Goal: Task Accomplishment & Management: Manage account settings

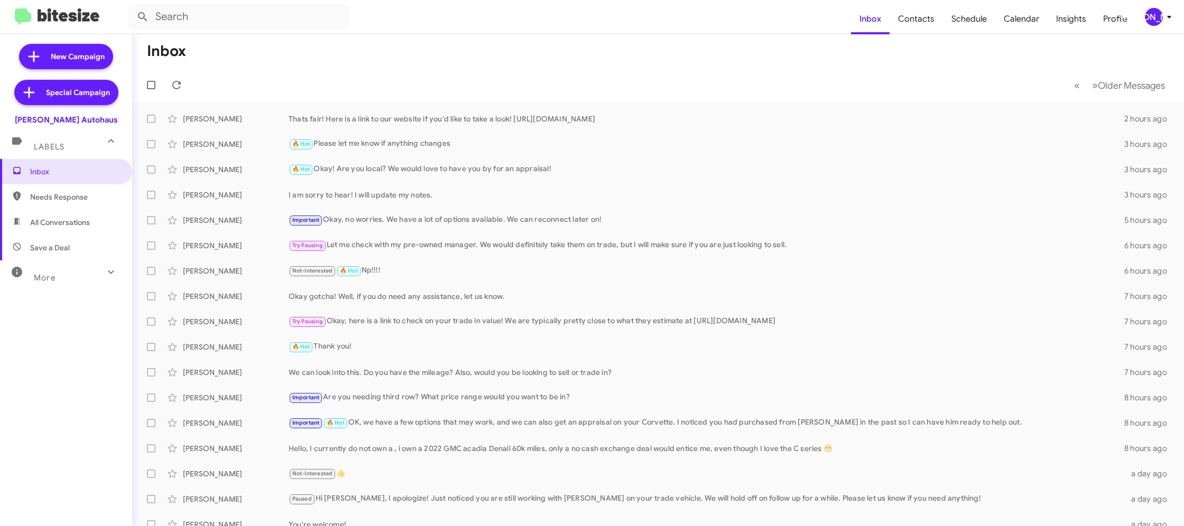
click at [1172, 30] on mat-toolbar "Inbox Contacts Schedule Calendar Insights Profile [PERSON_NAME]" at bounding box center [592, 17] width 1184 height 34
click at [1162, 22] on span "[PERSON_NAME]" at bounding box center [1160, 17] width 32 height 18
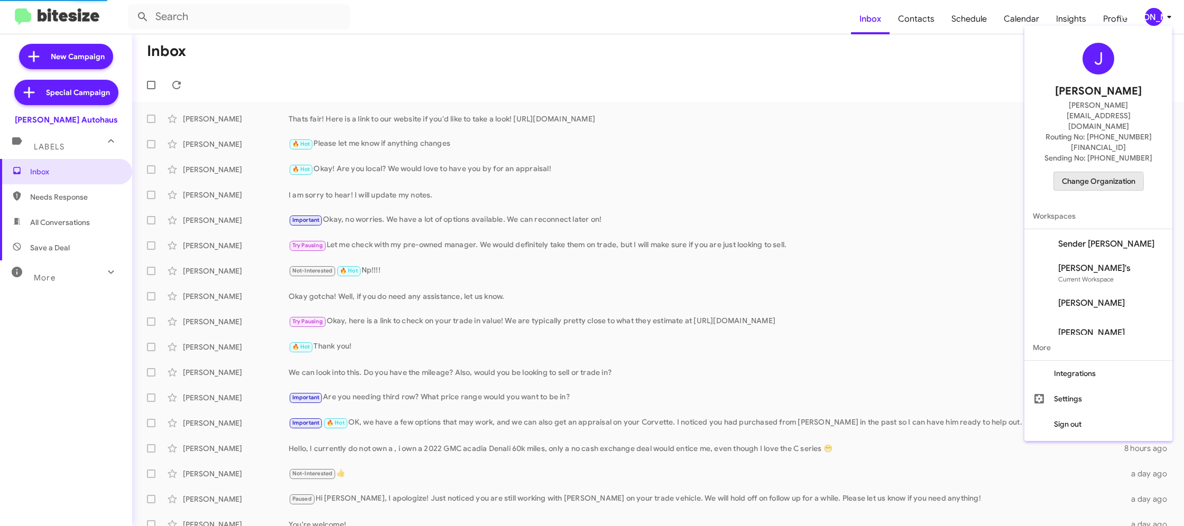
click at [1081, 172] on span "Change Organization" at bounding box center [1098, 181] width 73 height 18
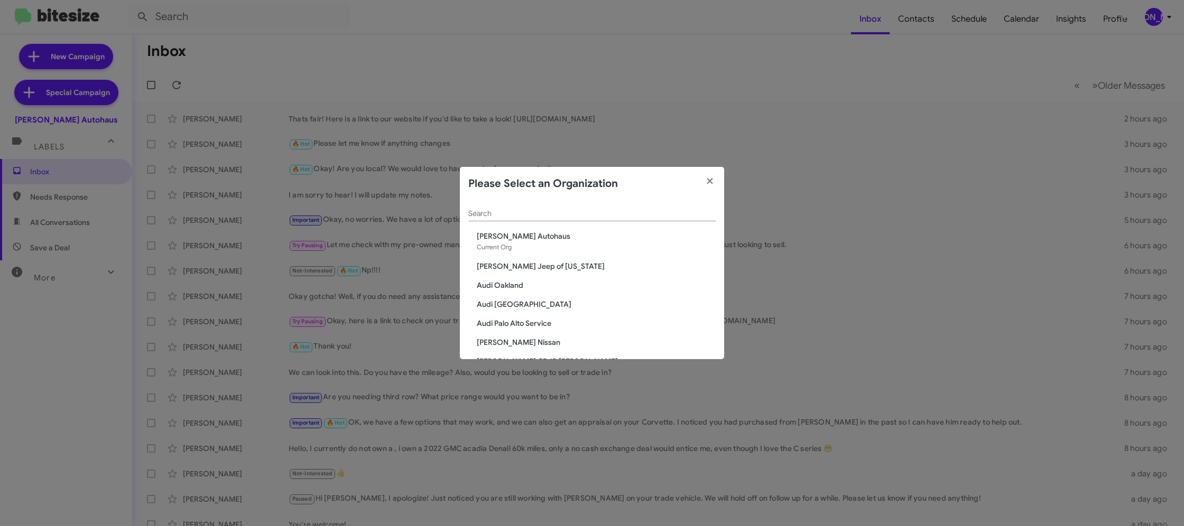
click at [490, 218] on input "Search" at bounding box center [591, 214] width 247 height 8
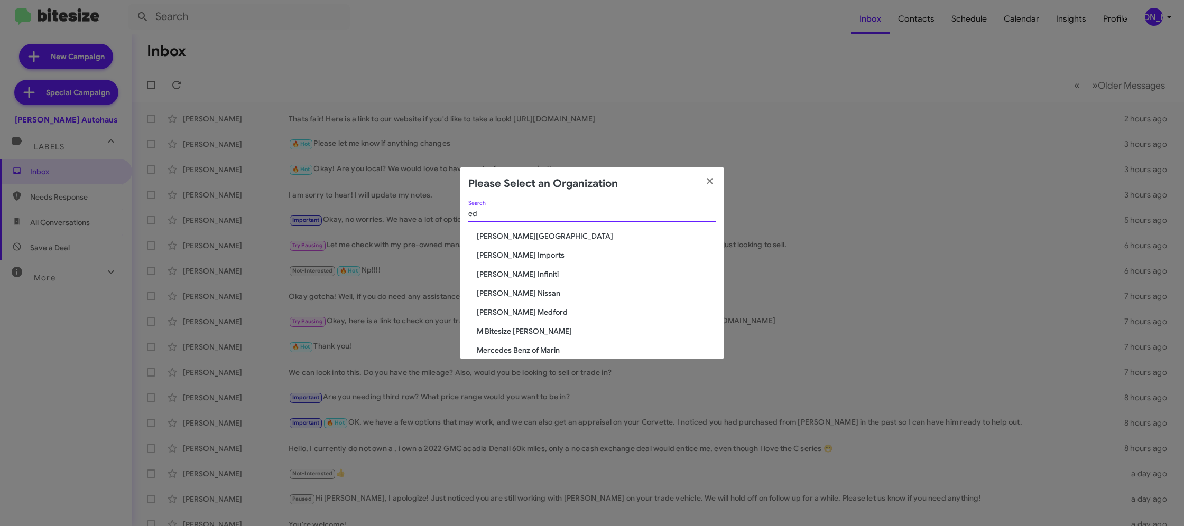
type input "ed"
click at [519, 288] on span "Ed Hicks Nissan" at bounding box center [596, 293] width 239 height 11
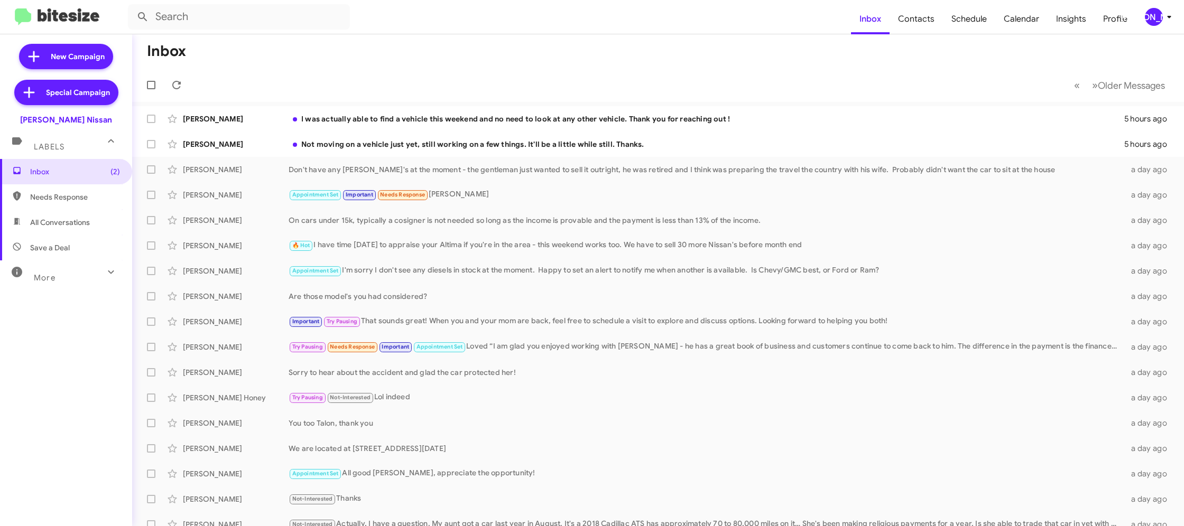
click at [1159, 16] on div "[PERSON_NAME]" at bounding box center [1154, 17] width 18 height 18
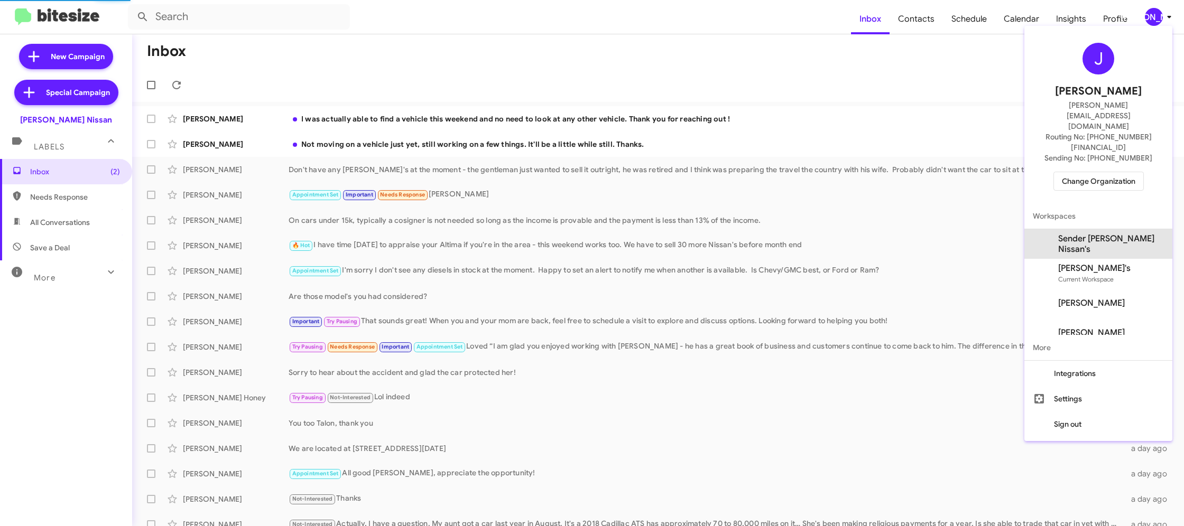
click at [1126, 234] on span "Sender [PERSON_NAME] Nissan's" at bounding box center [1111, 244] width 106 height 21
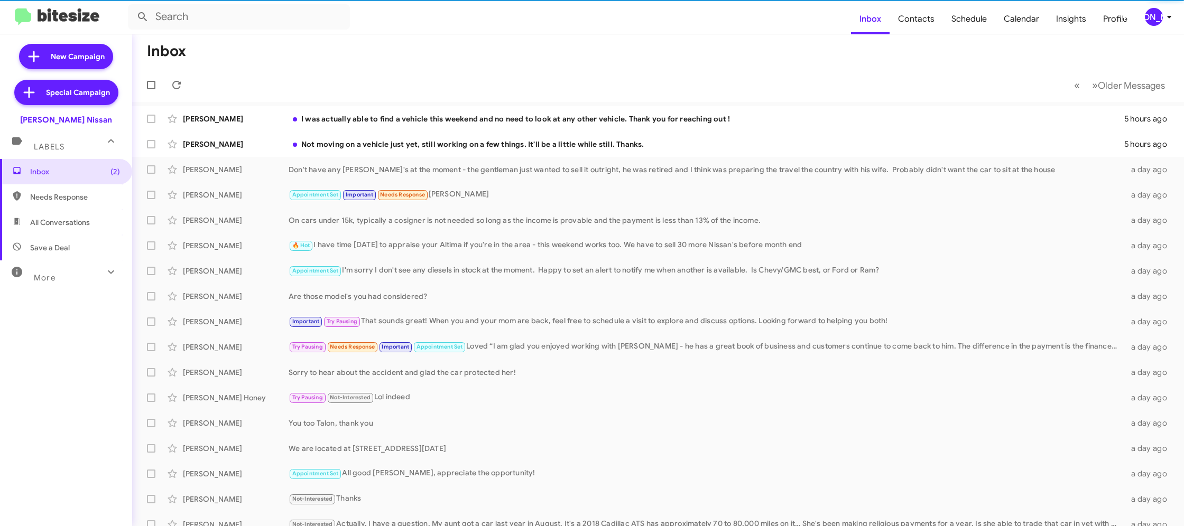
scroll to position [1, 0]
click at [910, 23] on span "Contacts" at bounding box center [915, 19] width 53 height 31
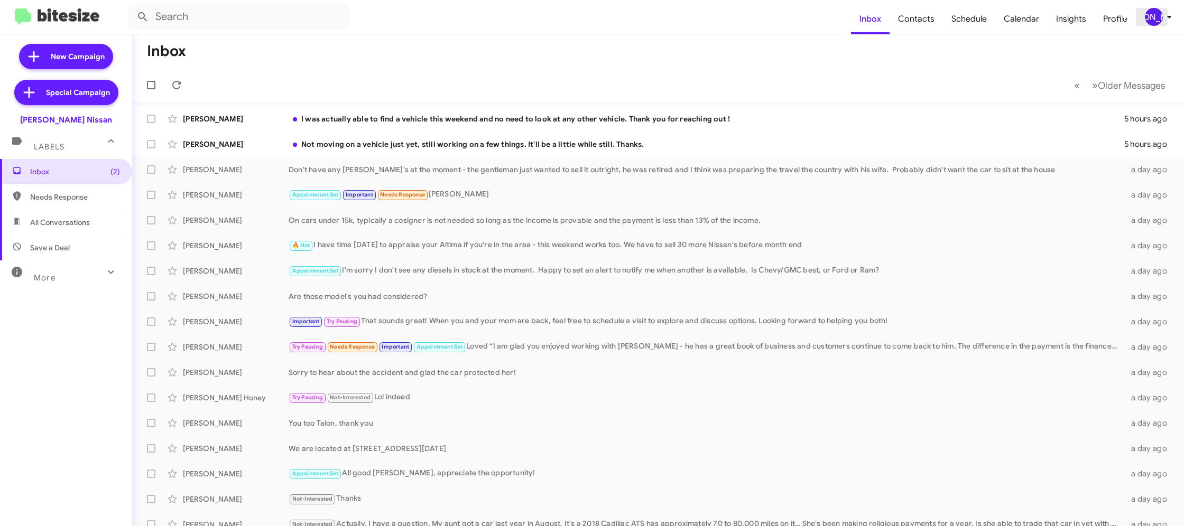
click at [1157, 17] on div "[PERSON_NAME]" at bounding box center [1154, 17] width 18 height 18
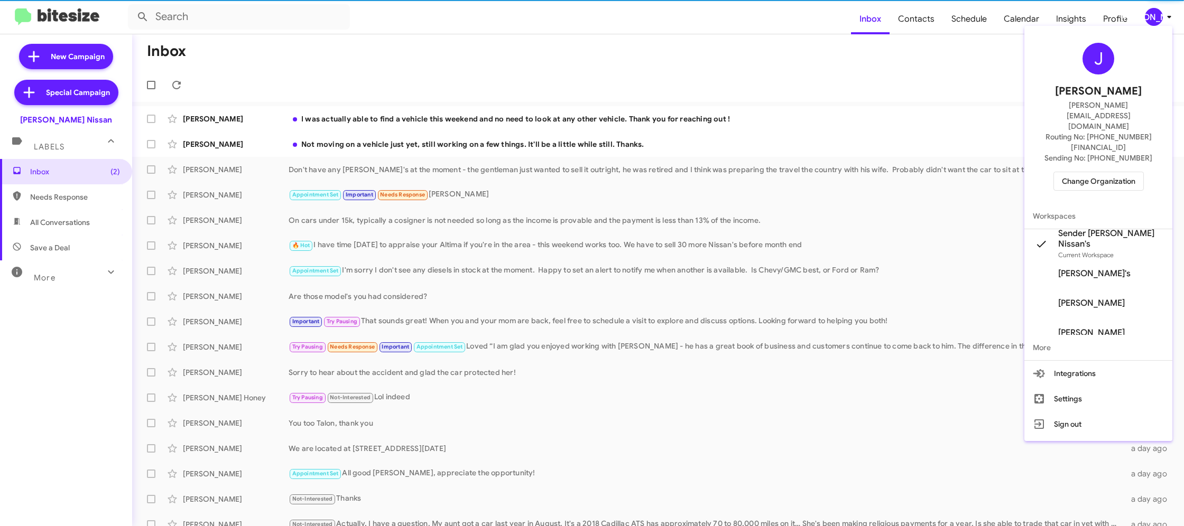
click at [1111, 172] on span "Change Organization" at bounding box center [1098, 181] width 73 height 18
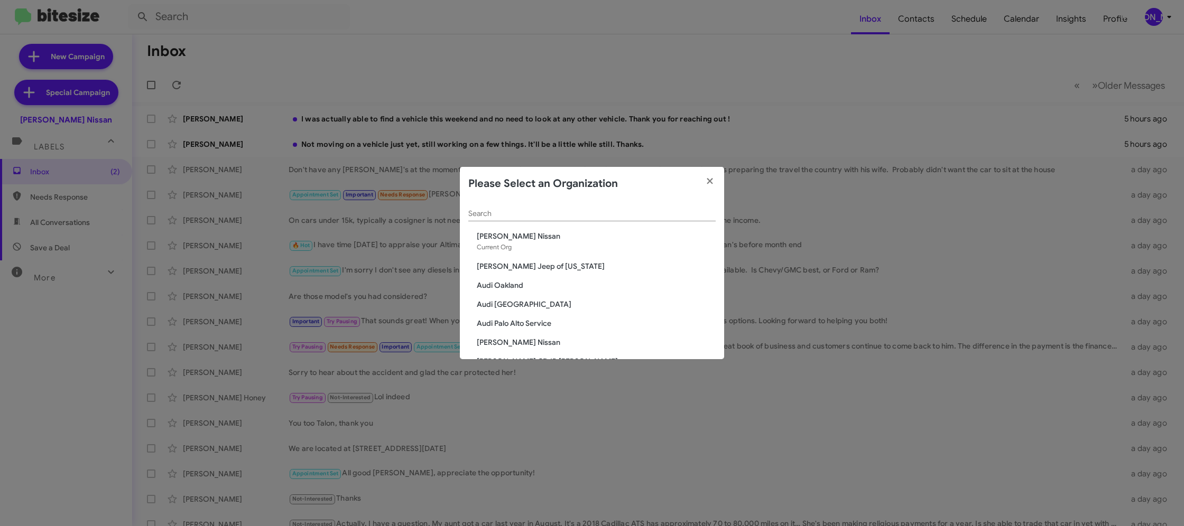
click at [534, 209] on div "Search" at bounding box center [591, 211] width 247 height 21
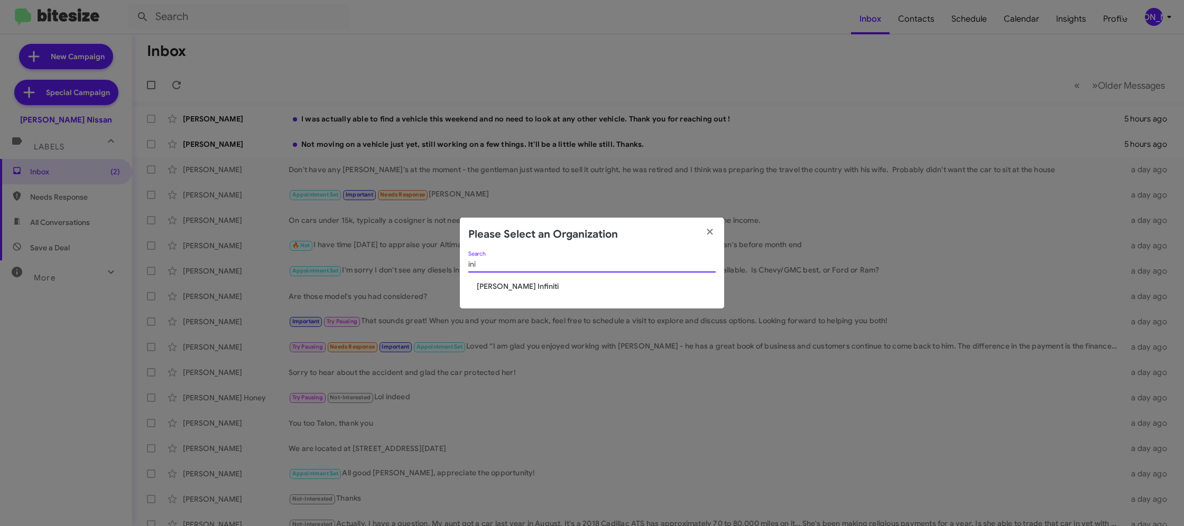
type input "ini"
click at [494, 281] on div "ini Search" at bounding box center [591, 267] width 247 height 30
click at [503, 287] on span "[PERSON_NAME] Infiniti" at bounding box center [596, 286] width 239 height 11
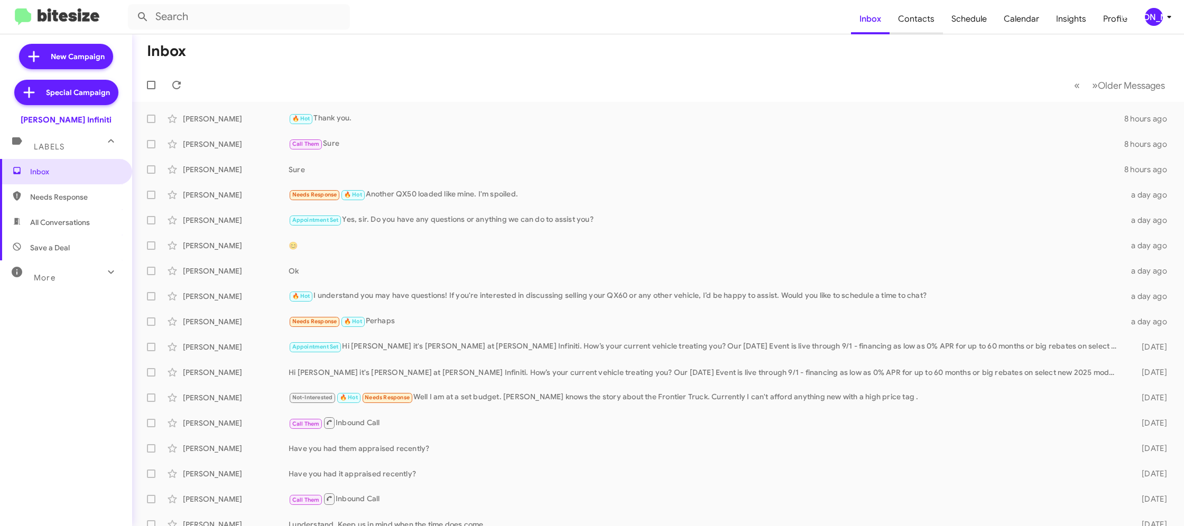
click at [918, 22] on span "Contacts" at bounding box center [915, 19] width 53 height 31
drag, startPoint x: 918, startPoint y: 22, endPoint x: 1114, endPoint y: 32, distance: 196.9
click at [923, 21] on span "Contacts" at bounding box center [915, 19] width 53 height 31
type input "in:groups"
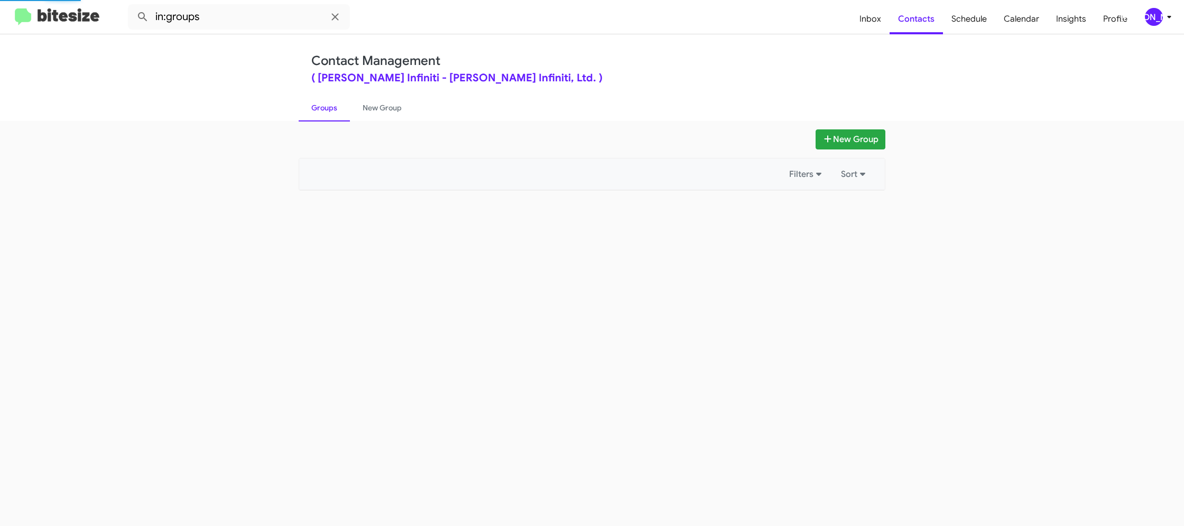
click at [1156, 10] on div "[PERSON_NAME]" at bounding box center [1154, 17] width 18 height 18
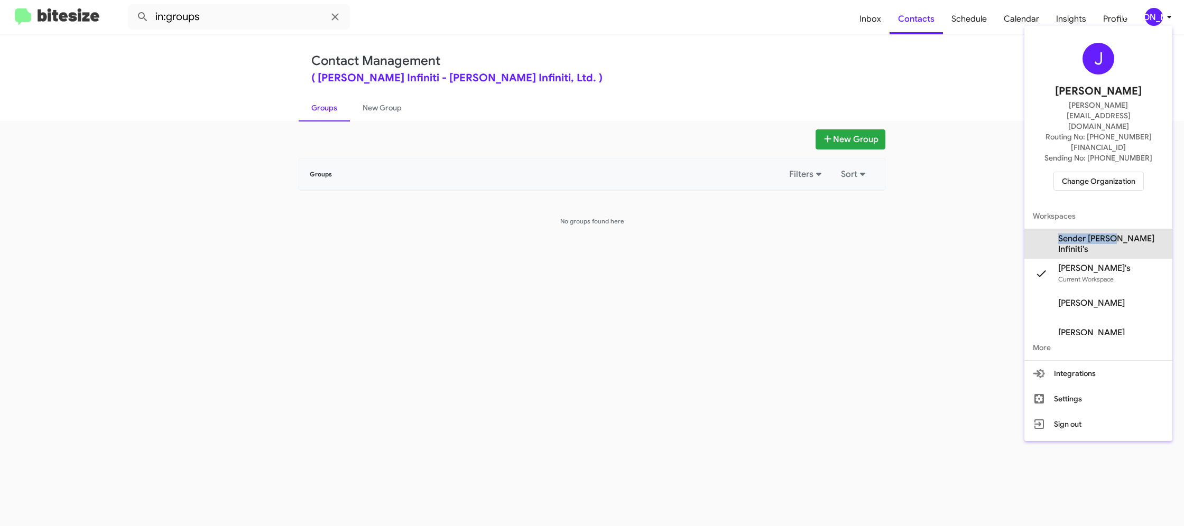
click at [1125, 229] on span "Sender Ed Hicks Infiniti's" at bounding box center [1098, 244] width 148 height 30
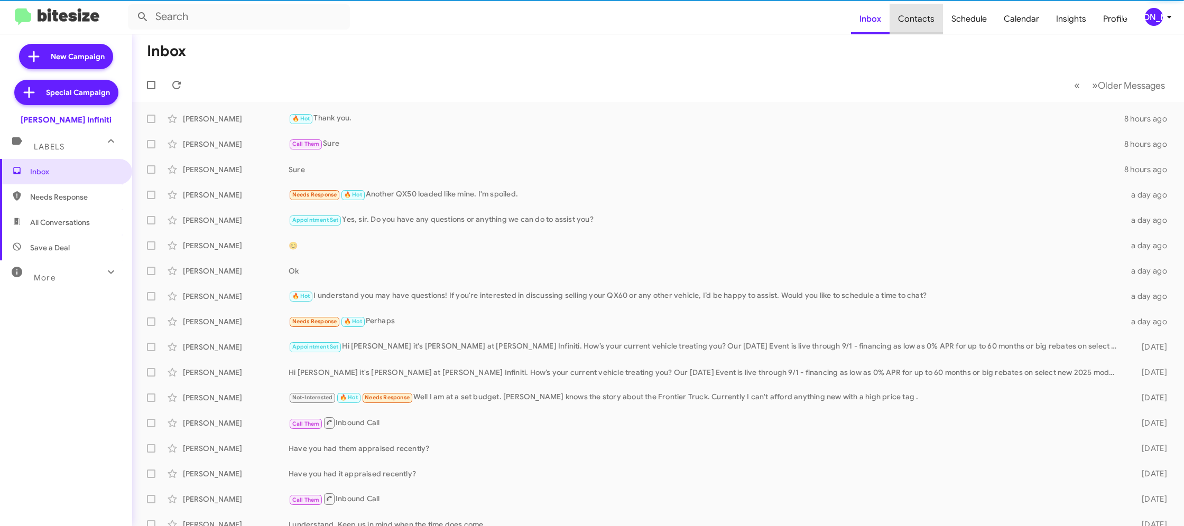
click at [921, 24] on span "Contacts" at bounding box center [915, 19] width 53 height 31
type input "in:groups"
click at [921, 24] on span "Contacts" at bounding box center [915, 19] width 53 height 31
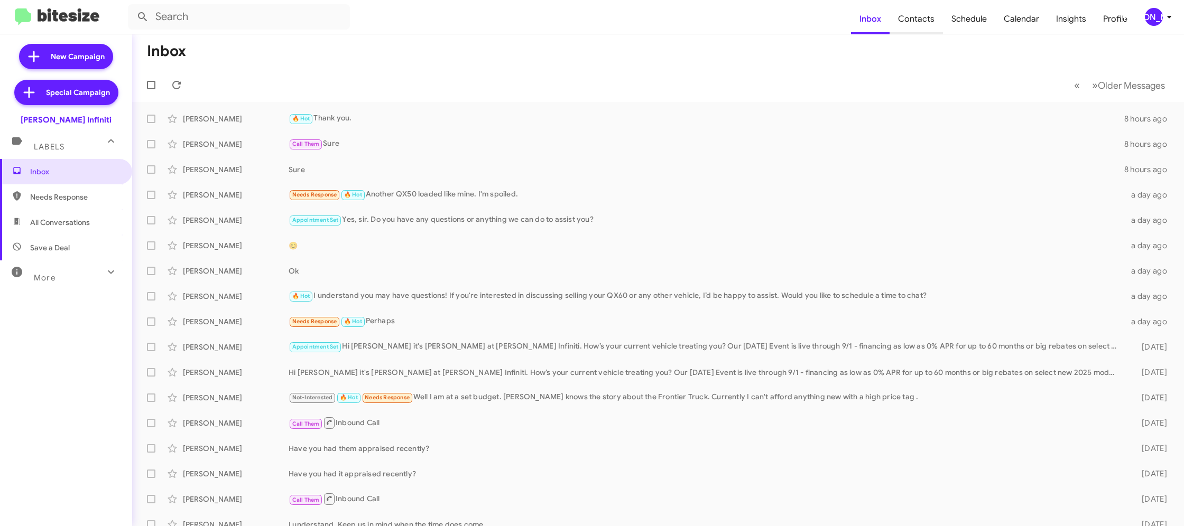
click at [919, 21] on span "Contacts" at bounding box center [915, 19] width 53 height 31
type input "in:groups"
click at [919, 21] on span "Contacts" at bounding box center [915, 19] width 53 height 31
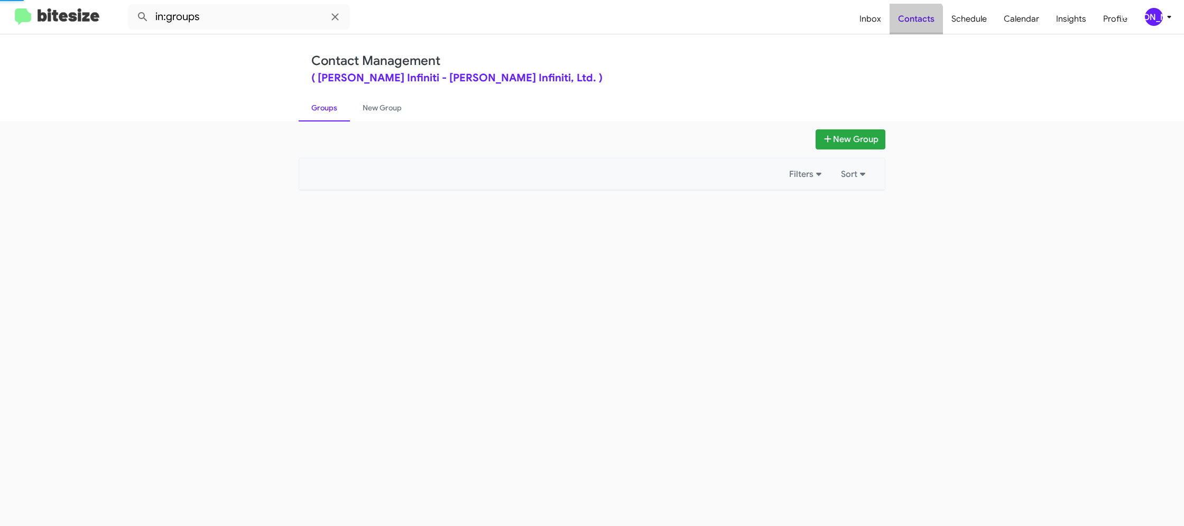
click at [919, 21] on span "Contacts" at bounding box center [915, 19] width 53 height 31
drag, startPoint x: 919, startPoint y: 21, endPoint x: 1183, endPoint y: 32, distance: 264.4
click at [920, 21] on span "Contacts" at bounding box center [915, 19] width 53 height 31
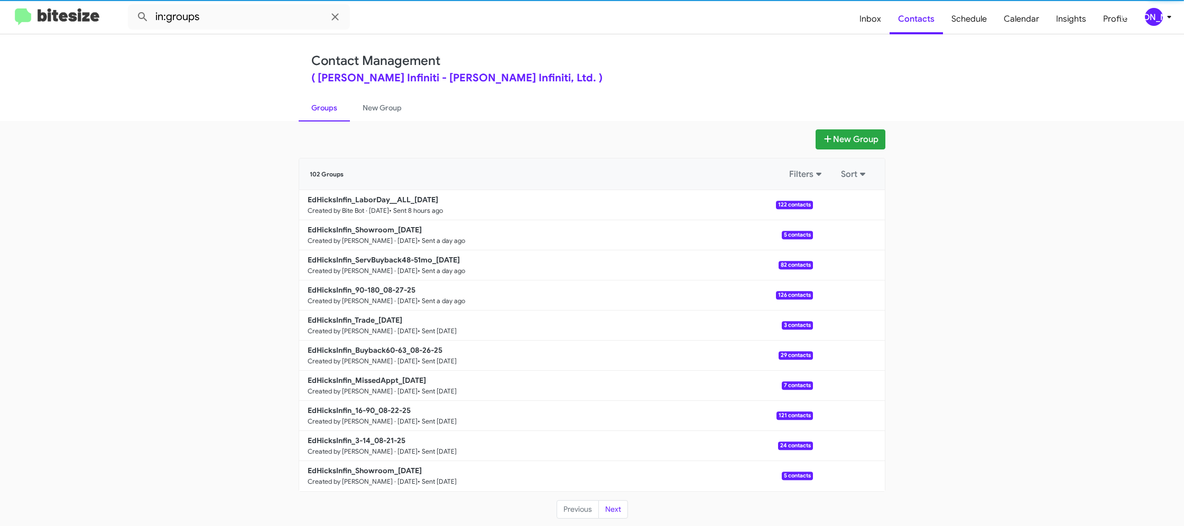
click at [1163, 19] on icon at bounding box center [1169, 17] width 13 height 13
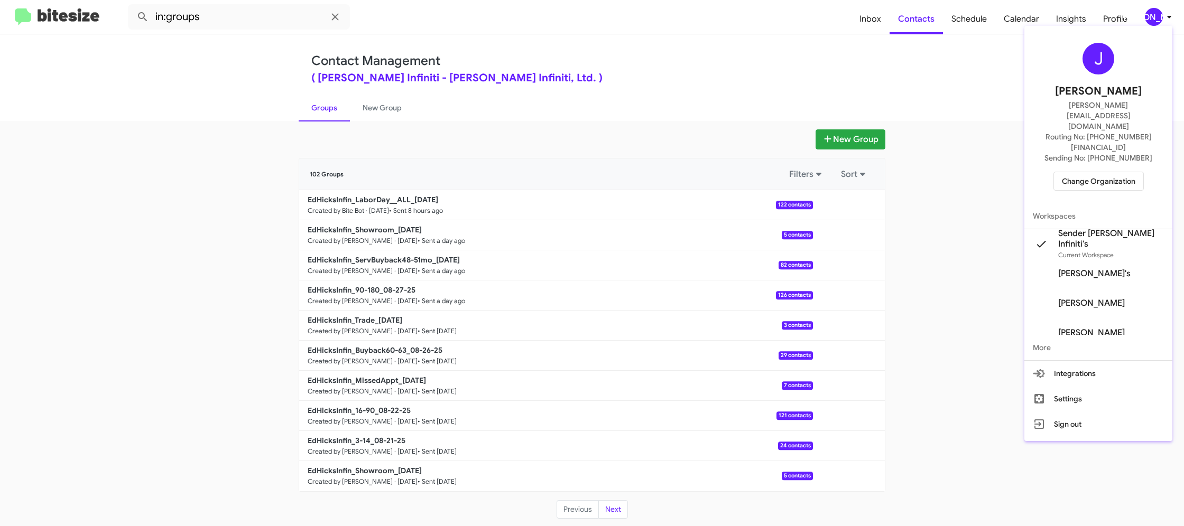
drag, startPoint x: 1162, startPoint y: 19, endPoint x: 1150, endPoint y: 18, distance: 11.6
click at [1162, 19] on div at bounding box center [592, 263] width 1184 height 526
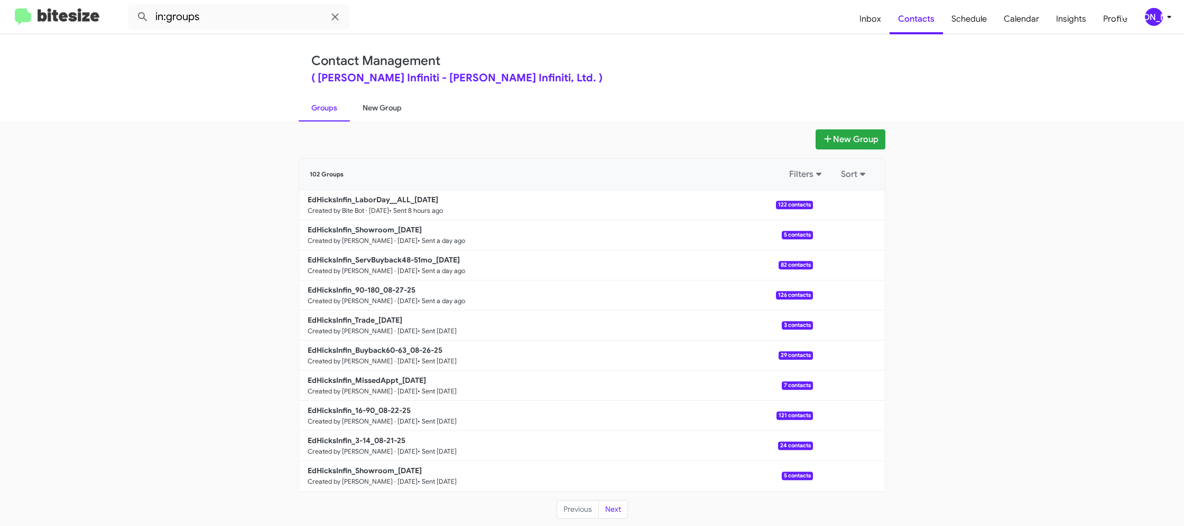
click at [394, 106] on link "New Group" at bounding box center [382, 107] width 64 height 27
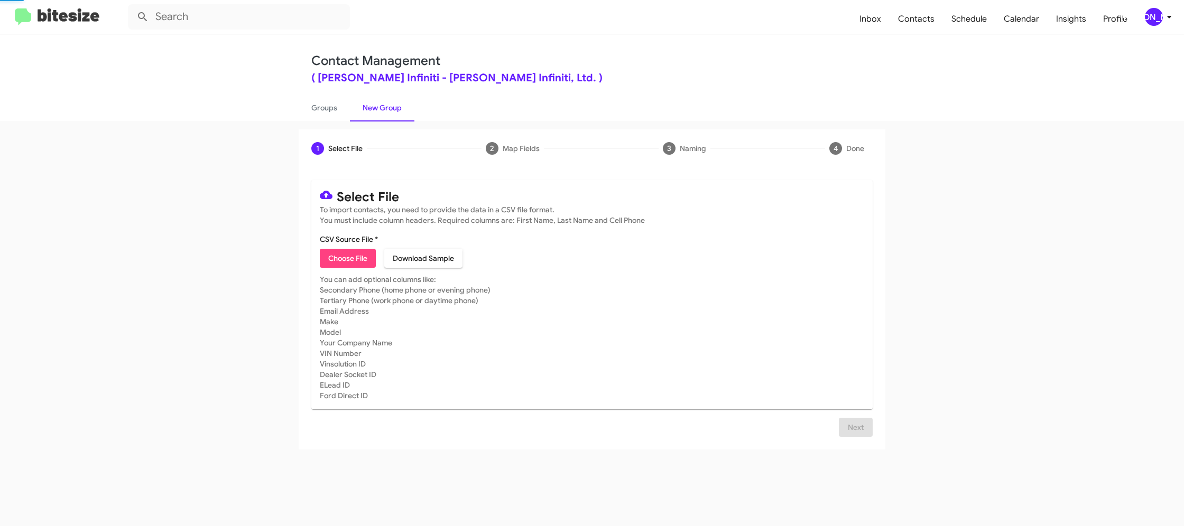
click at [394, 106] on link "New Group" at bounding box center [382, 107] width 64 height 27
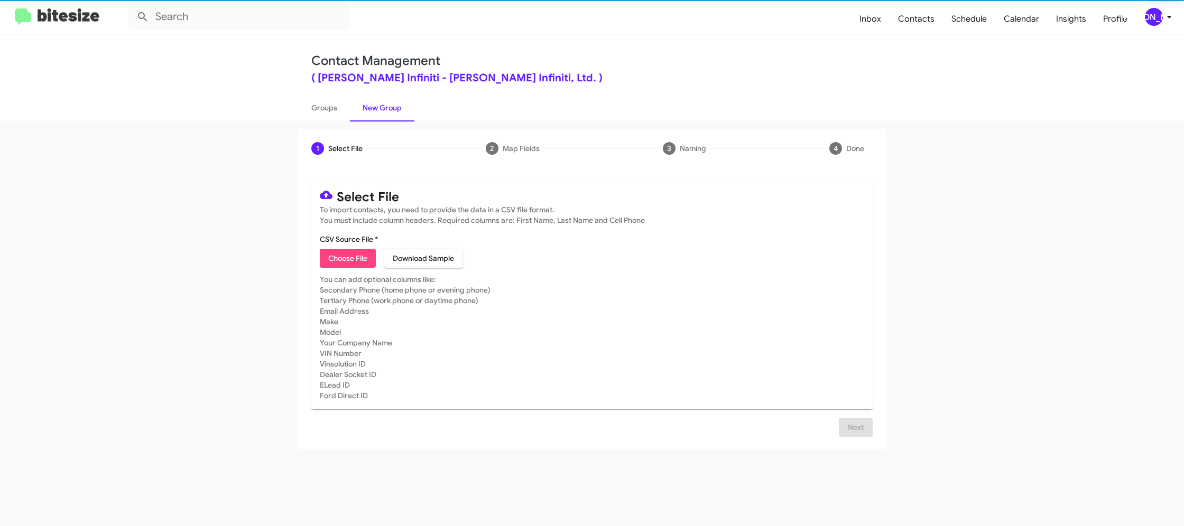
click at [348, 265] on span "Choose File" at bounding box center [347, 258] width 39 height 19
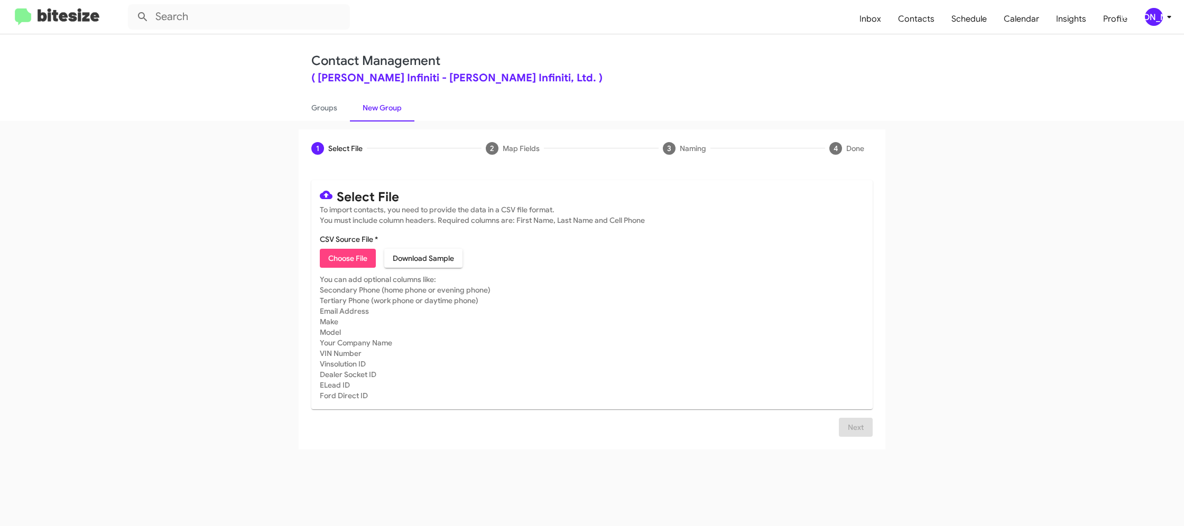
type input "EdHicksInfin_16-90_08-29-25"
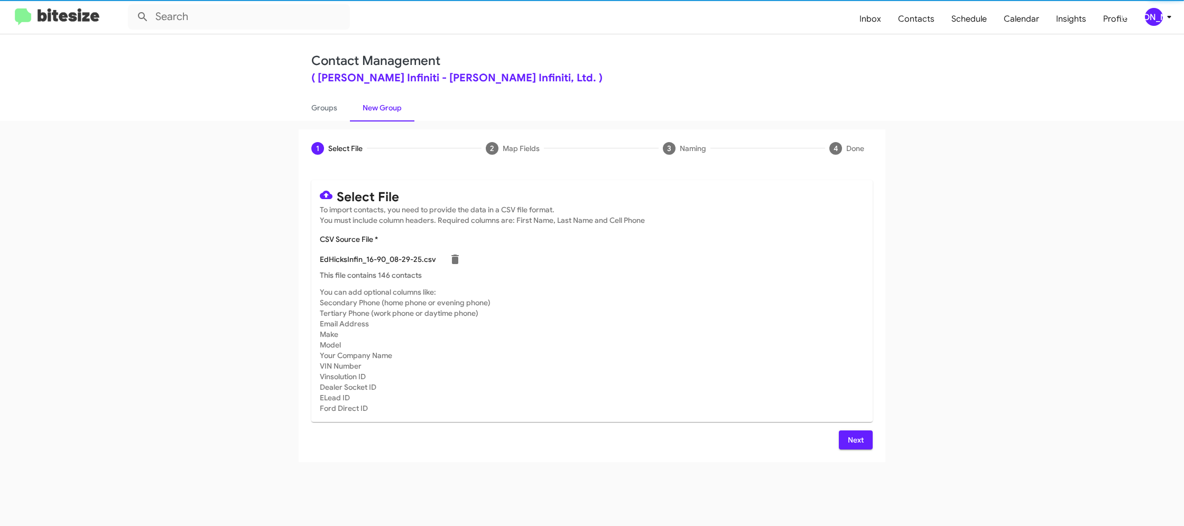
click at [724, 293] on mat-card-subtitle "You can add optional columns like: Secondary Phone (home phone or evening phone…" at bounding box center [592, 350] width 544 height 127
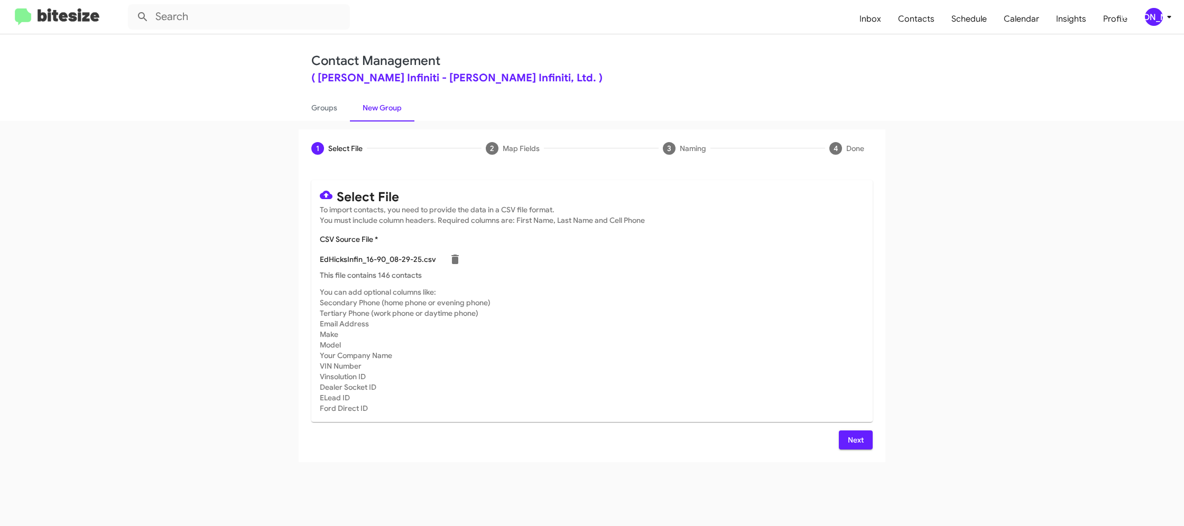
click at [865, 439] on button "Next" at bounding box center [856, 440] width 34 height 19
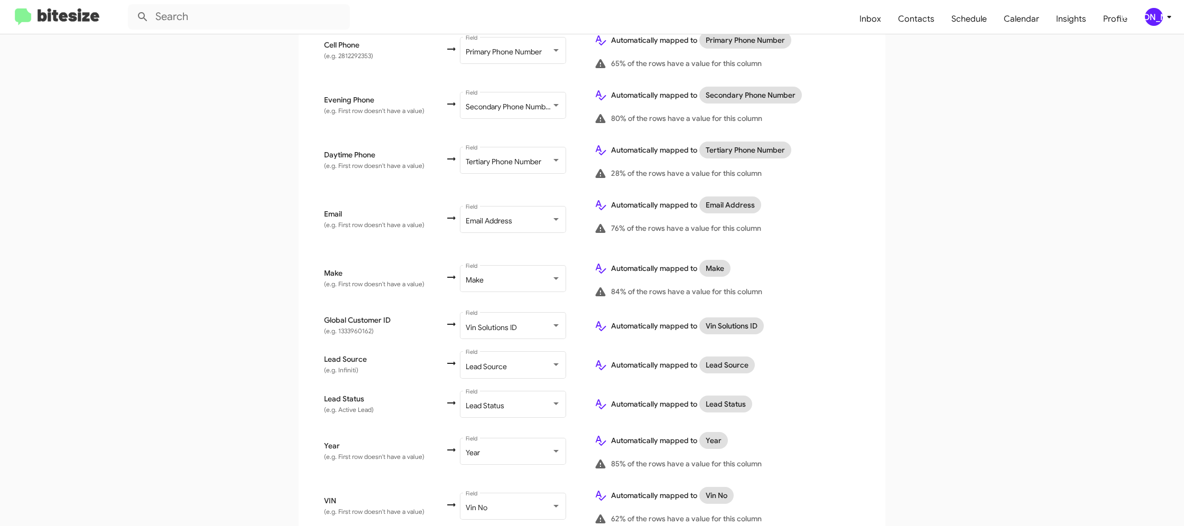
scroll to position [506, 0]
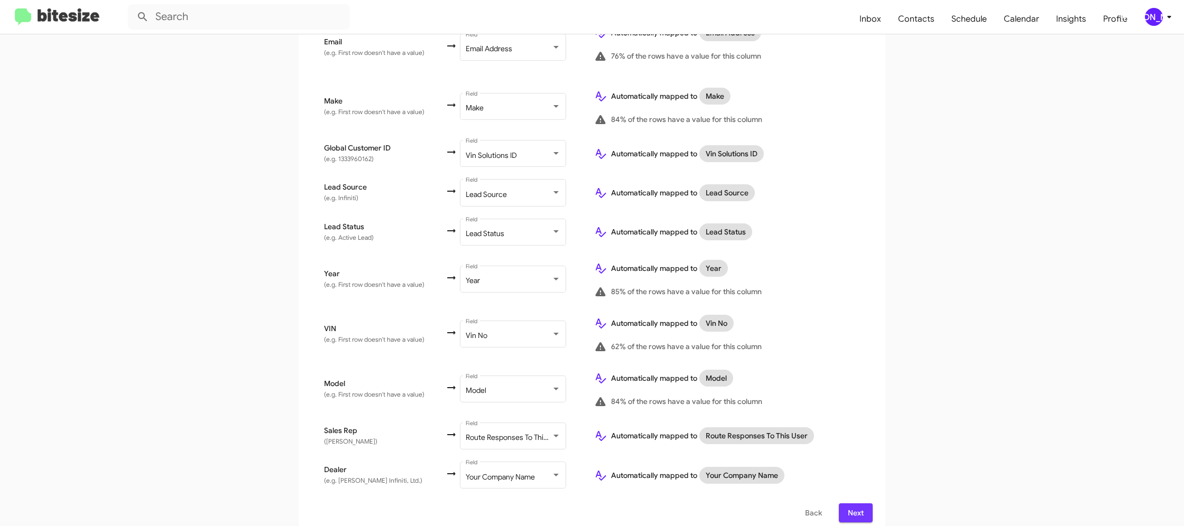
click at [862, 506] on span "Next" at bounding box center [855, 513] width 17 height 19
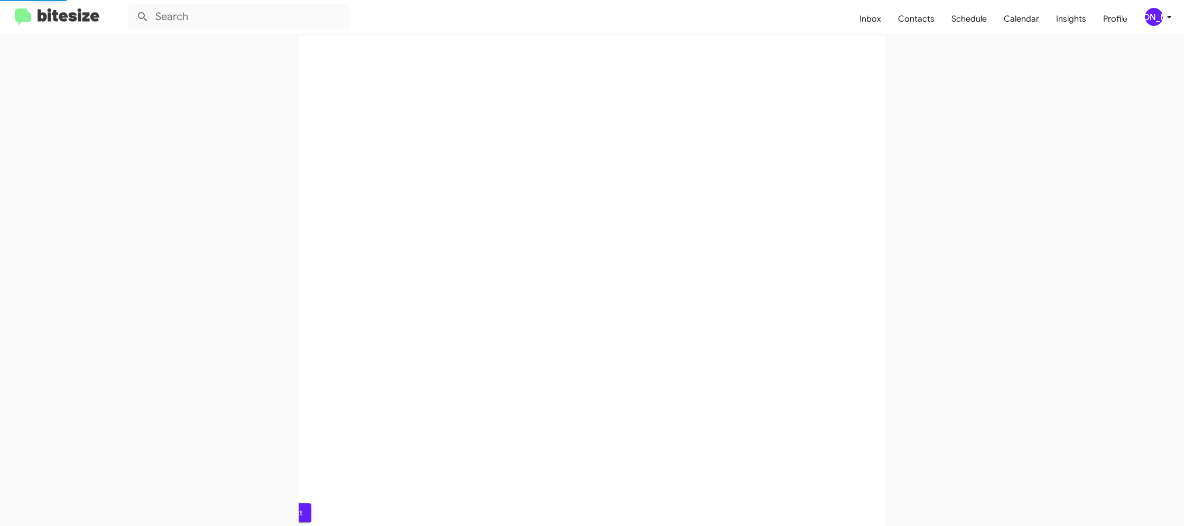
scroll to position [0, 0]
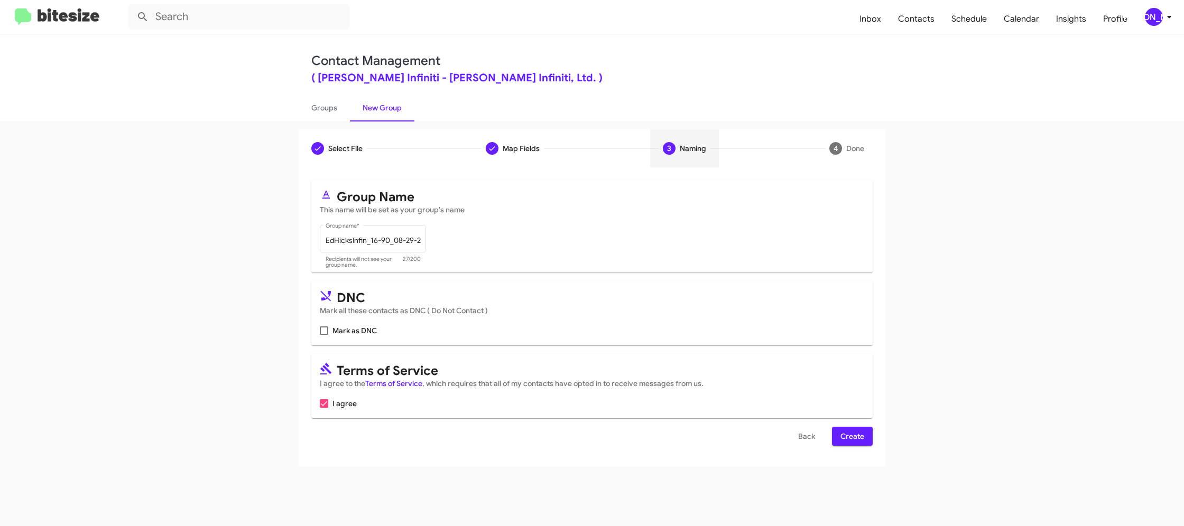
click at [856, 442] on span "Create" at bounding box center [852, 436] width 24 height 19
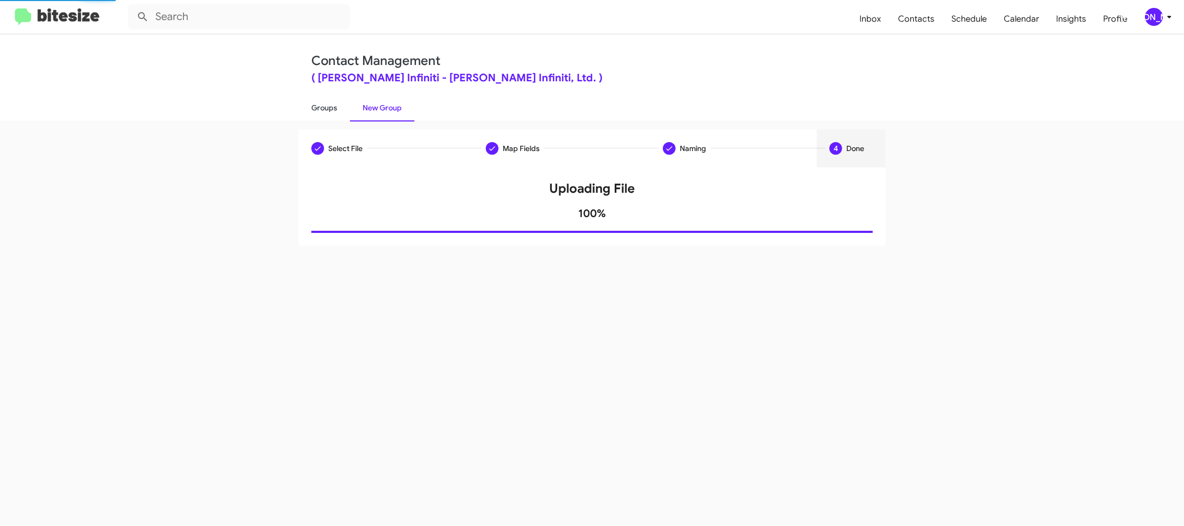
click at [326, 107] on link "Groups" at bounding box center [324, 107] width 51 height 27
type input "in:groups"
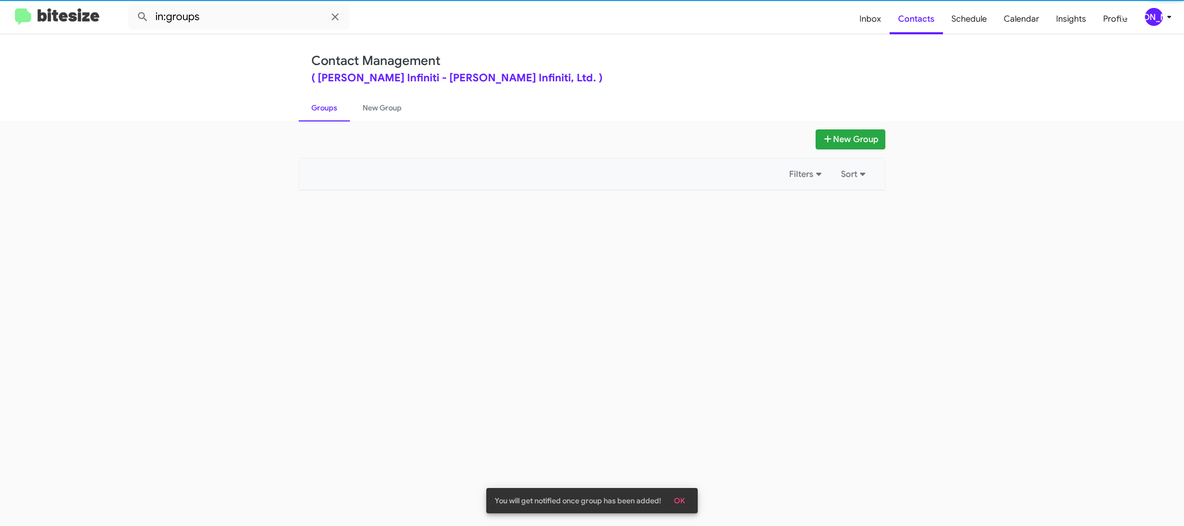
drag, startPoint x: 326, startPoint y: 107, endPoint x: 366, endPoint y: 107, distance: 40.2
click at [326, 107] on link "Groups" at bounding box center [324, 107] width 51 height 27
click at [366, 107] on link "New Group" at bounding box center [382, 107] width 64 height 27
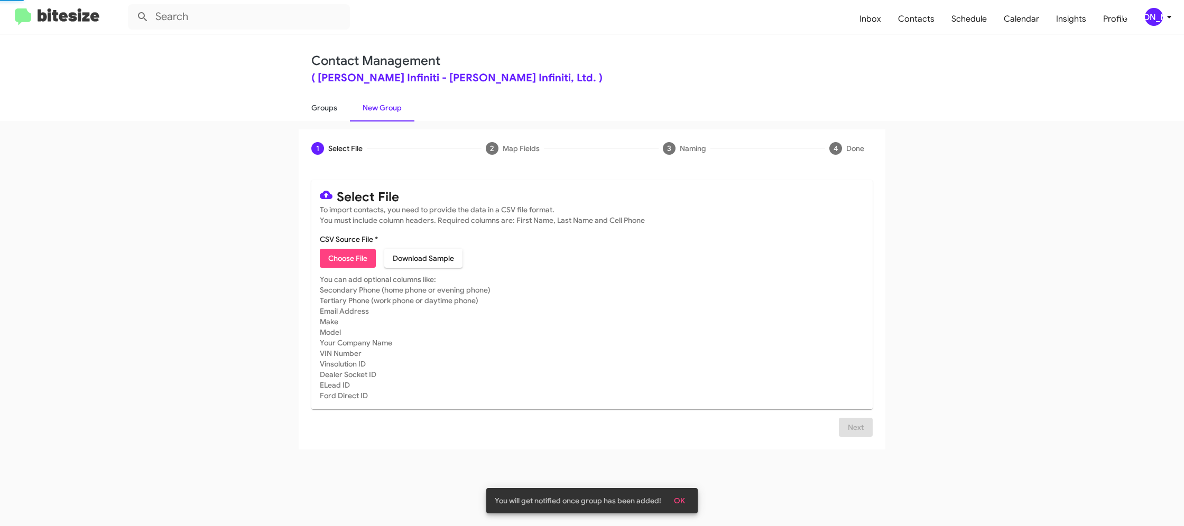
click at [334, 106] on link "Groups" at bounding box center [324, 107] width 51 height 27
type input "in:groups"
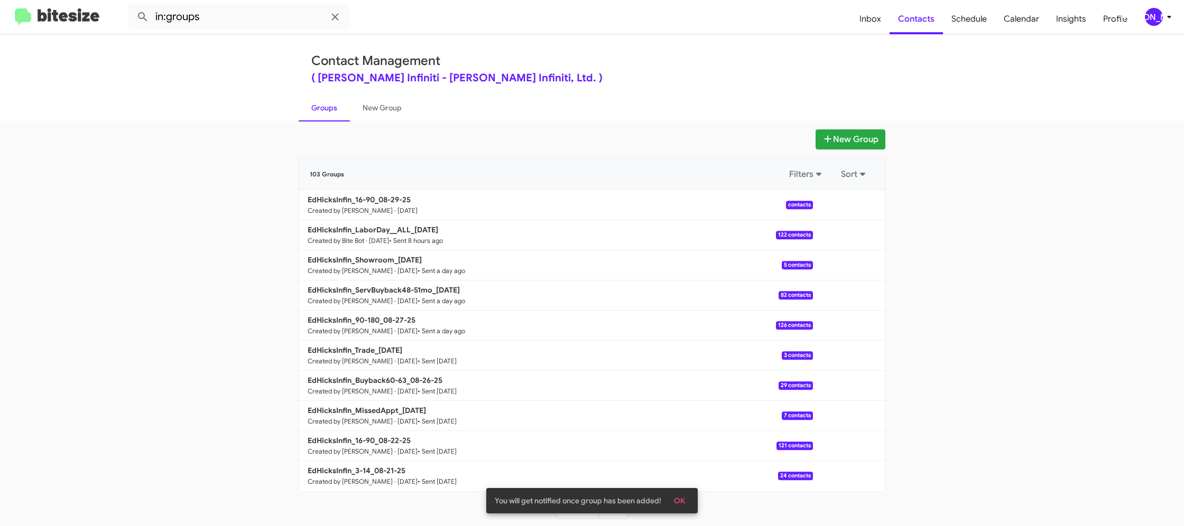
drag, startPoint x: 383, startPoint y: 111, endPoint x: 349, endPoint y: 109, distance: 33.9
click at [383, 111] on link "New Group" at bounding box center [382, 107] width 64 height 27
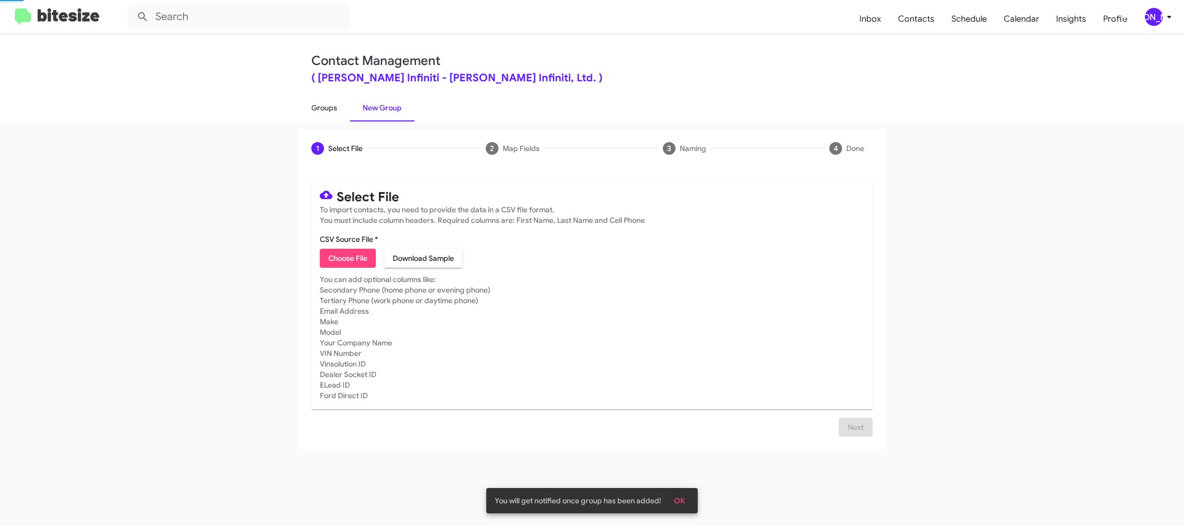
click at [349, 109] on link "Groups" at bounding box center [324, 107] width 51 height 27
type input "in:groups"
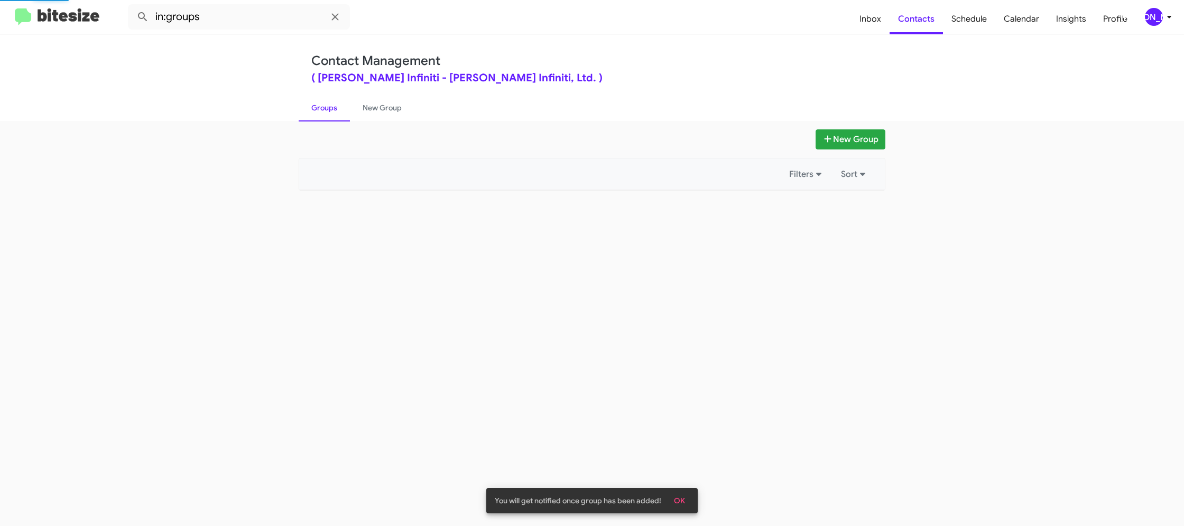
click at [337, 109] on link "Groups" at bounding box center [324, 107] width 51 height 27
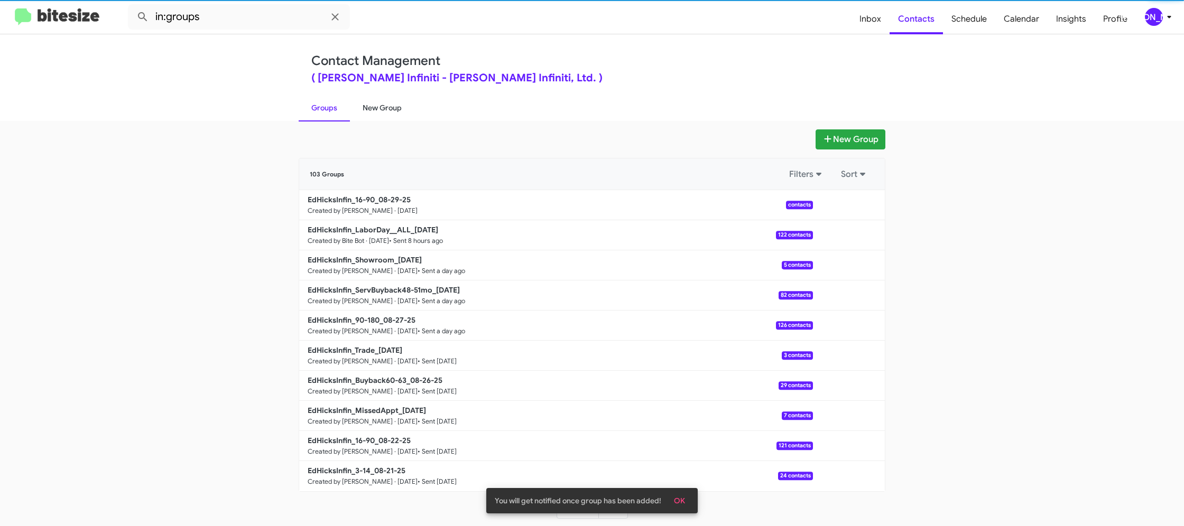
click at [374, 107] on link "New Group" at bounding box center [382, 107] width 64 height 27
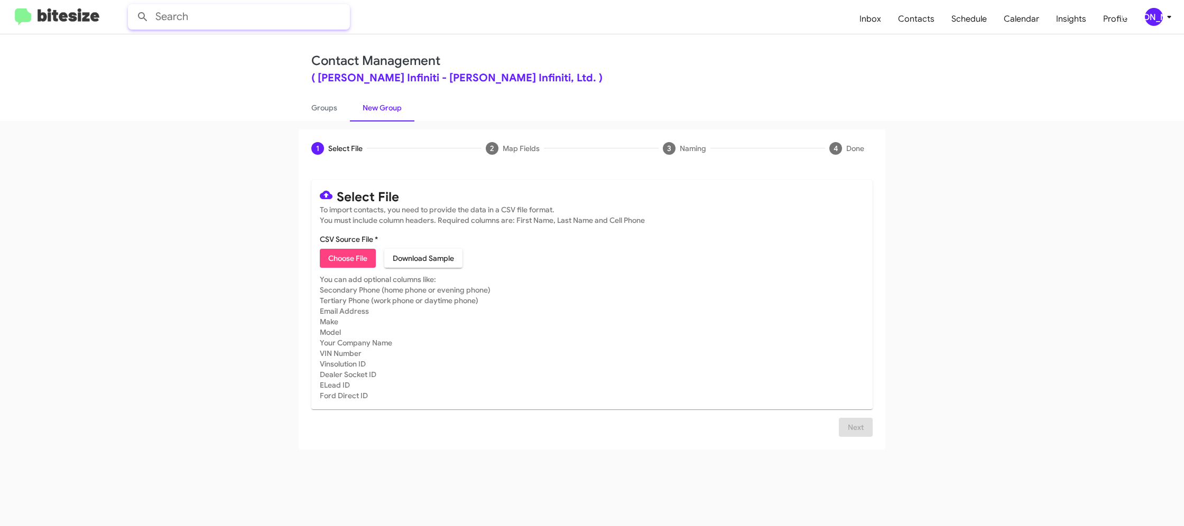
click at [243, 19] on input "text" at bounding box center [239, 16] width 222 height 25
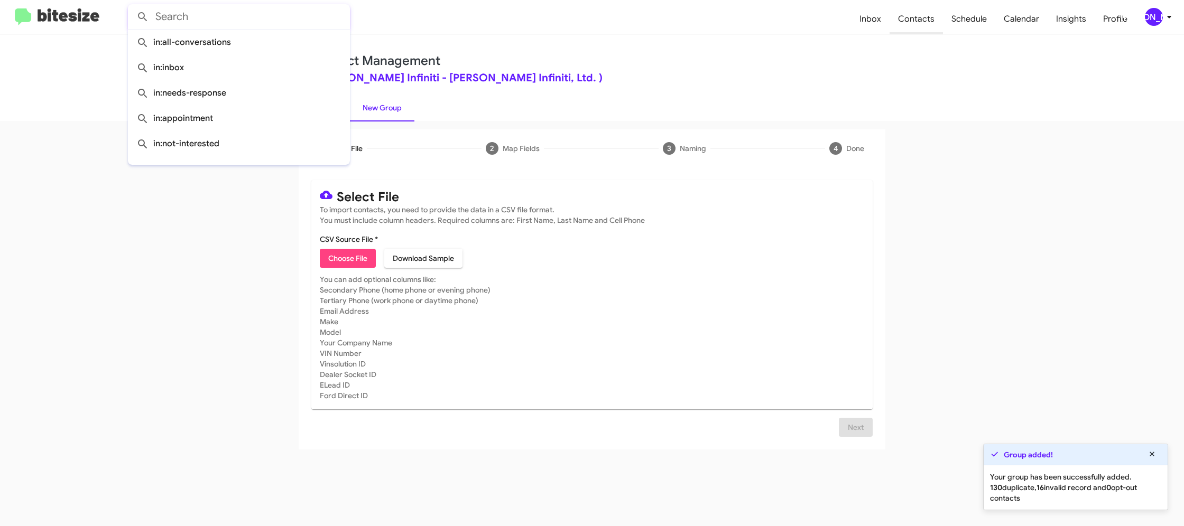
click at [905, 19] on span "Contacts" at bounding box center [915, 19] width 53 height 31
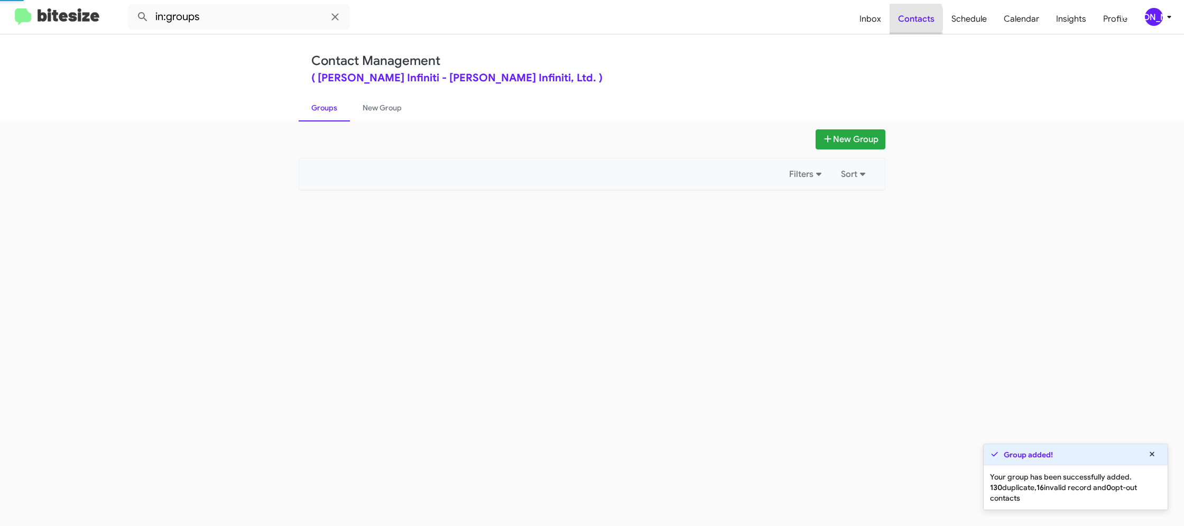
click at [914, 20] on span "Contacts" at bounding box center [915, 19] width 53 height 31
drag, startPoint x: 914, startPoint y: 20, endPoint x: 445, endPoint y: 44, distance: 468.8
click at [913, 21] on span "Contacts" at bounding box center [915, 19] width 53 height 31
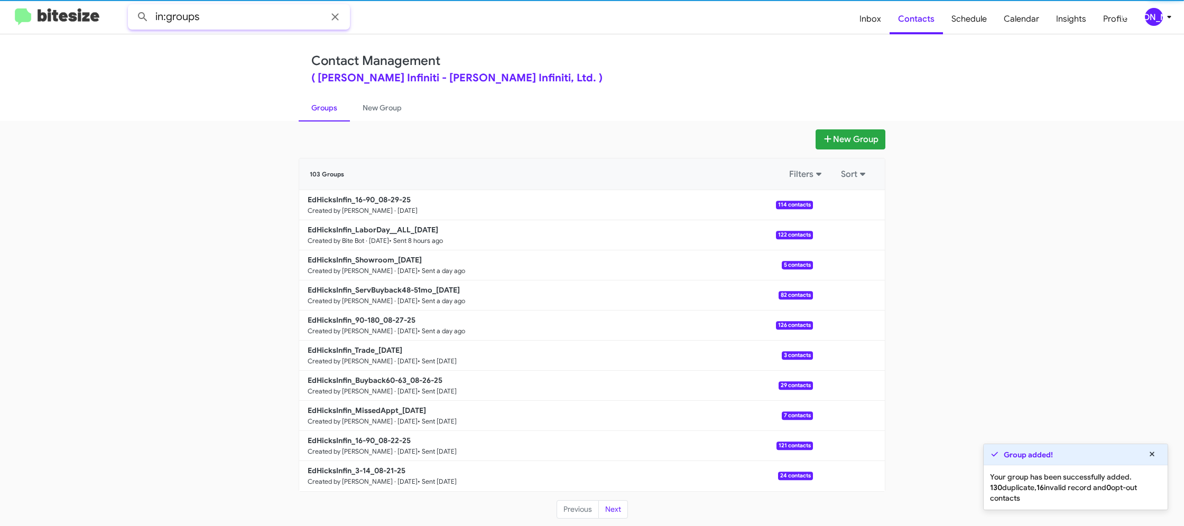
click at [213, 23] on input "in:groups" at bounding box center [239, 16] width 222 height 25
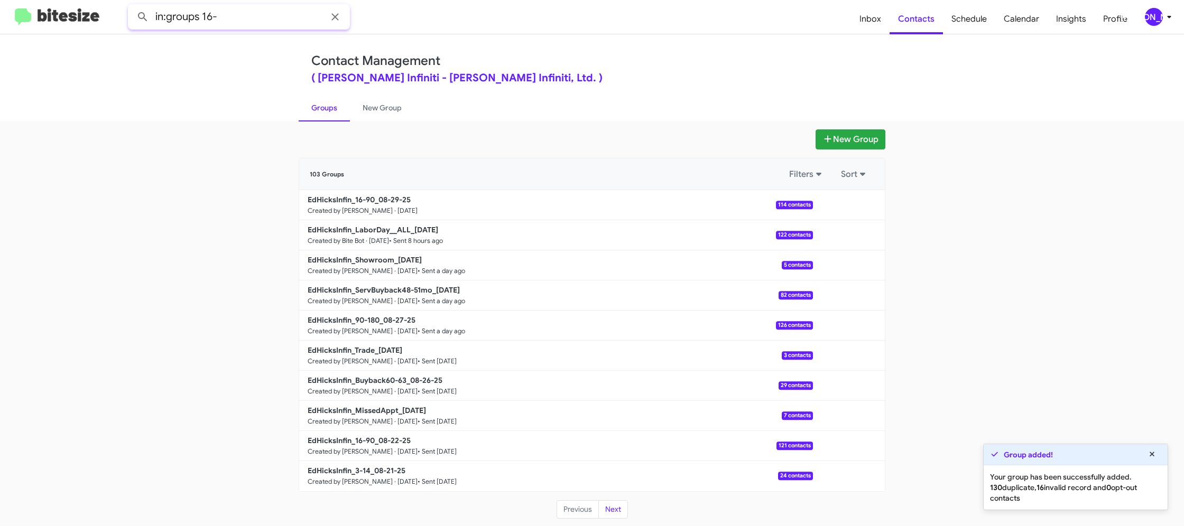
type input "in:groups 16-"
click at [132, 6] on button at bounding box center [142, 16] width 21 height 21
click at [382, 120] on link "New Group" at bounding box center [382, 107] width 64 height 27
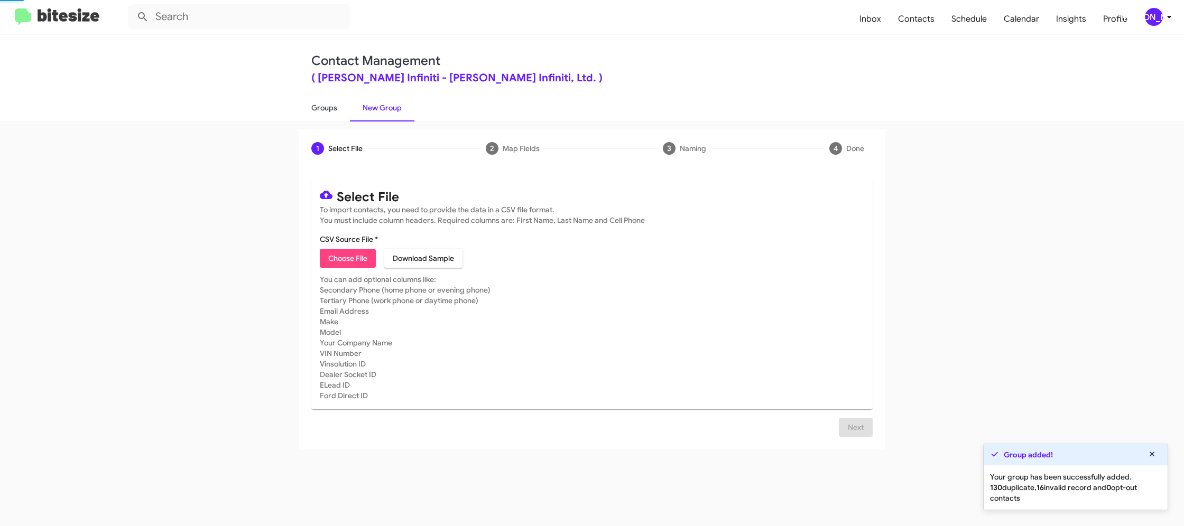
click at [319, 114] on link "Groups" at bounding box center [324, 107] width 51 height 27
type input "in:groups"
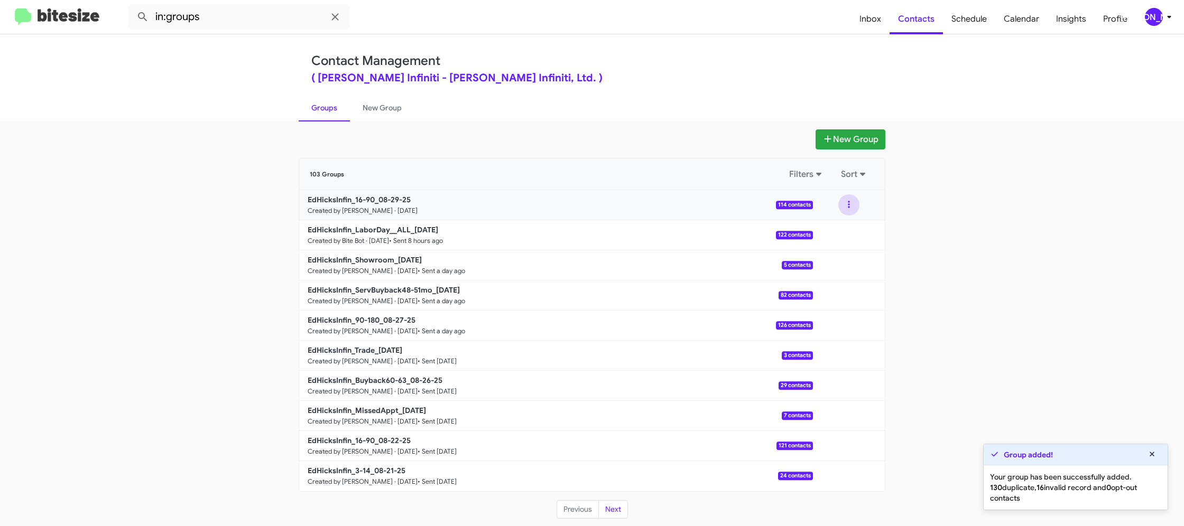
click at [846, 213] on button at bounding box center [848, 204] width 21 height 21
click at [841, 225] on button "View contacts" at bounding box center [817, 233] width 85 height 25
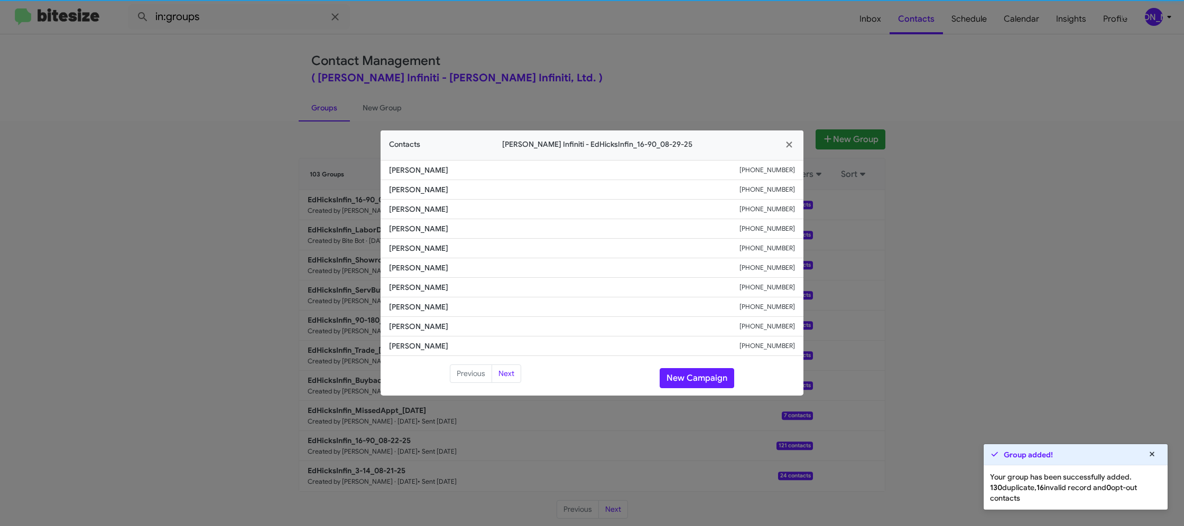
click at [410, 274] on li "Mary Ortiz +13615376286" at bounding box center [591, 268] width 423 height 20
copy span "Mary Ortiz"
click at [427, 289] on span "Rosalyn Blundell" at bounding box center [564, 287] width 350 height 11
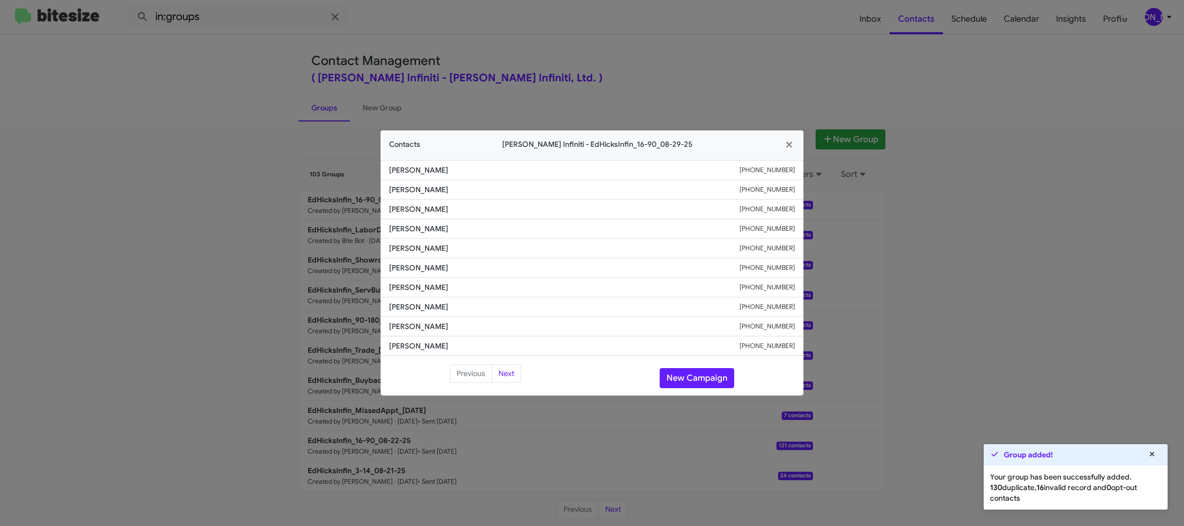
click at [427, 289] on span "Rosalyn Blundell" at bounding box center [564, 287] width 350 height 11
copy span "Rosalyn Blundell"
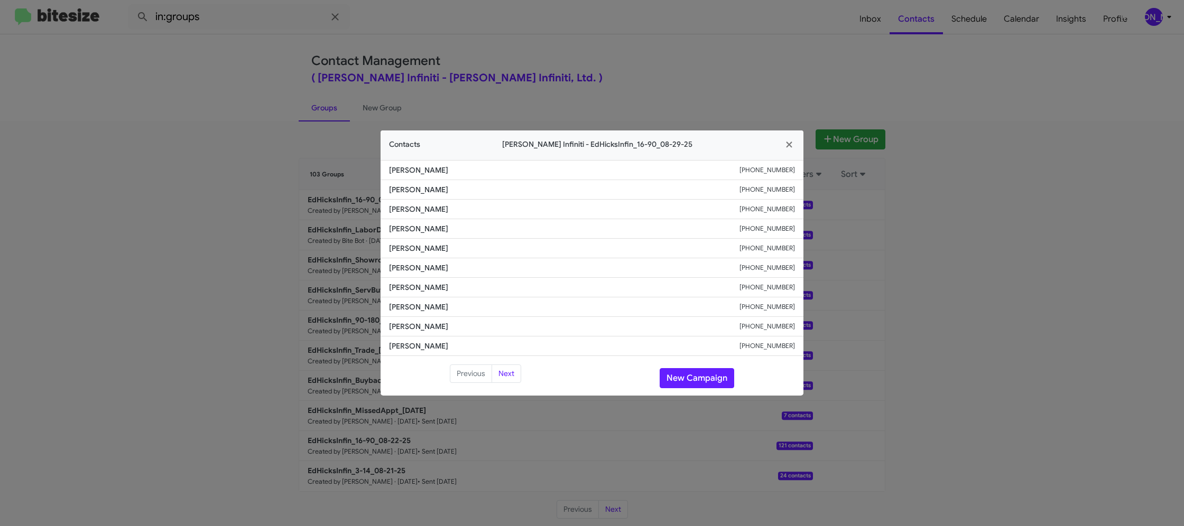
drag, startPoint x: 311, startPoint y: 211, endPoint x: 320, endPoint y: 212, distance: 9.0
click at [313, 211] on modal-container "Contacts Ed Hicks Infiniti - EdHicksInfin_16-90_08-29-25 Dolores Cruz +19567935…" at bounding box center [592, 263] width 1184 height 526
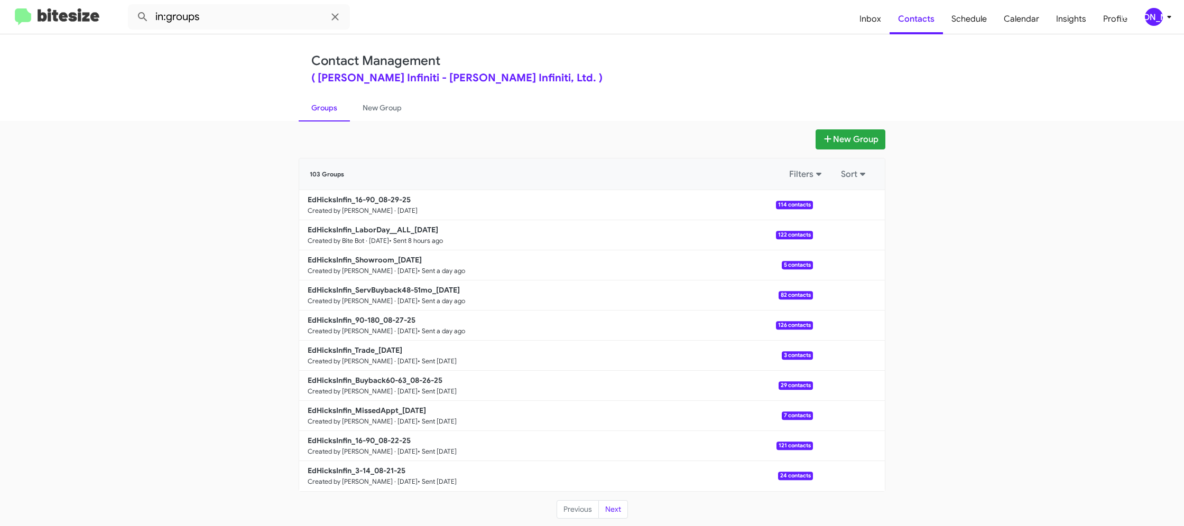
click at [360, 202] on b "EdHicksInfin_16-90_08-29-25" at bounding box center [359, 200] width 103 height 10
drag, startPoint x: 360, startPoint y: 202, endPoint x: 298, endPoint y: 7, distance: 204.7
click at [357, 193] on link "EdHicksInfin_16-90_08-29-25 Created by Jason Apdua · Aug 29, 2025 114 contacts" at bounding box center [556, 205] width 514 height 30
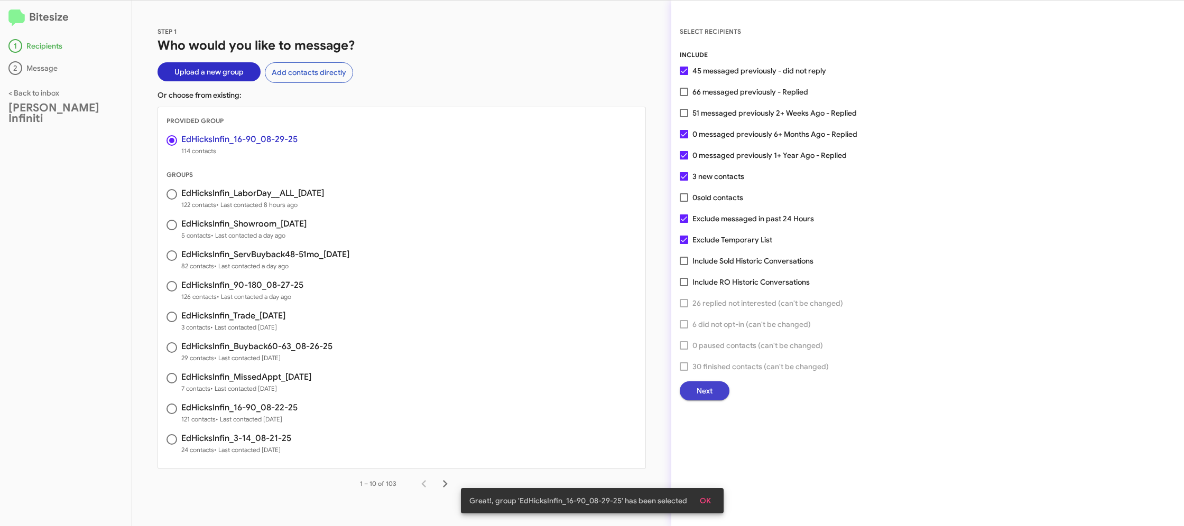
click at [711, 388] on span "Next" at bounding box center [704, 391] width 16 height 19
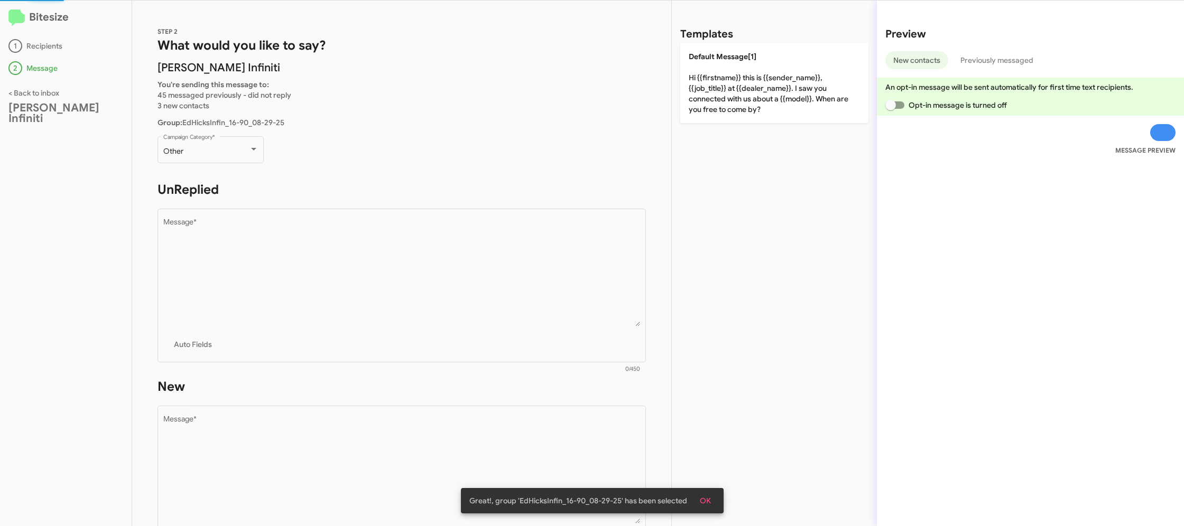
scroll to position [1, 0]
click at [218, 158] on div "Other Campaign Category *" at bounding box center [210, 148] width 95 height 29
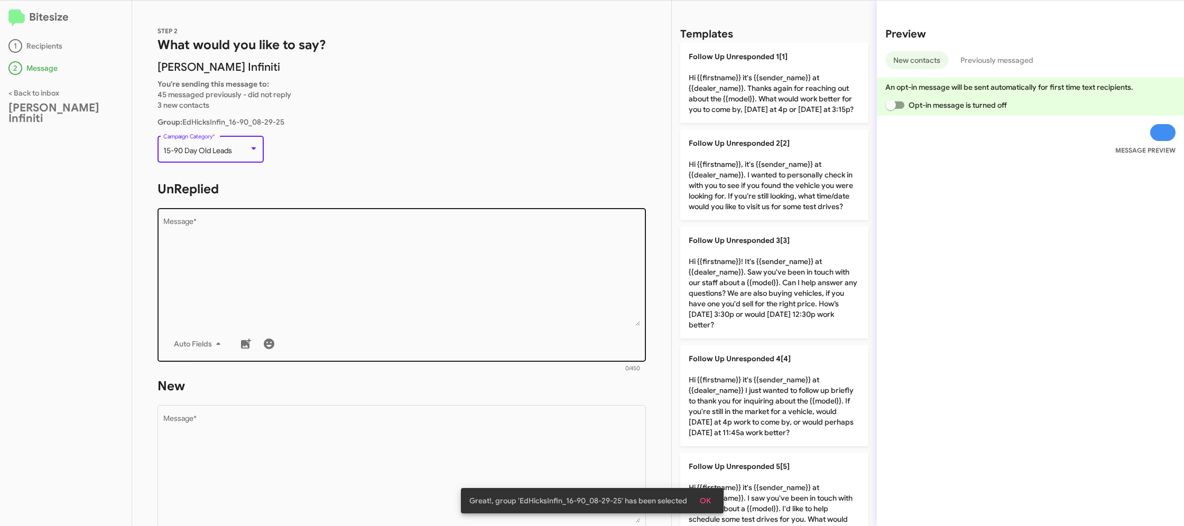
click at [460, 296] on textarea "Message *" at bounding box center [401, 272] width 477 height 108
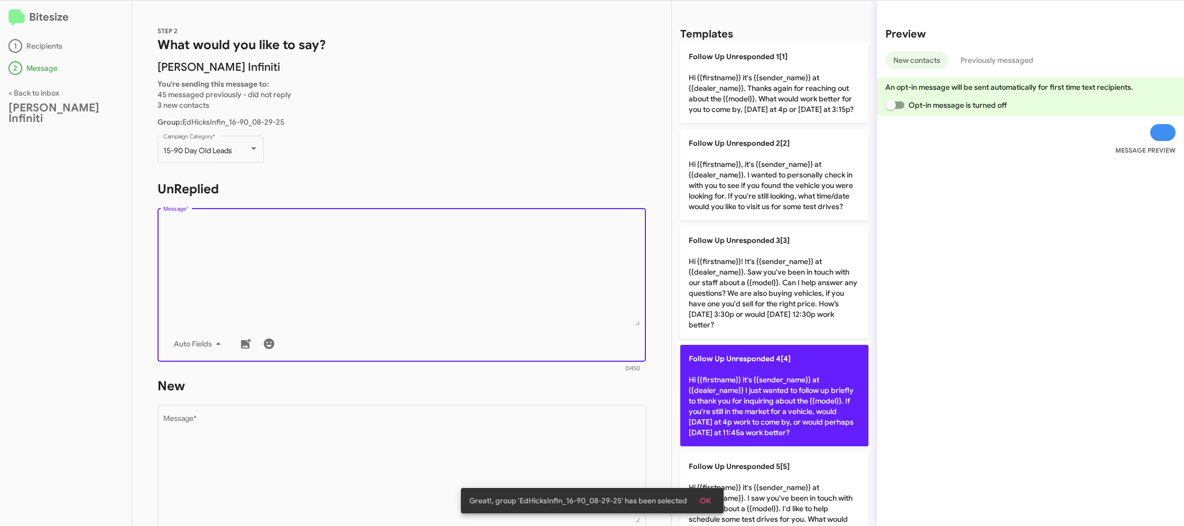
drag, startPoint x: 774, startPoint y: 418, endPoint x: 757, endPoint y: 420, distance: 16.5
click at [774, 418] on p "Follow Up Unresponded 4[4] Hi {{firstname}} it's {{sender_name}} at {{dealer_na…" at bounding box center [774, 395] width 188 height 101
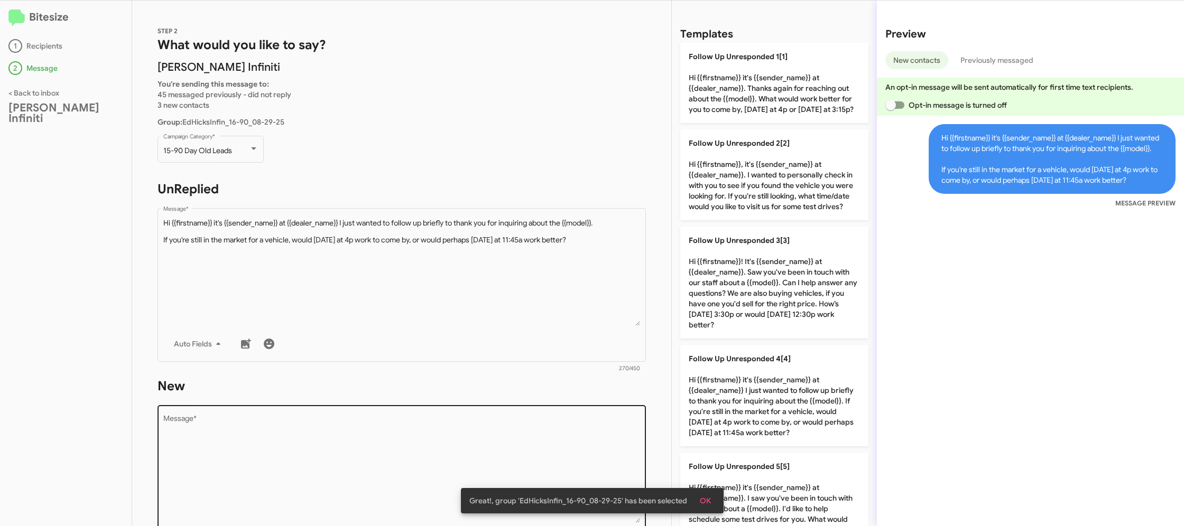
click at [431, 456] on textarea "Message *" at bounding box center [401, 469] width 477 height 108
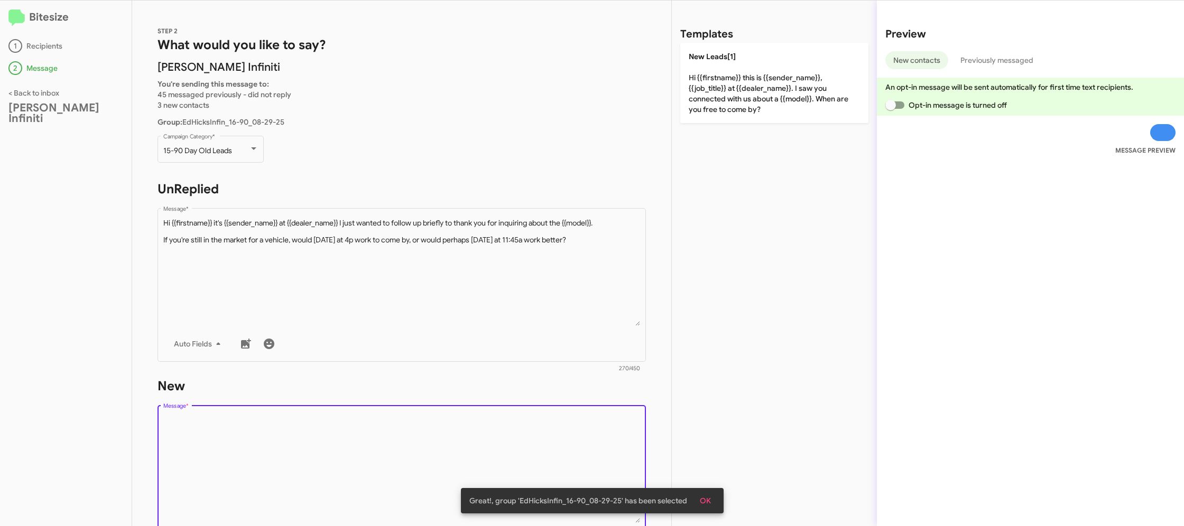
click at [431, 456] on textarea "Message *" at bounding box center [401, 469] width 477 height 108
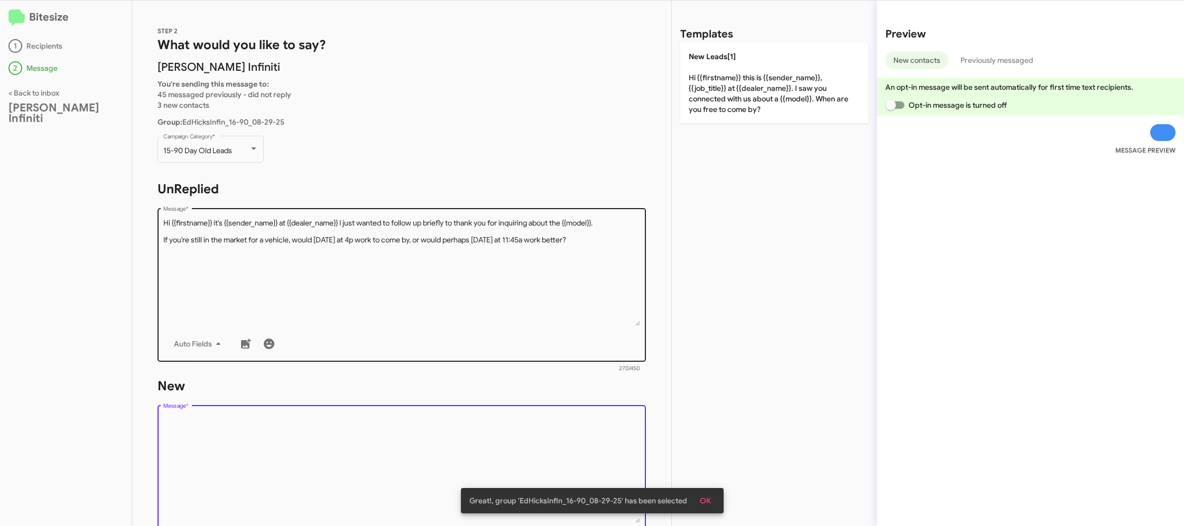
click at [460, 278] on textarea "Message *" at bounding box center [401, 272] width 477 height 108
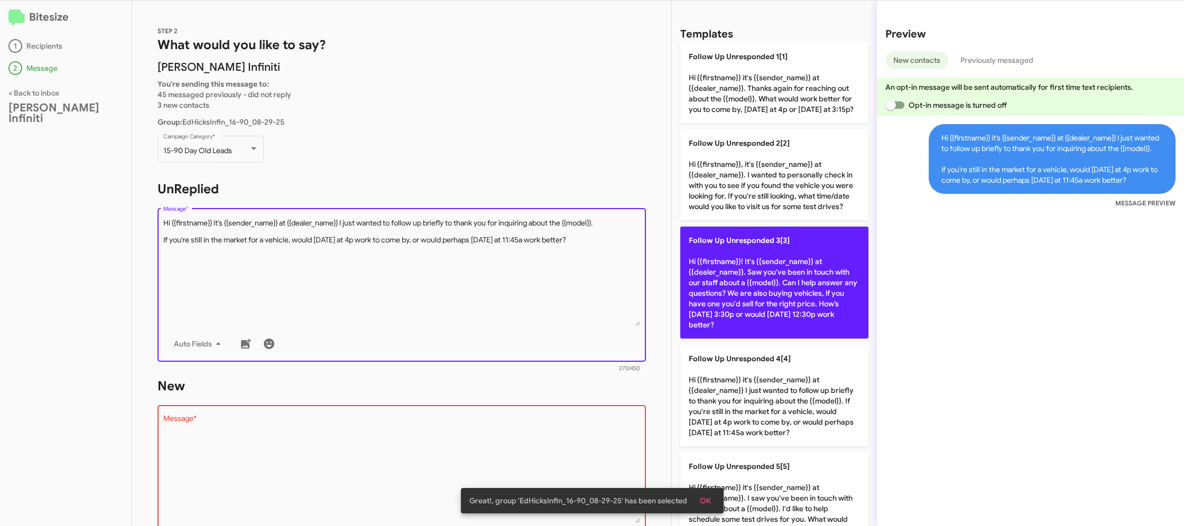
scroll to position [702, 0]
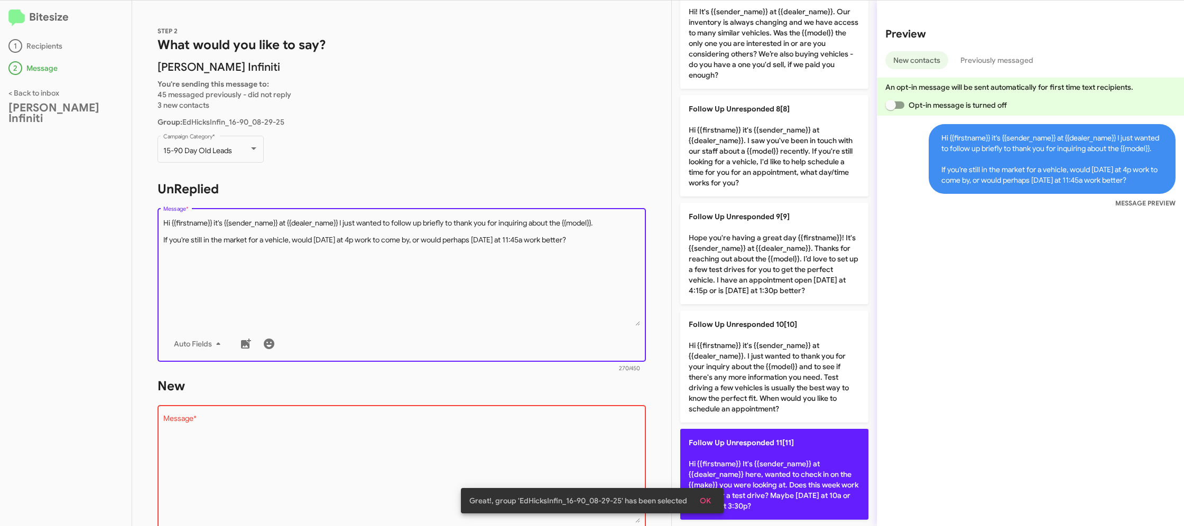
drag, startPoint x: 786, startPoint y: 457, endPoint x: 752, endPoint y: 449, distance: 34.2
click at [786, 457] on p "Follow Up Unresponded 11[11] Hi {{firstname}} It's {{sender_name}} at {{dealer_…" at bounding box center [774, 474] width 188 height 91
type textarea "Hi {{firstname}} It's {{sender_name}} at {{dealer_name}} here, wanted to check …"
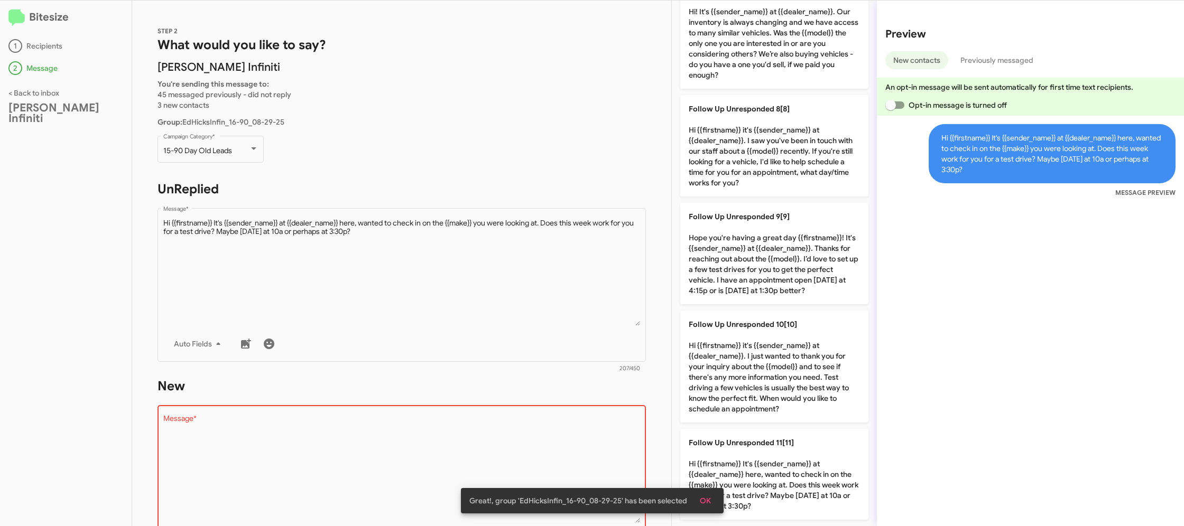
click at [468, 398] on form "New Drop image here to insert Auto Fields Message * 0/450" at bounding box center [401, 474] width 488 height 193
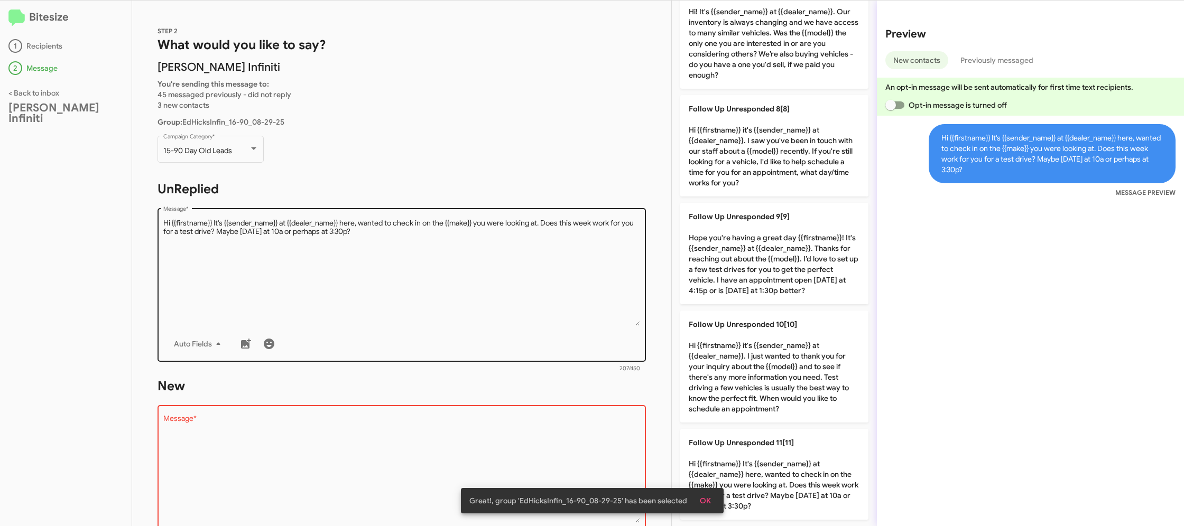
click at [486, 302] on textarea "Message *" at bounding box center [401, 272] width 477 height 108
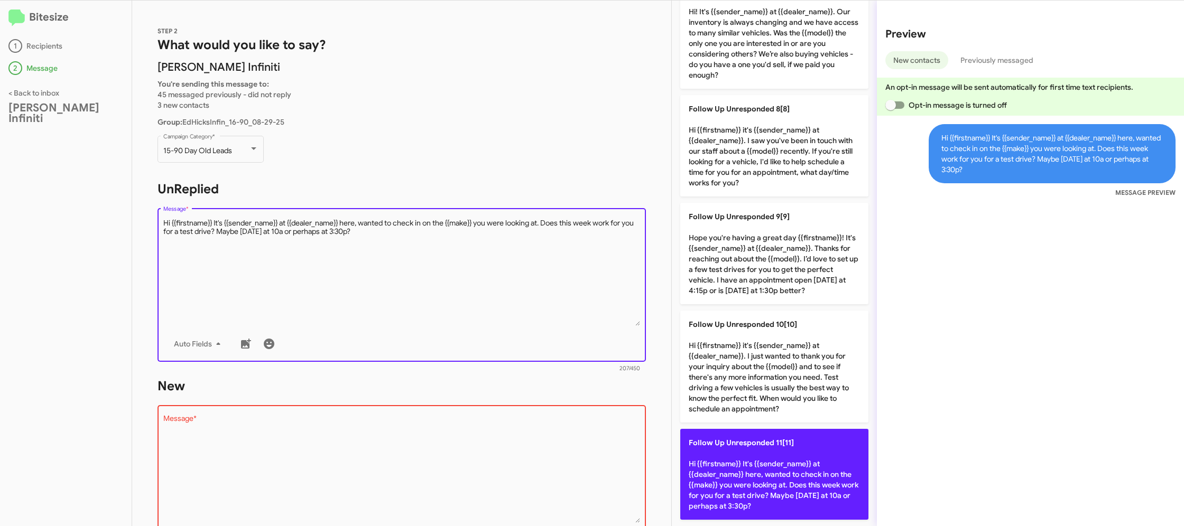
click at [752, 460] on p "Follow Up Unresponded 11[11] Hi {{firstname}} It's {{sender_name}} at {{dealer_…" at bounding box center [774, 474] width 188 height 91
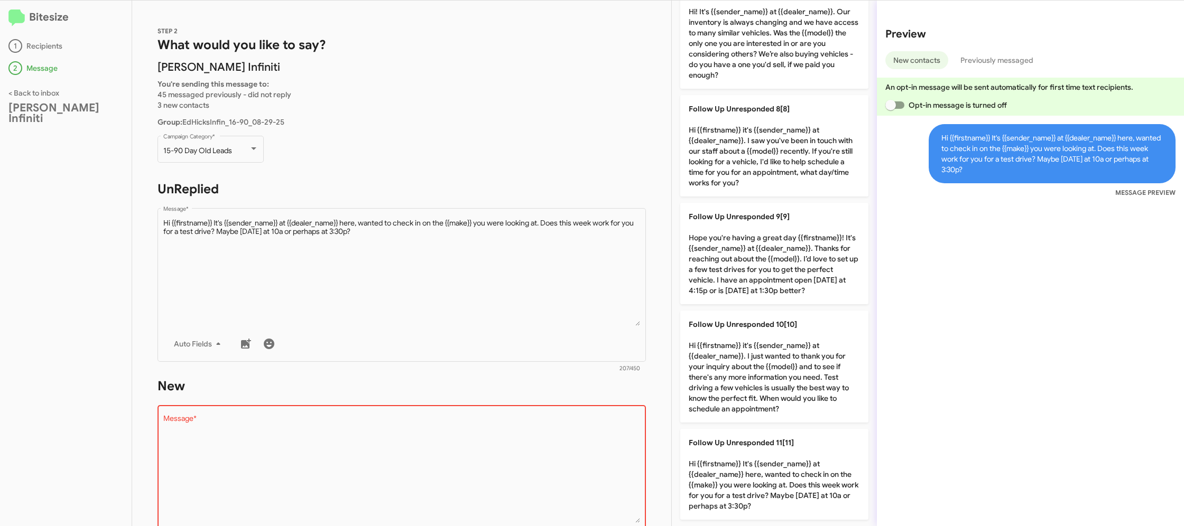
click at [519, 435] on textarea "Message *" at bounding box center [401, 469] width 477 height 108
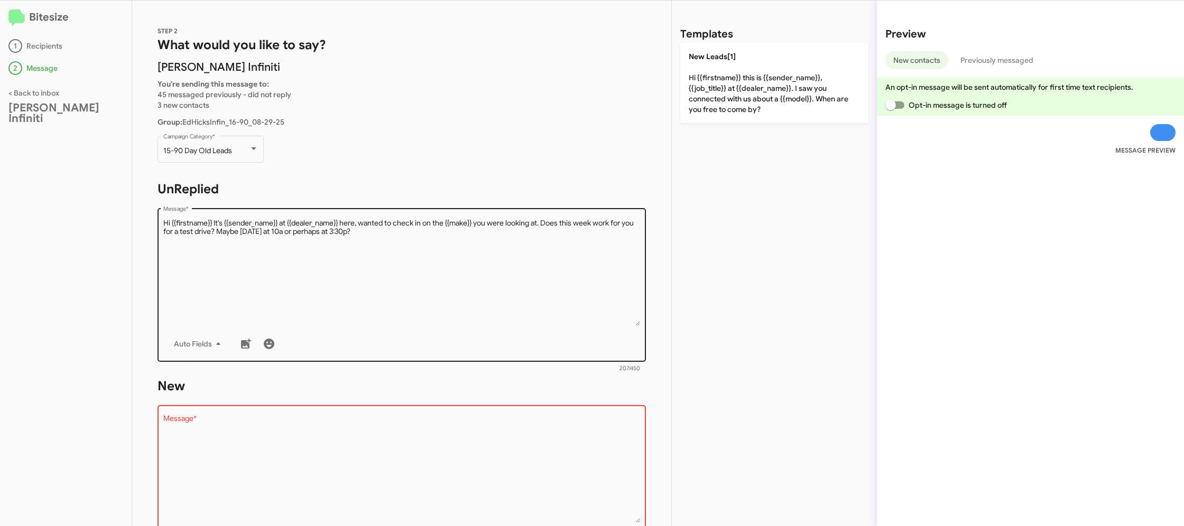
drag, startPoint x: 738, startPoint y: 59, endPoint x: 436, endPoint y: 290, distance: 380.3
click at [738, 59] on p "New Leads[1] Hi {{firstname}} this is {{sender_name}}, {{job_title}} at {{deale…" at bounding box center [774, 83] width 188 height 80
type textarea "Hi {{firstname}} this is {{sender_name}}, {{job_title}} at {{dealer_name}}. I s…"
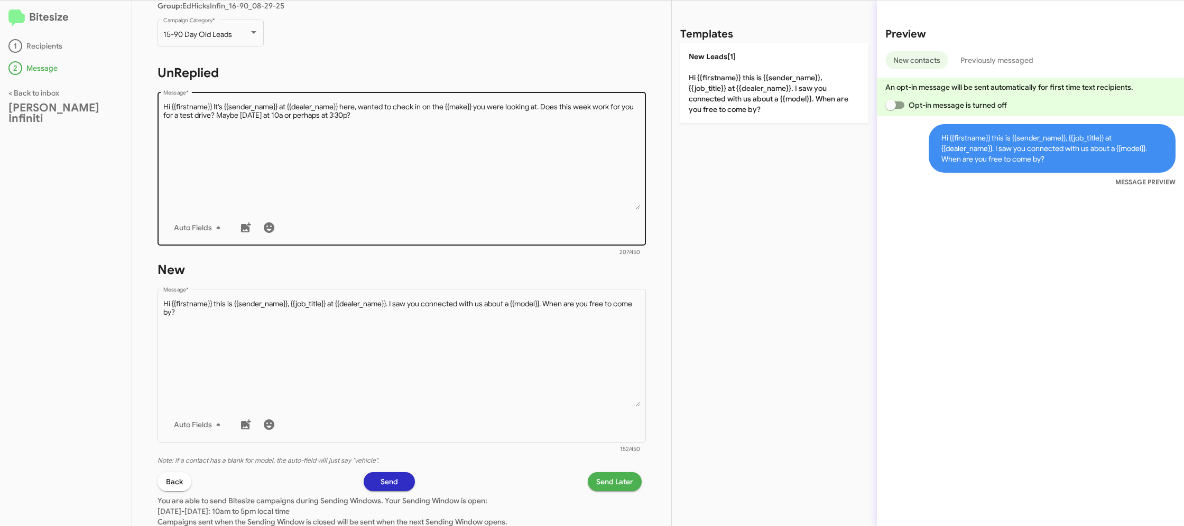
scroll to position [181, 0]
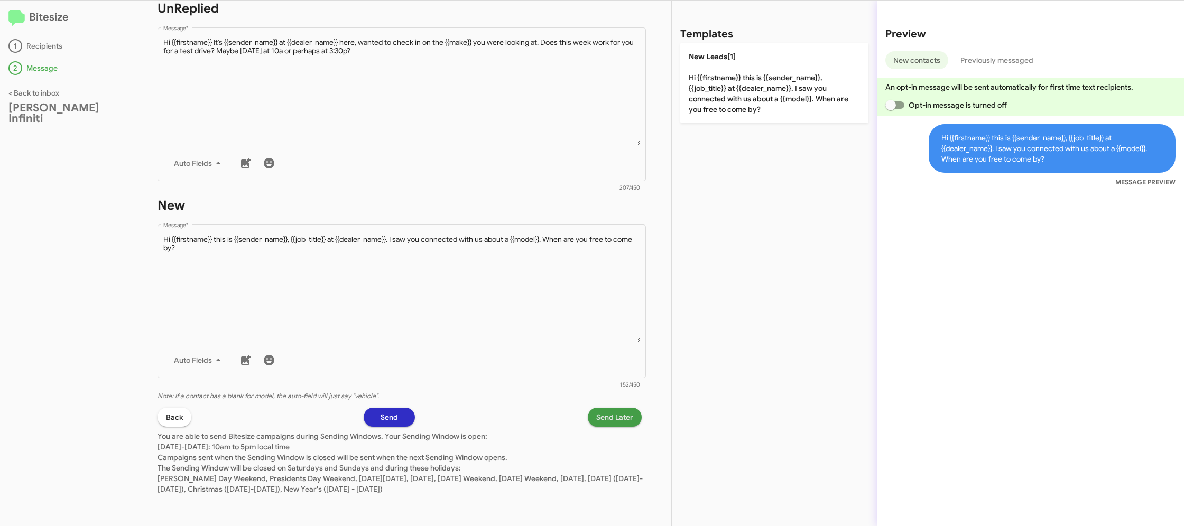
click at [612, 410] on span "Send Later" at bounding box center [614, 417] width 37 height 19
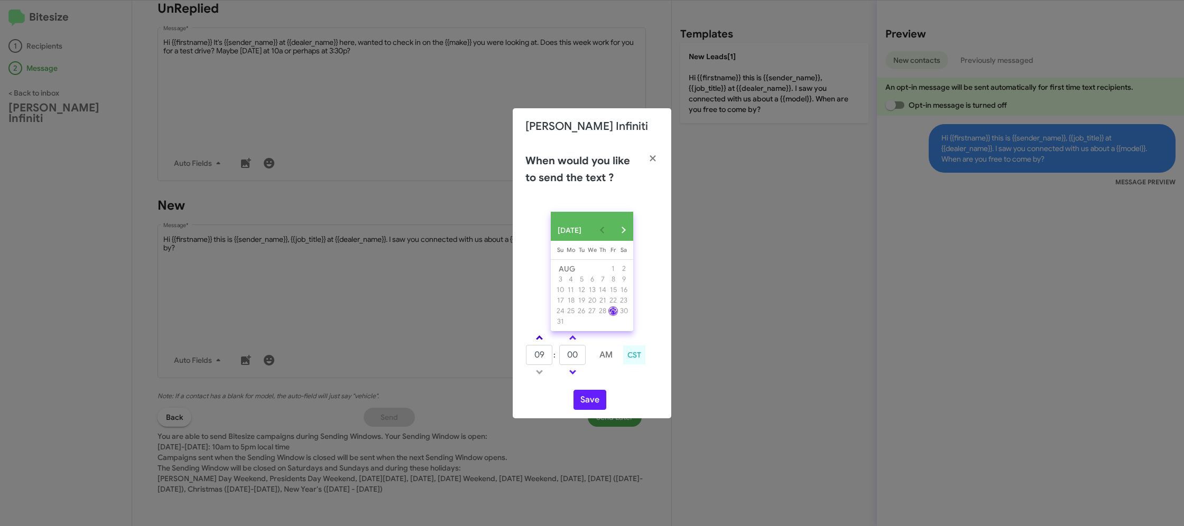
click at [535, 341] on link at bounding box center [539, 338] width 18 height 12
type input "10"
click at [578, 343] on link at bounding box center [572, 338] width 18 height 12
click at [577, 343] on link at bounding box center [572, 338] width 18 height 12
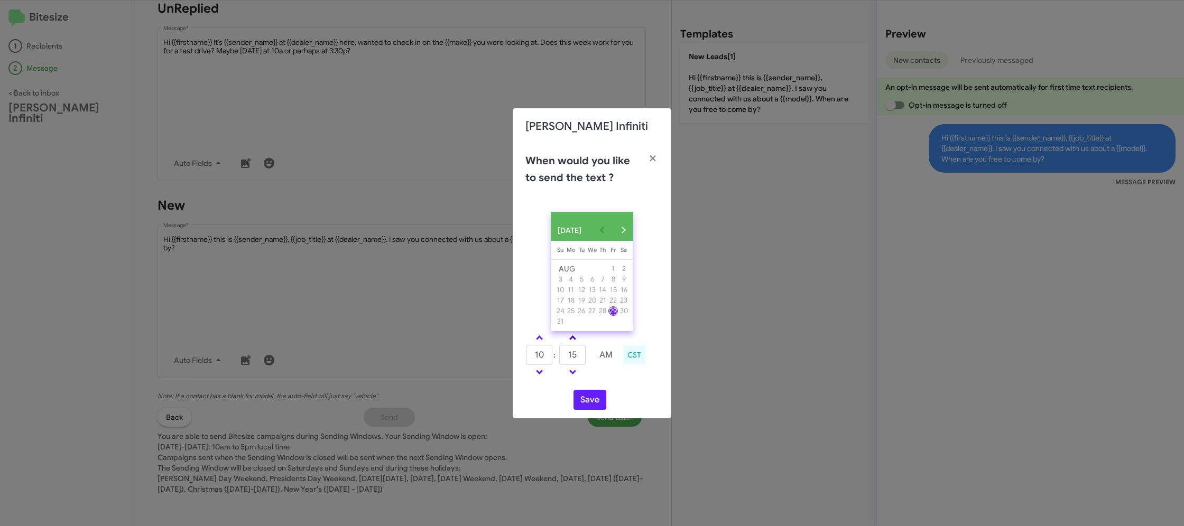
click at [577, 343] on link at bounding box center [572, 338] width 18 height 12
type input "25"
click at [594, 406] on button "Save" at bounding box center [589, 400] width 33 height 20
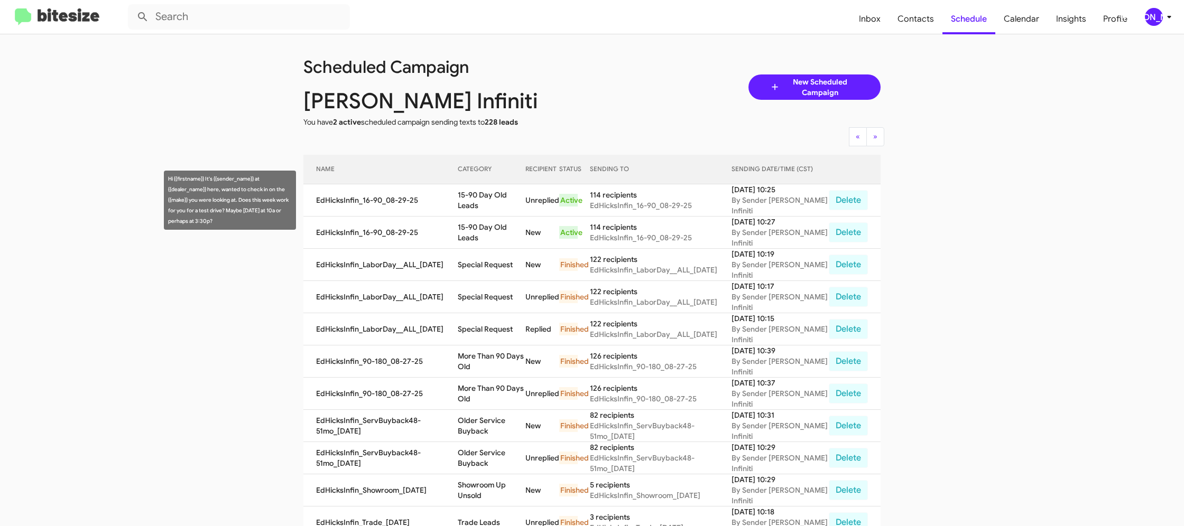
click at [488, 201] on td "15-90 Day Old Leads" at bounding box center [492, 200] width 68 height 32
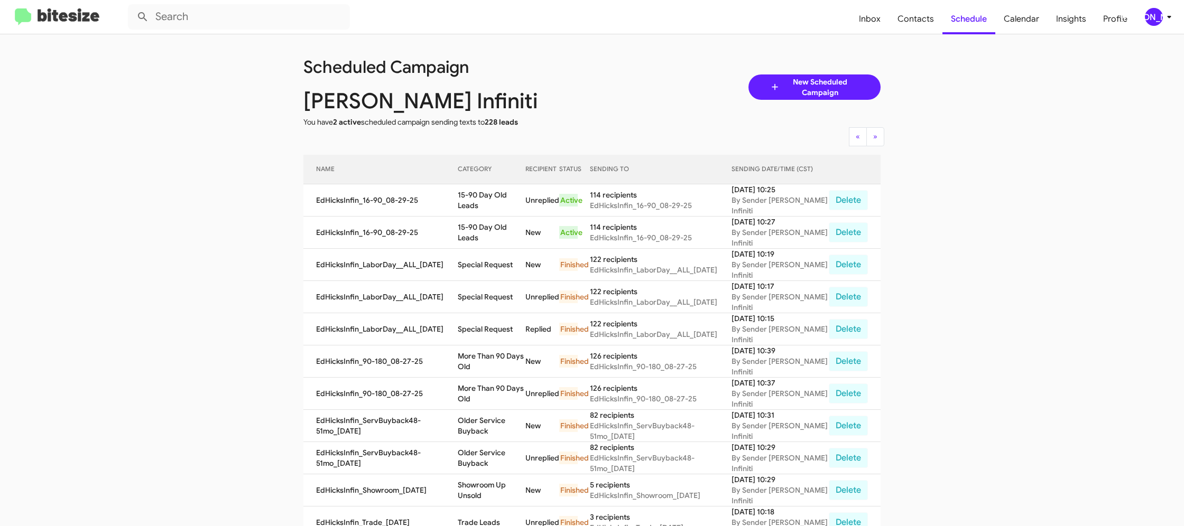
click at [488, 201] on td "15-90 Day Old Leads" at bounding box center [492, 200] width 68 height 32
copy td "15-90 Day Old Leads"
drag, startPoint x: 1150, startPoint y: 17, endPoint x: 1142, endPoint y: 21, distance: 9.0
click at [1149, 17] on div "[PERSON_NAME]" at bounding box center [1154, 17] width 18 height 18
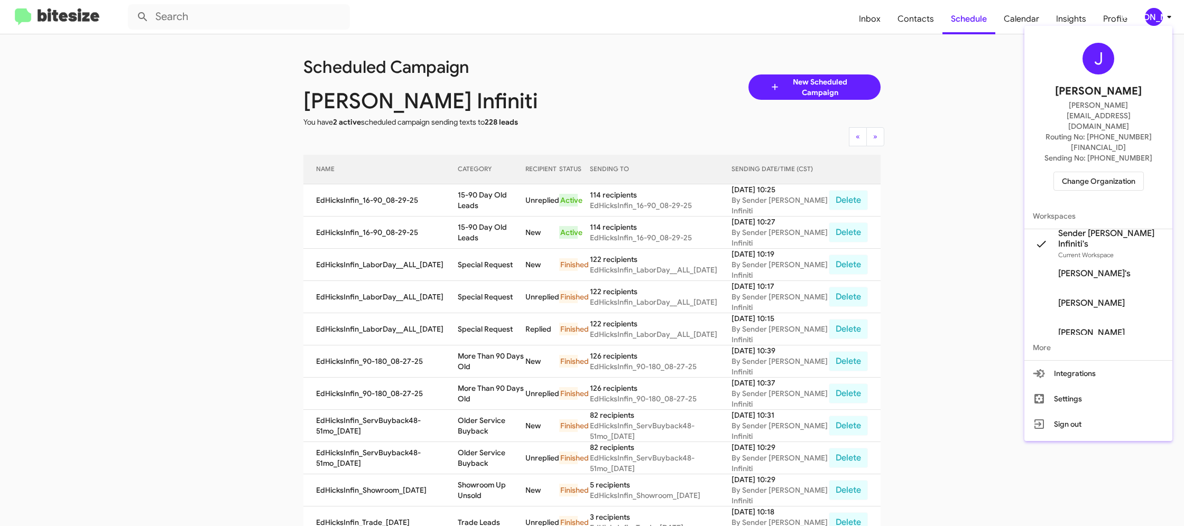
click at [1089, 172] on span "Change Organization" at bounding box center [1098, 181] width 73 height 18
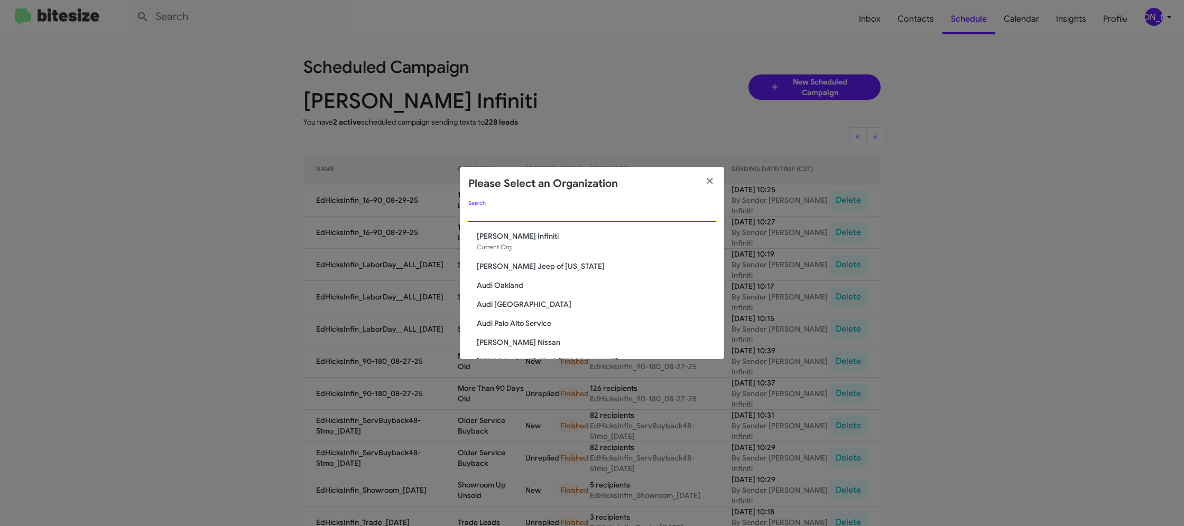
click at [483, 215] on input "Search" at bounding box center [591, 214] width 247 height 8
type input "nissan"
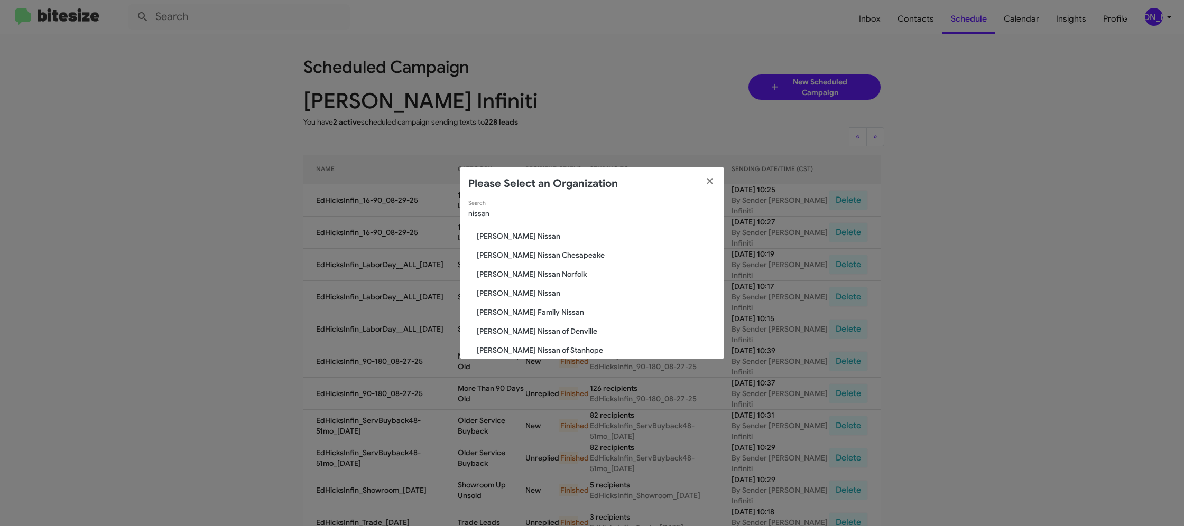
click at [503, 296] on span "[PERSON_NAME] Nissan" at bounding box center [596, 293] width 239 height 11
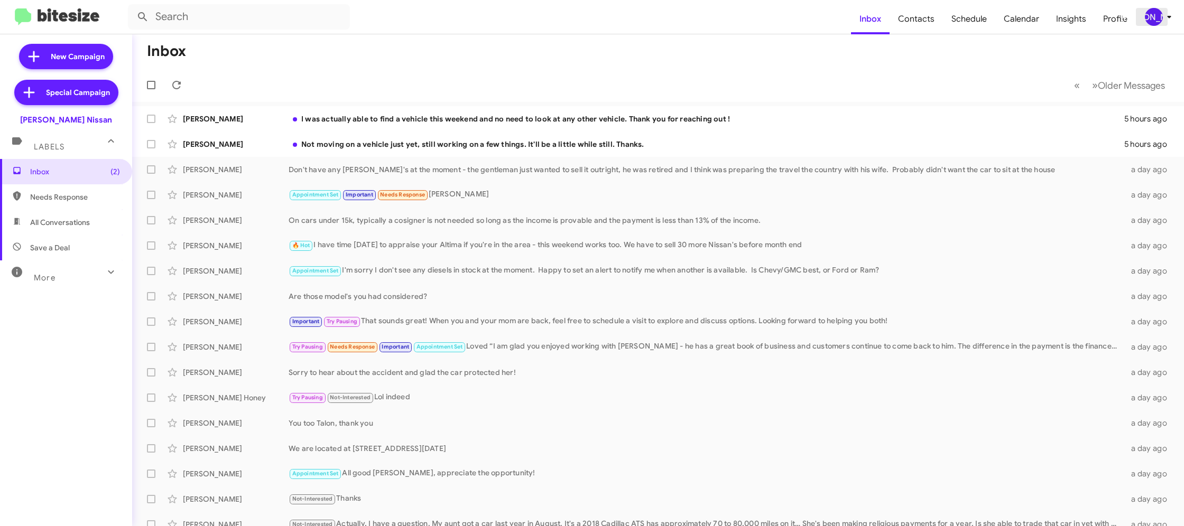
click at [1161, 17] on div "[PERSON_NAME]" at bounding box center [1154, 17] width 18 height 18
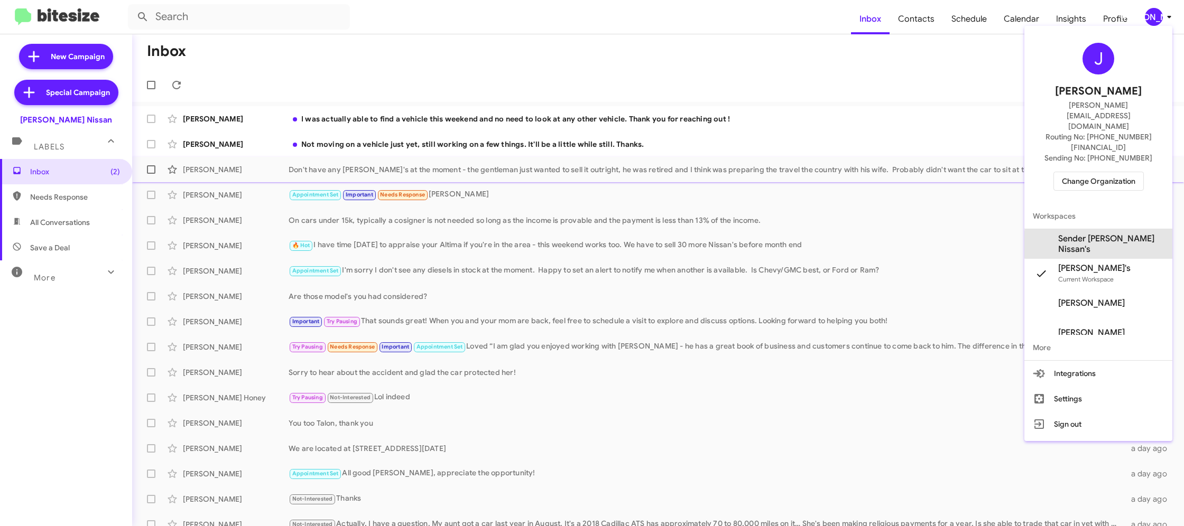
drag, startPoint x: 1121, startPoint y: 213, endPoint x: 1098, endPoint y: 165, distance: 53.2
click at [1121, 234] on span "Sender [PERSON_NAME] Nissan's" at bounding box center [1111, 244] width 106 height 21
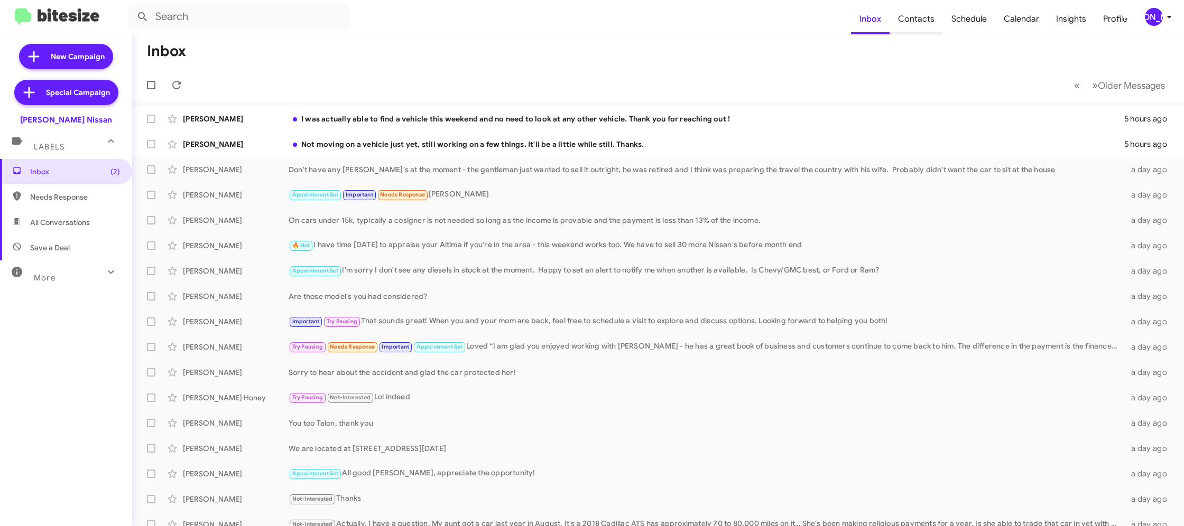
click at [905, 23] on span "Contacts" at bounding box center [915, 19] width 53 height 31
type input "in:groups"
click at [1154, 19] on div "[PERSON_NAME]" at bounding box center [1154, 17] width 18 height 18
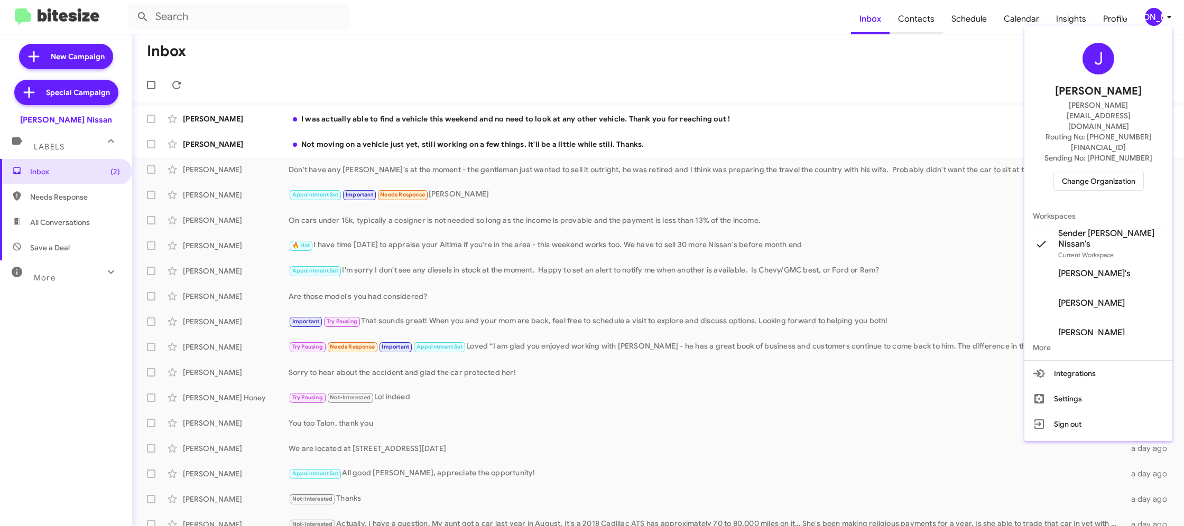
click at [930, 14] on div at bounding box center [592, 263] width 1184 height 526
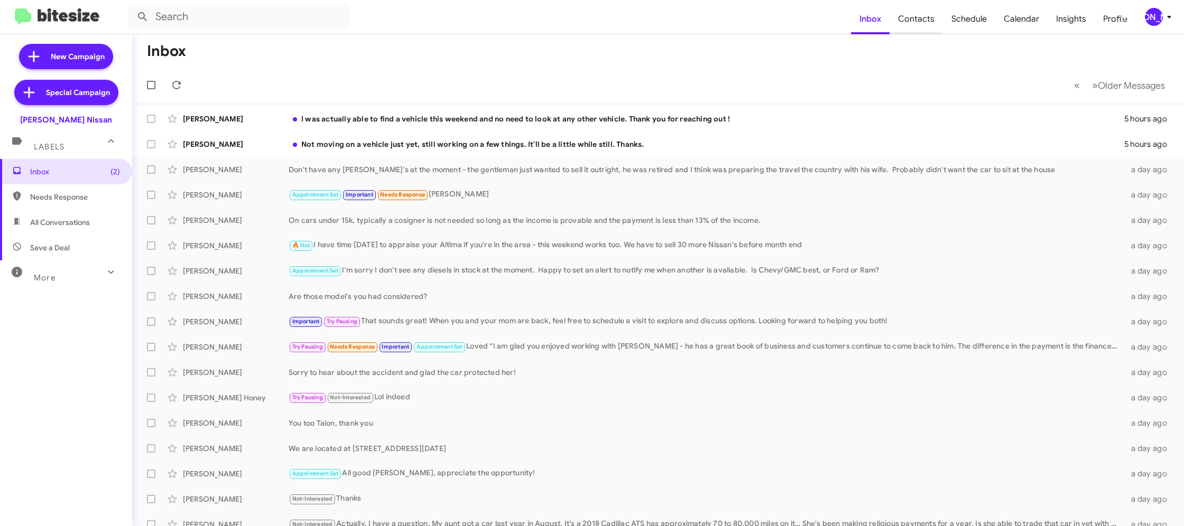
click at [922, 21] on span "Contacts" at bounding box center [915, 19] width 53 height 31
type input "in:groups"
click at [922, 21] on span "Contacts" at bounding box center [915, 19] width 53 height 31
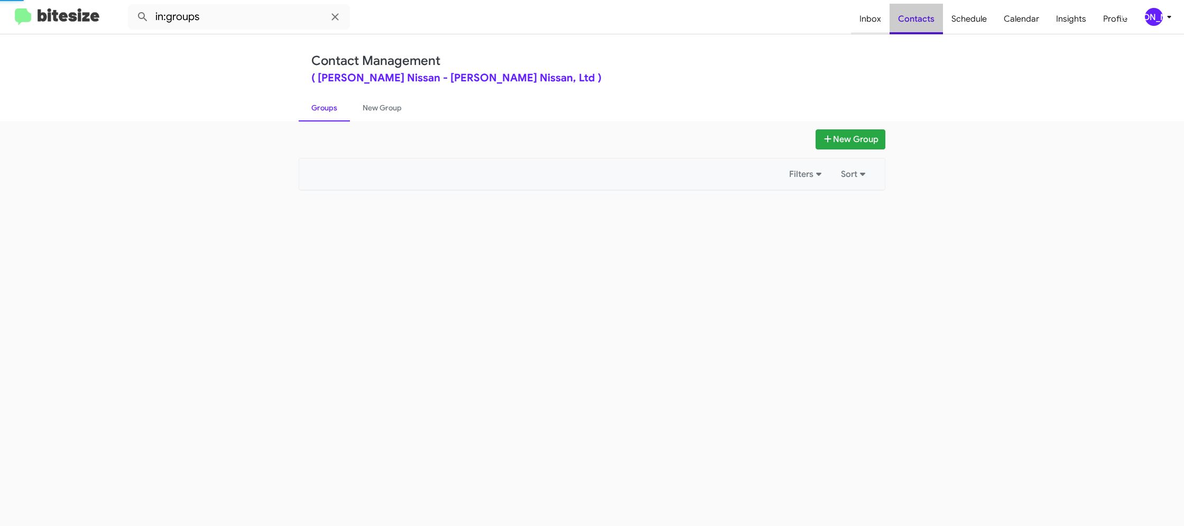
drag, startPoint x: 922, startPoint y: 21, endPoint x: 870, endPoint y: 6, distance: 53.7
click at [916, 16] on span "Contacts" at bounding box center [915, 19] width 53 height 31
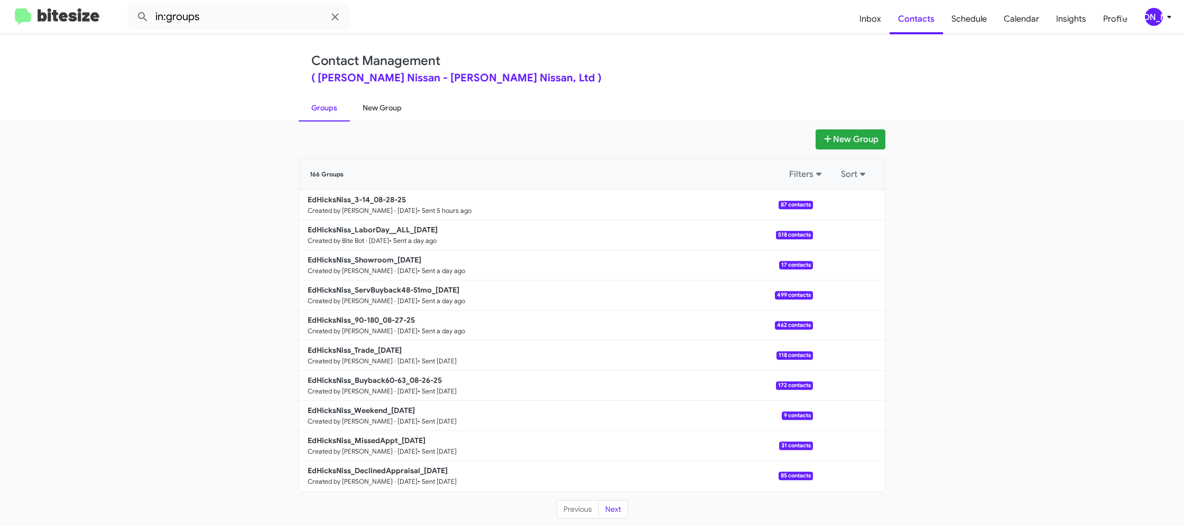
click at [387, 103] on link "New Group" at bounding box center [382, 107] width 64 height 27
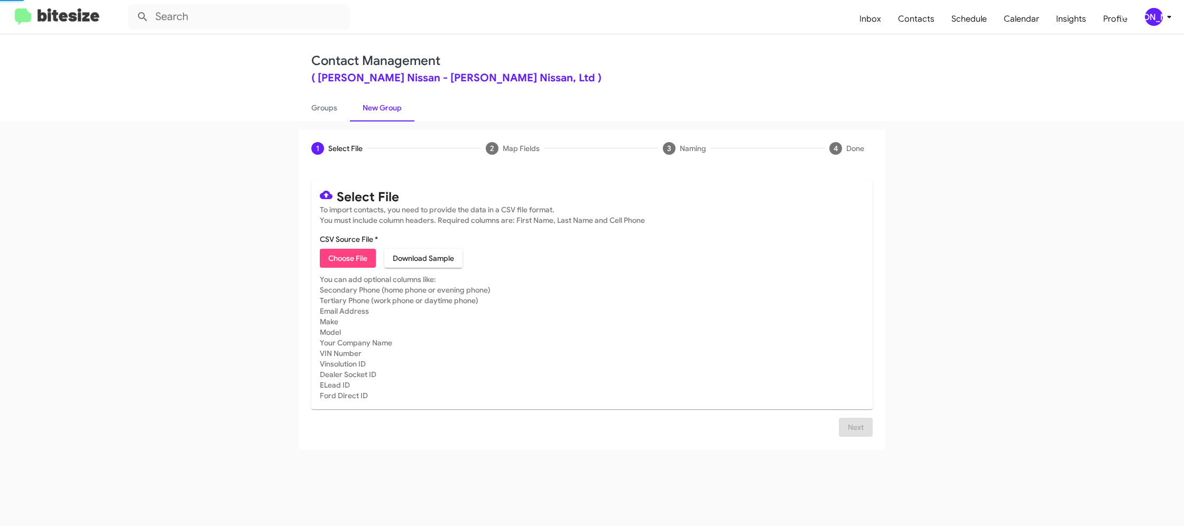
click at [387, 103] on link "New Group" at bounding box center [382, 107] width 64 height 27
click at [1150, 22] on div "[PERSON_NAME]" at bounding box center [1154, 17] width 18 height 18
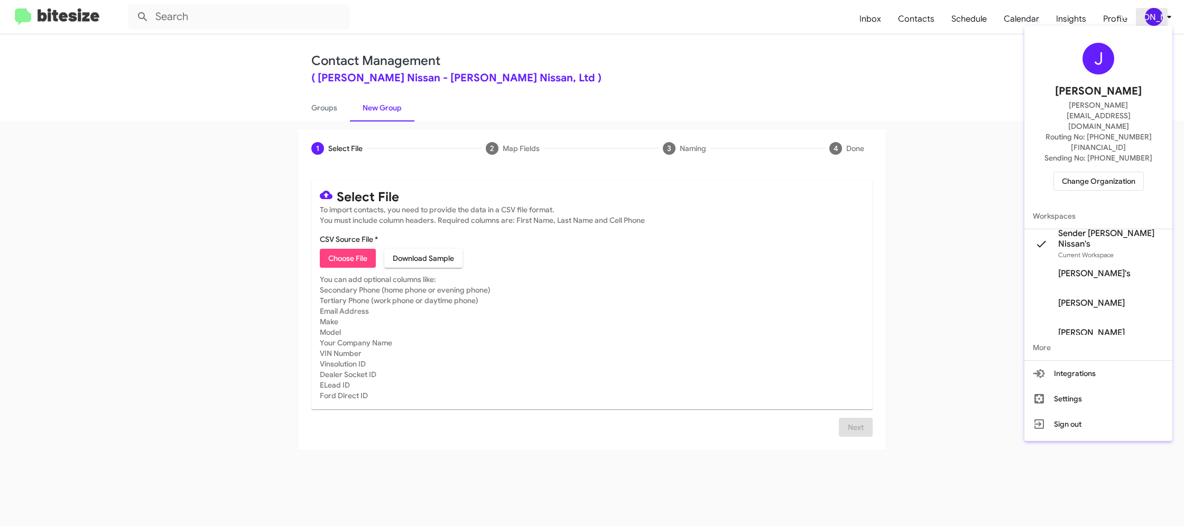
click at [1150, 21] on div at bounding box center [592, 263] width 1184 height 526
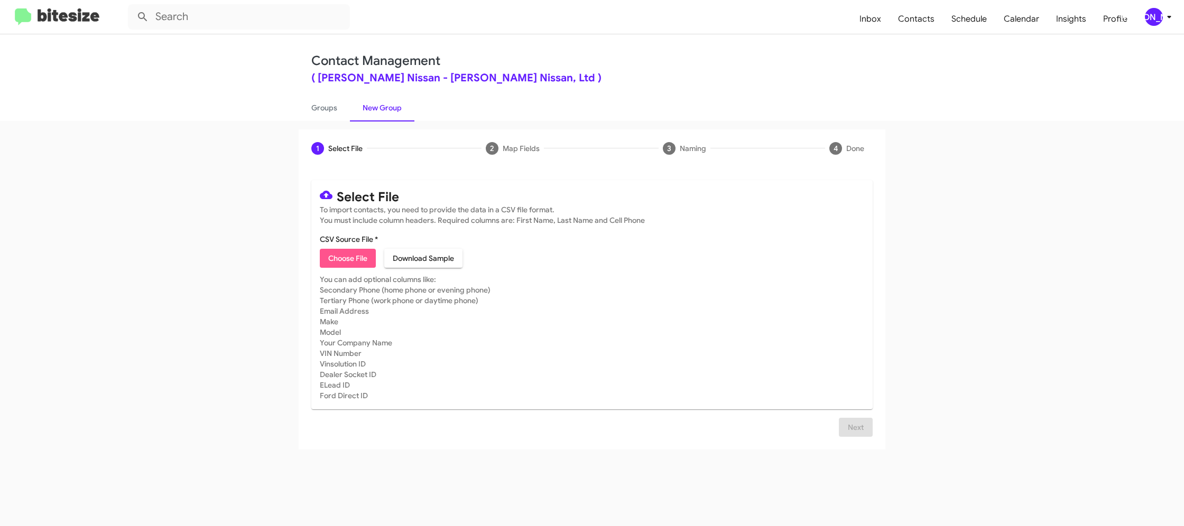
click at [347, 261] on span "Choose File" at bounding box center [347, 258] width 39 height 19
type input "EdHicksNiss_16-90_08-29-25"
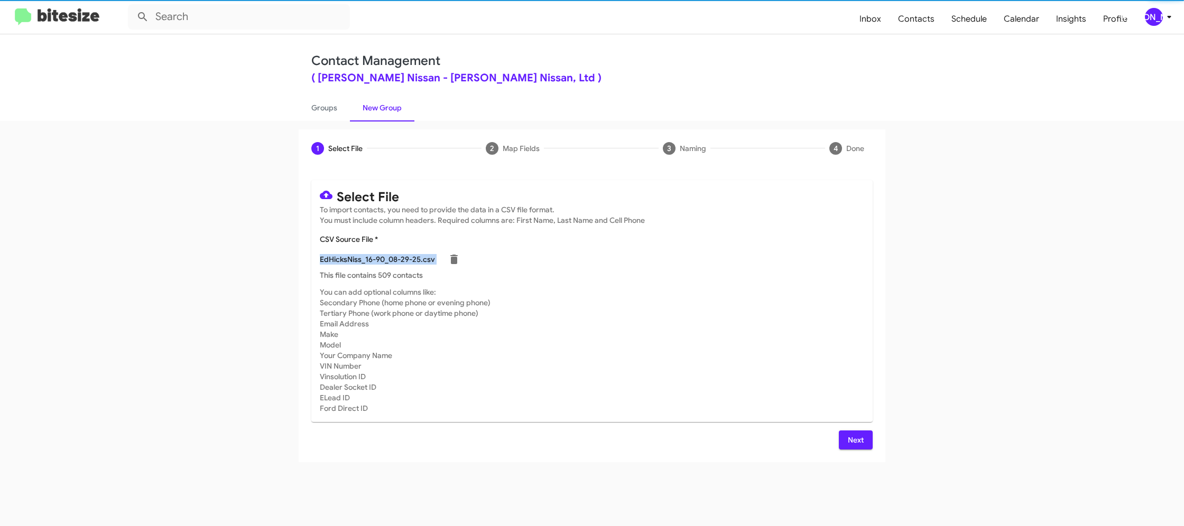
click at [718, 264] on mat-card-content "CSV Source File * EdHicksNiss_16-90_08-29-25.csv This file contains 509 contacts" at bounding box center [592, 257] width 544 height 47
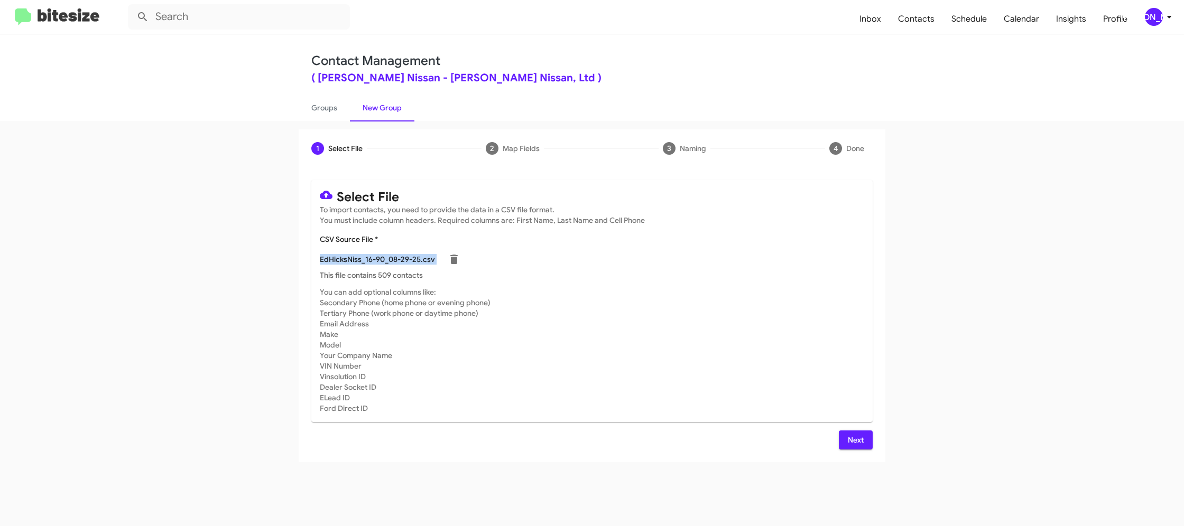
click at [862, 438] on span "Next" at bounding box center [855, 440] width 17 height 19
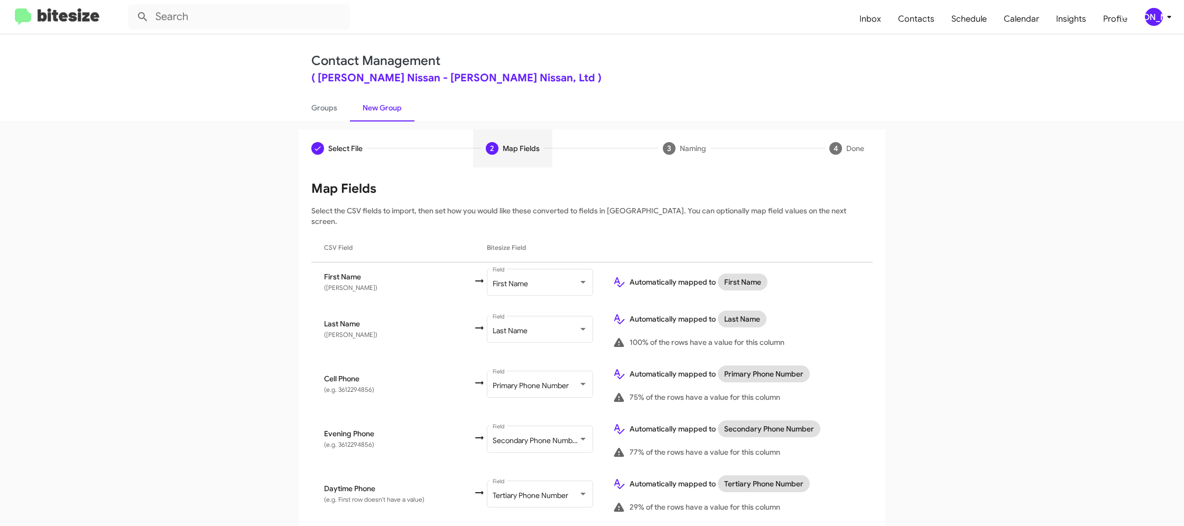
click at [1161, 17] on div "[PERSON_NAME]" at bounding box center [1154, 17] width 18 height 18
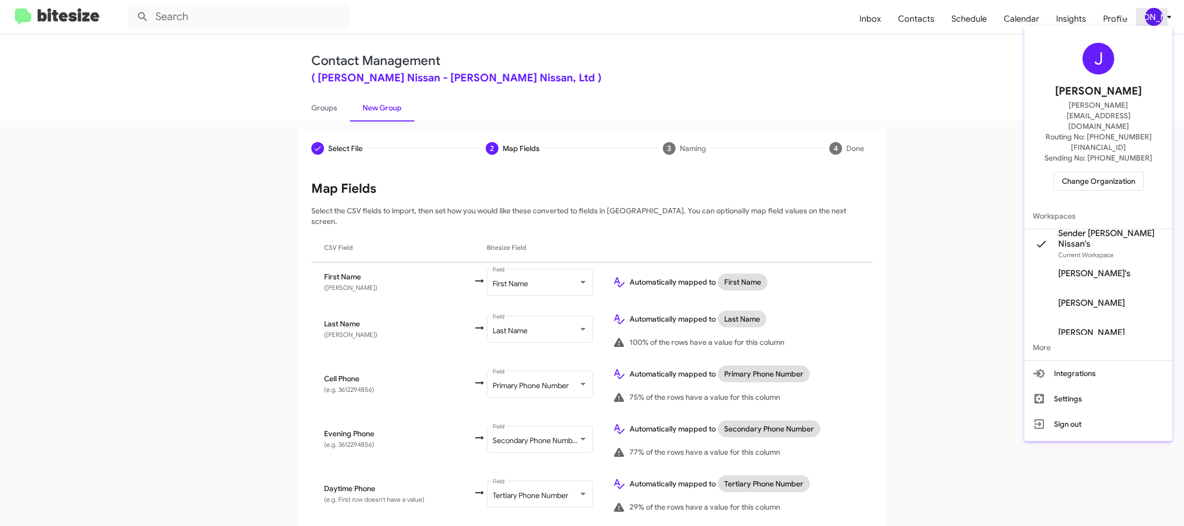
click at [1161, 18] on div at bounding box center [592, 263] width 1184 height 526
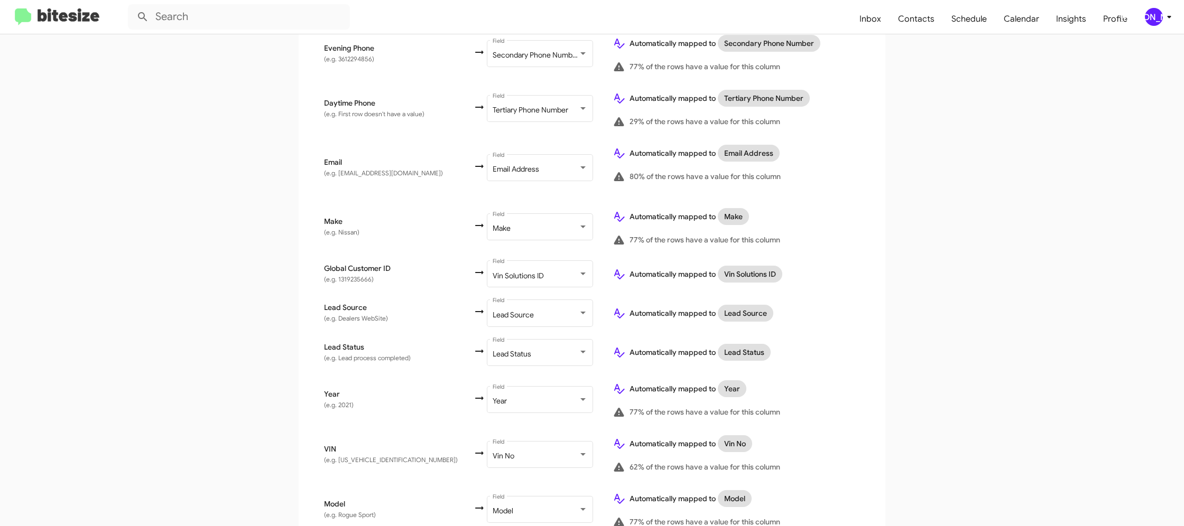
scroll to position [506, 0]
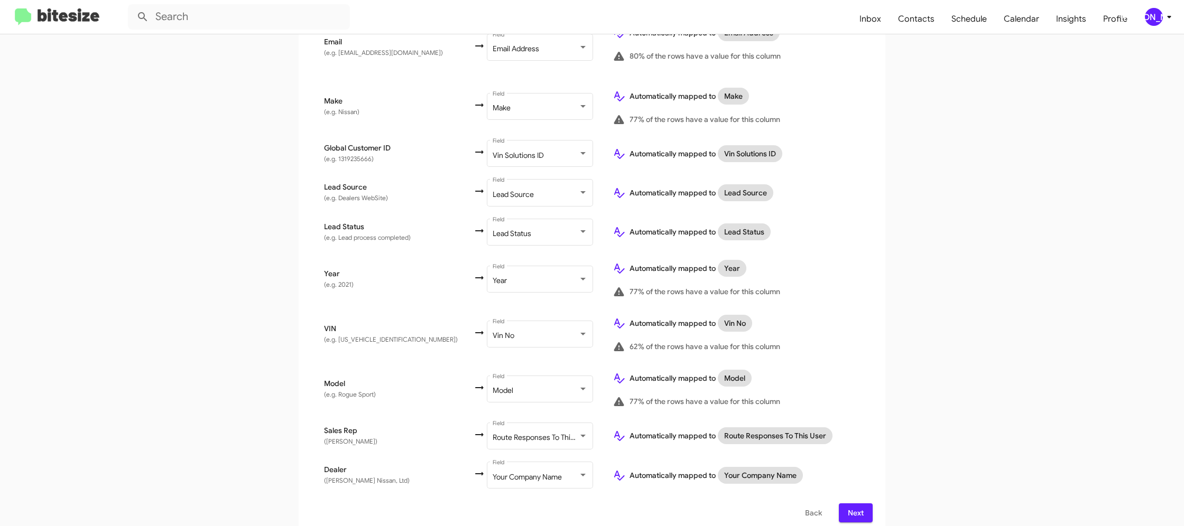
click at [852, 504] on span "Next" at bounding box center [855, 513] width 17 height 19
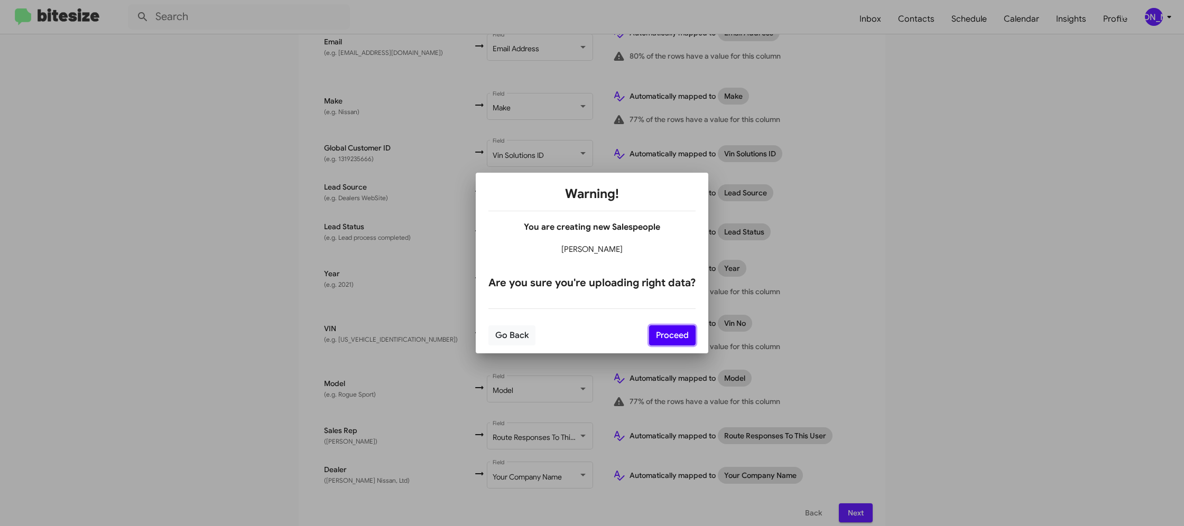
click at [663, 333] on button "Proceed" at bounding box center [672, 336] width 47 height 20
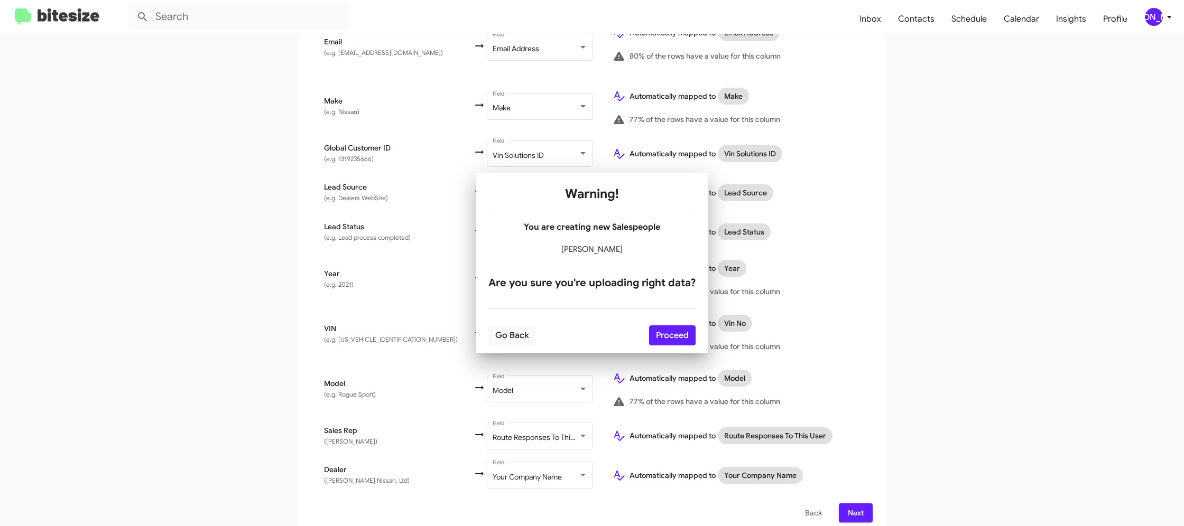
scroll to position [0, 0]
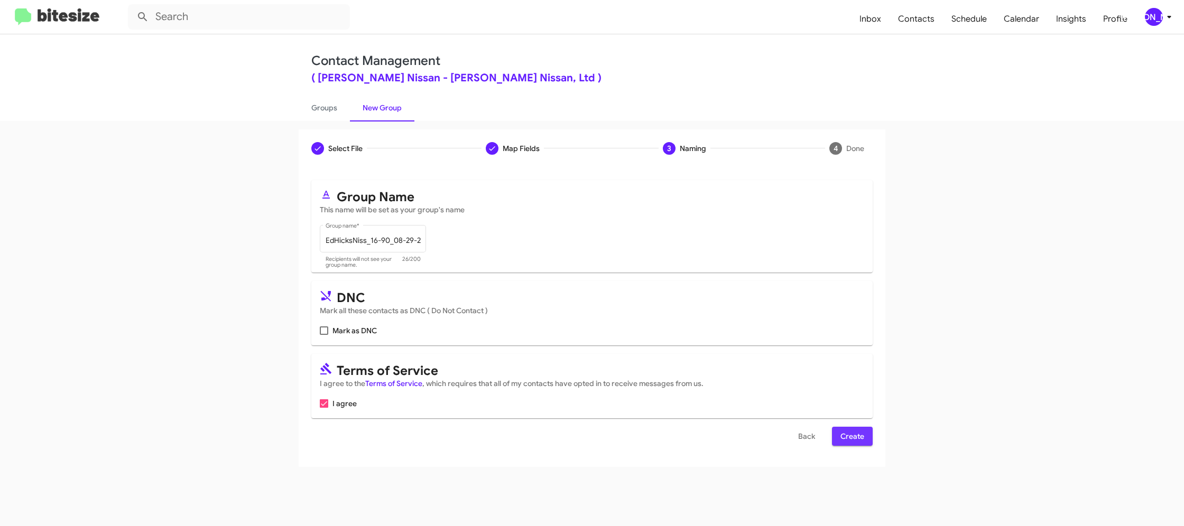
click at [849, 429] on span "Create" at bounding box center [852, 436] width 24 height 19
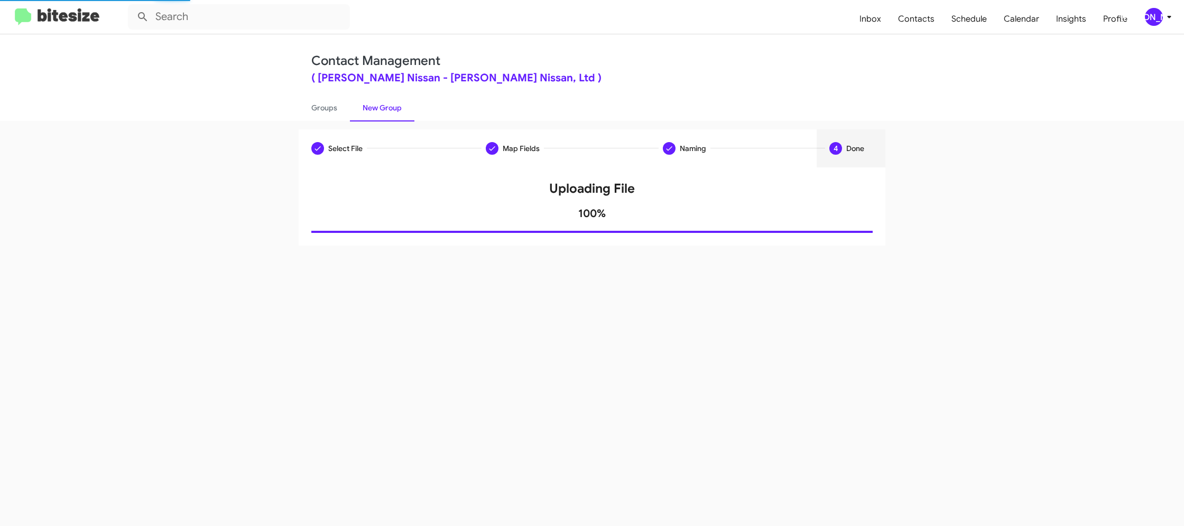
click at [318, 122] on div "Select File Map Fields Naming 4 Done Select File To import contacts, you need t…" at bounding box center [592, 323] width 1184 height 405
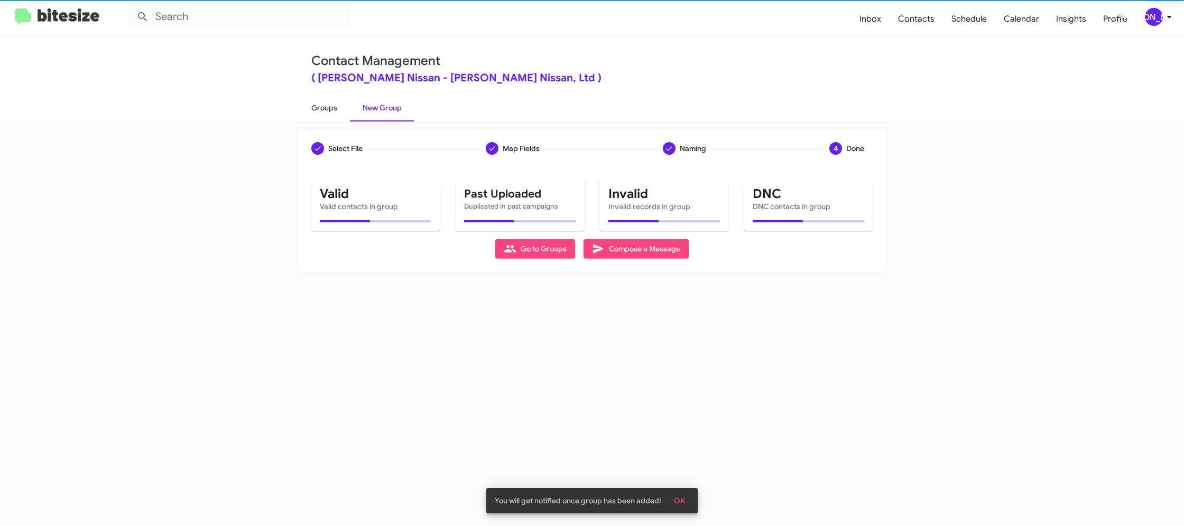
click at [319, 117] on link "Groups" at bounding box center [324, 107] width 51 height 27
type input "in:groups"
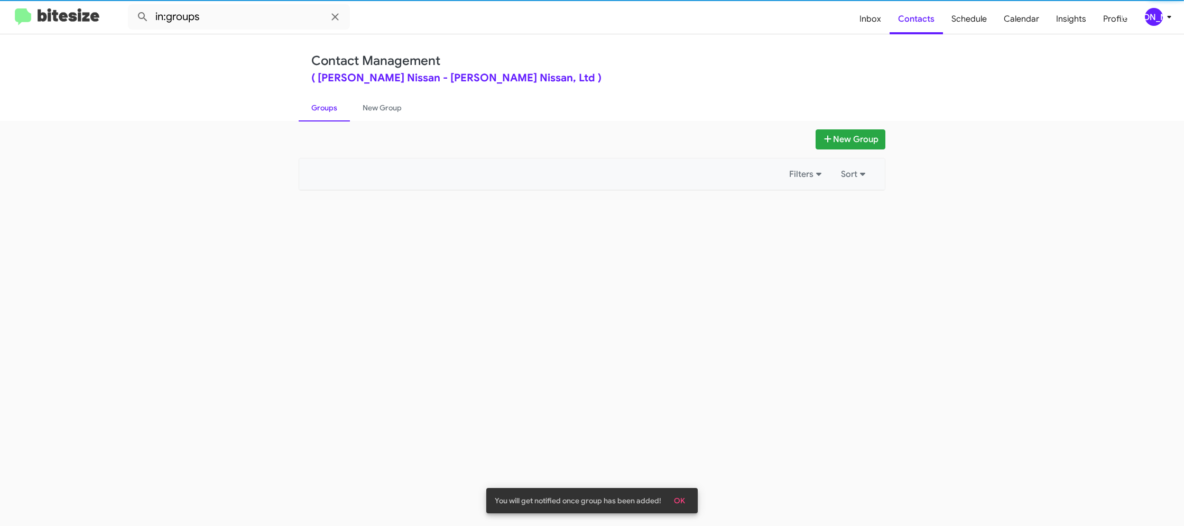
click at [319, 117] on link "Groups" at bounding box center [324, 107] width 51 height 27
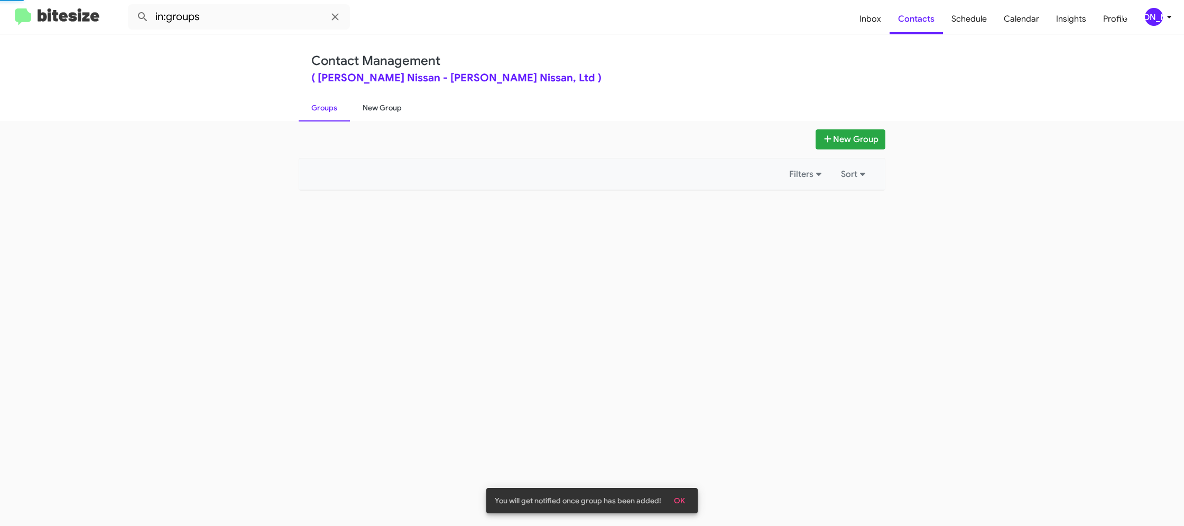
click at [372, 111] on link "New Group" at bounding box center [382, 107] width 64 height 27
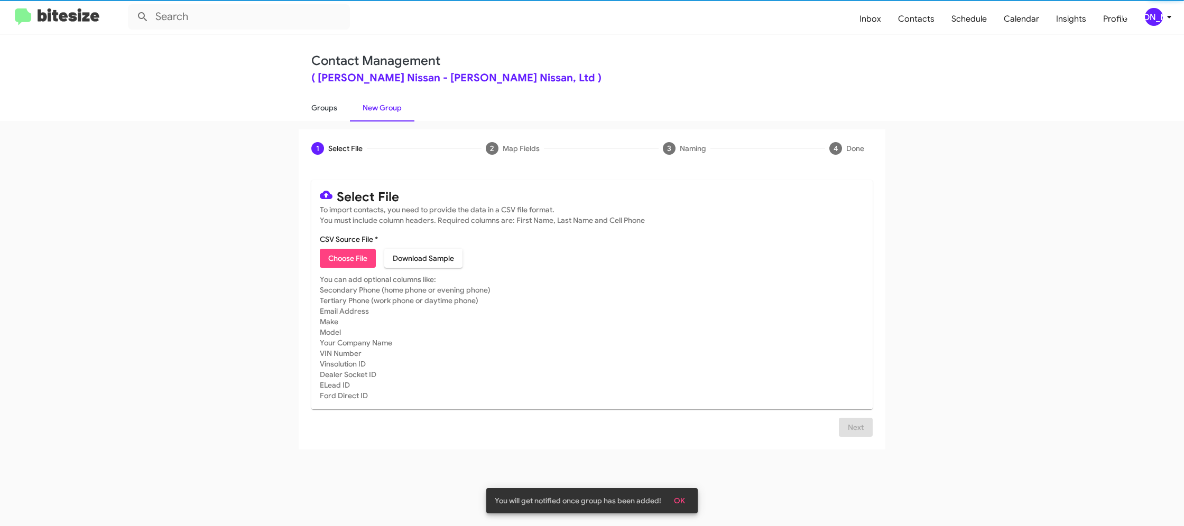
click at [326, 110] on link "Groups" at bounding box center [324, 107] width 51 height 27
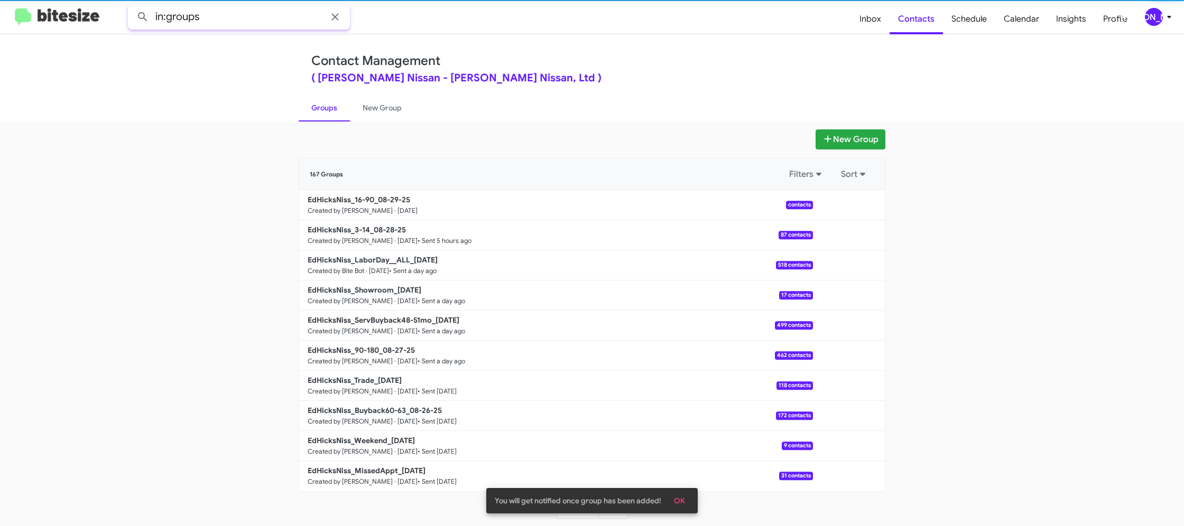
click at [248, 23] on input "in:groups" at bounding box center [239, 16] width 222 height 25
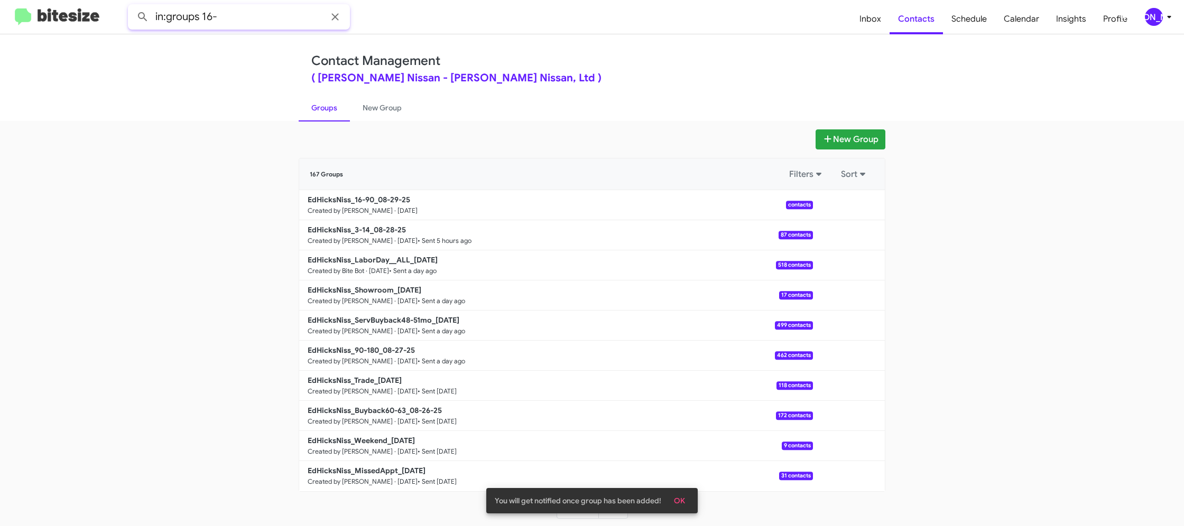
type input "in:groups 16-"
click at [132, 6] on button at bounding box center [142, 16] width 21 height 21
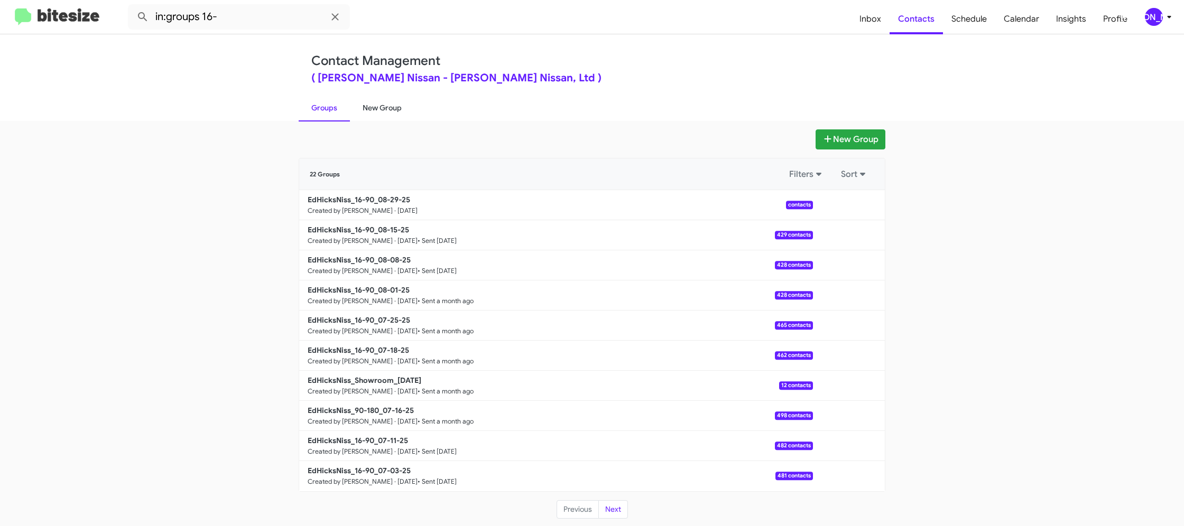
click at [372, 111] on link "New Group" at bounding box center [382, 107] width 64 height 27
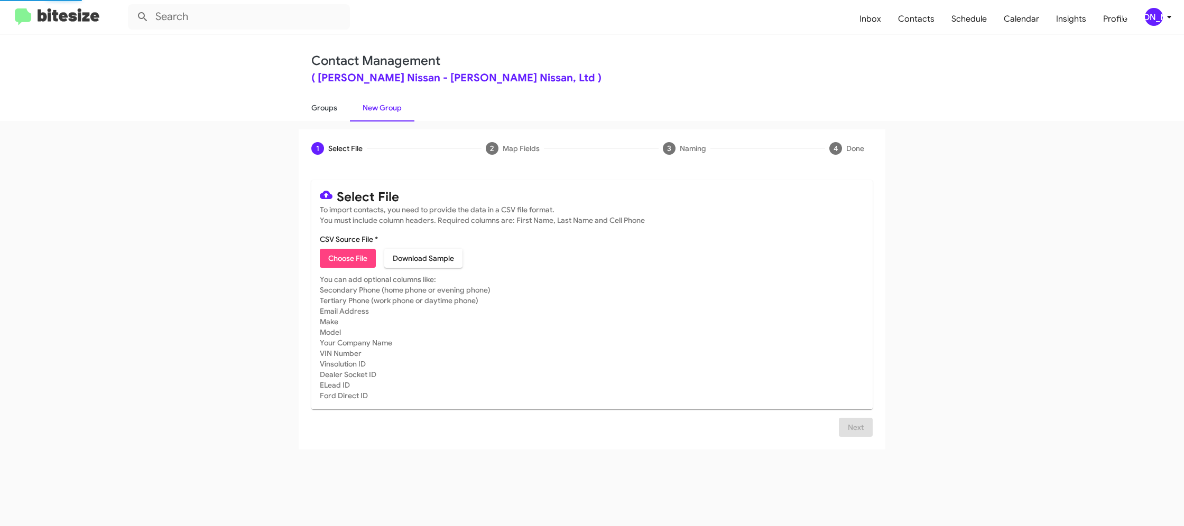
click at [313, 111] on link "Groups" at bounding box center [324, 107] width 51 height 27
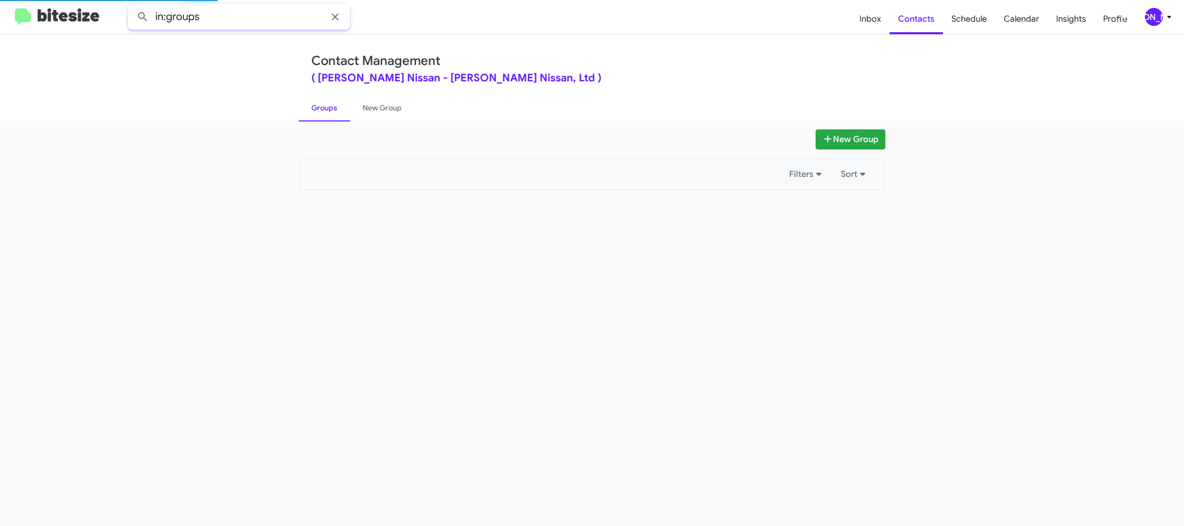
click at [216, 15] on input "in:groups" at bounding box center [239, 16] width 222 height 25
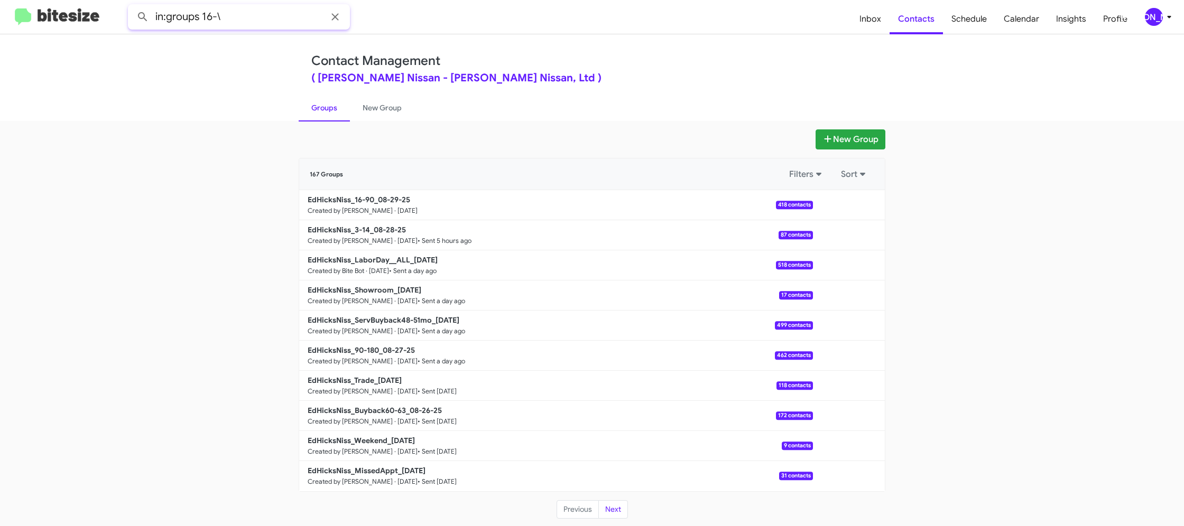
click at [132, 6] on button at bounding box center [142, 16] width 21 height 21
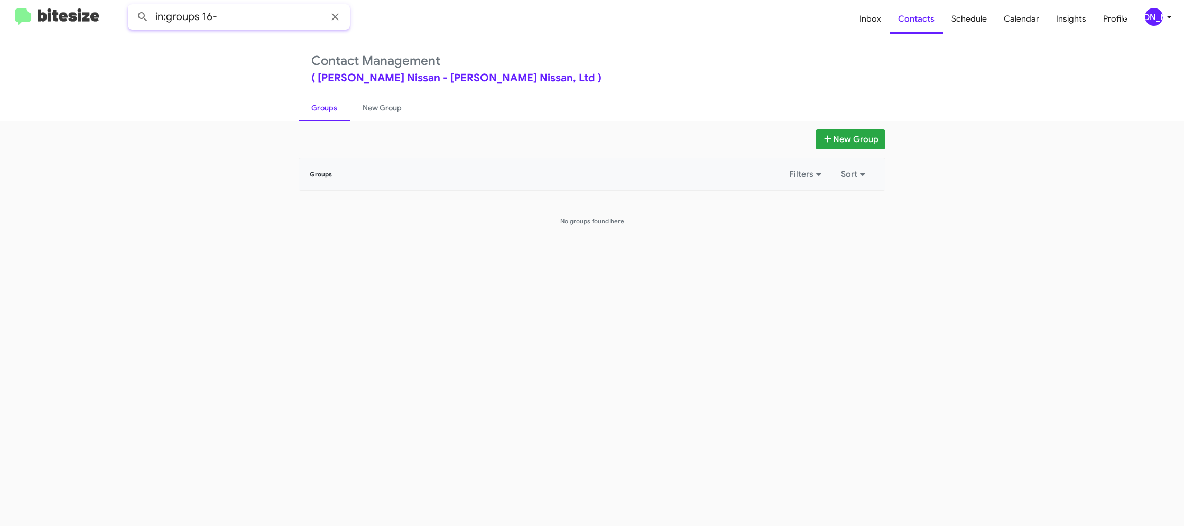
type input "in:groups 16-"
click at [132, 6] on button at bounding box center [142, 16] width 21 height 21
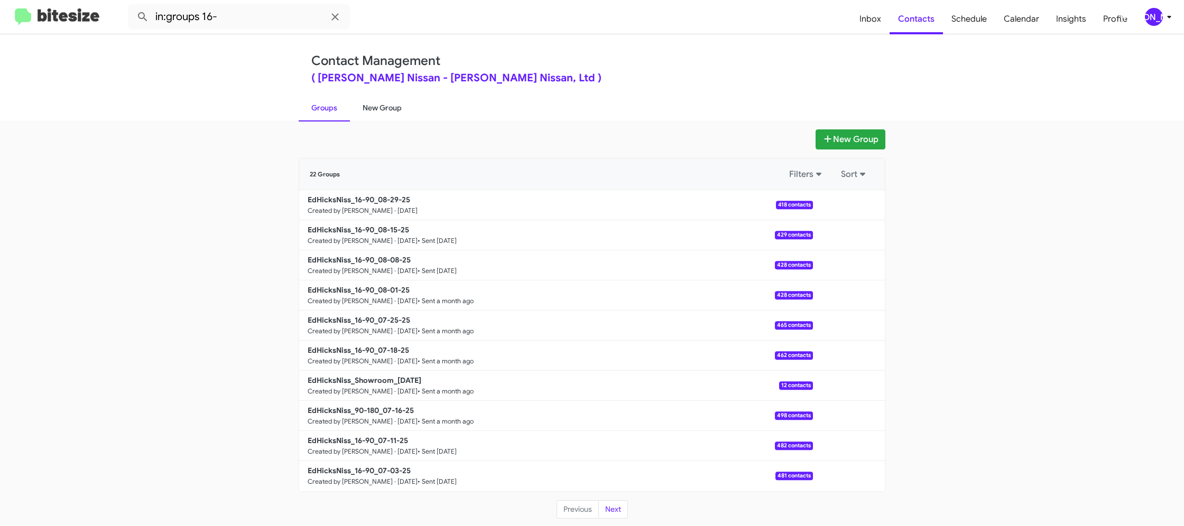
click at [369, 110] on link "New Group" at bounding box center [382, 107] width 64 height 27
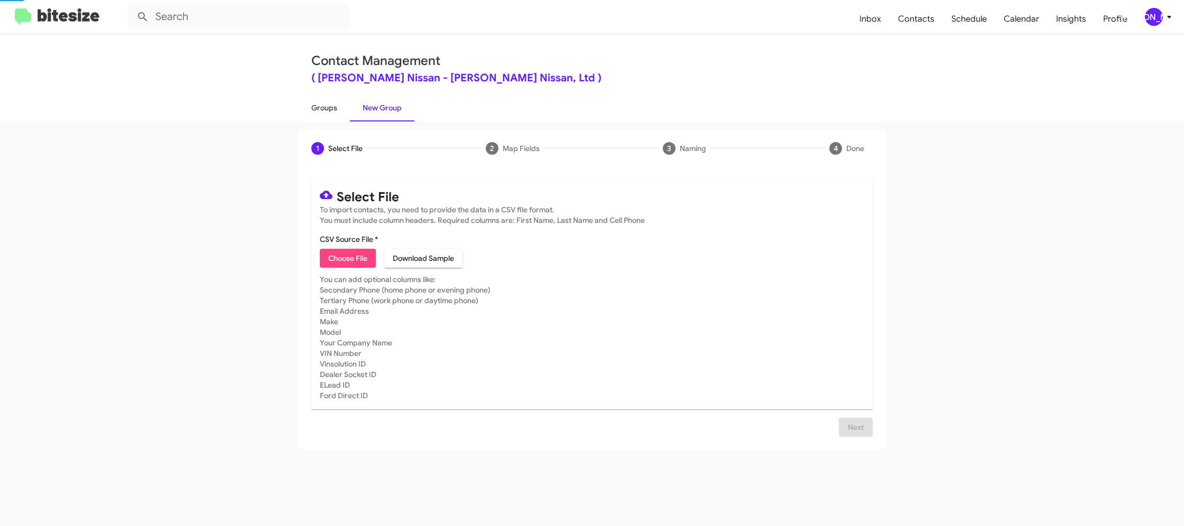
click at [317, 111] on link "Groups" at bounding box center [324, 107] width 51 height 27
type input "in:groups"
drag, startPoint x: 317, startPoint y: 111, endPoint x: 364, endPoint y: 115, distance: 46.6
click at [317, 111] on link "Groups" at bounding box center [324, 107] width 51 height 27
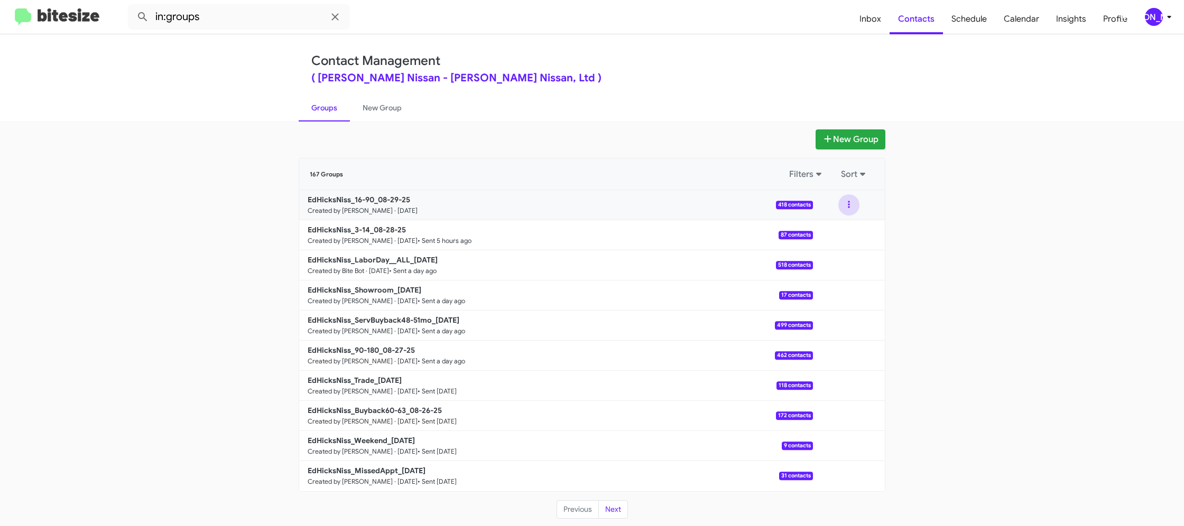
drag, startPoint x: 853, startPoint y: 207, endPoint x: 852, endPoint y: 213, distance: 6.4
click at [853, 208] on button at bounding box center [848, 204] width 21 height 21
click at [851, 234] on button "View contacts" at bounding box center [817, 233] width 85 height 25
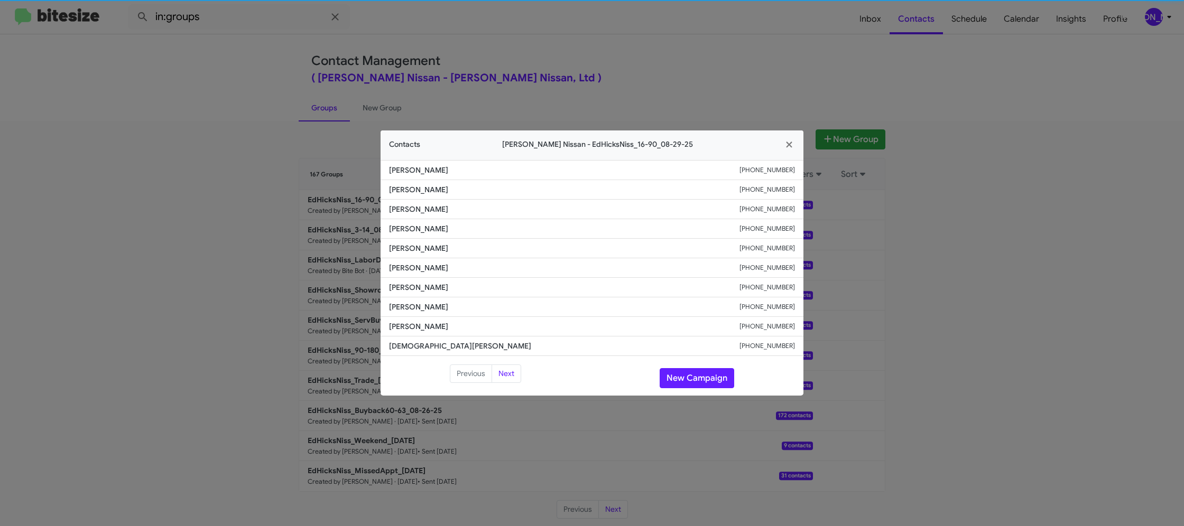
click at [406, 272] on span "Dolores Piklewski" at bounding box center [564, 268] width 350 height 11
copy span "Dolores Piklewski"
click at [691, 375] on button "New Campaign" at bounding box center [696, 378] width 75 height 20
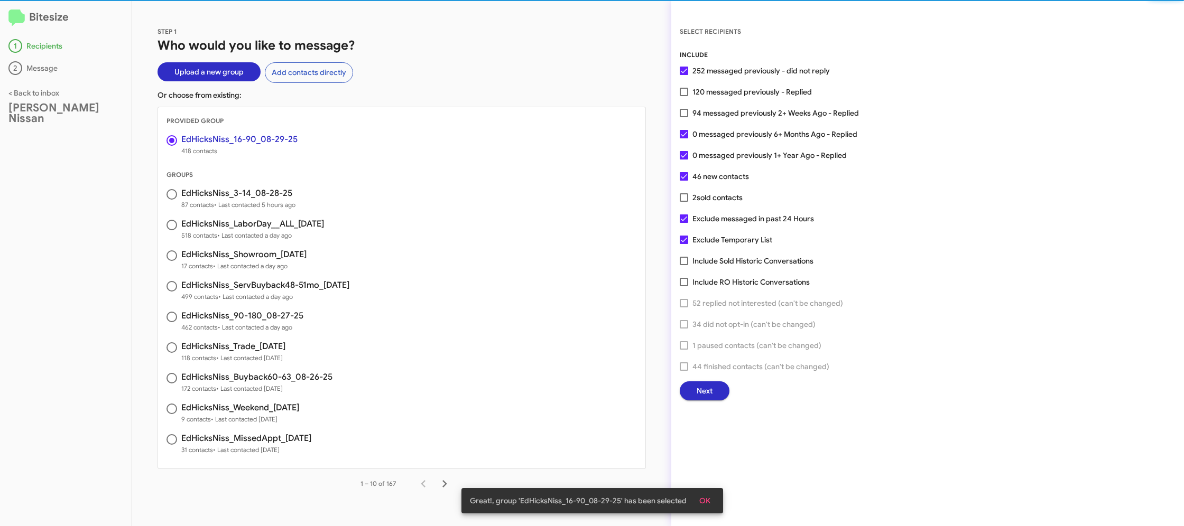
click at [705, 393] on span "Next" at bounding box center [704, 391] width 16 height 19
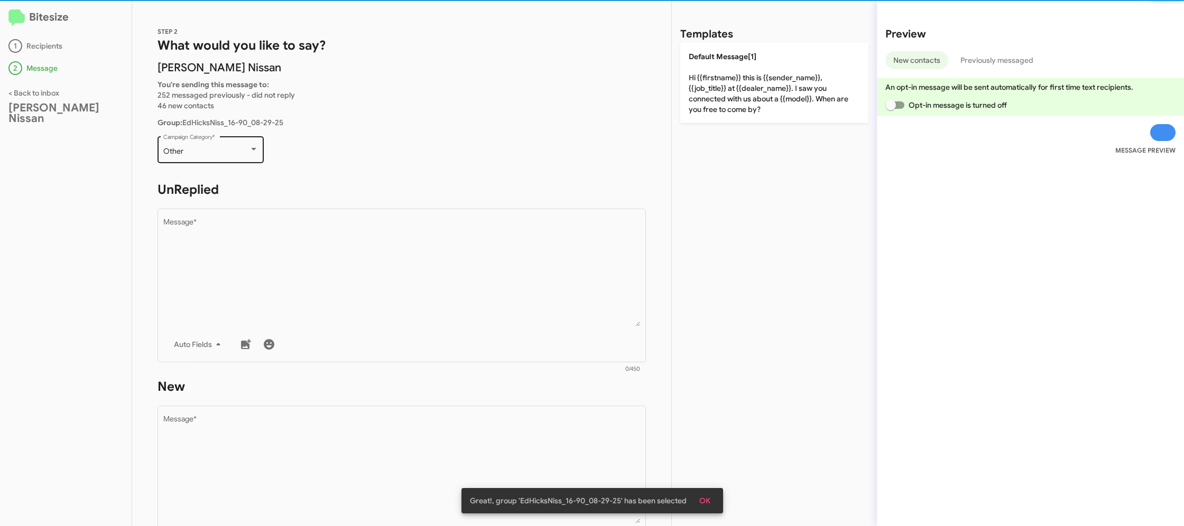
click at [207, 150] on div "Other" at bounding box center [206, 151] width 86 height 8
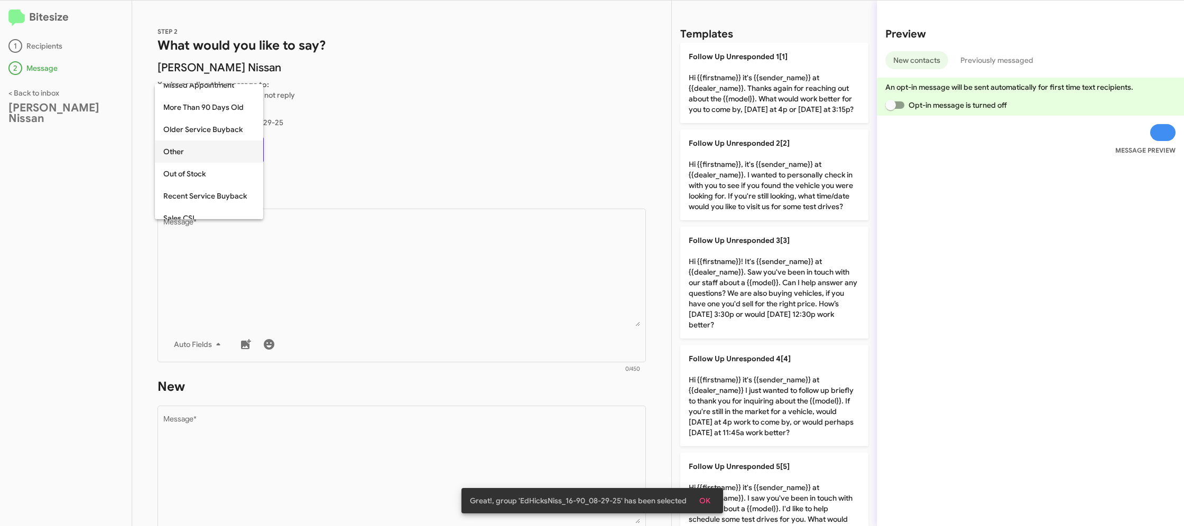
scroll to position [22, 0]
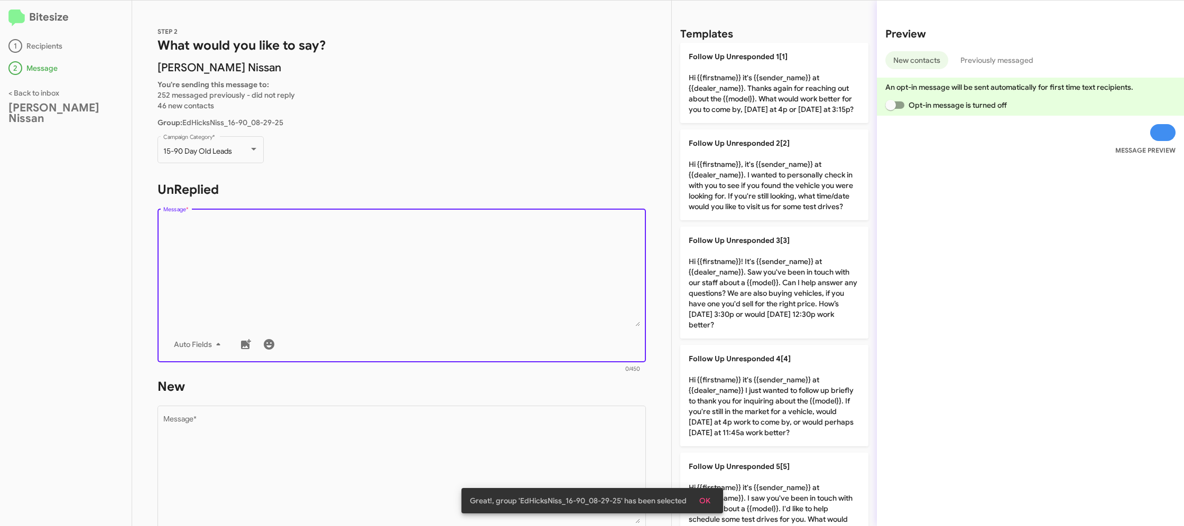
drag, startPoint x: 430, startPoint y: 275, endPoint x: 543, endPoint y: 280, distance: 113.2
click at [430, 275] on textarea "Message *" at bounding box center [401, 273] width 477 height 108
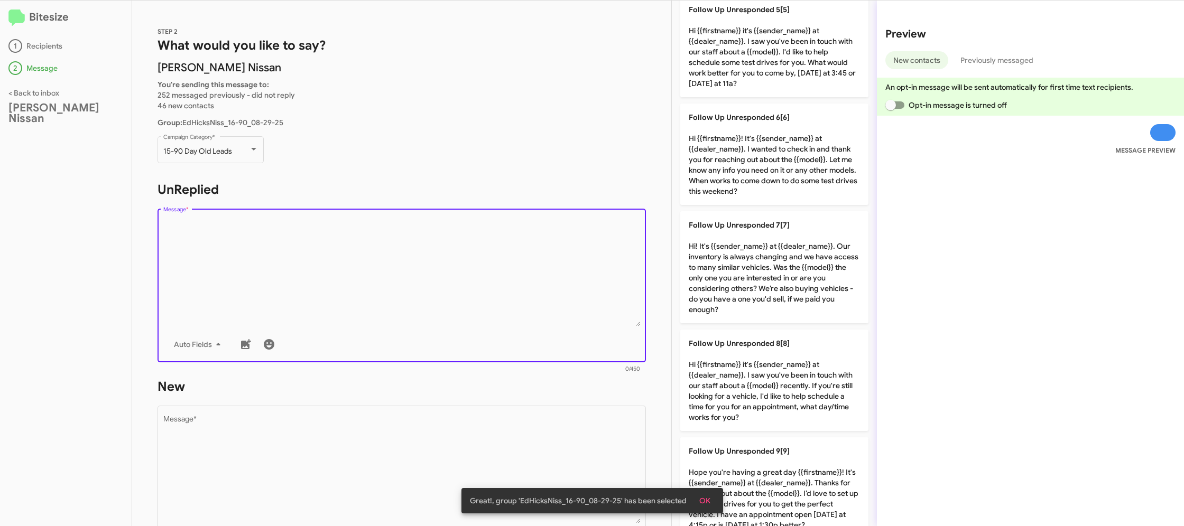
scroll to position [702, 0]
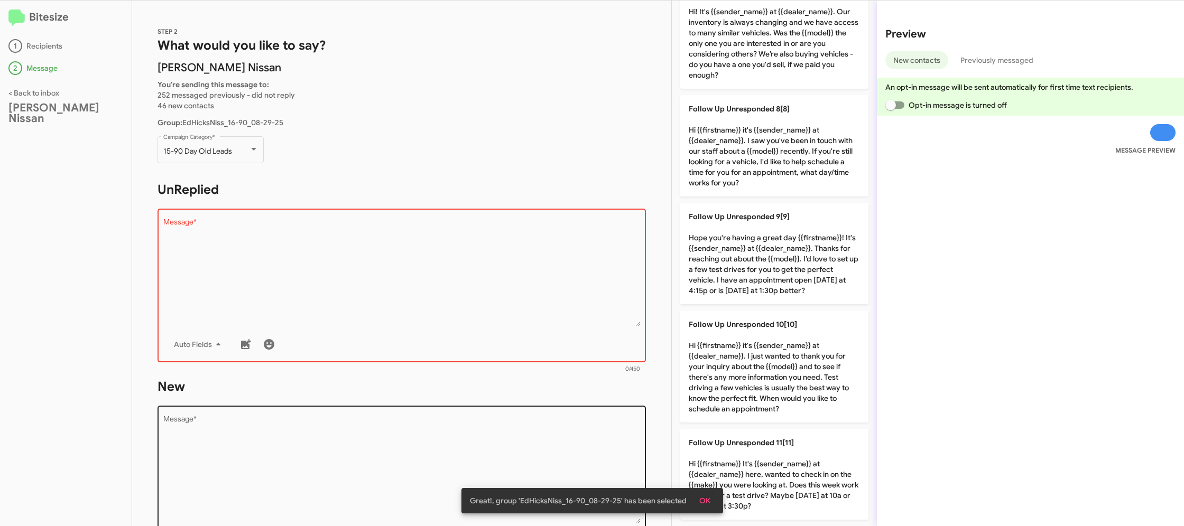
drag, startPoint x: 773, startPoint y: 372, endPoint x: 568, endPoint y: 443, distance: 217.1
click at [766, 373] on p "Follow Up Unresponded 10[10] Hi {{firstname}} it's {{sender_name}} at {{dealer_…" at bounding box center [774, 367] width 188 height 112
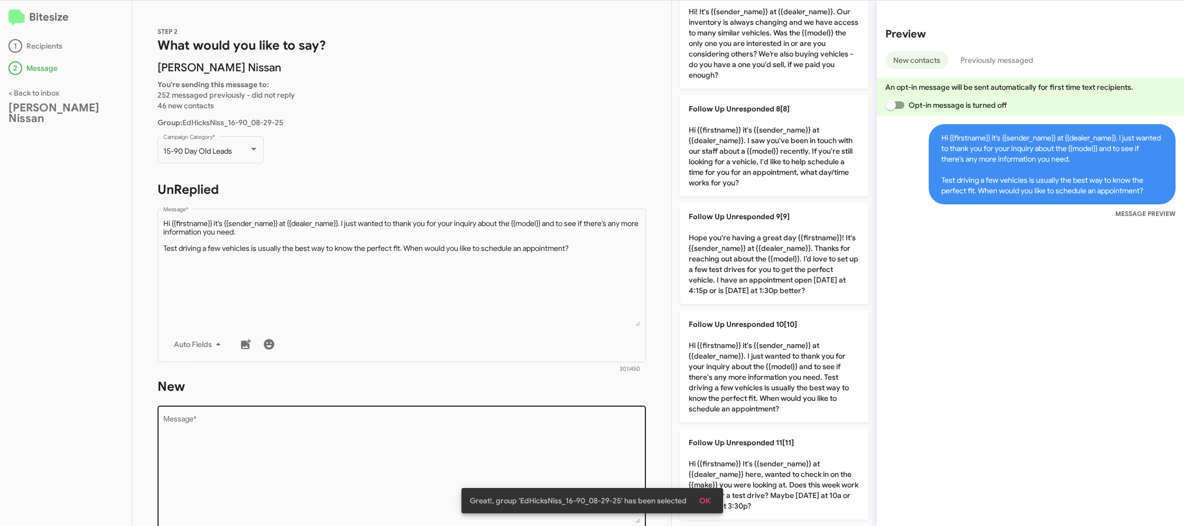
scroll to position [0, 0]
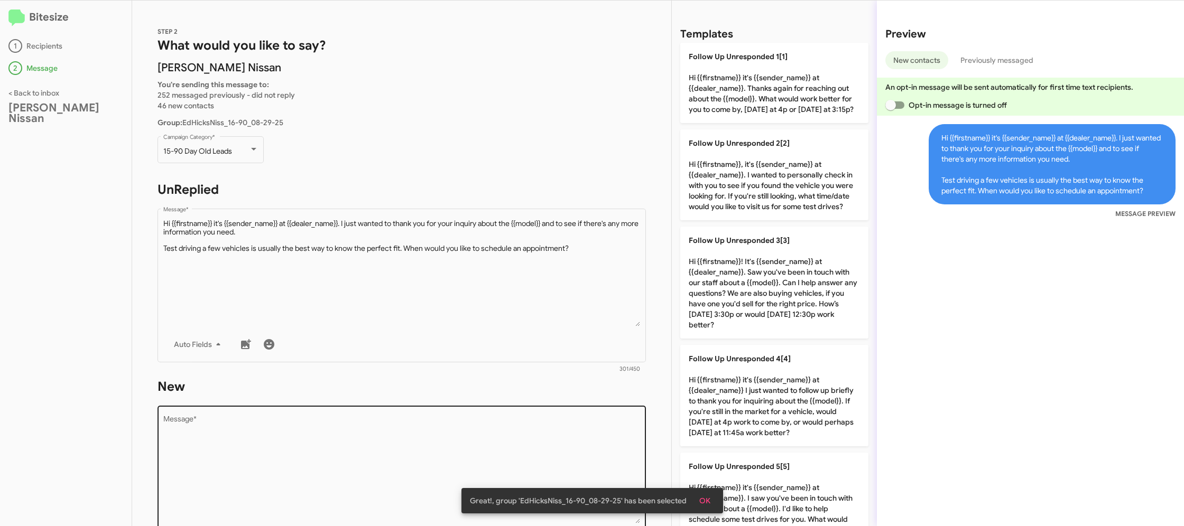
click at [543, 447] on textarea "Message *" at bounding box center [401, 470] width 477 height 108
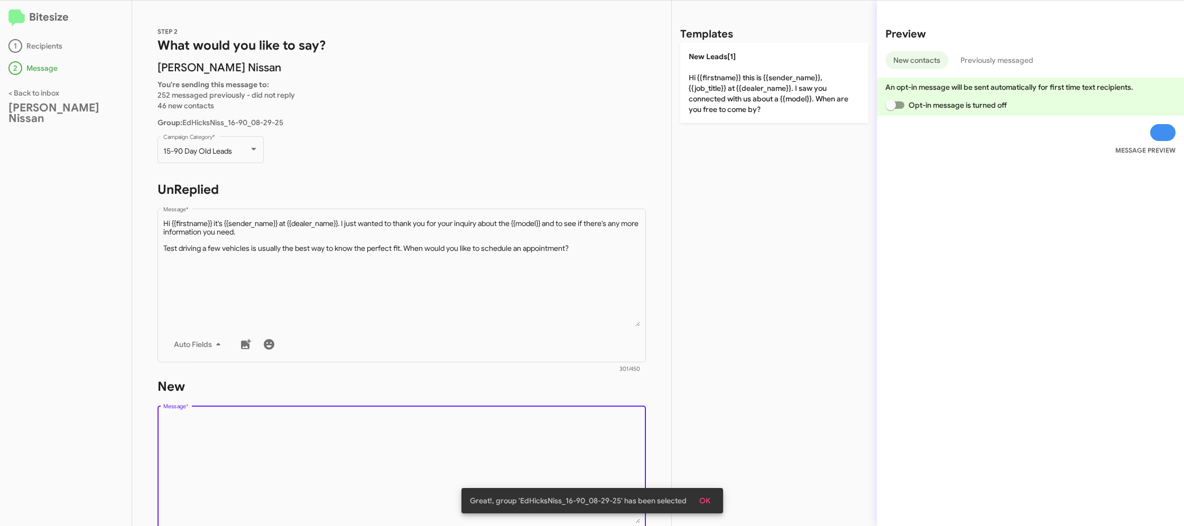
click at [543, 447] on textarea "Message *" at bounding box center [401, 470] width 477 height 108
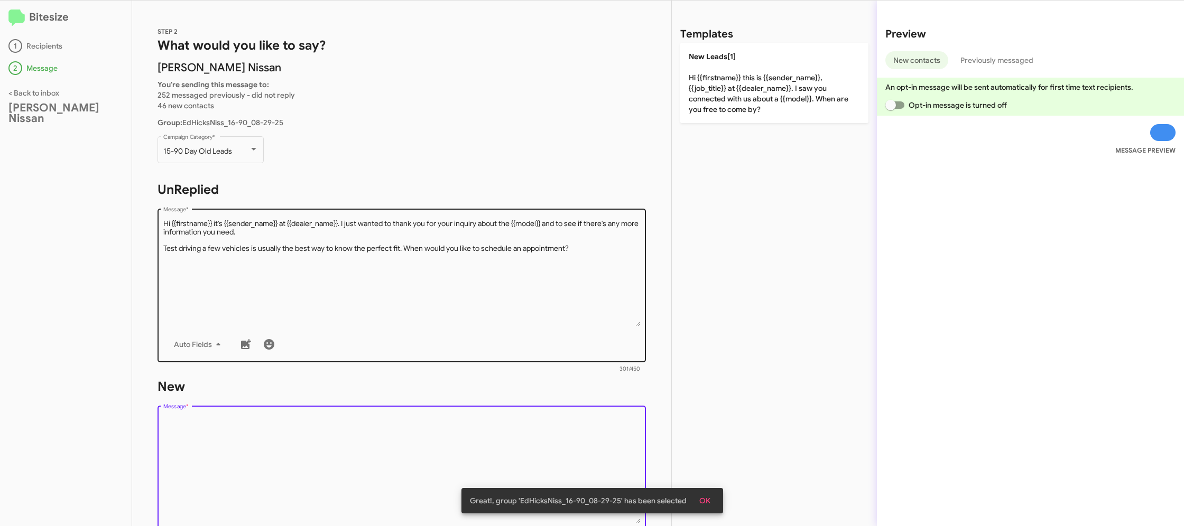
drag, startPoint x: 543, startPoint y: 447, endPoint x: 619, endPoint y: 334, distance: 135.9
click at [544, 445] on textarea "Message *" at bounding box center [401, 470] width 477 height 108
click at [422, 338] on div "Auto Fields" at bounding box center [401, 344] width 477 height 21
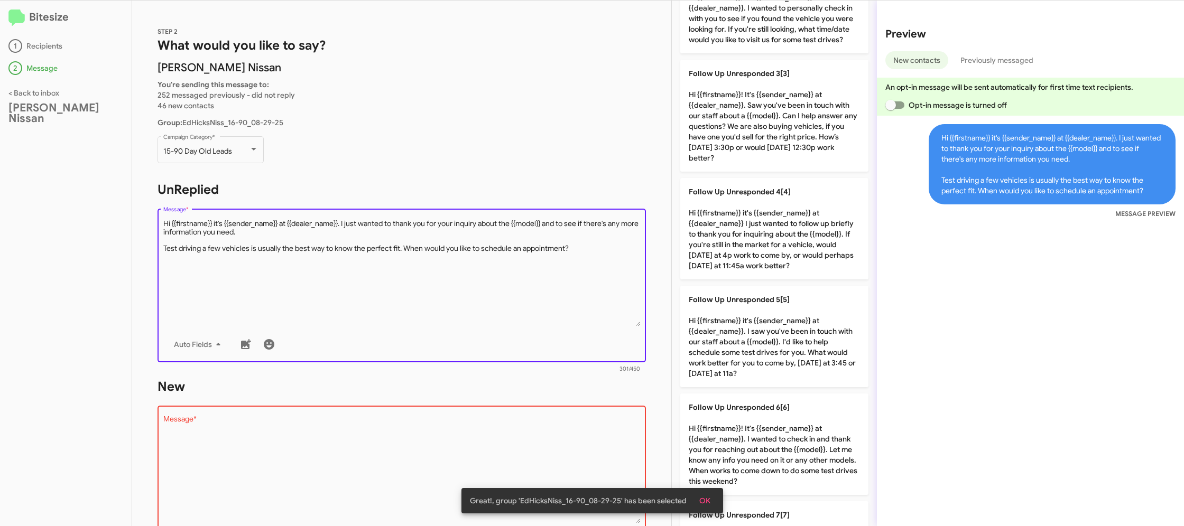
scroll to position [226, 0]
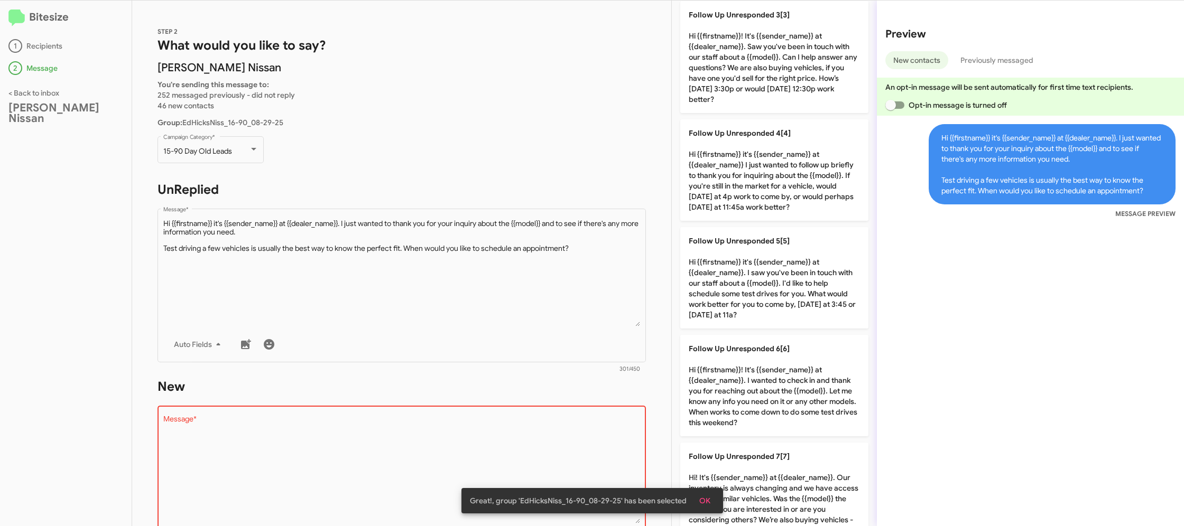
drag, startPoint x: 748, startPoint y: 412, endPoint x: 581, endPoint y: 439, distance: 168.6
click at [720, 412] on p "Follow Up Unresponded 6[6] Hi {{firstname}}! It's {{sender_name}} at {{dealer_n…" at bounding box center [774, 385] width 188 height 101
type textarea "Hi {{firstname}}! It's {{sender_name}} at {{dealer_name}}. I wanted to check in…"
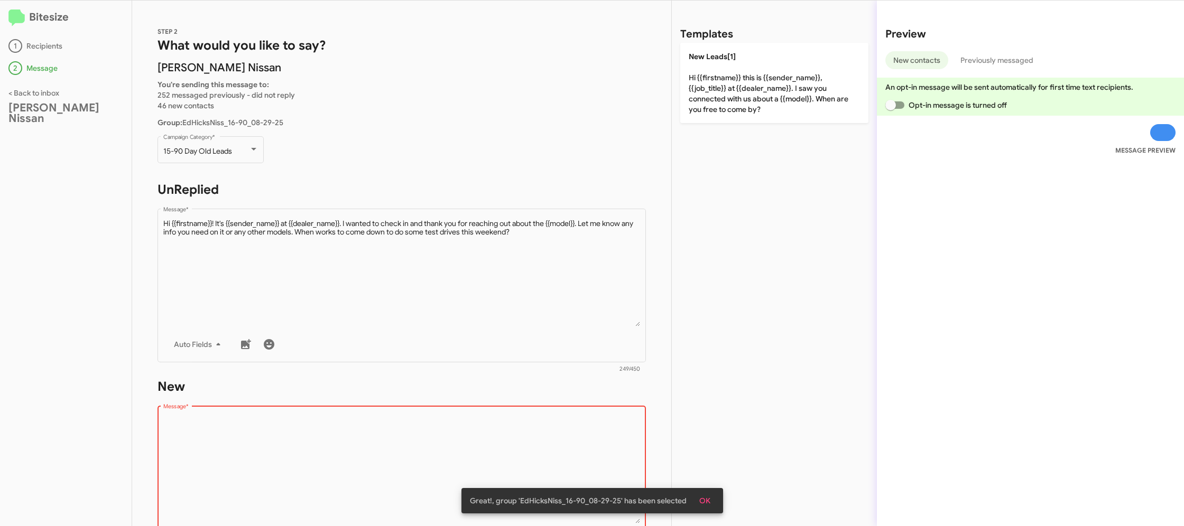
click at [581, 439] on textarea "Message *" at bounding box center [401, 470] width 477 height 108
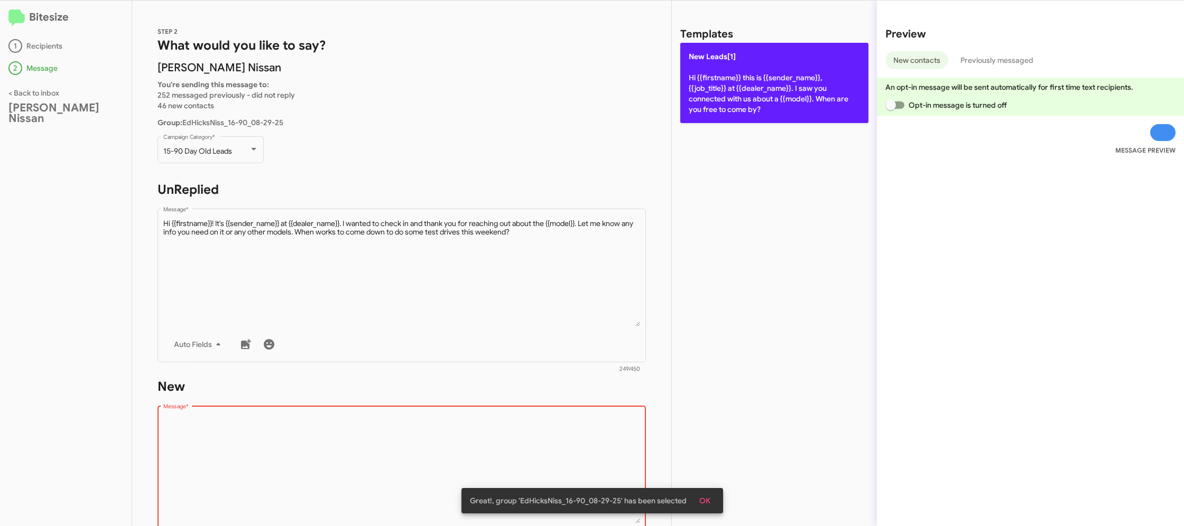
drag, startPoint x: 581, startPoint y: 439, endPoint x: 694, endPoint y: 66, distance: 390.0
click at [605, 348] on div "STEP 2 What would you like to say? Ed Hicks Nissan You're sending this message …" at bounding box center [401, 264] width 539 height 526
click at [702, 62] on p "New Leads[1] Hi {{firstname}} this is {{sender_name}}, {{job_title}} at {{deale…" at bounding box center [774, 83] width 188 height 80
type textarea "Hi {{firstname}} this is {{sender_name}}, {{job_title}} at {{dealer_name}}. I s…"
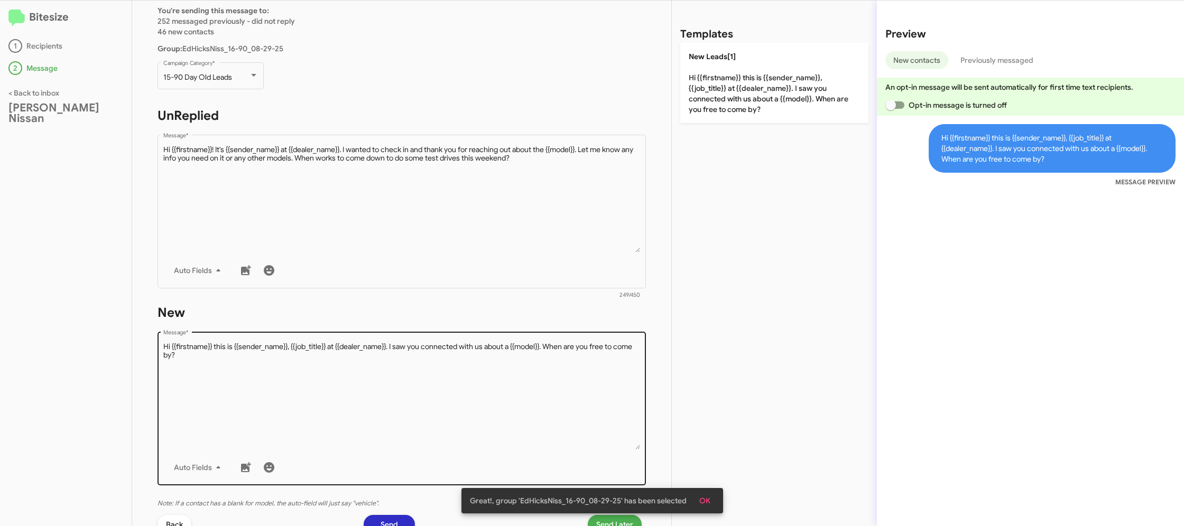
scroll to position [181, 0]
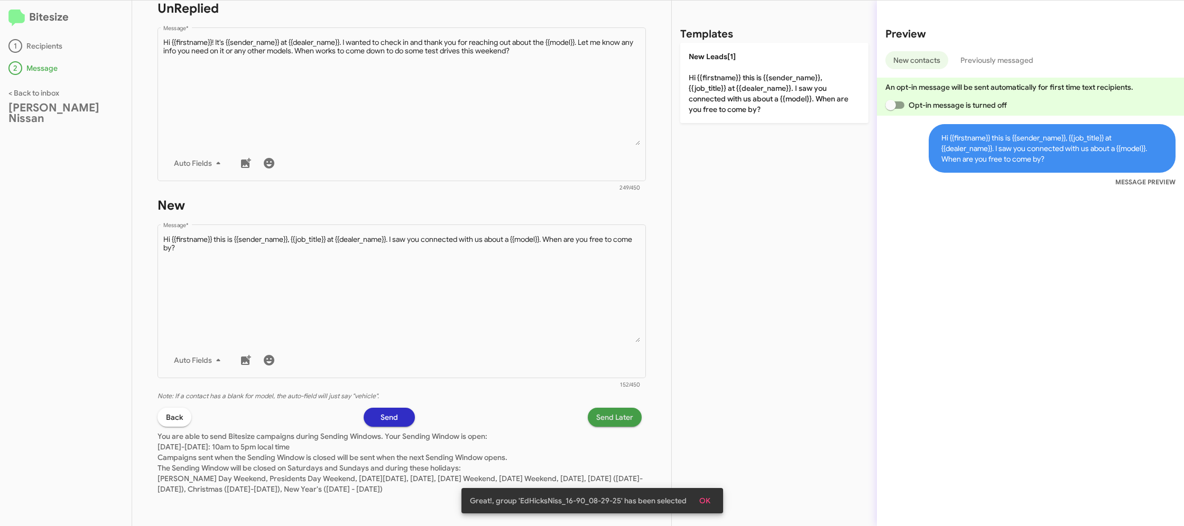
click at [634, 417] on button "Send Later" at bounding box center [615, 417] width 54 height 19
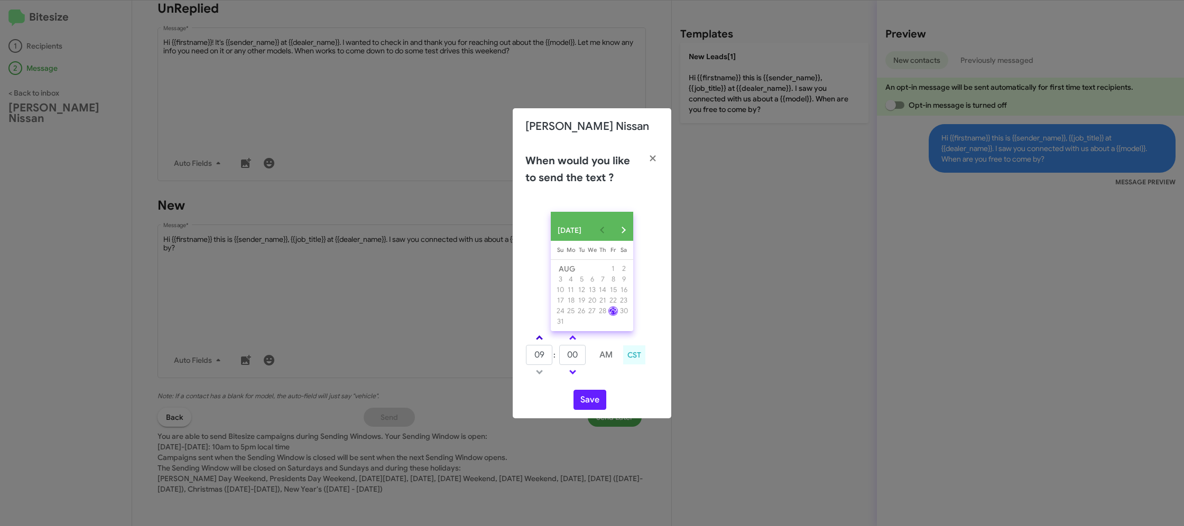
click at [541, 341] on link at bounding box center [539, 338] width 18 height 12
click at [542, 341] on link at bounding box center [539, 338] width 18 height 12
drag, startPoint x: 542, startPoint y: 341, endPoint x: 564, endPoint y: 356, distance: 27.4
click at [543, 341] on link at bounding box center [539, 338] width 18 height 12
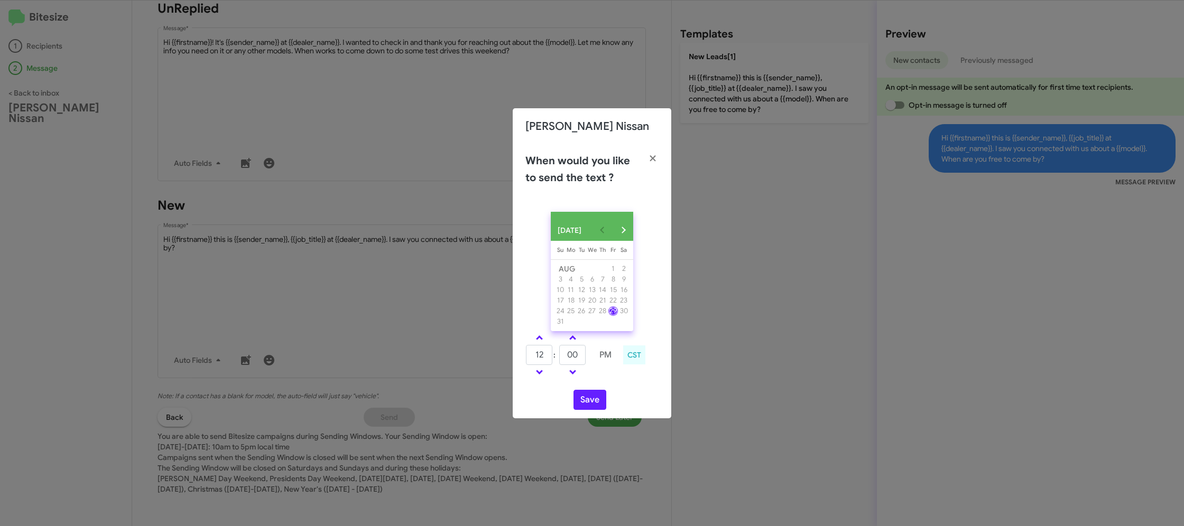
type input "01"
click at [571, 357] on input "00" at bounding box center [572, 355] width 26 height 20
type input "22"
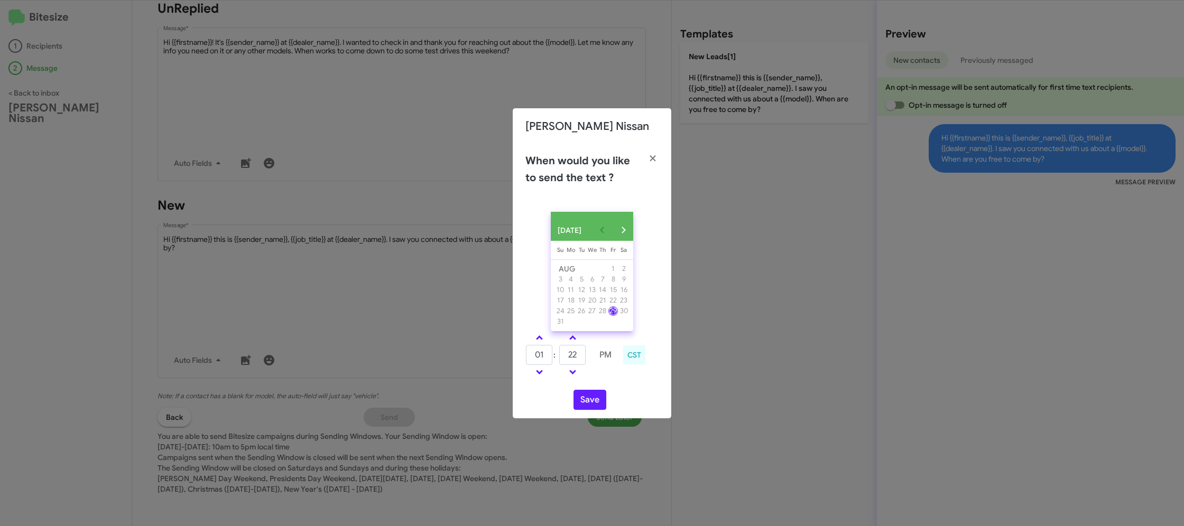
drag, startPoint x: 613, startPoint y: 373, endPoint x: 606, endPoint y: 379, distance: 9.7
click at [609, 376] on td at bounding box center [605, 372] width 27 height 13
click at [592, 398] on button "Save" at bounding box center [589, 400] width 33 height 20
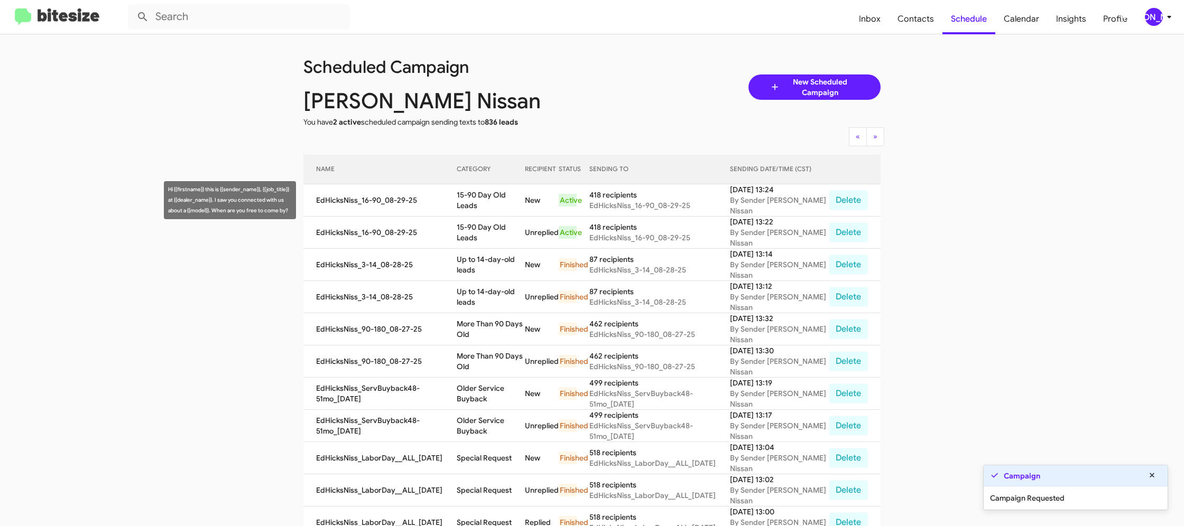
click at [476, 209] on td "15-90 Day Old Leads" at bounding box center [491, 200] width 68 height 32
click at [485, 197] on td "15-90 Day Old Leads" at bounding box center [491, 200] width 68 height 32
drag, startPoint x: 485, startPoint y: 197, endPoint x: 474, endPoint y: 207, distance: 14.6
click at [485, 197] on td "15-90 Day Old Leads" at bounding box center [491, 200] width 68 height 32
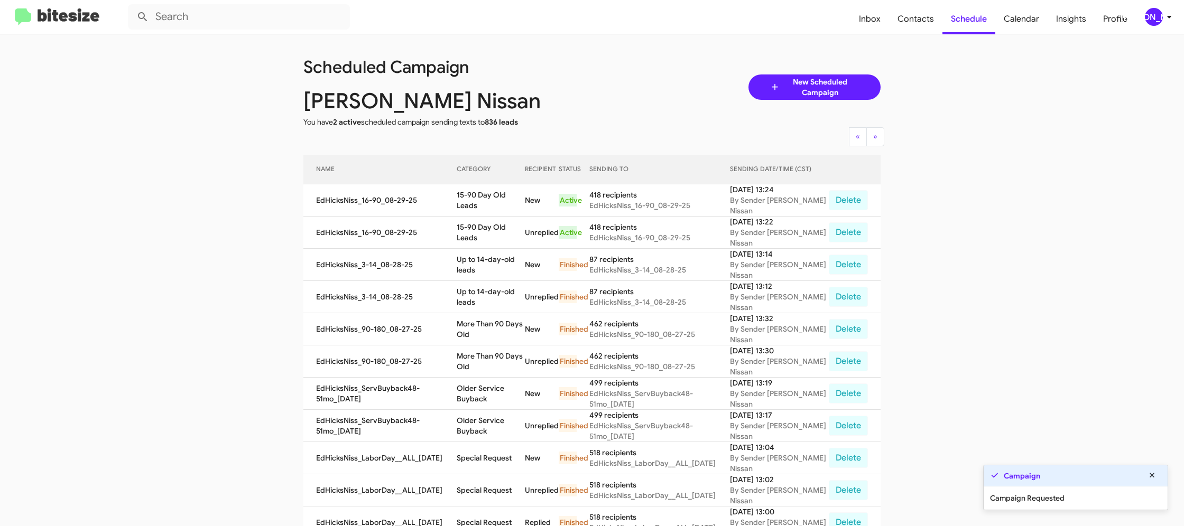
copy td "15-90 Day Old Leads"
click at [1138, 17] on button "[PERSON_NAME]" at bounding box center [1154, 17] width 36 height 18
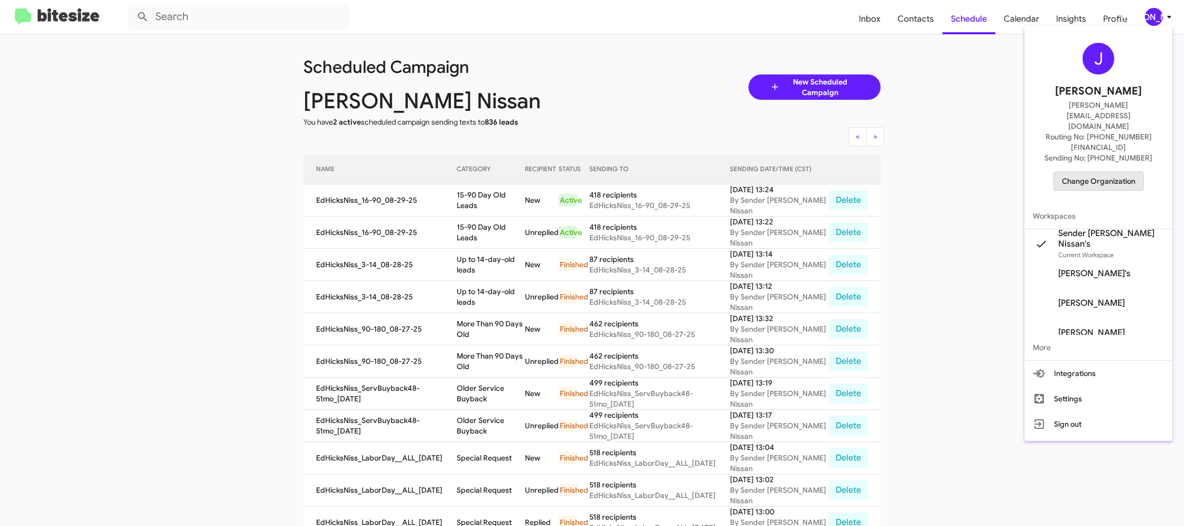
drag, startPoint x: 1098, startPoint y: 151, endPoint x: 1063, endPoint y: 159, distance: 35.7
click at [1063, 172] on button "Change Organization" at bounding box center [1098, 181] width 90 height 19
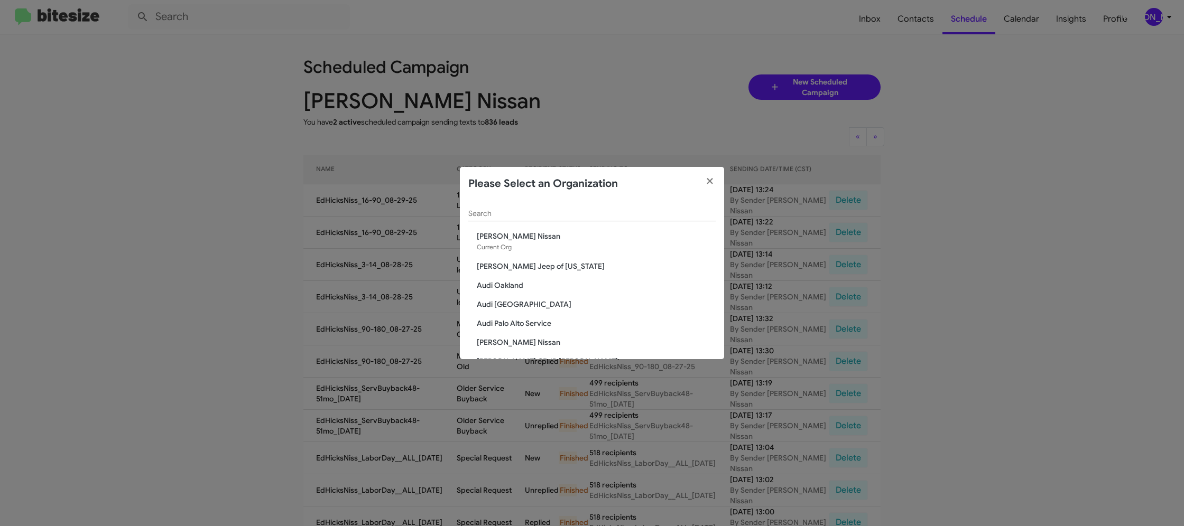
click at [474, 213] on input "Search" at bounding box center [591, 214] width 247 height 8
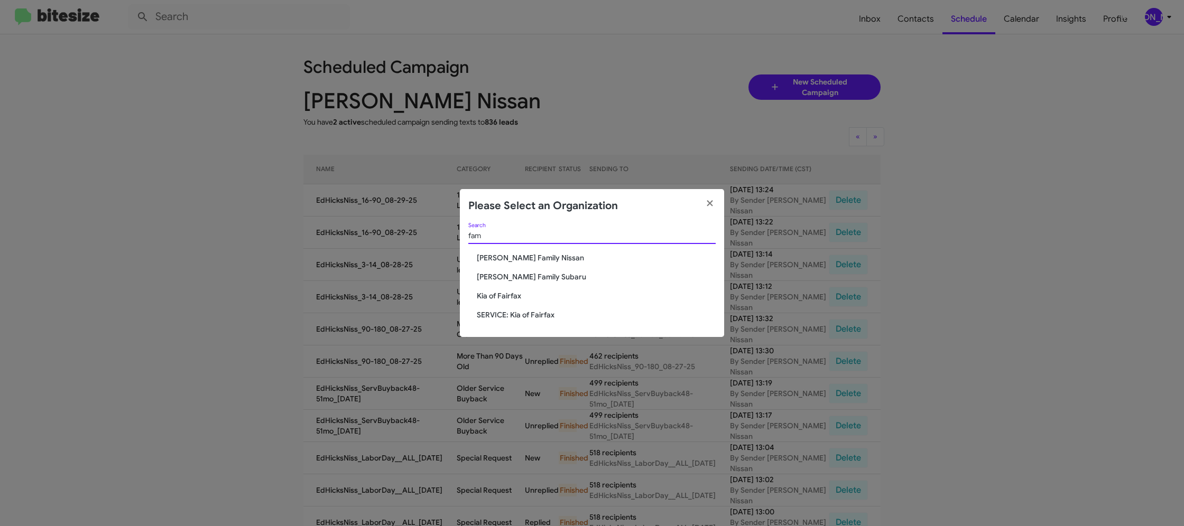
type input "fam"
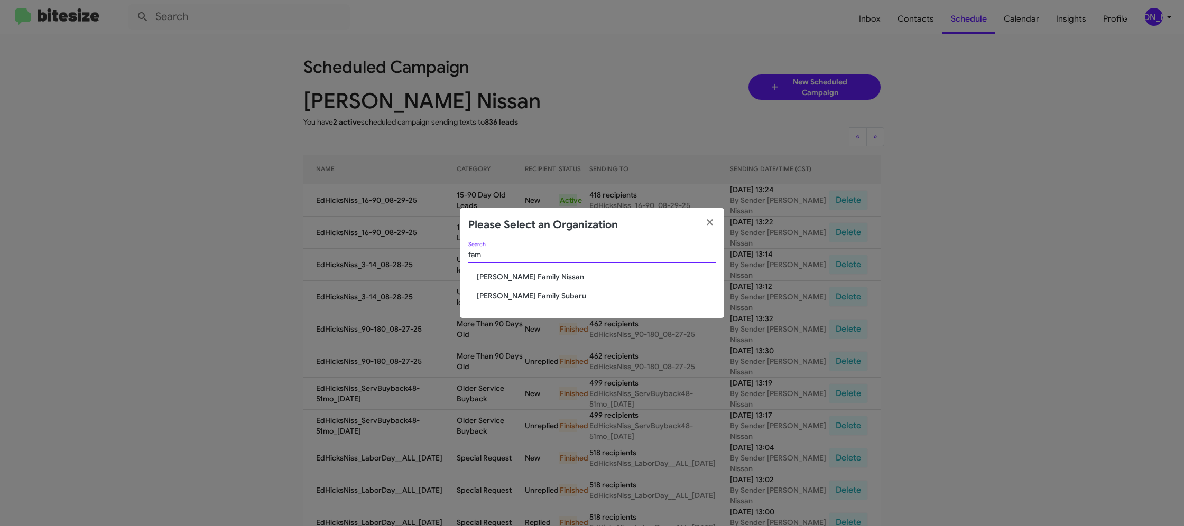
drag, startPoint x: 488, startPoint y: 284, endPoint x: 495, endPoint y: 278, distance: 8.6
click at [489, 282] on div "fam Search Hicks Family Nissan Hicks Family Subaru" at bounding box center [592, 280] width 264 height 77
click at [497, 277] on span "Hicks Family Nissan" at bounding box center [596, 277] width 239 height 11
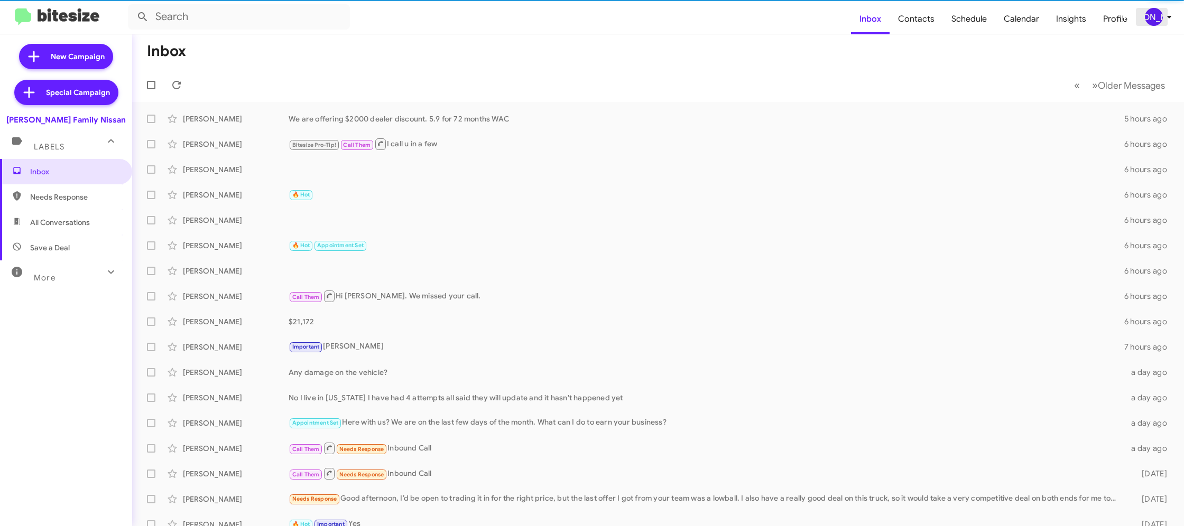
click at [1155, 18] on div "[PERSON_NAME]" at bounding box center [1154, 17] width 18 height 18
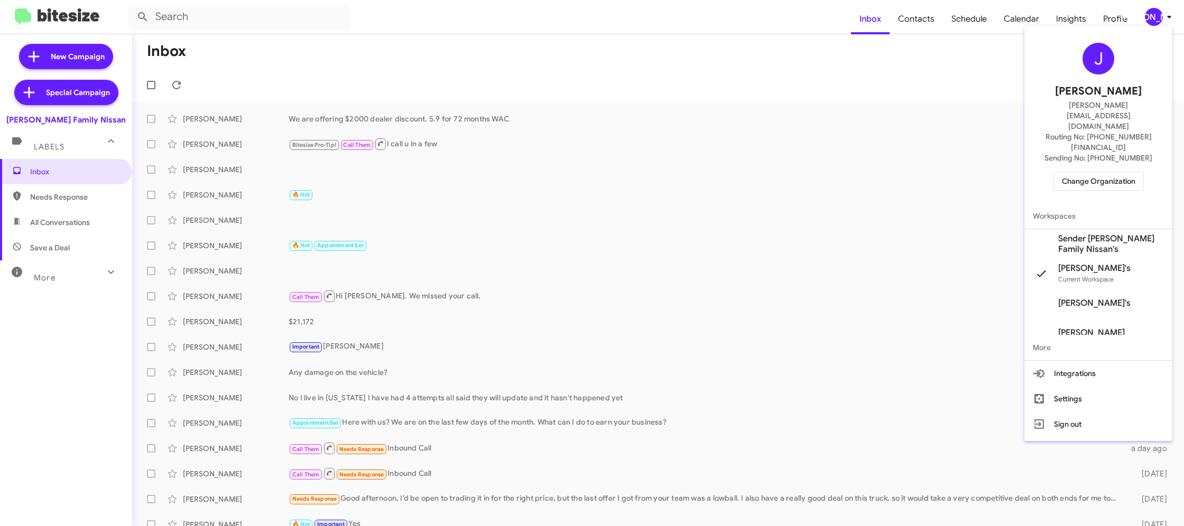
click at [1126, 234] on span "Sender [PERSON_NAME] Family Nissan's" at bounding box center [1111, 244] width 106 height 21
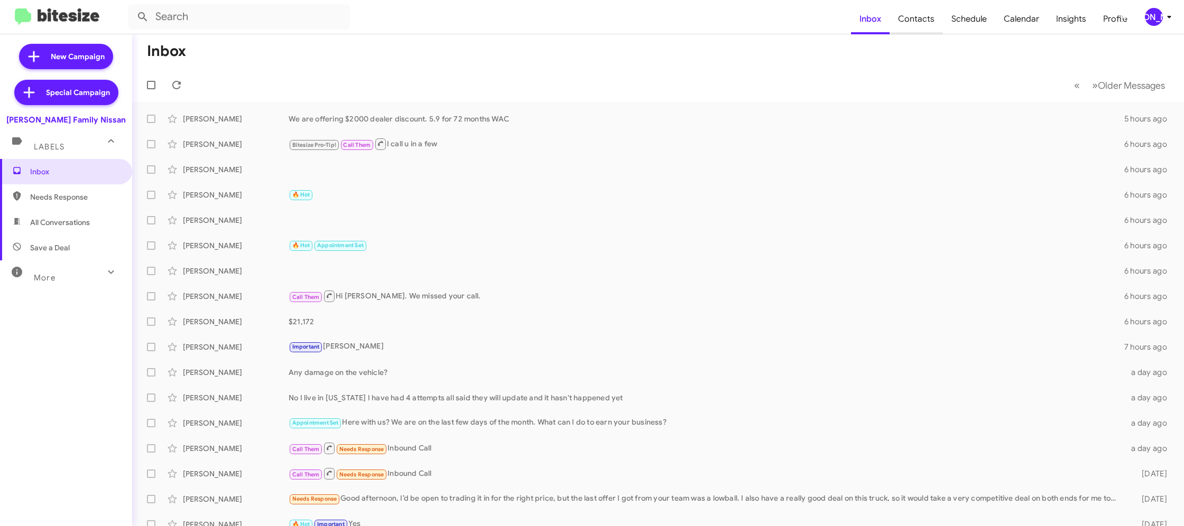
click at [930, 20] on span "Contacts" at bounding box center [915, 19] width 53 height 31
type input "in:groups"
click at [930, 20] on span "Contacts" at bounding box center [915, 19] width 53 height 31
click at [1161, 21] on div "[PERSON_NAME]" at bounding box center [1154, 17] width 18 height 18
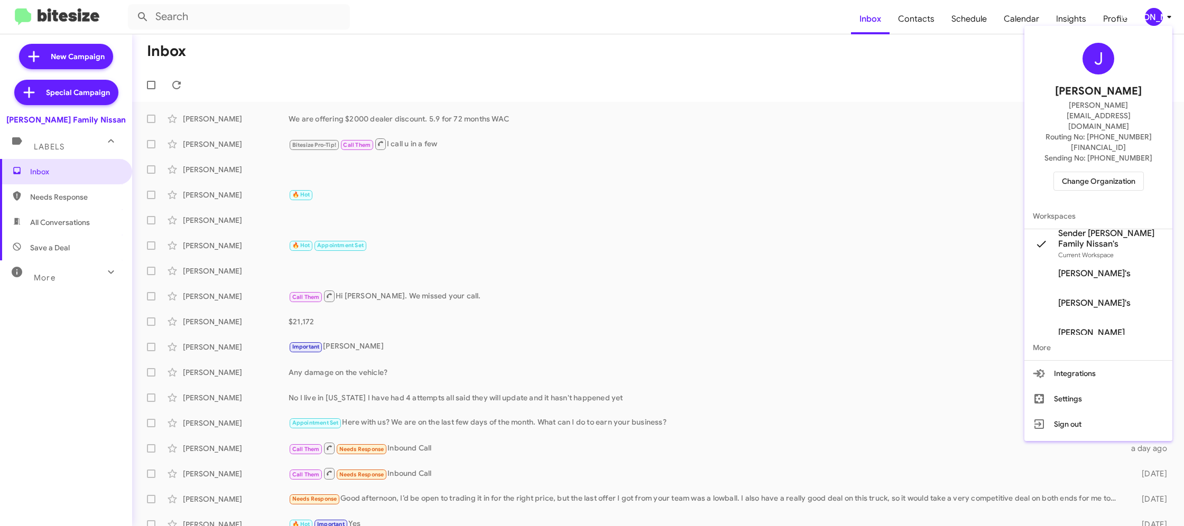
click at [928, 28] on div at bounding box center [592, 263] width 1184 height 526
click at [927, 26] on span "Contacts" at bounding box center [915, 19] width 53 height 31
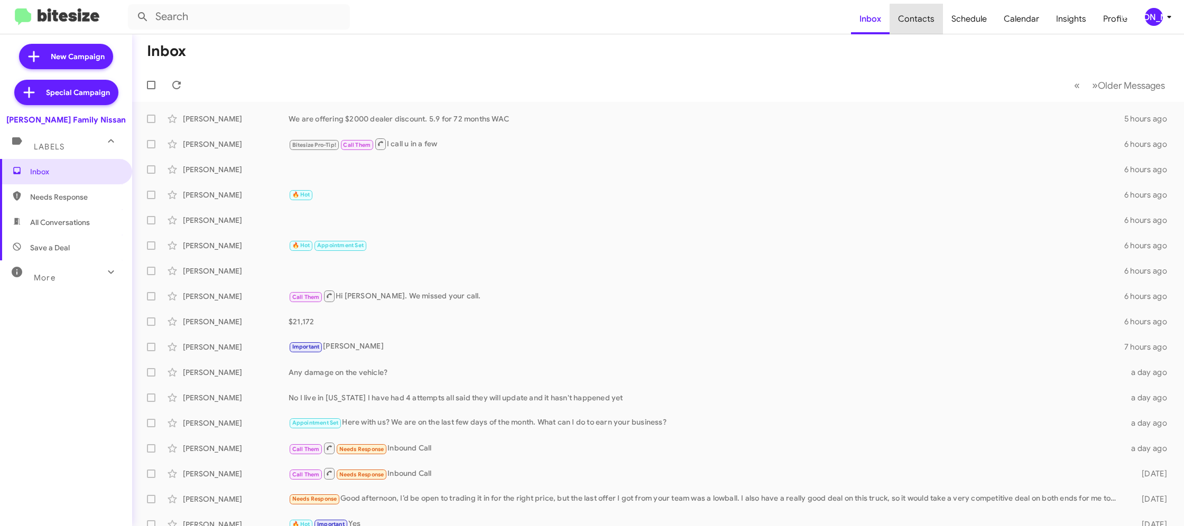
drag, startPoint x: 927, startPoint y: 26, endPoint x: 842, endPoint y: 1, distance: 89.3
click at [909, 20] on span "Contacts" at bounding box center [915, 19] width 53 height 31
type input "in:groups"
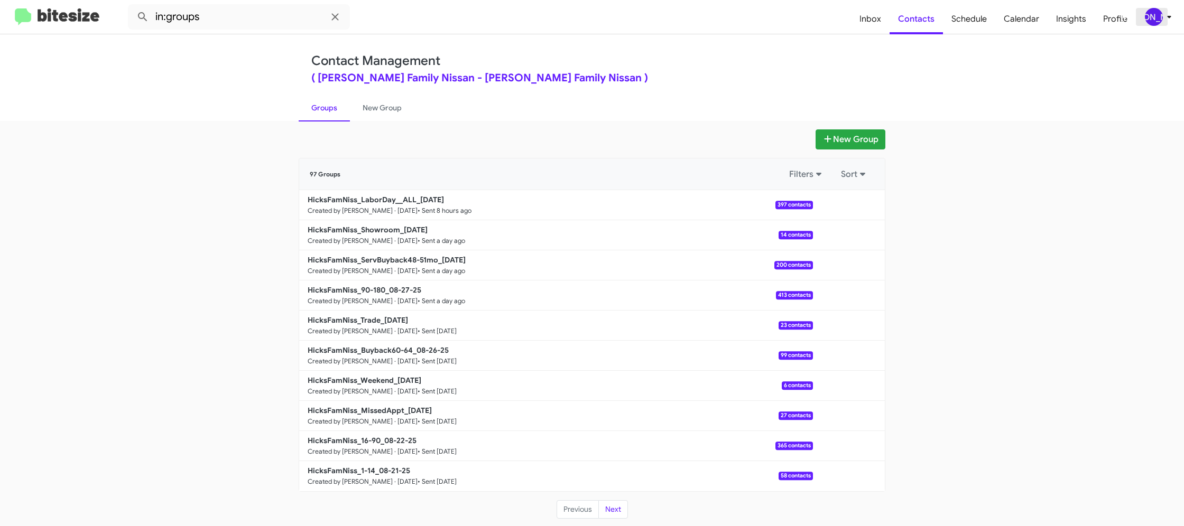
click at [1165, 18] on icon at bounding box center [1169, 17] width 13 height 13
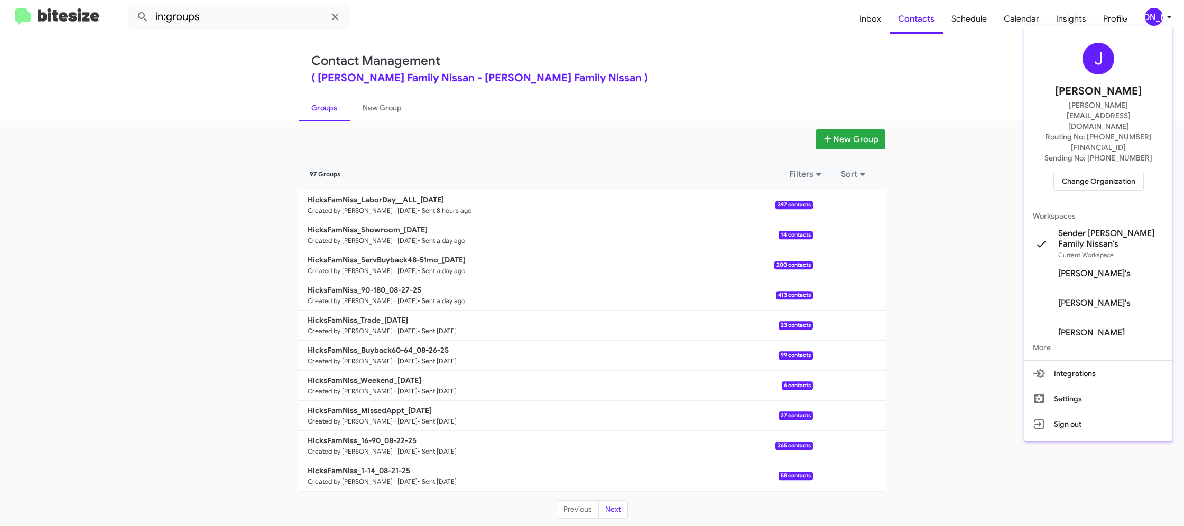
click at [1165, 18] on div at bounding box center [592, 263] width 1184 height 526
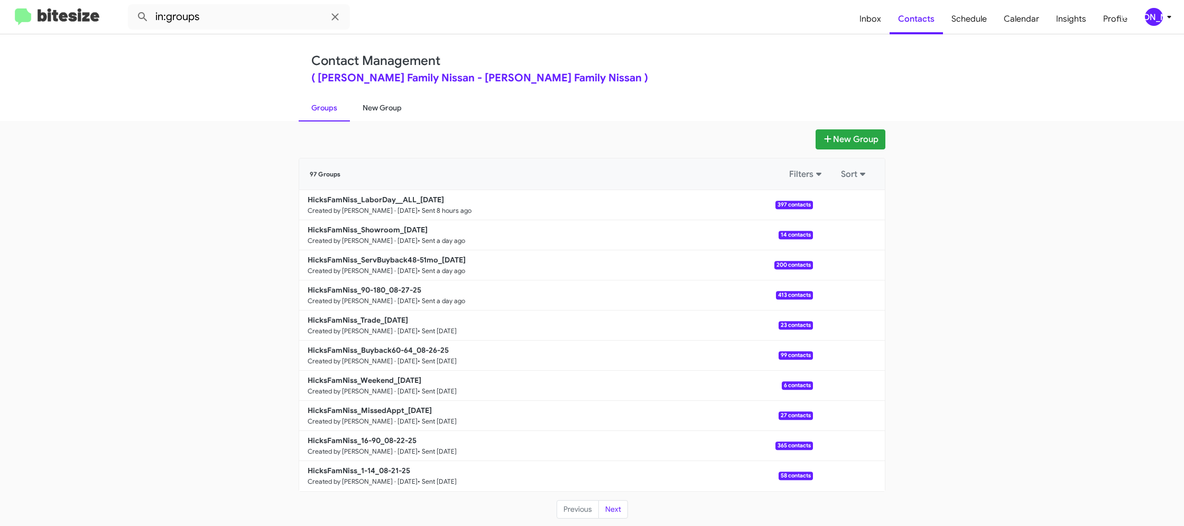
click at [375, 112] on link "New Group" at bounding box center [382, 107] width 64 height 27
drag, startPoint x: 375, startPoint y: 112, endPoint x: 350, endPoint y: 10, distance: 105.0
click at [374, 109] on link "New Group" at bounding box center [382, 107] width 64 height 27
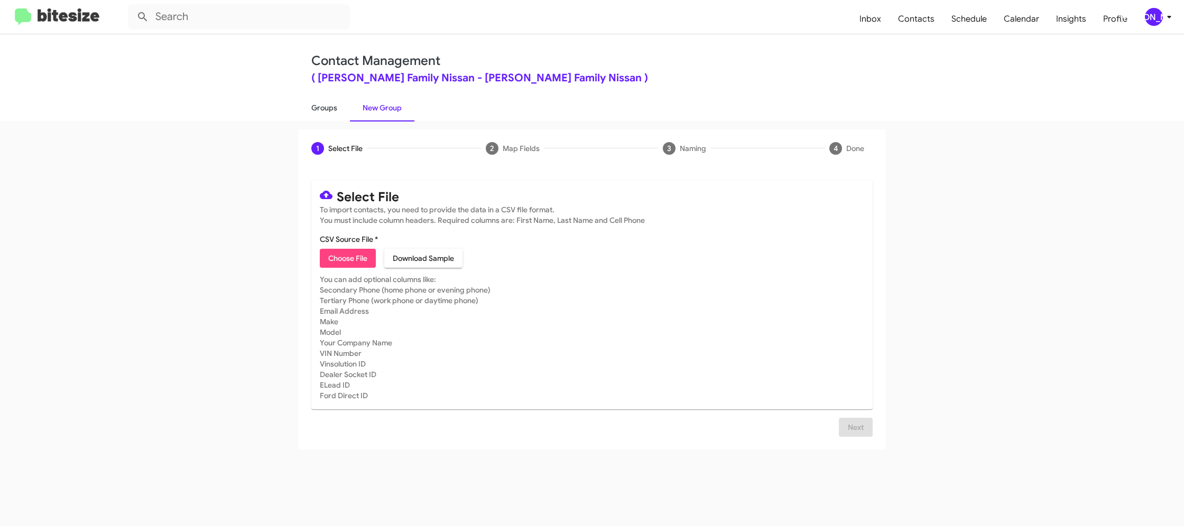
click at [333, 115] on link "Groups" at bounding box center [324, 107] width 51 height 27
type input "in:groups"
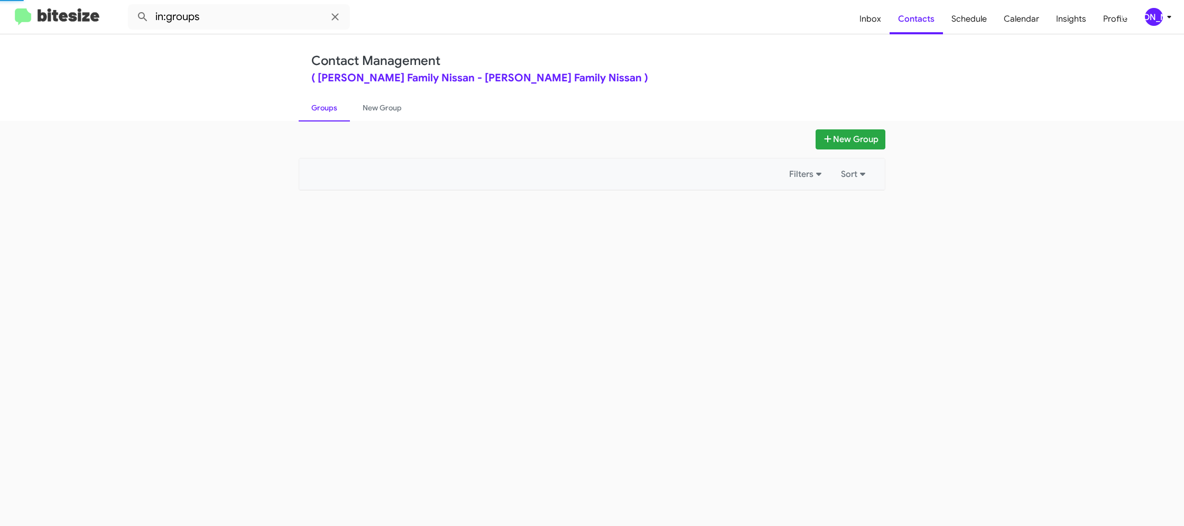
click at [333, 115] on link "Groups" at bounding box center [324, 107] width 51 height 27
click at [366, 110] on link "New Group" at bounding box center [382, 107] width 64 height 27
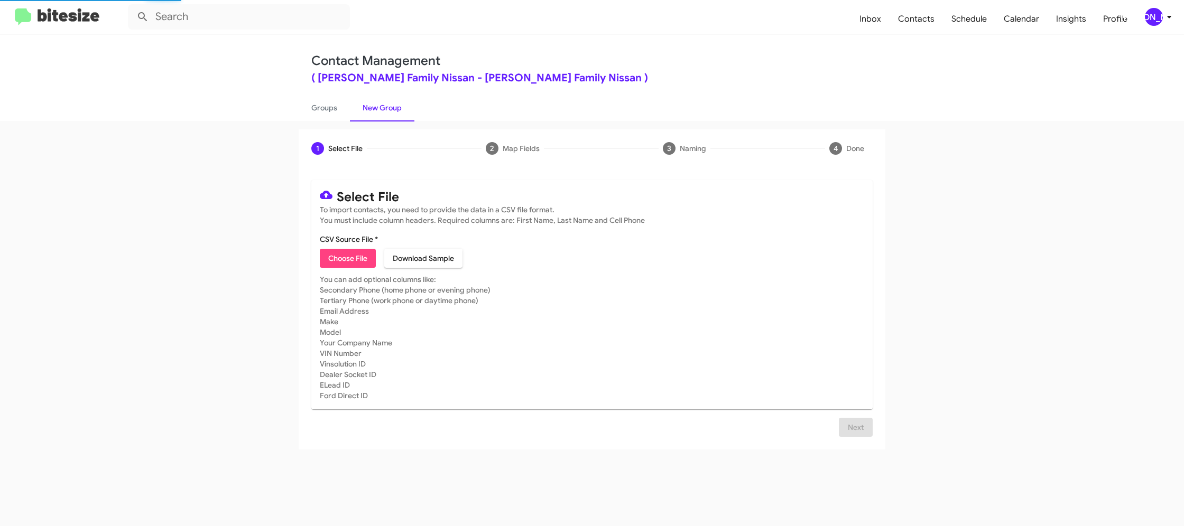
click at [366, 110] on link "New Group" at bounding box center [382, 107] width 64 height 27
drag, startPoint x: 366, startPoint y: 110, endPoint x: 362, endPoint y: 127, distance: 16.8
click at [366, 110] on link "New Group" at bounding box center [382, 107] width 64 height 27
click at [351, 258] on span "Choose File" at bounding box center [347, 258] width 39 height 19
type input "HicksFamNiss_16-90_08-29-25"
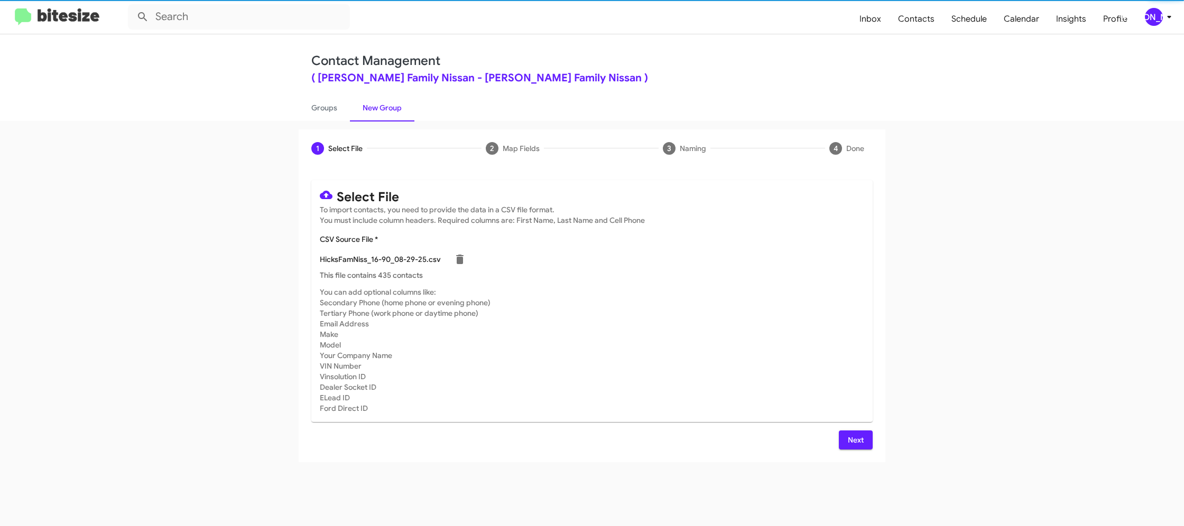
drag, startPoint x: 735, startPoint y: 265, endPoint x: 738, endPoint y: 298, distance: 33.4
click at [736, 265] on div "HicksFamNiss_16-90_08-29-25.csv" at bounding box center [592, 259] width 544 height 21
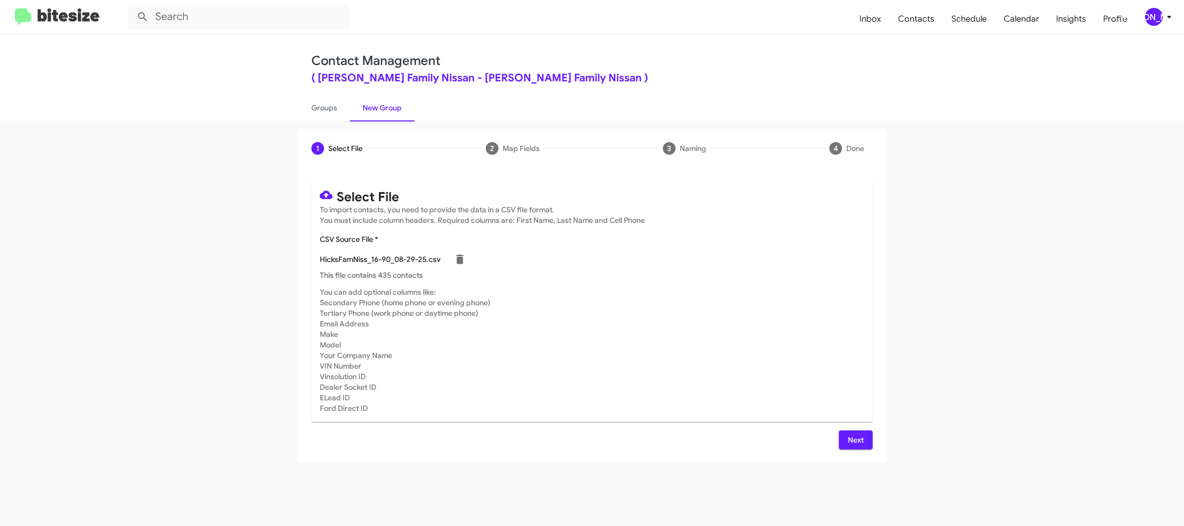
click at [845, 436] on button "Next" at bounding box center [856, 440] width 34 height 19
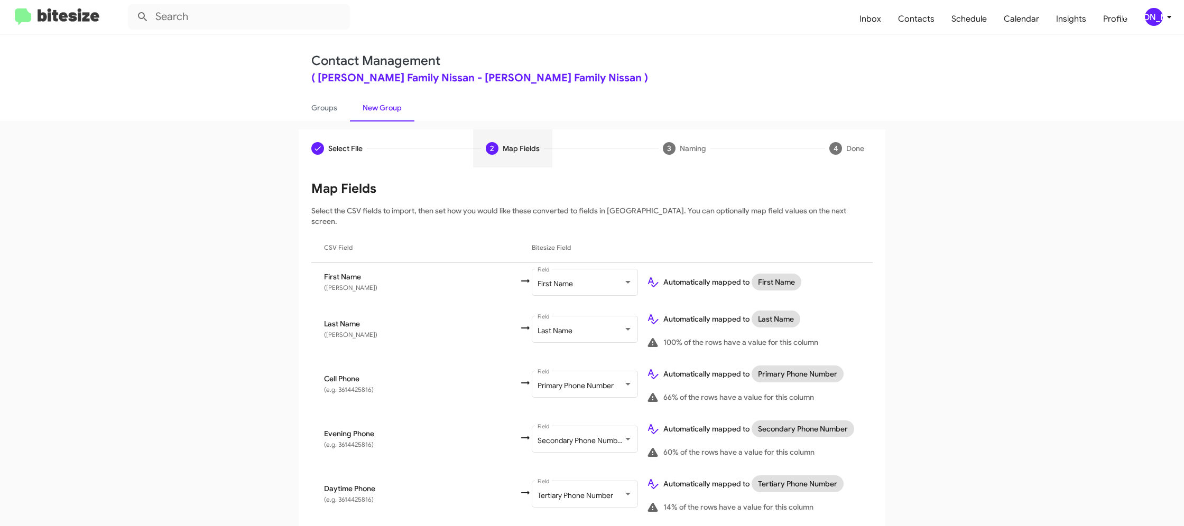
scroll to position [506, 0]
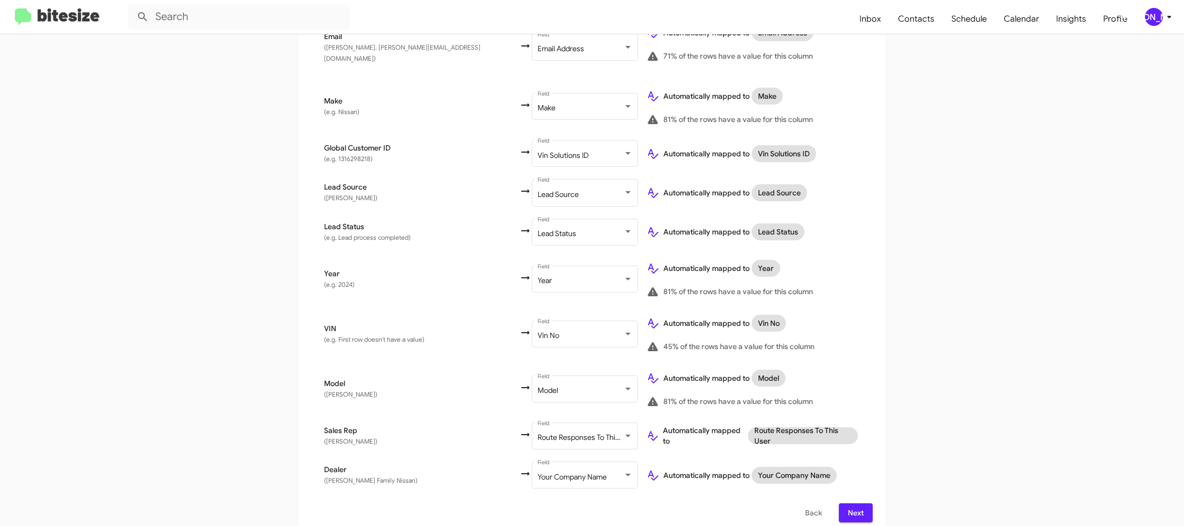
click at [865, 504] on button "Next" at bounding box center [856, 513] width 34 height 19
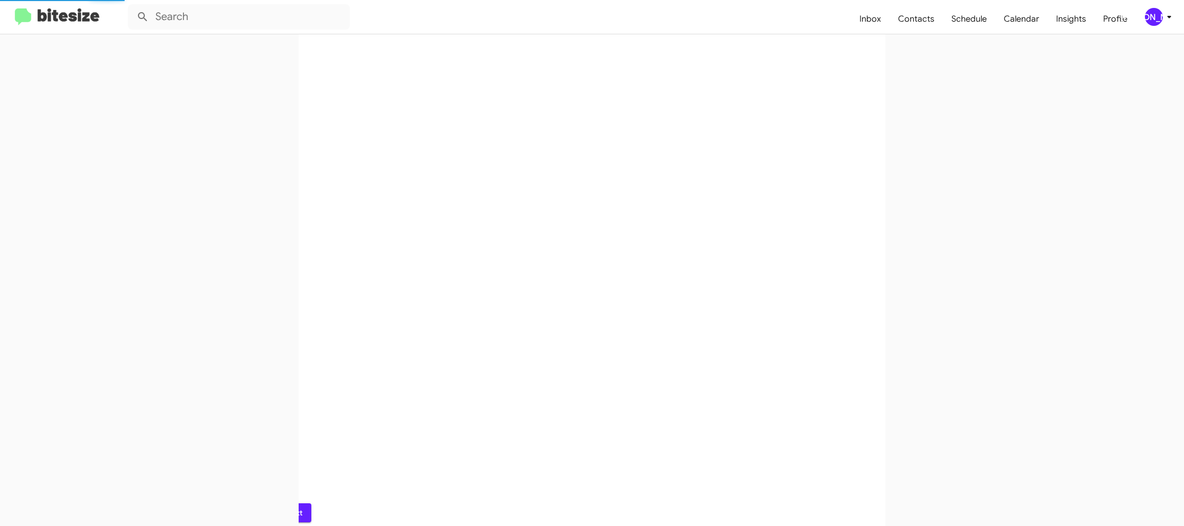
scroll to position [0, 0]
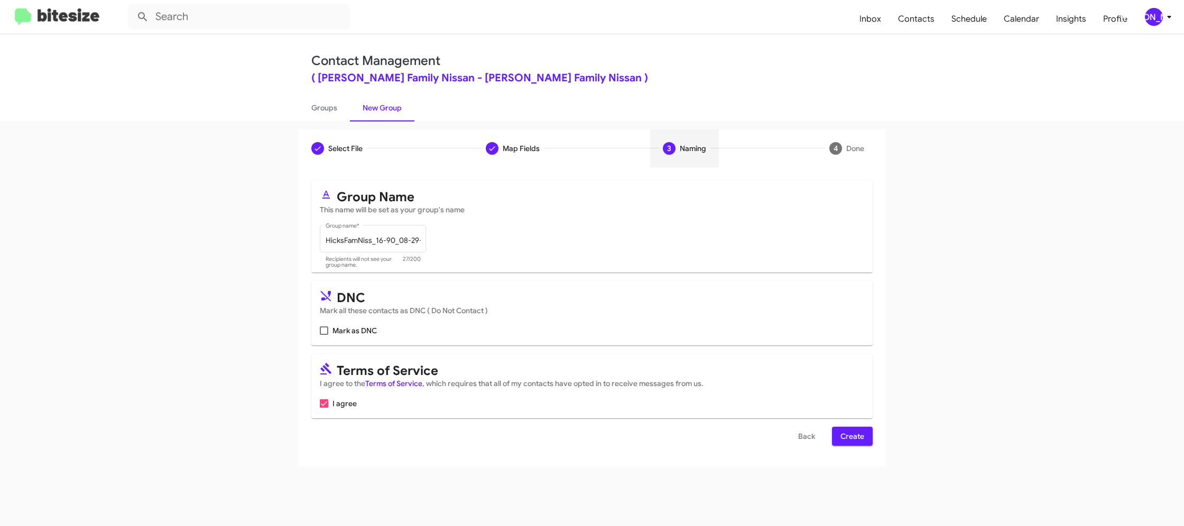
click at [847, 434] on span "Create" at bounding box center [852, 436] width 24 height 19
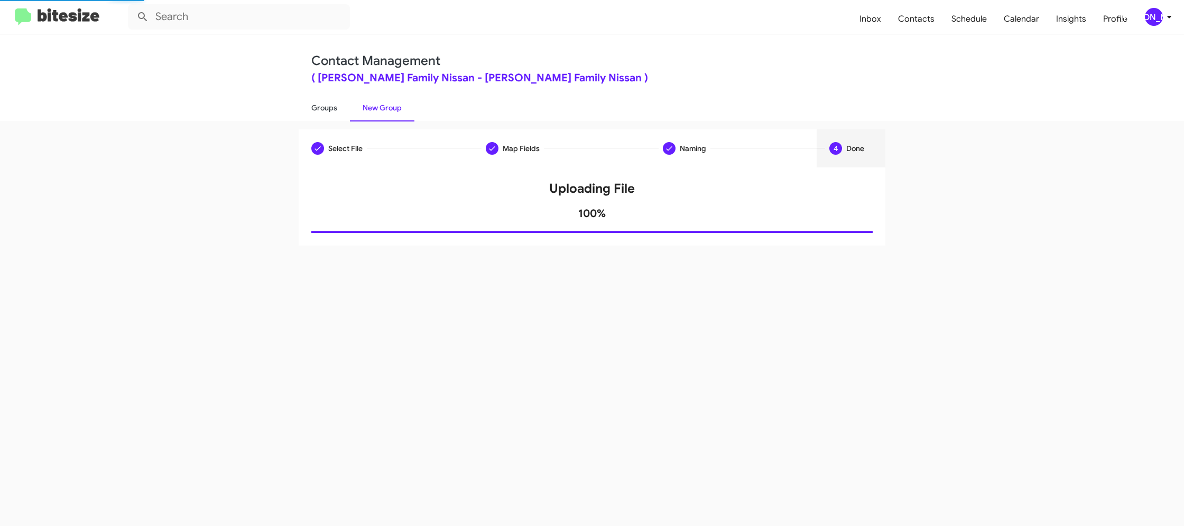
click at [325, 109] on link "Groups" at bounding box center [324, 107] width 51 height 27
type input "in:groups"
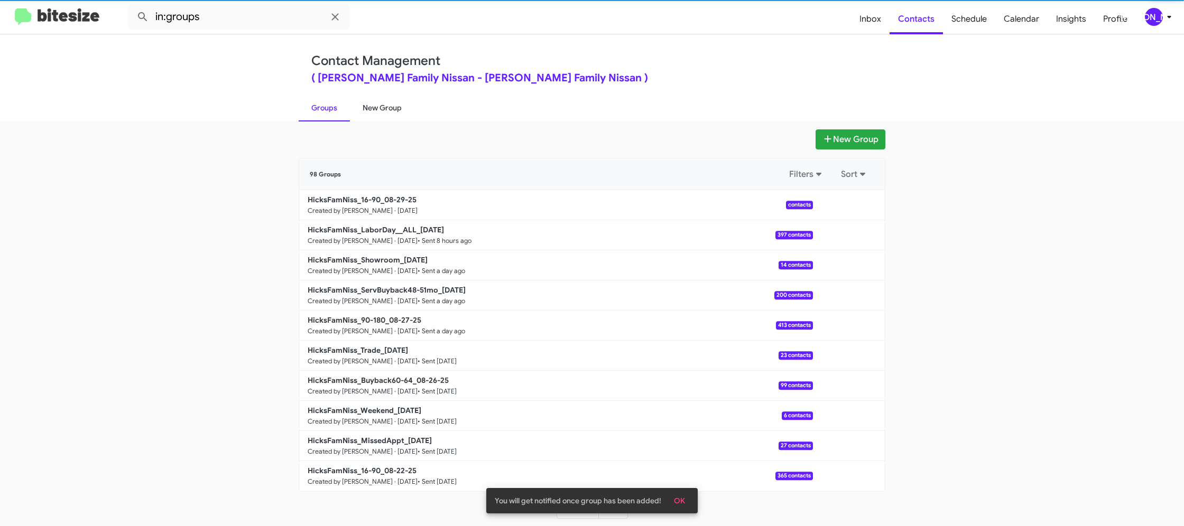
click at [355, 107] on link "New Group" at bounding box center [382, 107] width 64 height 27
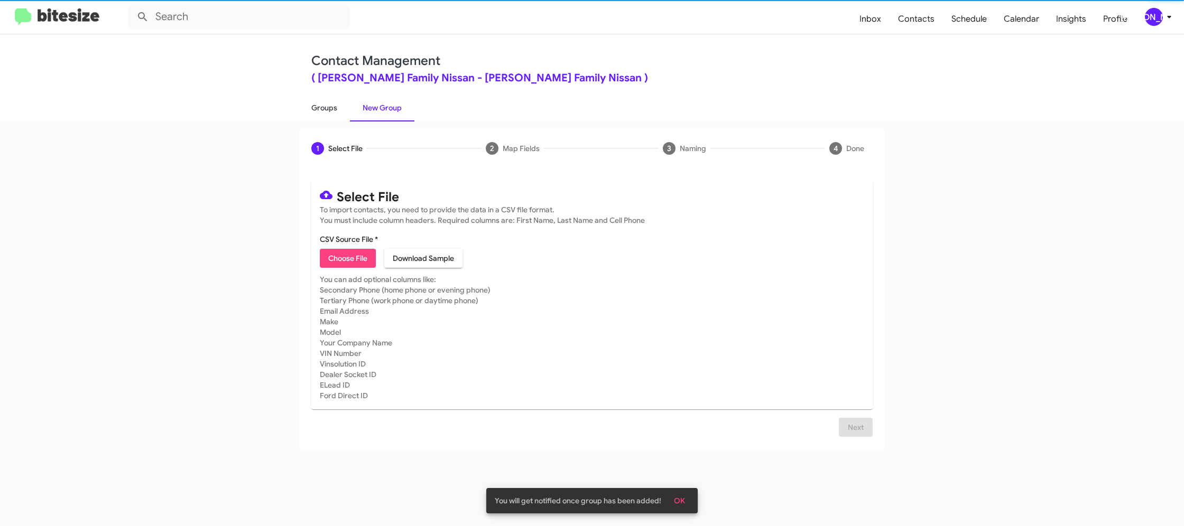
click at [325, 110] on link "Groups" at bounding box center [324, 107] width 51 height 27
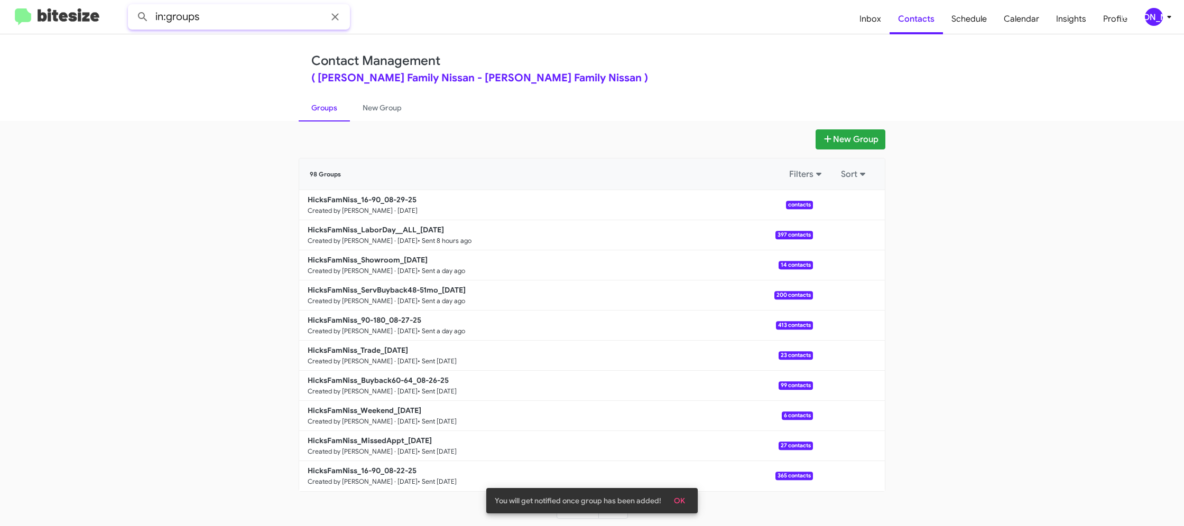
click at [235, 16] on input "in:groups" at bounding box center [239, 16] width 222 height 25
type input "in:groups 16-"
click at [132, 6] on button at bounding box center [142, 16] width 21 height 21
click at [367, 109] on link "New Group" at bounding box center [382, 107] width 64 height 27
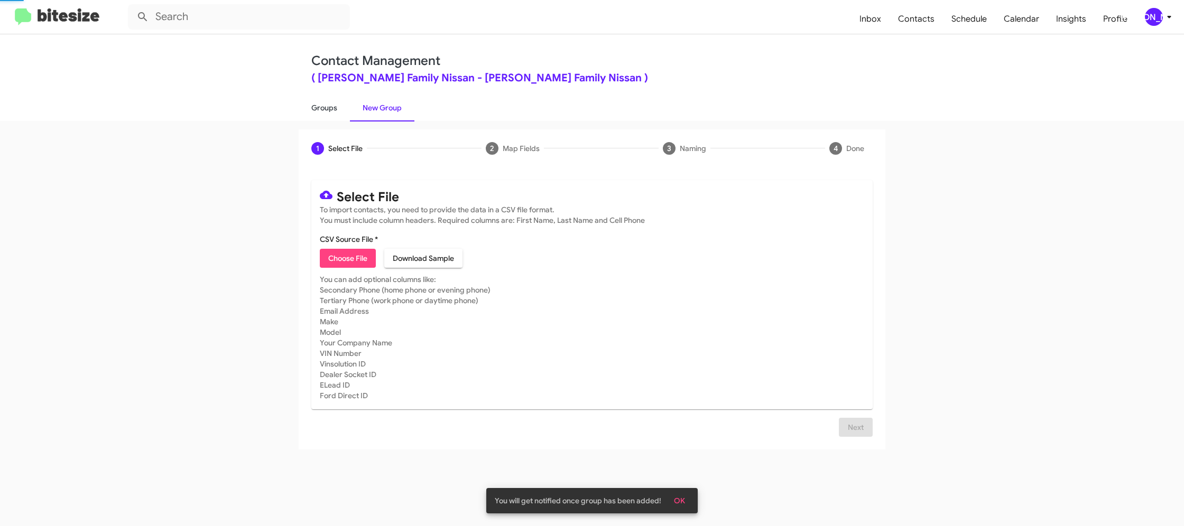
click at [317, 106] on link "Groups" at bounding box center [324, 107] width 51 height 27
type input "in:groups"
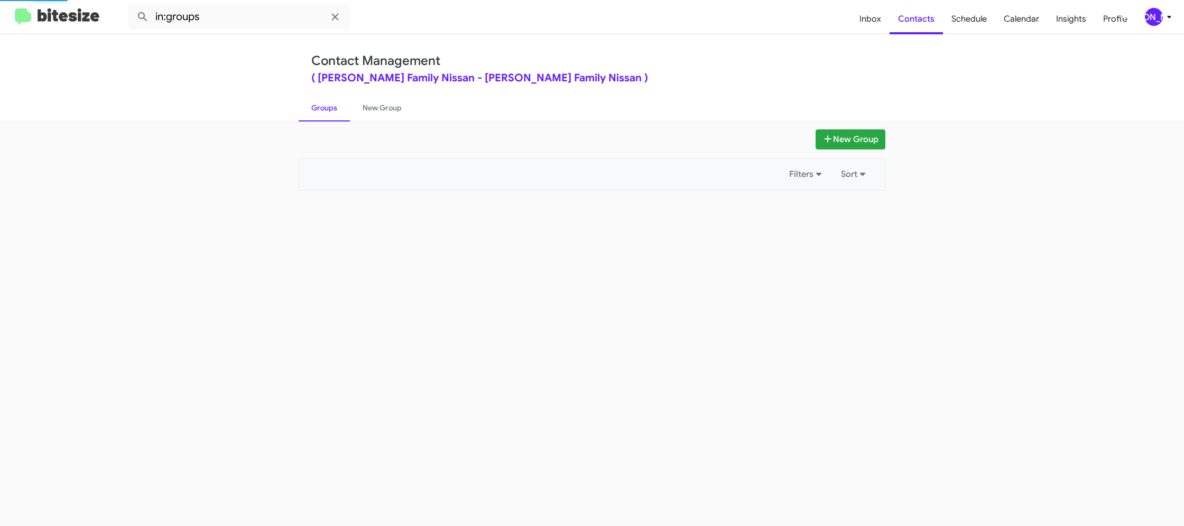
click at [317, 106] on link "Groups" at bounding box center [324, 107] width 51 height 27
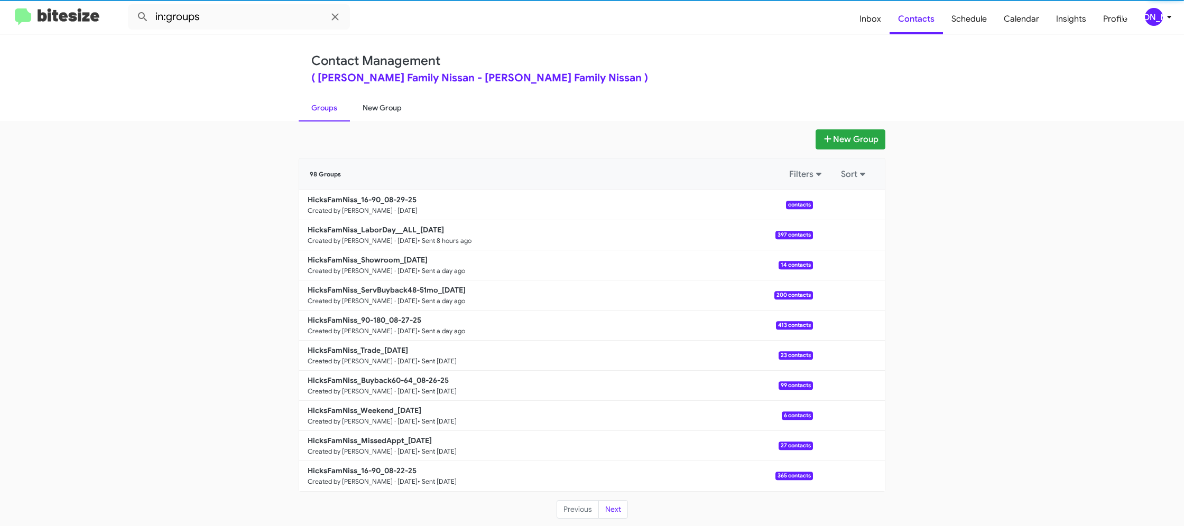
click at [388, 105] on link "New Group" at bounding box center [382, 107] width 64 height 27
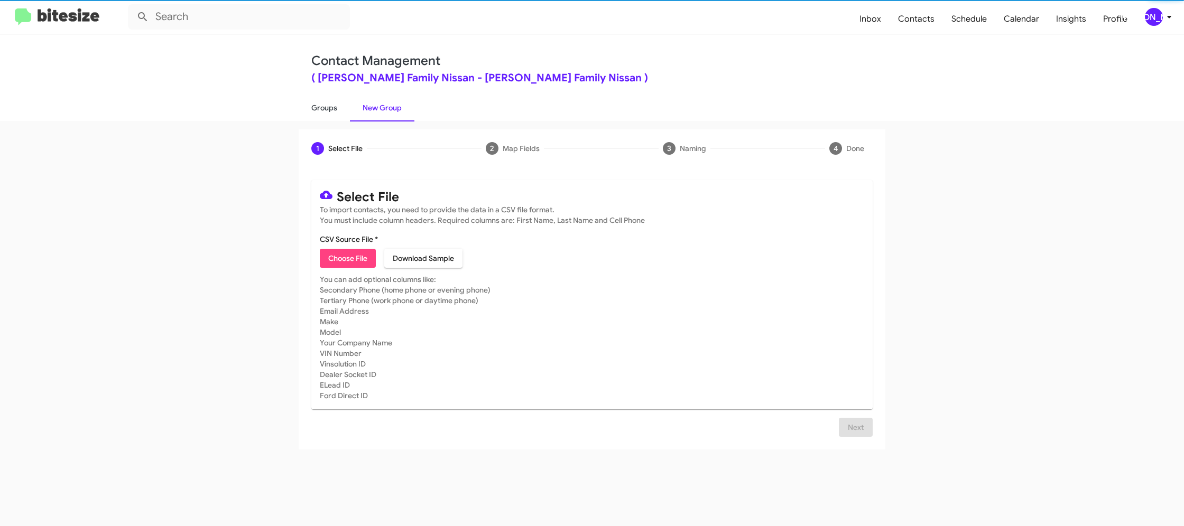
click at [338, 106] on link "Groups" at bounding box center [324, 107] width 51 height 27
type input "in:groups"
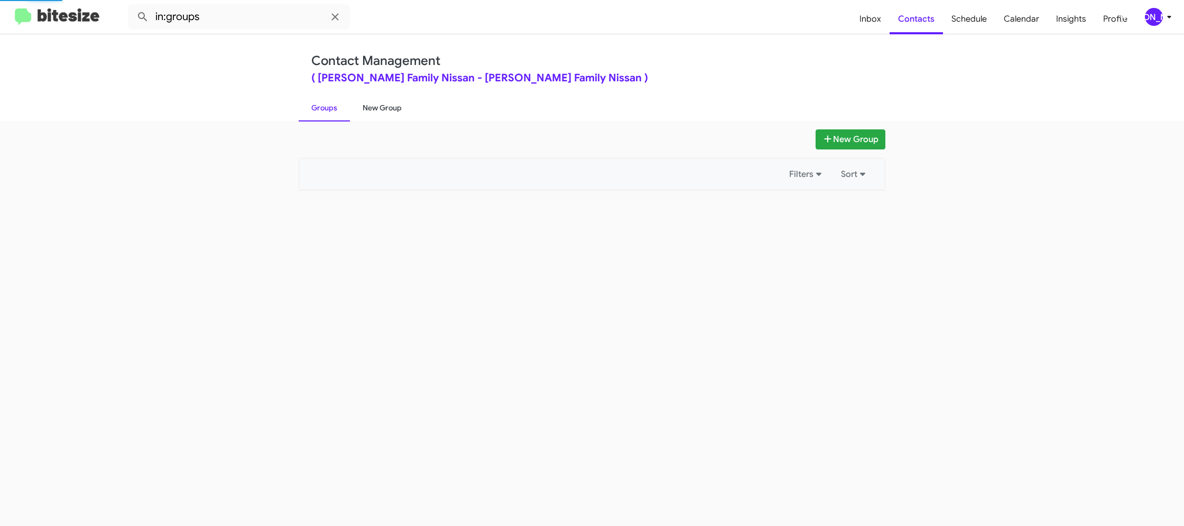
click at [364, 103] on link "New Group" at bounding box center [382, 107] width 64 height 27
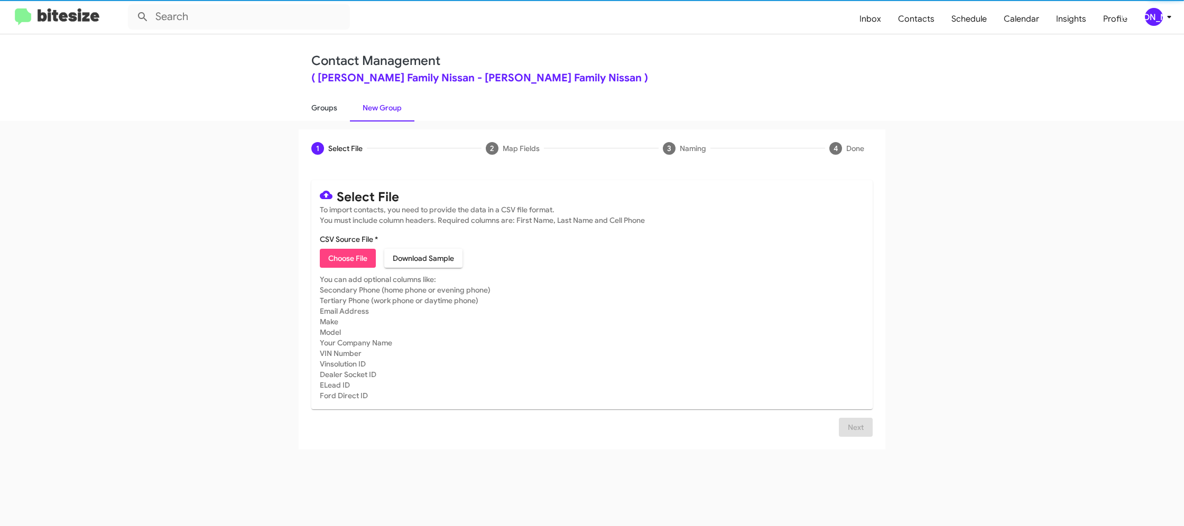
click at [329, 106] on link "Groups" at bounding box center [324, 107] width 51 height 27
type input "in:groups"
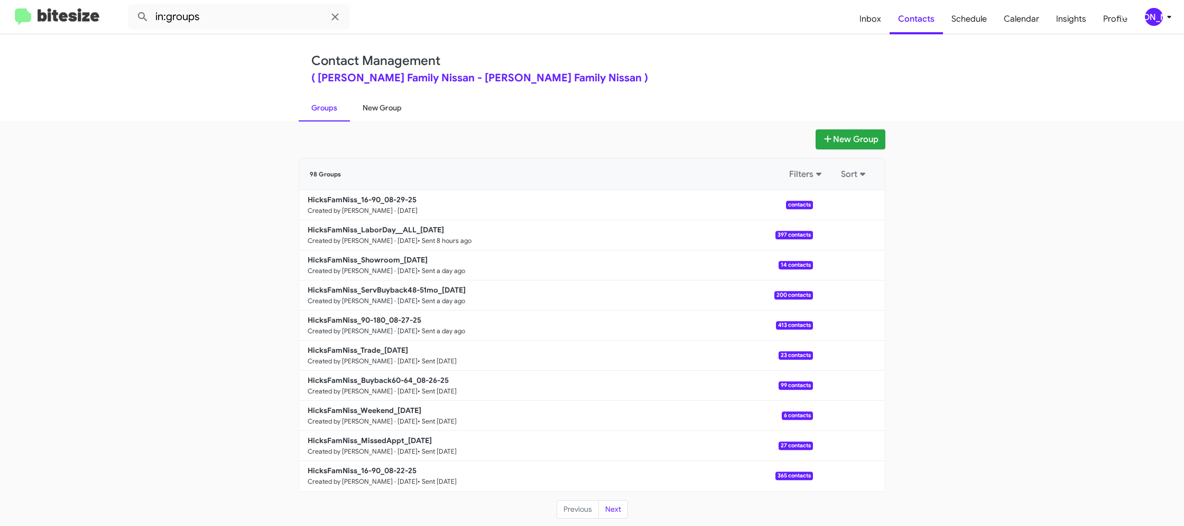
click at [354, 116] on link "New Group" at bounding box center [382, 107] width 64 height 27
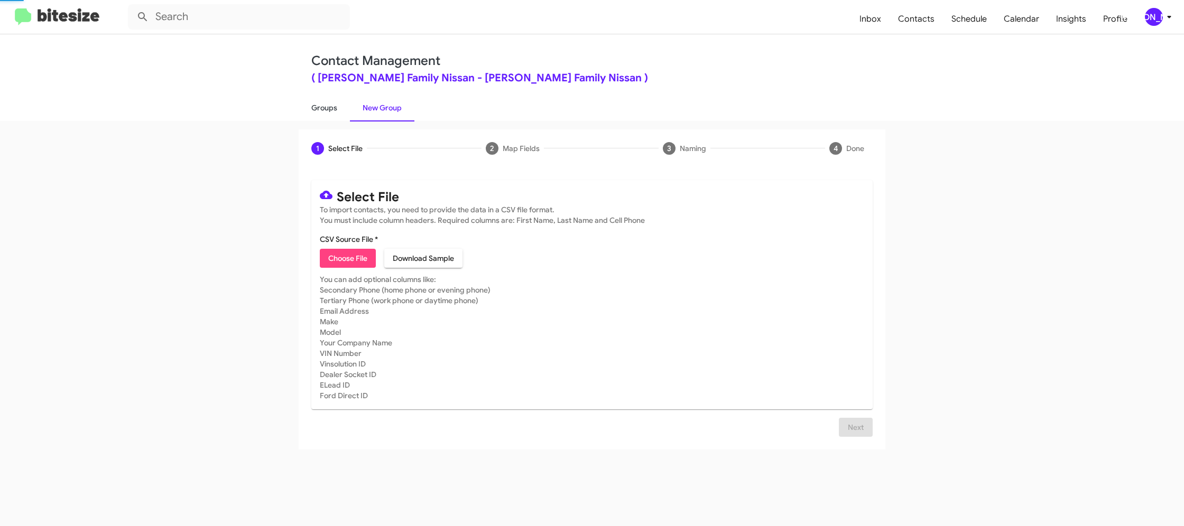
drag, startPoint x: 330, startPoint y: 116, endPoint x: 325, endPoint y: 116, distance: 5.3
click at [330, 116] on link "Groups" at bounding box center [324, 107] width 51 height 27
type input "in:groups"
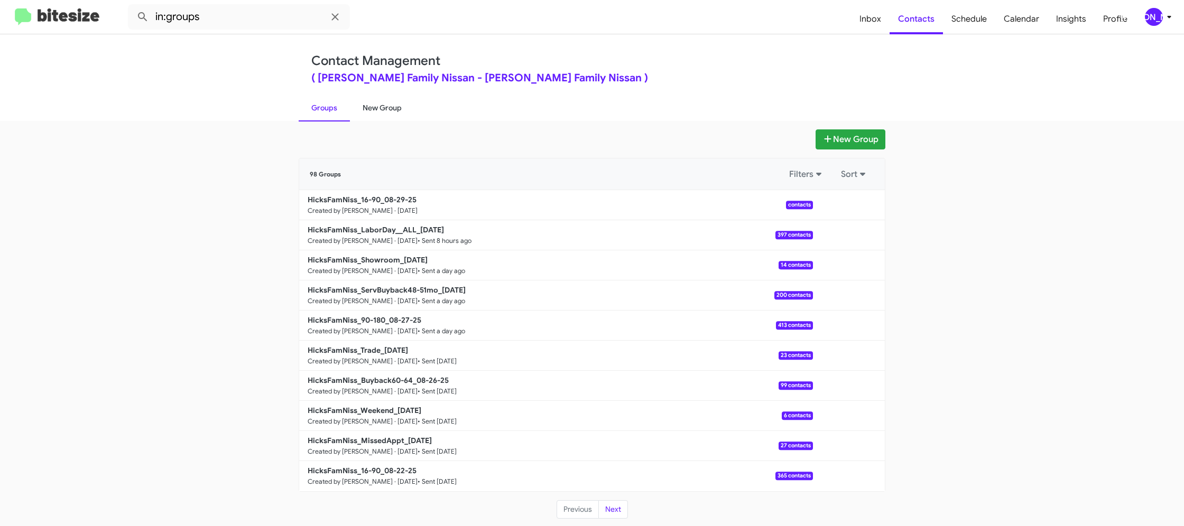
click at [382, 107] on link "New Group" at bounding box center [382, 107] width 64 height 27
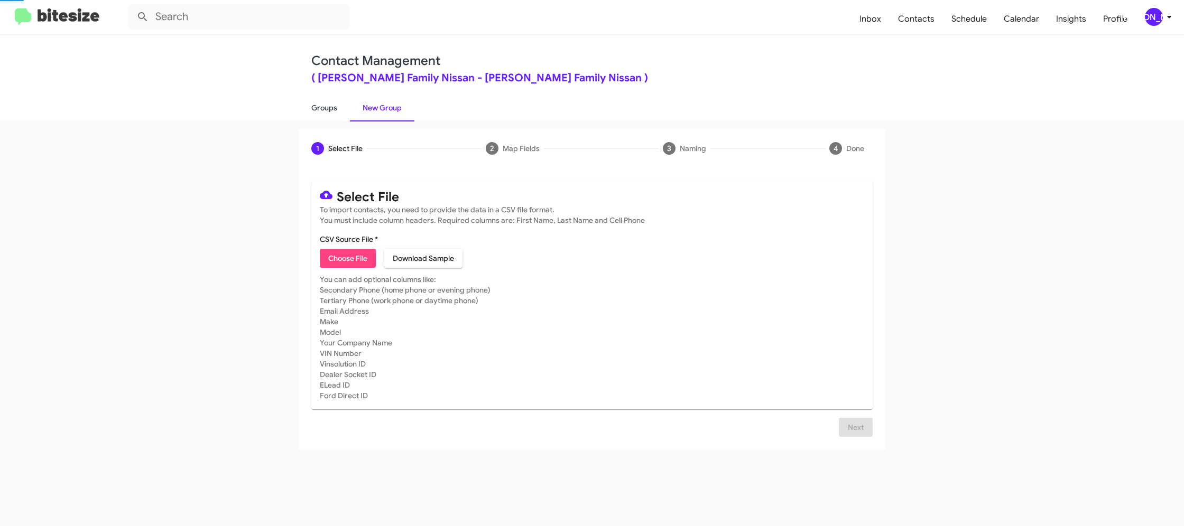
click at [334, 107] on link "Groups" at bounding box center [324, 107] width 51 height 27
type input "in:groups"
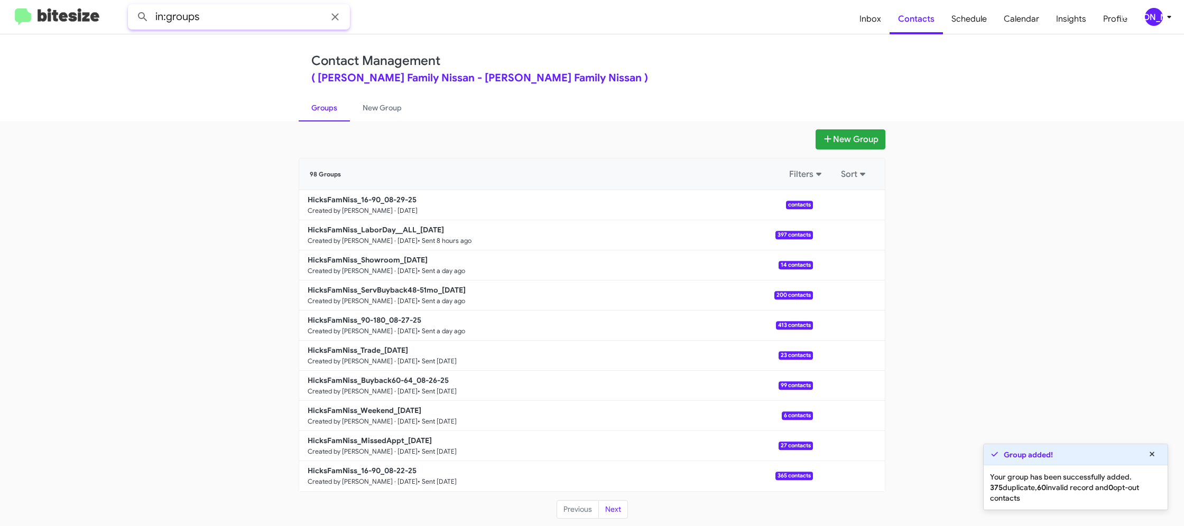
click at [231, 17] on input "in:groups" at bounding box center [239, 16] width 222 height 25
click at [377, 117] on link "New Group" at bounding box center [382, 107] width 64 height 27
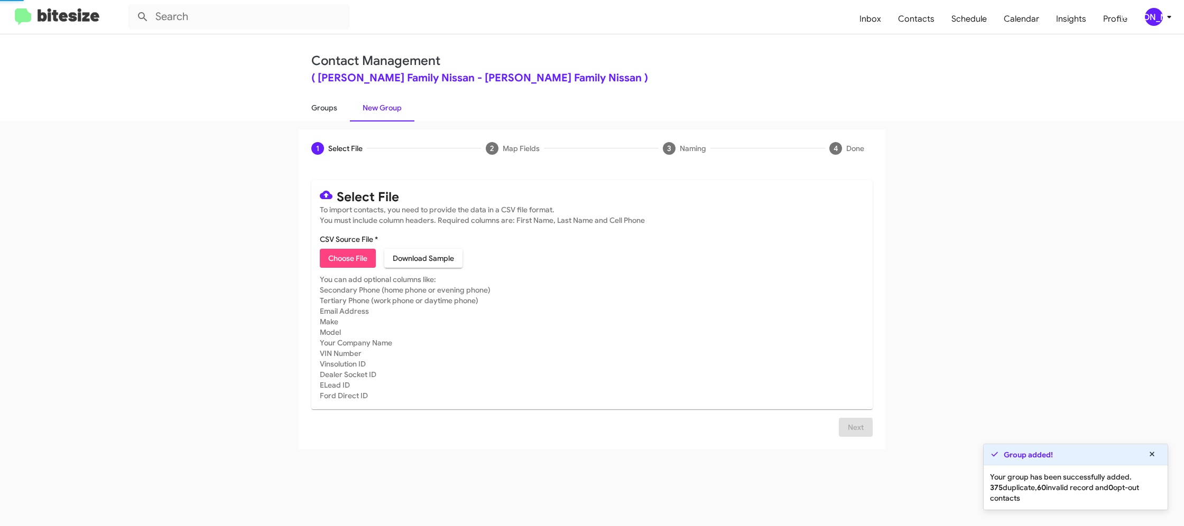
click at [339, 111] on link "Groups" at bounding box center [324, 107] width 51 height 27
type input "in:groups"
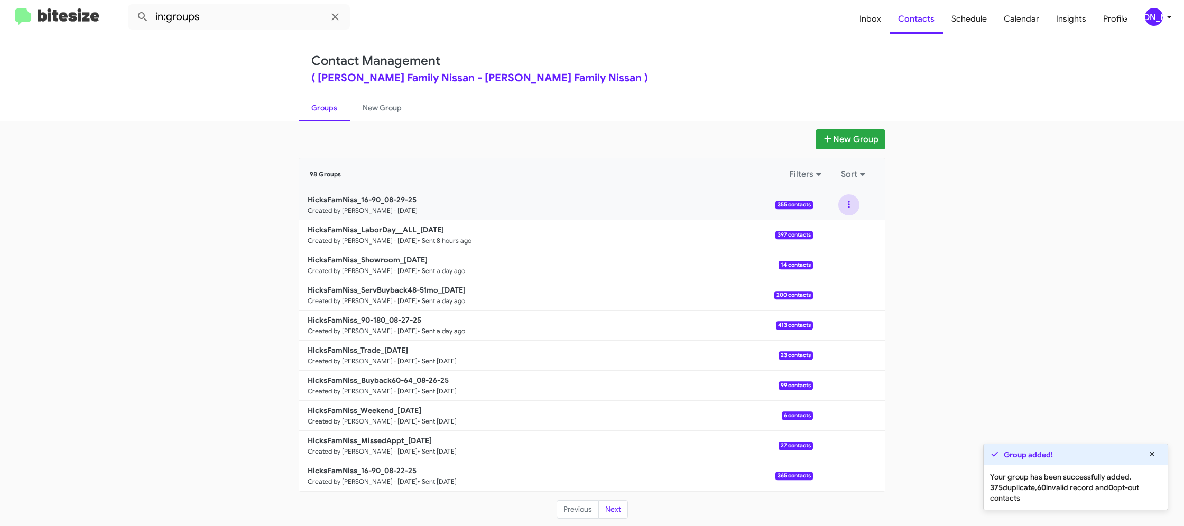
click at [852, 210] on button at bounding box center [848, 204] width 21 height 21
click at [847, 226] on button "View contacts" at bounding box center [817, 233] width 85 height 25
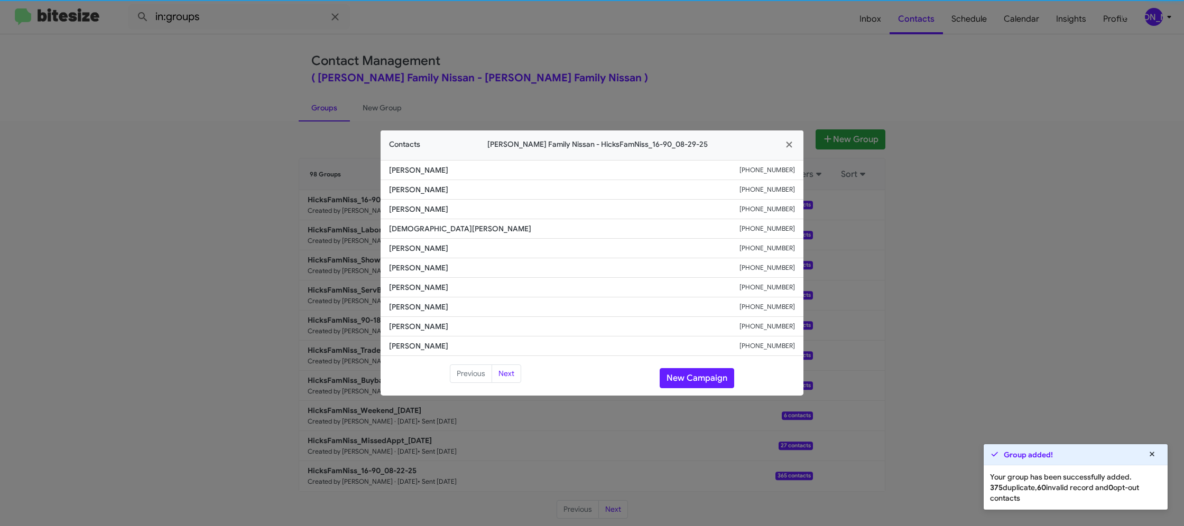
click at [410, 263] on span "Esmeralda Cariaga" at bounding box center [564, 268] width 350 height 11
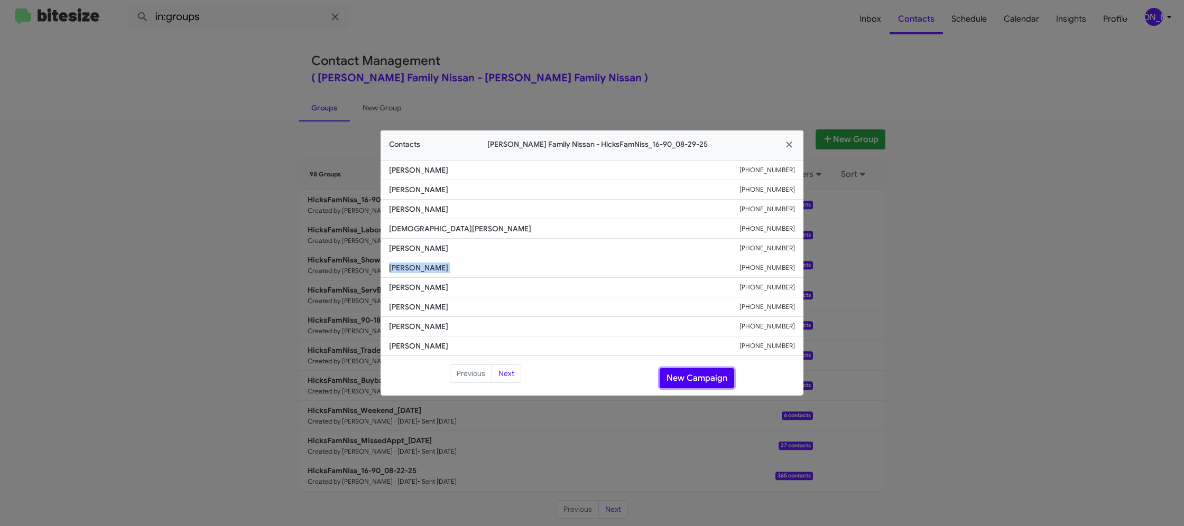
click at [694, 370] on button "New Campaign" at bounding box center [696, 378] width 75 height 20
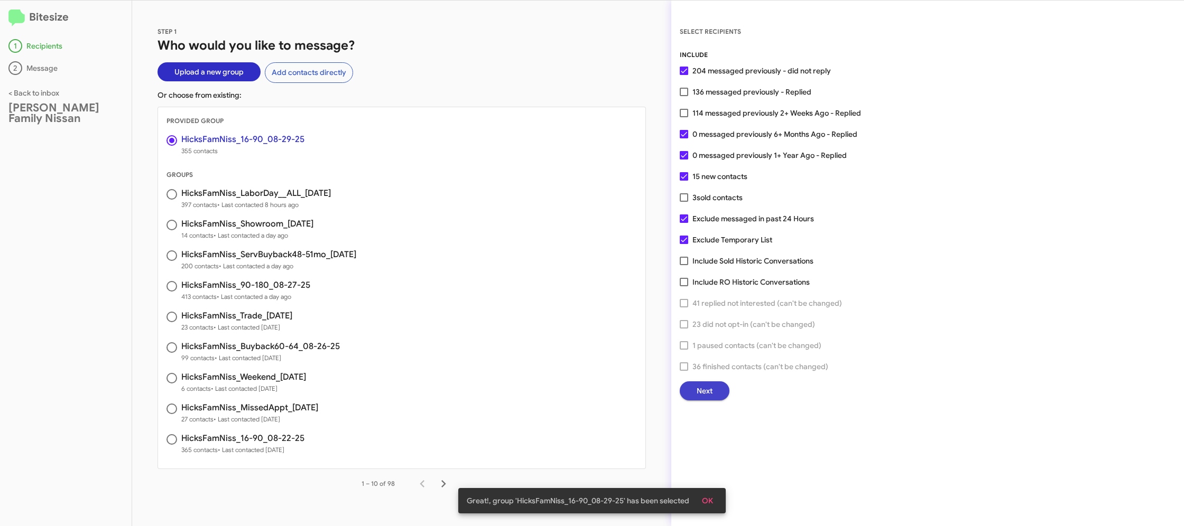
click at [718, 399] on button "Next" at bounding box center [705, 391] width 50 height 19
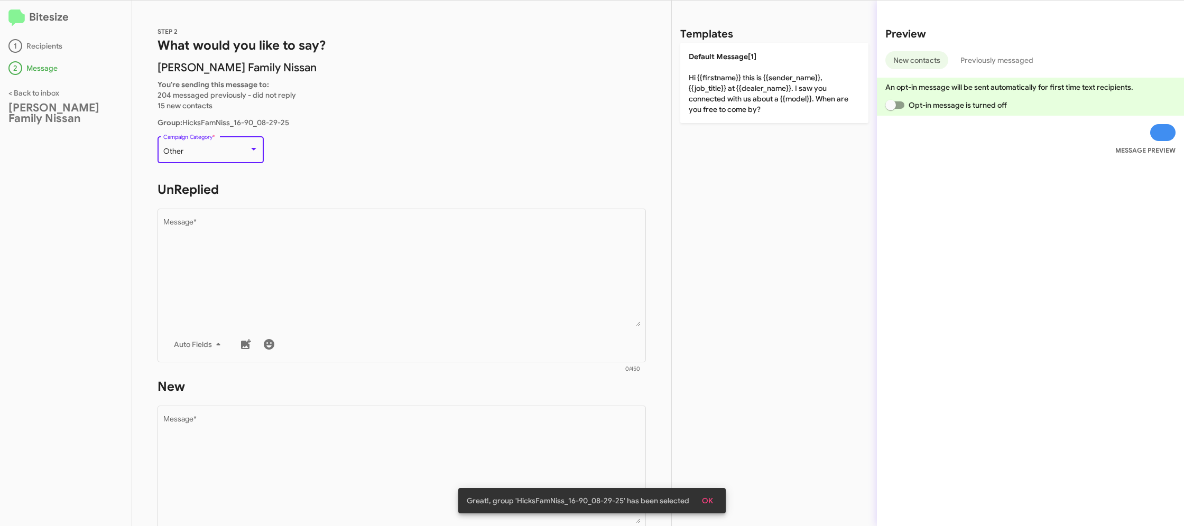
click at [239, 150] on div "Other" at bounding box center [206, 151] width 86 height 8
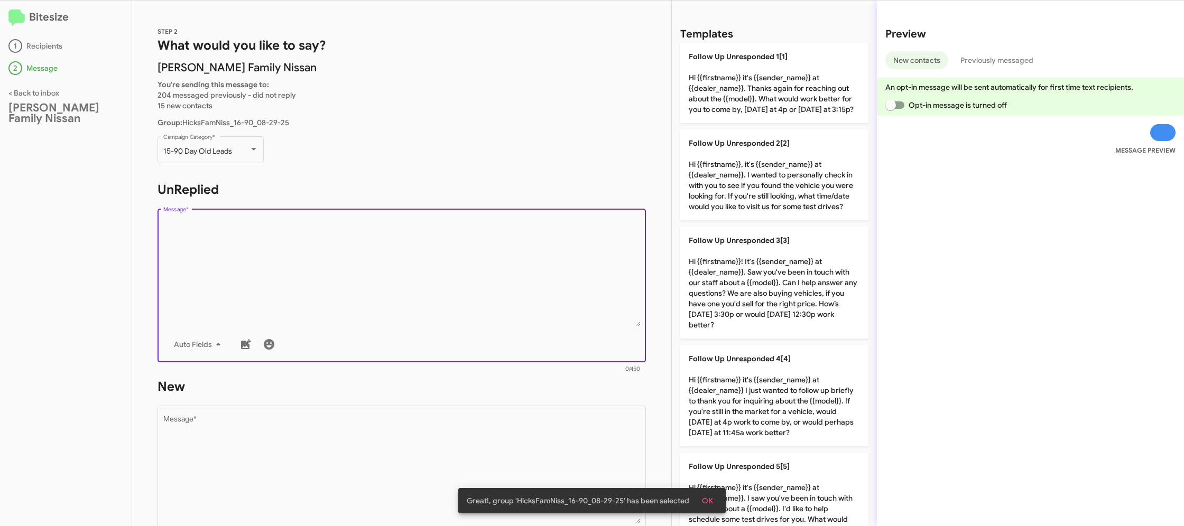
click at [268, 227] on textarea "Message *" at bounding box center [401, 273] width 477 height 108
drag, startPoint x: 748, startPoint y: 406, endPoint x: 574, endPoint y: 432, distance: 175.8
click at [746, 406] on p "Follow Up Unresponded 4[4] Hi {{firstname}} it's {{sender_name}} at {{dealer_na…" at bounding box center [774, 395] width 188 height 101
type textarea "Hi {{firstname}} it's {{sender_name}} at {{dealer_name}} I just wanted to follo…"
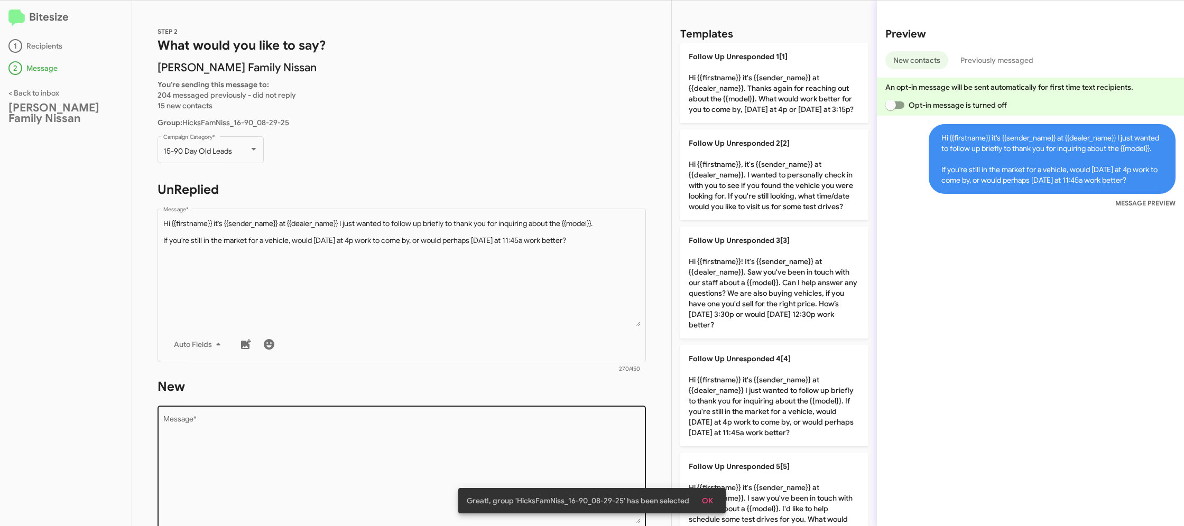
click at [574, 432] on textarea "Message *" at bounding box center [401, 470] width 477 height 108
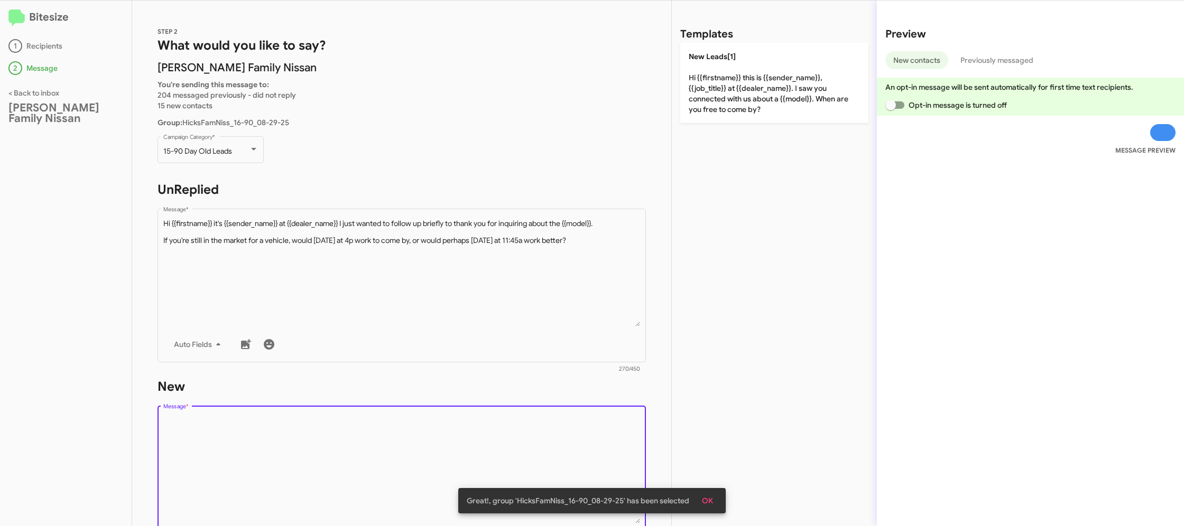
drag, startPoint x: 574, startPoint y: 432, endPoint x: 587, endPoint y: 426, distance: 14.0
click at [578, 430] on textarea "Message *" at bounding box center [401, 470] width 477 height 108
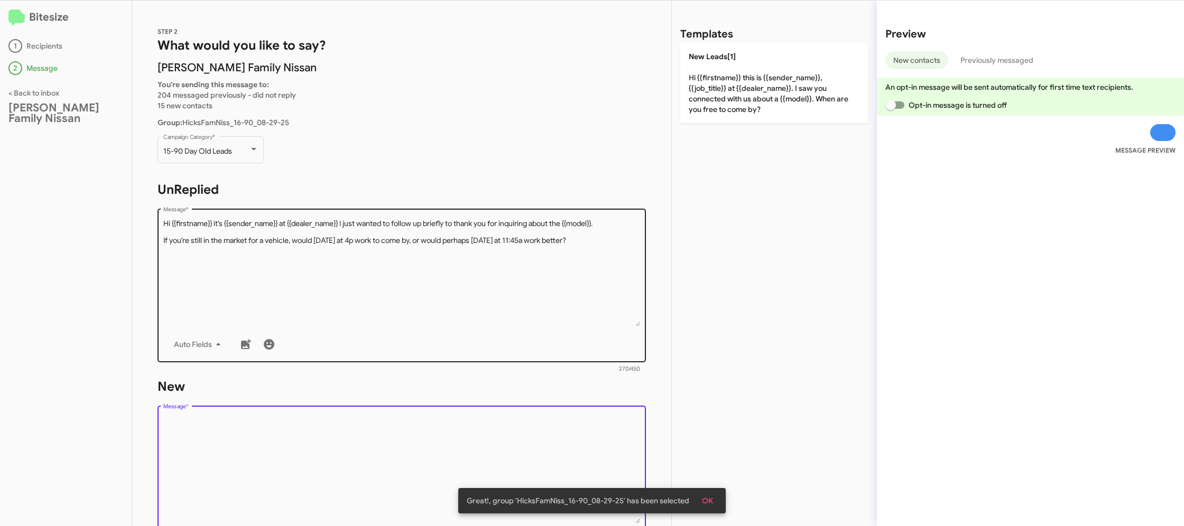
drag, startPoint x: 705, startPoint y: 70, endPoint x: 492, endPoint y: 210, distance: 254.1
click at [702, 71] on p "New Leads[1] Hi {{firstname}} this is {{sender_name}}, {{job_title}} at {{deale…" at bounding box center [774, 83] width 188 height 80
type textarea "Hi {{firstname}} this is {{sender_name}}, {{job_title}} at {{dealer_name}}. I s…"
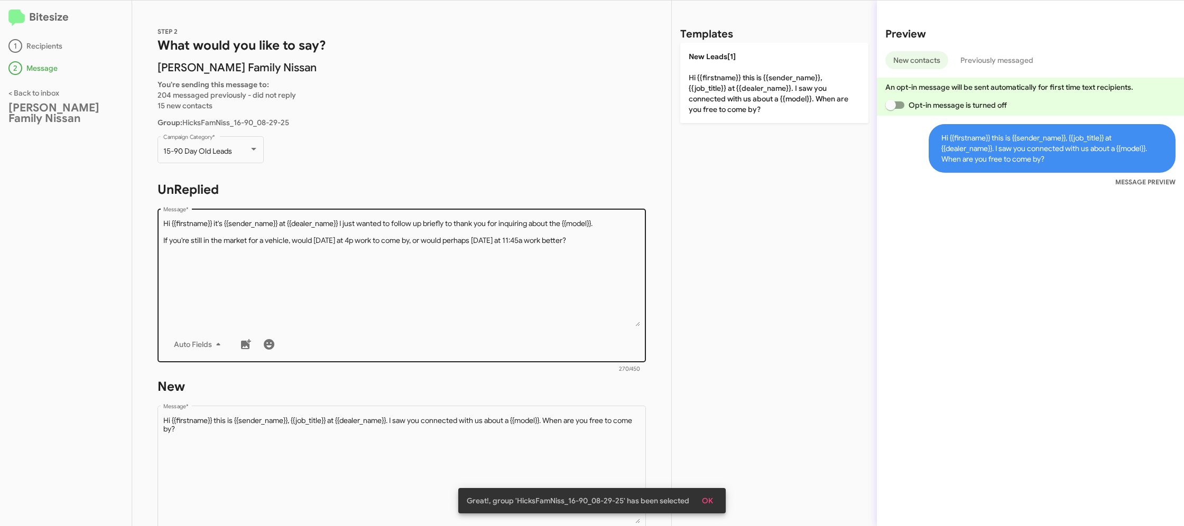
drag, startPoint x: 498, startPoint y: 245, endPoint x: 562, endPoint y: 284, distance: 74.7
click at [498, 245] on textarea "Message *" at bounding box center [401, 273] width 477 height 108
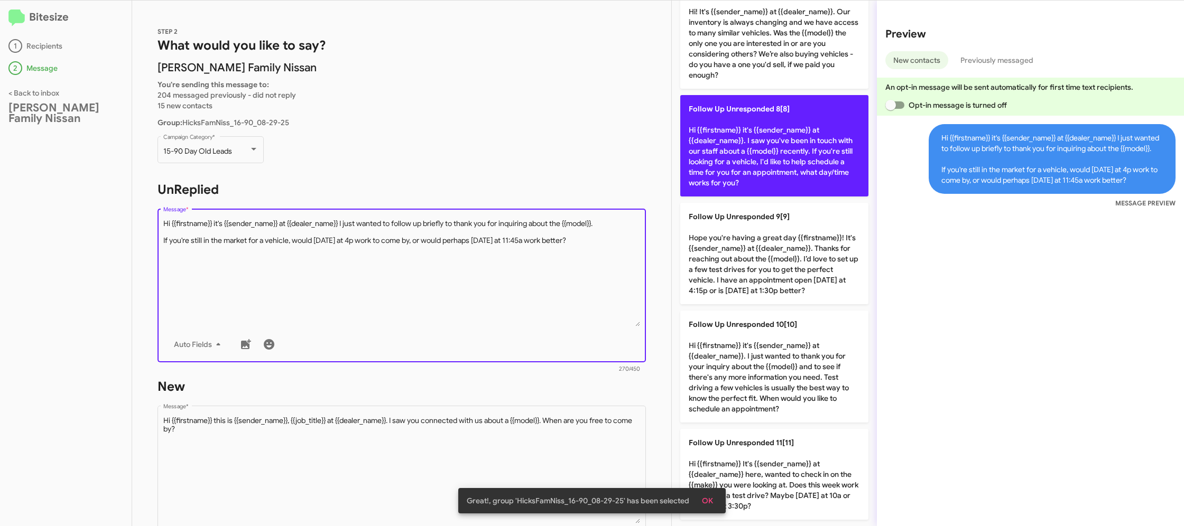
scroll to position [702, 0]
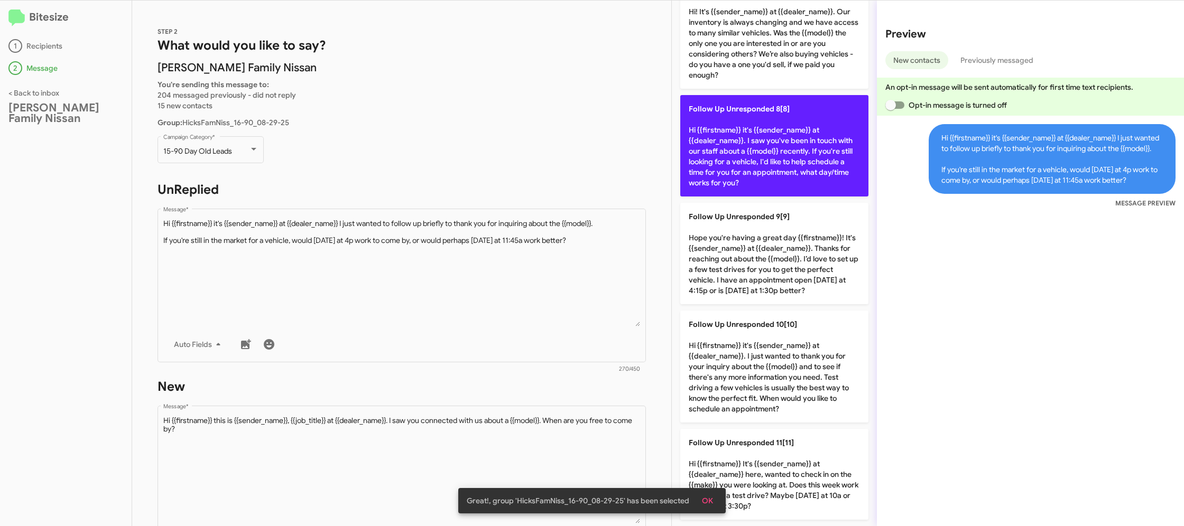
click at [758, 151] on p "Follow Up Unresponded 8[8] Hi {{firstname}} it's {{sender_name}} at {{dealer_na…" at bounding box center [774, 145] width 188 height 101
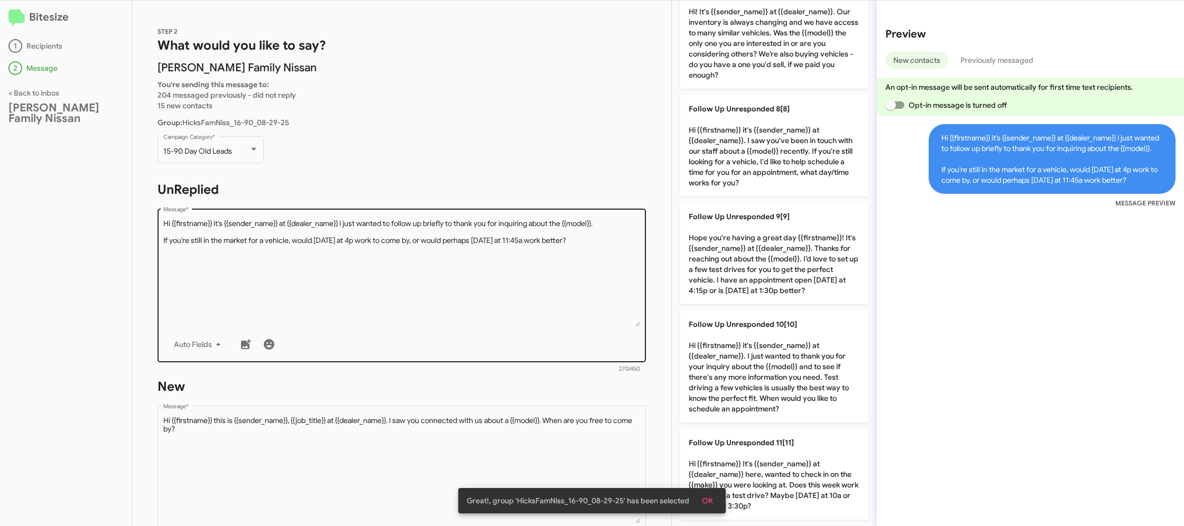
type textarea "Hi {{firstname}} it's {{sender_name}} at {{dealer_name}}. I saw you've been in …"
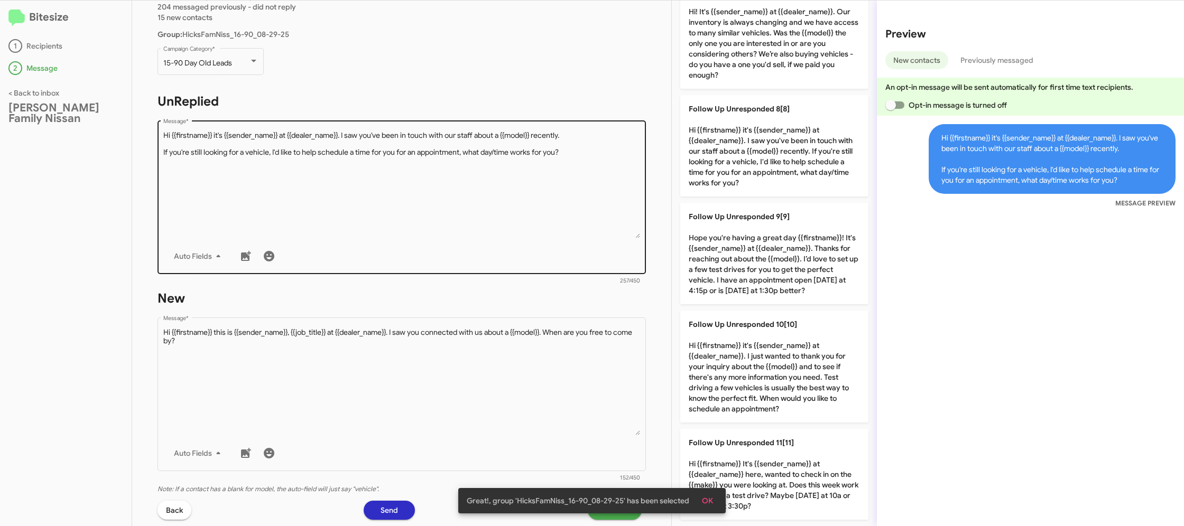
scroll to position [181, 0]
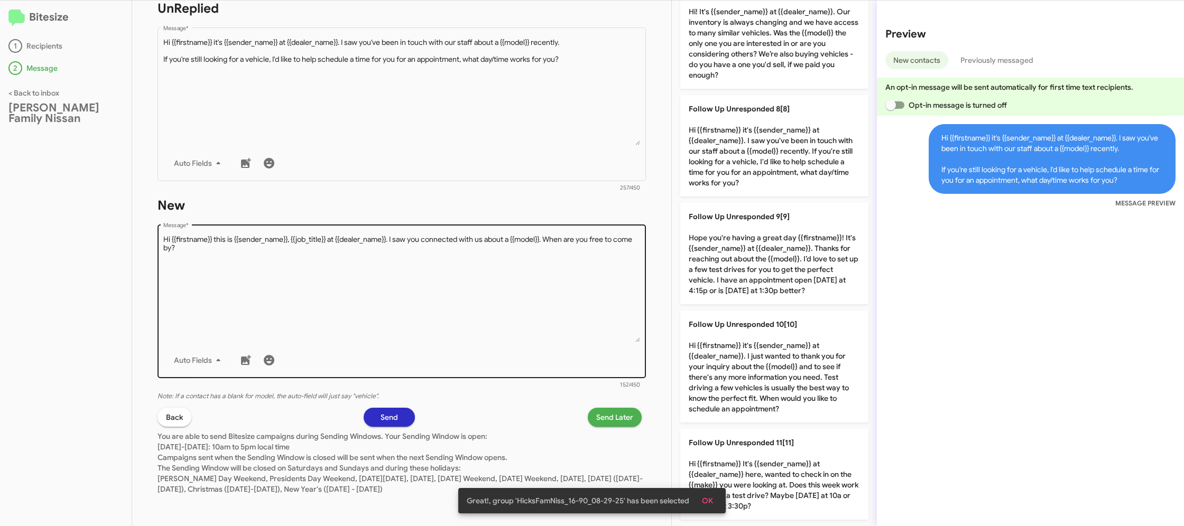
click at [521, 284] on textarea "Message *" at bounding box center [401, 289] width 477 height 108
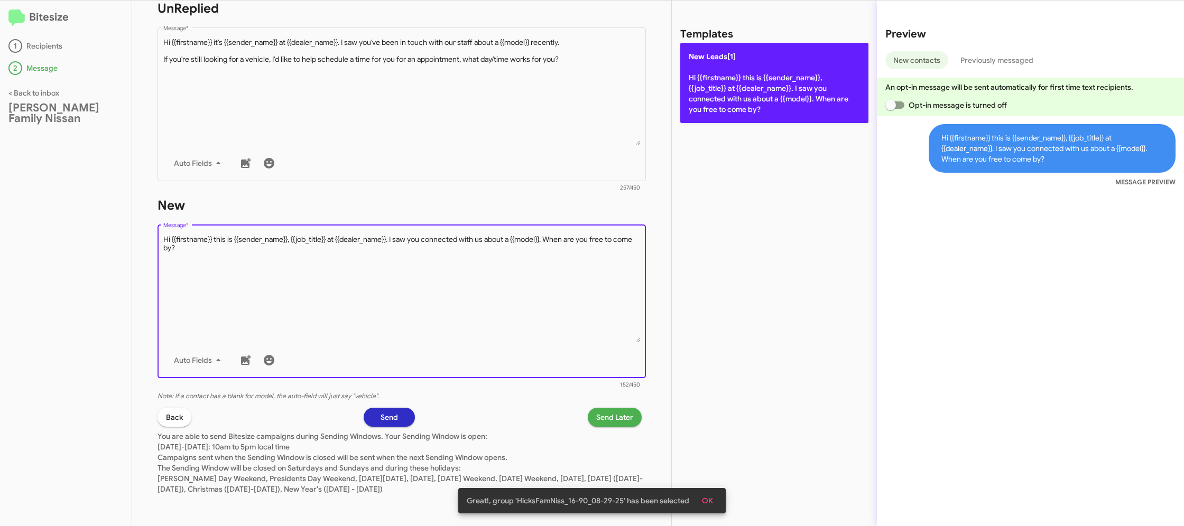
drag, startPoint x: 521, startPoint y: 284, endPoint x: 758, endPoint y: 98, distance: 301.1
click at [538, 257] on textarea "Message *" at bounding box center [401, 289] width 477 height 108
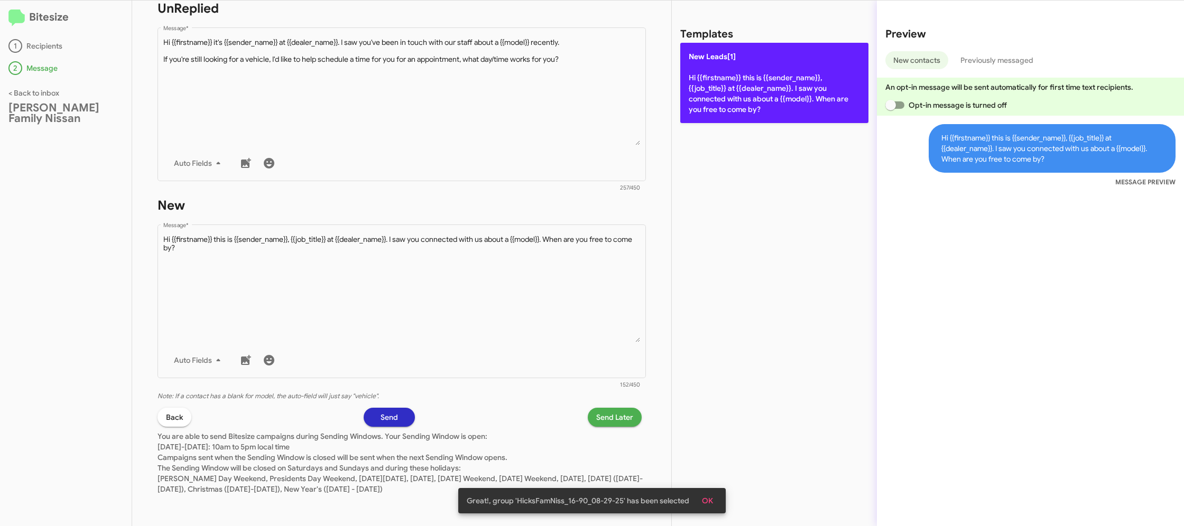
click at [761, 98] on p "New Leads[1] Hi {{firstname}} this is {{sender_name}}, {{job_title}} at {{deale…" at bounding box center [774, 83] width 188 height 80
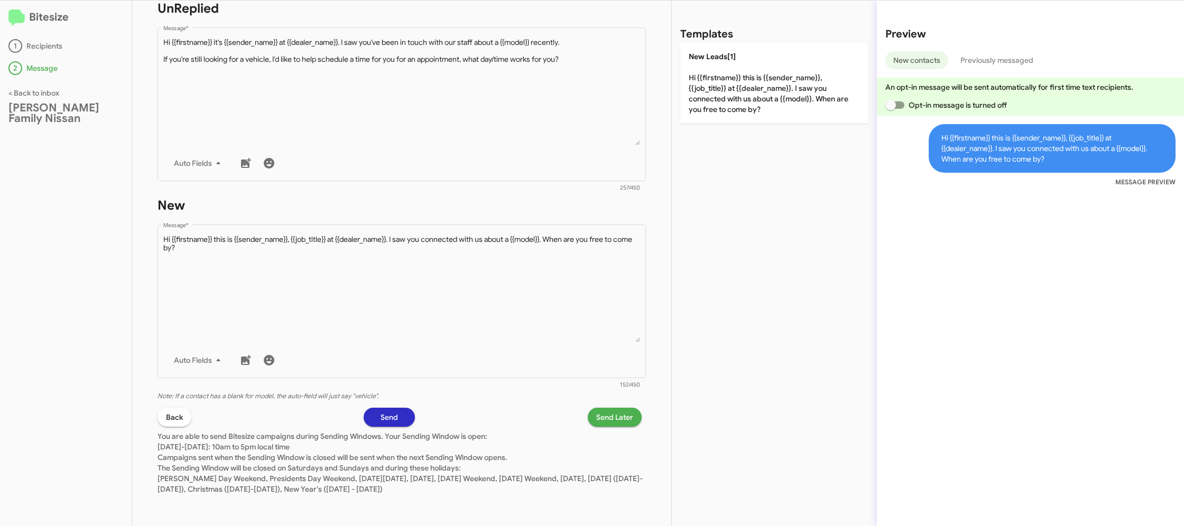
click at [616, 418] on span "Send Later" at bounding box center [614, 417] width 37 height 19
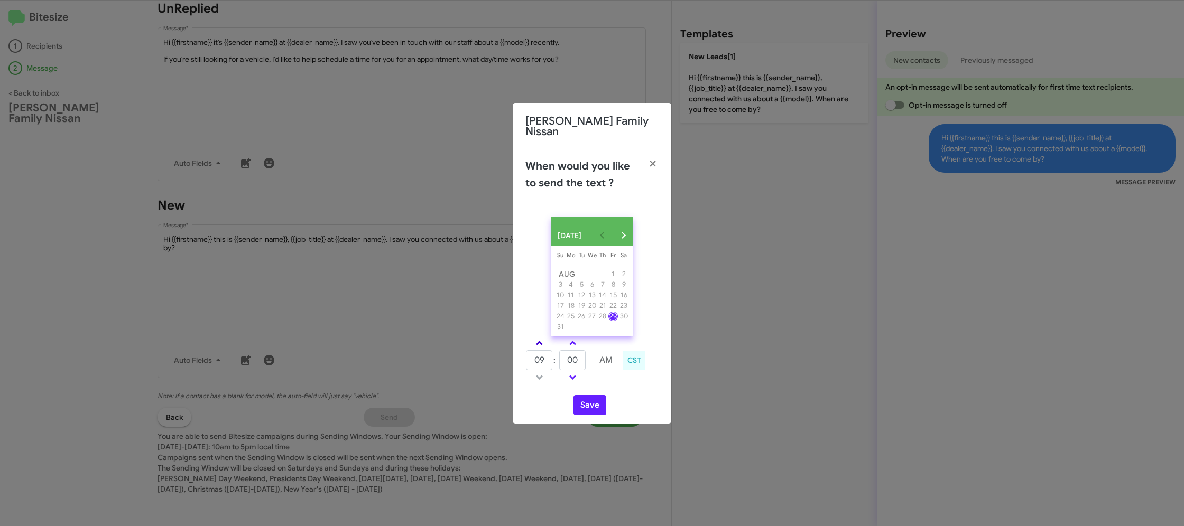
click at [540, 342] on span at bounding box center [539, 344] width 7 height 7
drag, startPoint x: 540, startPoint y: 342, endPoint x: 564, endPoint y: 349, distance: 24.9
click at [541, 342] on span at bounding box center [539, 344] width 7 height 7
type input "11"
click at [585, 358] on input "00" at bounding box center [572, 360] width 26 height 20
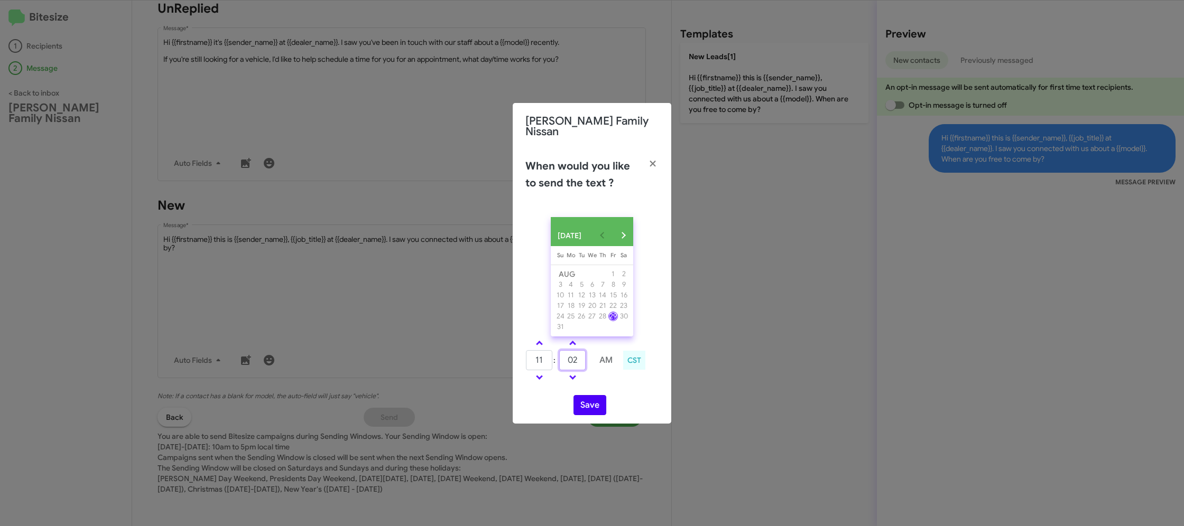
type input "02"
click at [617, 378] on div "11 : 02 AM CST" at bounding box center [591, 362] width 149 height 50
click at [587, 401] on button "Save" at bounding box center [589, 405] width 33 height 20
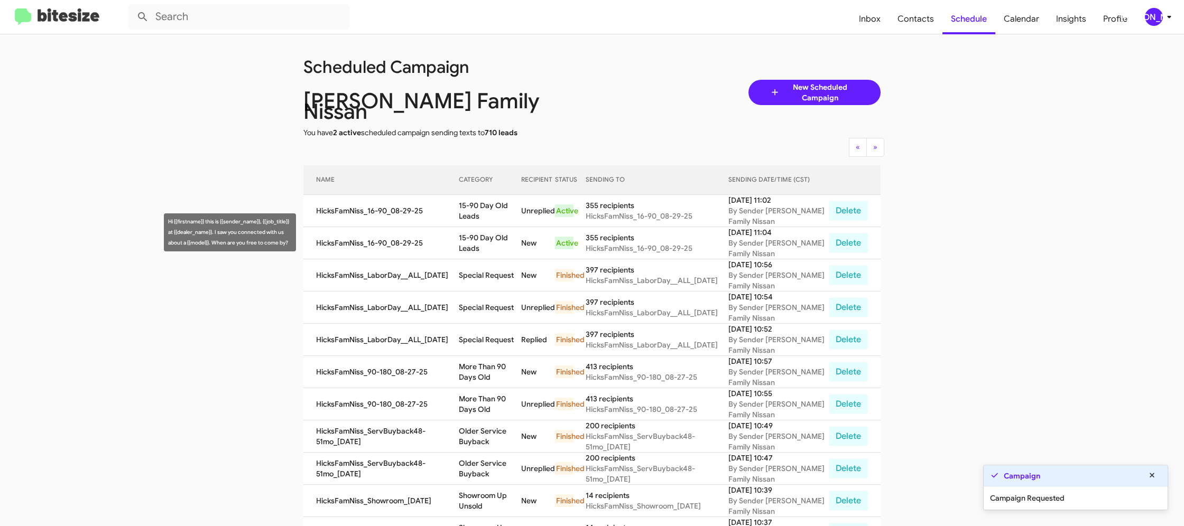
click at [482, 227] on td "15-90 Day Old Leads" at bounding box center [490, 243] width 62 height 32
drag, startPoint x: 482, startPoint y: 227, endPoint x: 475, endPoint y: 231, distance: 8.1
click at [481, 227] on td "15-90 Day Old Leads" at bounding box center [490, 243] width 62 height 32
copy td "15-90 Day Old Leads"
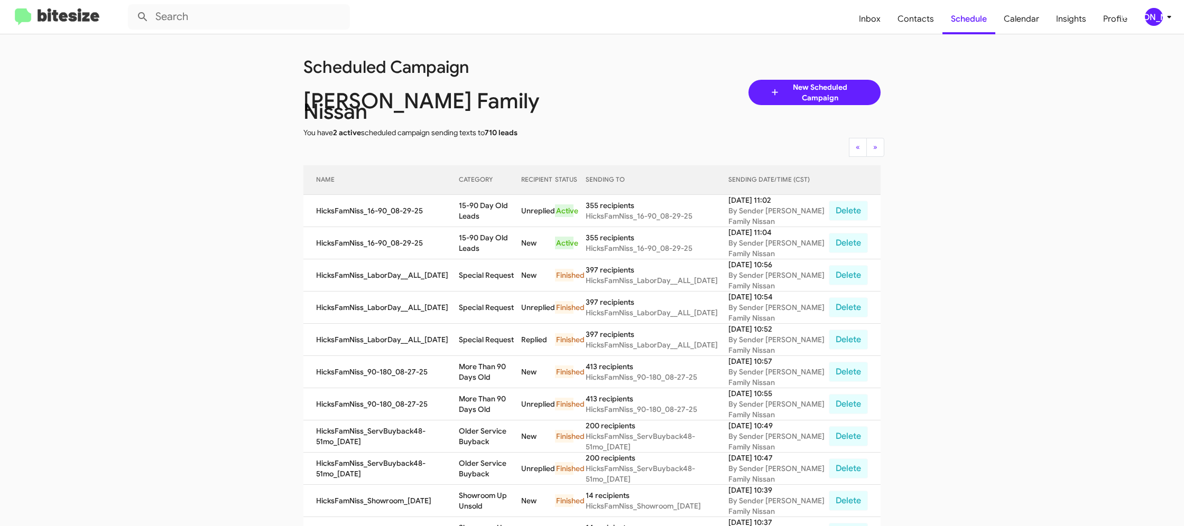
click at [1157, 15] on div "[PERSON_NAME]" at bounding box center [1154, 17] width 18 height 18
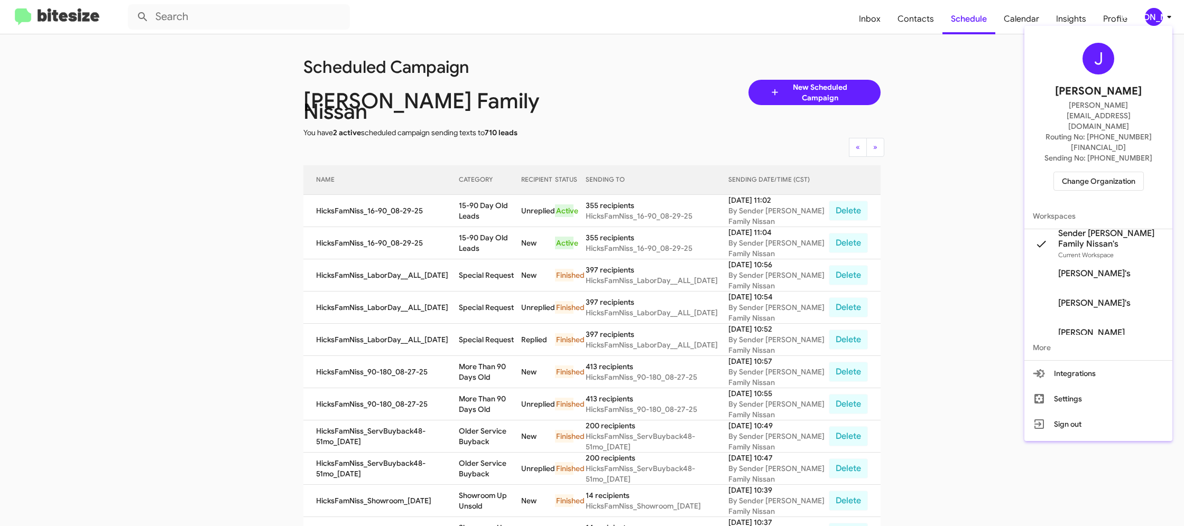
click at [1094, 172] on span "Change Organization" at bounding box center [1098, 181] width 73 height 18
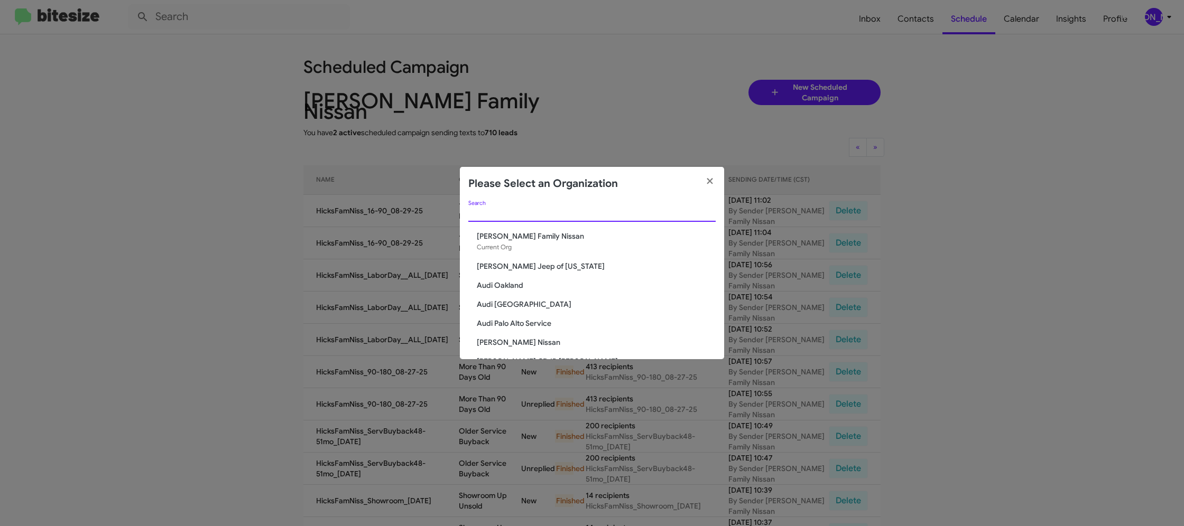
click at [482, 216] on input "Search" at bounding box center [591, 214] width 247 height 8
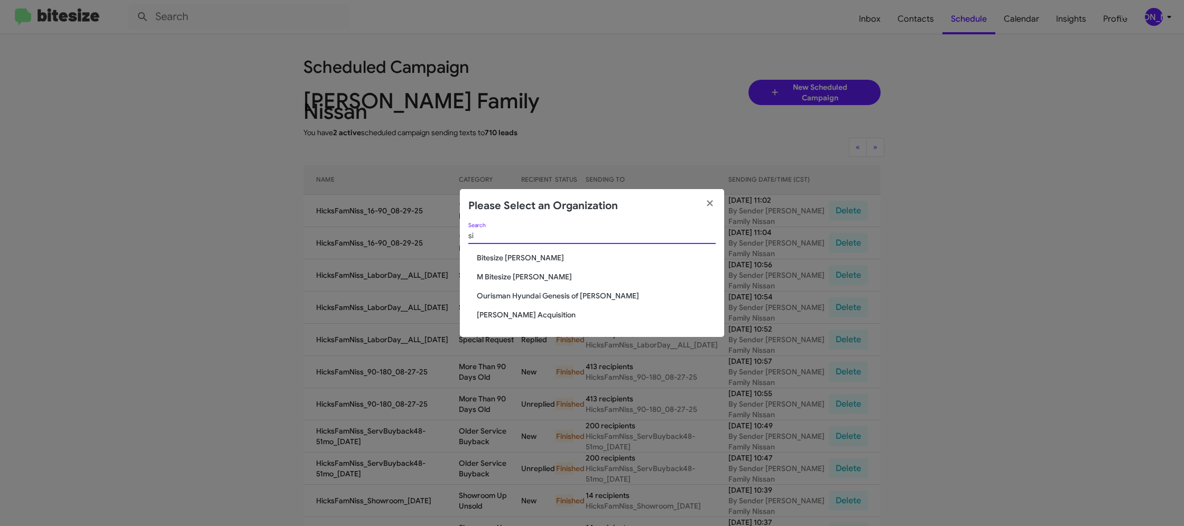
type input "s"
type input "suba"
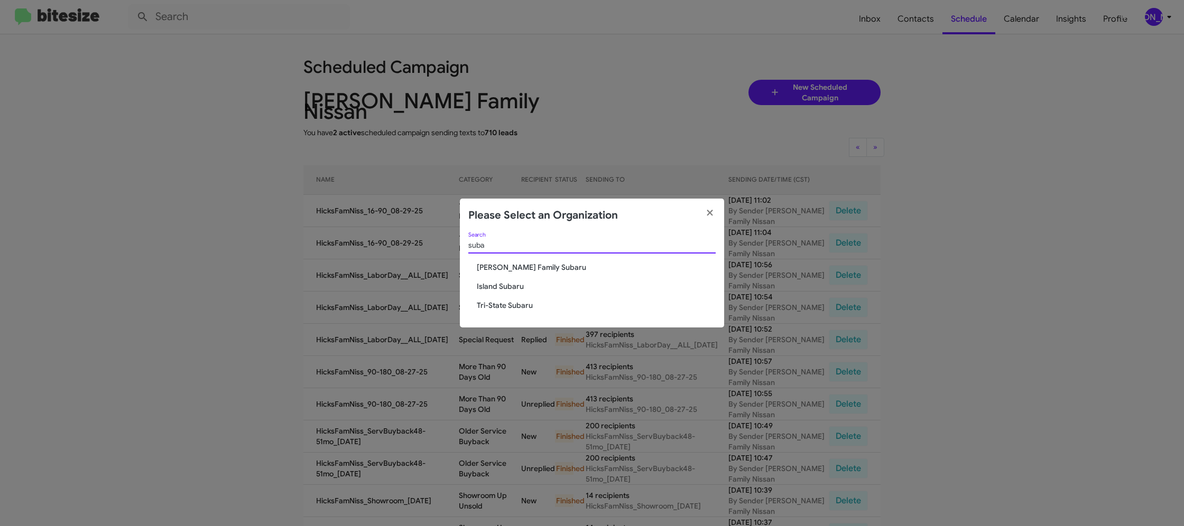
click at [517, 265] on span "[PERSON_NAME] Family Subaru" at bounding box center [596, 267] width 239 height 11
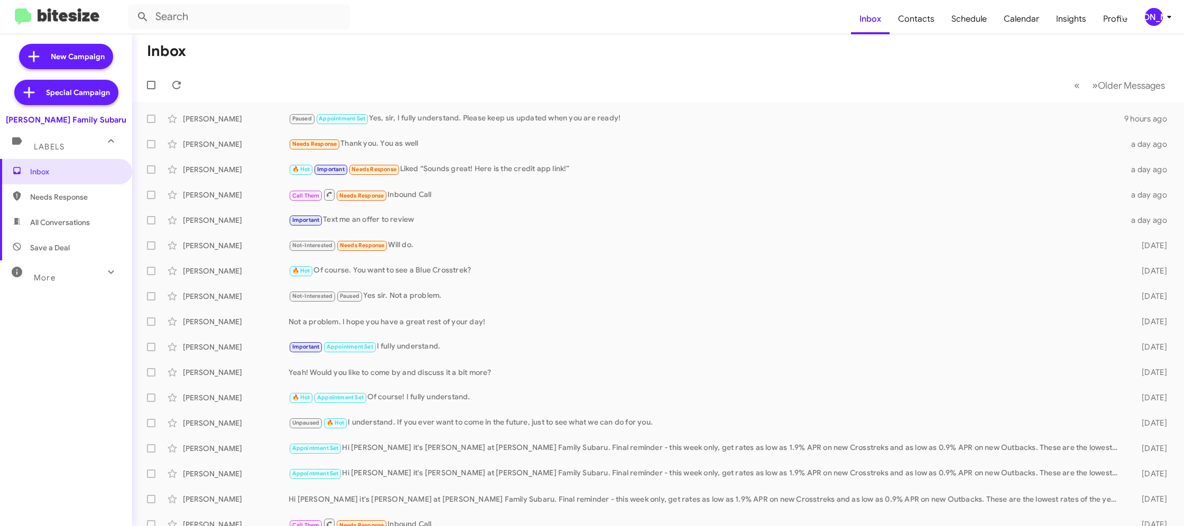
click at [1165, 17] on icon at bounding box center [1169, 17] width 13 height 13
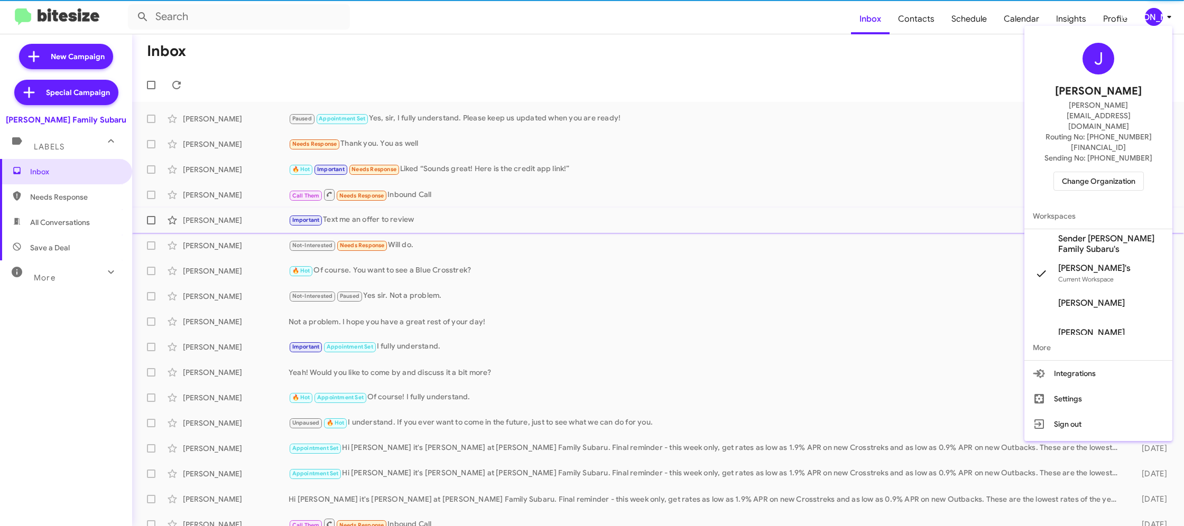
click at [1095, 234] on span "Sender [PERSON_NAME] Family Subaru's" at bounding box center [1111, 244] width 106 height 21
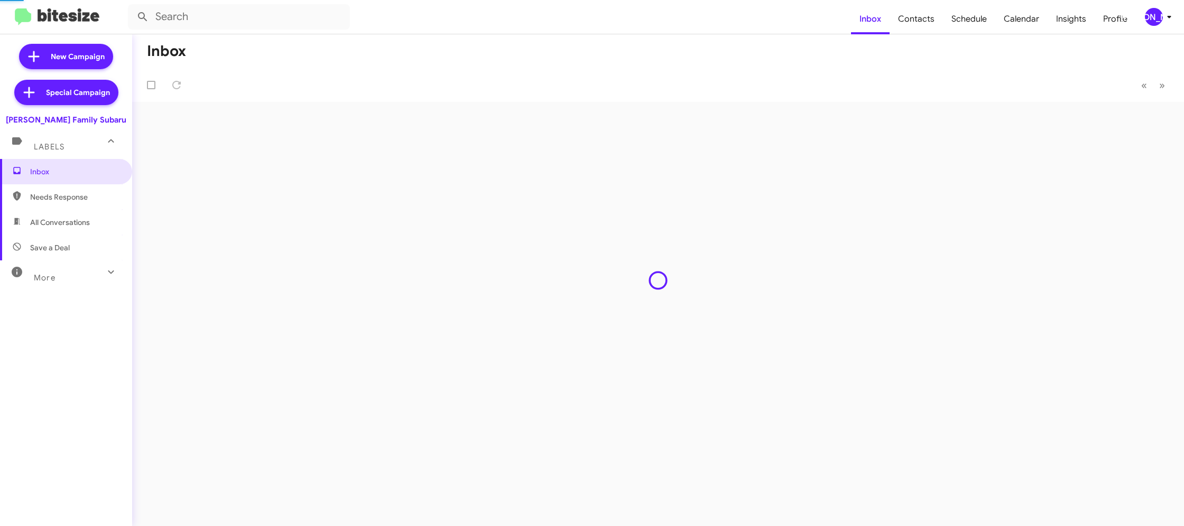
click at [916, 19] on span "Contacts" at bounding box center [915, 19] width 53 height 31
type input "in:groups"
click at [916, 19] on span "Contacts" at bounding box center [915, 19] width 53 height 31
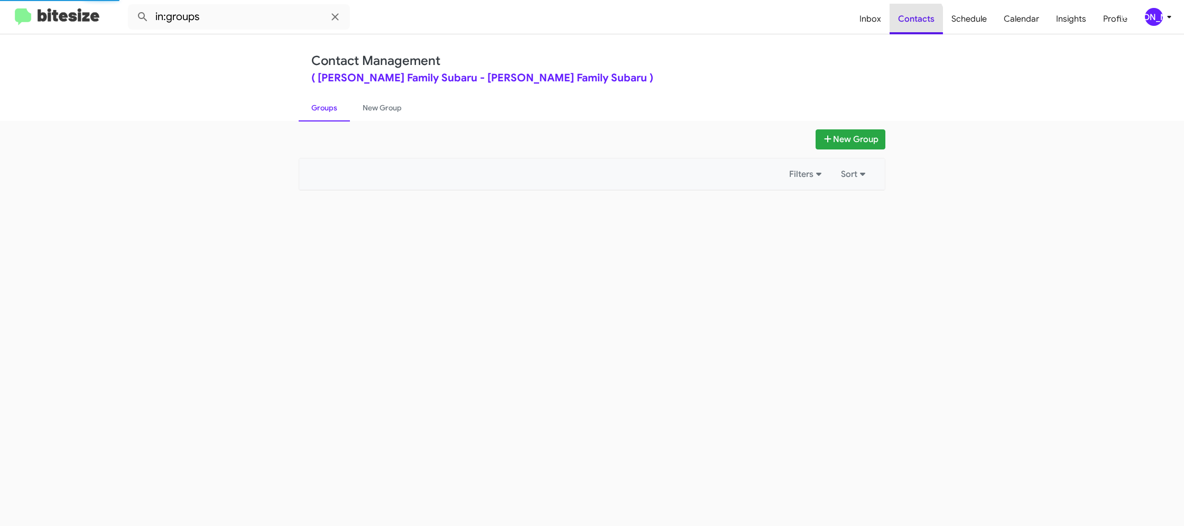
click at [916, 19] on span "Contacts" at bounding box center [915, 19] width 53 height 31
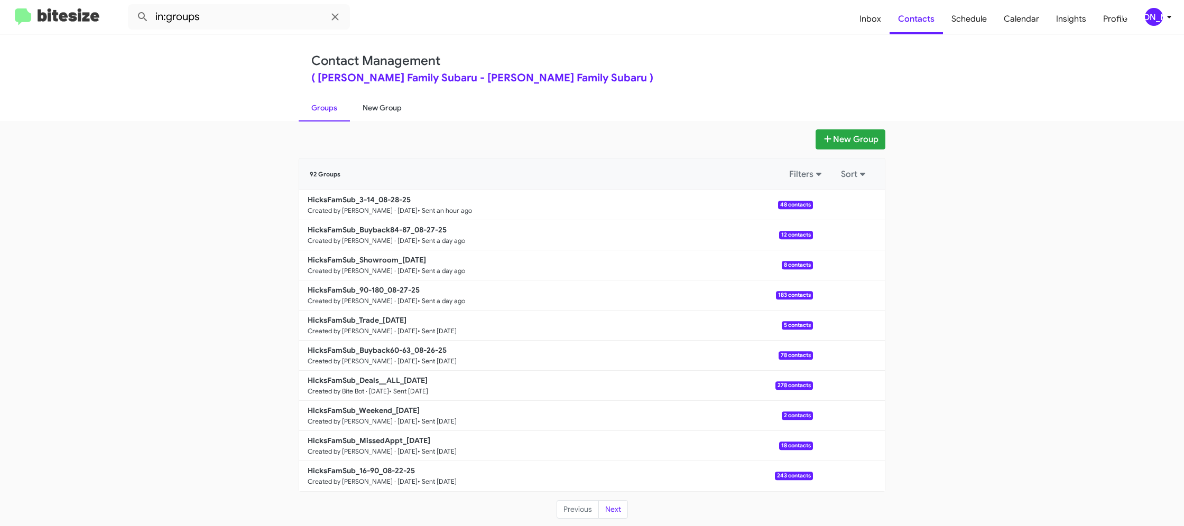
click at [386, 111] on link "New Group" at bounding box center [382, 107] width 64 height 27
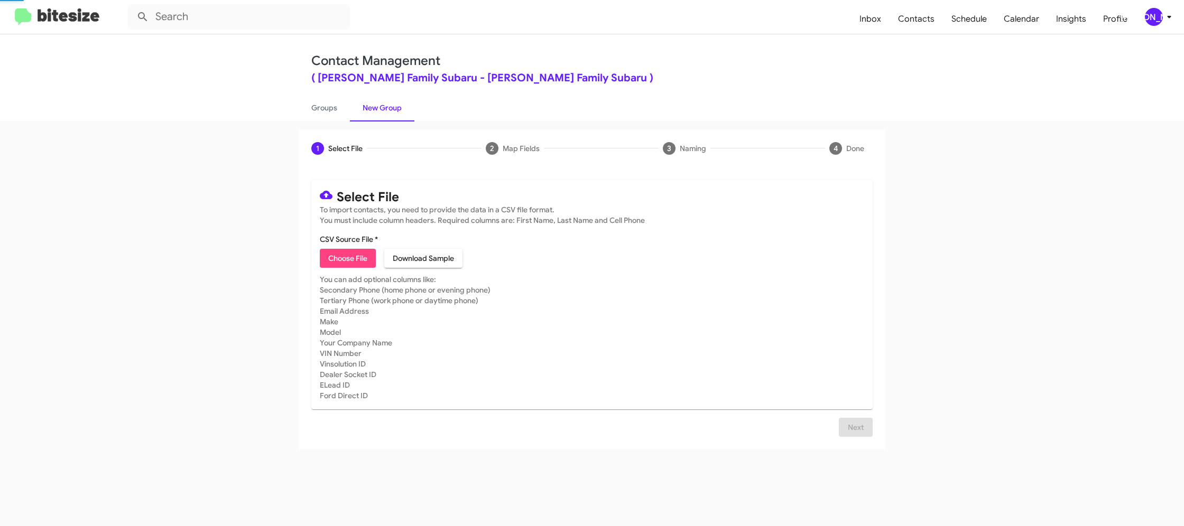
click at [386, 111] on link "New Group" at bounding box center [382, 107] width 64 height 27
drag, startPoint x: 386, startPoint y: 111, endPoint x: 396, endPoint y: 110, distance: 10.2
click at [386, 111] on link "New Group" at bounding box center [382, 107] width 64 height 27
click at [315, 105] on link "Groups" at bounding box center [324, 107] width 51 height 27
type input "in:groups"
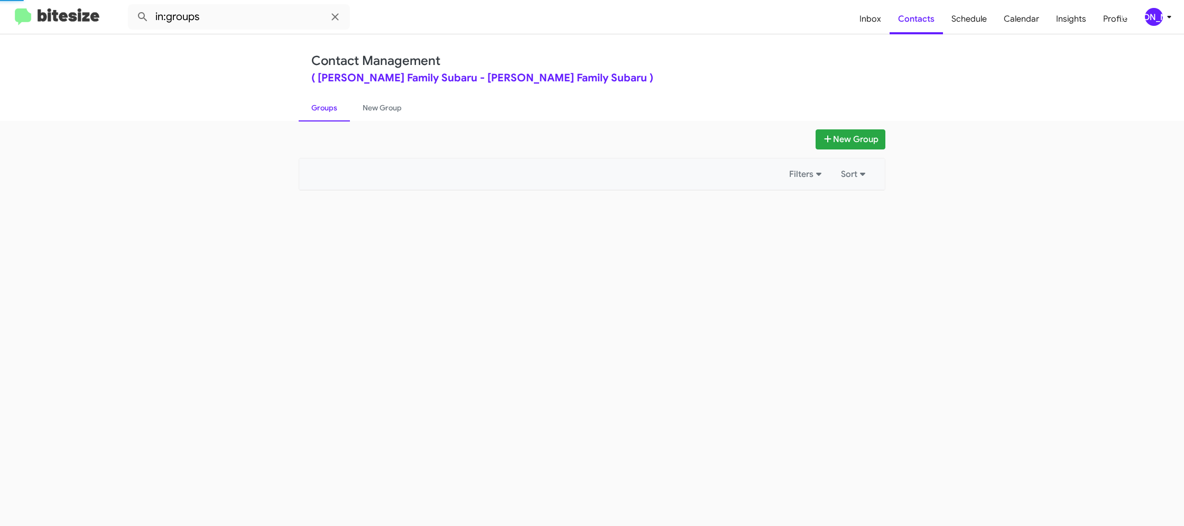
drag, startPoint x: 315, startPoint y: 105, endPoint x: 335, endPoint y: 32, distance: 75.5
click at [315, 101] on link "Groups" at bounding box center [324, 107] width 51 height 27
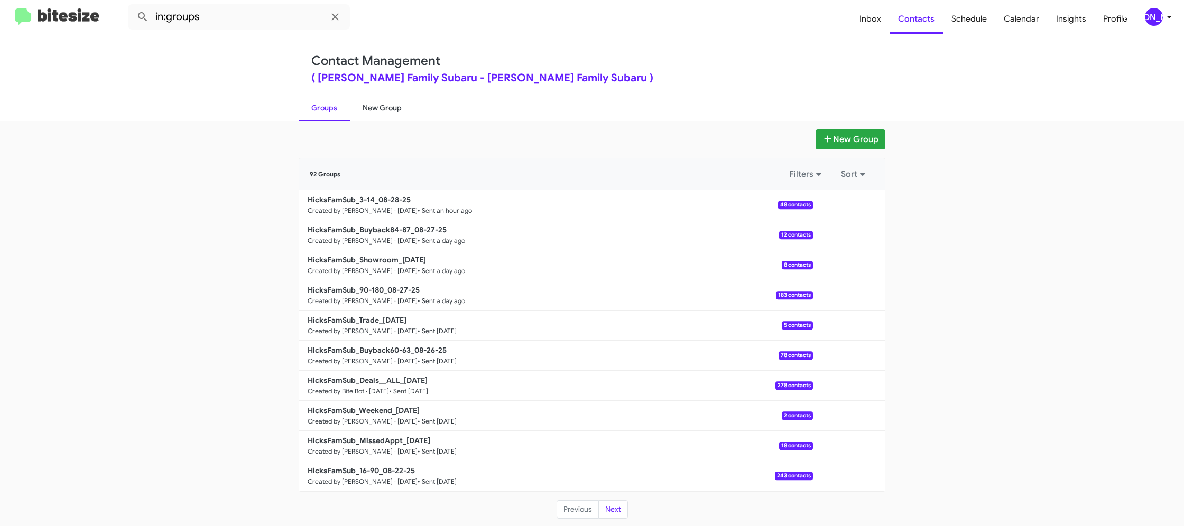
click at [375, 110] on link "New Group" at bounding box center [382, 107] width 64 height 27
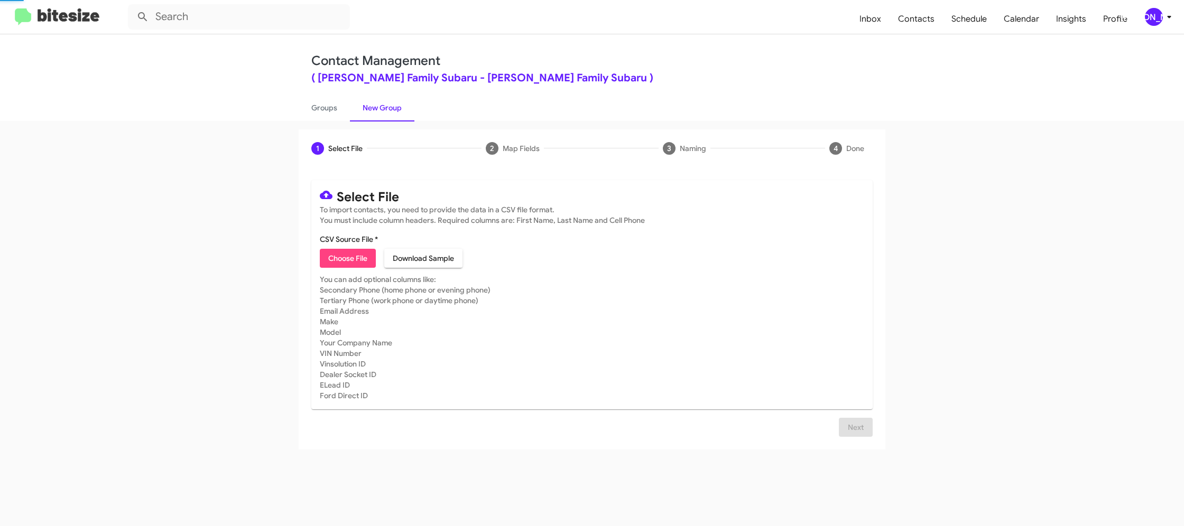
drag, startPoint x: 375, startPoint y: 110, endPoint x: 383, endPoint y: 107, distance: 8.5
click at [375, 110] on link "New Group" at bounding box center [382, 107] width 64 height 27
click at [367, 251] on span "Choose File" at bounding box center [347, 258] width 39 height 19
type input "HicksFamSub_16-90_08-29-25"
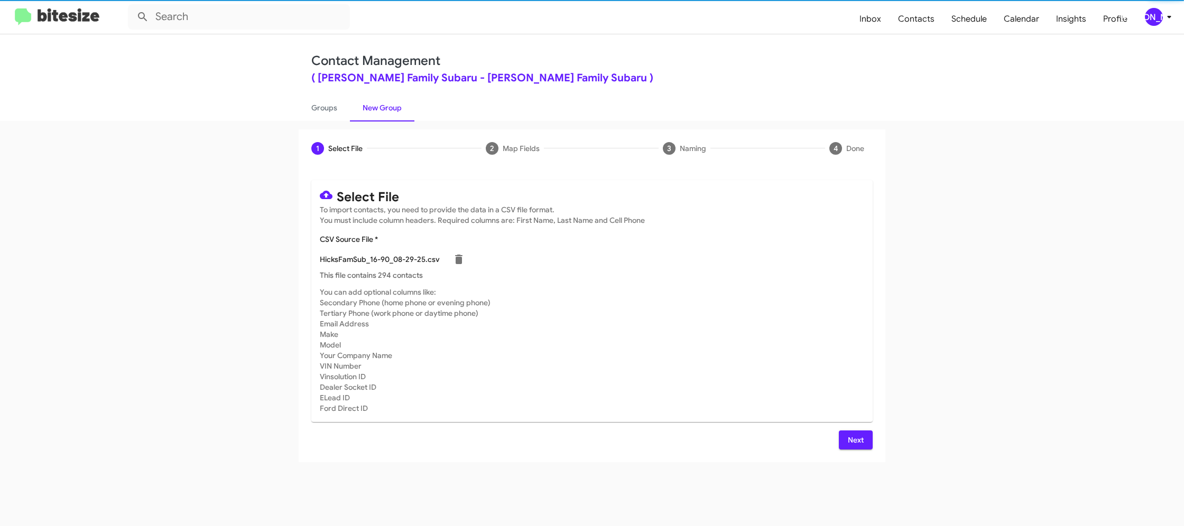
click at [799, 352] on mat-card-subtitle "You can add optional columns like: Secondary Phone (home phone or evening phone…" at bounding box center [592, 350] width 544 height 127
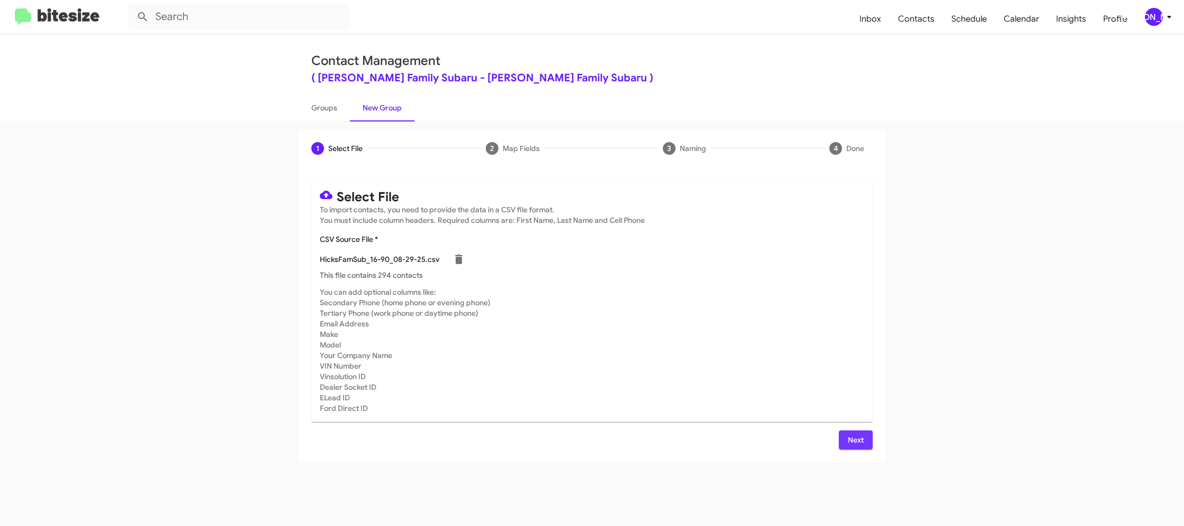
click at [839, 436] on button "Next" at bounding box center [856, 440] width 34 height 19
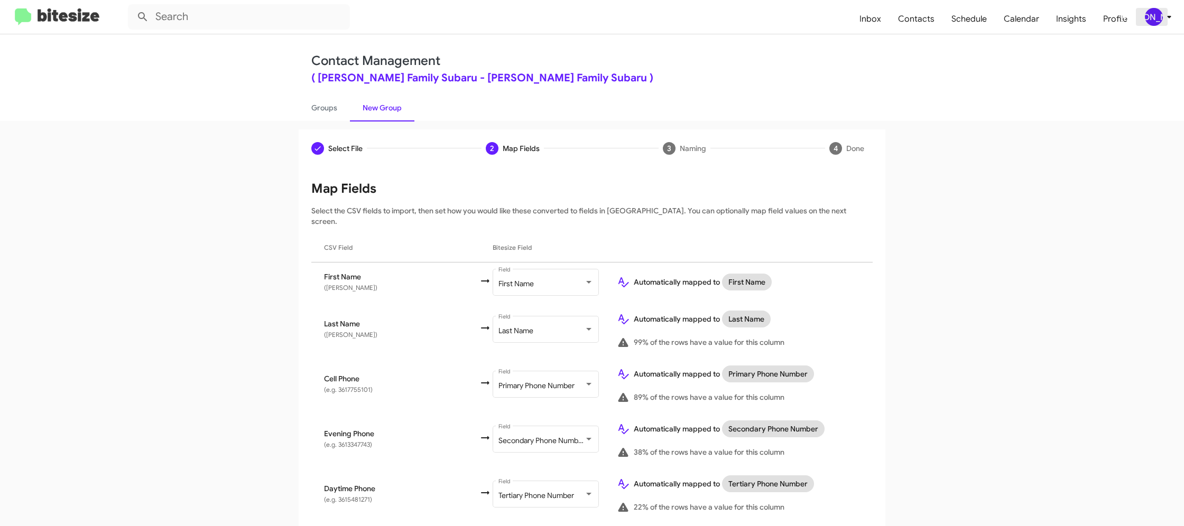
click at [1160, 15] on div "[PERSON_NAME]" at bounding box center [1154, 17] width 18 height 18
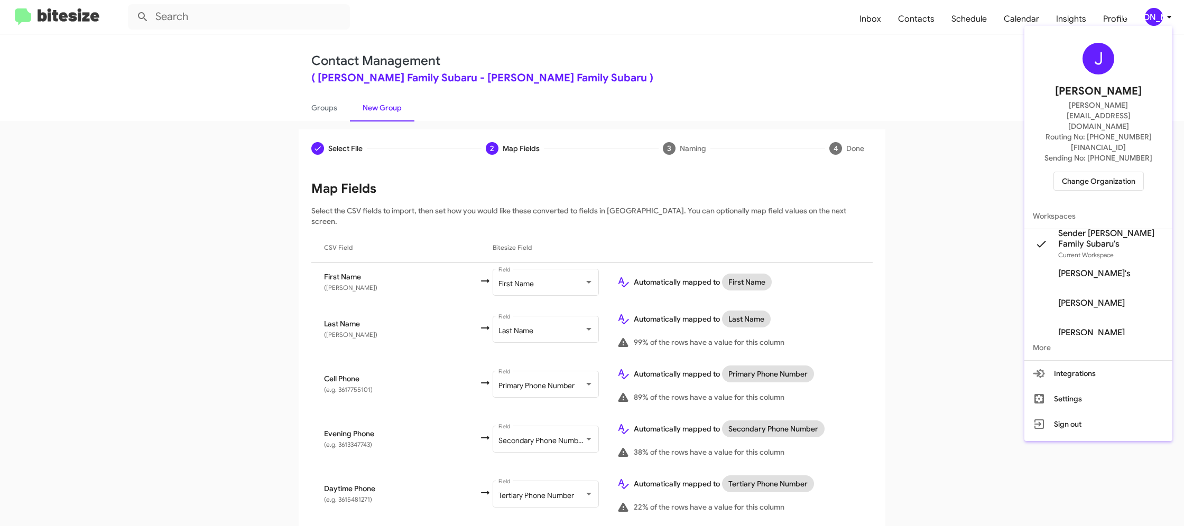
drag, startPoint x: 1160, startPoint y: 15, endPoint x: 1101, endPoint y: 27, distance: 60.4
click at [1160, 15] on div at bounding box center [592, 263] width 1184 height 526
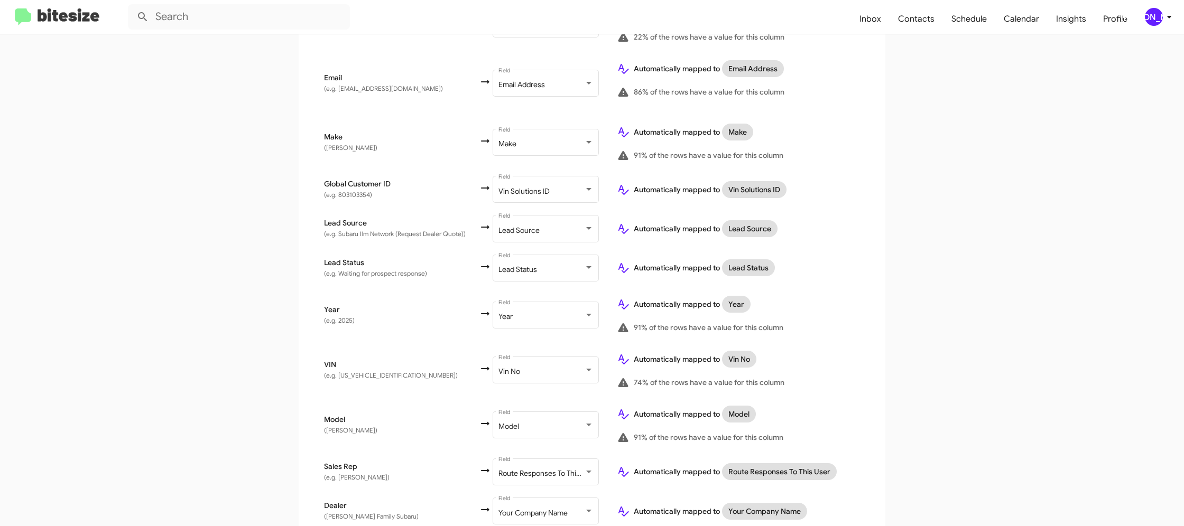
scroll to position [506, 0]
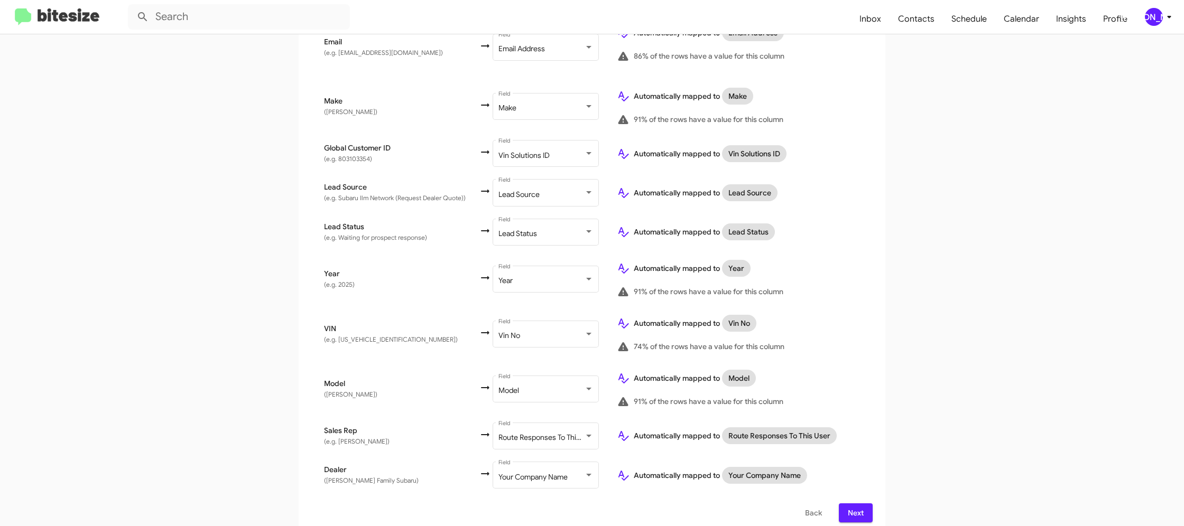
click at [852, 504] on span "Next" at bounding box center [855, 513] width 17 height 19
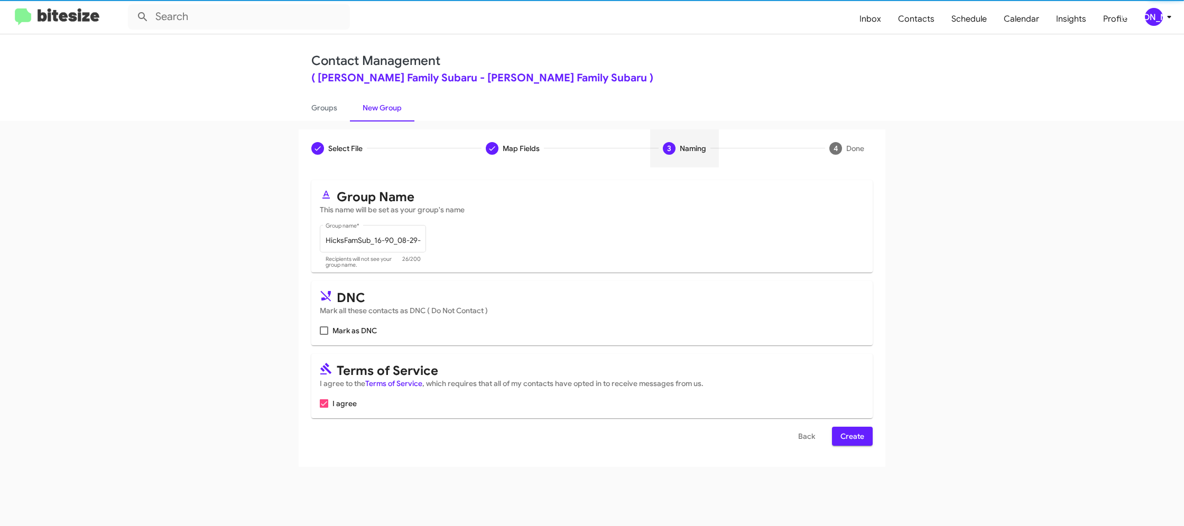
scroll to position [0, 0]
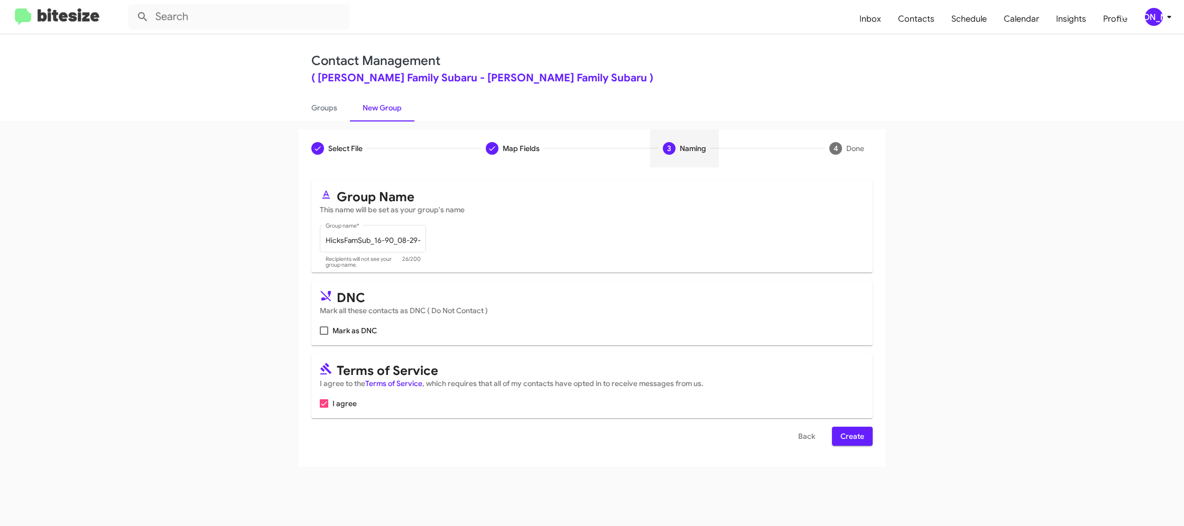
click at [843, 433] on span "Create" at bounding box center [852, 436] width 24 height 19
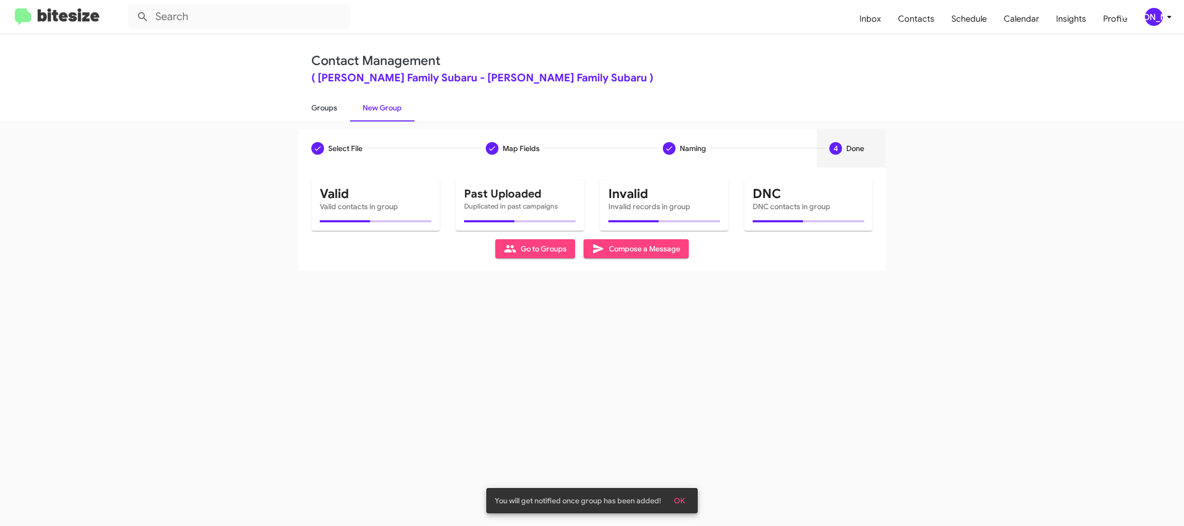
click at [340, 101] on link "Groups" at bounding box center [324, 107] width 51 height 27
type input "in:groups"
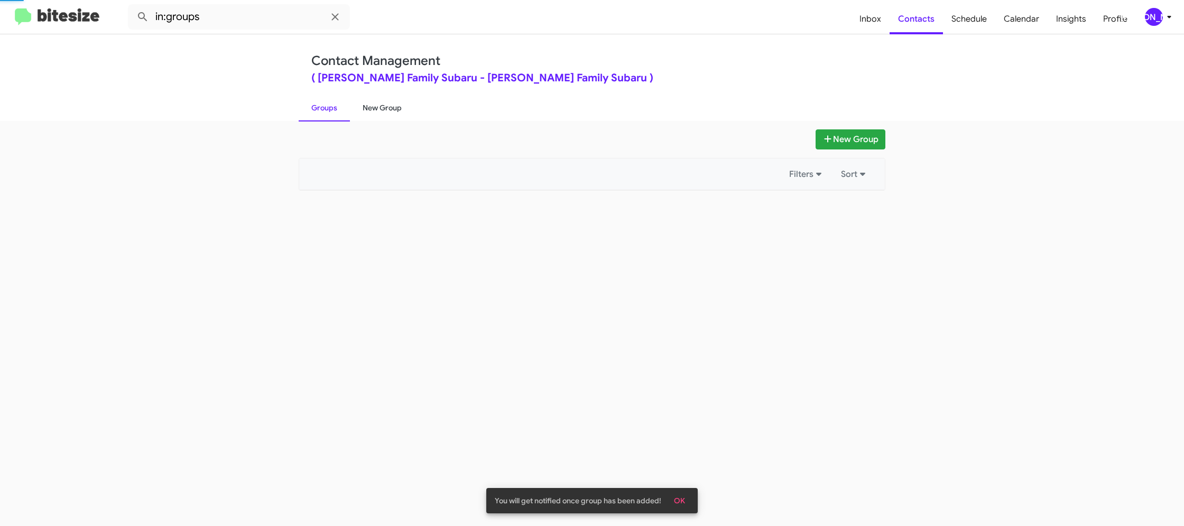
drag, startPoint x: 368, startPoint y: 108, endPoint x: 358, endPoint y: 108, distance: 9.5
click at [368, 108] on link "New Group" at bounding box center [382, 107] width 64 height 27
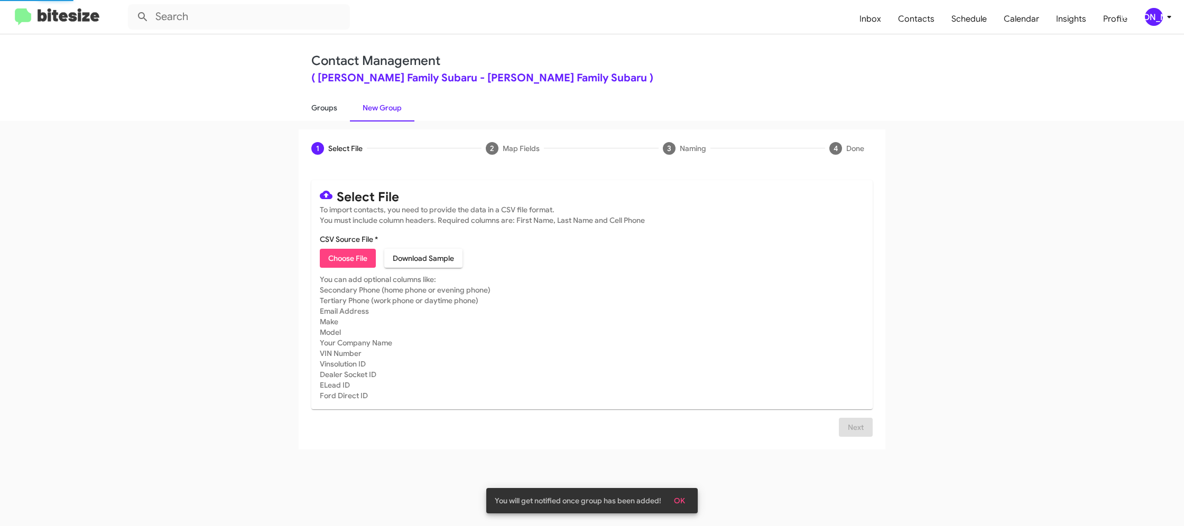
click at [324, 110] on link "Groups" at bounding box center [324, 107] width 51 height 27
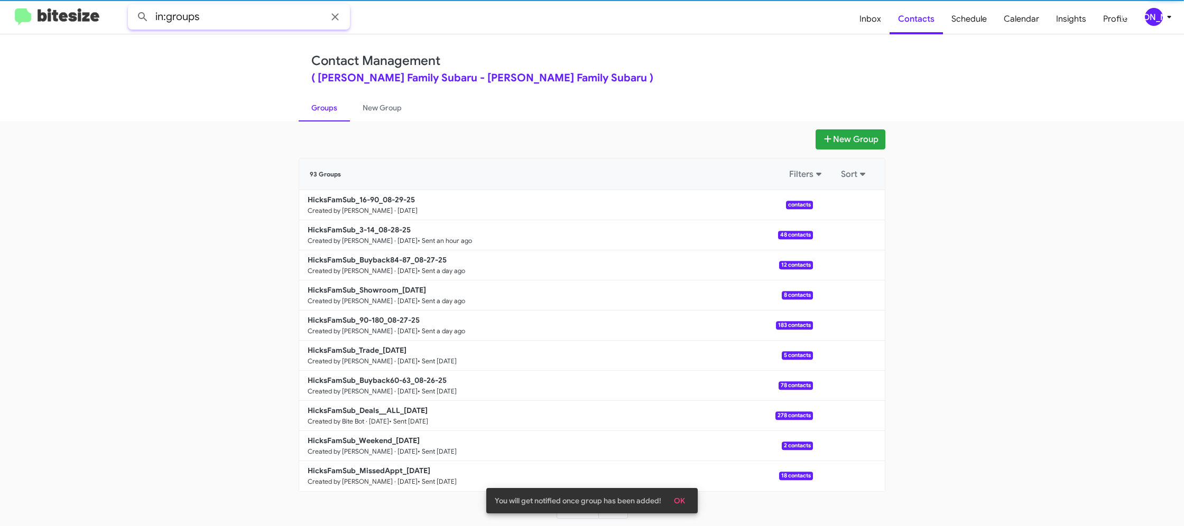
click at [225, 18] on input "in:groups" at bounding box center [239, 16] width 222 height 25
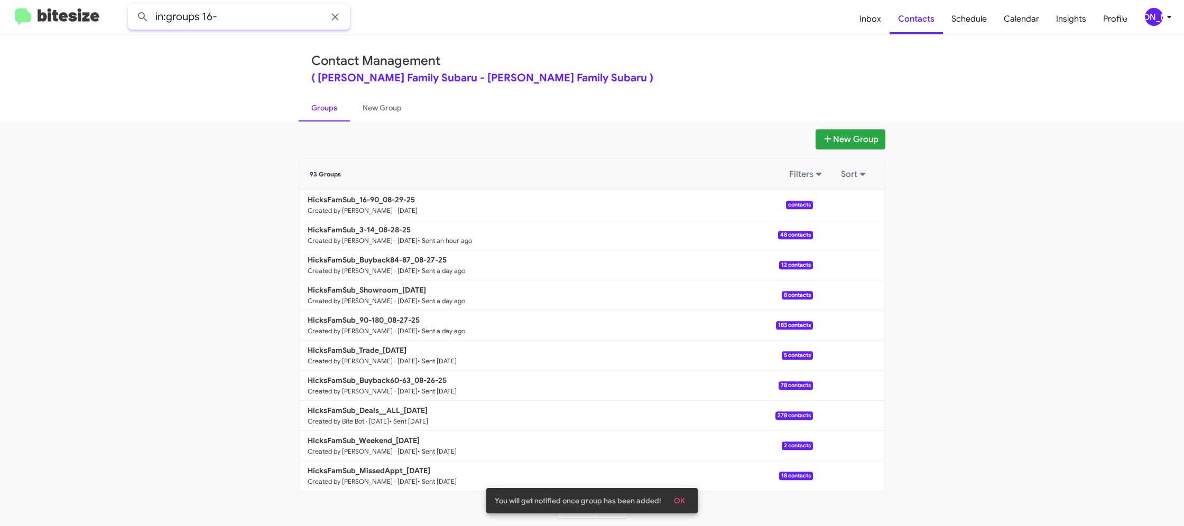
click at [132, 6] on button at bounding box center [142, 16] width 21 height 21
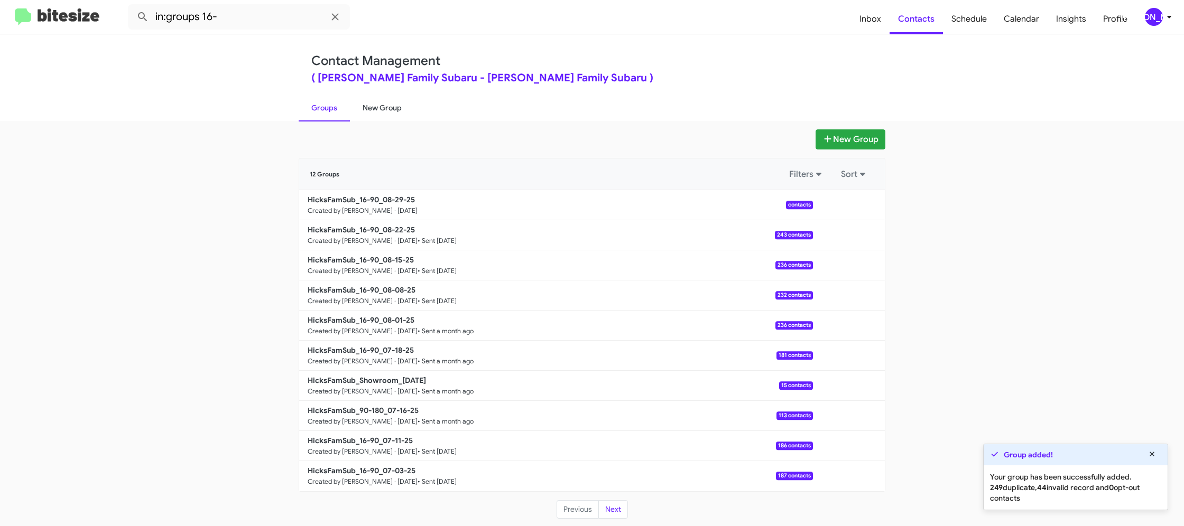
click at [340, 116] on link "Groups" at bounding box center [324, 107] width 51 height 27
type input "in:groups"
click at [387, 108] on link "New Group" at bounding box center [382, 107] width 64 height 27
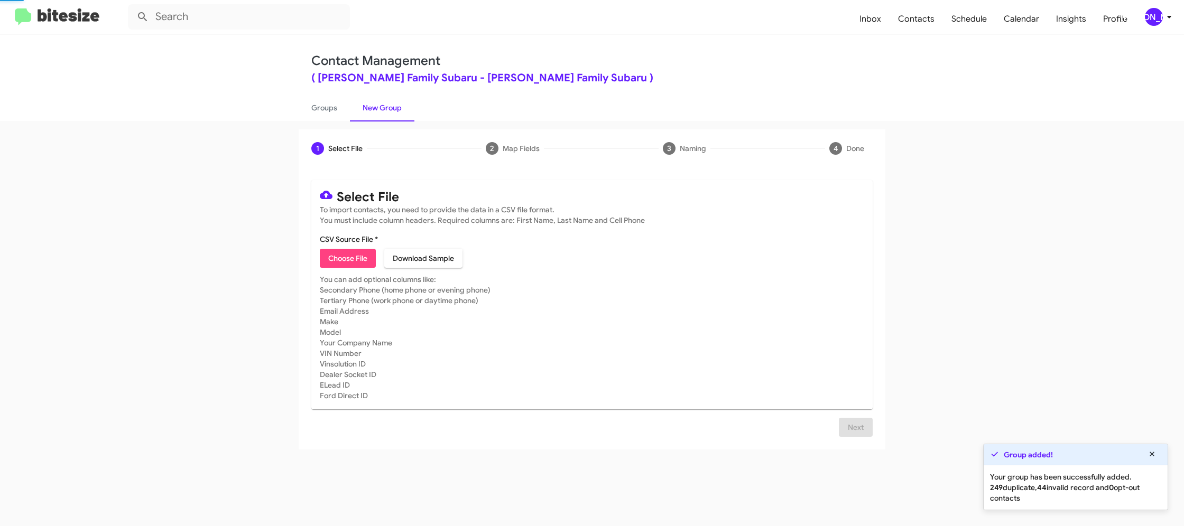
click at [387, 108] on link "New Group" at bounding box center [382, 107] width 64 height 27
click at [323, 116] on link "Groups" at bounding box center [324, 107] width 51 height 27
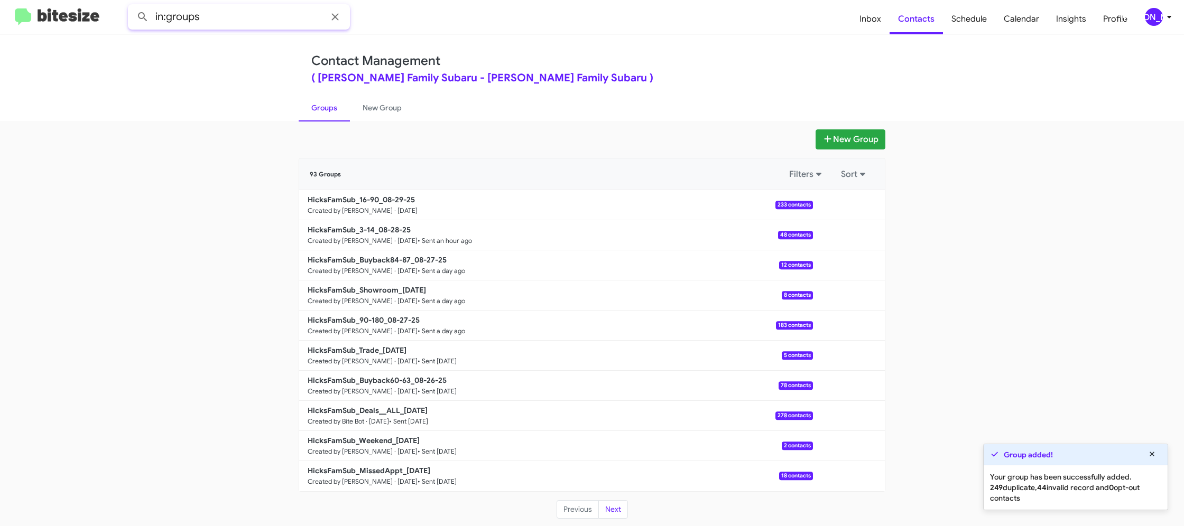
click at [222, 18] on input "in:groups" at bounding box center [239, 16] width 222 height 25
type input "in:groups 16-"
click at [132, 6] on button at bounding box center [142, 16] width 21 height 21
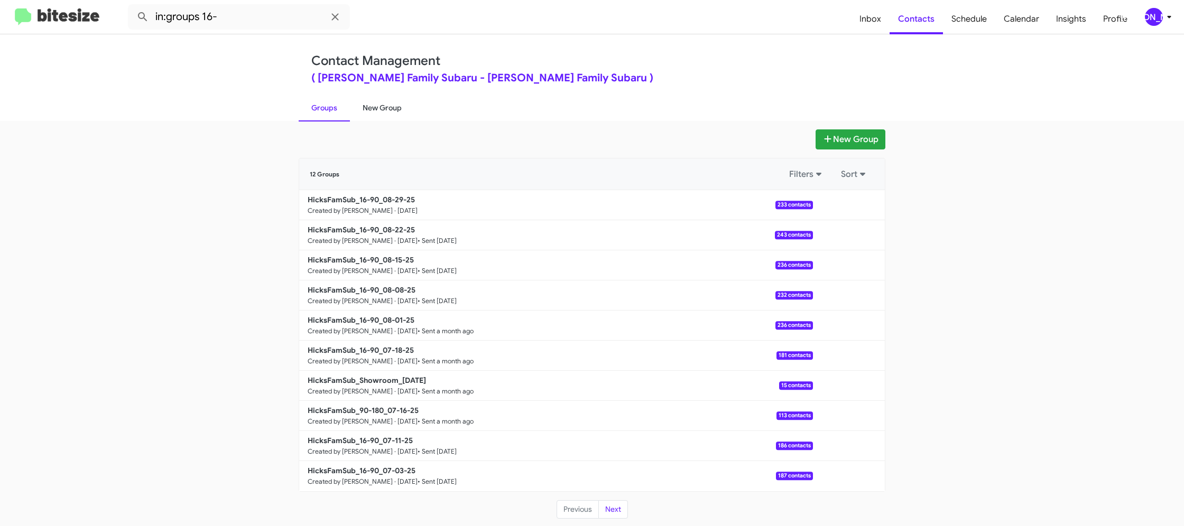
click at [390, 113] on link "New Group" at bounding box center [382, 107] width 64 height 27
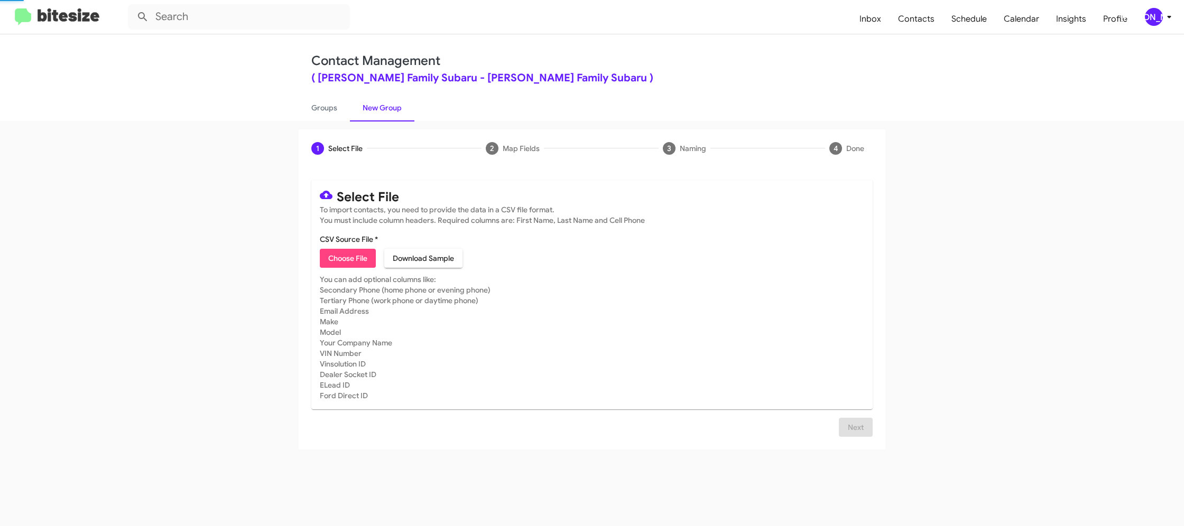
click at [350, 113] on link "New Group" at bounding box center [382, 107] width 64 height 27
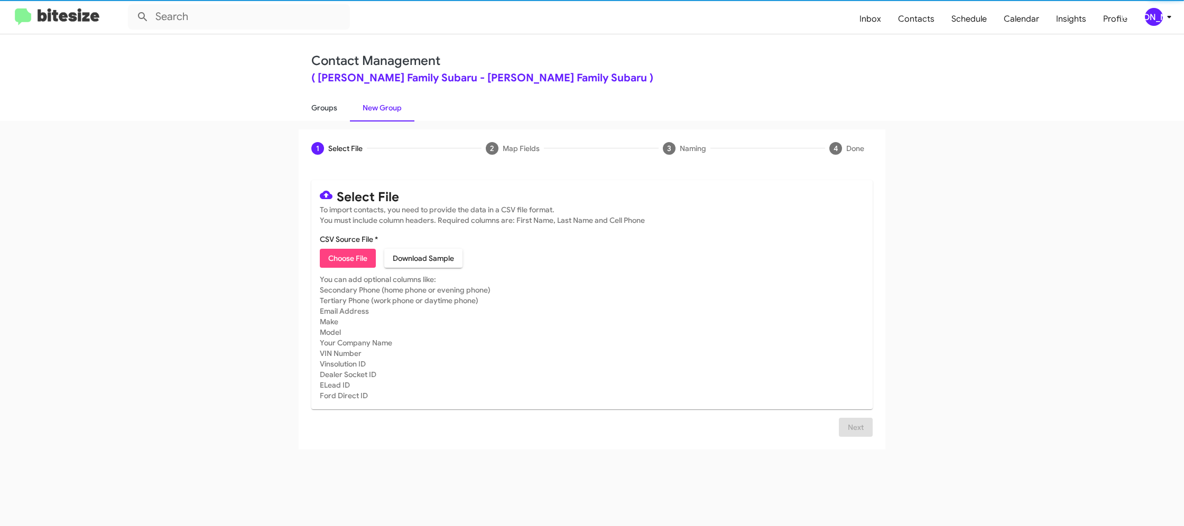
click at [340, 110] on link "Groups" at bounding box center [324, 107] width 51 height 27
type input "in:groups"
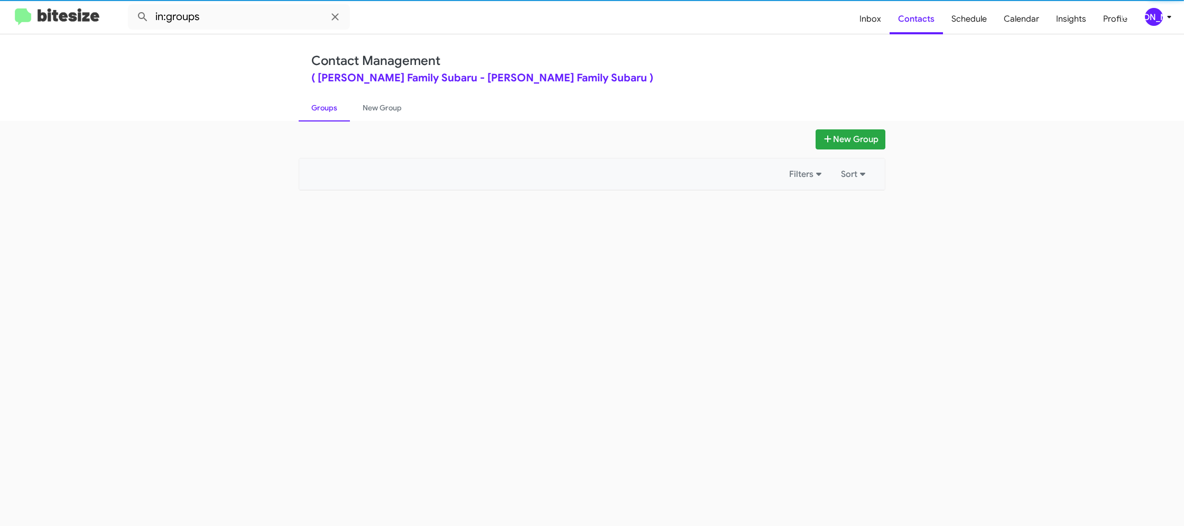
click at [340, 110] on link "Groups" at bounding box center [324, 107] width 51 height 27
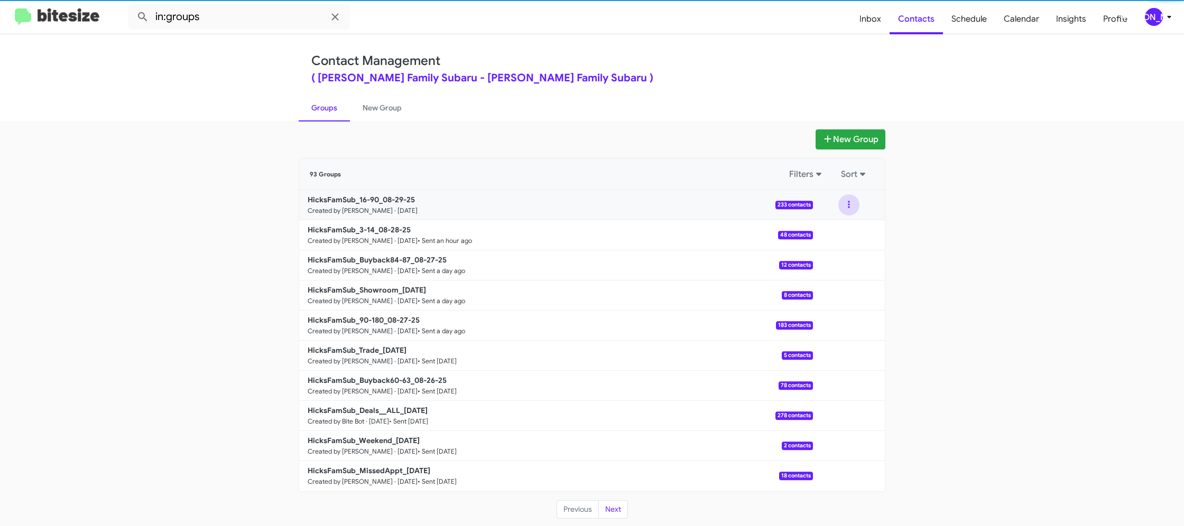
click at [851, 211] on button at bounding box center [848, 204] width 21 height 21
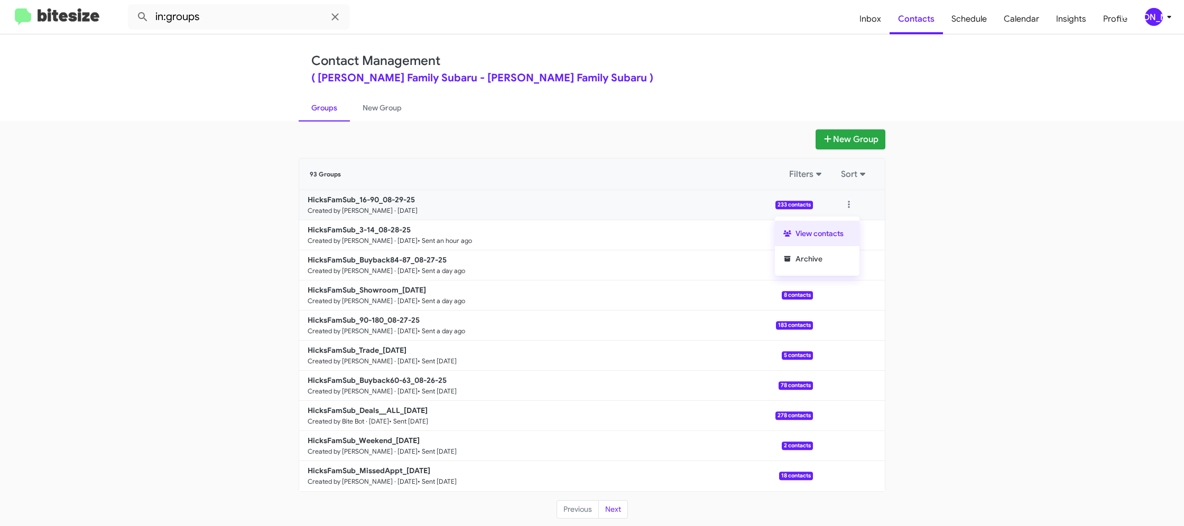
click at [849, 228] on button "View contacts" at bounding box center [817, 233] width 85 height 25
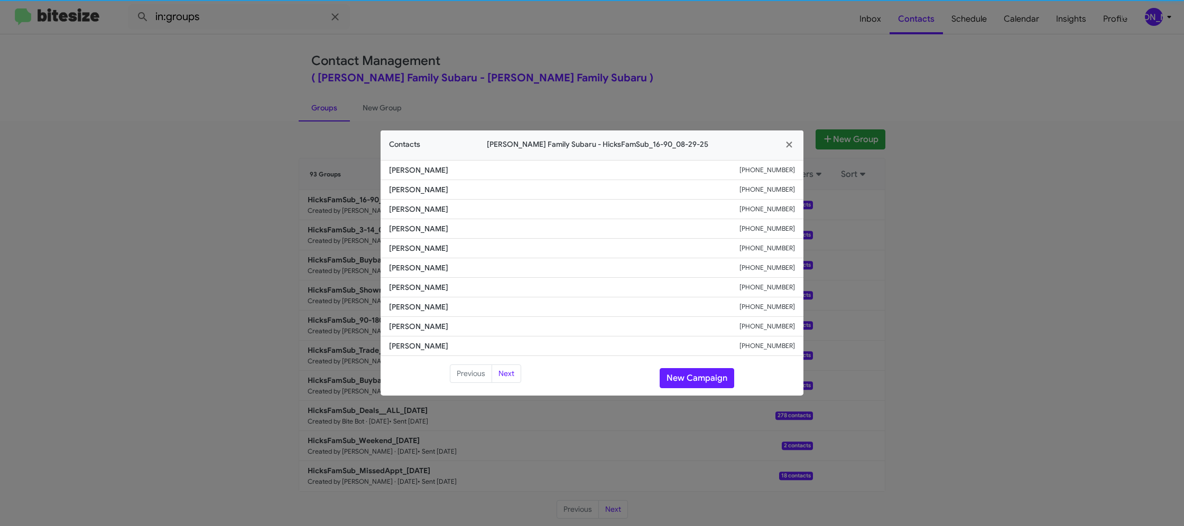
click at [407, 256] on li "[PERSON_NAME] [PHONE_NUMBER]" at bounding box center [591, 249] width 423 height 20
click at [685, 380] on button "New Campaign" at bounding box center [696, 378] width 75 height 20
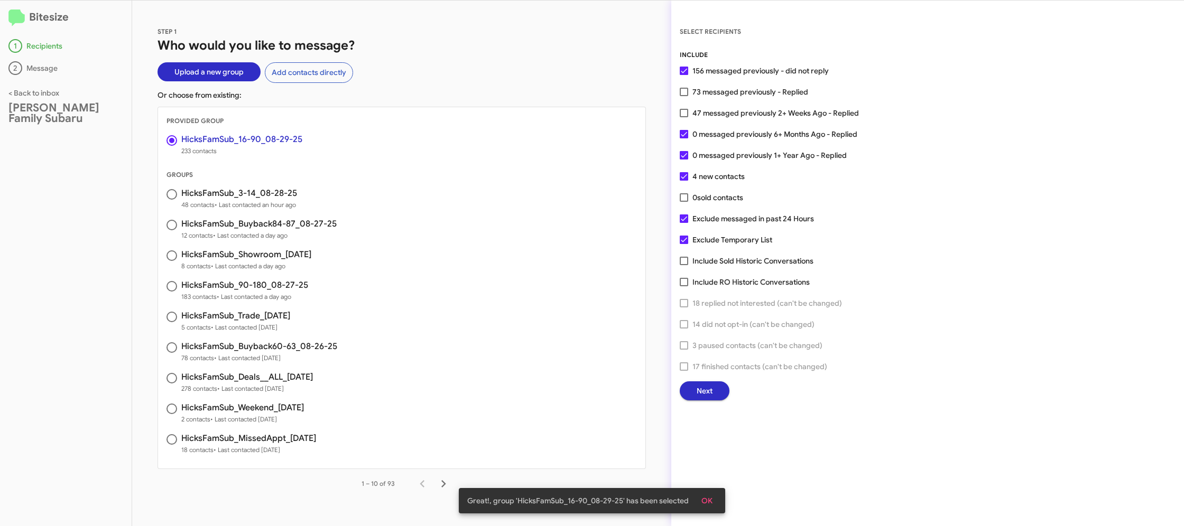
click at [712, 391] on button "Next" at bounding box center [705, 391] width 50 height 19
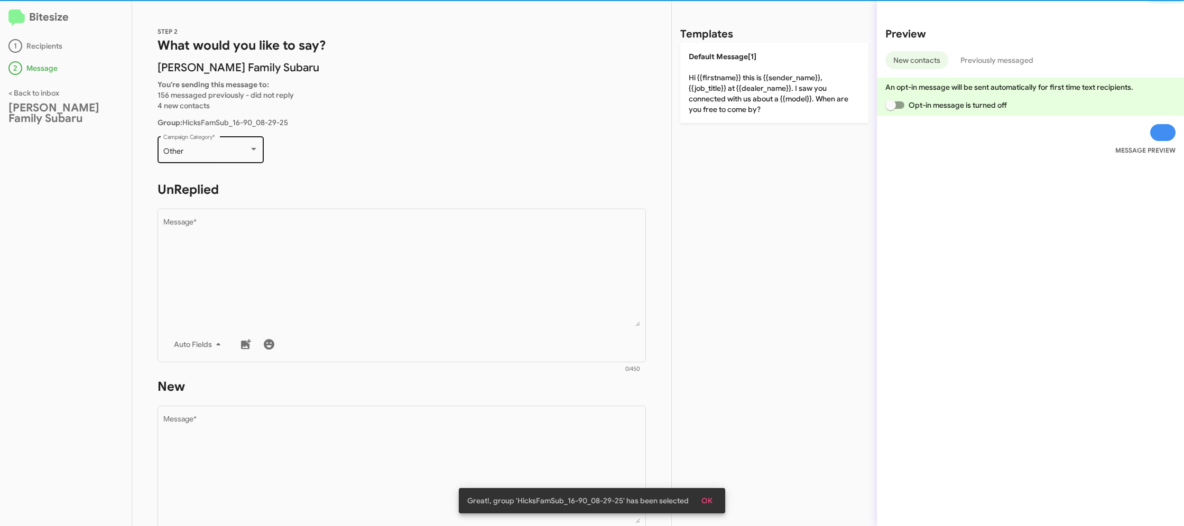
click at [237, 150] on div "Other" at bounding box center [206, 151] width 86 height 8
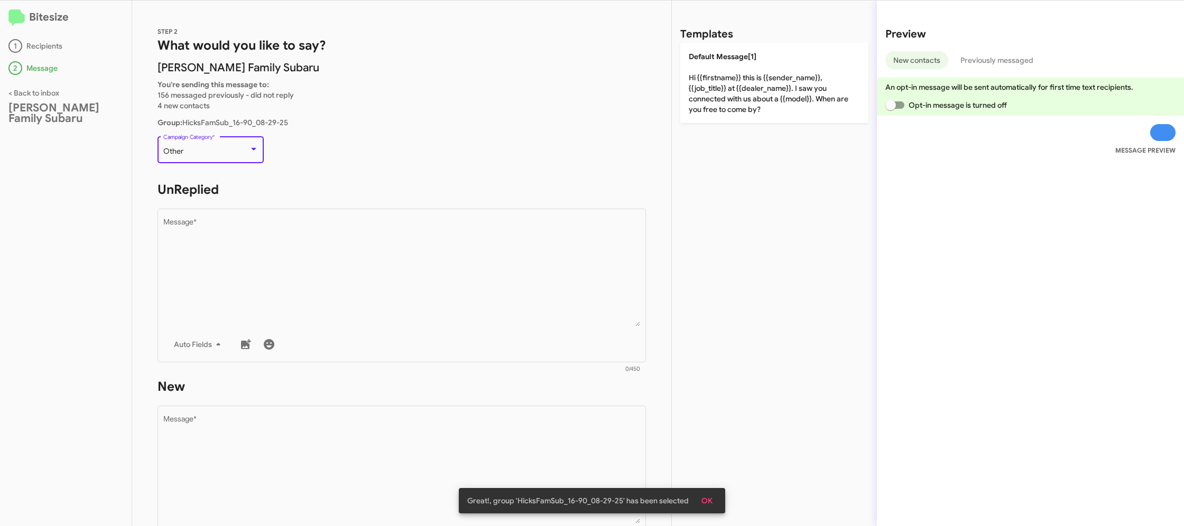
scroll to position [22, 0]
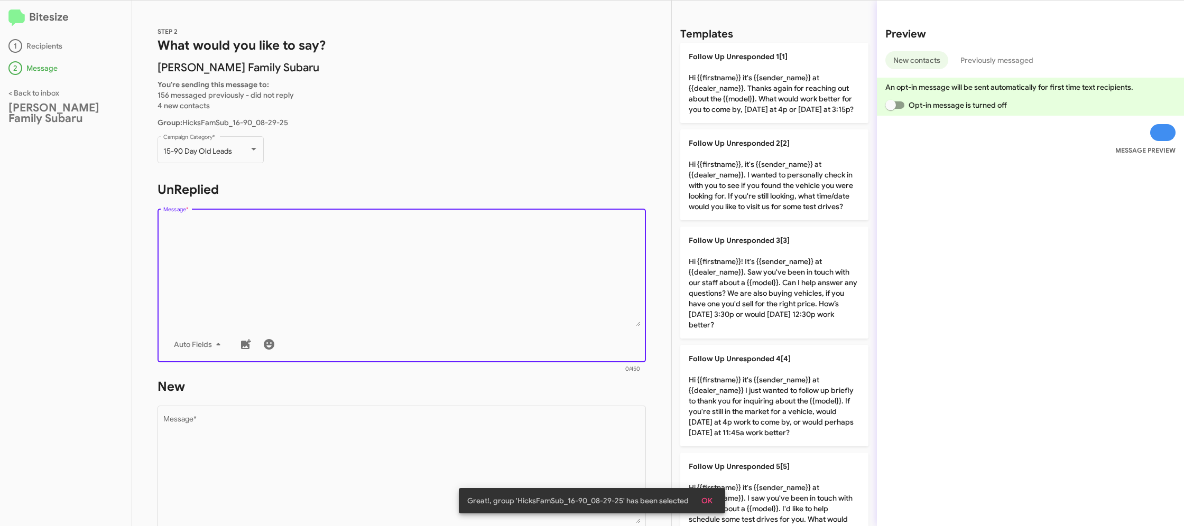
drag, startPoint x: 403, startPoint y: 239, endPoint x: 573, endPoint y: 300, distance: 180.2
click at [403, 239] on textarea "Message *" at bounding box center [401, 273] width 477 height 108
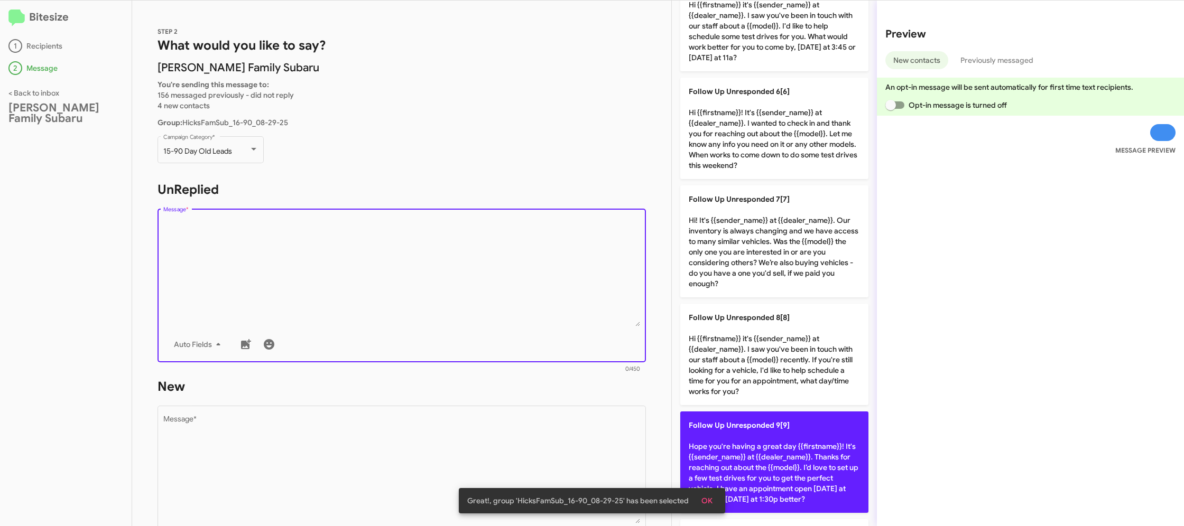
scroll to position [575, 0]
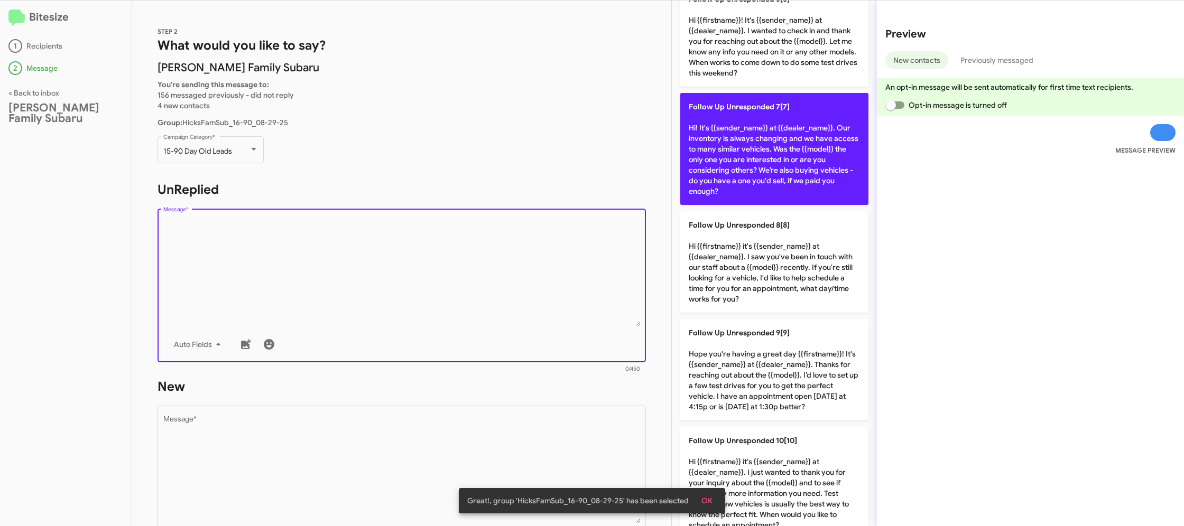
drag, startPoint x: 740, startPoint y: 148, endPoint x: 710, endPoint y: 173, distance: 38.7
click at [737, 150] on p "Follow Up Unresponded 7[7] Hi! It's {{sender_name}} at {{dealer_name}}. Our inv…" at bounding box center [774, 149] width 188 height 112
type textarea "Hi! It's {{sender_name}} at {{dealer_name}}. Our inventory is always changing a…"
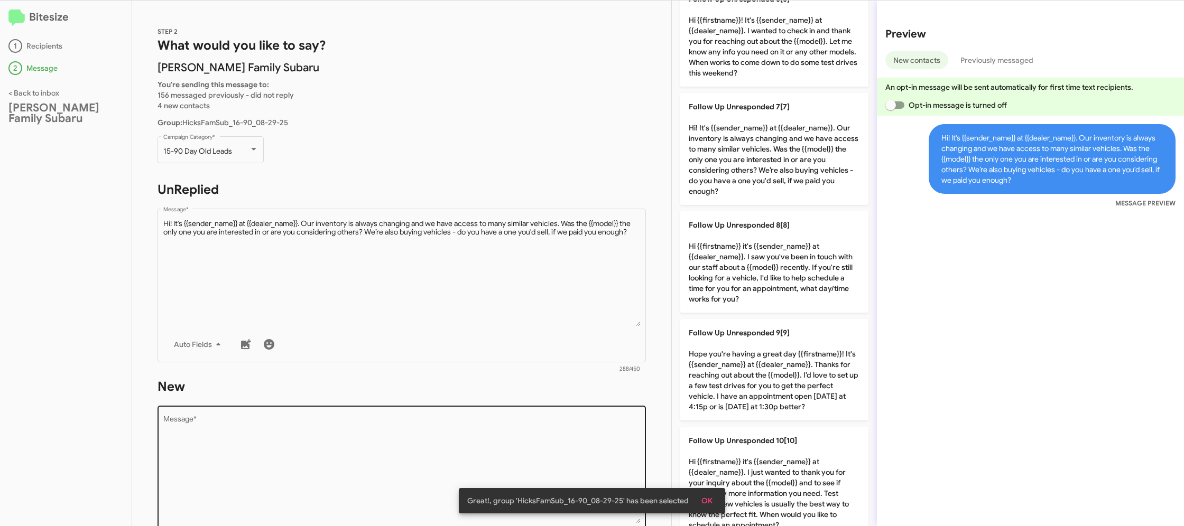
click at [443, 478] on textarea "Message *" at bounding box center [401, 470] width 477 height 108
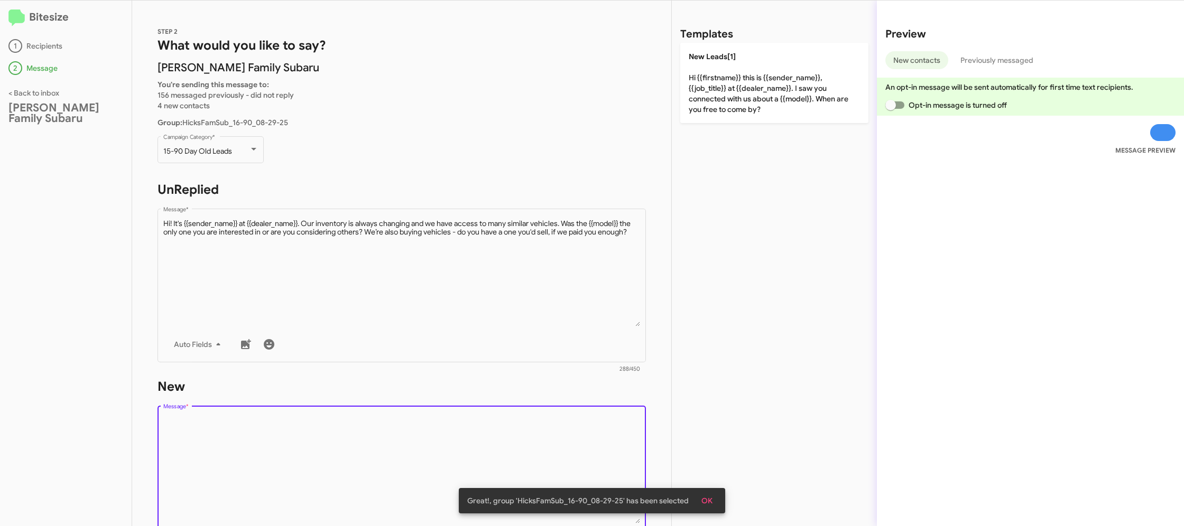
click at [443, 478] on textarea "Message *" at bounding box center [401, 470] width 477 height 108
drag, startPoint x: 461, startPoint y: 433, endPoint x: 811, endPoint y: 46, distance: 521.9
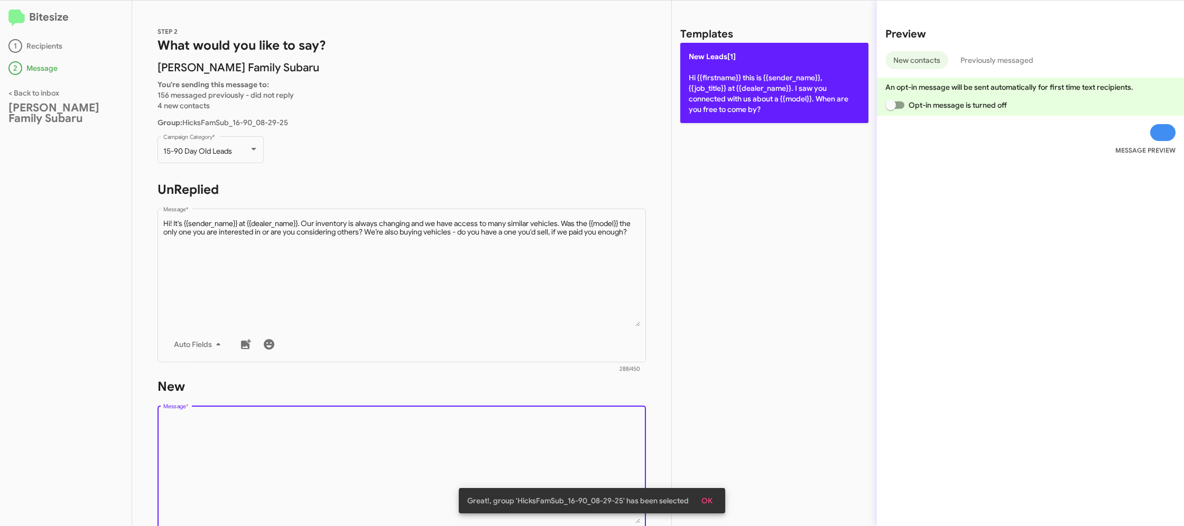
click at [485, 399] on form "New Drop image here to insert Auto Fields Message * 0/450" at bounding box center [401, 474] width 488 height 193
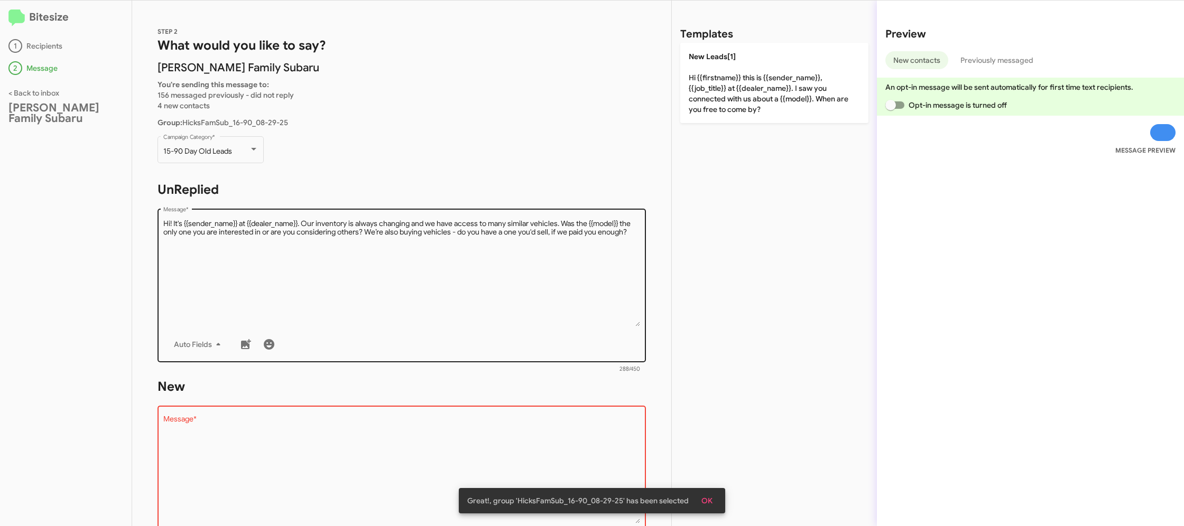
drag, startPoint x: 808, startPoint y: 48, endPoint x: 562, endPoint y: 239, distance: 311.5
click at [808, 48] on p "New Leads[1] Hi {{firstname}} this is {{sender_name}}, {{job_title}} at {{deale…" at bounding box center [774, 83] width 188 height 80
type textarea "Hi {{firstname}} this is {{sender_name}}, {{job_title}} at {{dealer_name}}. I s…"
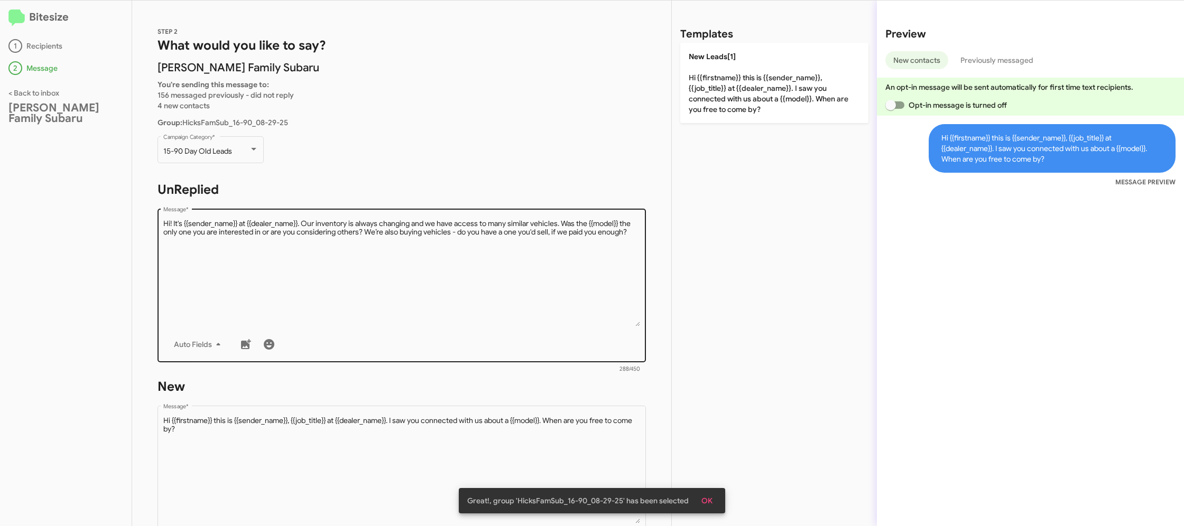
scroll to position [181, 0]
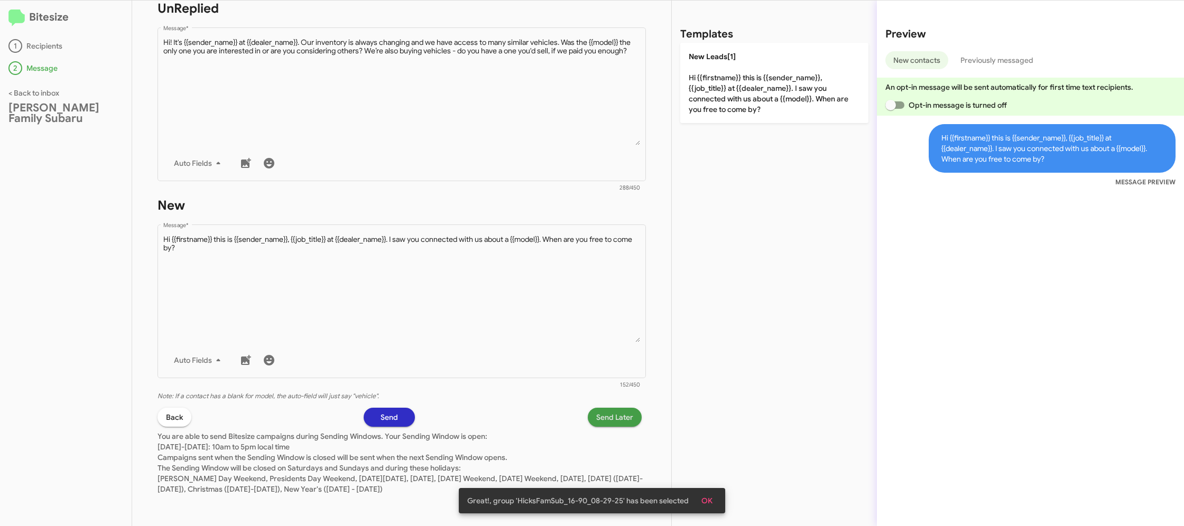
click at [606, 420] on span "Send Later" at bounding box center [614, 417] width 37 height 19
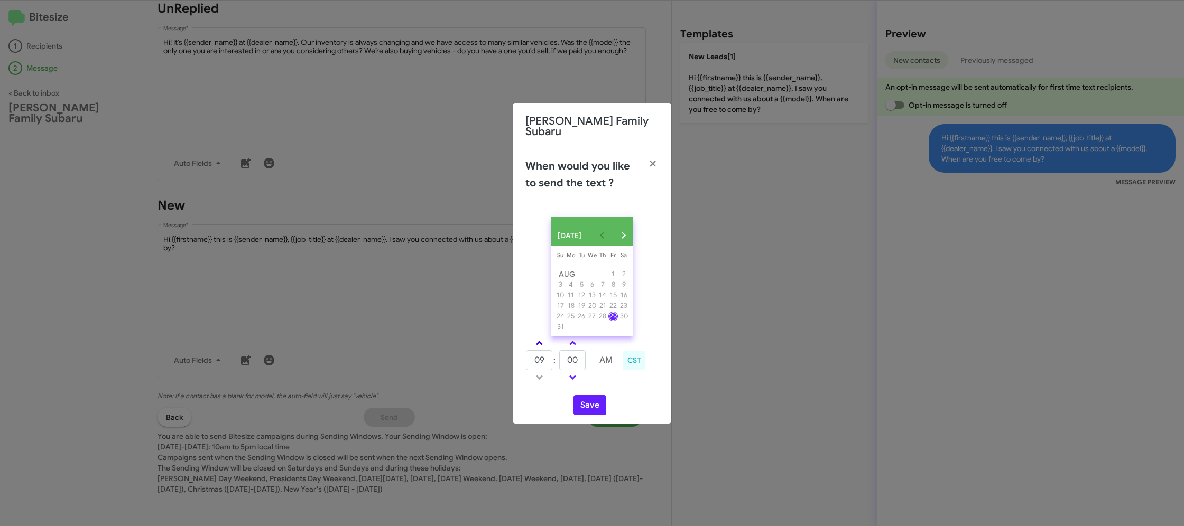
click at [542, 340] on link at bounding box center [539, 343] width 18 height 12
click at [543, 339] on link at bounding box center [539, 343] width 18 height 12
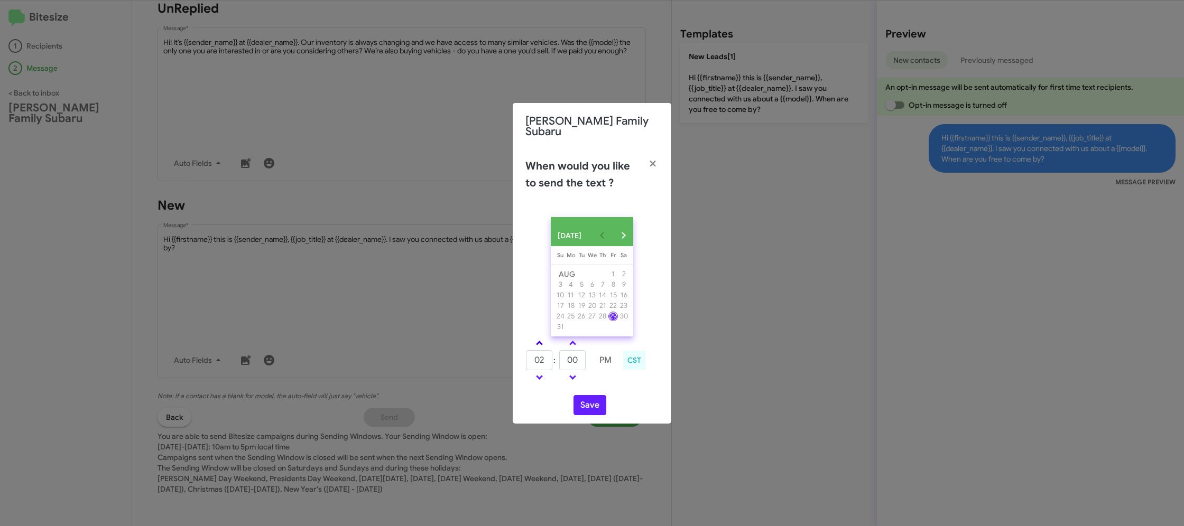
click at [543, 339] on link at bounding box center [539, 343] width 18 height 12
type input "05"
click at [577, 361] on input "00" at bounding box center [572, 360] width 26 height 20
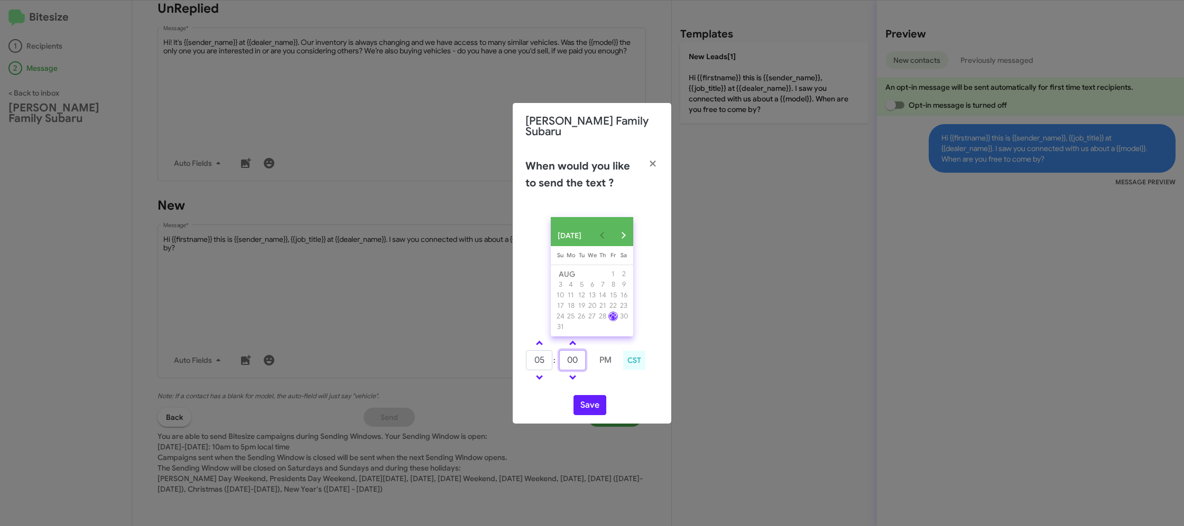
click at [577, 361] on input "00" at bounding box center [572, 360] width 26 height 20
type input "22"
click at [604, 379] on td at bounding box center [605, 377] width 27 height 13
click at [590, 403] on button "Save" at bounding box center [589, 405] width 33 height 20
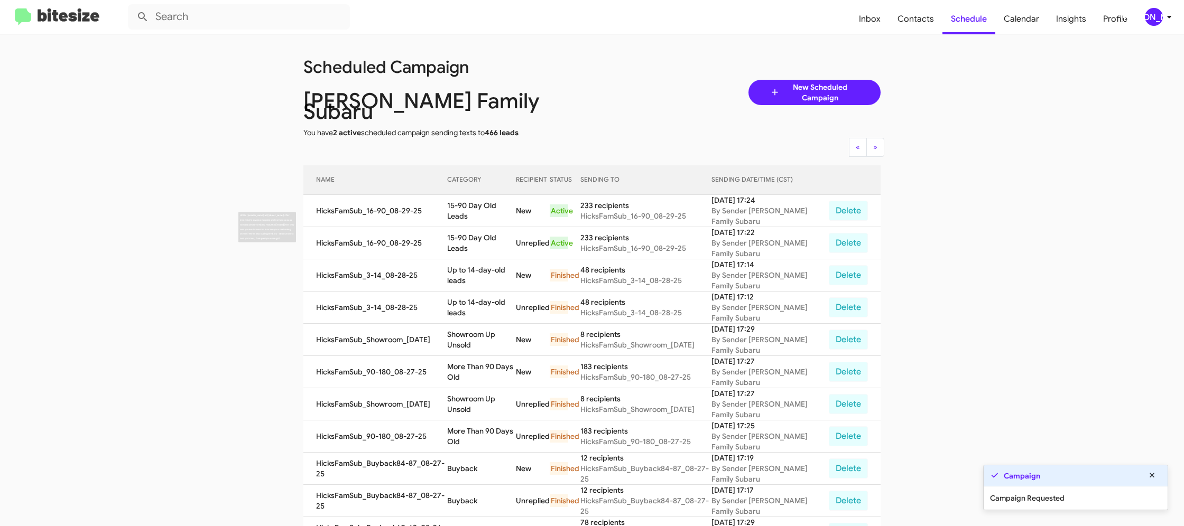
click at [463, 227] on td "15-90 Day Old Leads" at bounding box center [481, 243] width 69 height 32
copy td "15-90 Day Old Leads"
click at [1156, 16] on div "[PERSON_NAME]" at bounding box center [1154, 17] width 18 height 18
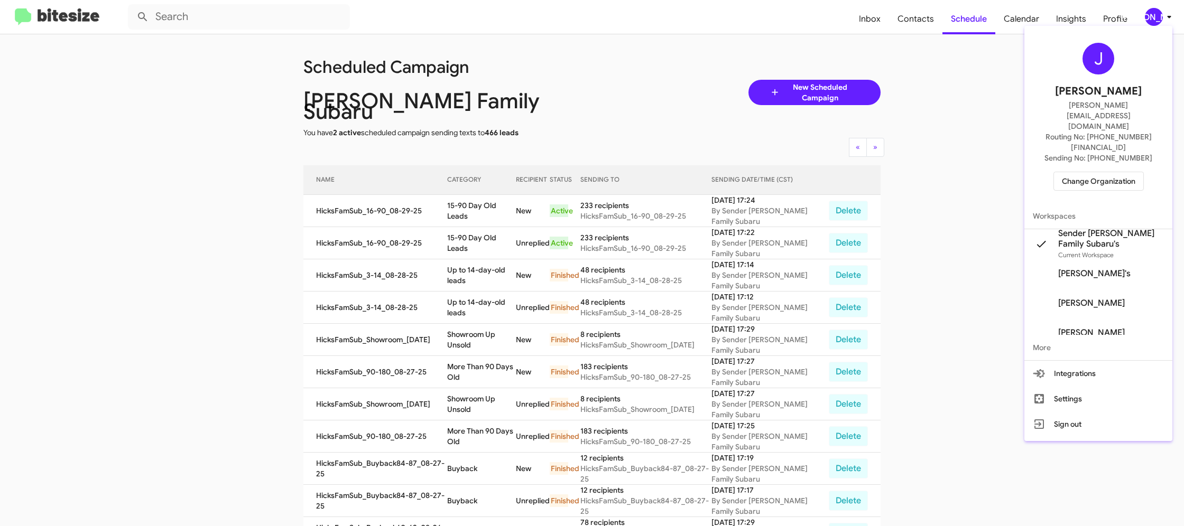
click at [1083, 172] on span "Change Organization" at bounding box center [1098, 181] width 73 height 18
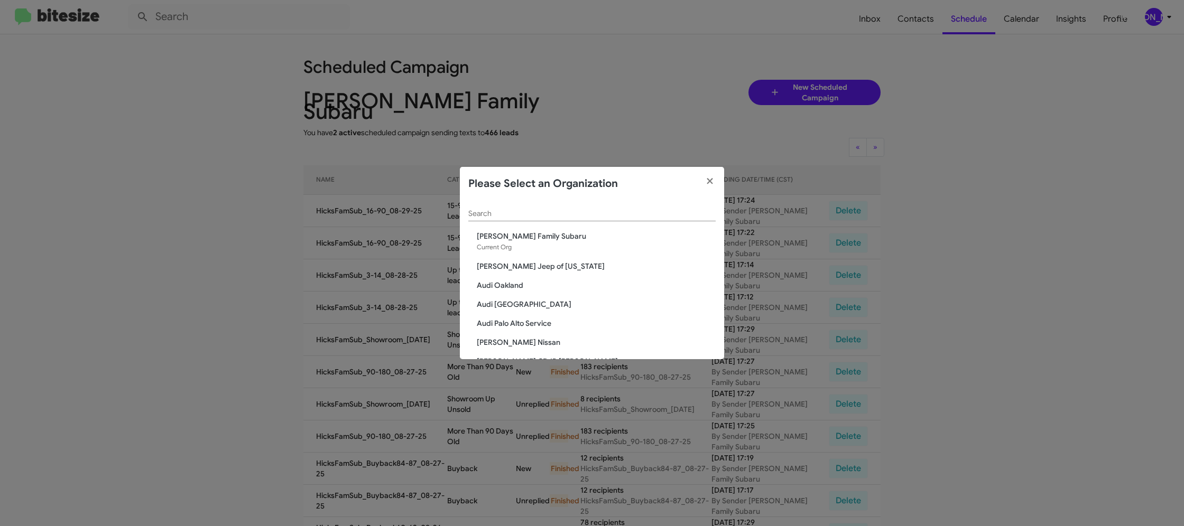
click at [525, 225] on div "Search" at bounding box center [591, 216] width 247 height 30
click at [524, 216] on input "Search" at bounding box center [591, 214] width 247 height 8
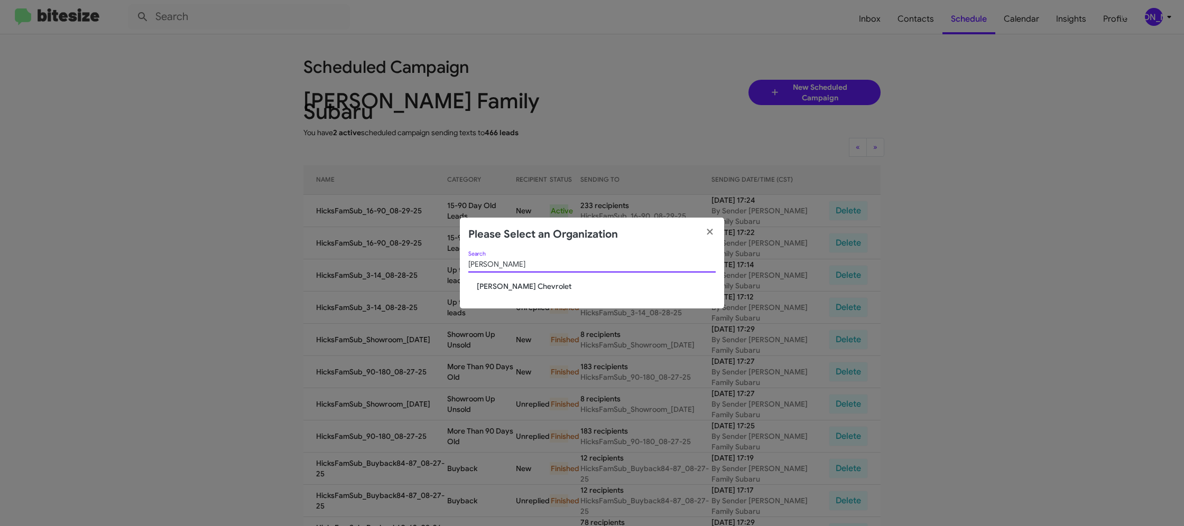
type input "elkin"
click at [488, 283] on span "[PERSON_NAME] Chevrolet" at bounding box center [596, 286] width 239 height 11
drag, startPoint x: 488, startPoint y: 286, endPoint x: 499, endPoint y: 286, distance: 11.1
click at [488, 286] on span "[PERSON_NAME] Chevrolet" at bounding box center [596, 286] width 239 height 11
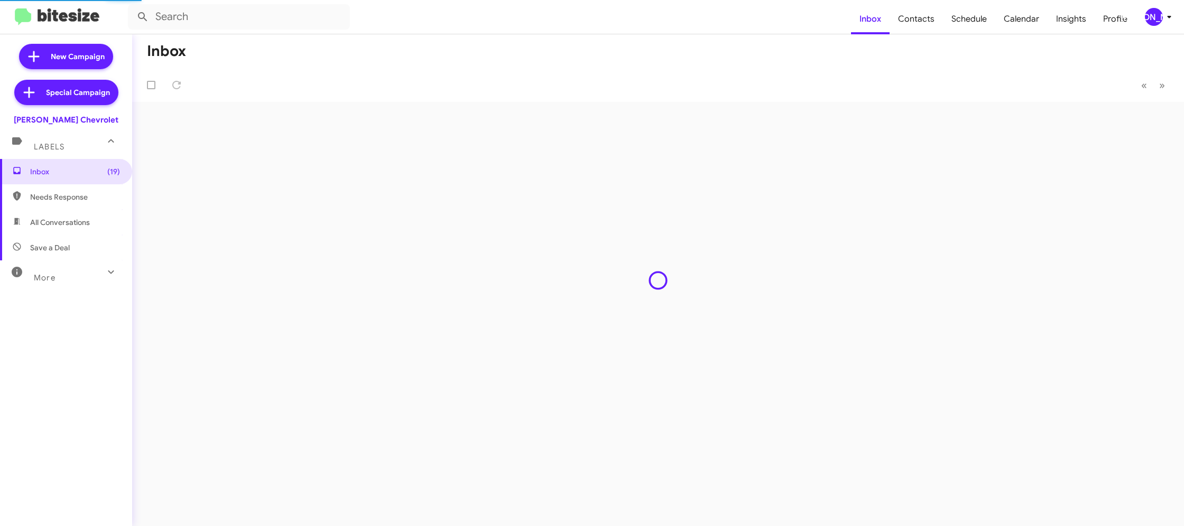
click at [1157, 27] on mat-toolbar "Inbox Contacts Schedule Calendar Insights Profile [PERSON_NAME]" at bounding box center [592, 17] width 1184 height 34
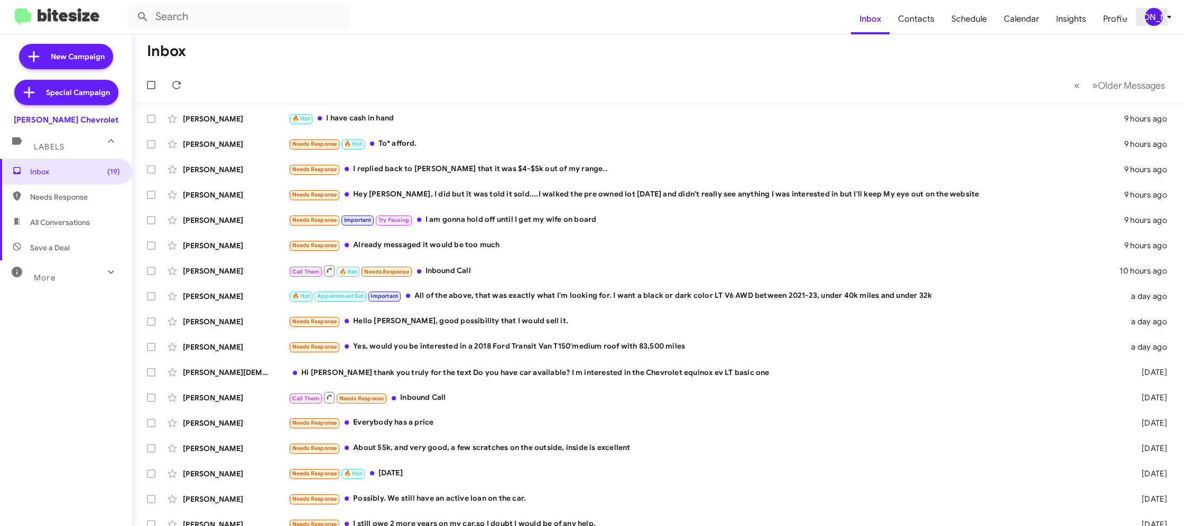
click at [1164, 20] on icon at bounding box center [1169, 17] width 13 height 13
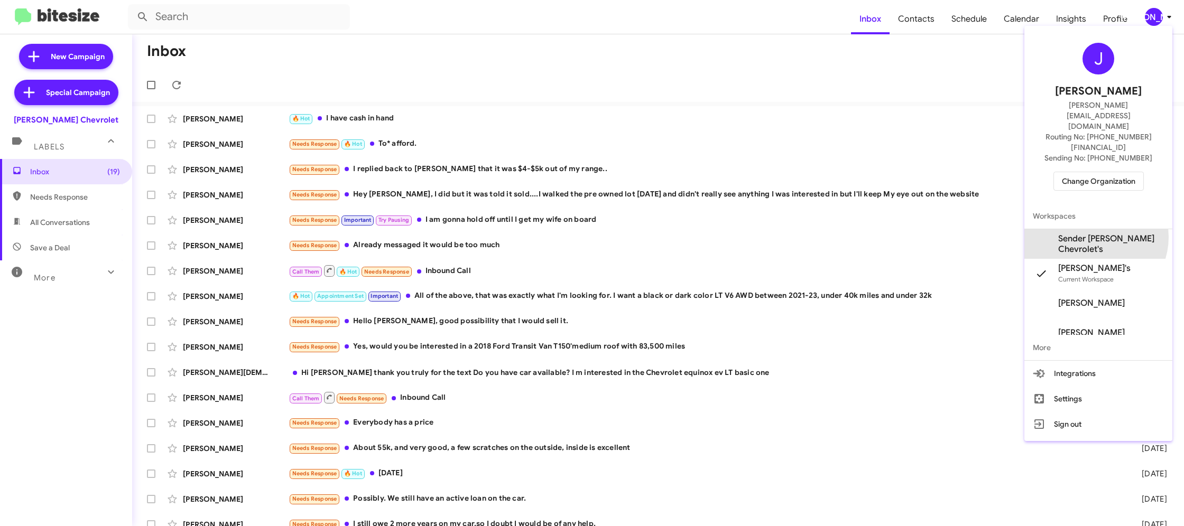
click at [1100, 229] on span "Sender Elkins Chevrolet's" at bounding box center [1098, 244] width 148 height 30
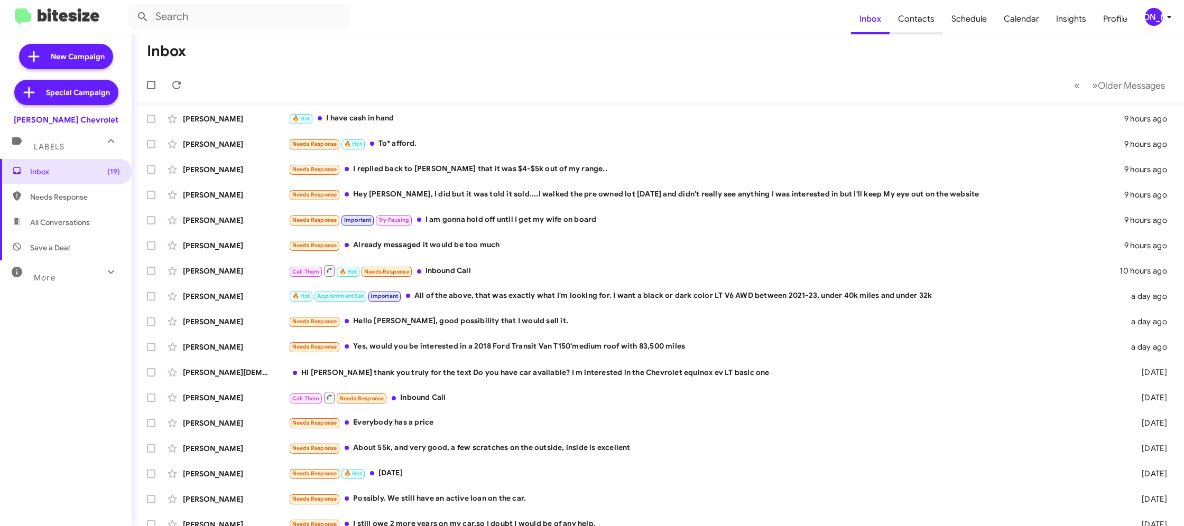
click at [914, 26] on span "Contacts" at bounding box center [915, 19] width 53 height 31
type input "in:groups"
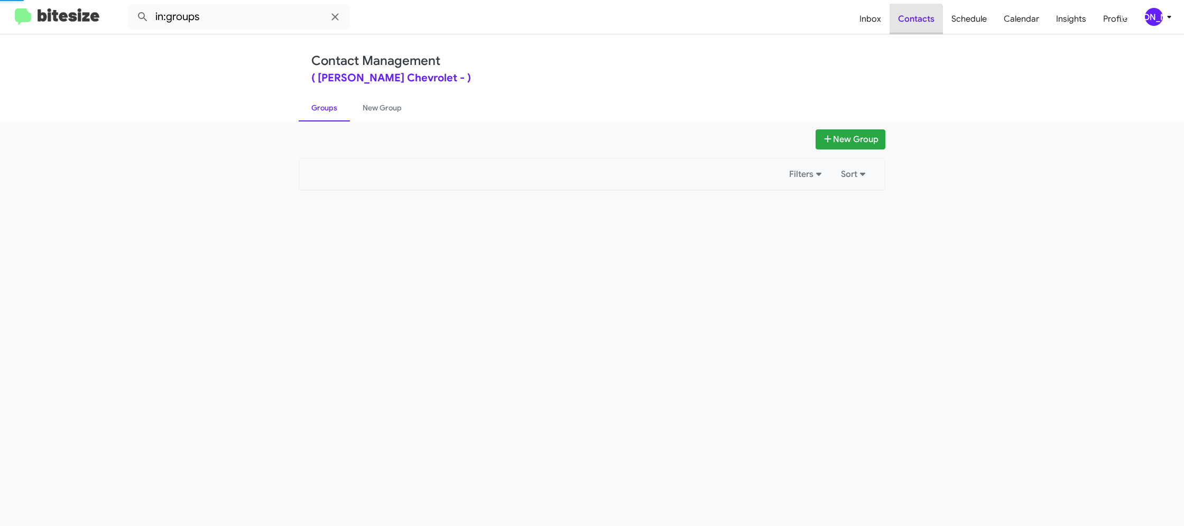
click at [914, 26] on span "Contacts" at bounding box center [915, 19] width 53 height 31
click at [913, 26] on span "Contacts" at bounding box center [915, 19] width 53 height 31
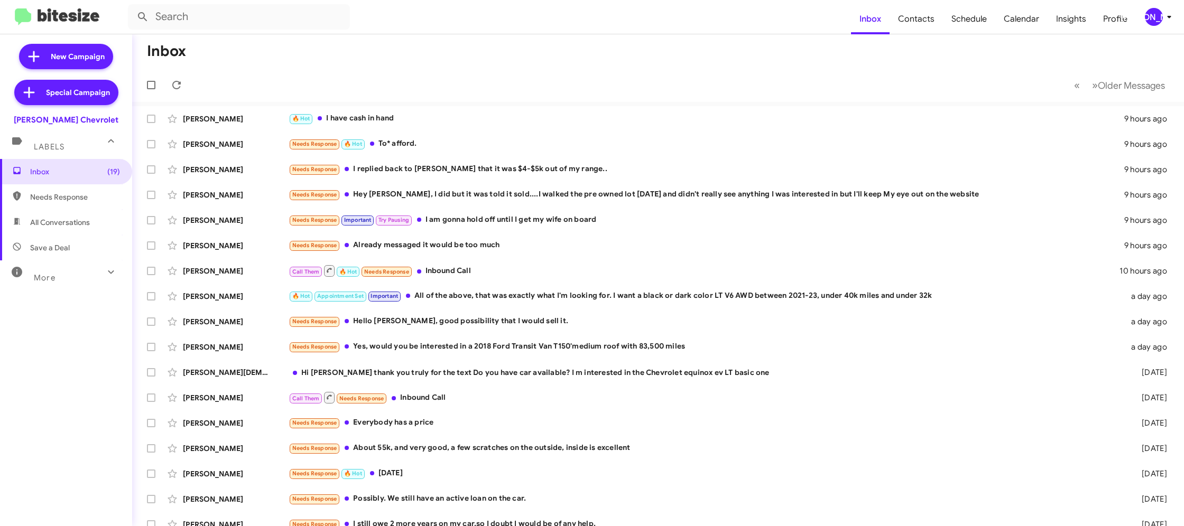
click at [1163, 25] on span "[PERSON_NAME]" at bounding box center [1160, 17] width 32 height 18
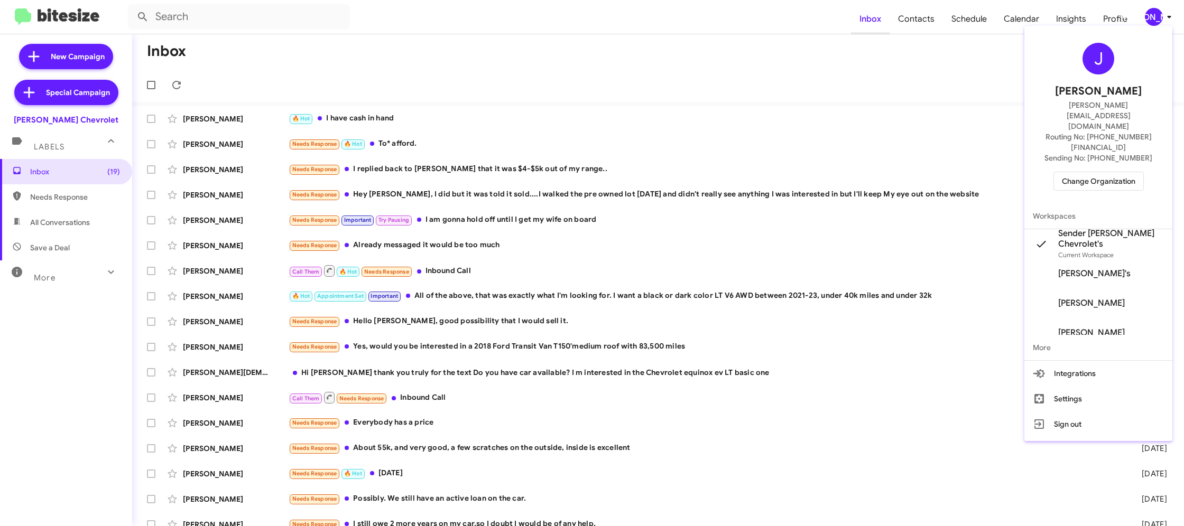
click at [882, 25] on div at bounding box center [592, 263] width 1184 height 526
click at [899, 23] on span "Contacts" at bounding box center [915, 19] width 53 height 31
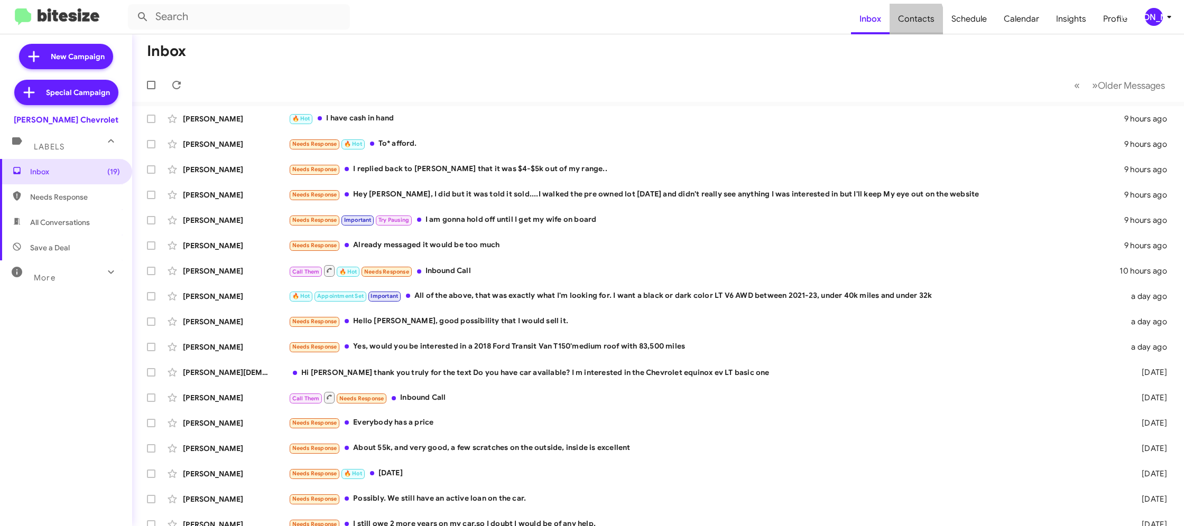
click at [899, 23] on span "Contacts" at bounding box center [915, 19] width 53 height 31
type input "in:groups"
click at [899, 23] on span "Contacts" at bounding box center [915, 19] width 53 height 31
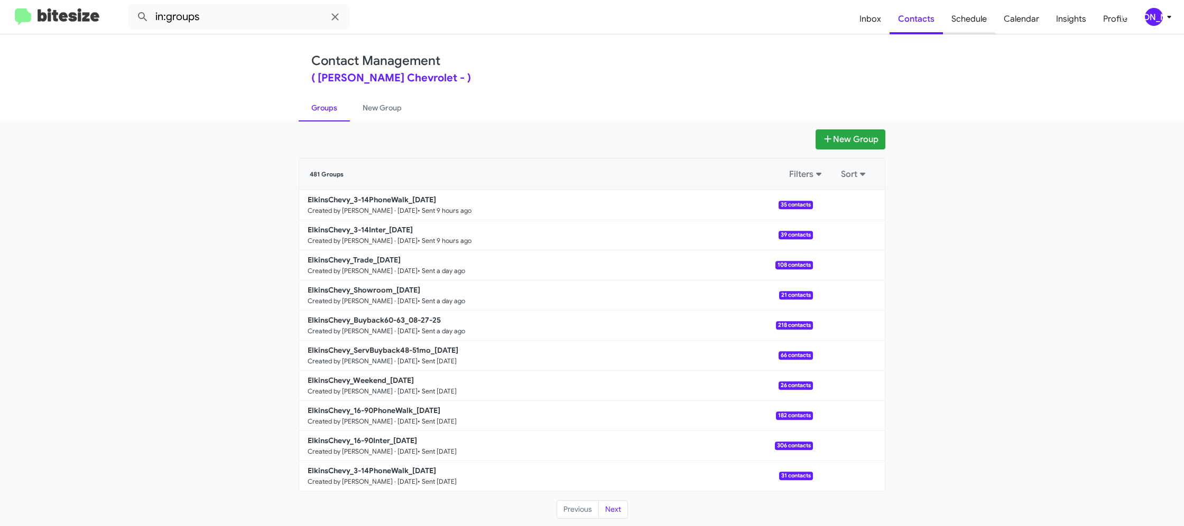
click at [946, 22] on span "Schedule" at bounding box center [969, 19] width 52 height 31
drag, startPoint x: 946, startPoint y: 22, endPoint x: 888, endPoint y: 21, distance: 58.1
click at [940, 22] on mat-nav-list "Inbox Contacts Schedule Calendar Insights Profile" at bounding box center [993, 16] width 285 height 35
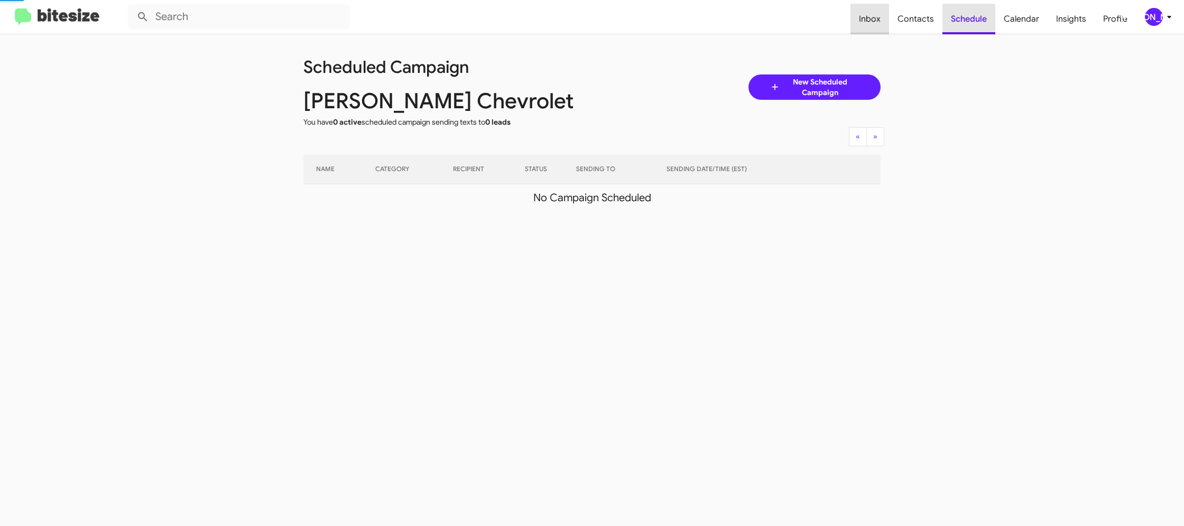
click at [888, 21] on span "Inbox" at bounding box center [869, 19] width 39 height 31
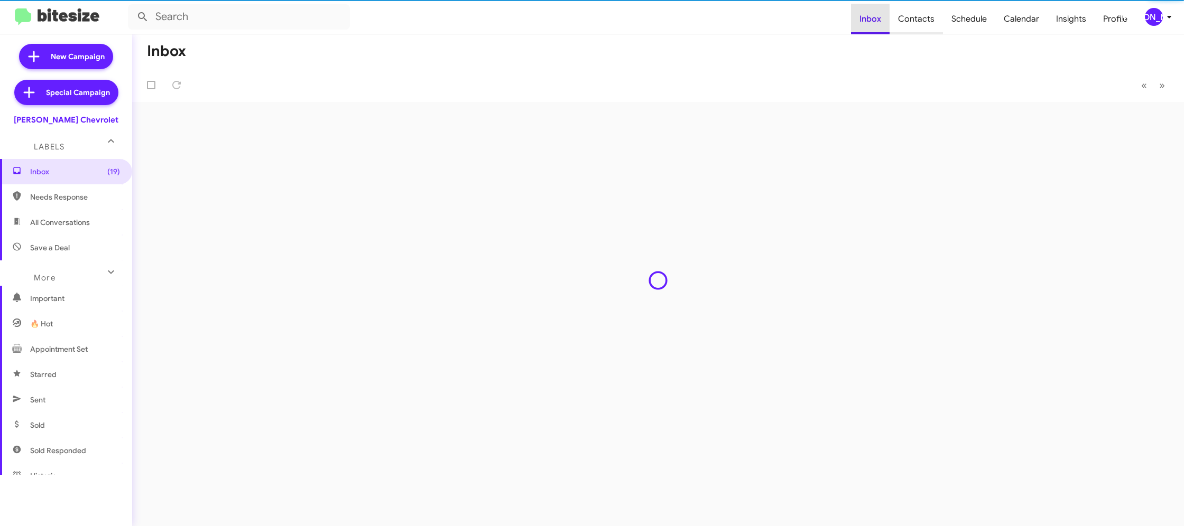
click at [909, 20] on span "Contacts" at bounding box center [915, 19] width 53 height 31
type input "in:groups"
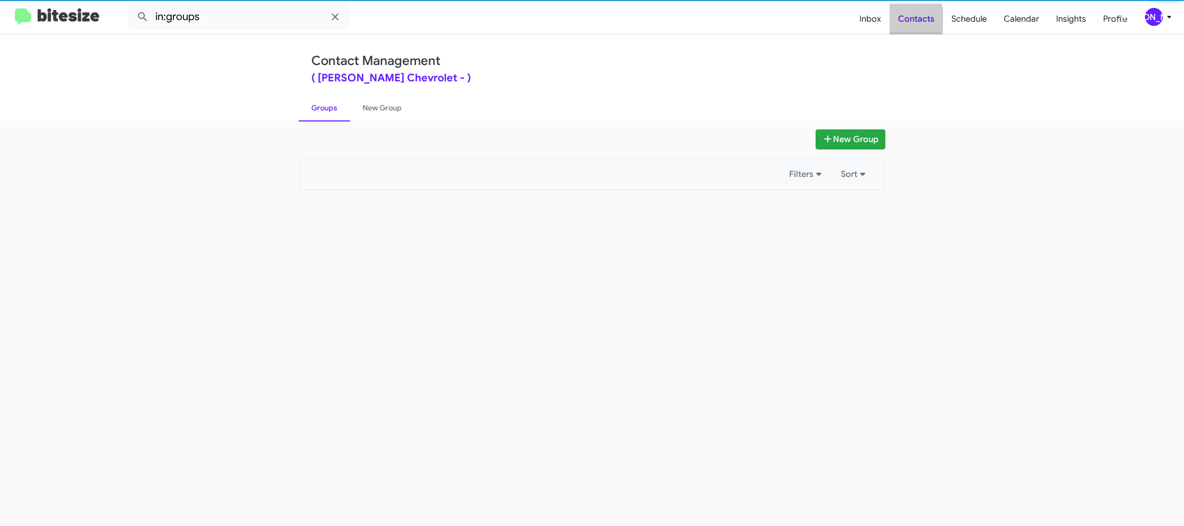
click at [909, 20] on span "Contacts" at bounding box center [915, 19] width 53 height 31
drag, startPoint x: 909, startPoint y: 20, endPoint x: 899, endPoint y: 20, distance: 10.0
click at [908, 20] on span "Contacts" at bounding box center [915, 19] width 53 height 31
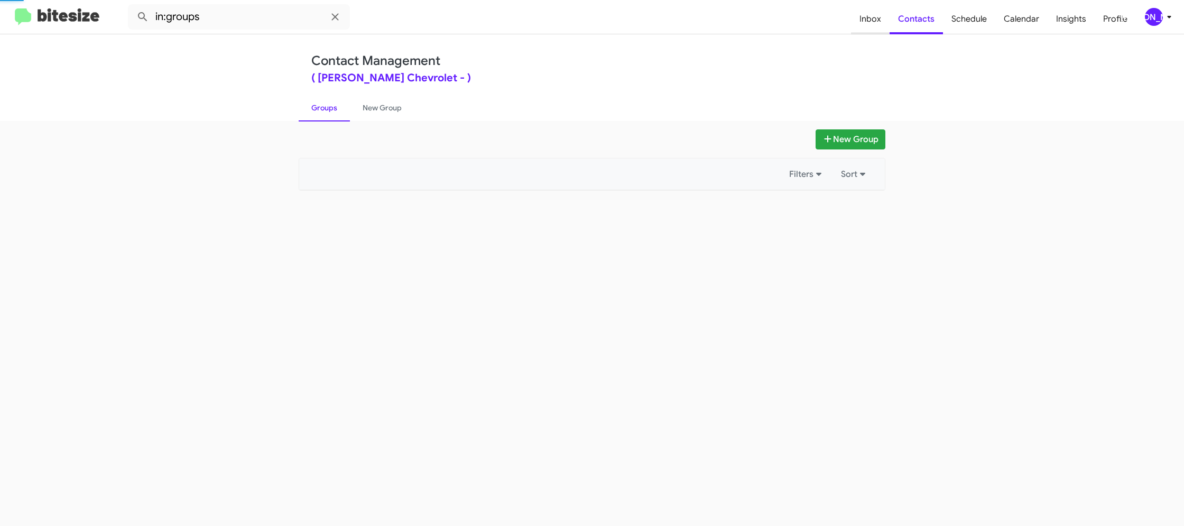
click at [867, 20] on span "Inbox" at bounding box center [870, 19] width 39 height 31
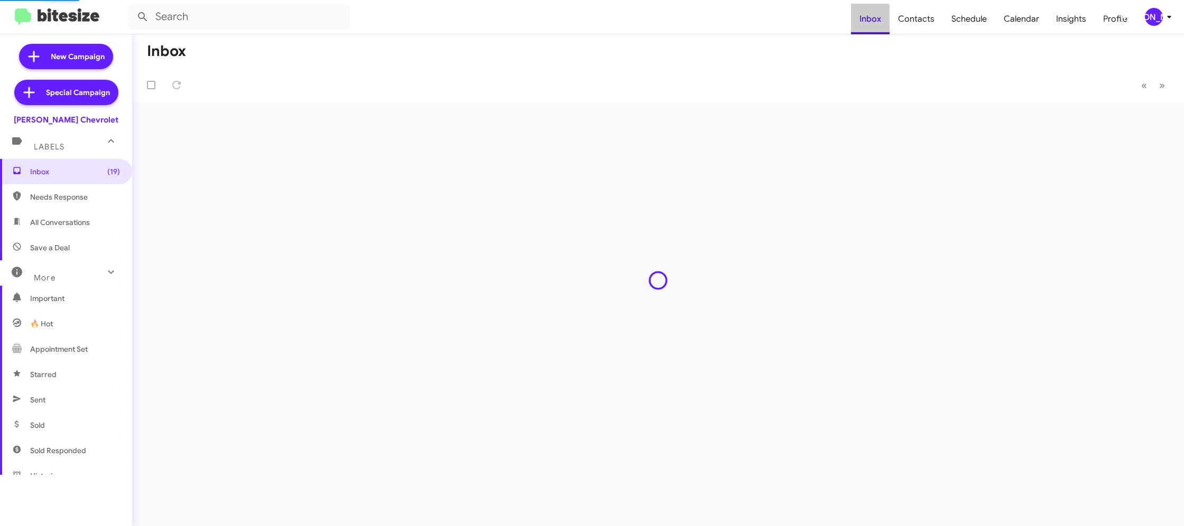
drag, startPoint x: 867, startPoint y: 20, endPoint x: 1136, endPoint y: 31, distance: 269.2
click at [867, 20] on span "Inbox" at bounding box center [870, 19] width 39 height 31
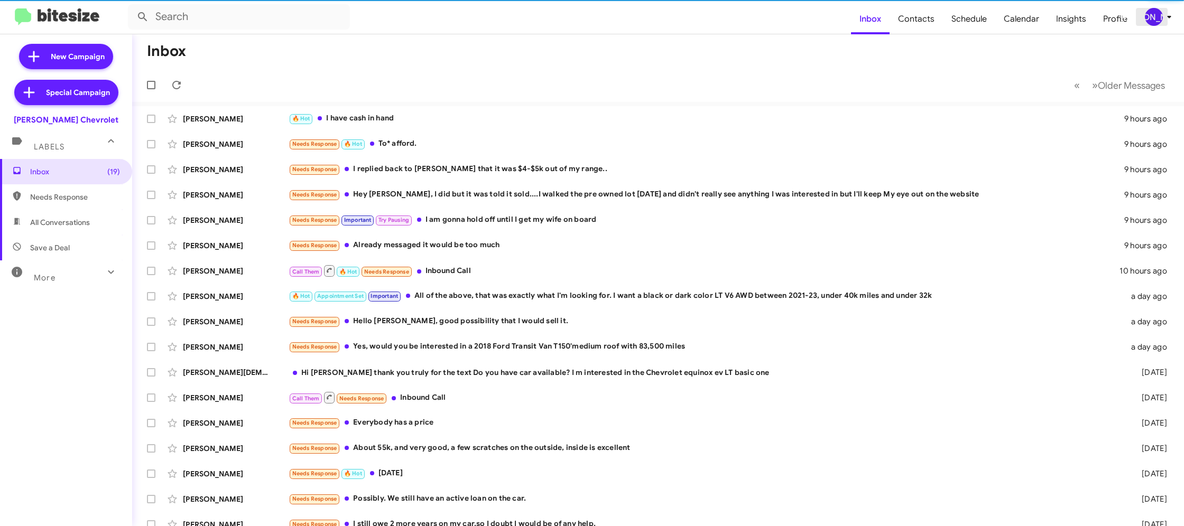
click at [1143, 19] on button "[PERSON_NAME]" at bounding box center [1154, 17] width 36 height 18
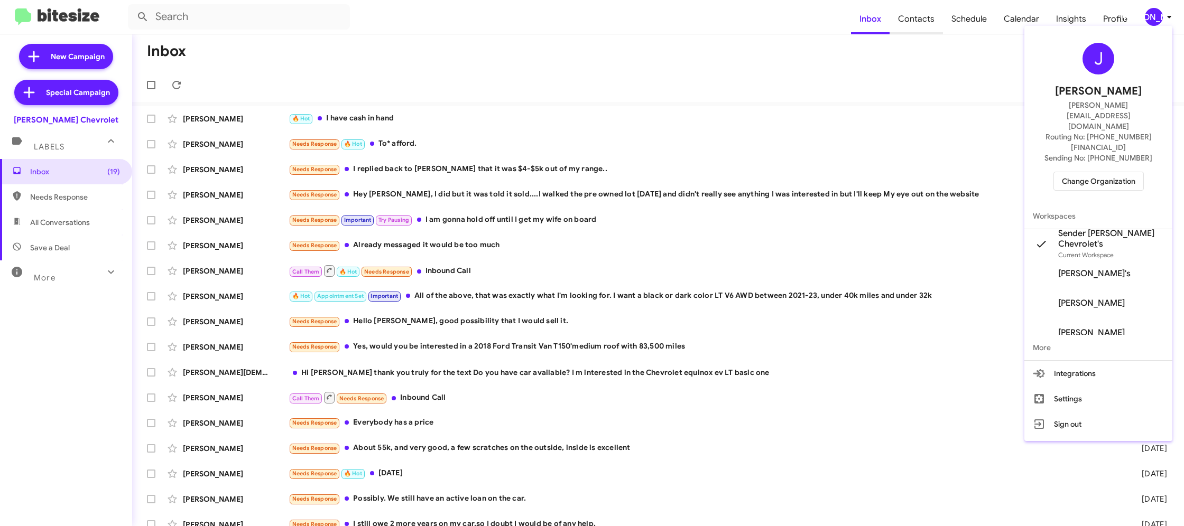
click at [900, 11] on div at bounding box center [592, 263] width 1184 height 526
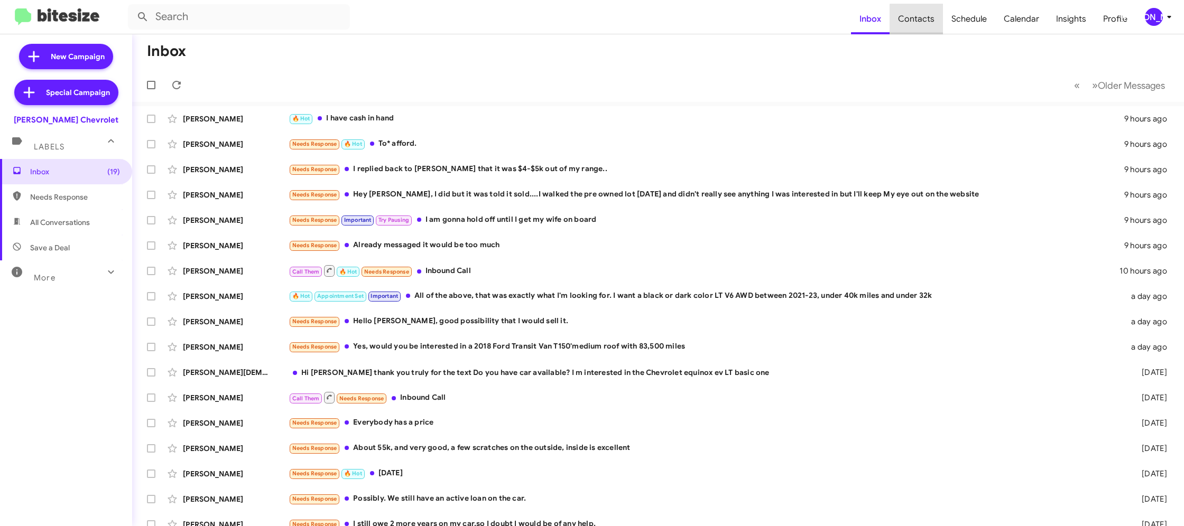
click at [921, 21] on span "Contacts" at bounding box center [915, 19] width 53 height 31
type input "in:groups"
click at [921, 21] on span "Contacts" at bounding box center [915, 19] width 53 height 31
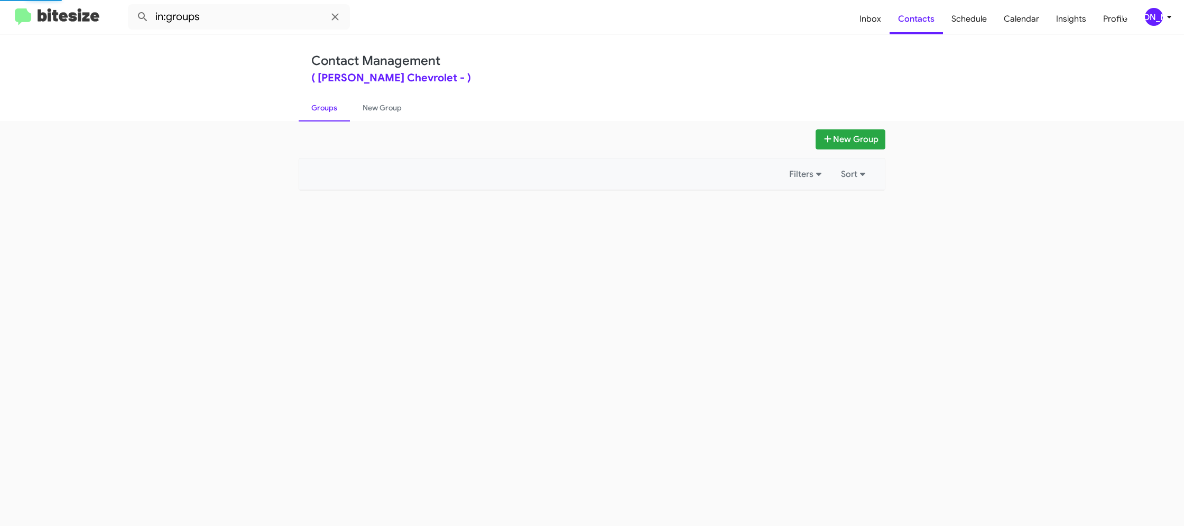
click at [1154, 16] on div "[PERSON_NAME]" at bounding box center [1154, 17] width 18 height 18
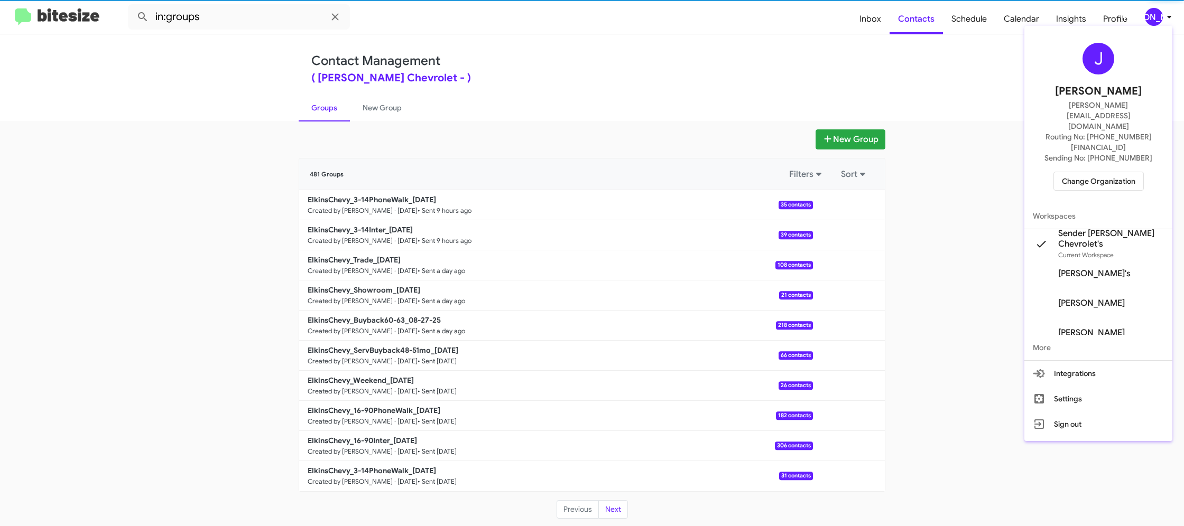
drag, startPoint x: 1154, startPoint y: 16, endPoint x: 624, endPoint y: 112, distance: 538.6
click at [1154, 16] on div at bounding box center [592, 263] width 1184 height 526
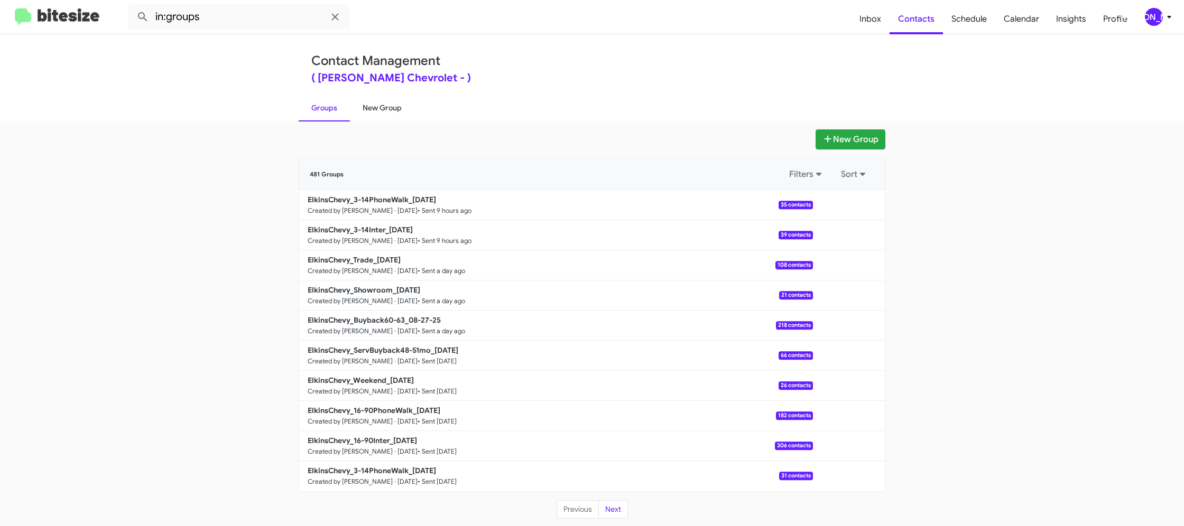
click at [383, 109] on link "New Group" at bounding box center [382, 107] width 64 height 27
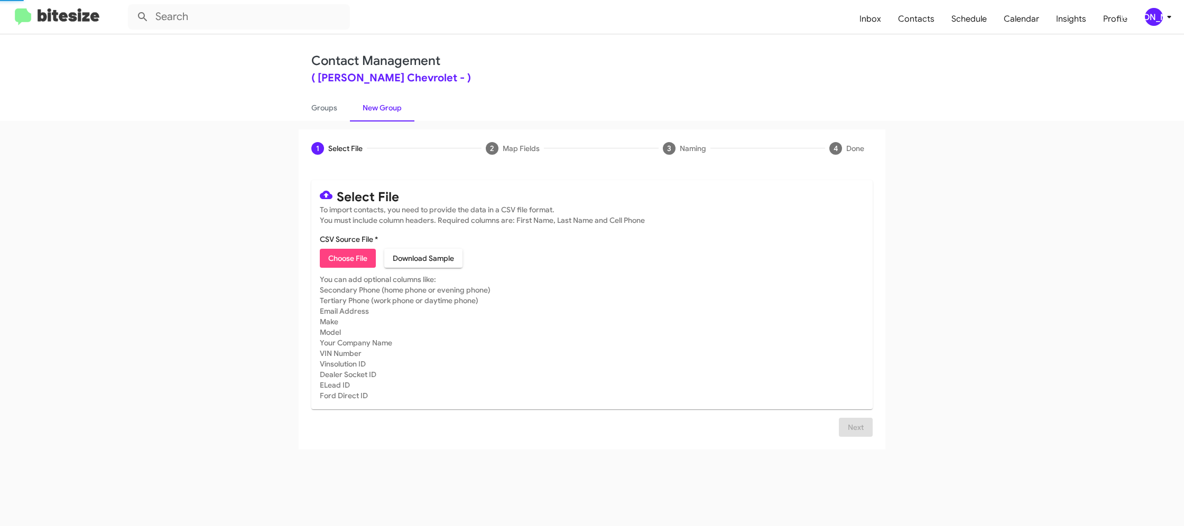
click at [383, 109] on link "New Group" at bounding box center [382, 107] width 64 height 27
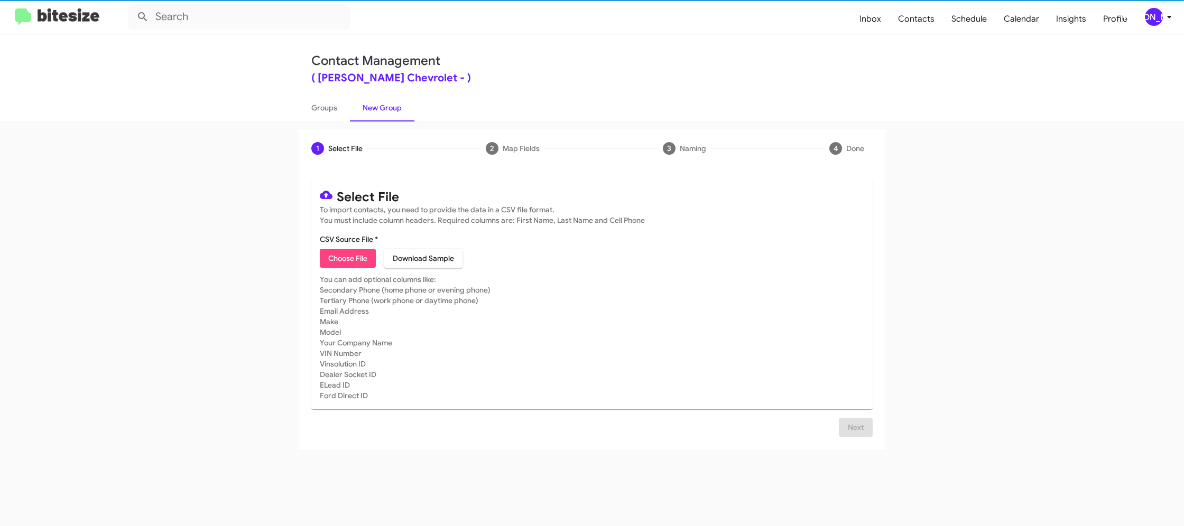
click at [346, 252] on span "Choose File" at bounding box center [347, 258] width 39 height 19
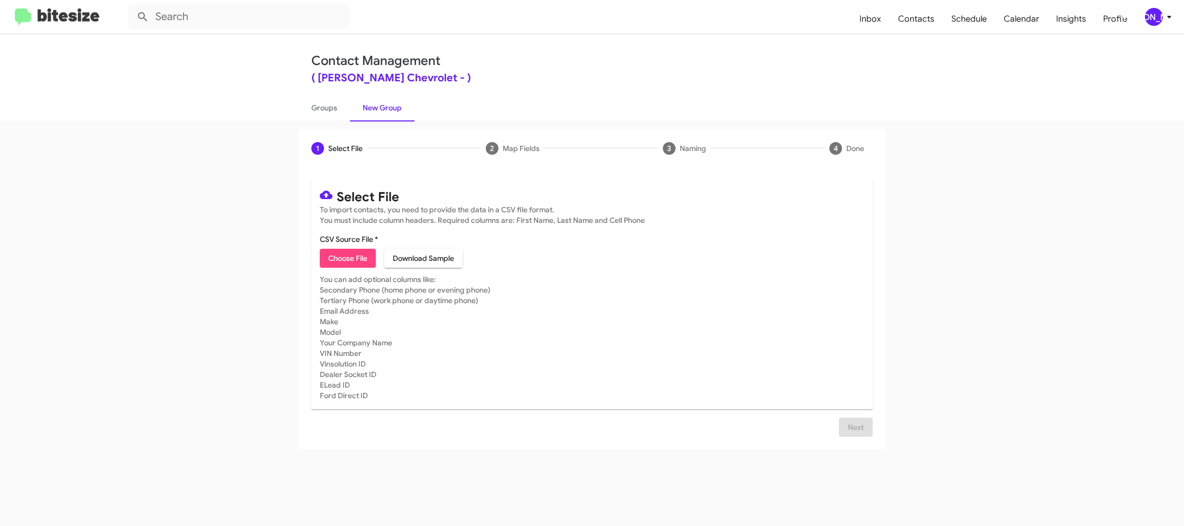
type input "ElkinsChevy_16-90Inter_08-29-25"
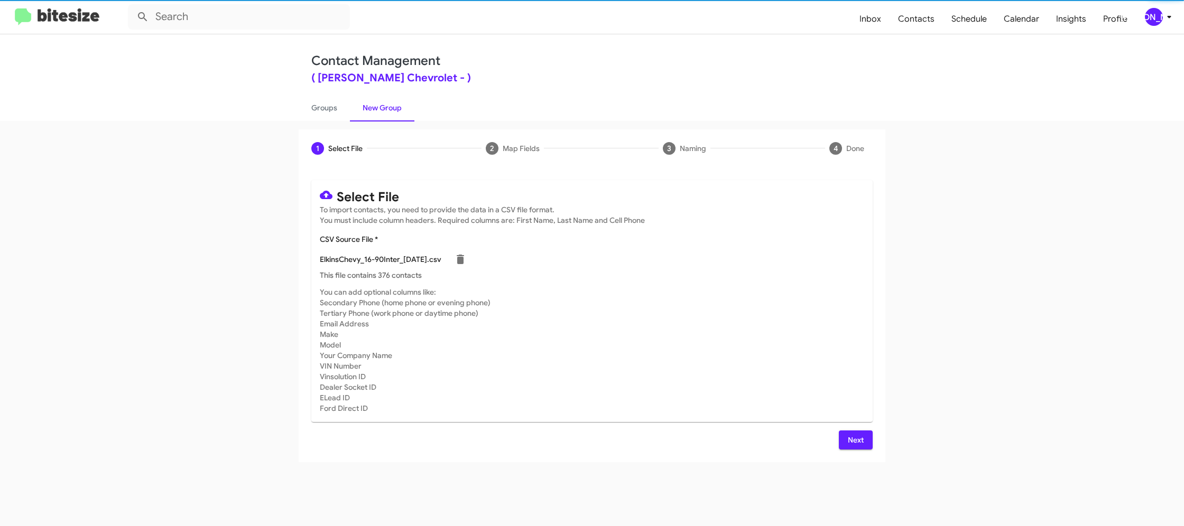
drag, startPoint x: 711, startPoint y: 306, endPoint x: 738, endPoint y: 336, distance: 40.0
click at [712, 306] on mat-card-subtitle "You can add optional columns like: Secondary Phone (home phone or evening phone…" at bounding box center [592, 350] width 544 height 127
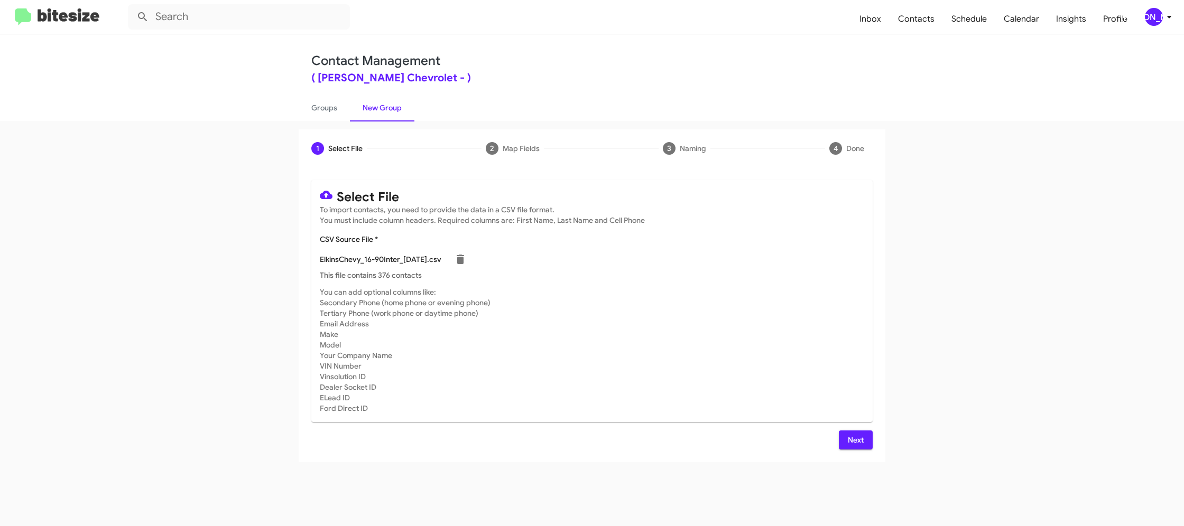
click at [858, 438] on span "Next" at bounding box center [855, 440] width 17 height 19
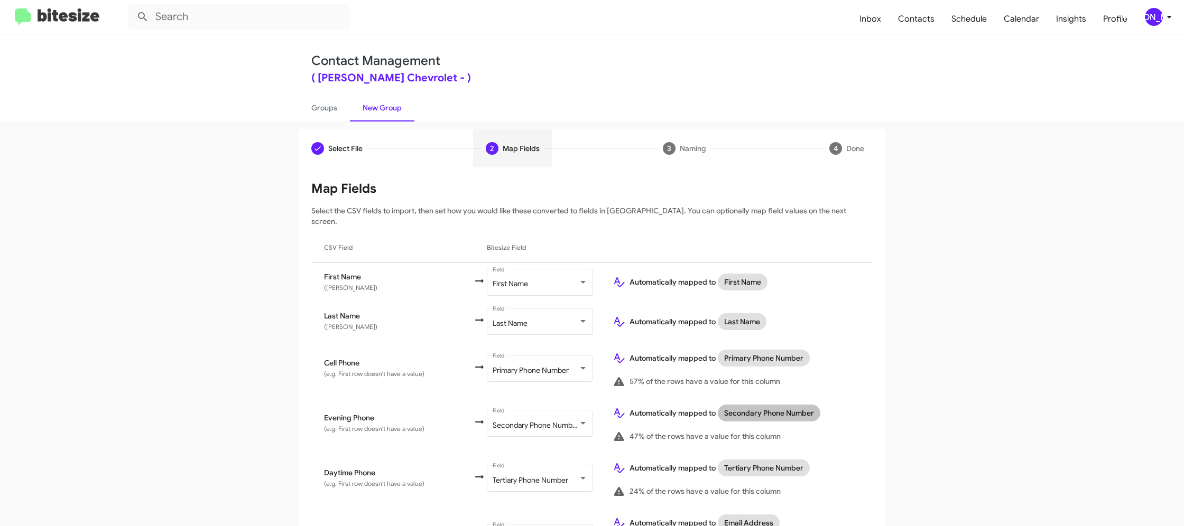
scroll to position [490, 0]
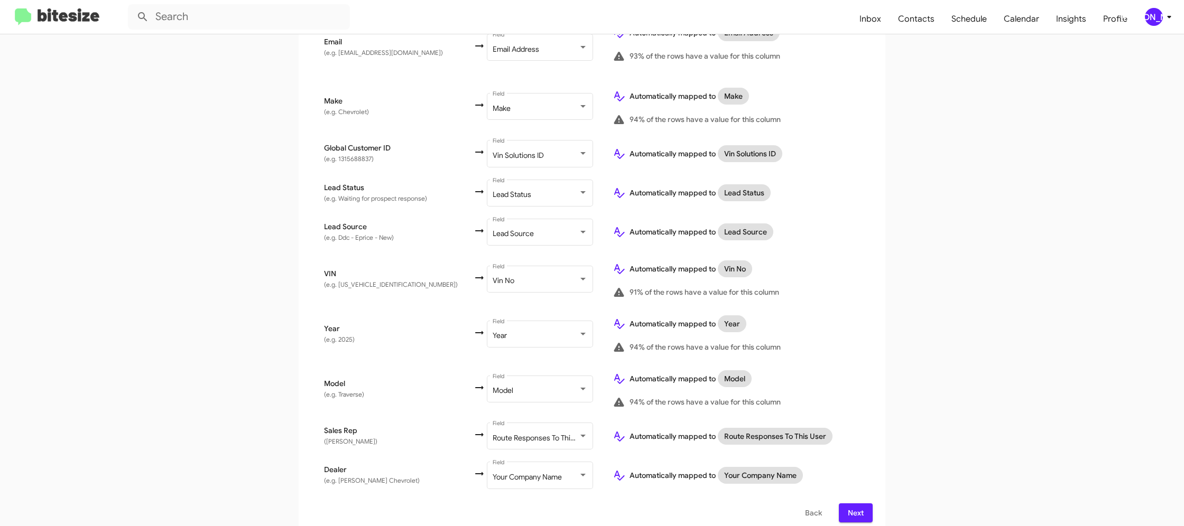
click at [860, 504] on span "Next" at bounding box center [855, 513] width 17 height 19
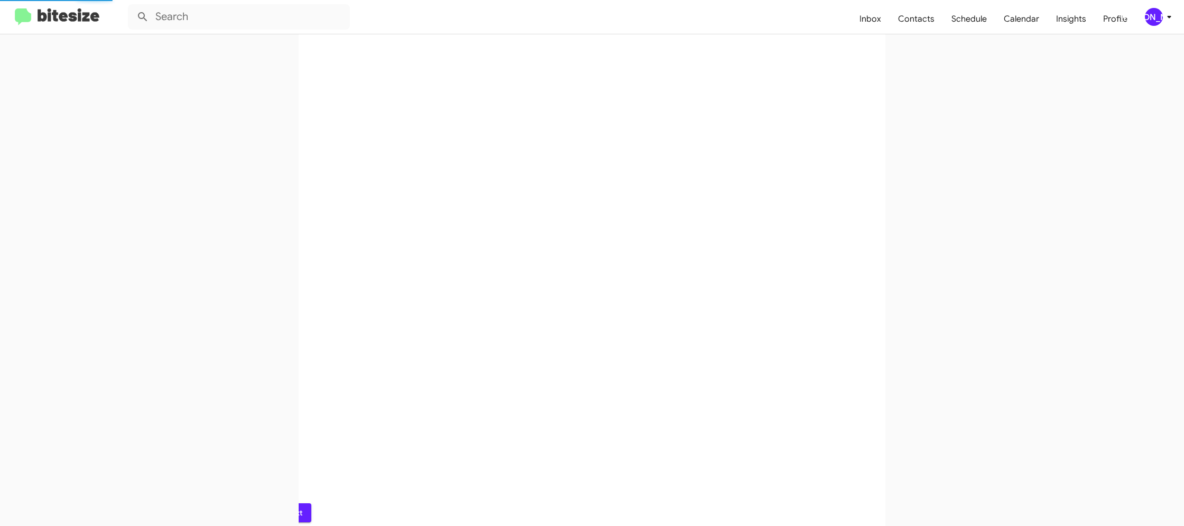
scroll to position [0, 0]
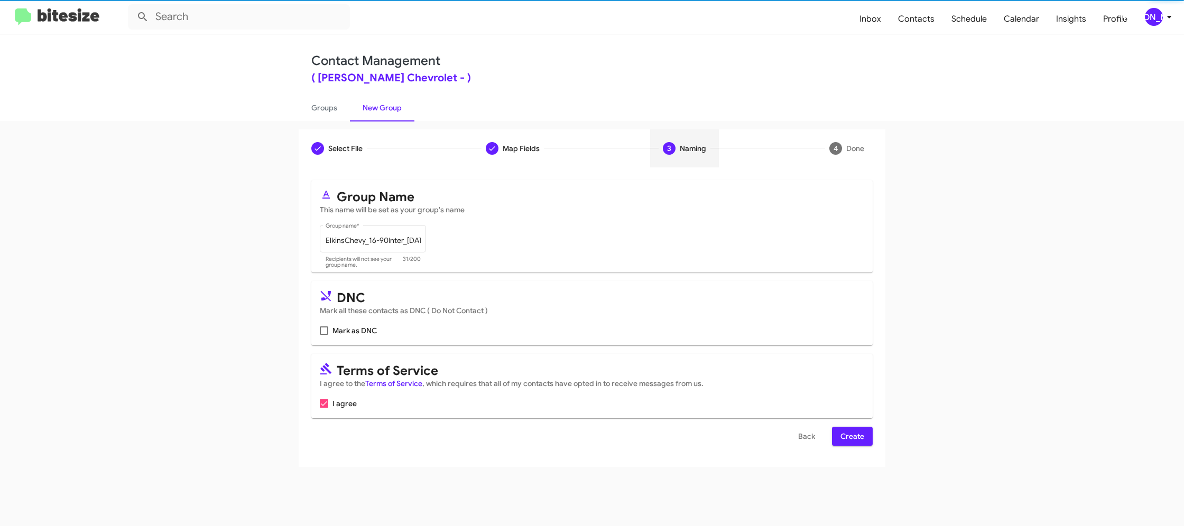
click at [855, 433] on span "Create" at bounding box center [852, 436] width 24 height 19
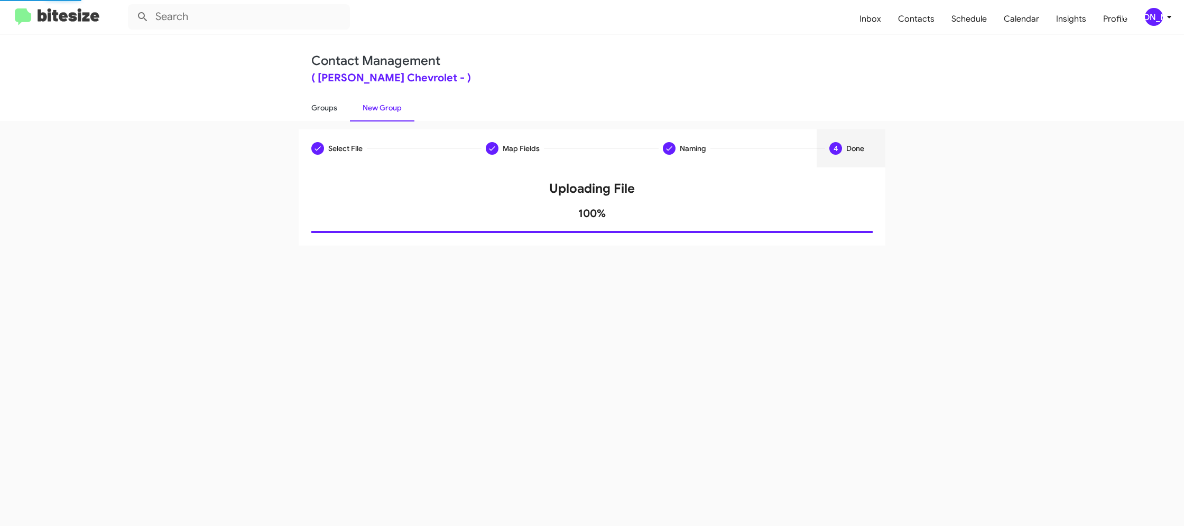
click at [331, 110] on link "Groups" at bounding box center [324, 107] width 51 height 27
type input "in:groups"
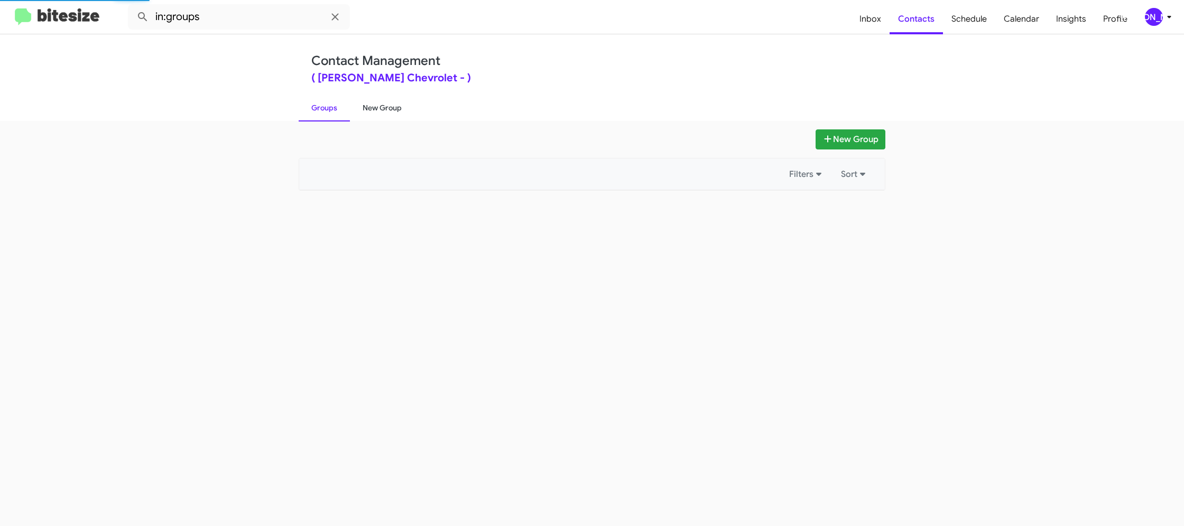
click at [387, 105] on link "New Group" at bounding box center [382, 107] width 64 height 27
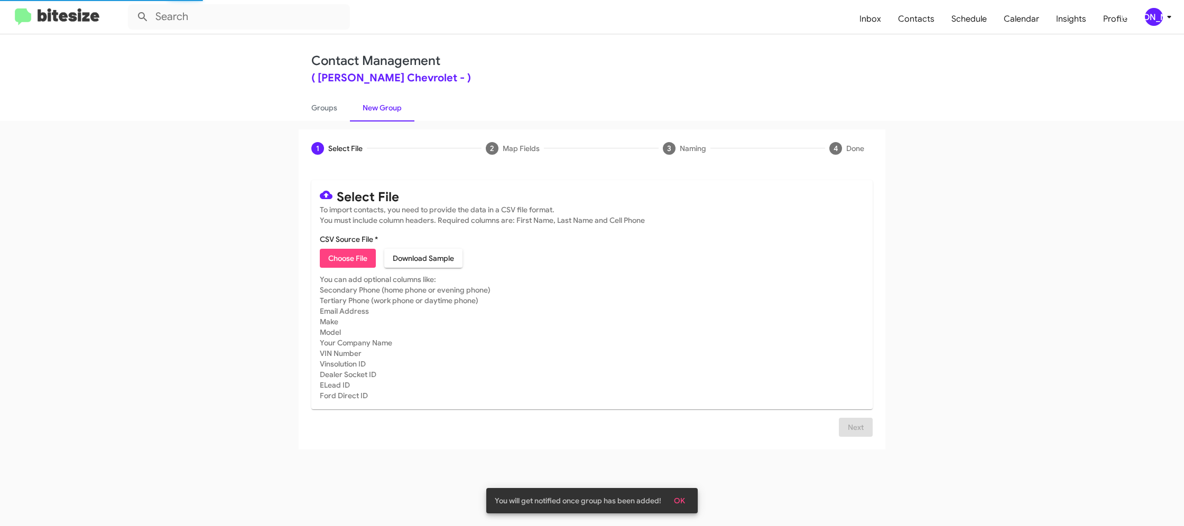
click at [387, 105] on link "New Group" at bounding box center [382, 107] width 64 height 27
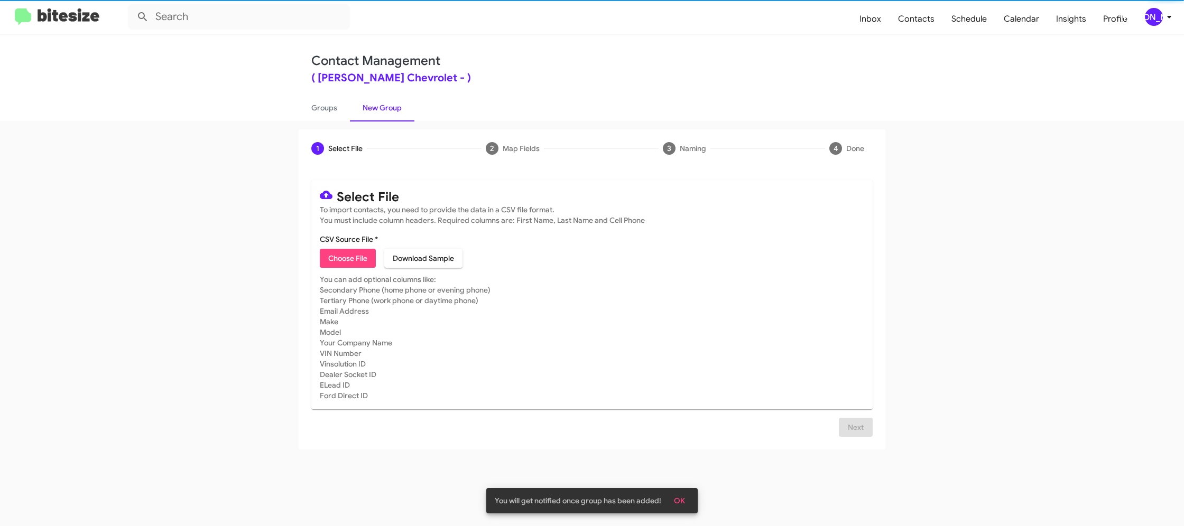
click at [354, 264] on span "Choose File" at bounding box center [347, 258] width 39 height 19
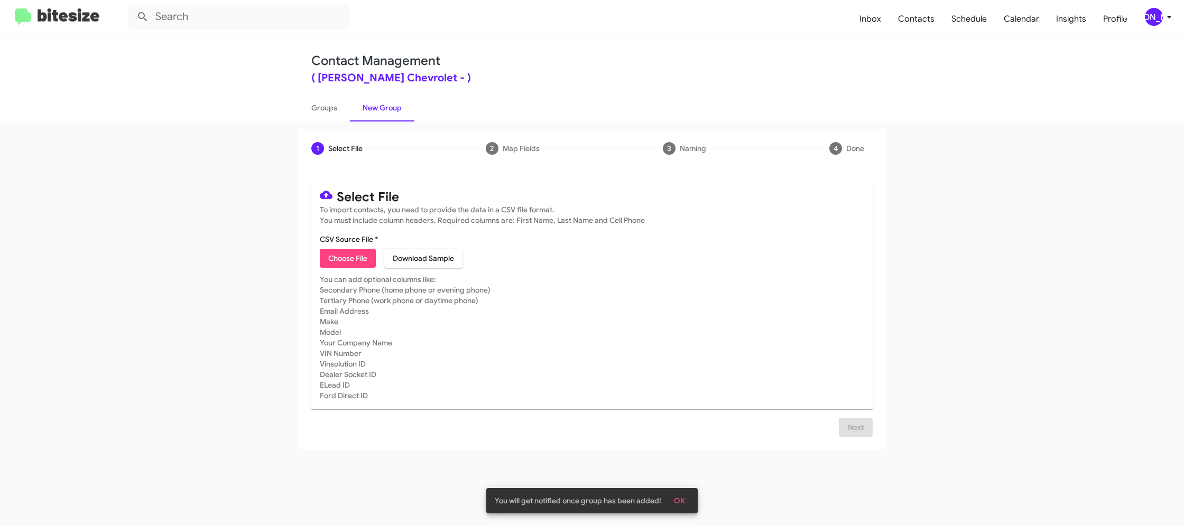
type input "ElkinsChevy_16-90PhoneWalk_08-29-25"
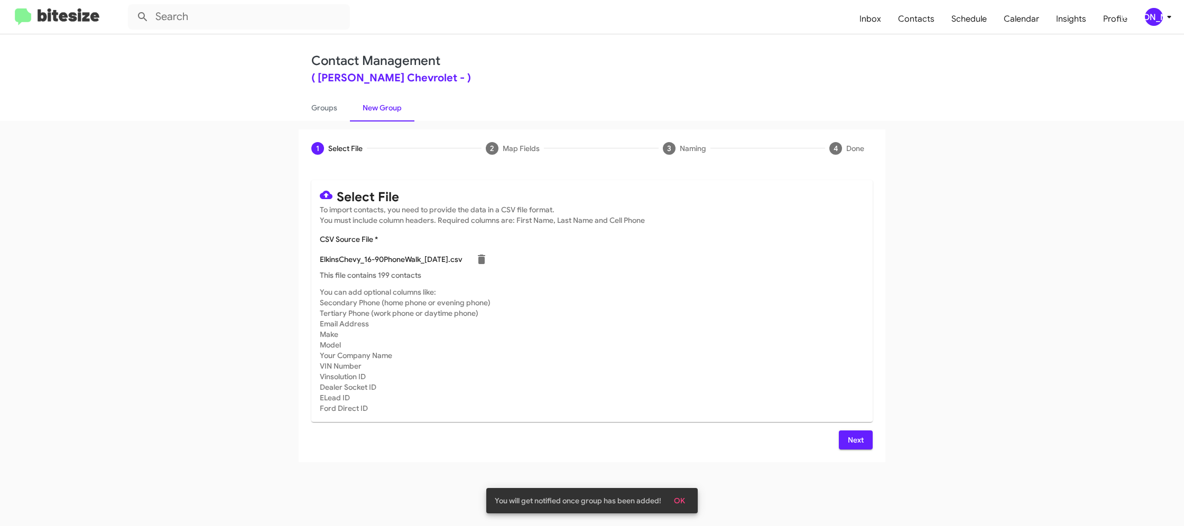
click at [720, 399] on mat-card-subtitle "You can add optional columns like: Secondary Phone (home phone or evening phone…" at bounding box center [592, 350] width 544 height 127
drag, startPoint x: 862, startPoint y: 445, endPoint x: 752, endPoint y: 387, distance: 125.1
click at [853, 443] on span "Next" at bounding box center [855, 440] width 17 height 19
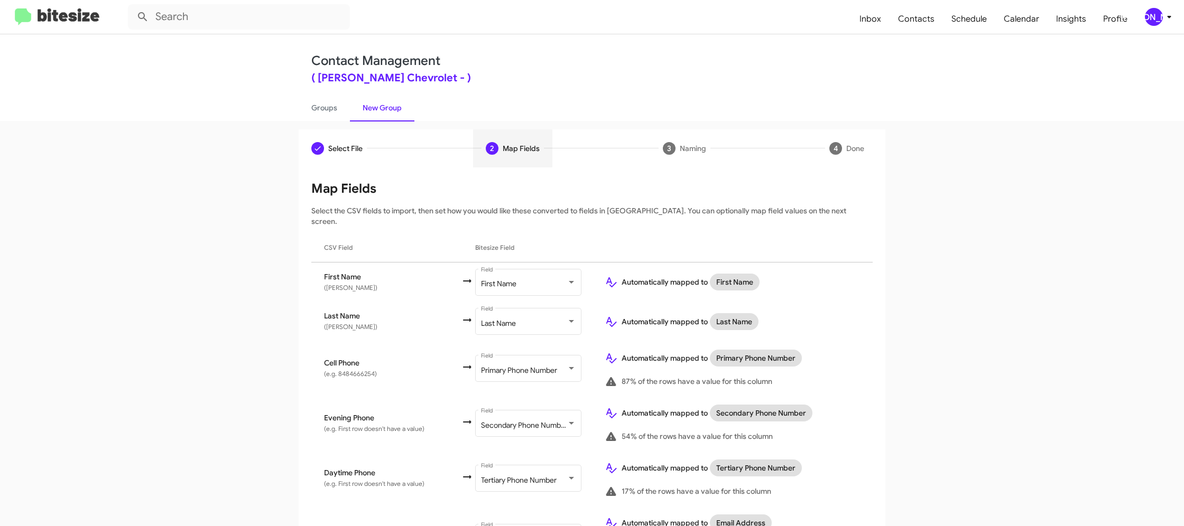
scroll to position [490, 0]
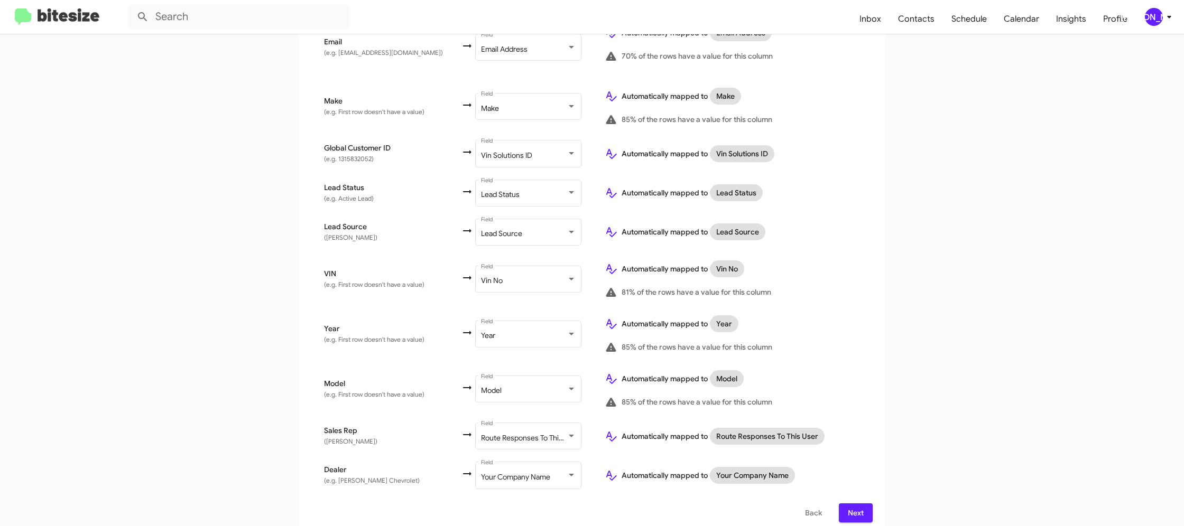
click at [867, 504] on button "Next" at bounding box center [856, 513] width 34 height 19
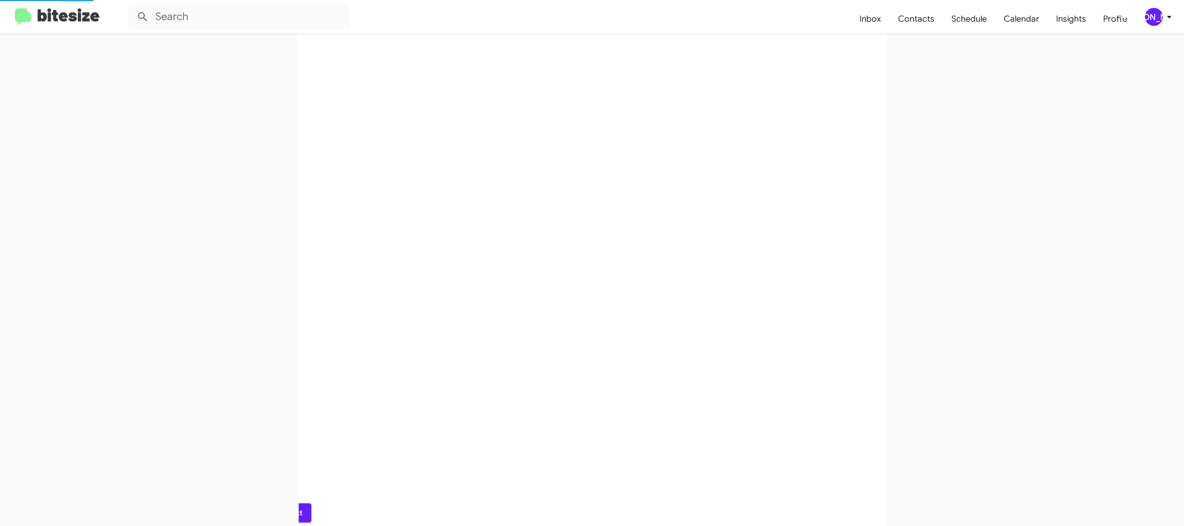
scroll to position [0, 0]
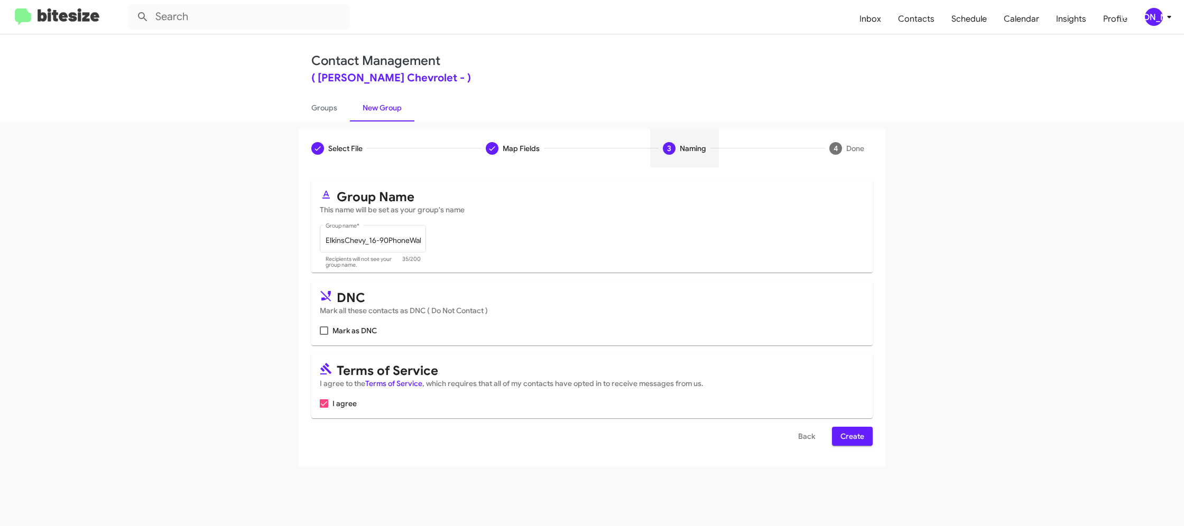
drag, startPoint x: 862, startPoint y: 434, endPoint x: 850, endPoint y: 433, distance: 12.7
click at [857, 433] on span "Create" at bounding box center [852, 436] width 24 height 19
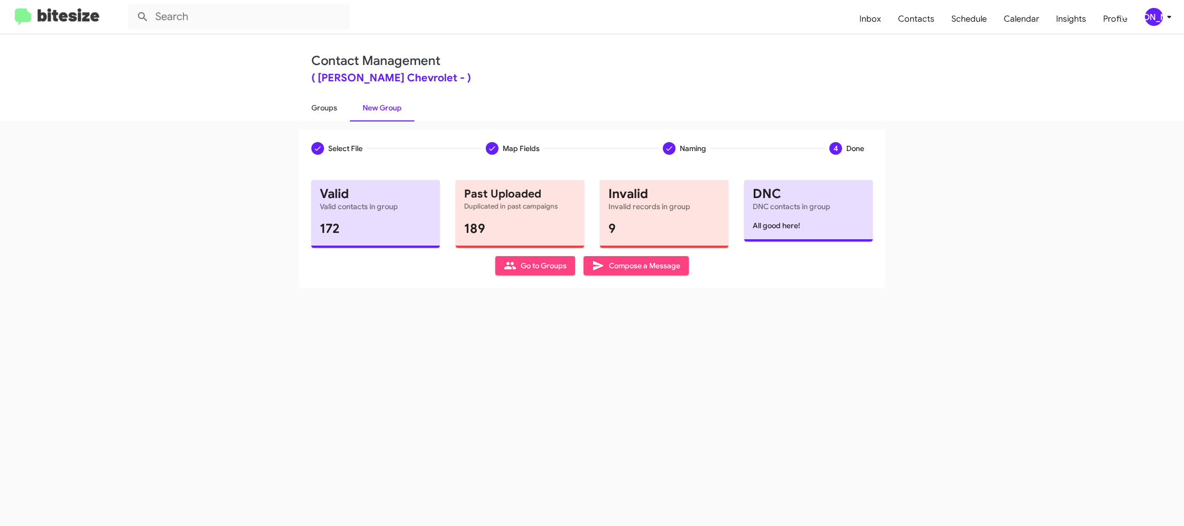
click at [329, 119] on link "Groups" at bounding box center [324, 107] width 51 height 27
type input "in:groups"
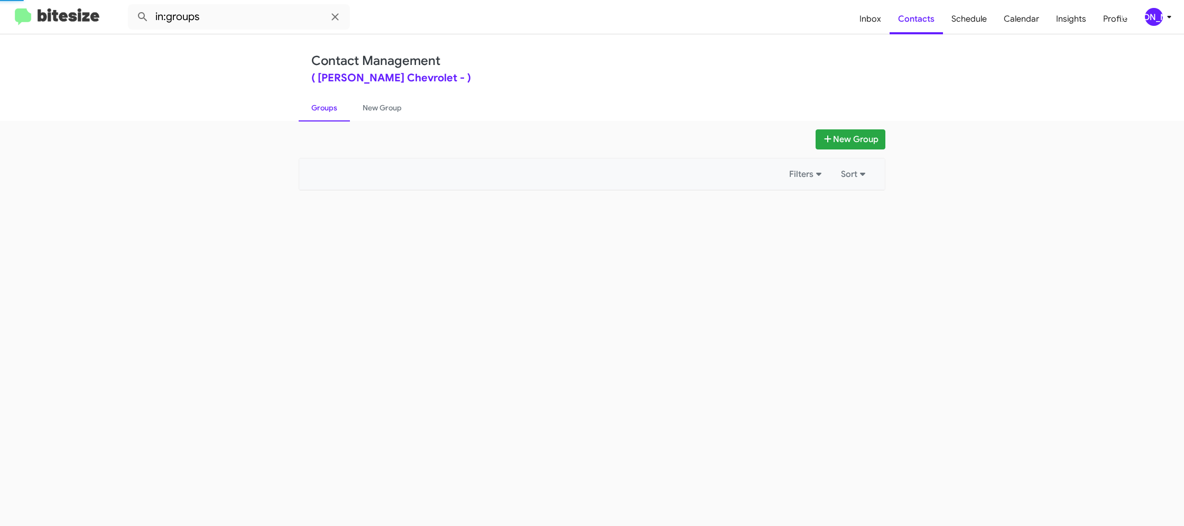
click at [329, 119] on link "Groups" at bounding box center [324, 107] width 51 height 27
drag, startPoint x: 381, startPoint y: 114, endPoint x: 373, endPoint y: 114, distance: 8.5
click at [381, 114] on link "New Group" at bounding box center [382, 107] width 64 height 27
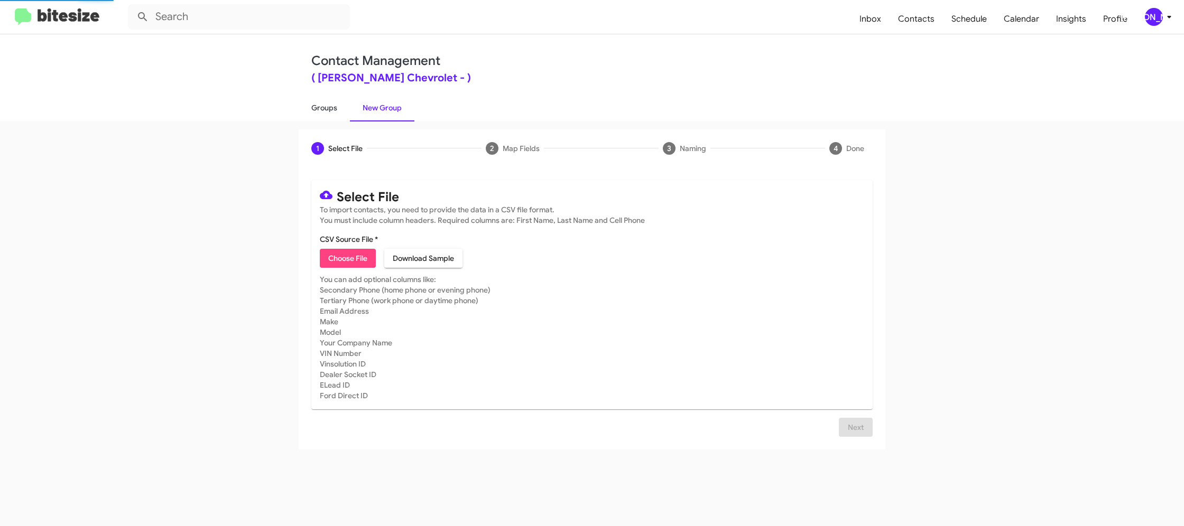
click at [302, 117] on link "Groups" at bounding box center [324, 107] width 51 height 27
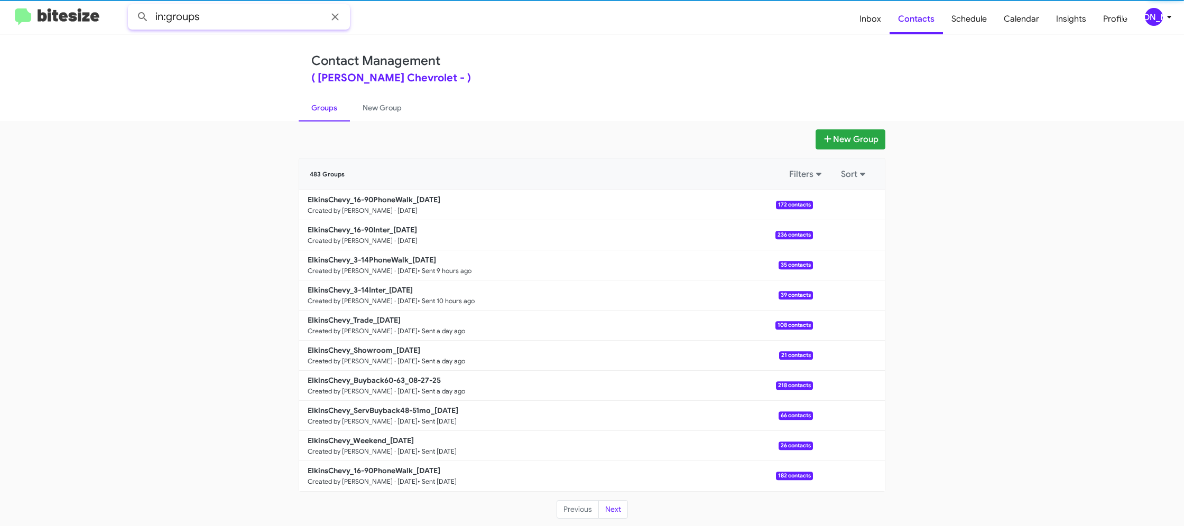
drag, startPoint x: 252, startPoint y: 16, endPoint x: 257, endPoint y: 18, distance: 5.5
click at [252, 16] on input "in:groups" at bounding box center [239, 16] width 222 height 25
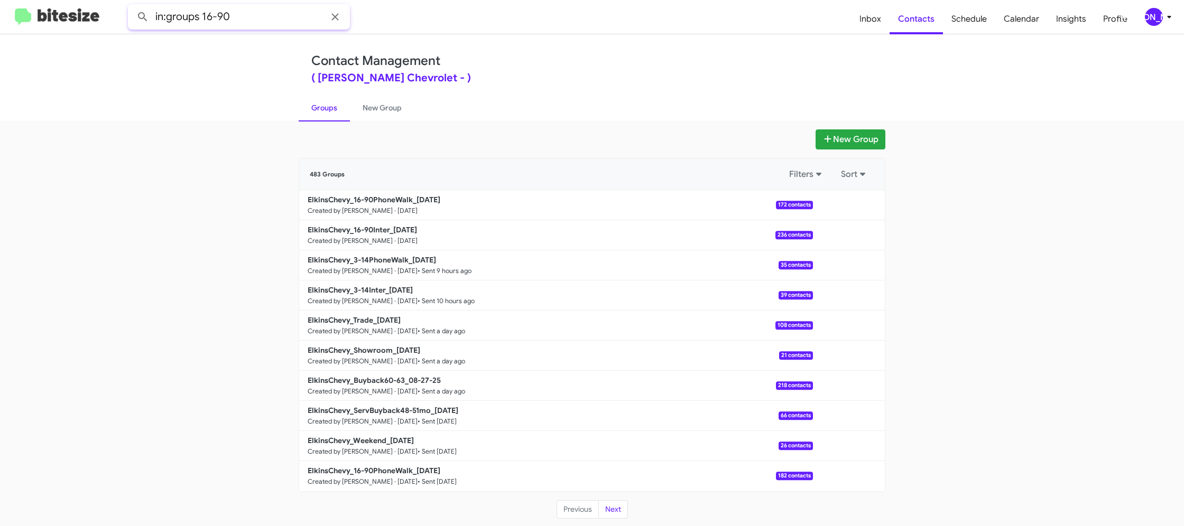
type input "in:groups 16-90"
click at [132, 6] on button at bounding box center [142, 16] width 21 height 21
click at [360, 114] on link "New Group" at bounding box center [382, 107] width 64 height 27
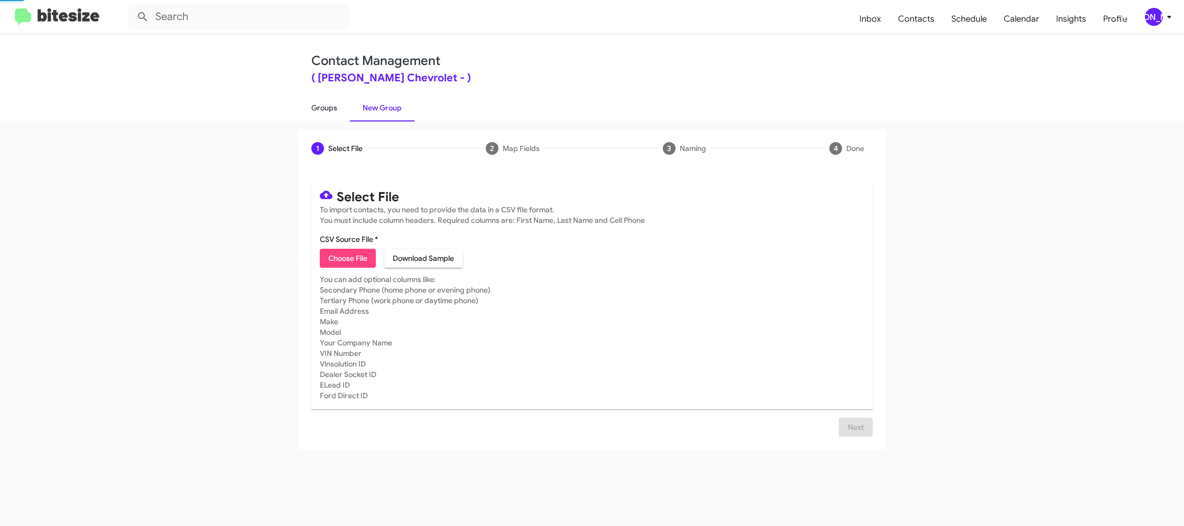
click at [347, 114] on link "Groups" at bounding box center [324, 107] width 51 height 27
type input "in:groups"
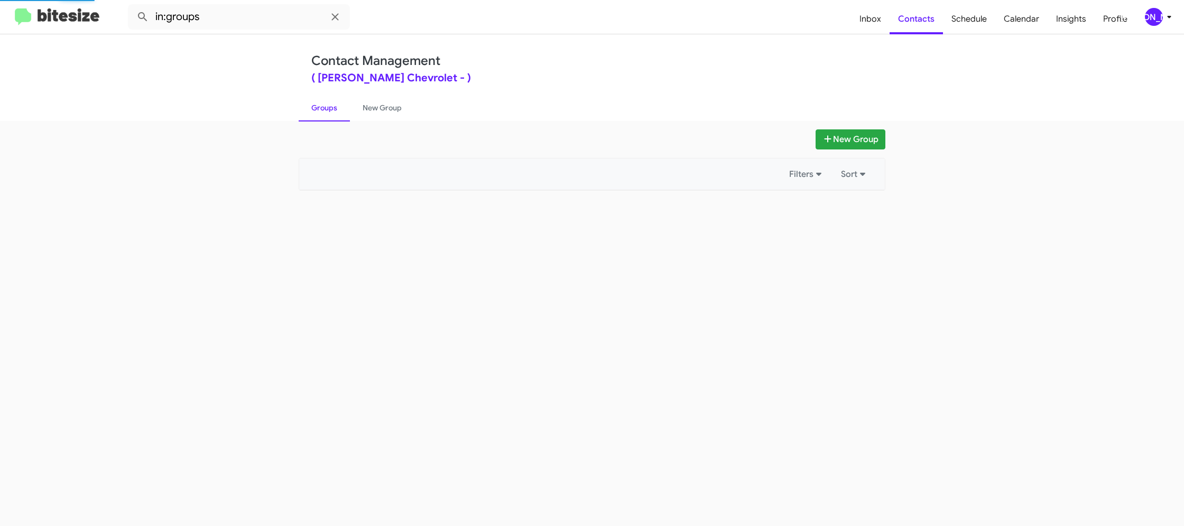
click at [347, 114] on link "Groups" at bounding box center [324, 107] width 51 height 27
click at [369, 109] on link "New Group" at bounding box center [382, 107] width 64 height 27
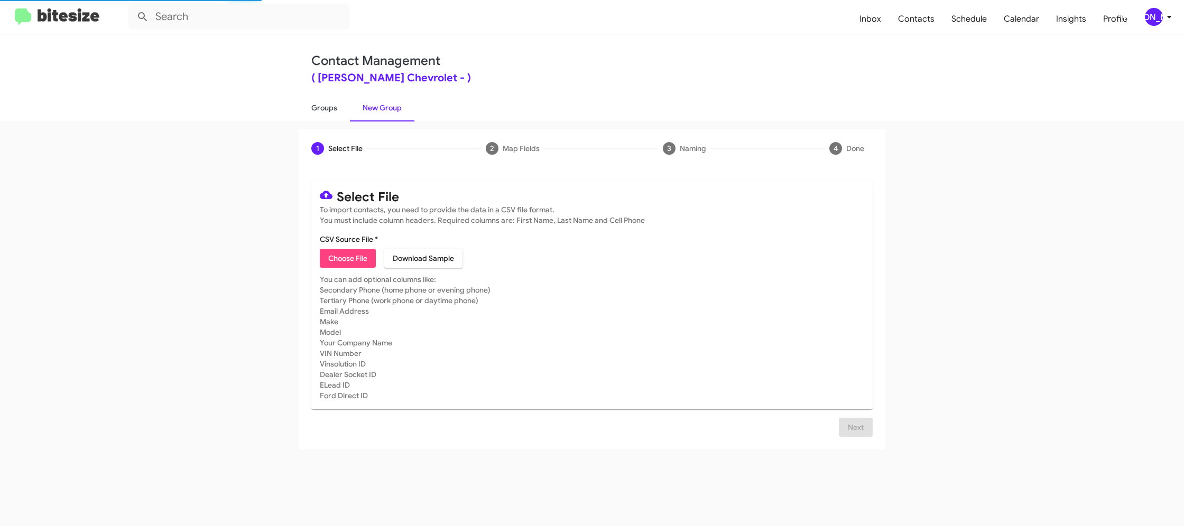
click at [343, 111] on link "Groups" at bounding box center [324, 107] width 51 height 27
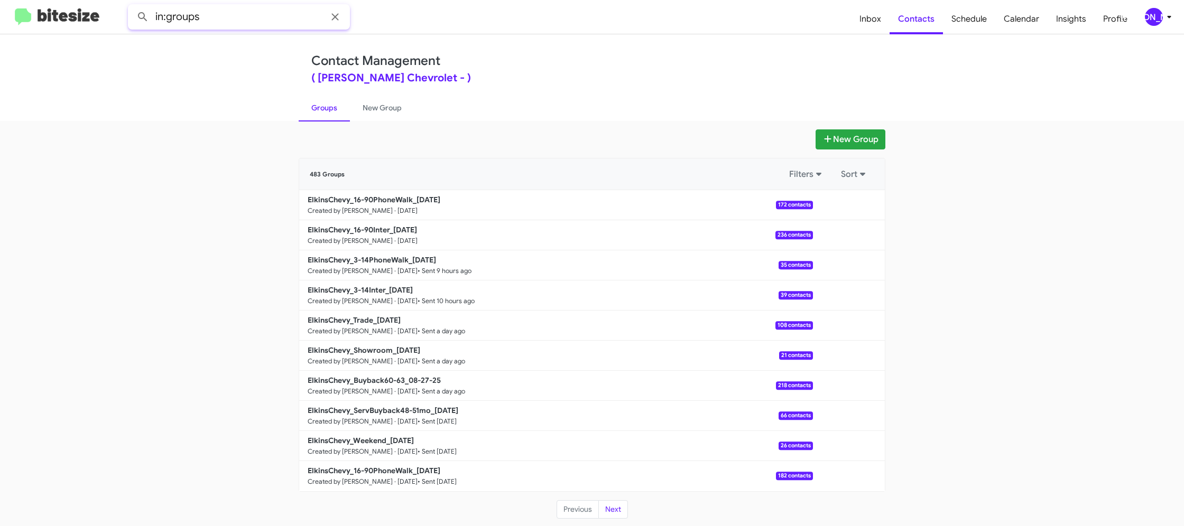
click at [237, 26] on input "in:groups" at bounding box center [239, 16] width 222 height 25
type input "in:groups 16-"
click at [132, 6] on button at bounding box center [142, 16] width 21 height 21
click at [605, 514] on button "Next" at bounding box center [613, 509] width 30 height 19
click at [616, 514] on button "Next" at bounding box center [613, 509] width 30 height 19
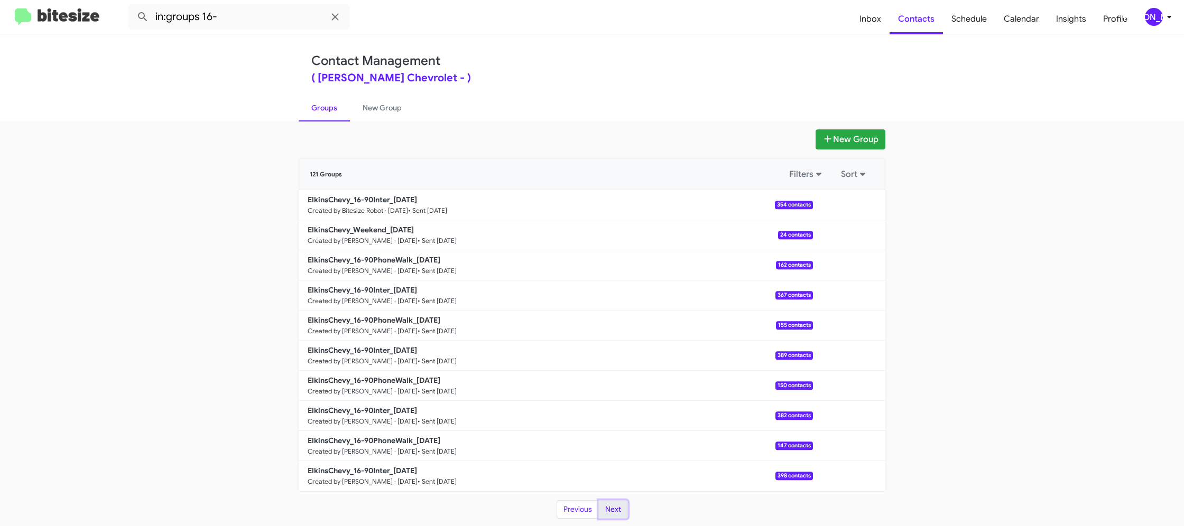
click at [617, 514] on button "Next" at bounding box center [613, 509] width 30 height 19
click at [375, 112] on link "New Group" at bounding box center [382, 107] width 64 height 27
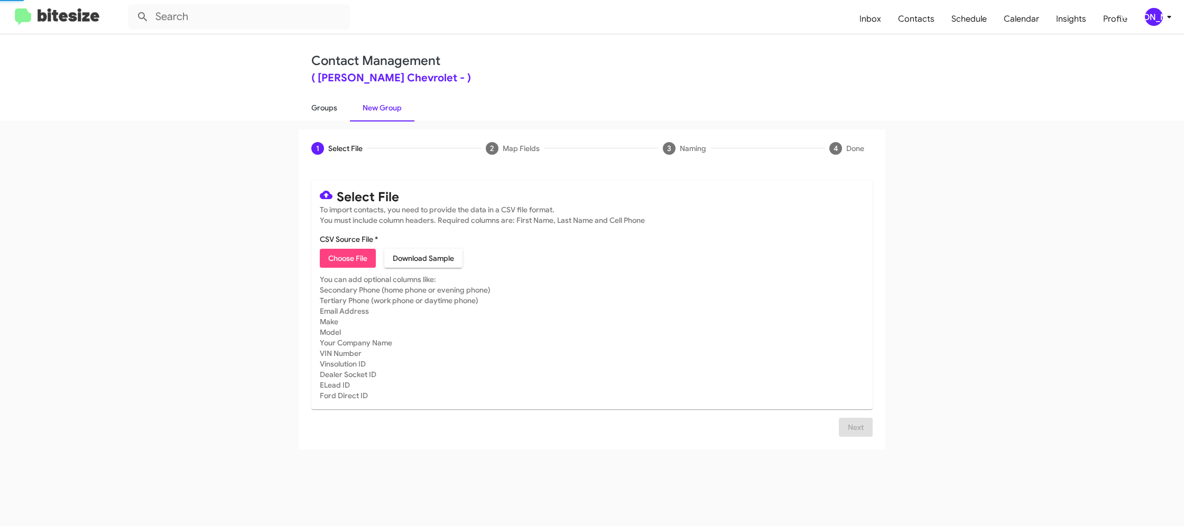
click at [339, 113] on link "Groups" at bounding box center [324, 107] width 51 height 27
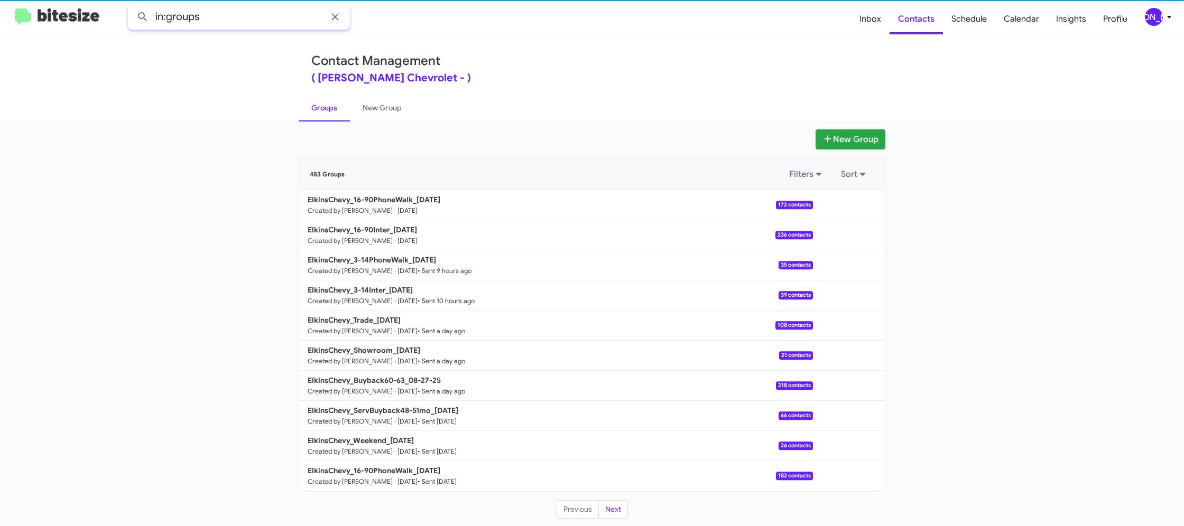
click at [257, 21] on input "in:groups" at bounding box center [239, 16] width 222 height 25
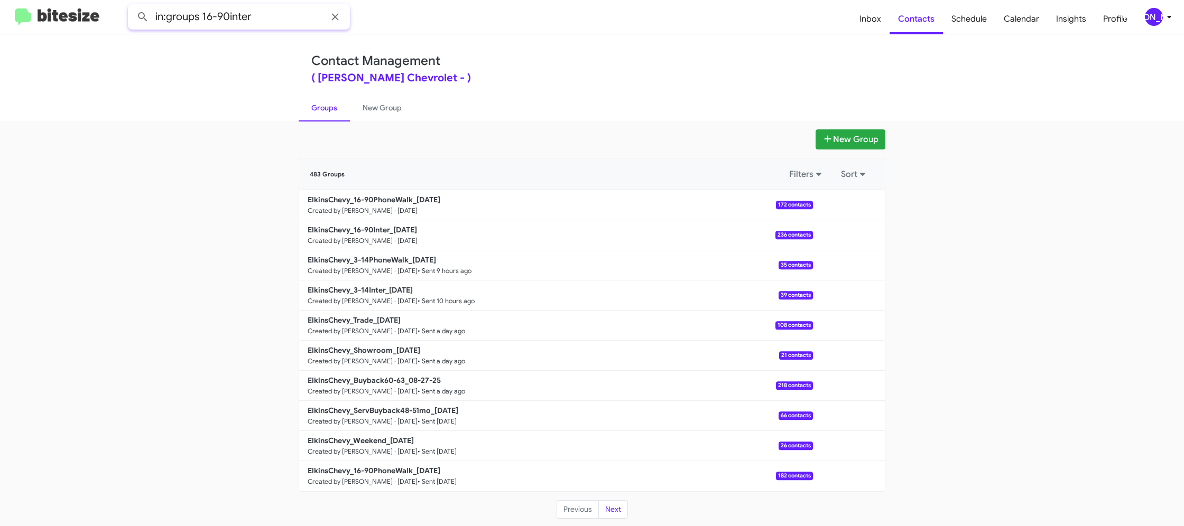
type input "in:groups 16-90inter"
click at [132, 6] on button at bounding box center [142, 16] width 21 height 21
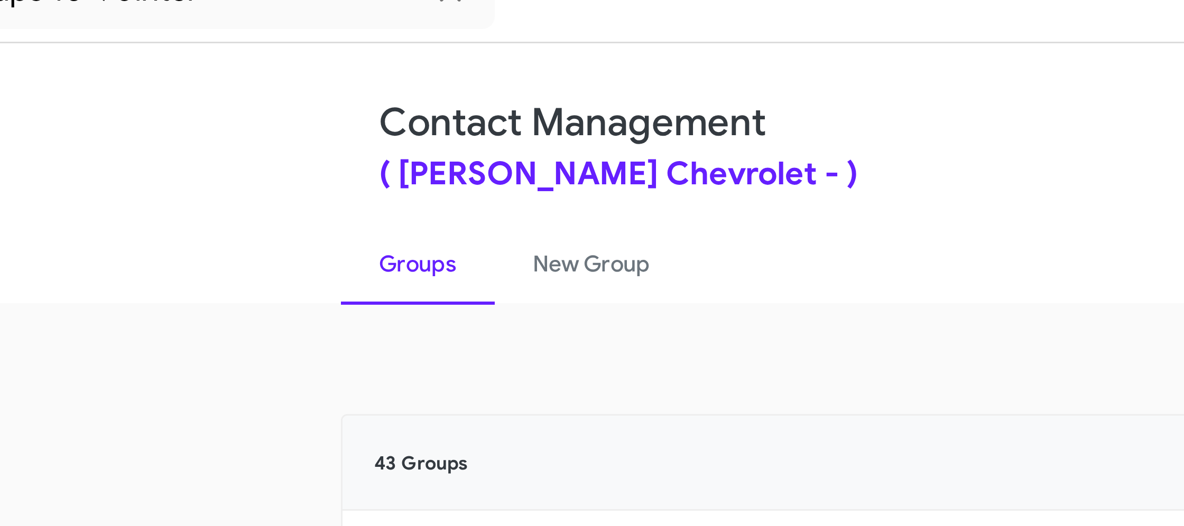
click at [309, 55] on div "Contact Management ( Elkins Chevrolet - ) Groups New Group" at bounding box center [592, 77] width 602 height 87
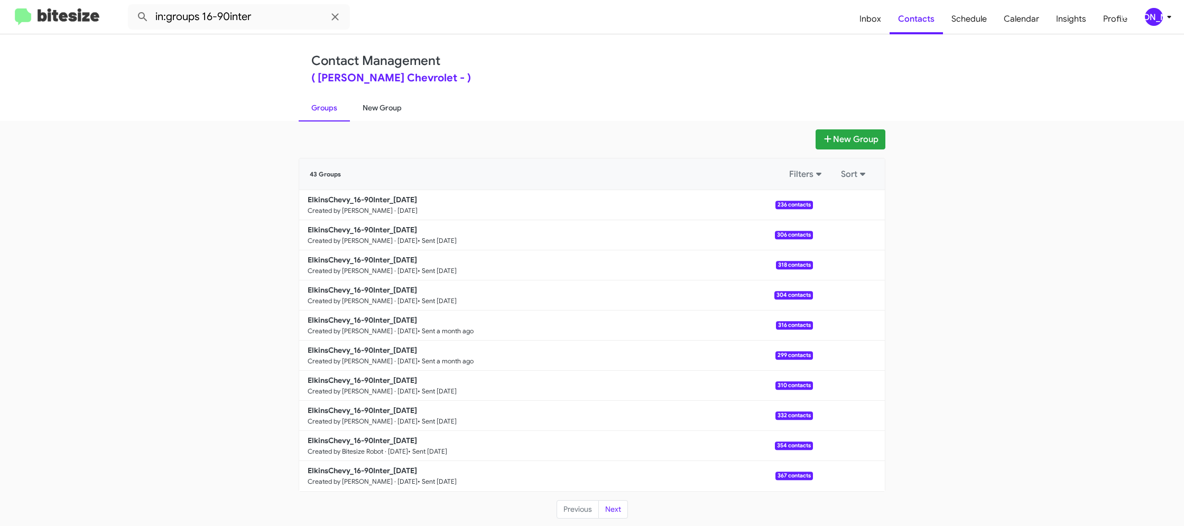
click at [377, 115] on link "New Group" at bounding box center [382, 107] width 64 height 27
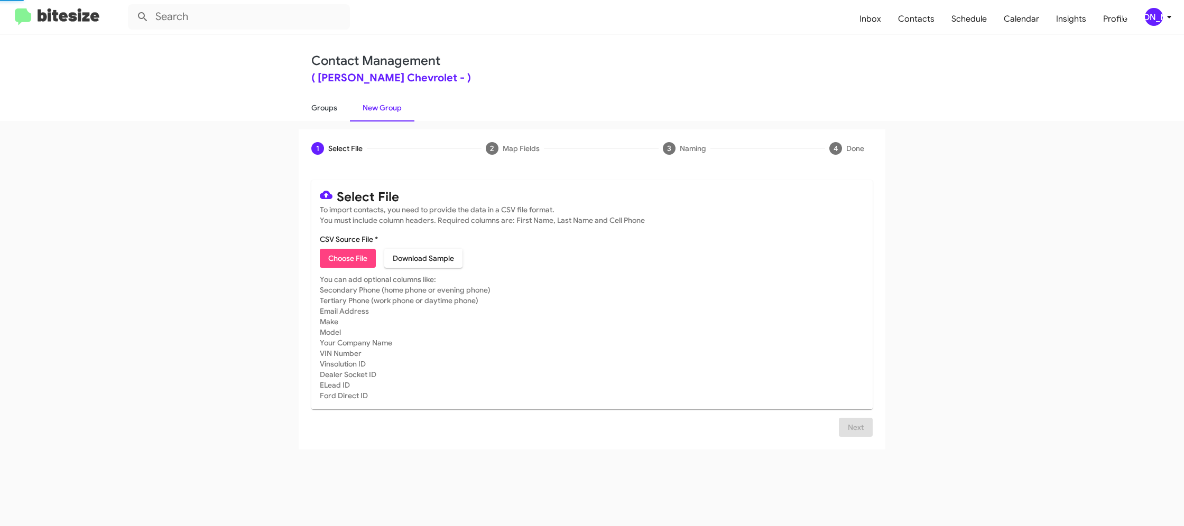
click at [341, 117] on link "Groups" at bounding box center [324, 107] width 51 height 27
type input "in:groups"
click at [341, 117] on link "Groups" at bounding box center [324, 107] width 51 height 27
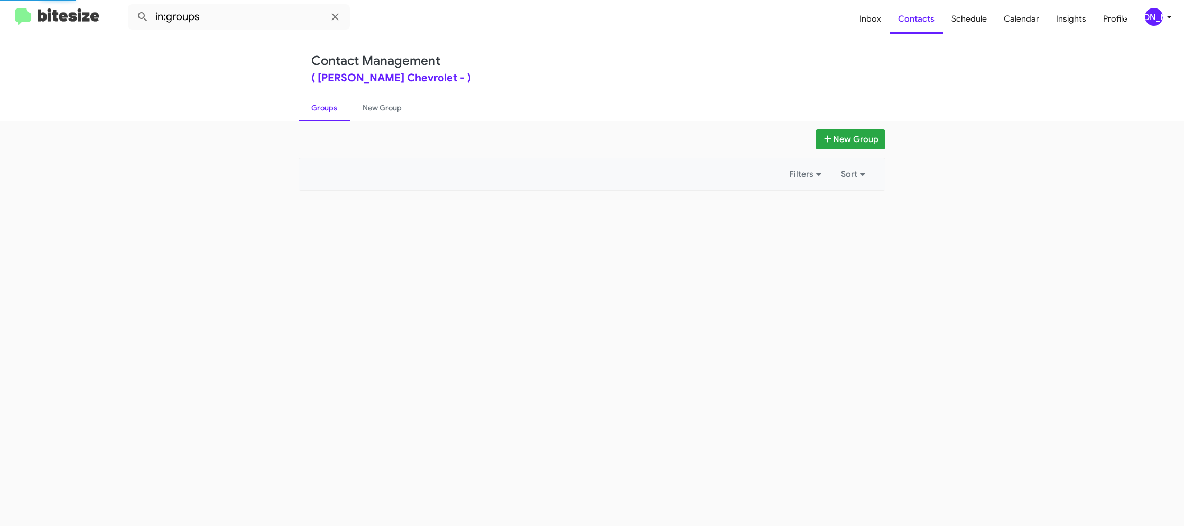
click at [341, 117] on link "Groups" at bounding box center [324, 107] width 51 height 27
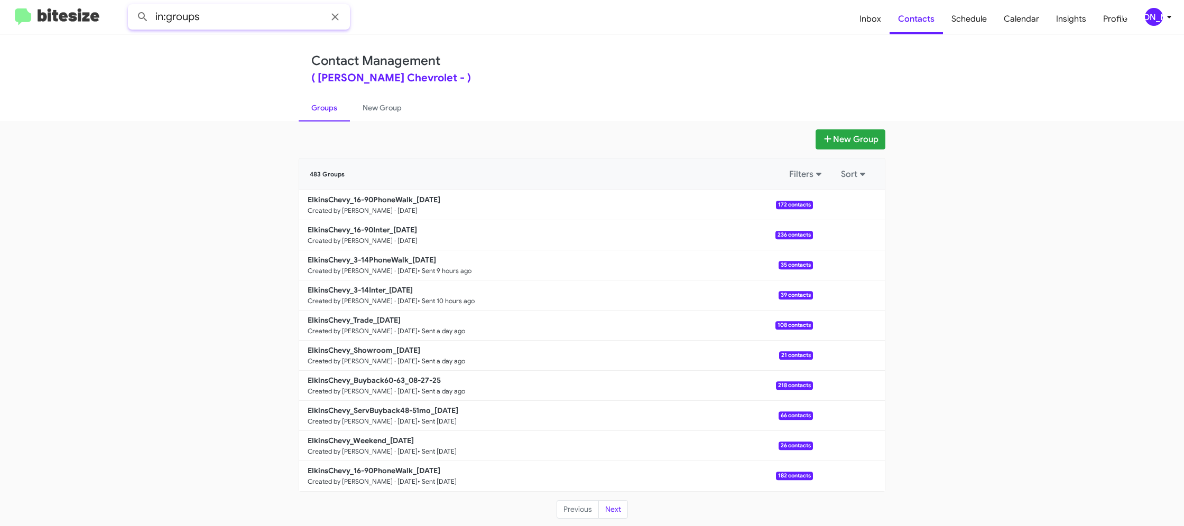
click at [233, 9] on input "in:groups" at bounding box center [239, 16] width 222 height 25
click at [360, 109] on link "New Group" at bounding box center [382, 107] width 64 height 27
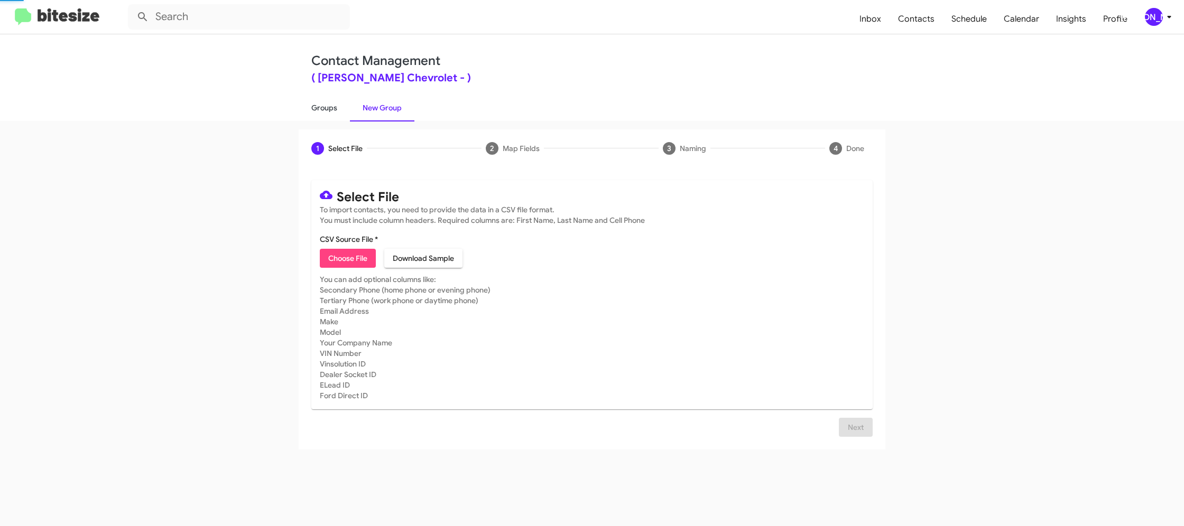
click at [331, 109] on link "Groups" at bounding box center [324, 107] width 51 height 27
type input "in:groups"
click at [331, 108] on link "Groups" at bounding box center [324, 107] width 51 height 27
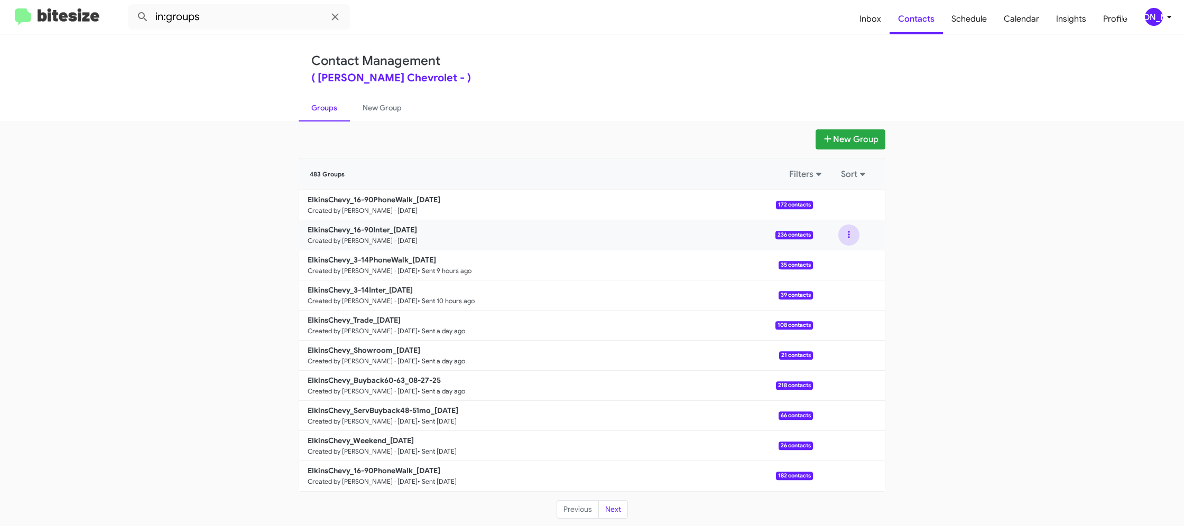
drag, startPoint x: 844, startPoint y: 235, endPoint x: 841, endPoint y: 241, distance: 7.4
click at [843, 235] on button at bounding box center [848, 235] width 21 height 21
click at [834, 271] on button "View contacts" at bounding box center [817, 263] width 85 height 25
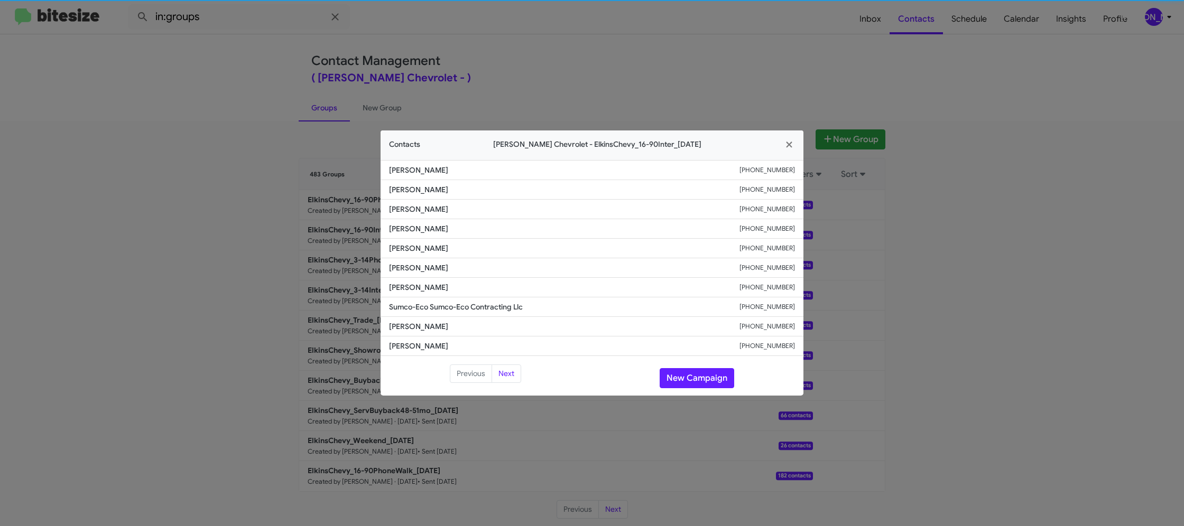
click at [415, 272] on span "Timothy Baranowski" at bounding box center [564, 268] width 350 height 11
copy span "Timothy Baranowski"
drag, startPoint x: 703, startPoint y: 82, endPoint x: 719, endPoint y: 94, distance: 19.7
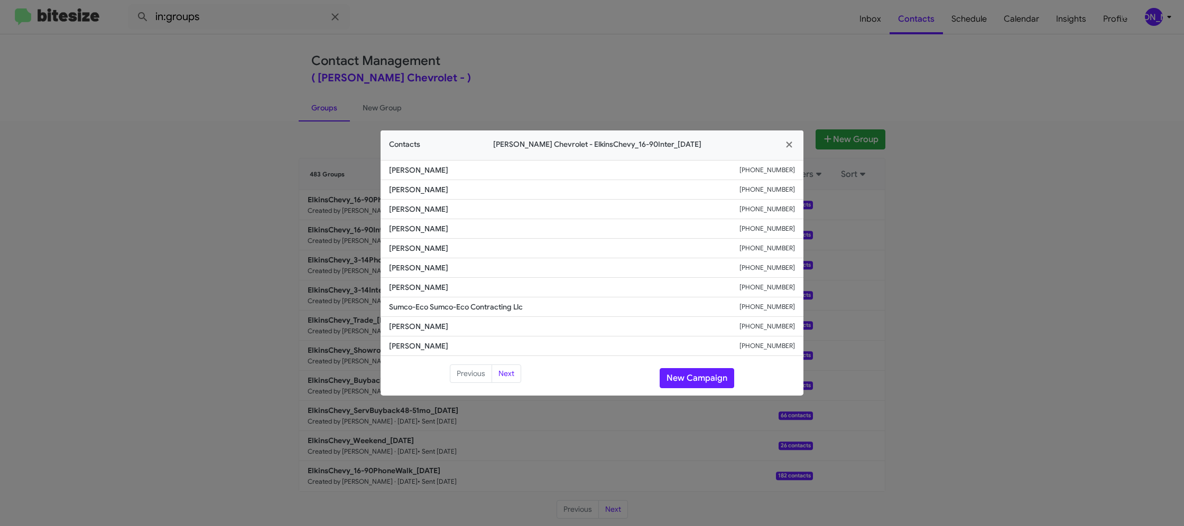
click at [703, 81] on modal-container "Contacts Elkins Chevrolet - ElkinsChevy_16-90Inter_08-29-25 Yisroel Kuperwasser…" at bounding box center [592, 263] width 1184 height 526
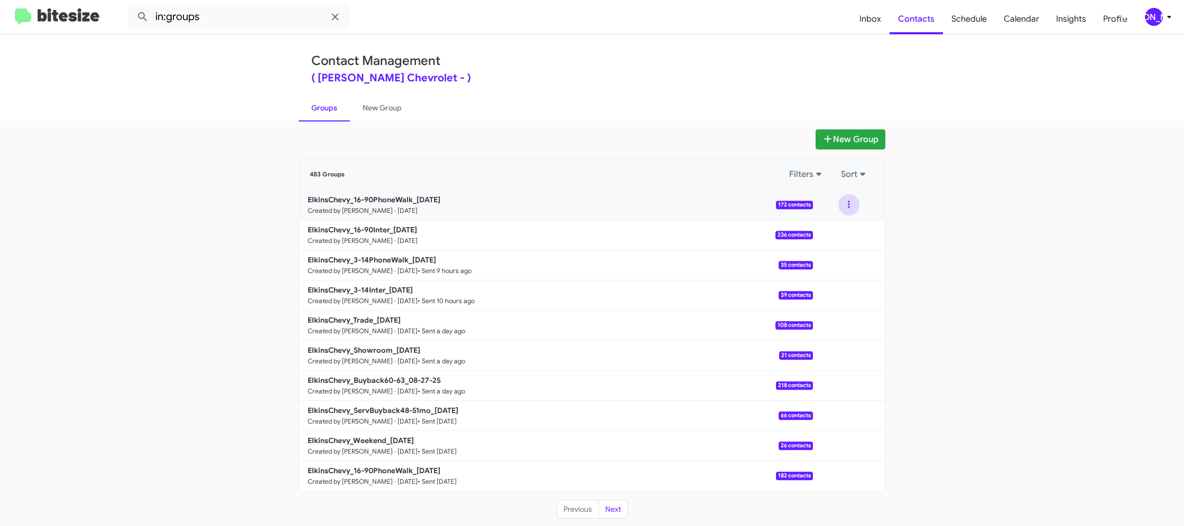
drag, startPoint x: 849, startPoint y: 208, endPoint x: 850, endPoint y: 215, distance: 6.9
click at [849, 209] on button at bounding box center [848, 204] width 21 height 21
click at [845, 225] on button "View contacts" at bounding box center [817, 233] width 85 height 25
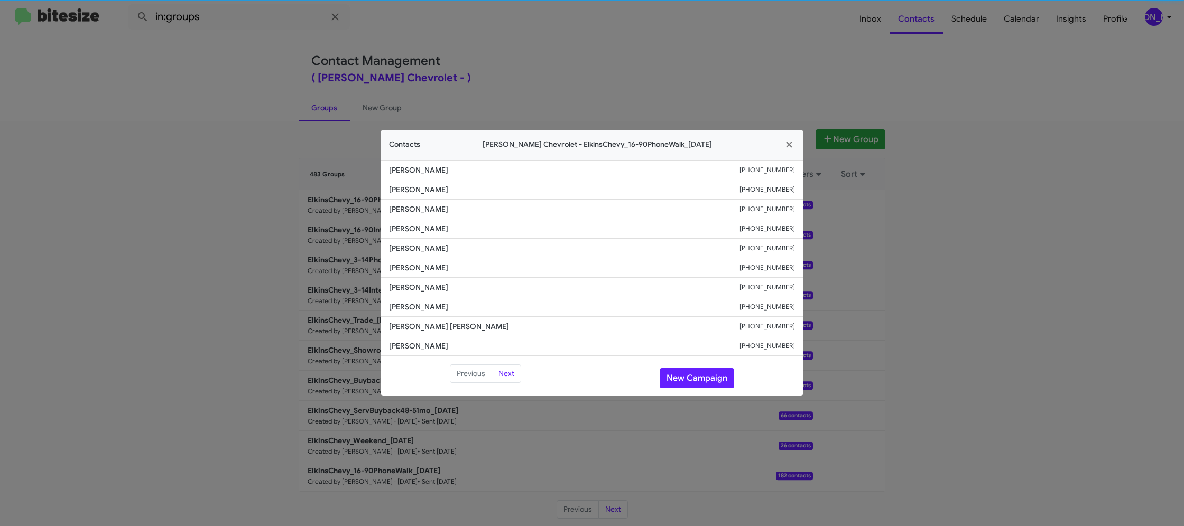
click at [404, 262] on li "Nancy Rossi +16092805029" at bounding box center [591, 268] width 423 height 20
copy span "Nancy Rossi"
drag, startPoint x: 317, startPoint y: 211, endPoint x: 341, endPoint y: 231, distance: 31.5
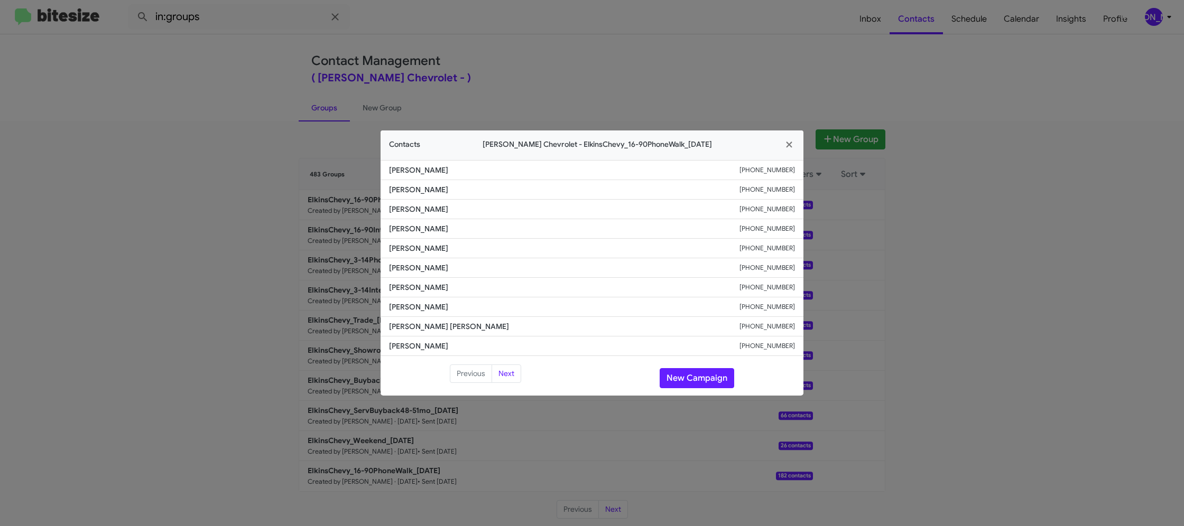
click at [317, 210] on modal-container "Contacts Elkins Chevrolet - ElkinsChevy_16-90PhoneWalk_08-29-25 Paul Tongue +12…" at bounding box center [592, 263] width 1184 height 526
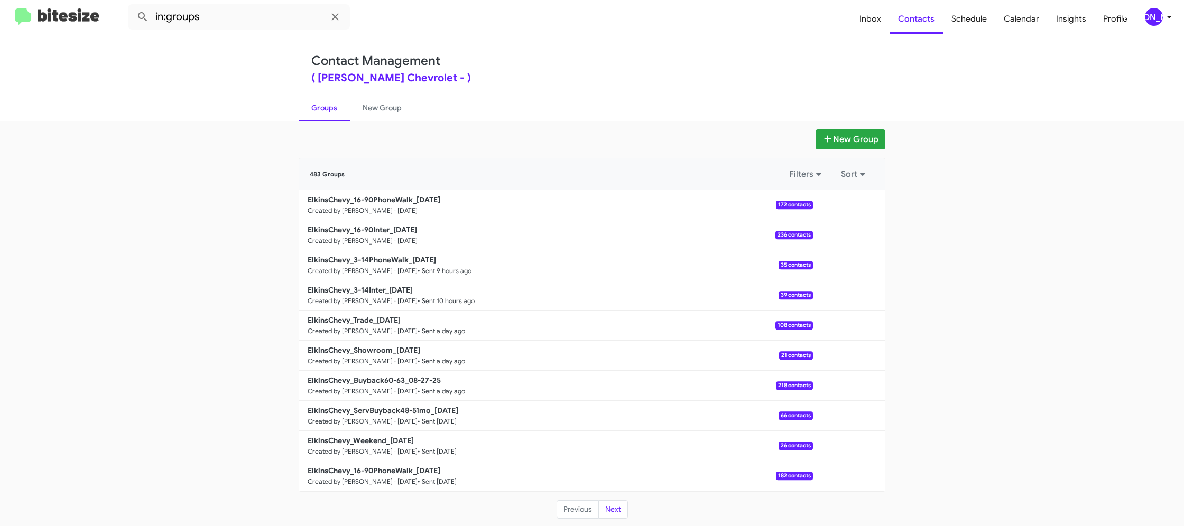
click at [368, 229] on b "ElkinsChevy_16-90Inter_08-29-25" at bounding box center [362, 230] width 109 height 10
drag, startPoint x: 368, startPoint y: 229, endPoint x: 274, endPoint y: 19, distance: 230.4
click at [367, 228] on b "ElkinsChevy_16-90Inter_08-29-25" at bounding box center [362, 230] width 109 height 10
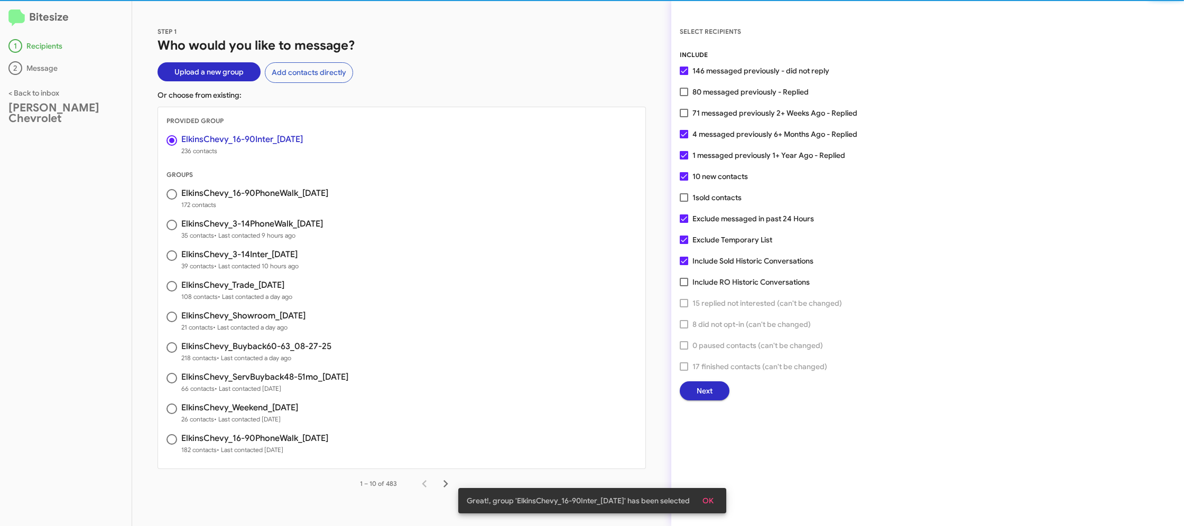
click at [704, 387] on span "Next" at bounding box center [704, 391] width 16 height 19
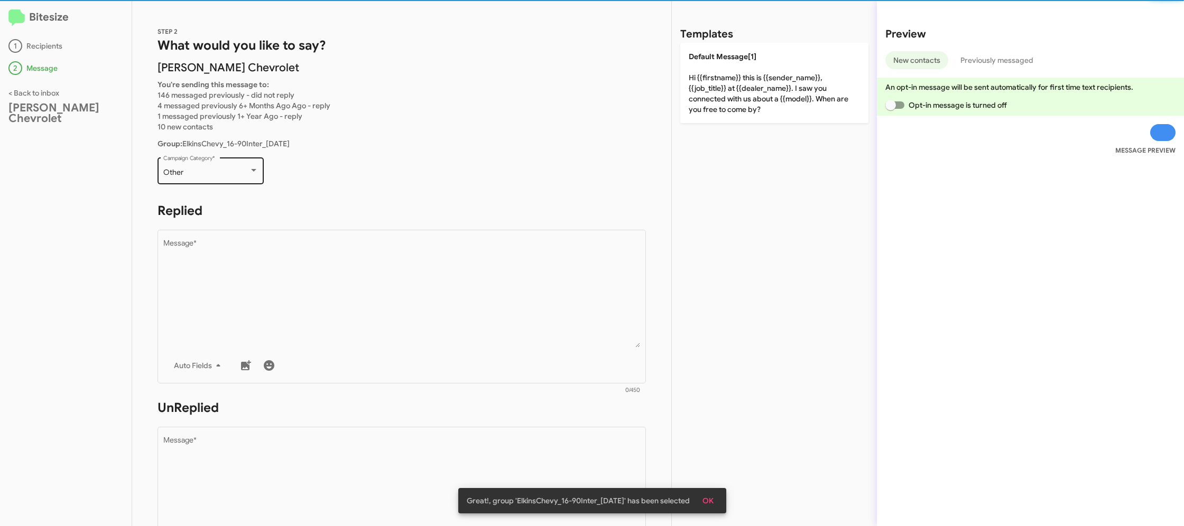
click at [224, 177] on div "Other Campaign Category *" at bounding box center [210, 169] width 95 height 29
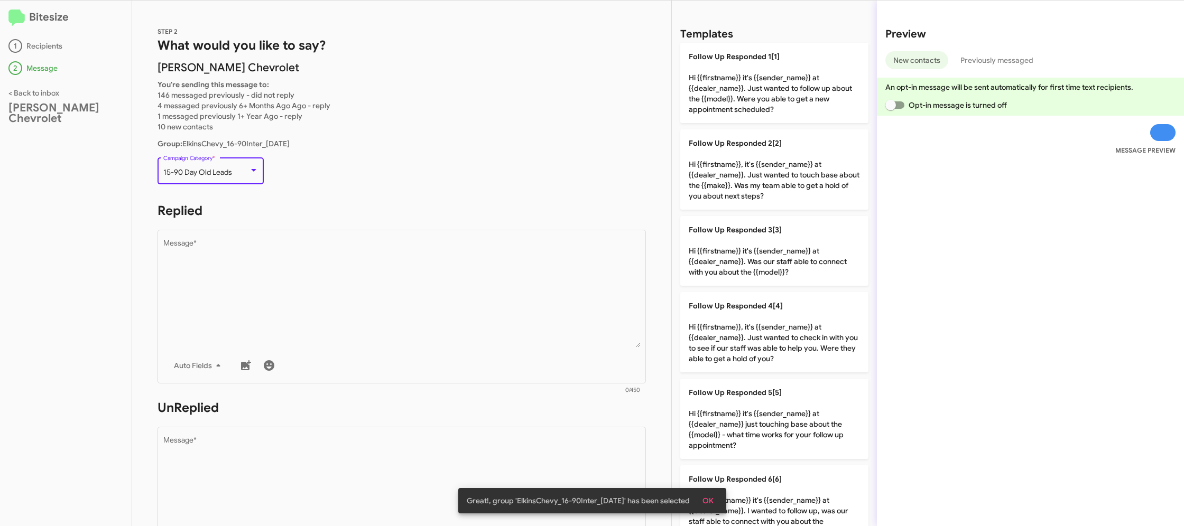
scroll to position [22, 0]
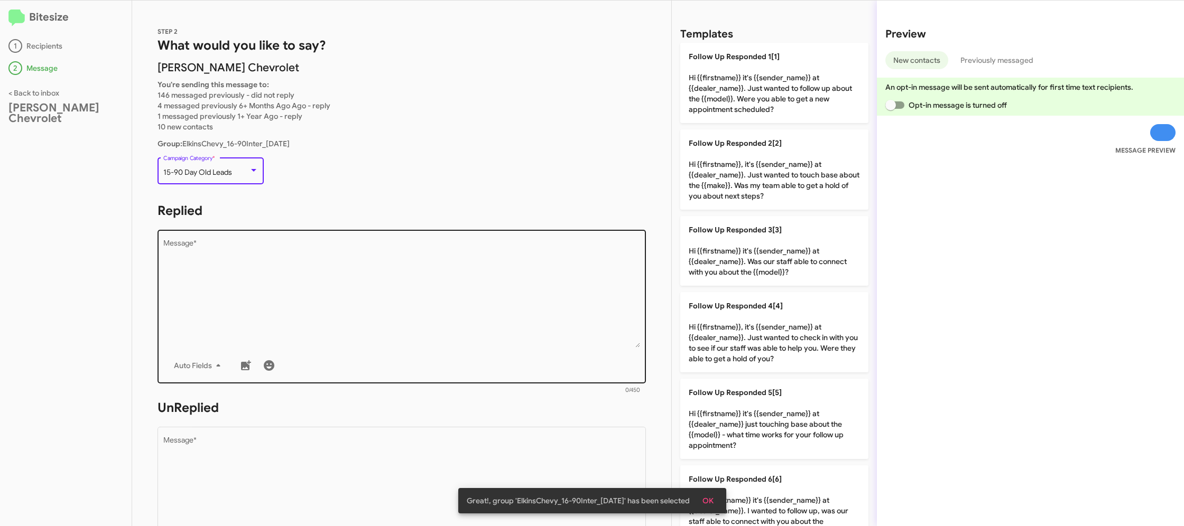
drag, startPoint x: 552, startPoint y: 303, endPoint x: 548, endPoint y: 294, distance: 10.2
click at [548, 294] on textarea "Message *" at bounding box center [401, 294] width 477 height 108
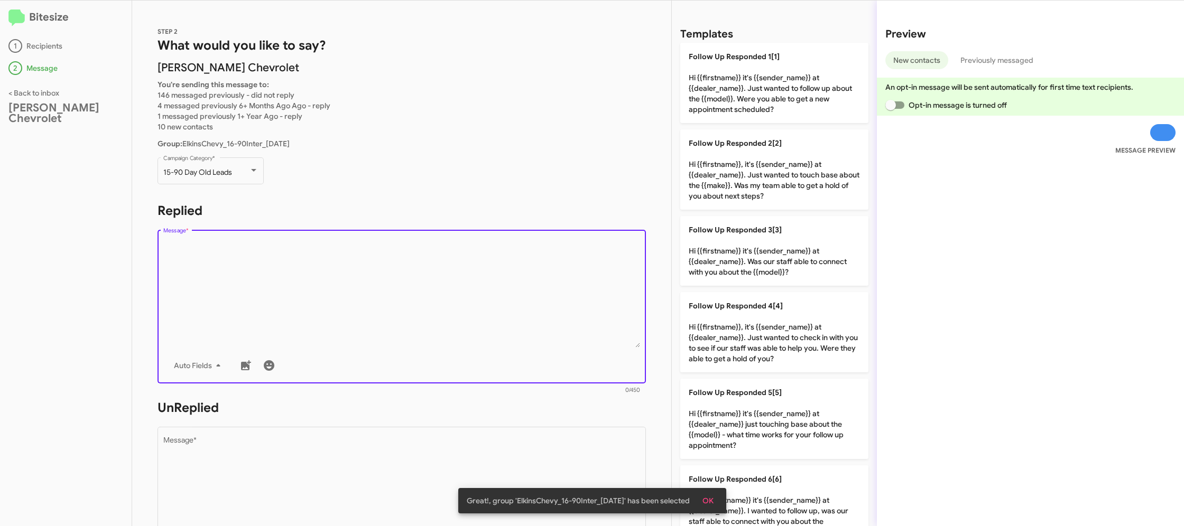
click at [549, 294] on textarea "Message *" at bounding box center [401, 294] width 477 height 108
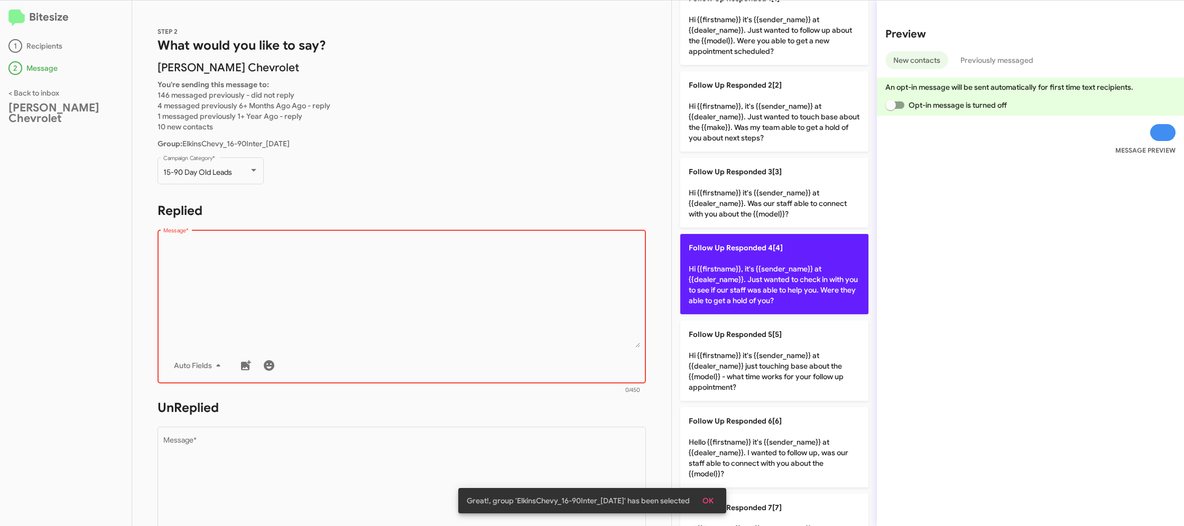
scroll to position [362, 0]
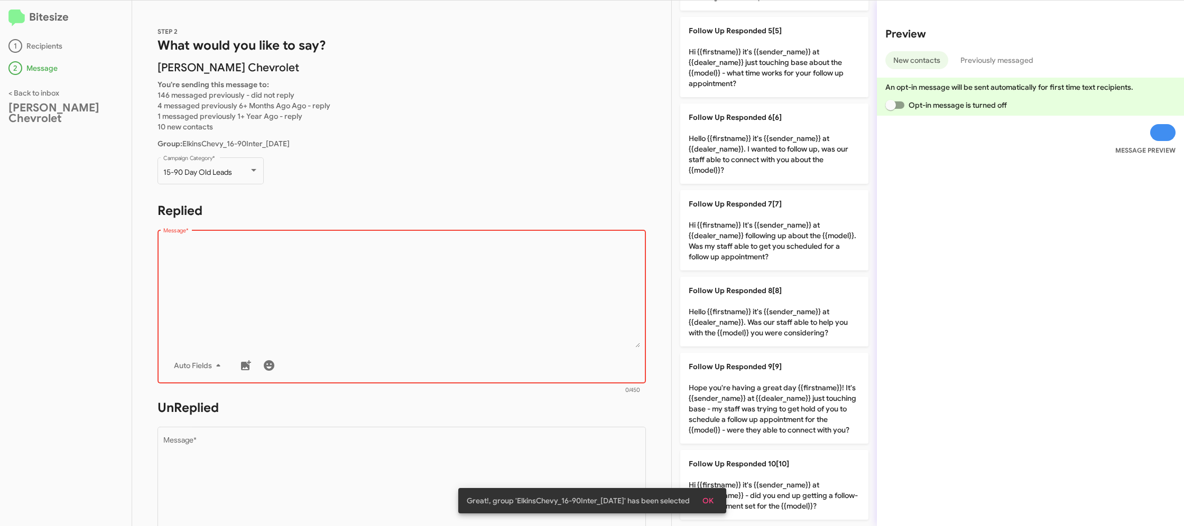
drag, startPoint x: 791, startPoint y: 414, endPoint x: 581, endPoint y: 486, distance: 221.6
click at [788, 415] on p "Follow Up Responded 9[9] Hope you're having a great day {{firstname}}! It's {{s…" at bounding box center [774, 398] width 188 height 91
type textarea "Hope you're having a great day {{firstname}}! It's {{sender_name}} at {{dealer_…"
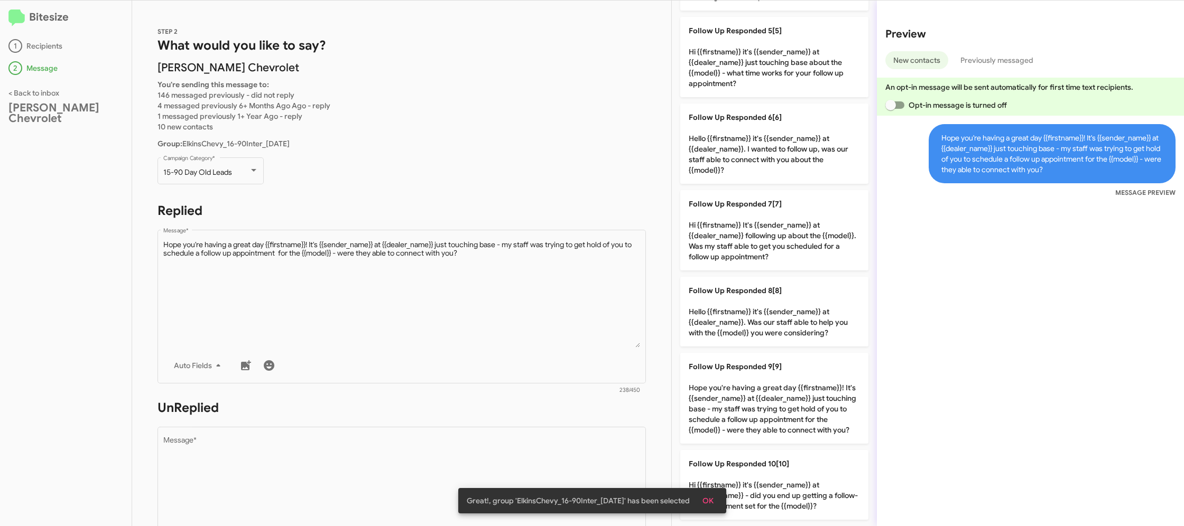
click at [582, 481] on div "Great!, group 'ElkinsChevy_16-90Inter_08-29-25' has been selected OK" at bounding box center [591, 501] width 293 height 51
click at [580, 459] on textarea "Message *" at bounding box center [401, 491] width 477 height 108
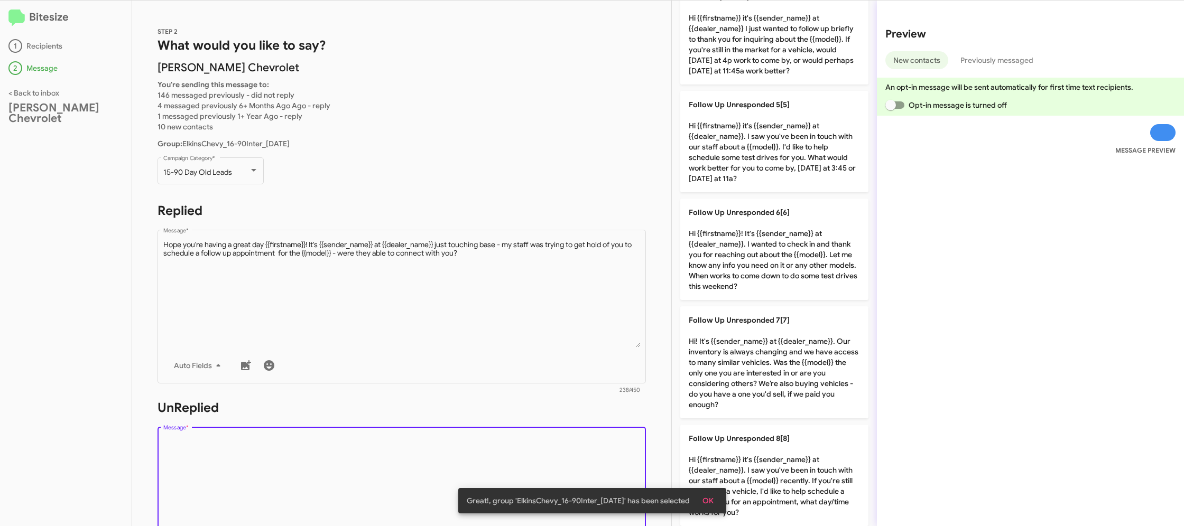
click at [580, 459] on textarea "Message *" at bounding box center [401, 491] width 477 height 108
drag, startPoint x: 580, startPoint y: 459, endPoint x: 589, endPoint y: 455, distance: 9.2
click at [581, 459] on textarea "Message *" at bounding box center [401, 491] width 477 height 108
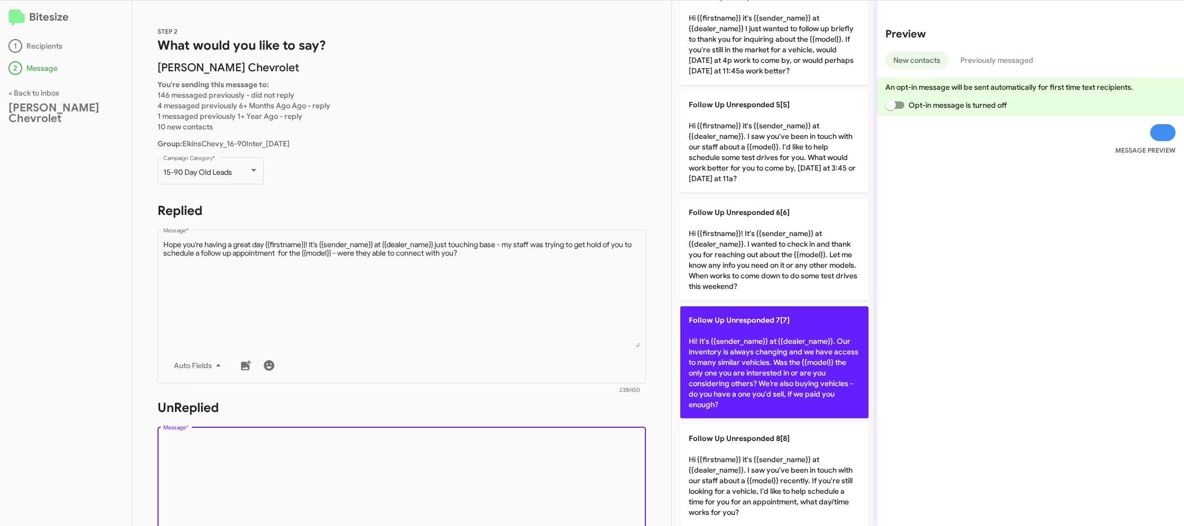
scroll to position [702, 0]
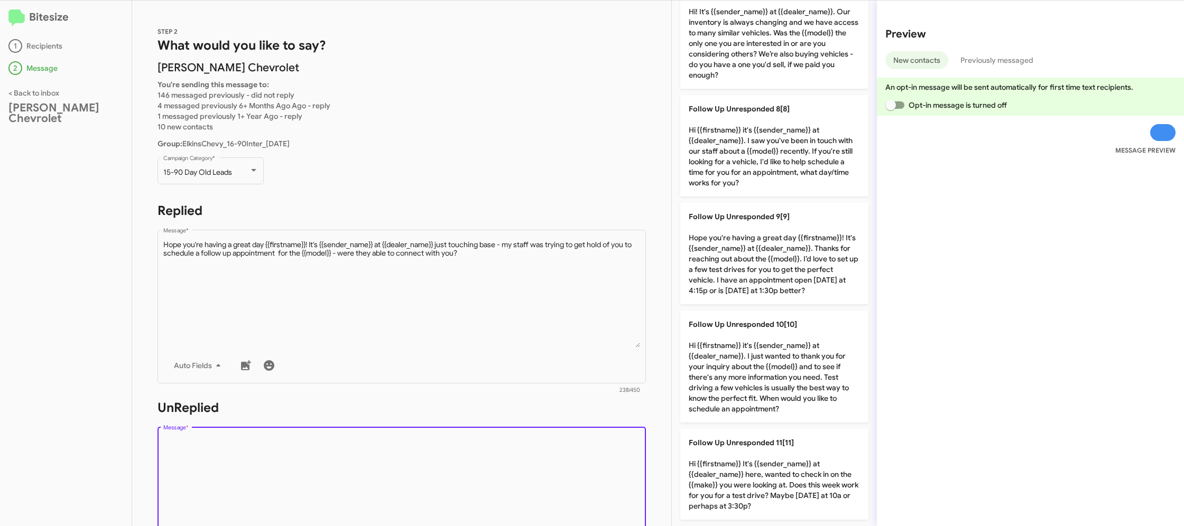
drag, startPoint x: 749, startPoint y: 480, endPoint x: 504, endPoint y: 385, distance: 263.0
click at [740, 478] on p "Follow Up Unresponded 11[11] Hi {{firstname}} It's {{sender_name}} at {{dealer_…" at bounding box center [774, 474] width 188 height 91
type textarea "Hi {{firstname}} It's {{sender_name}} at {{dealer_name}} here, wanted to check …"
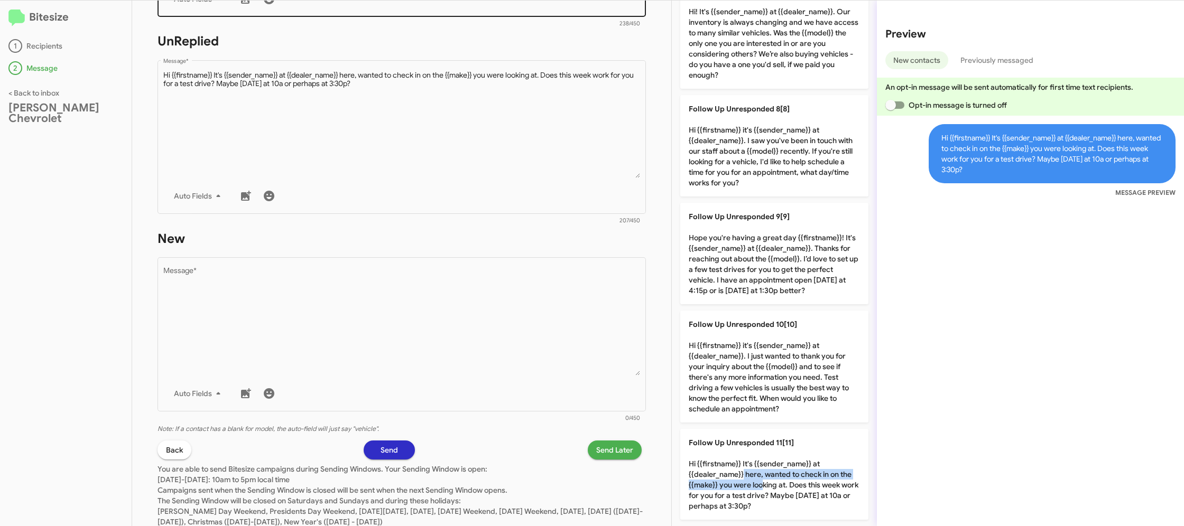
scroll to position [384, 0]
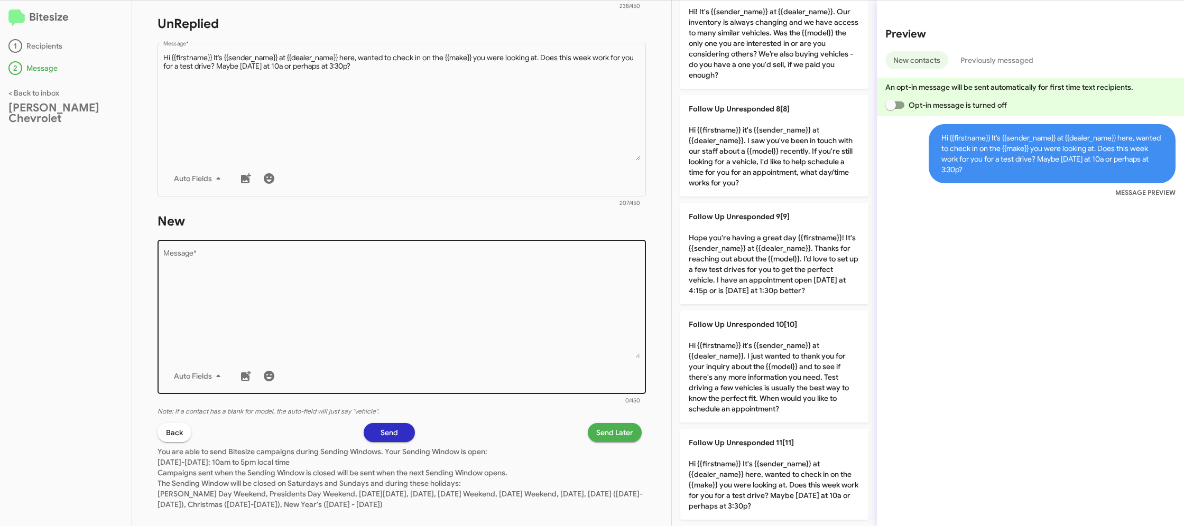
click at [491, 369] on div "Auto Fields" at bounding box center [401, 376] width 477 height 21
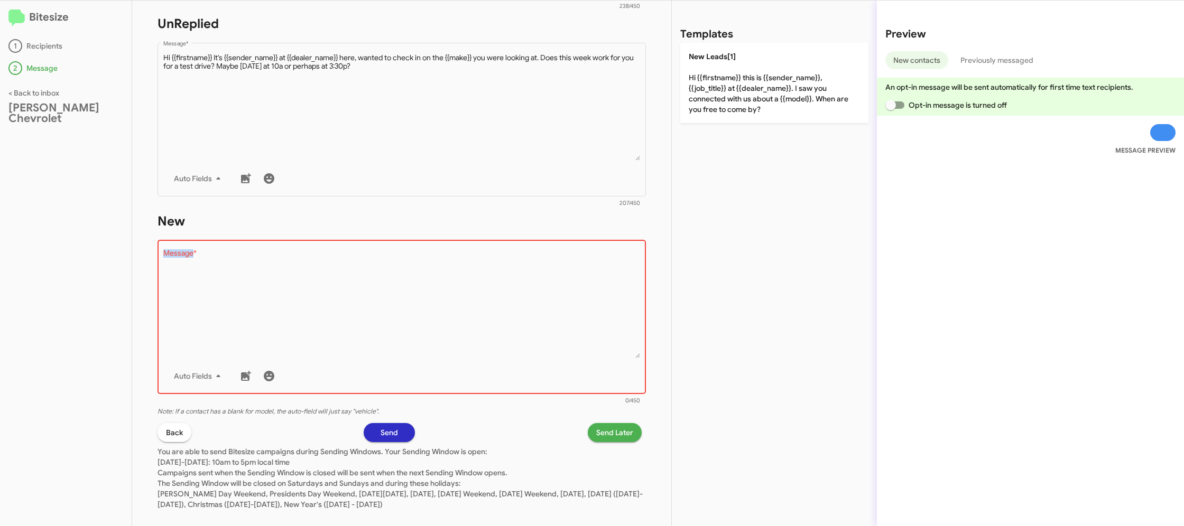
drag, startPoint x: 491, startPoint y: 369, endPoint x: 592, endPoint y: 208, distance: 189.7
click at [493, 360] on div "Drop image here to insert Auto Fields Message *" at bounding box center [401, 316] width 477 height 156
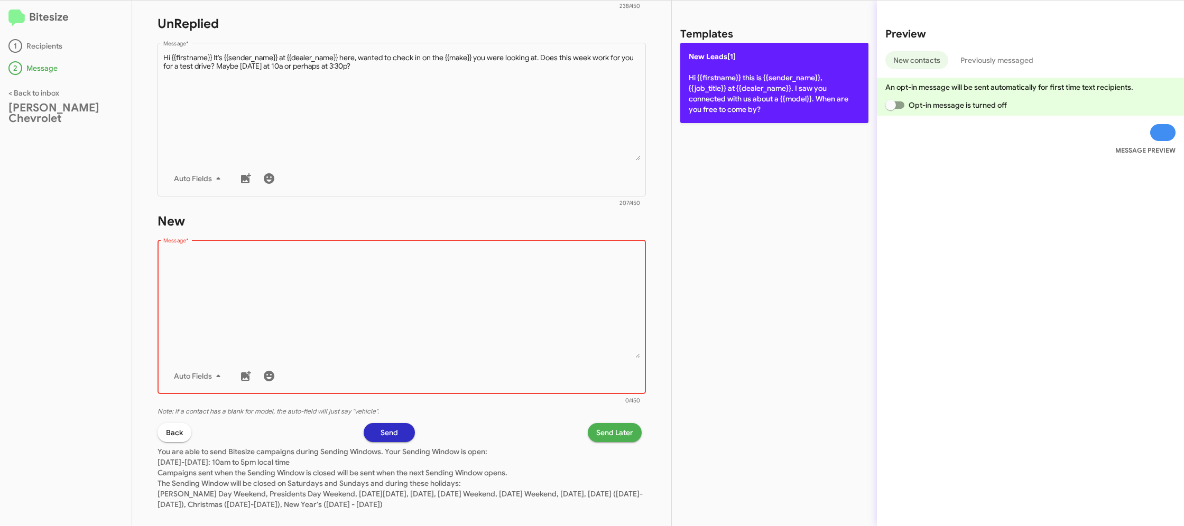
click at [737, 76] on p "New Leads[1] Hi {{firstname}} this is {{sender_name}}, {{job_title}} at {{deale…" at bounding box center [774, 83] width 188 height 80
type textarea "Hi {{firstname}} this is {{sender_name}}, {{job_title}} at {{dealer_name}}. I s…"
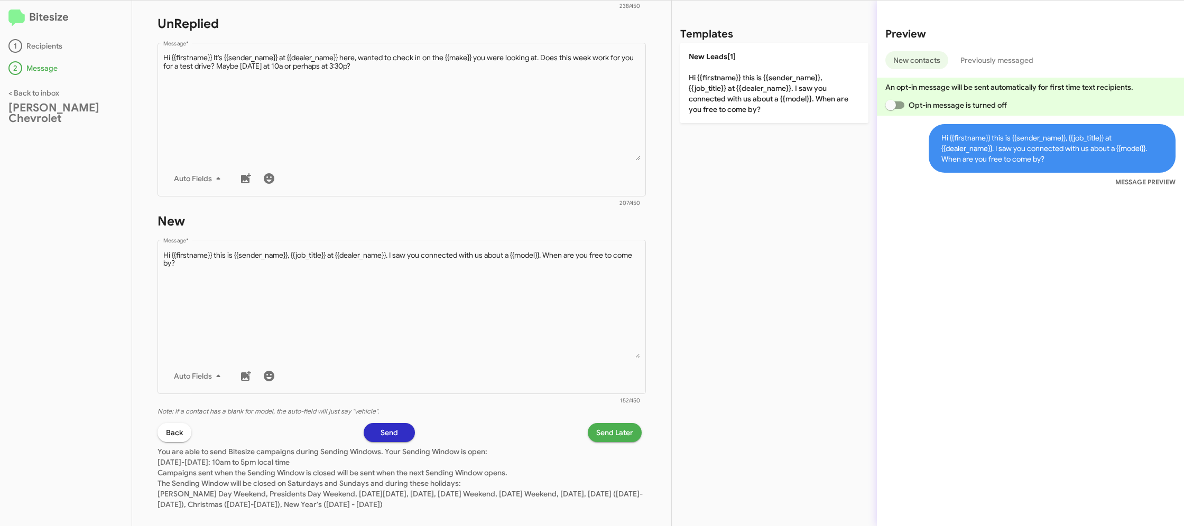
click at [620, 428] on span "Send Later" at bounding box center [614, 432] width 37 height 19
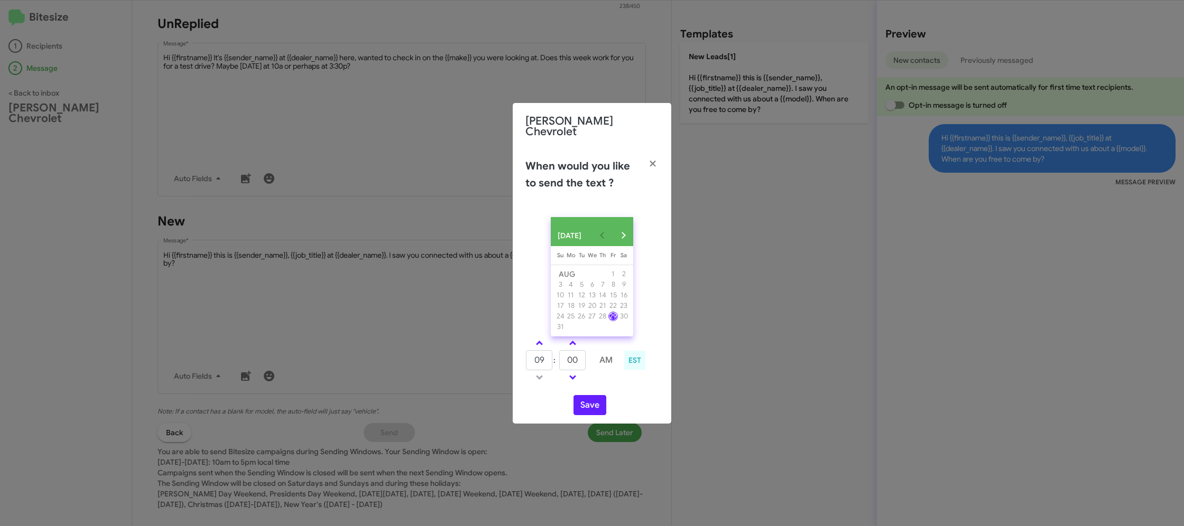
drag, startPoint x: 540, startPoint y: 343, endPoint x: 550, endPoint y: 352, distance: 14.2
click at [540, 343] on span at bounding box center [539, 344] width 7 height 7
type input "10"
click at [571, 360] on input "00" at bounding box center [572, 360] width 26 height 20
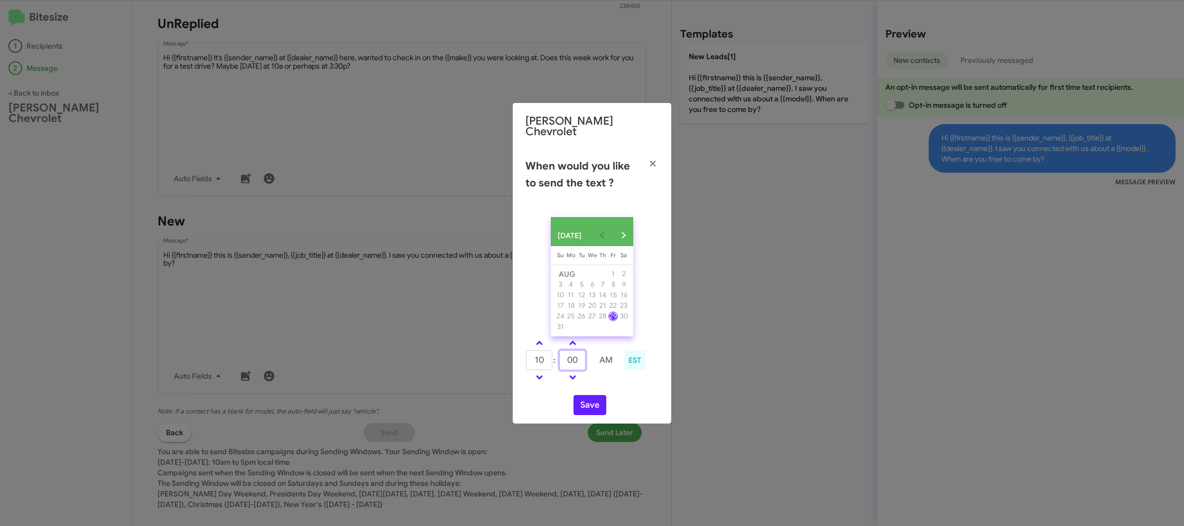
click at [571, 360] on input "00" at bounding box center [572, 360] width 26 height 20
type input "32"
drag, startPoint x: 608, startPoint y: 376, endPoint x: 596, endPoint y: 401, distance: 27.2
click at [606, 378] on td at bounding box center [606, 377] width 28 height 13
click at [596, 401] on button "Save" at bounding box center [589, 405] width 33 height 20
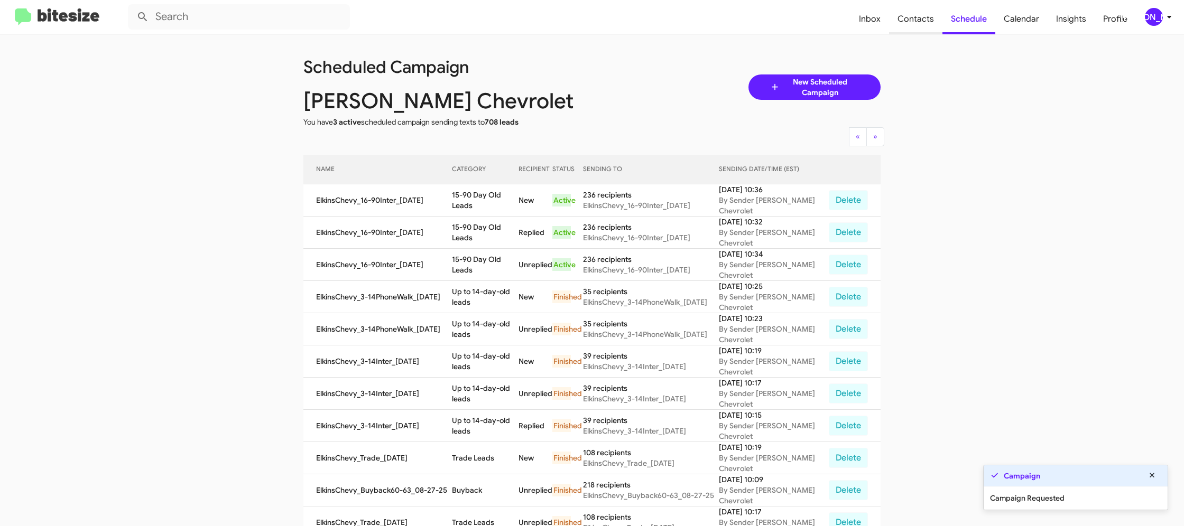
click at [916, 17] on span "Contacts" at bounding box center [915, 19] width 53 height 31
type input "in:groups"
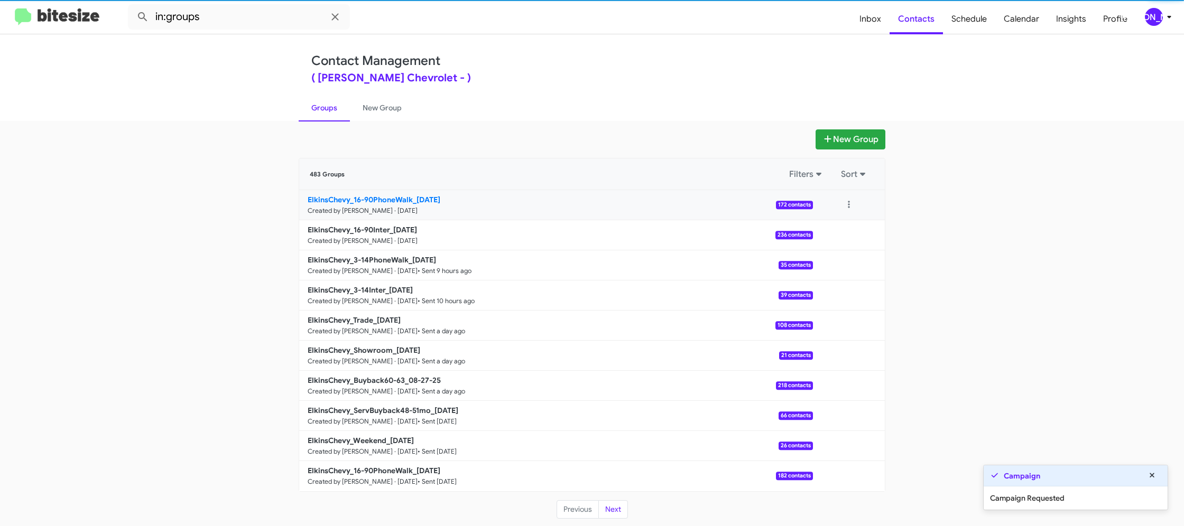
click at [393, 199] on b "ElkinsChevy_16-90PhoneWalk_08-29-25" at bounding box center [374, 200] width 133 height 10
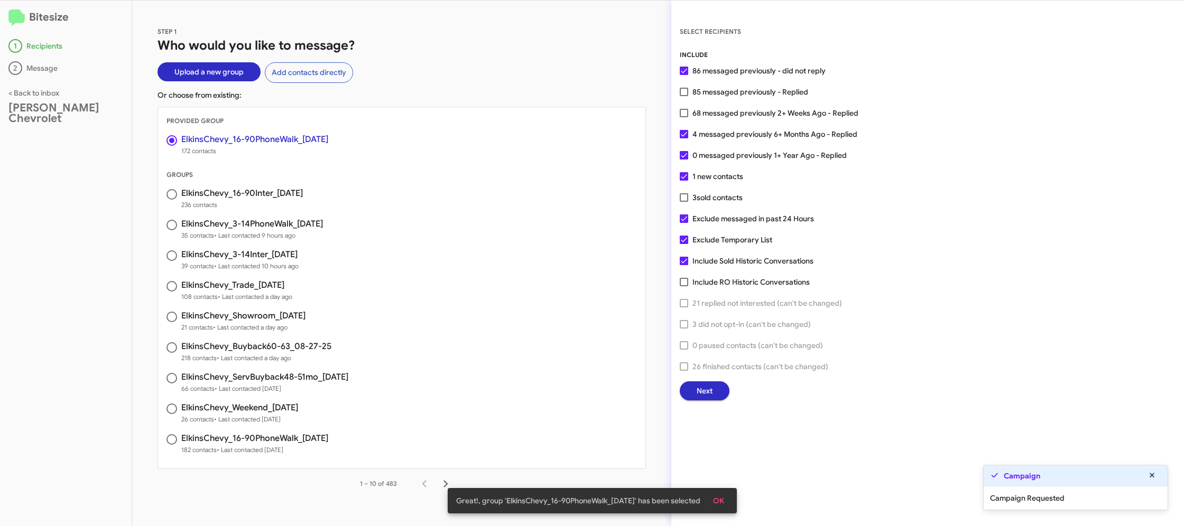
click at [716, 496] on button "OK" at bounding box center [718, 500] width 28 height 19
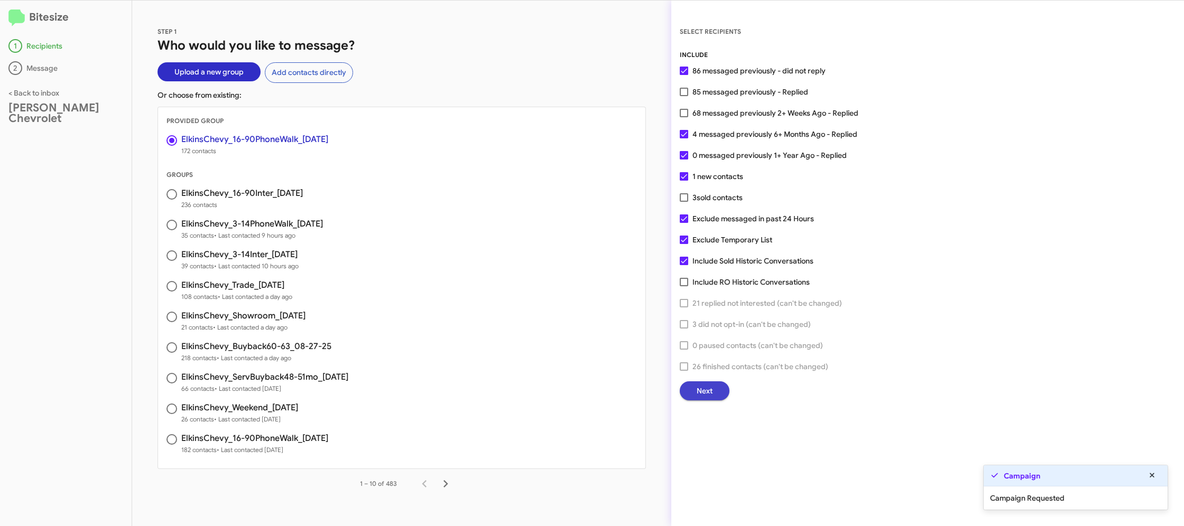
click at [700, 396] on span "Next" at bounding box center [704, 391] width 16 height 19
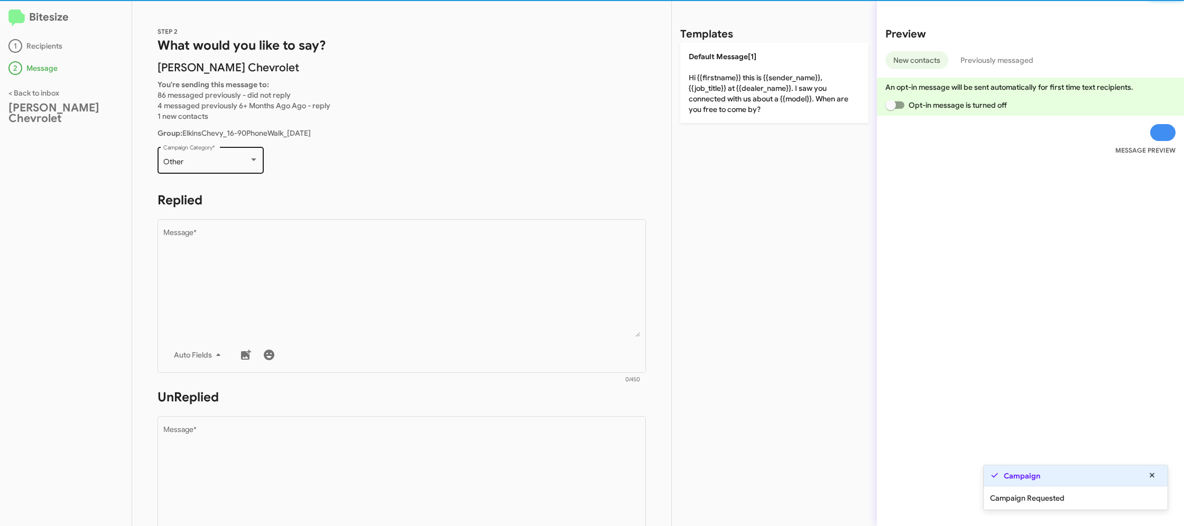
click at [217, 162] on div "Other" at bounding box center [206, 162] width 86 height 8
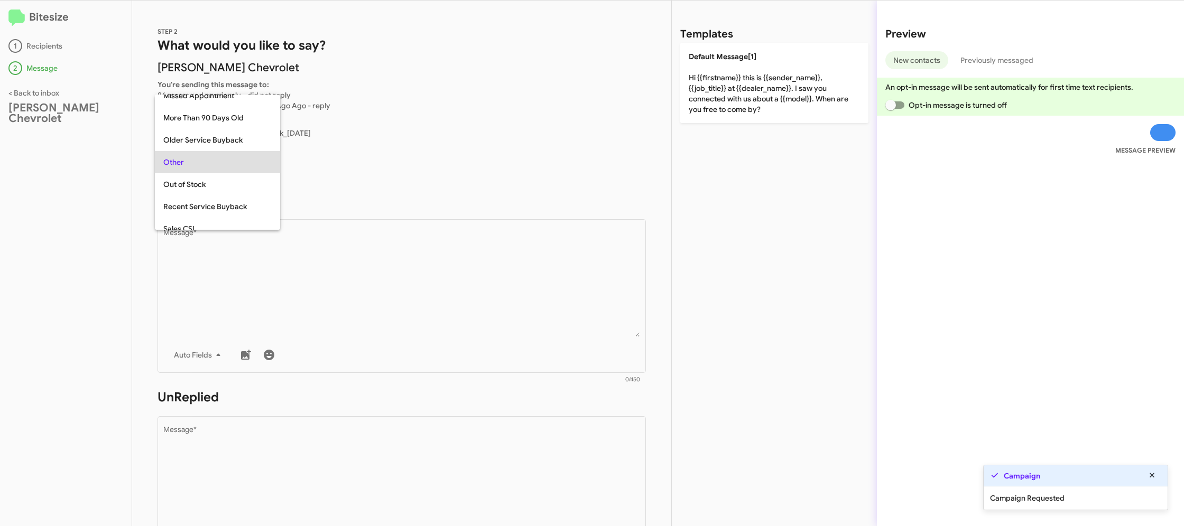
scroll to position [22, 0]
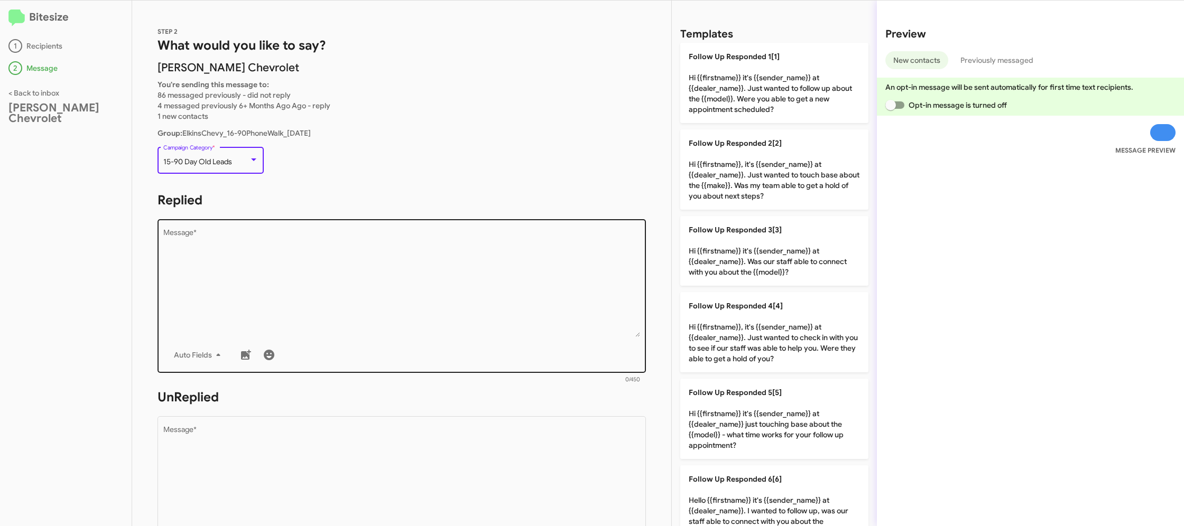
click at [410, 286] on textarea "Message *" at bounding box center [401, 283] width 477 height 108
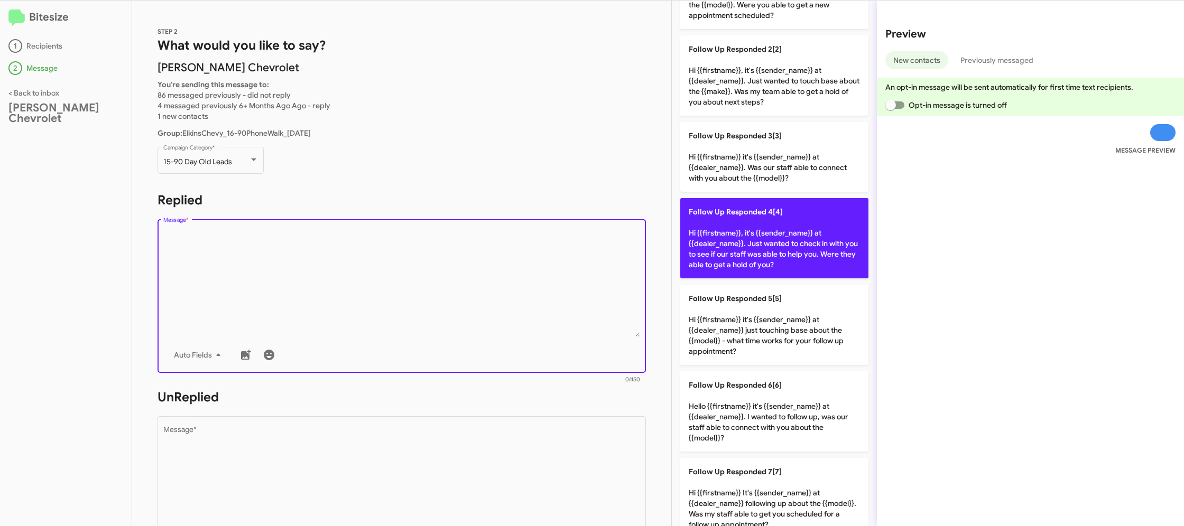
scroll to position [362, 0]
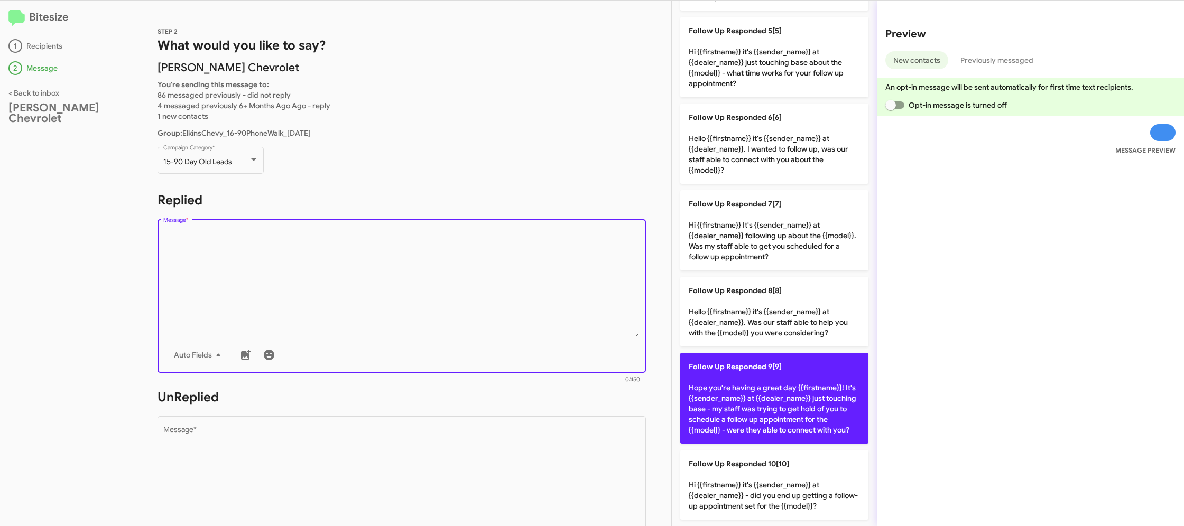
drag, startPoint x: 767, startPoint y: 393, endPoint x: 690, endPoint y: 409, distance: 78.8
click at [765, 394] on p "Follow Up Responded 9[9] Hope you're having a great day {{firstname}}! It's {{s…" at bounding box center [774, 398] width 188 height 91
type textarea "Hope you're having a great day {{firstname}}! It's {{sender_name}} at {{dealer_…"
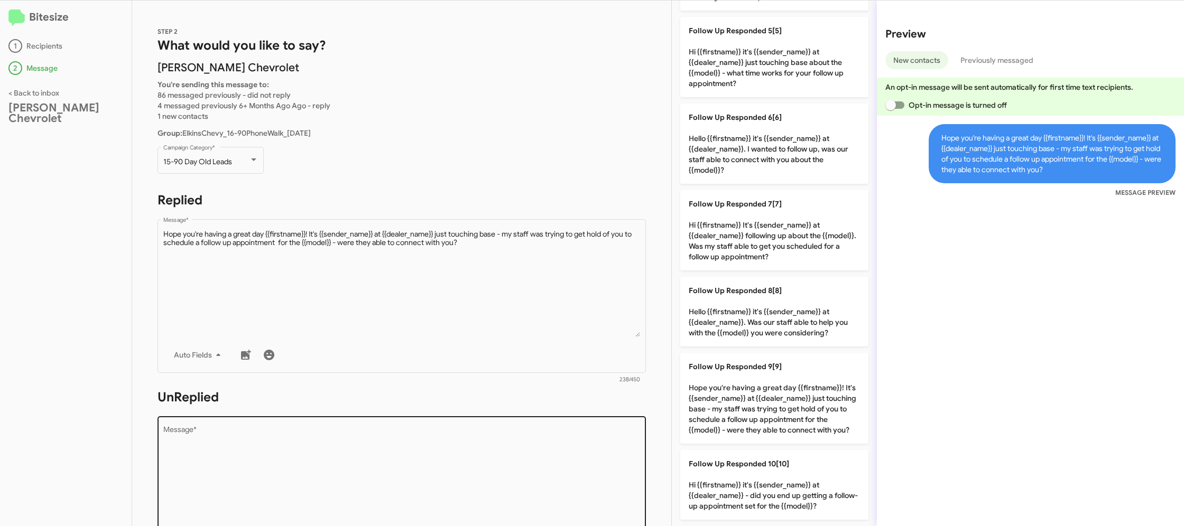
click at [476, 459] on textarea "Message *" at bounding box center [401, 480] width 477 height 108
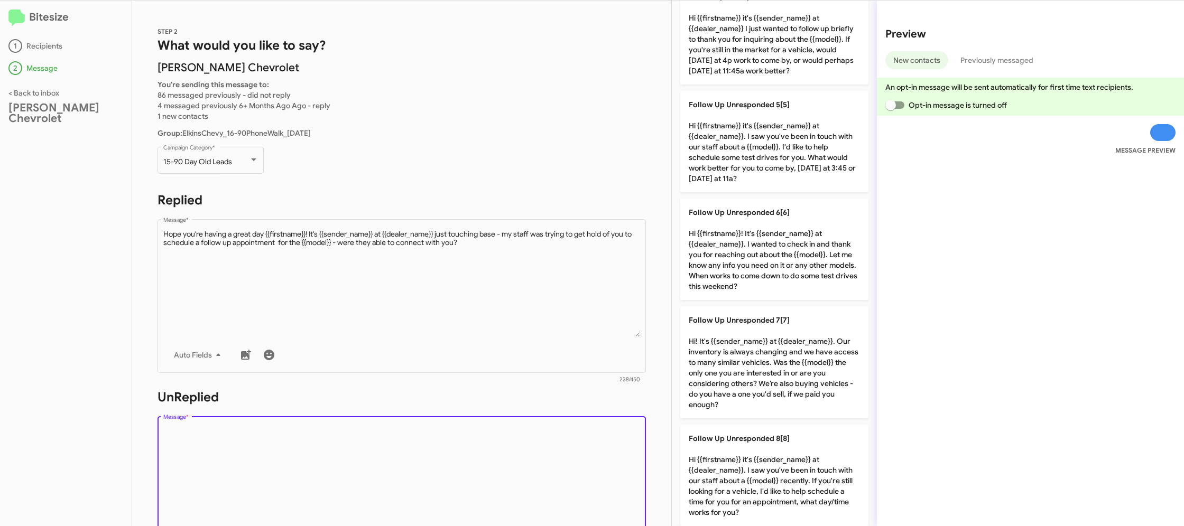
click at [476, 459] on textarea "Message *" at bounding box center [401, 480] width 477 height 108
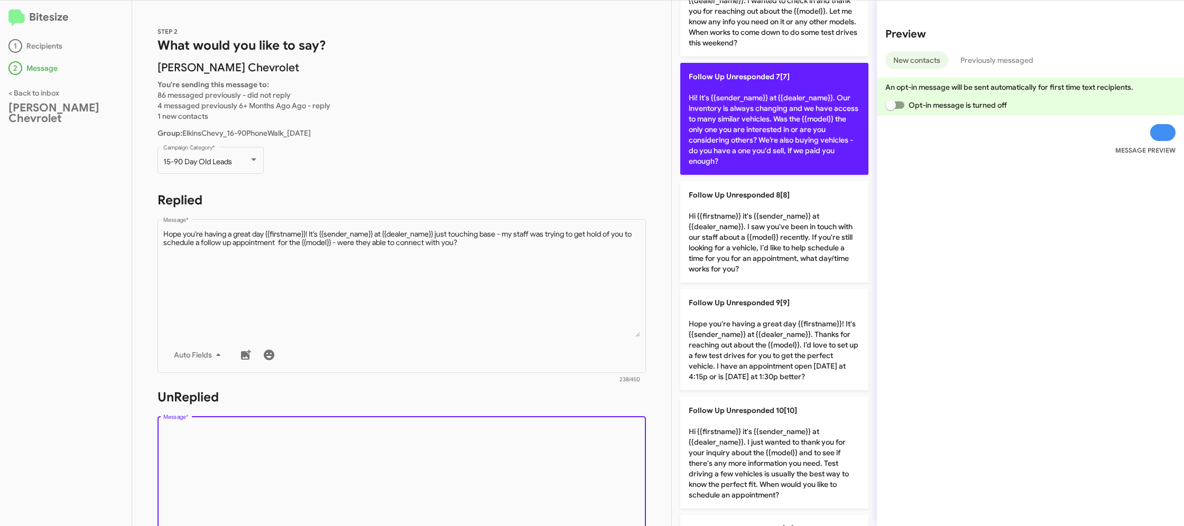
scroll to position [702, 0]
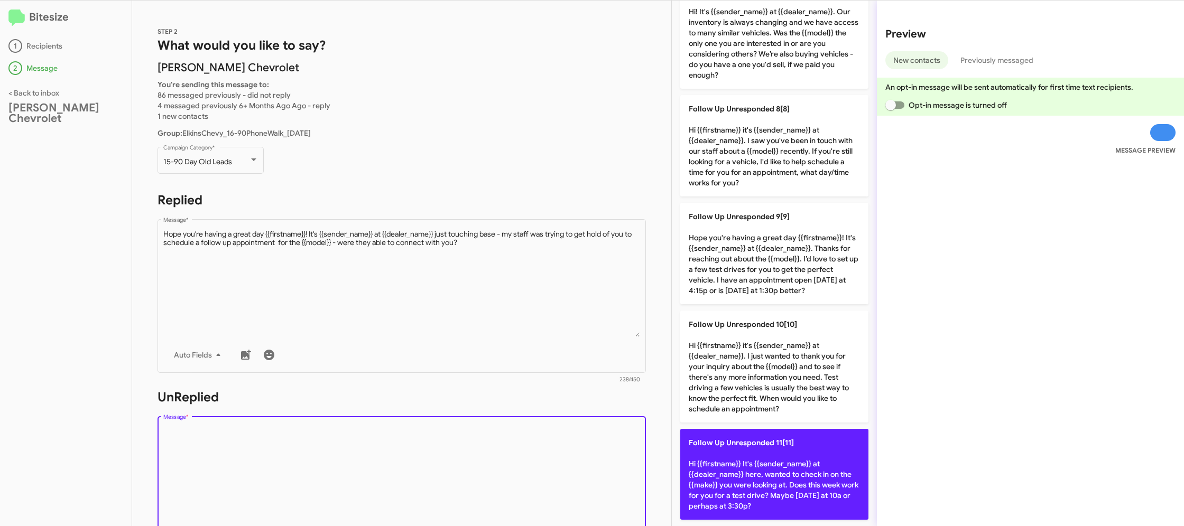
drag, startPoint x: 780, startPoint y: 478, endPoint x: 758, endPoint y: 473, distance: 22.1
click at [777, 478] on p "Follow Up Unresponded 11[11] Hi {{firstname}} It's {{sender_name}} at {{dealer_…" at bounding box center [774, 474] width 188 height 91
type textarea "Hi {{firstname}} It's {{sender_name}} at {{dealer_name}} here, wanted to check …"
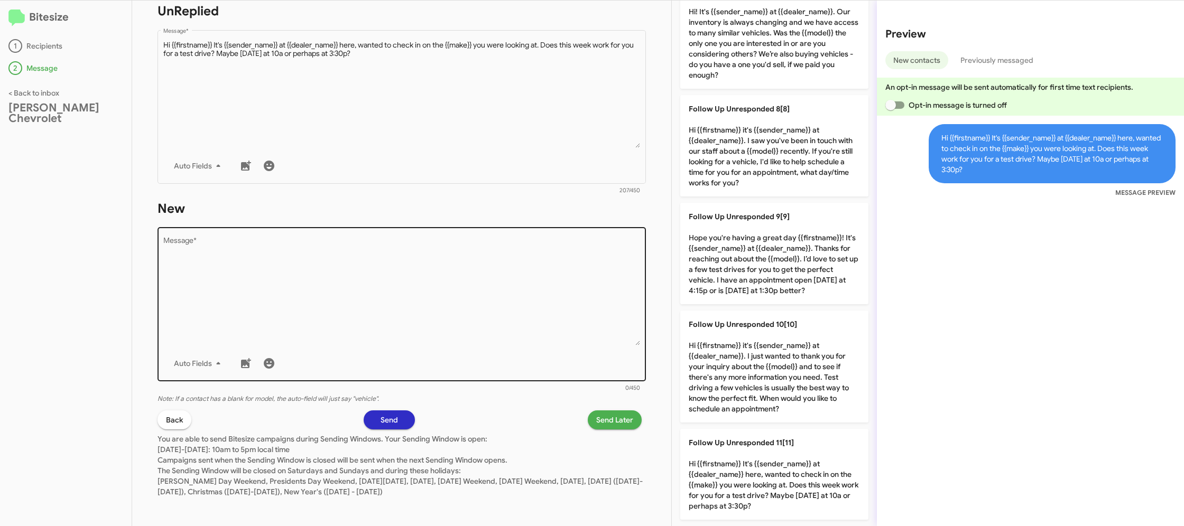
scroll to position [389, 0]
click at [522, 343] on div "Drop image here to insert Auto Fields Message *" at bounding box center [401, 301] width 477 height 156
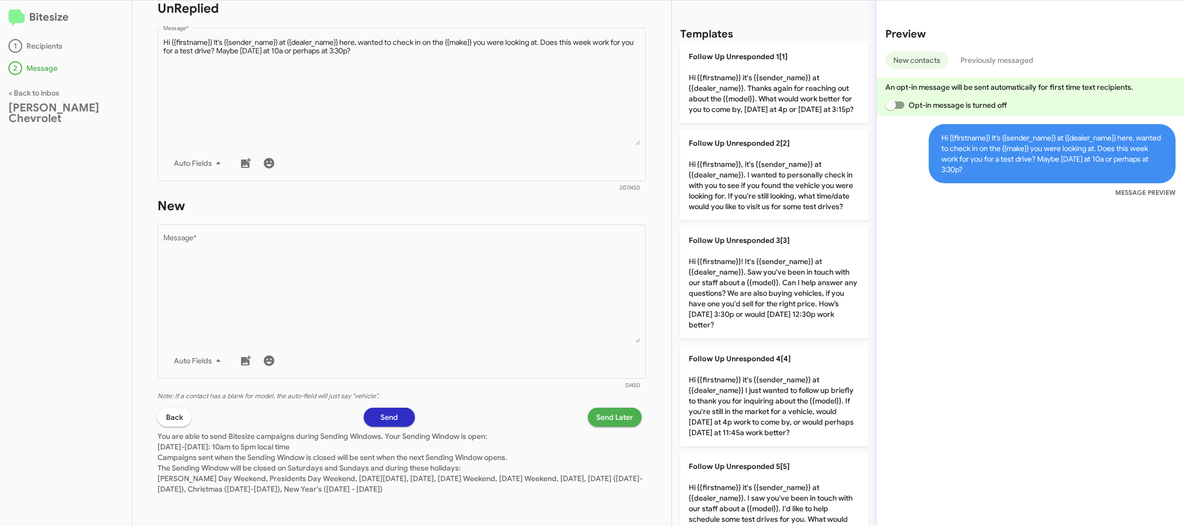
drag, startPoint x: 522, startPoint y: 343, endPoint x: 610, endPoint y: 203, distance: 165.2
click at [527, 327] on div "Drop image here to insert Auto Fields Message *" at bounding box center [401, 301] width 477 height 156
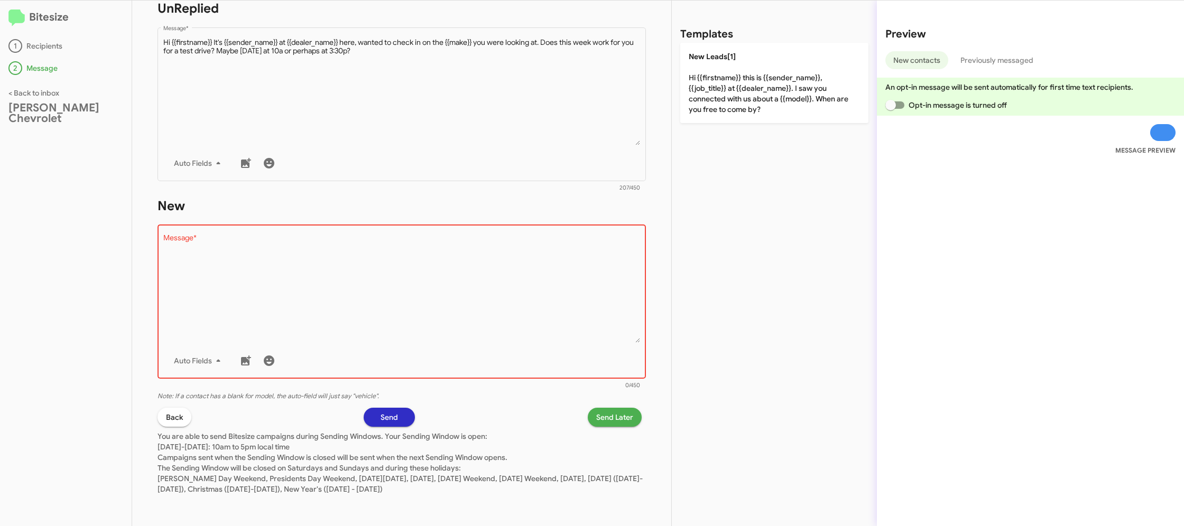
click at [720, 114] on div "Templates New Leads[1] Hi {{firstname}} this is {{sender_name}}, {{job_title}} …" at bounding box center [774, 264] width 205 height 526
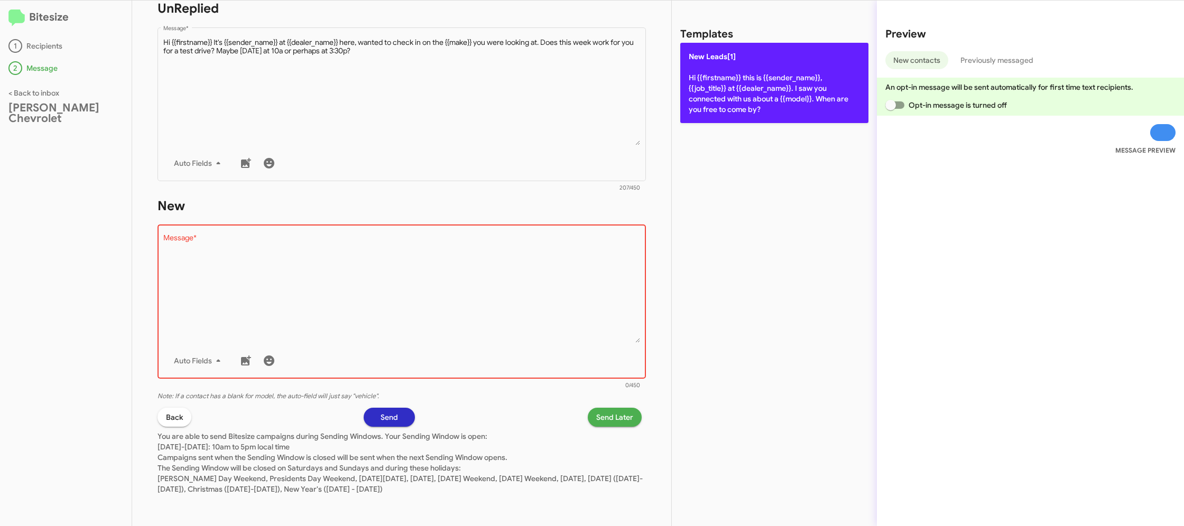
click at [720, 107] on p "New Leads[1] Hi {{firstname}} this is {{sender_name}}, {{job_title}} at {{deale…" at bounding box center [774, 83] width 188 height 80
type textarea "Hi {{firstname}} this is {{sender_name}}, {{job_title}} at {{dealer_name}}. I s…"
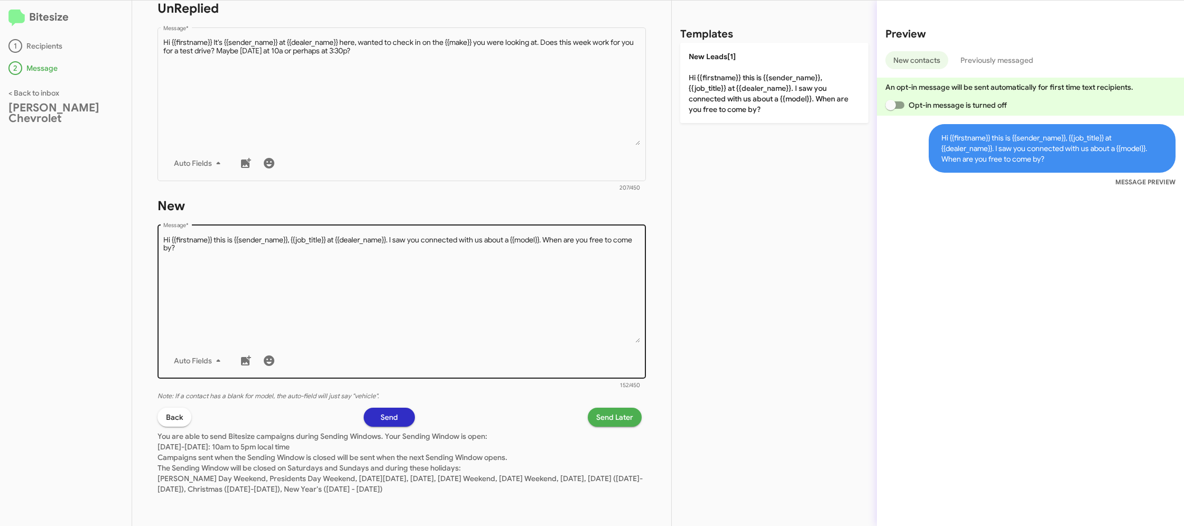
click at [453, 235] on div "Drop image here to insert Auto Fields Message *" at bounding box center [401, 301] width 477 height 156
drag, startPoint x: 459, startPoint y: 238, endPoint x: 467, endPoint y: 235, distance: 8.0
click at [461, 237] on textarea "Message *" at bounding box center [401, 289] width 477 height 108
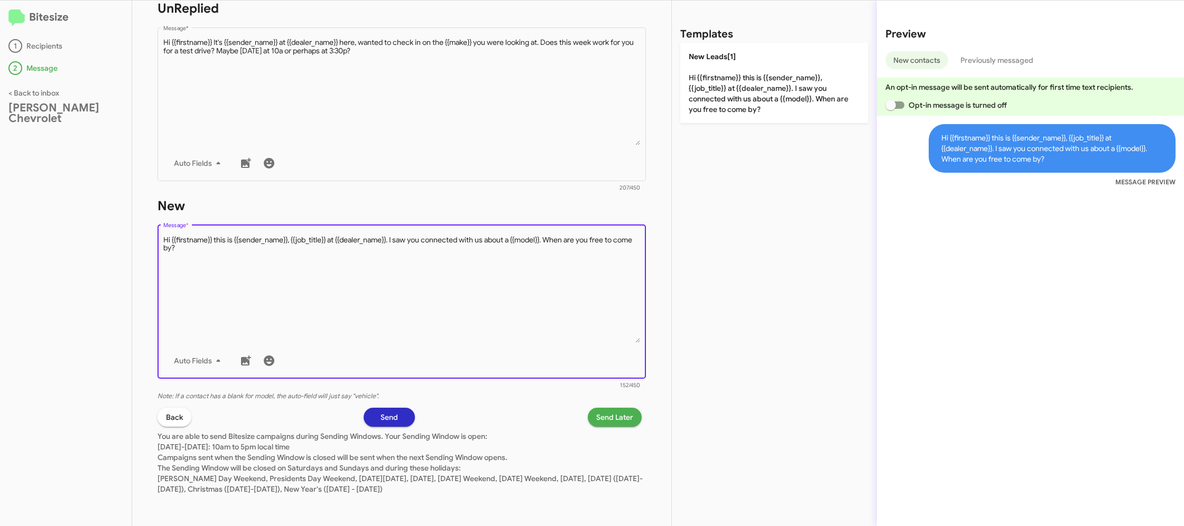
click at [724, 118] on div "Templates New Leads[1] Hi {{firstname}} this is {{sender_name}}, {{job_title}} …" at bounding box center [774, 264] width 205 height 526
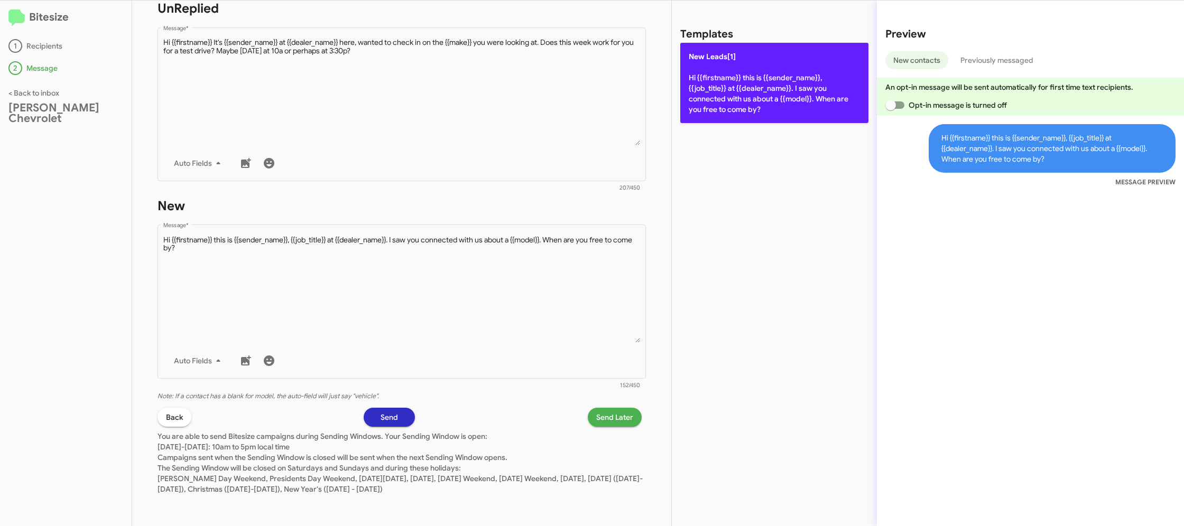
click at [729, 101] on p "New Leads[1] Hi {{firstname}} this is {{sender_name}}, {{job_title}} at {{deale…" at bounding box center [774, 83] width 188 height 80
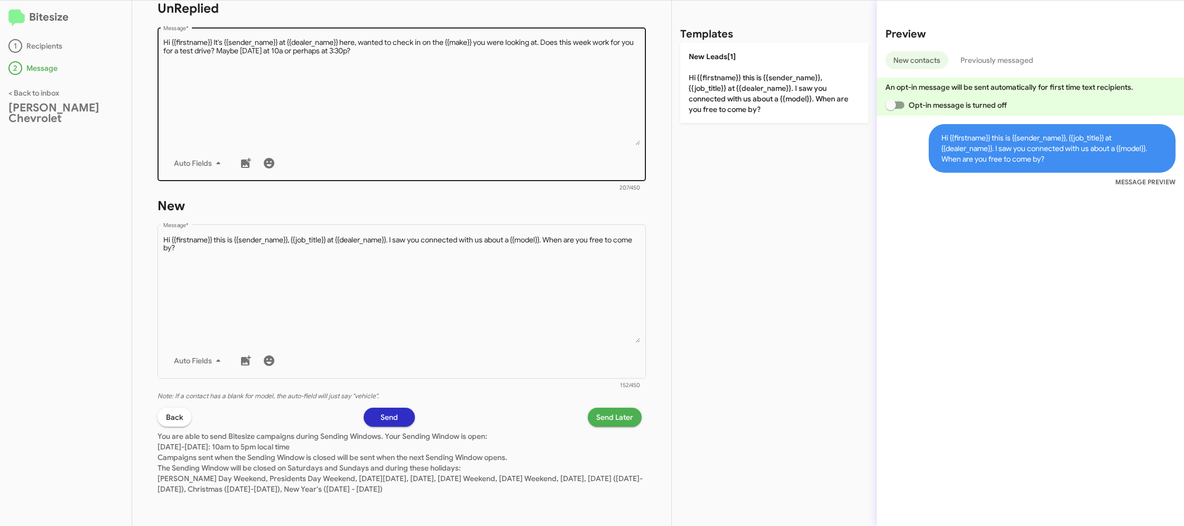
drag, startPoint x: 729, startPoint y: 101, endPoint x: 645, endPoint y: 96, distance: 83.7
click at [725, 101] on p "New Leads[1] Hi {{firstname}} this is {{sender_name}}, {{job_title}} at {{deale…" at bounding box center [774, 83] width 188 height 80
click at [574, 95] on textarea "Message *" at bounding box center [401, 92] width 477 height 108
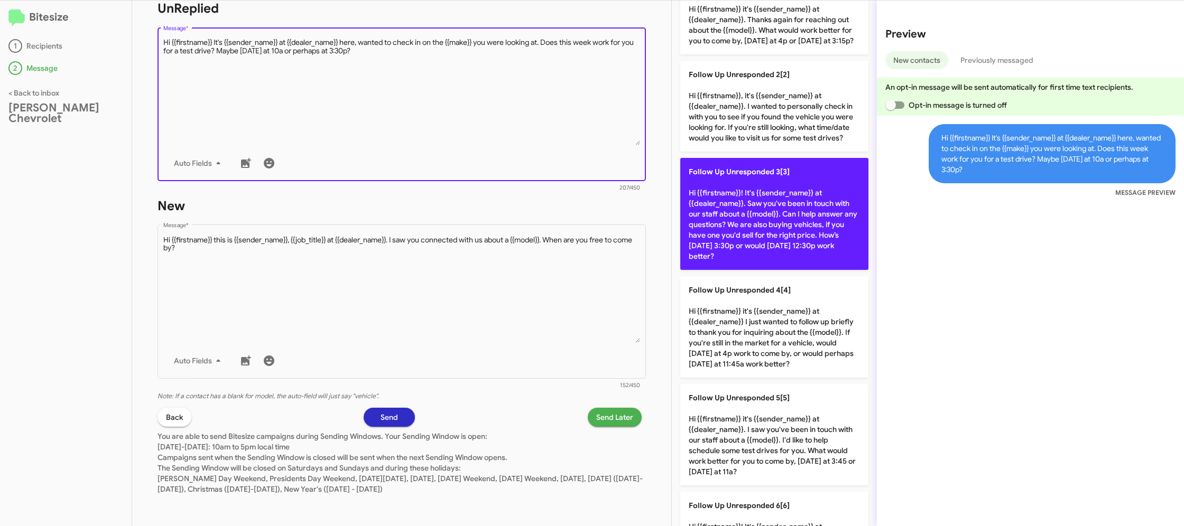
scroll to position [702, 0]
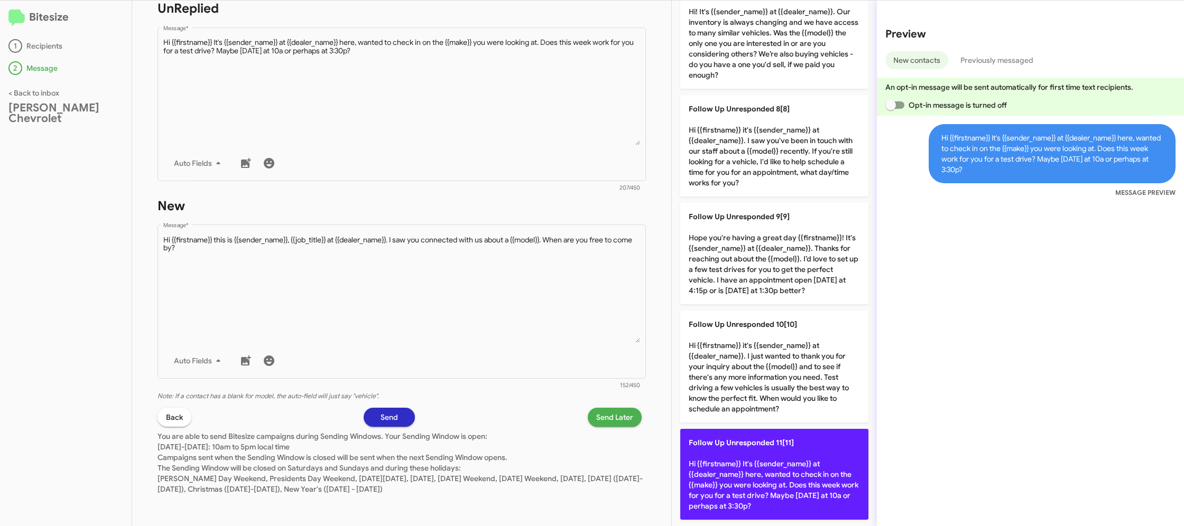
click at [787, 462] on p "Follow Up Unresponded 11[11] Hi {{firstname}} It's {{sender_name}} at {{dealer_…" at bounding box center [774, 474] width 188 height 91
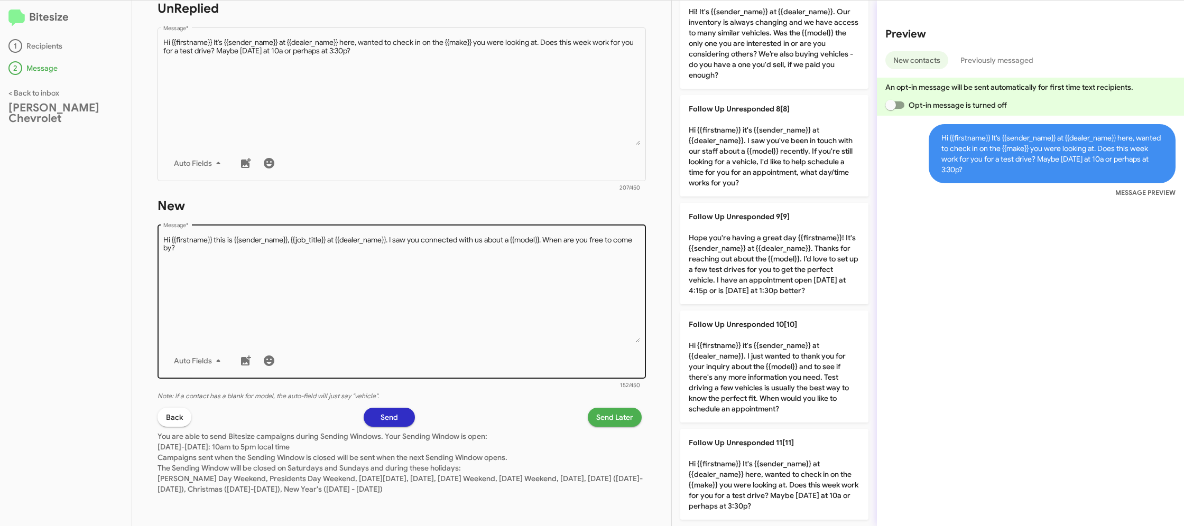
scroll to position [0, 0]
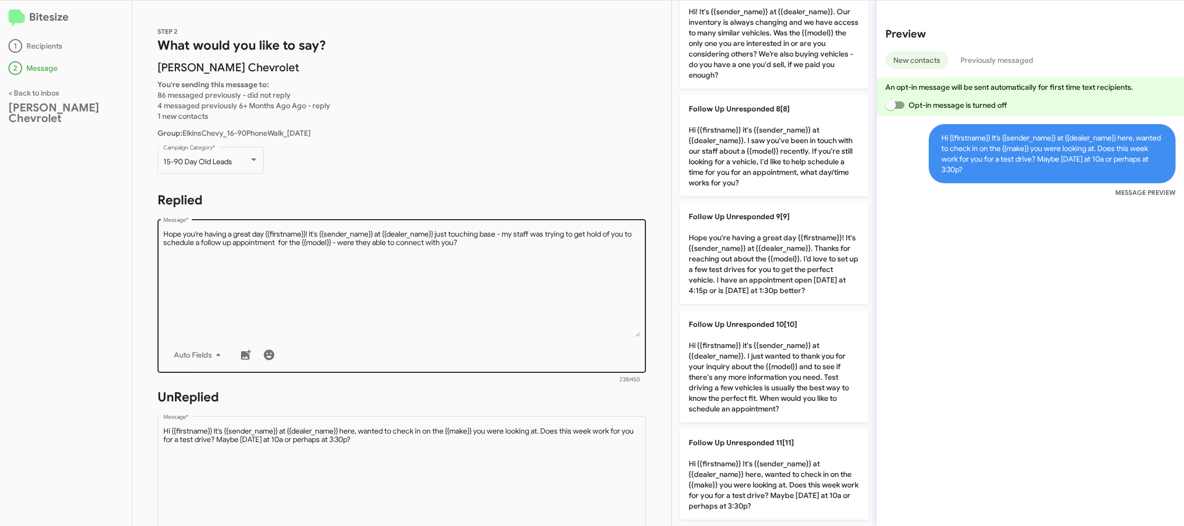
click at [532, 287] on textarea "Message *" at bounding box center [401, 283] width 477 height 108
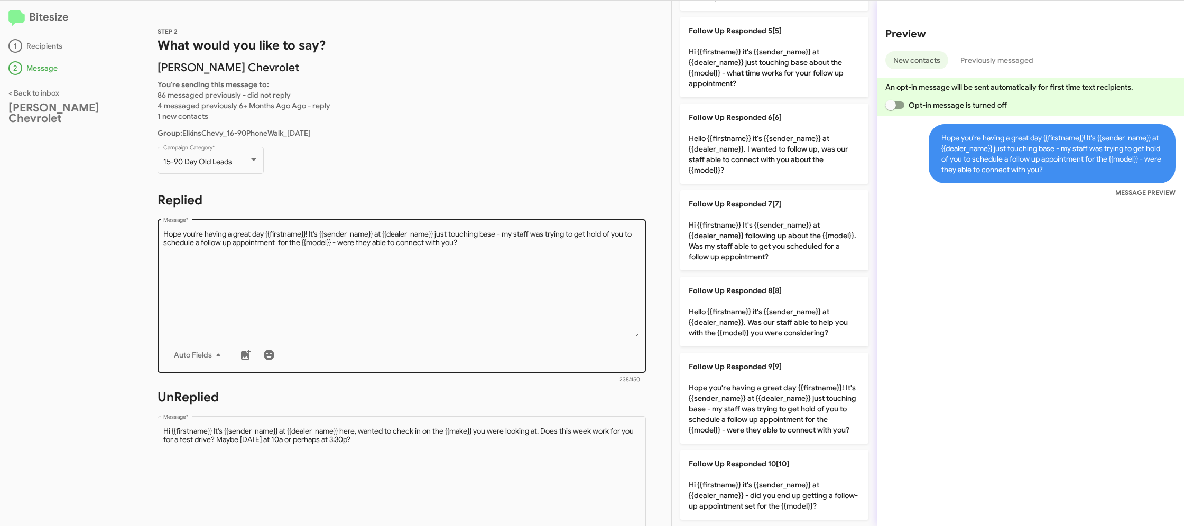
drag, startPoint x: 775, startPoint y: 370, endPoint x: 580, endPoint y: 286, distance: 211.8
click at [774, 370] on span "Follow Up Responded 9[9]" at bounding box center [735, 367] width 93 height 10
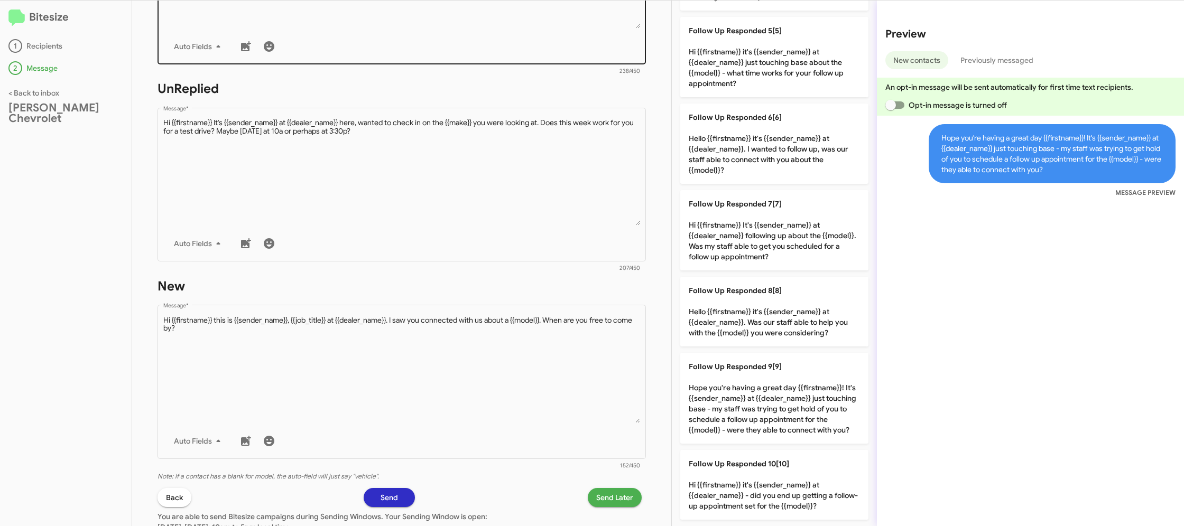
scroll to position [389, 0]
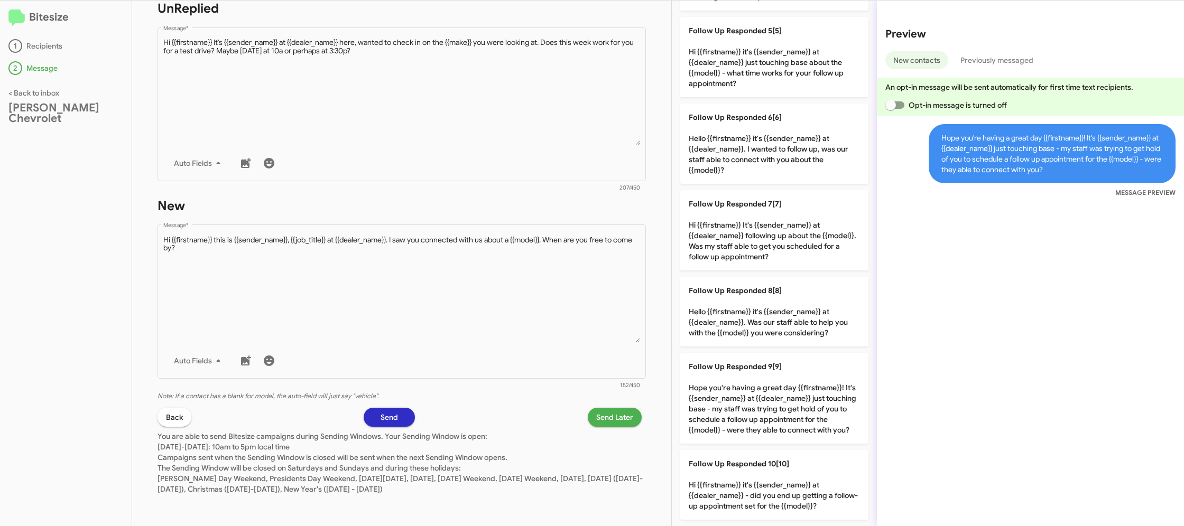
click at [610, 438] on p "You are able to send Bitesize campaigns during Sending Windows. Your Sending Wi…" at bounding box center [401, 461] width 488 height 68
click at [606, 409] on span "Send Later" at bounding box center [614, 417] width 37 height 19
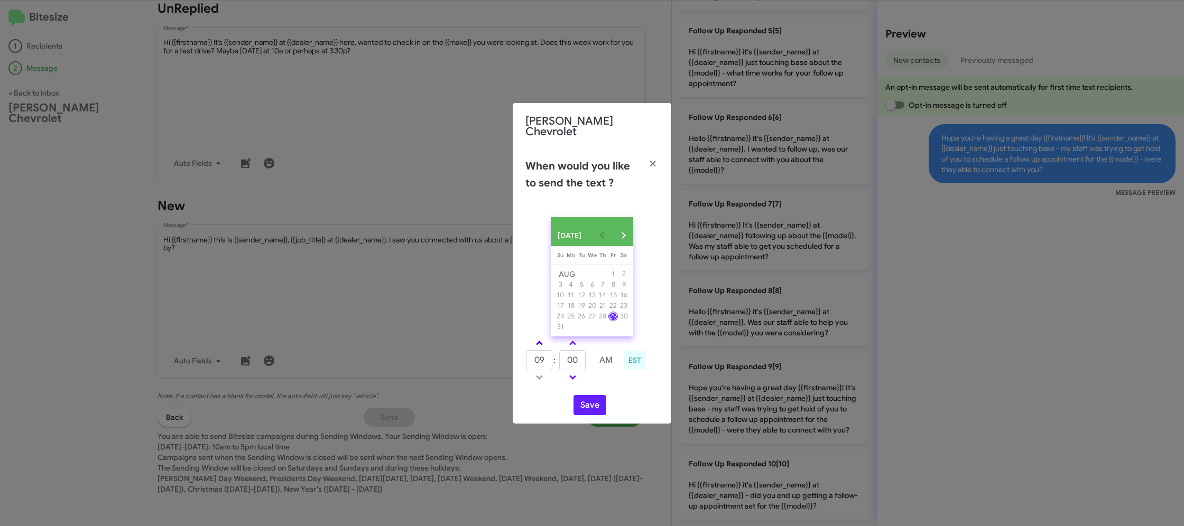
drag, startPoint x: 546, startPoint y: 341, endPoint x: 572, endPoint y: 351, distance: 27.8
click at [545, 342] on link at bounding box center [539, 343] width 18 height 12
type input "10"
click at [574, 353] on input "00" at bounding box center [572, 360] width 26 height 20
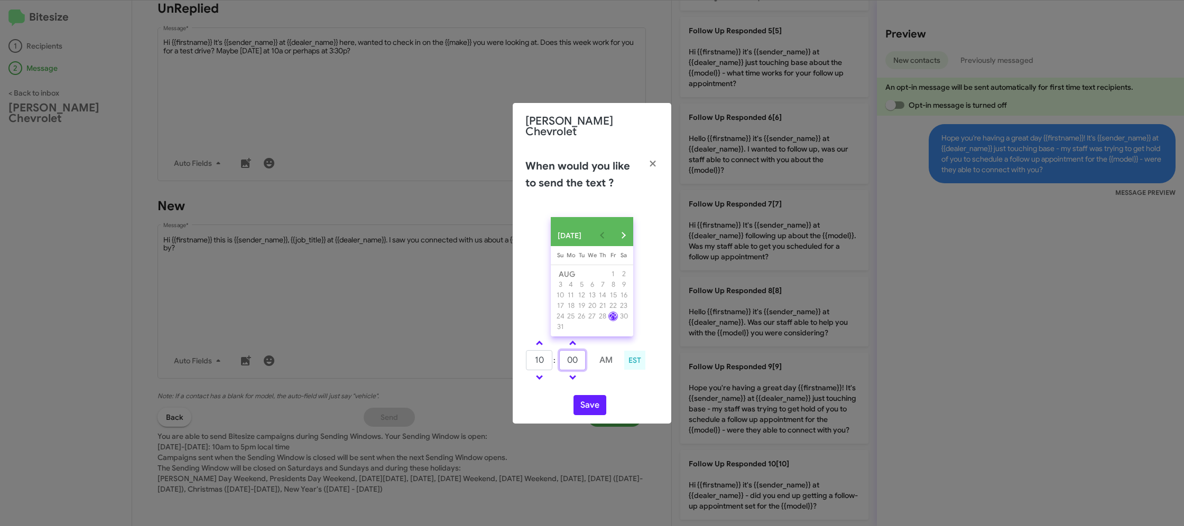
click at [574, 353] on input "00" at bounding box center [572, 360] width 26 height 20
type input "37"
click at [603, 387] on div "AUG 2025 Sunday Su Monday Mo Tuesday Tu Wednesday We Thursday Th Friday Fr Satu…" at bounding box center [592, 316] width 159 height 215
click at [593, 396] on button "Save" at bounding box center [589, 405] width 33 height 20
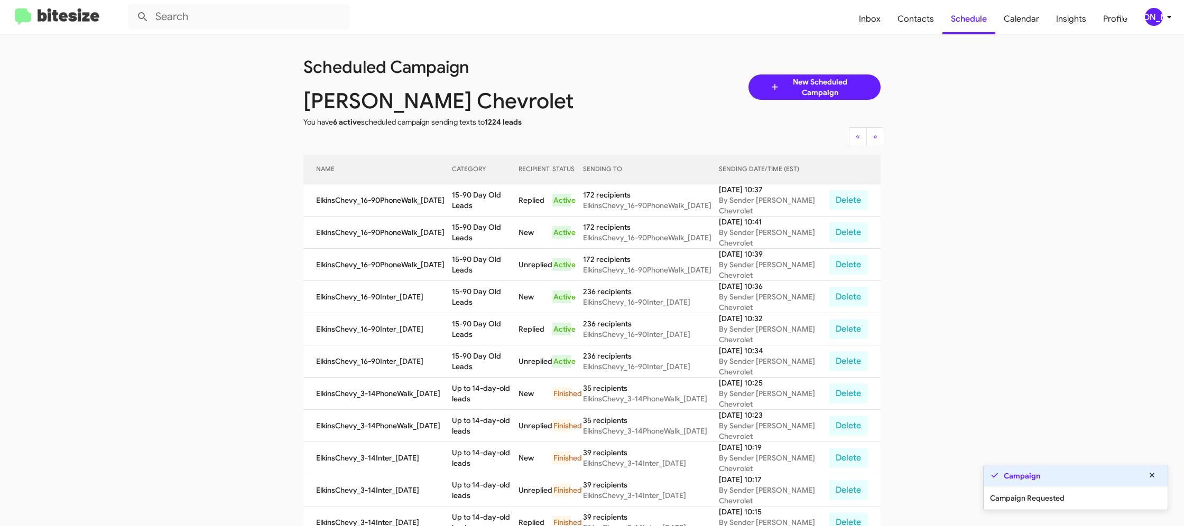
click at [1144, 499] on div "Campaign Requested" at bounding box center [1075, 498] width 184 height 23
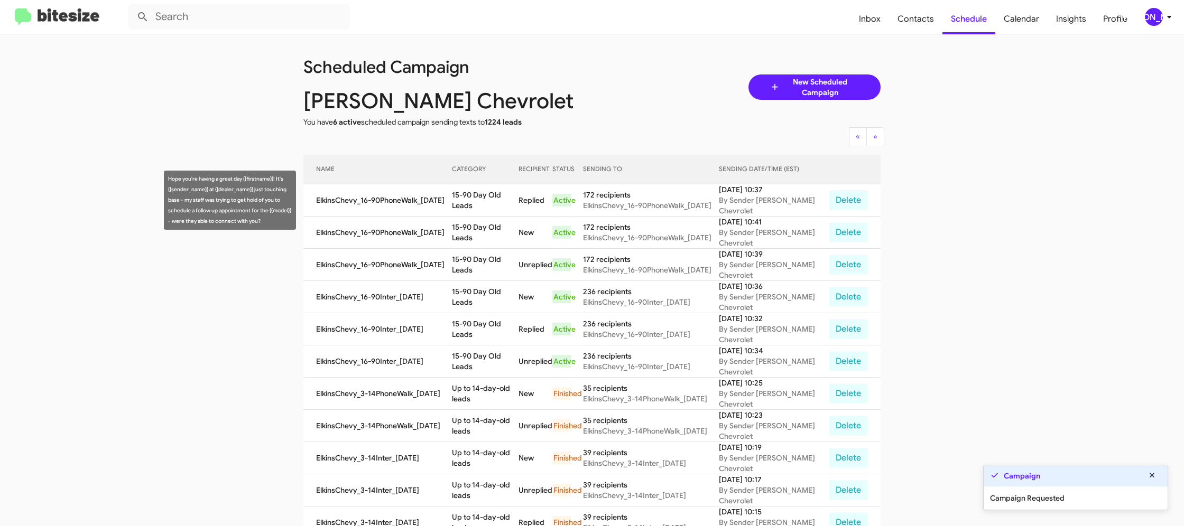
click at [479, 196] on td "15-90 Day Old Leads" at bounding box center [485, 200] width 67 height 32
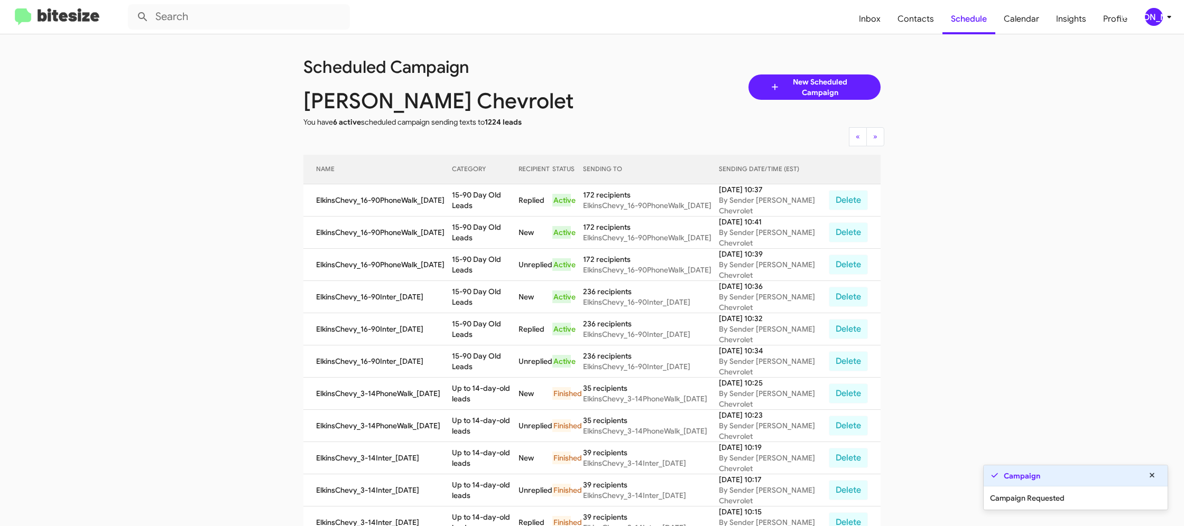
click at [479, 196] on td "15-90 Day Old Leads" at bounding box center [485, 200] width 67 height 32
copy td "15-90 Day Old Leads"
click at [1161, 15] on div "[PERSON_NAME]" at bounding box center [1154, 17] width 18 height 18
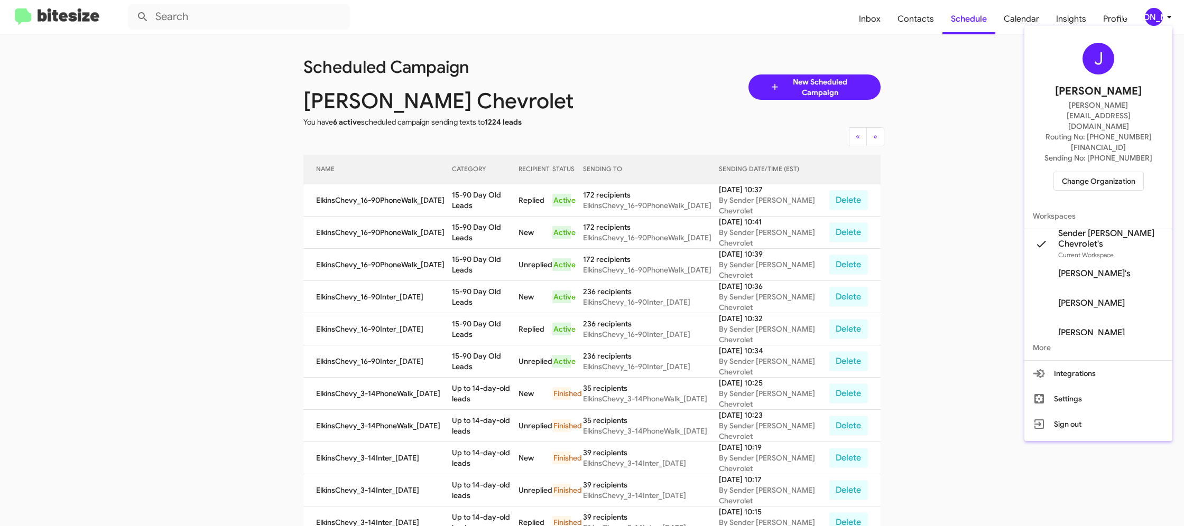
click at [1114, 172] on span "Change Organization" at bounding box center [1098, 181] width 73 height 18
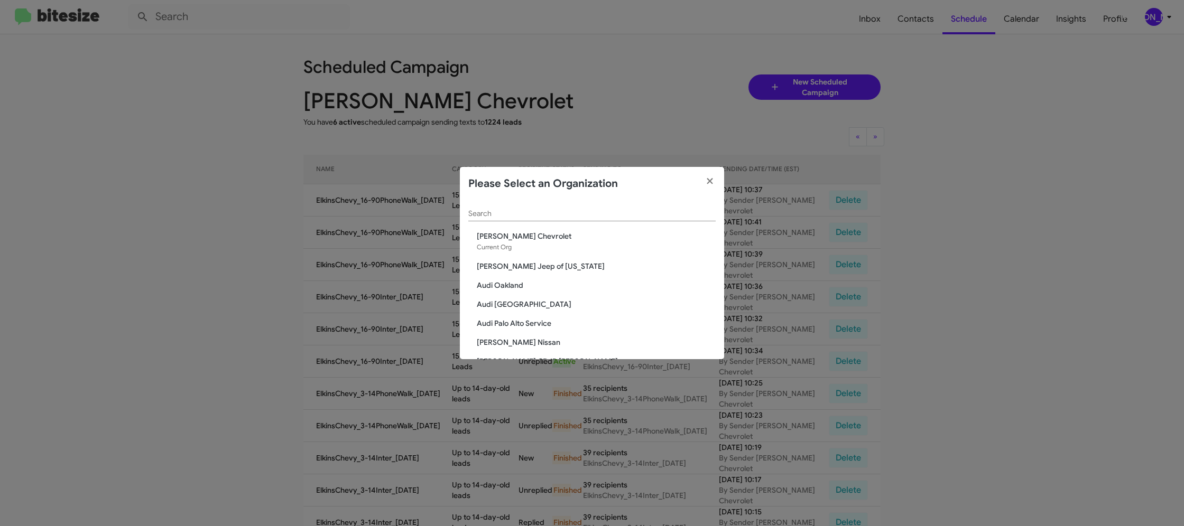
click at [512, 218] on div "Search" at bounding box center [591, 211] width 247 height 21
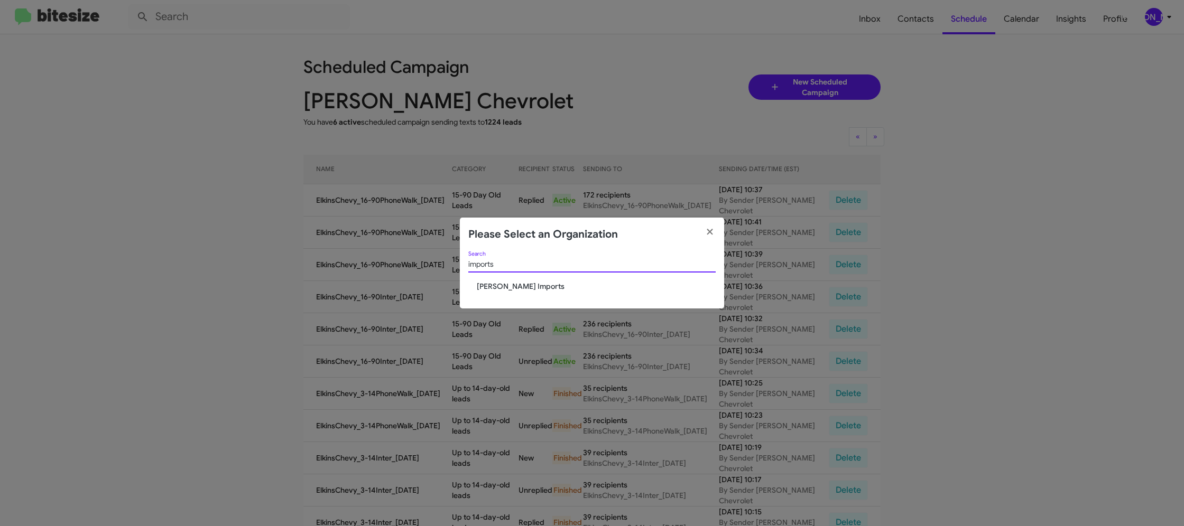
type input "imports"
click at [522, 292] on div "imports Search Ed Hicks Imports" at bounding box center [592, 281] width 264 height 58
click at [527, 289] on span "Ed Hicks Imports" at bounding box center [596, 286] width 239 height 11
drag, startPoint x: 527, startPoint y: 289, endPoint x: 499, endPoint y: 277, distance: 31.0
click at [524, 287] on span "Ed Hicks Imports" at bounding box center [596, 286] width 239 height 11
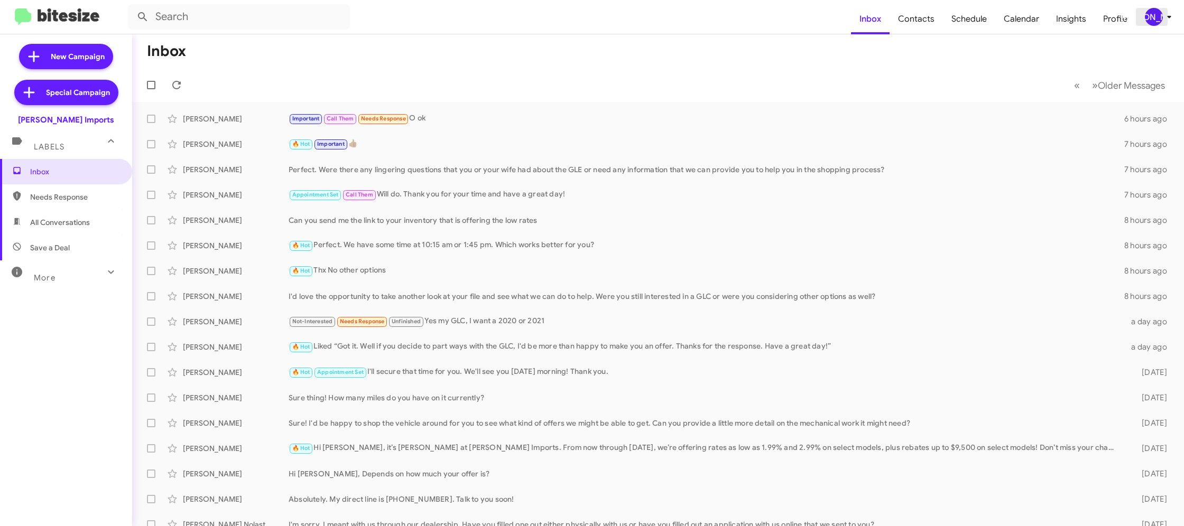
click at [1153, 18] on div "[PERSON_NAME]" at bounding box center [1154, 17] width 18 height 18
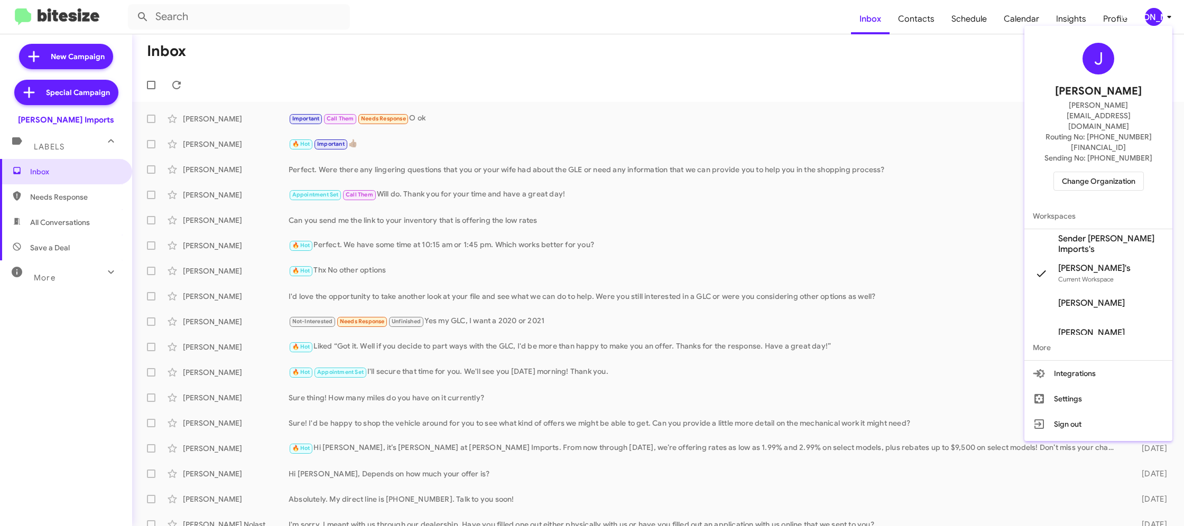
drag, startPoint x: 1100, startPoint y: 208, endPoint x: 1020, endPoint y: 98, distance: 135.1
click at [1099, 234] on span "Sender Ed Hicks Imports's" at bounding box center [1111, 244] width 106 height 21
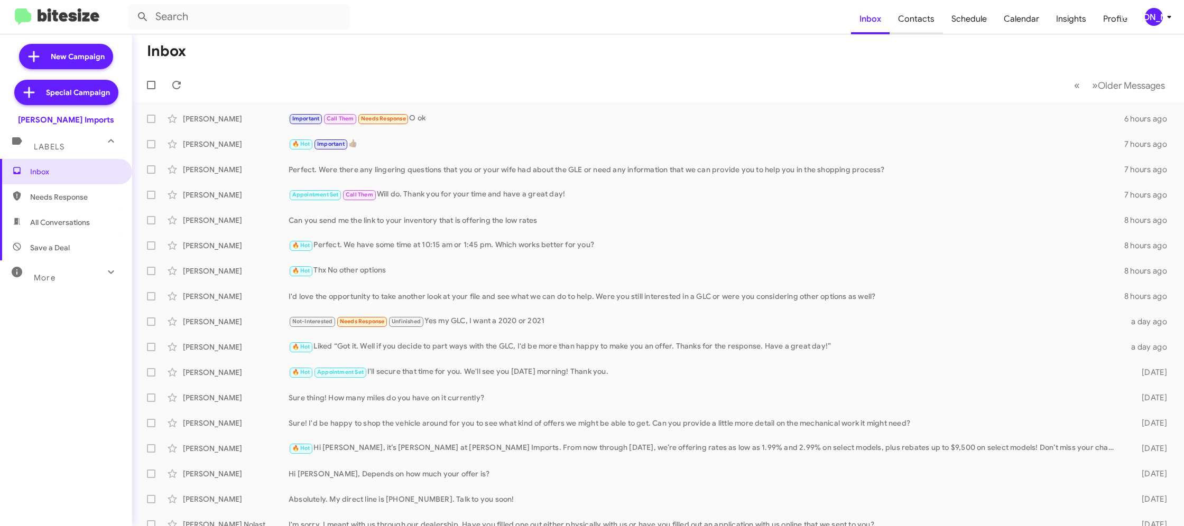
click at [922, 30] on span "Contacts" at bounding box center [915, 19] width 53 height 31
type input "in:groups"
click at [902, 25] on span "Contacts" at bounding box center [915, 19] width 53 height 31
drag, startPoint x: 902, startPoint y: 25, endPoint x: 1158, endPoint y: 21, distance: 255.8
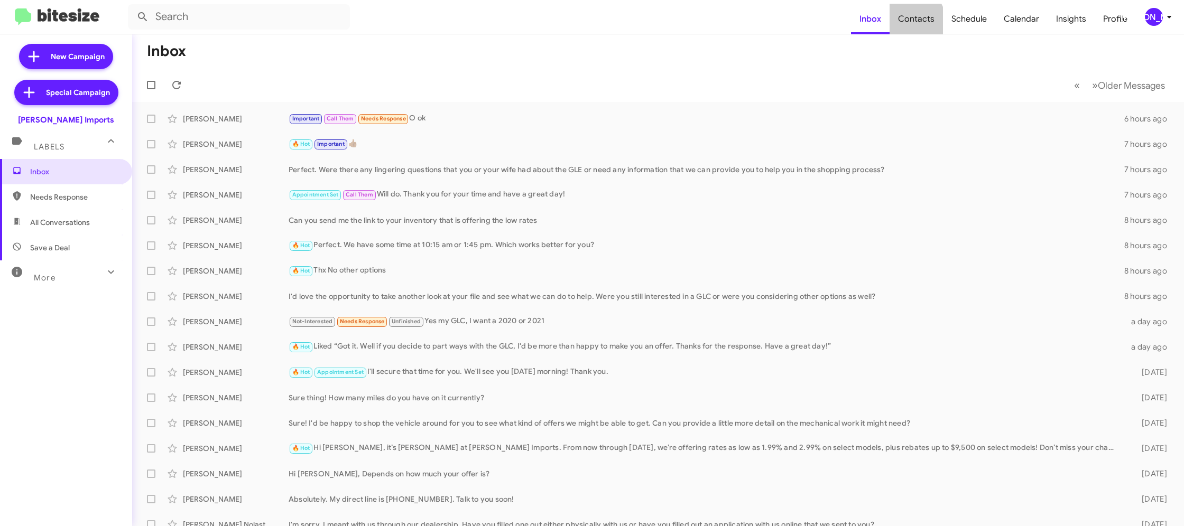
click at [922, 23] on span "Contacts" at bounding box center [915, 19] width 53 height 31
type input "in:groups"
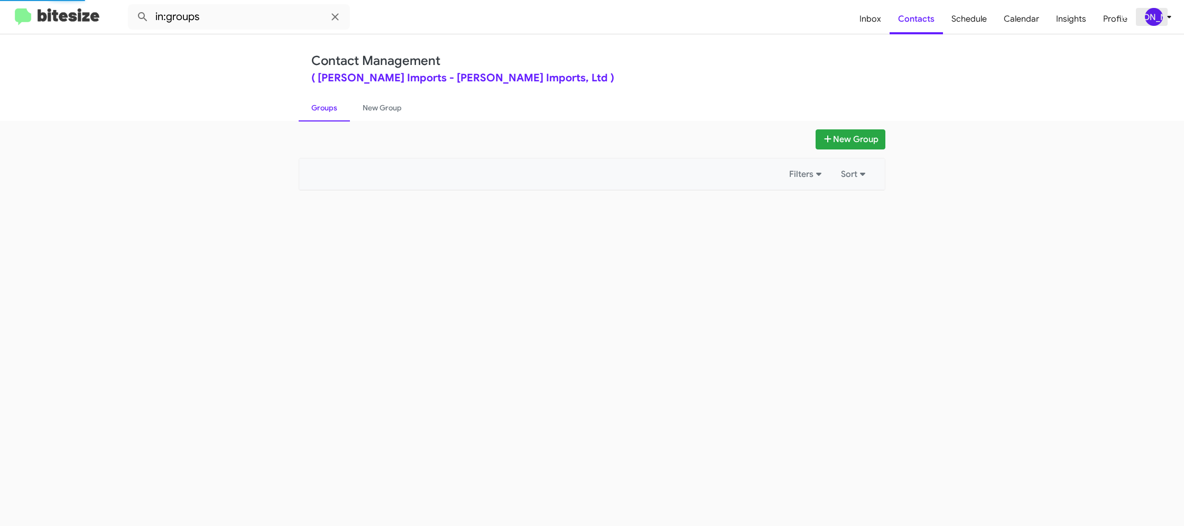
click at [1160, 19] on div "[PERSON_NAME]" at bounding box center [1154, 17] width 18 height 18
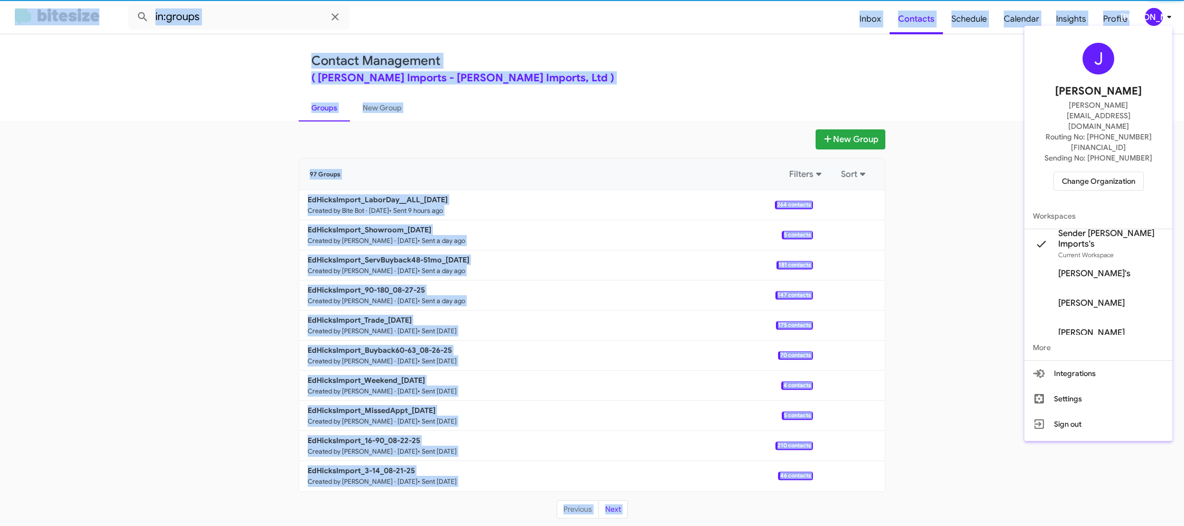
click at [1160, 19] on div at bounding box center [592, 263] width 1184 height 526
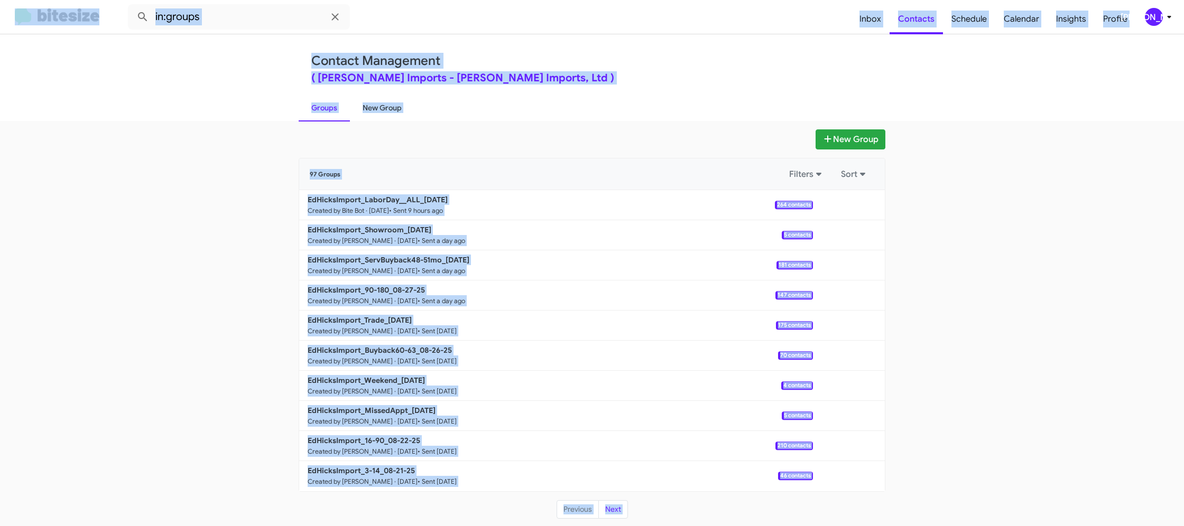
click at [389, 109] on link "New Group" at bounding box center [382, 107] width 64 height 27
drag, startPoint x: 389, startPoint y: 109, endPoint x: 449, endPoint y: 5, distance: 119.6
click at [398, 94] on link "New Group" at bounding box center [382, 107] width 64 height 27
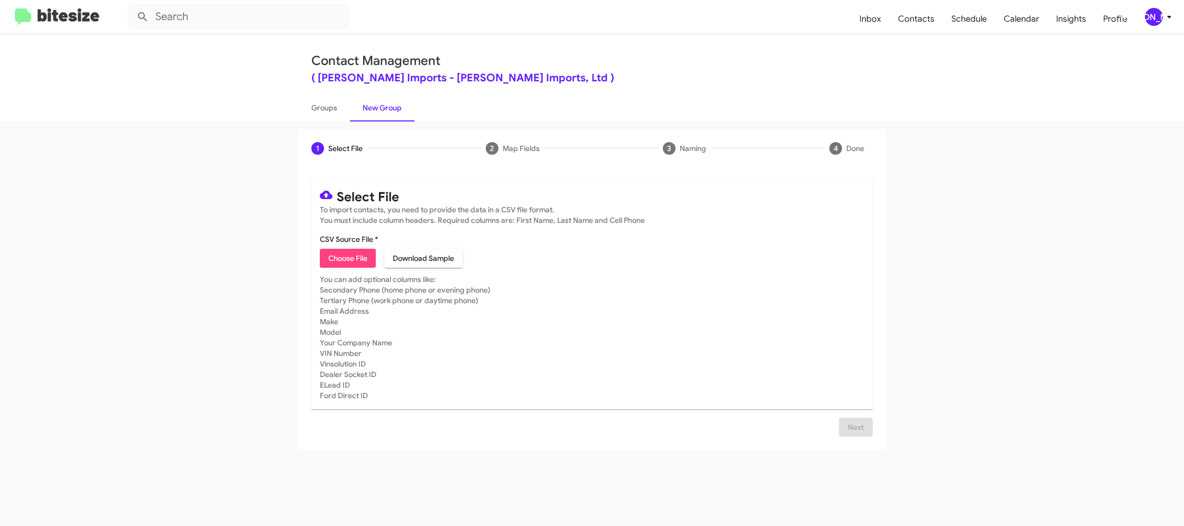
drag, startPoint x: 375, startPoint y: 254, endPoint x: 369, endPoint y: 254, distance: 5.8
click at [370, 254] on button "Choose File" at bounding box center [348, 258] width 56 height 19
type input "EdHicksImport_16-90_08-29-25"
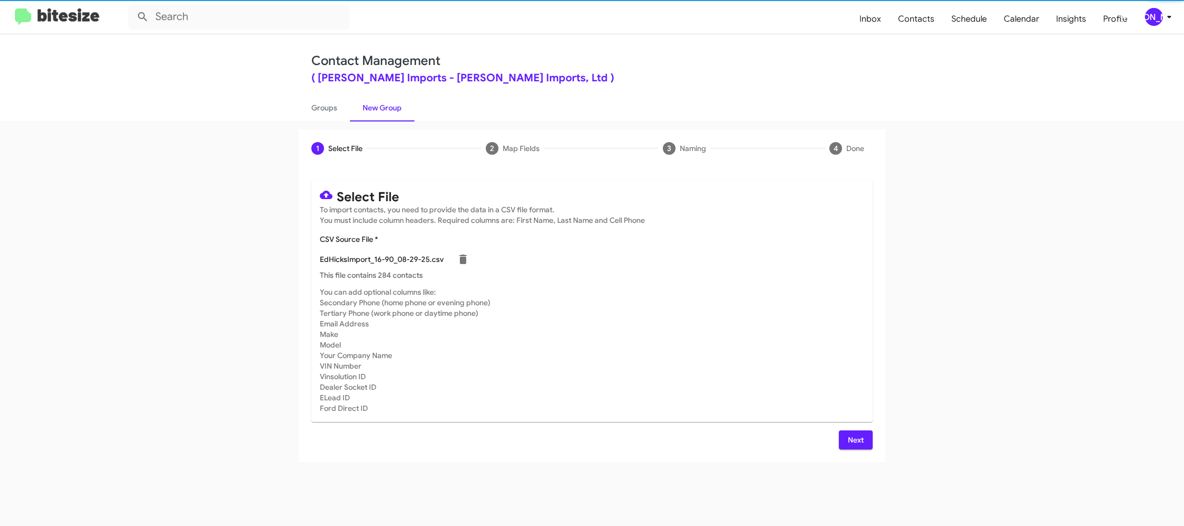
click at [724, 271] on p "This file contains 284 contacts" at bounding box center [592, 275] width 544 height 11
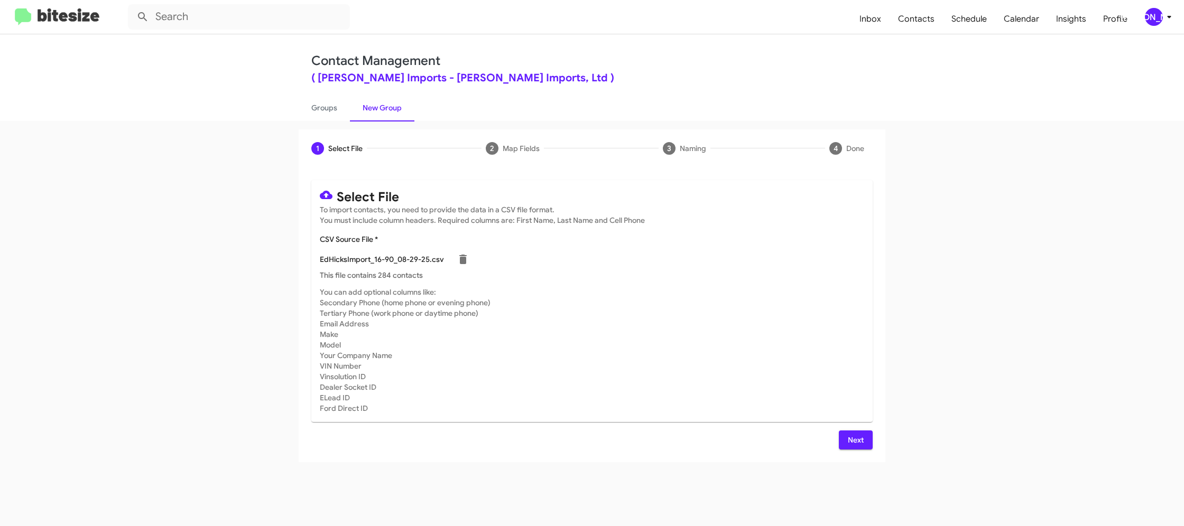
drag, startPoint x: 857, startPoint y: 440, endPoint x: 850, endPoint y: 439, distance: 7.5
click at [856, 440] on span "Next" at bounding box center [855, 440] width 17 height 19
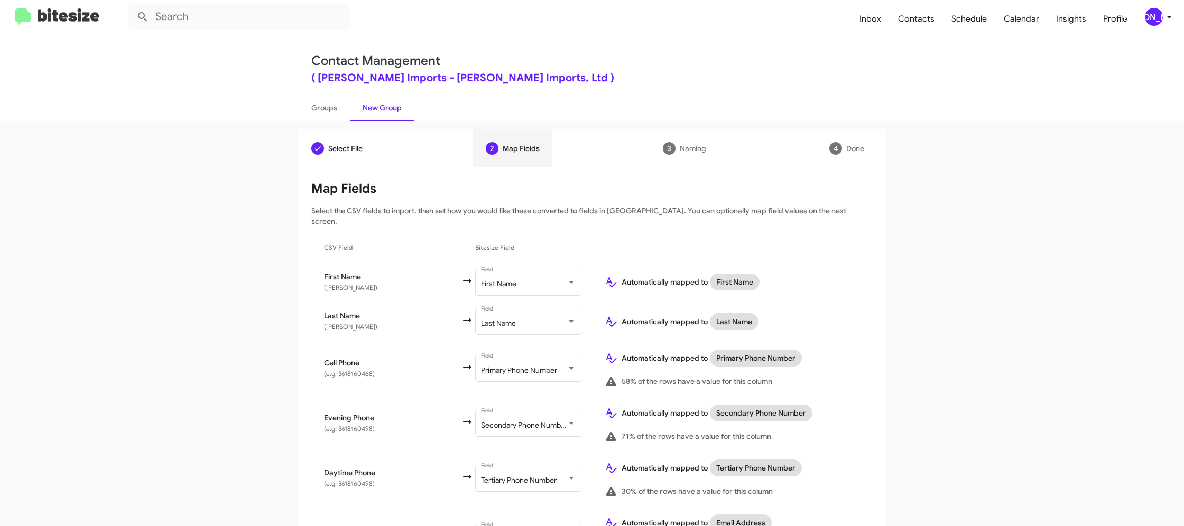
click at [1155, 21] on div "[PERSON_NAME]" at bounding box center [1154, 17] width 18 height 18
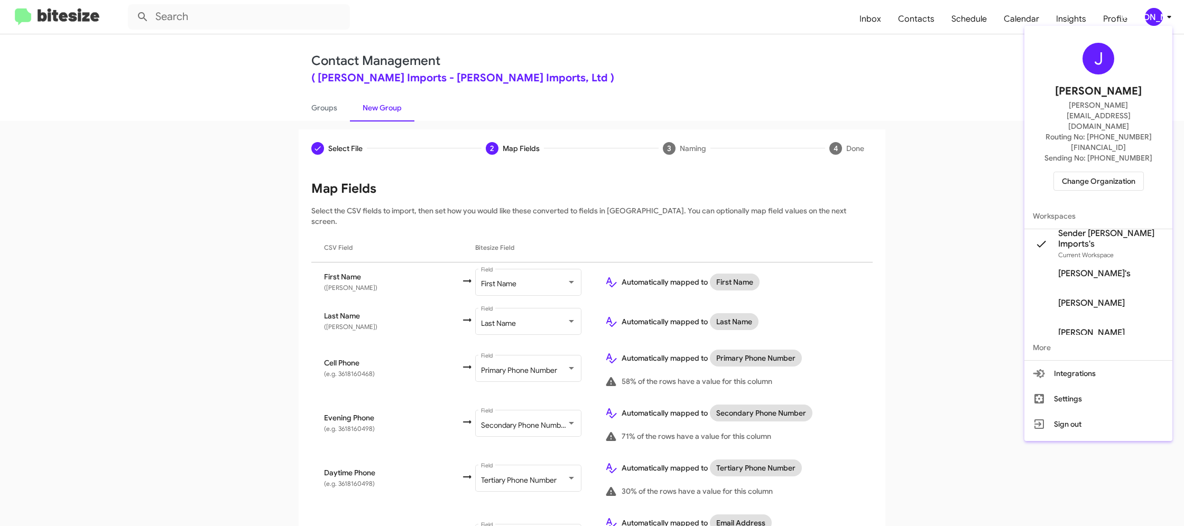
click at [1155, 21] on div at bounding box center [592, 263] width 1184 height 526
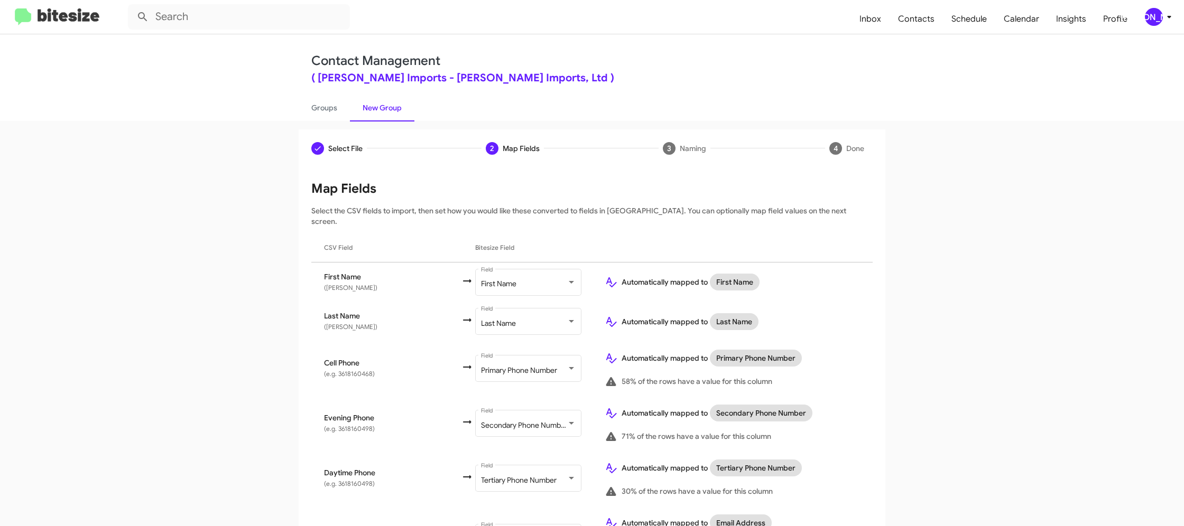
scroll to position [490, 0]
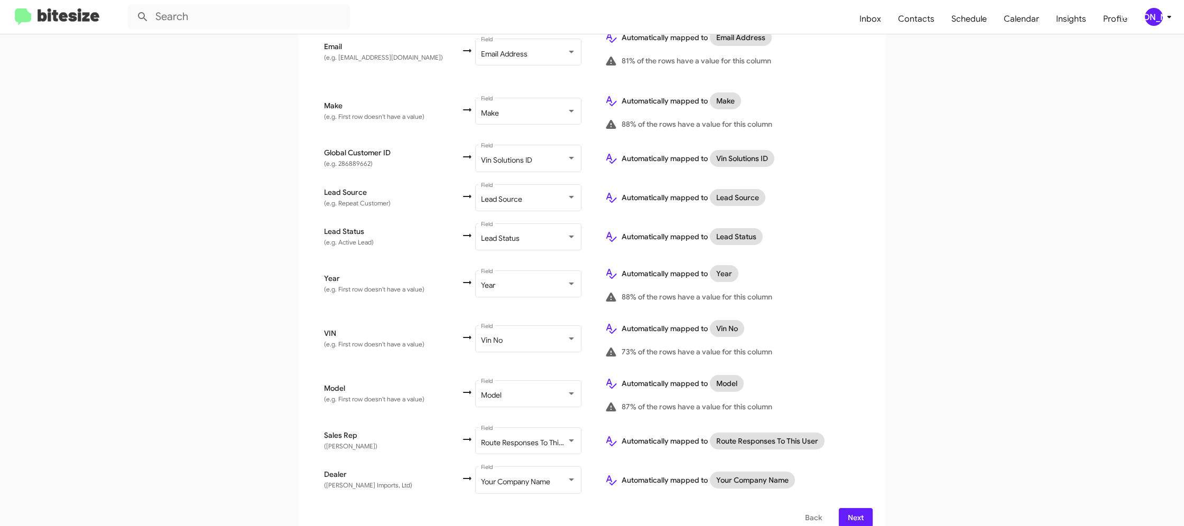
click at [854, 508] on span "Next" at bounding box center [855, 517] width 17 height 19
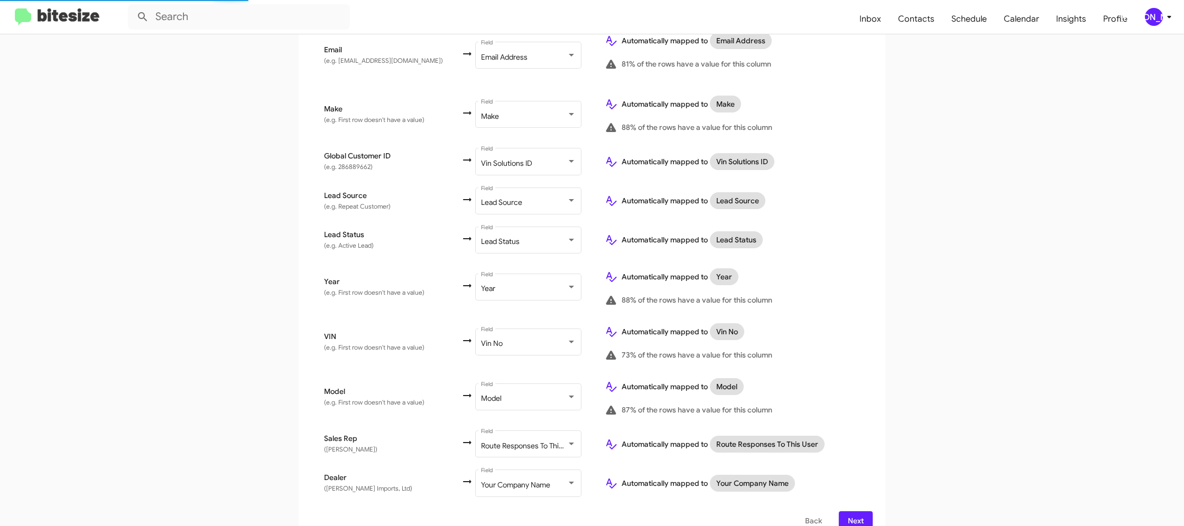
scroll to position [490, 0]
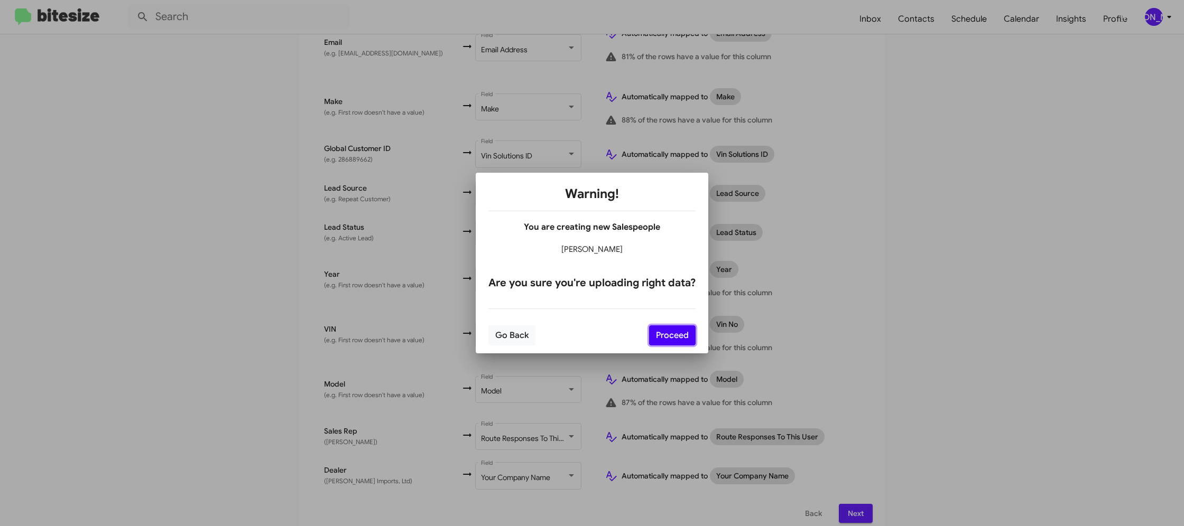
click at [666, 337] on button "Proceed" at bounding box center [672, 336] width 47 height 20
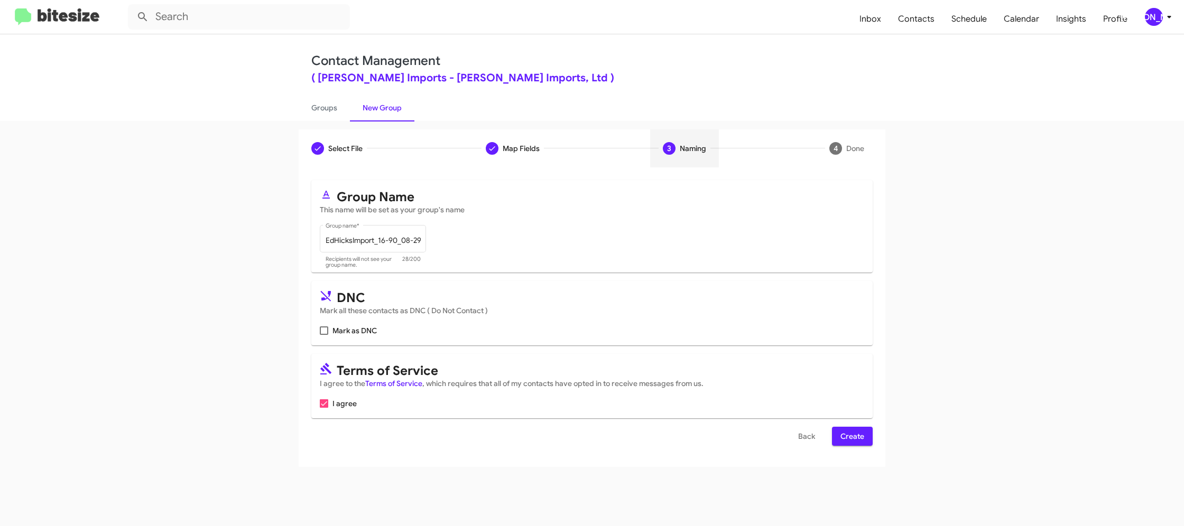
drag, startPoint x: 843, startPoint y: 435, endPoint x: 834, endPoint y: 429, distance: 11.0
click at [843, 435] on span "Create" at bounding box center [852, 436] width 24 height 19
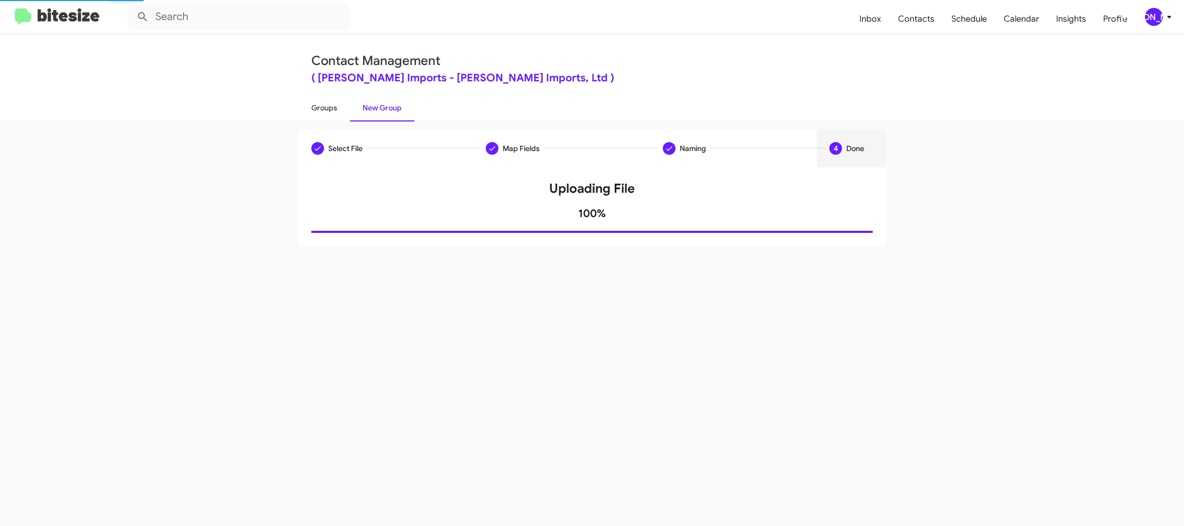
click at [330, 106] on link "Groups" at bounding box center [324, 107] width 51 height 27
type input "in:groups"
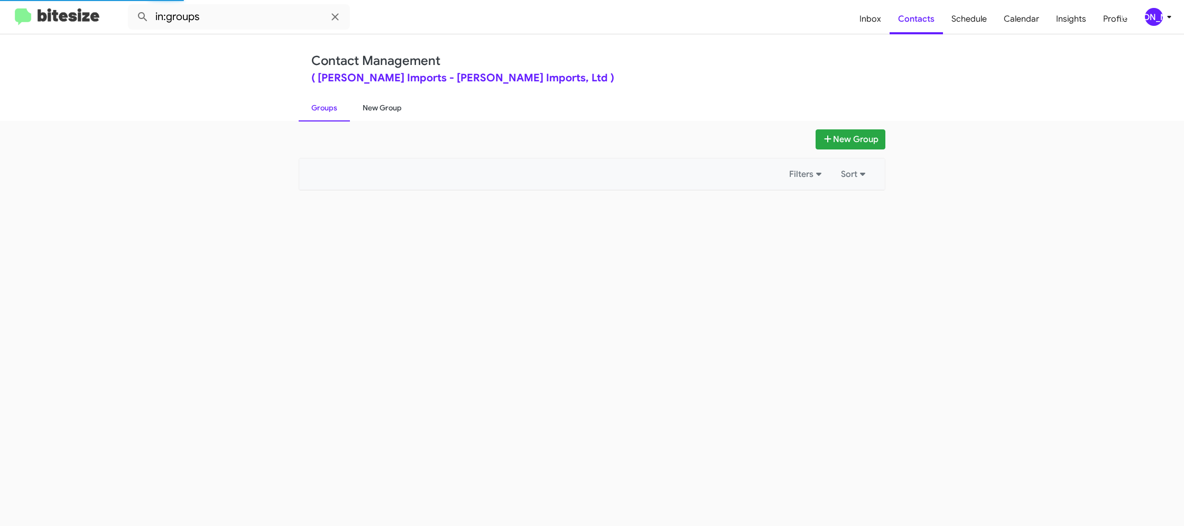
drag, startPoint x: 330, startPoint y: 106, endPoint x: 373, endPoint y: 107, distance: 43.4
click at [330, 106] on link "Groups" at bounding box center [324, 107] width 51 height 27
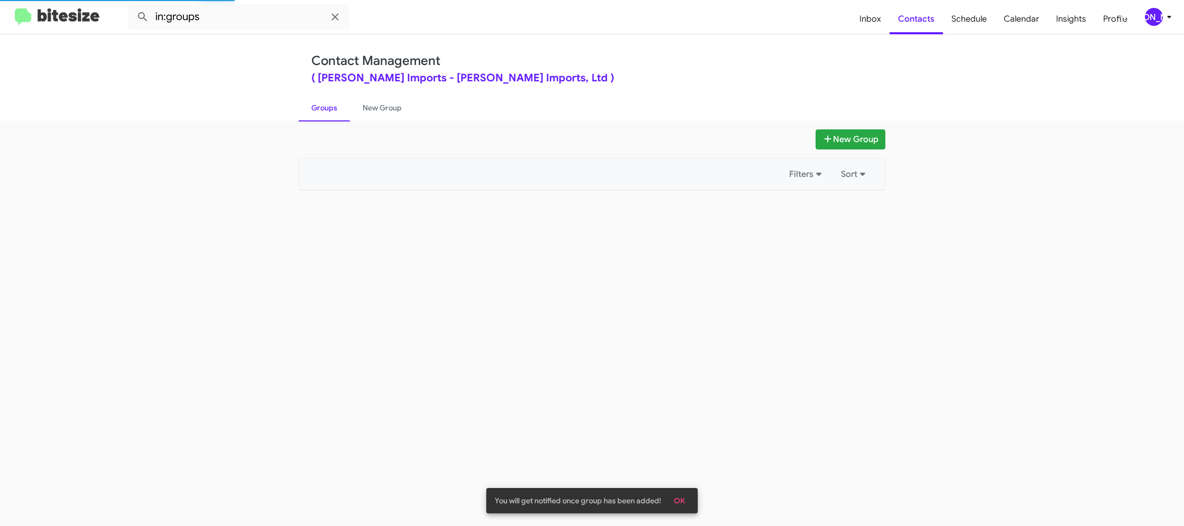
drag, startPoint x: 373, startPoint y: 107, endPoint x: 323, endPoint y: 110, distance: 50.3
click at [373, 108] on link "New Group" at bounding box center [382, 107] width 64 height 27
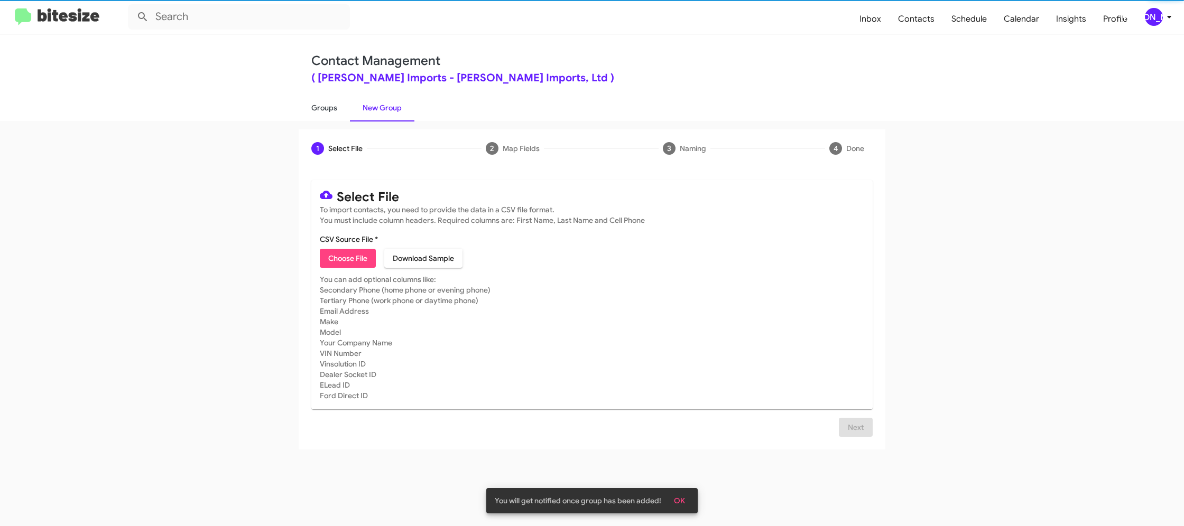
click at [323, 110] on link "Groups" at bounding box center [324, 107] width 51 height 27
type input "in:groups"
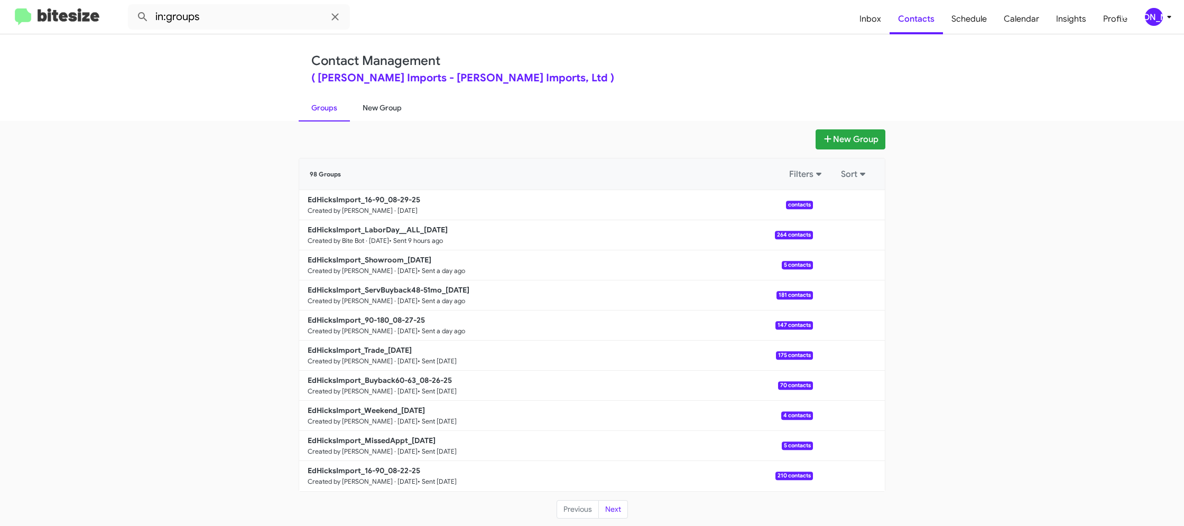
click at [378, 109] on link "New Group" at bounding box center [382, 107] width 64 height 27
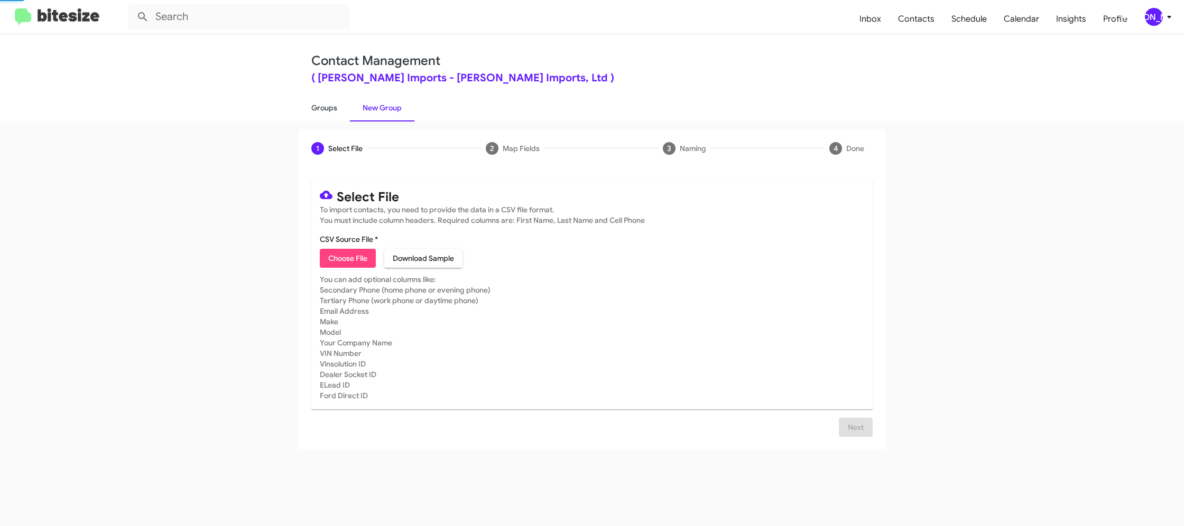
click at [325, 109] on link "Groups" at bounding box center [324, 107] width 51 height 27
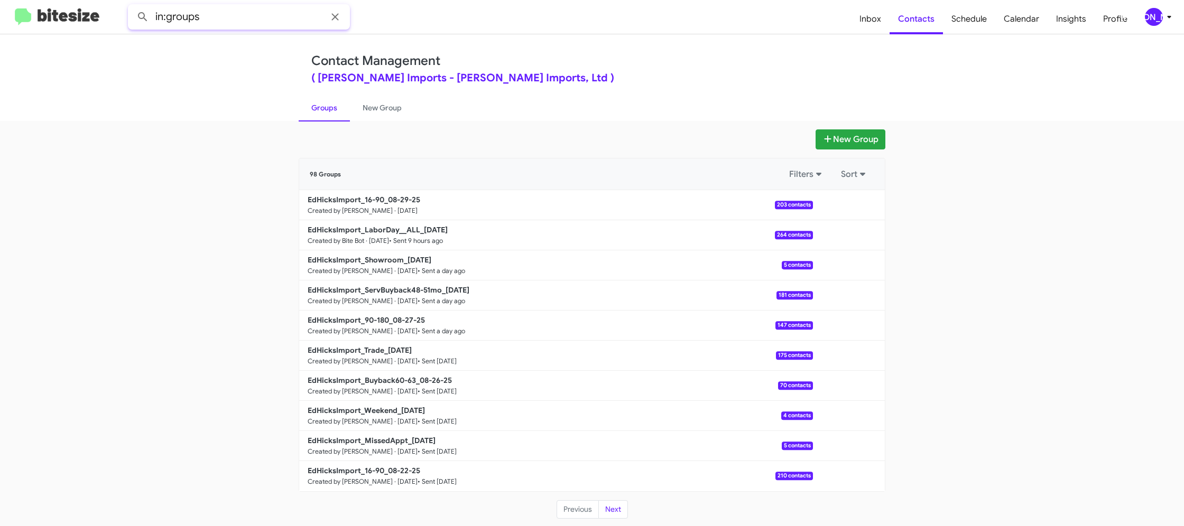
click at [269, 18] on input "in:groups" at bounding box center [239, 16] width 222 height 25
type input "in:groups 16-"
click at [132, 6] on button at bounding box center [142, 16] width 21 height 21
click at [379, 109] on link "New Group" at bounding box center [382, 107] width 64 height 27
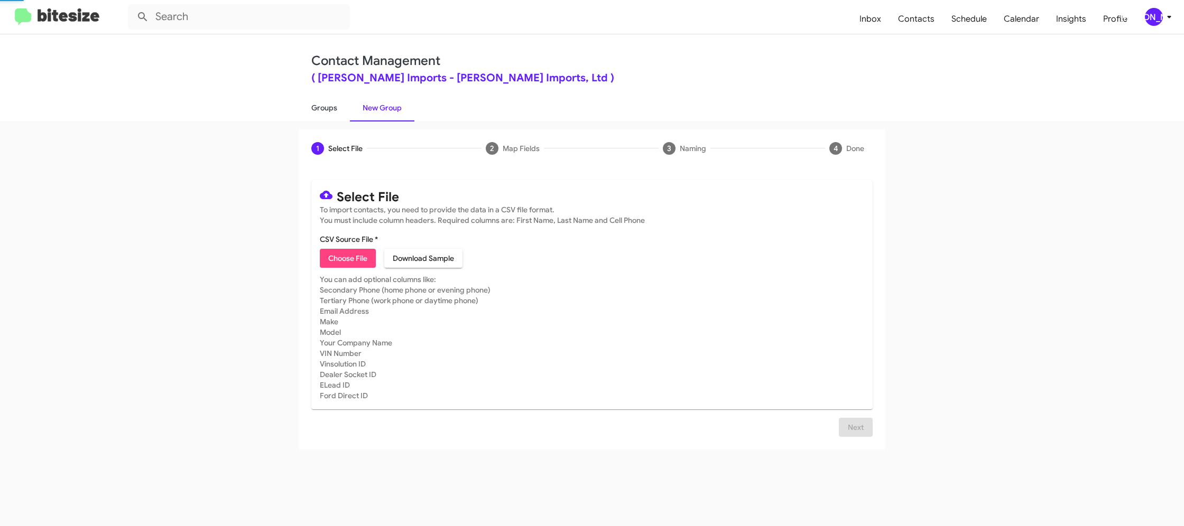
click at [326, 107] on link "Groups" at bounding box center [324, 107] width 51 height 27
type input "in:groups"
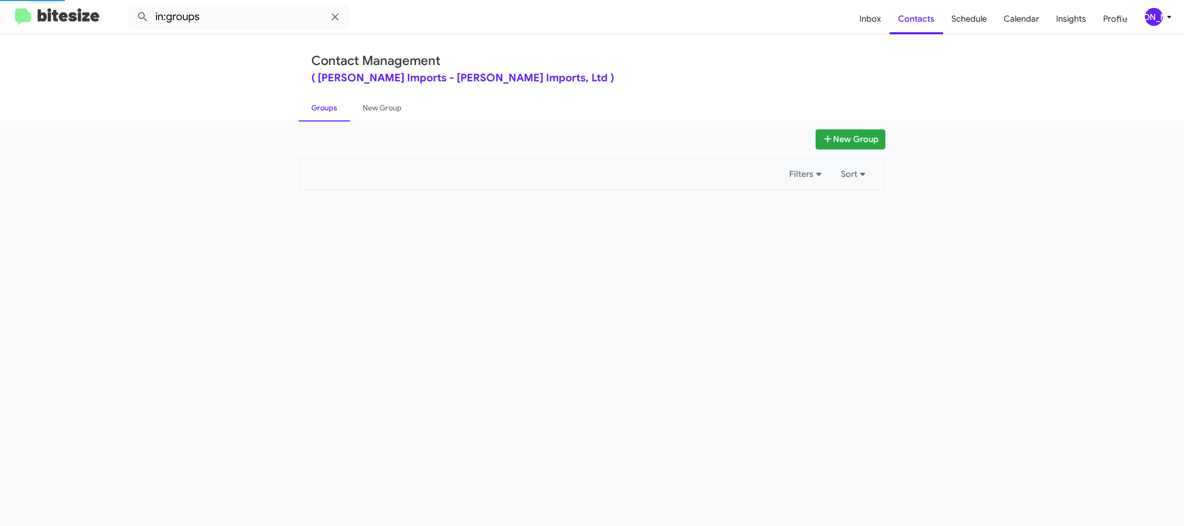
drag, startPoint x: 326, startPoint y: 107, endPoint x: 659, endPoint y: 161, distance: 337.8
click at [327, 107] on link "Groups" at bounding box center [324, 107] width 51 height 27
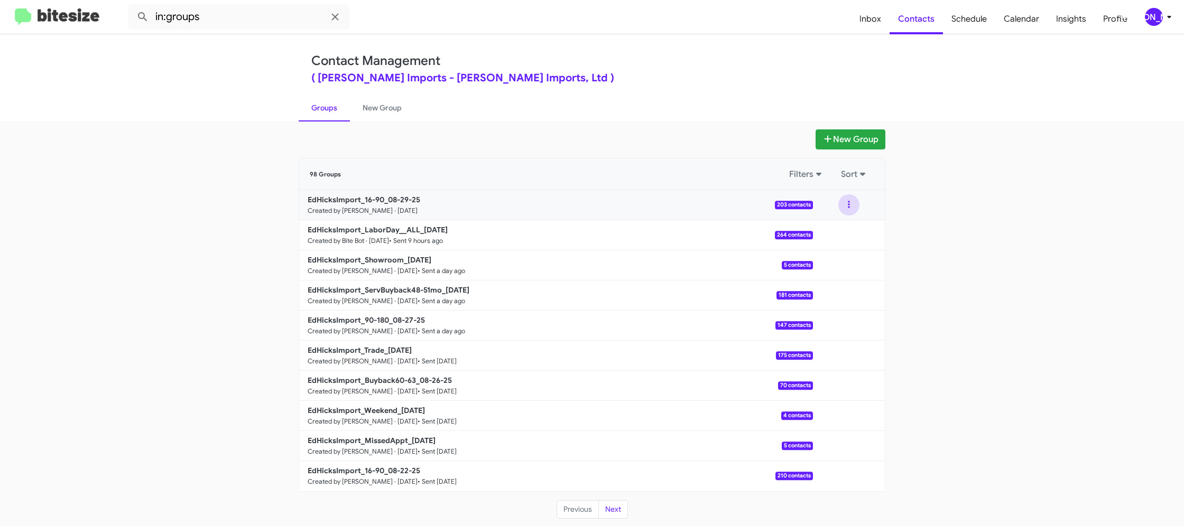
click at [846, 208] on button at bounding box center [848, 204] width 21 height 21
click at [837, 228] on button "View contacts" at bounding box center [817, 233] width 85 height 25
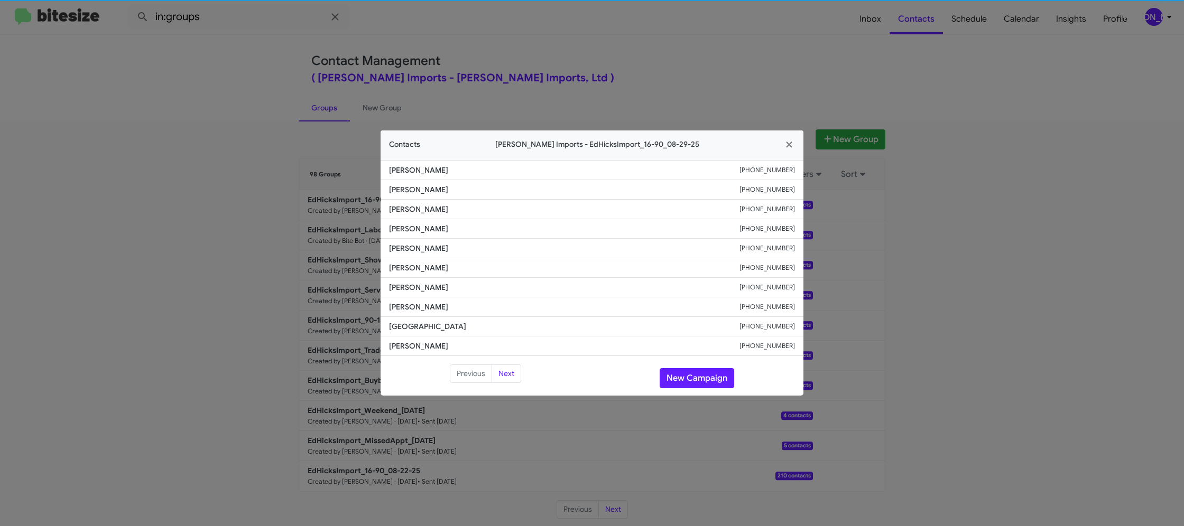
click at [408, 256] on li "Angel Martinez +13617267324" at bounding box center [591, 249] width 423 height 20
copy span "Angel Martinez"
click at [413, 273] on li "Frances Genturalez +13617426174" at bounding box center [591, 268] width 423 height 20
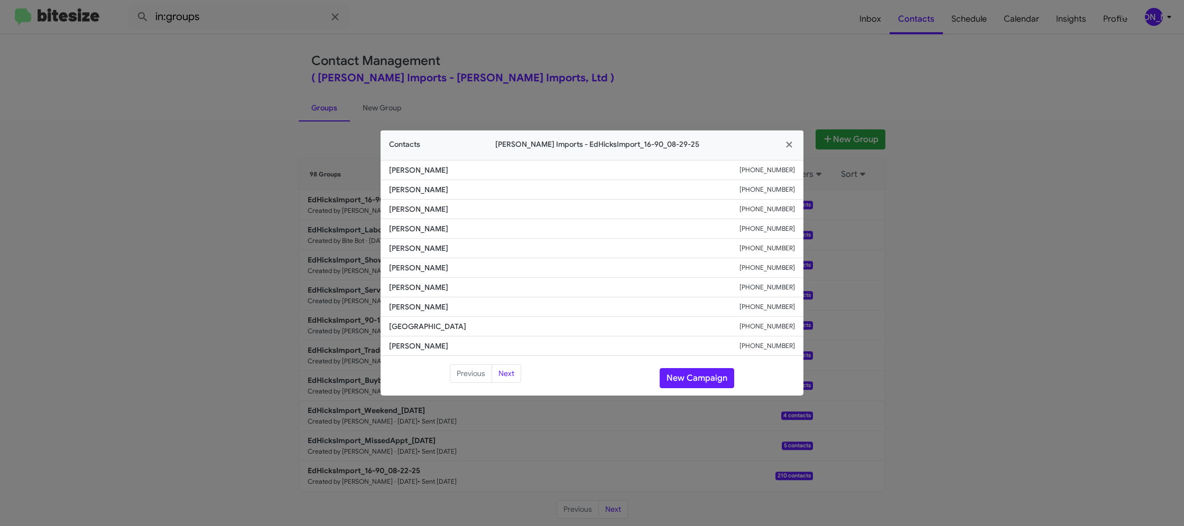
click at [413, 273] on li "Frances Genturalez +13617426174" at bounding box center [591, 268] width 423 height 20
copy span "Frances Genturalez"
click at [678, 376] on button "New Campaign" at bounding box center [696, 378] width 75 height 20
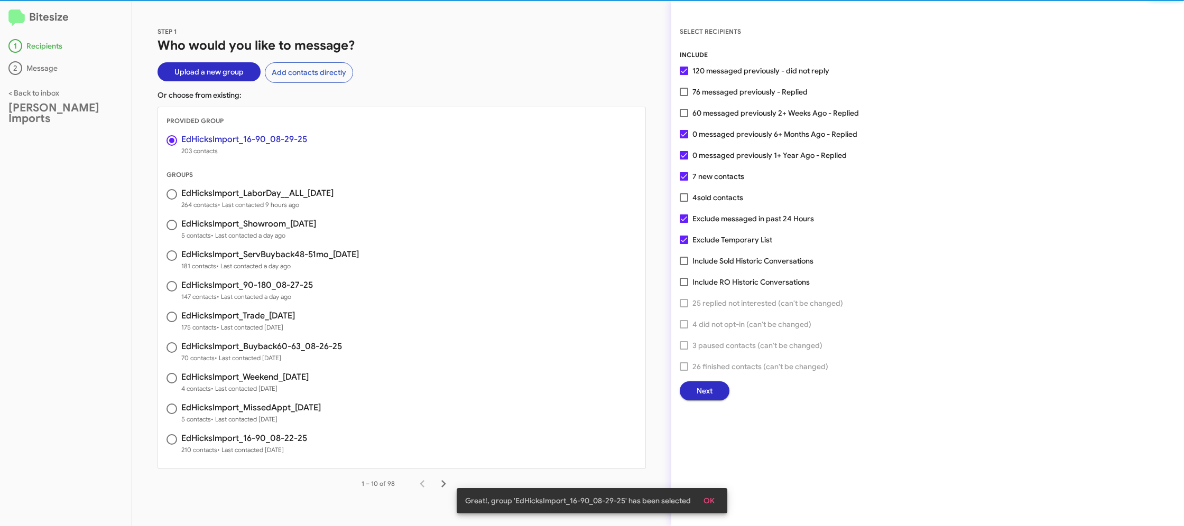
click at [698, 398] on span "Next" at bounding box center [704, 391] width 16 height 19
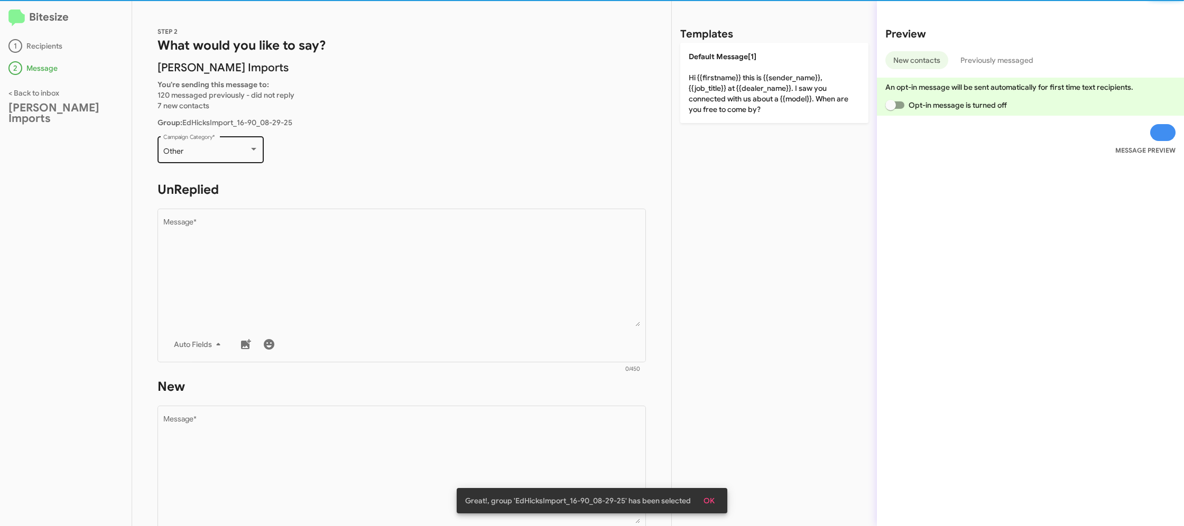
scroll to position [1, 0]
click at [229, 151] on div "Other" at bounding box center [206, 151] width 86 height 8
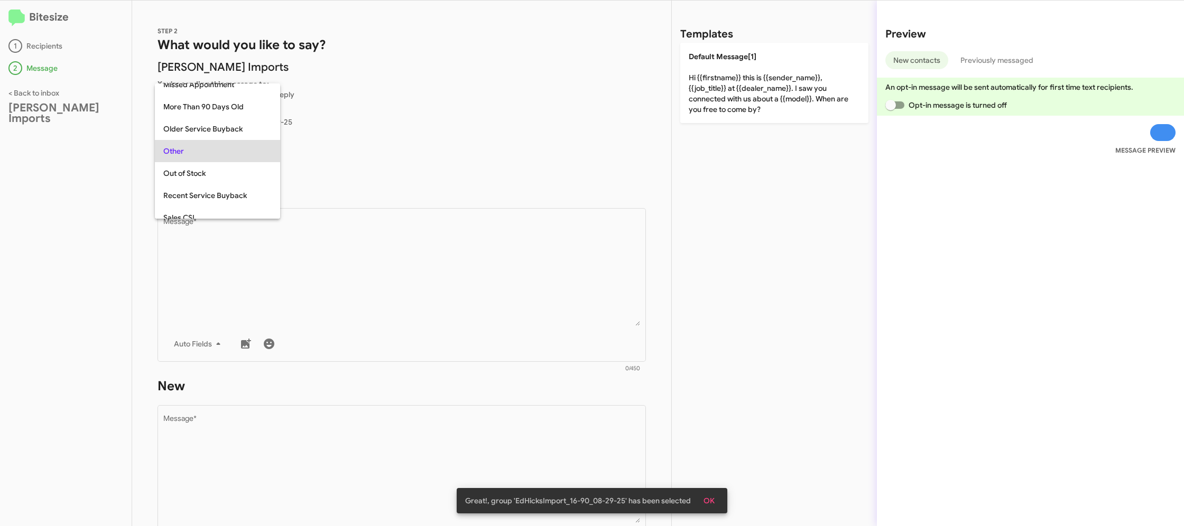
scroll to position [22, 0]
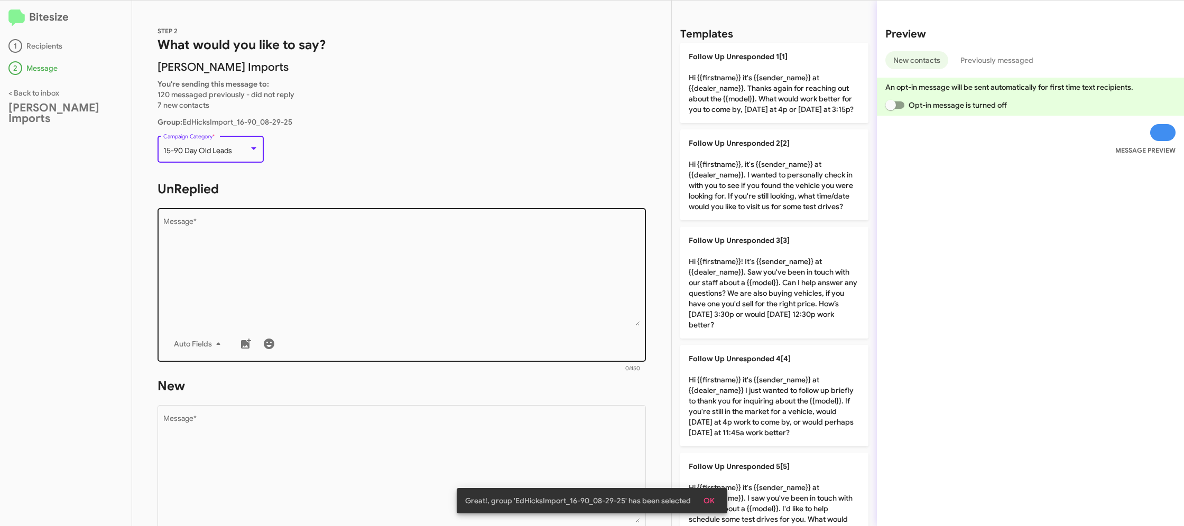
drag, startPoint x: 393, startPoint y: 236, endPoint x: 580, endPoint y: 283, distance: 192.4
click at [393, 236] on textarea "Message *" at bounding box center [401, 272] width 477 height 108
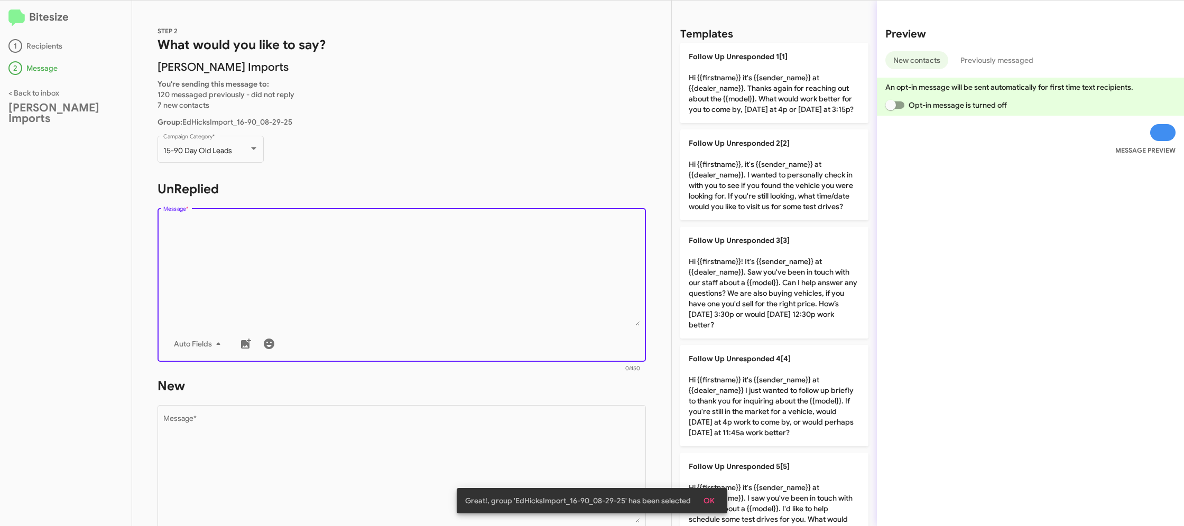
drag, startPoint x: 804, startPoint y: 288, endPoint x: 642, endPoint y: 337, distance: 169.4
click at [780, 292] on p "Follow Up Unresponded 3[3] Hi {{firstname}}! It's {{sender_name}} at {{dealer_n…" at bounding box center [774, 283] width 188 height 112
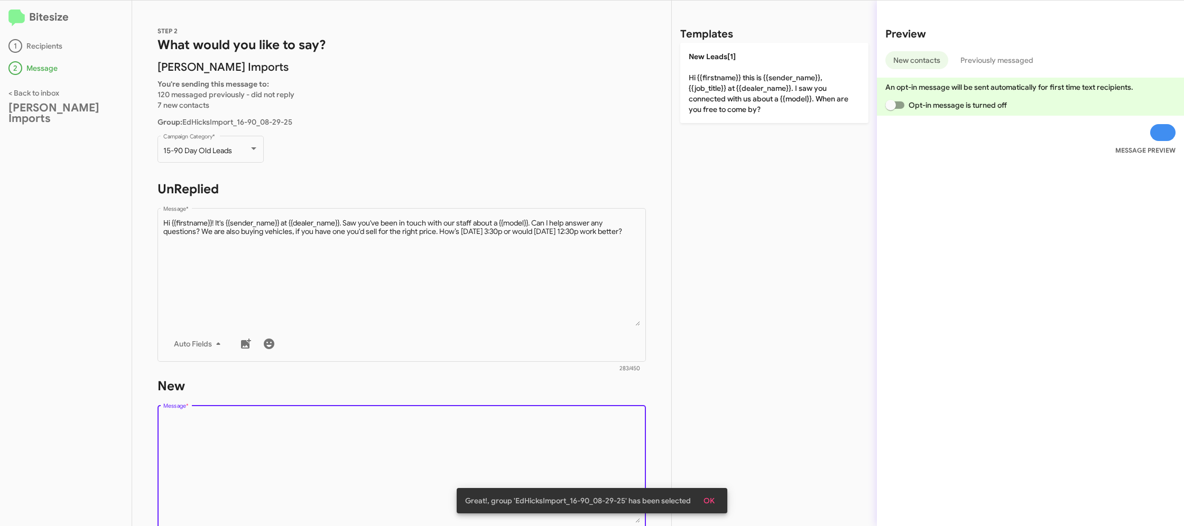
click at [494, 443] on textarea "Message *" at bounding box center [401, 469] width 477 height 108
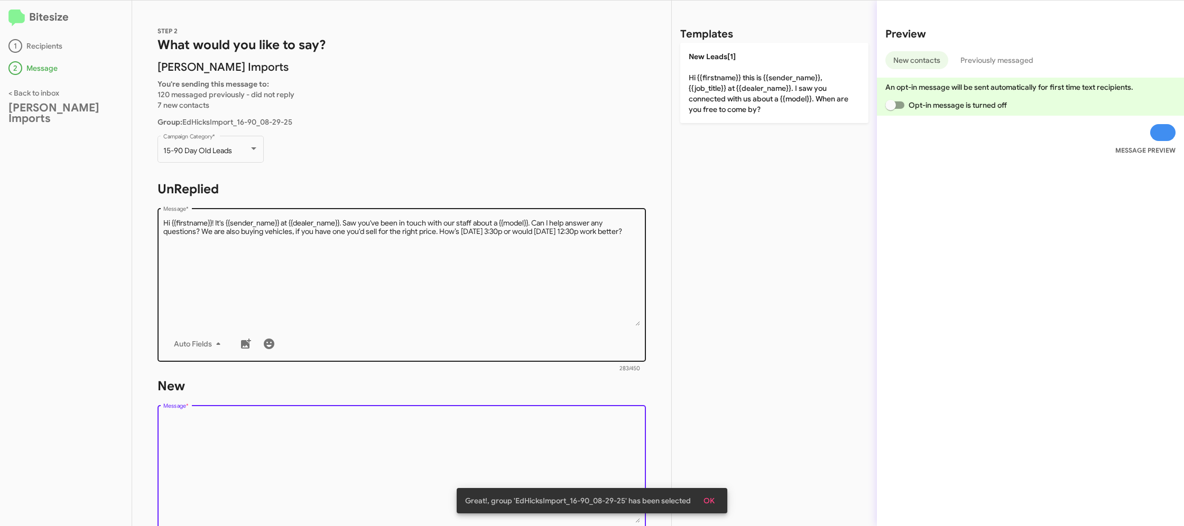
drag, startPoint x: 494, startPoint y: 443, endPoint x: 645, endPoint y: 321, distance: 194.7
click at [498, 439] on textarea "Message *" at bounding box center [401, 469] width 477 height 108
click at [593, 262] on textarea "Message *" at bounding box center [401, 272] width 477 height 108
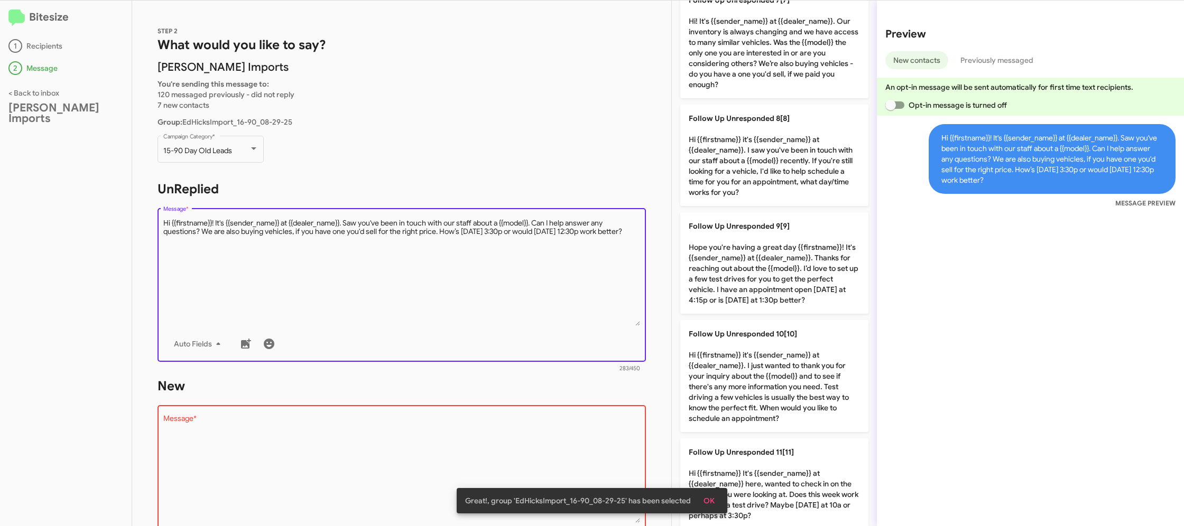
scroll to position [702, 0]
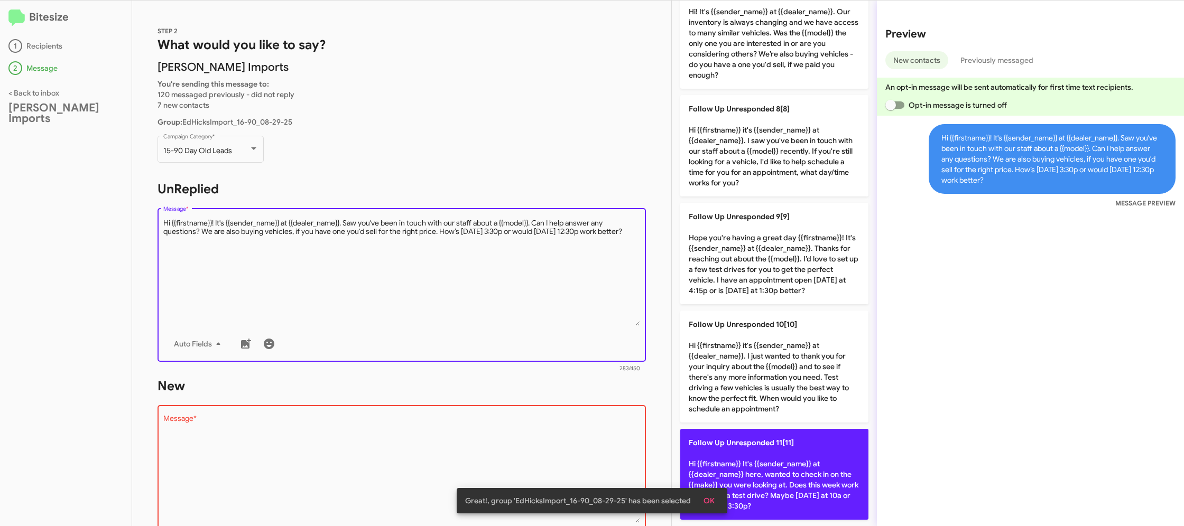
click at [767, 461] on p "Follow Up Unresponded 11[11] Hi {{firstname}} It's {{sender_name}} at {{dealer_…" at bounding box center [774, 474] width 188 height 91
type textarea "Hi {{firstname}} It's {{sender_name}} at {{dealer_name}} here, wanted to check …"
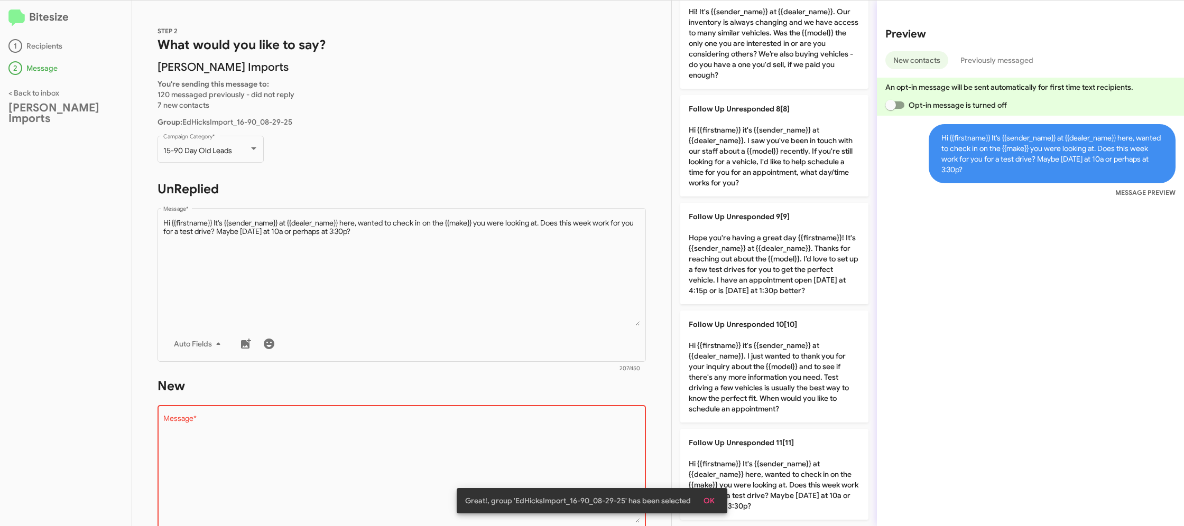
click at [488, 438] on textarea "Message *" at bounding box center [401, 469] width 477 height 108
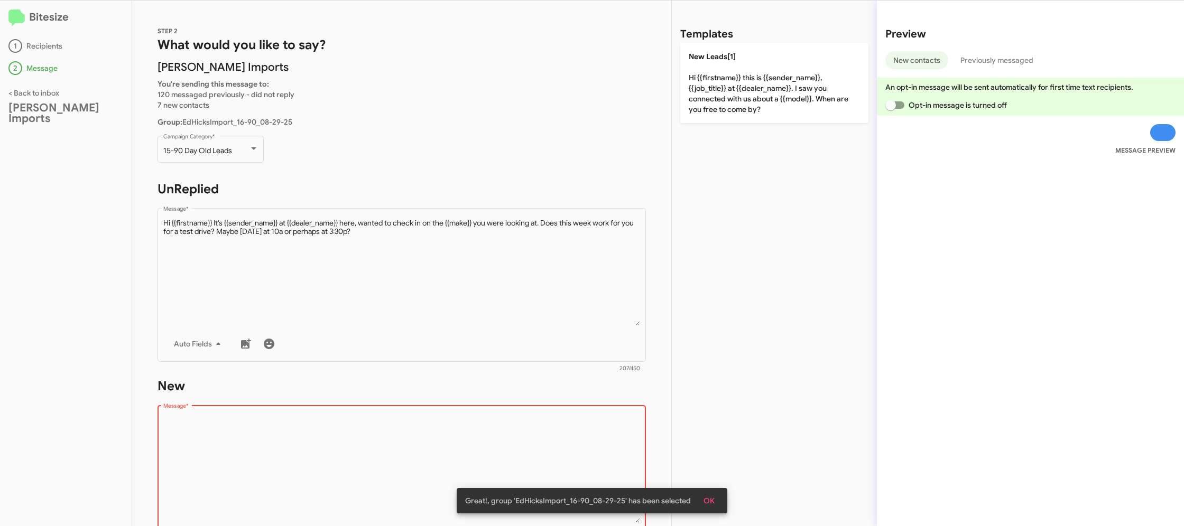
scroll to position [0, 0]
click at [488, 438] on textarea "Message *" at bounding box center [401, 469] width 477 height 108
drag, startPoint x: 488, startPoint y: 438, endPoint x: 756, endPoint y: 117, distance: 417.2
click at [491, 421] on textarea "Message *" at bounding box center [401, 469] width 477 height 108
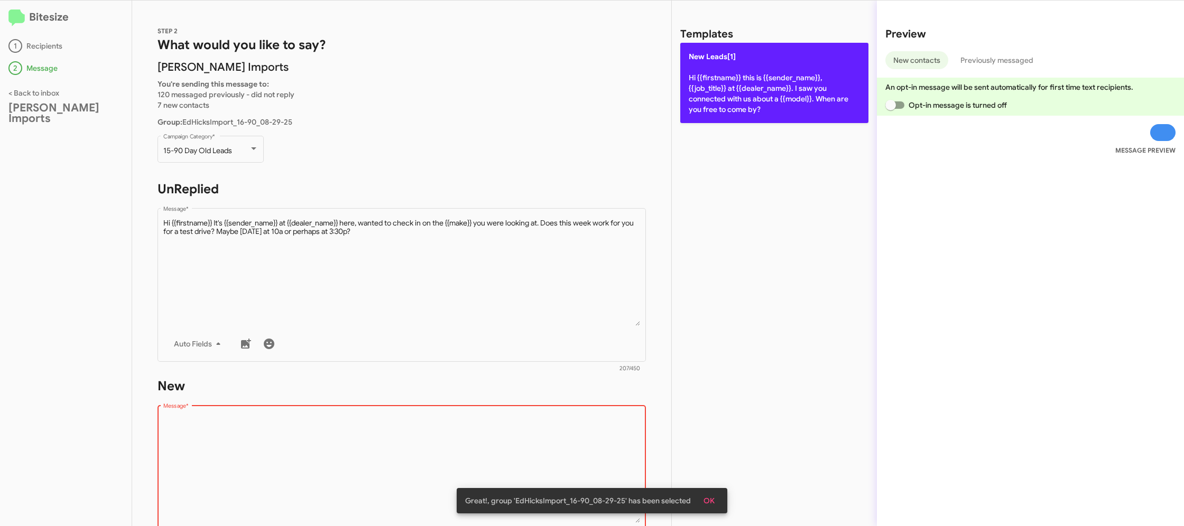
drag, startPoint x: 797, startPoint y: 98, endPoint x: 776, endPoint y: 104, distance: 22.4
click at [789, 100] on p "New Leads[1] Hi {{firstname}} this is {{sender_name}}, {{job_title}} at {{deale…" at bounding box center [774, 83] width 188 height 80
type textarea "Hi {{firstname}} this is {{sender_name}}, {{job_title}} at {{dealer_name}}. I s…"
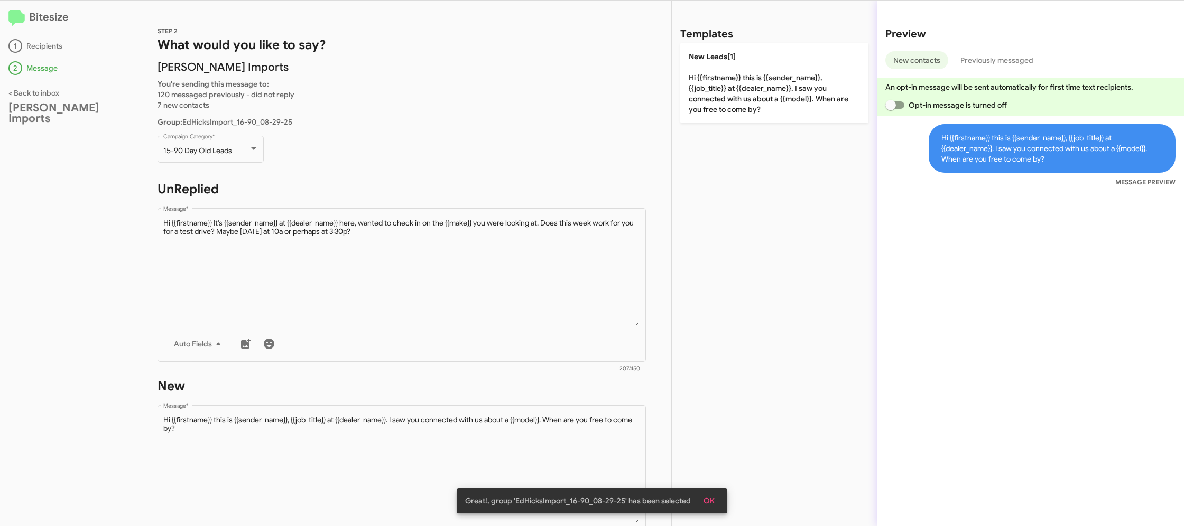
scroll to position [181, 0]
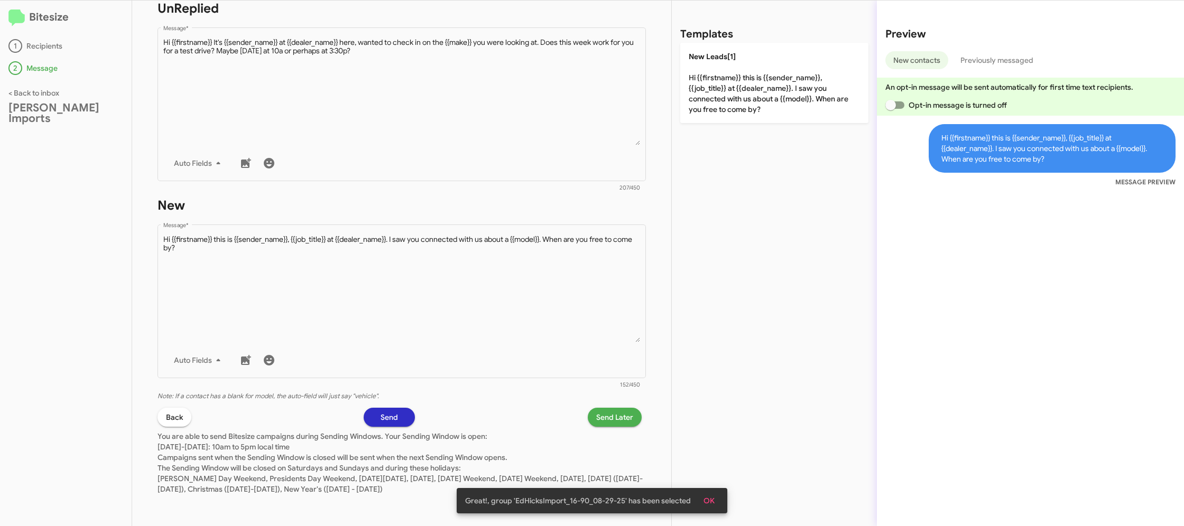
click at [609, 404] on div "STEP 2 What would you like to say? Ed Hicks Imports You're sending this message…" at bounding box center [401, 264] width 539 height 526
click at [609, 415] on span "Send Later" at bounding box center [614, 417] width 37 height 19
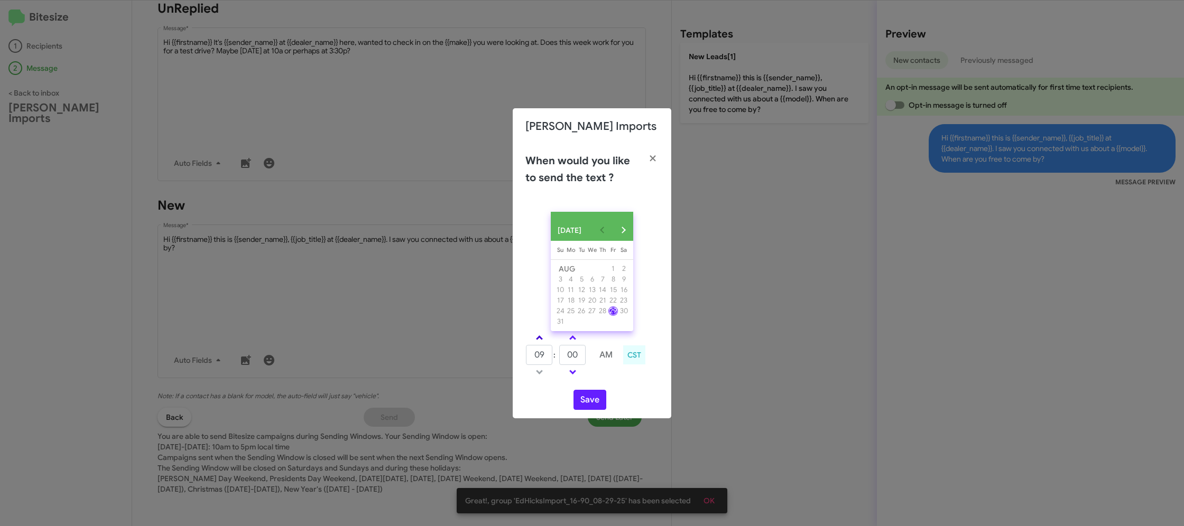
click at [542, 344] on link at bounding box center [539, 338] width 18 height 12
type input "10"
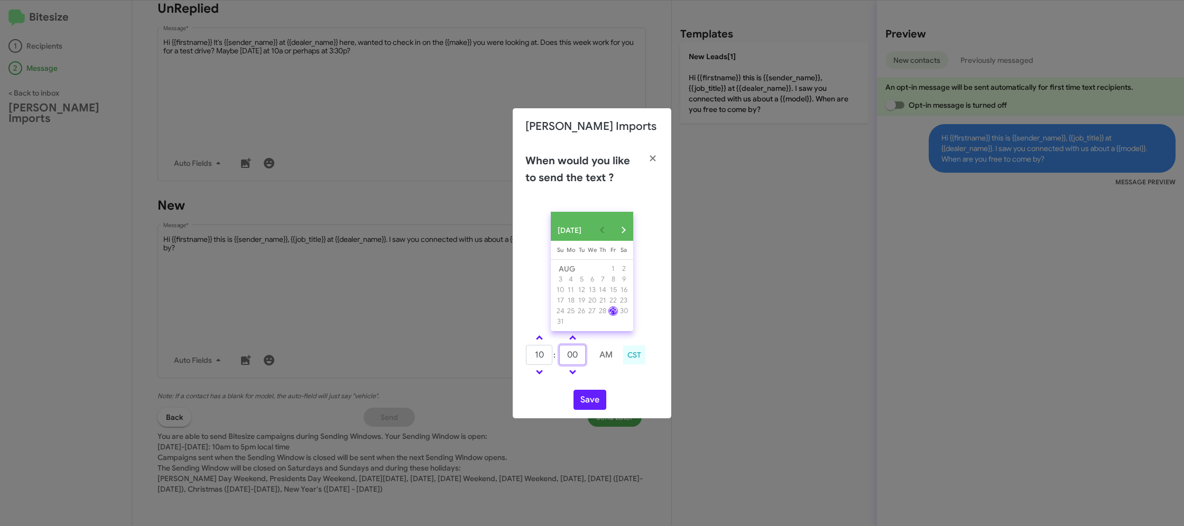
click at [581, 355] on input "00" at bounding box center [572, 355] width 26 height 20
type input "29"
type input "09"
type input "50"
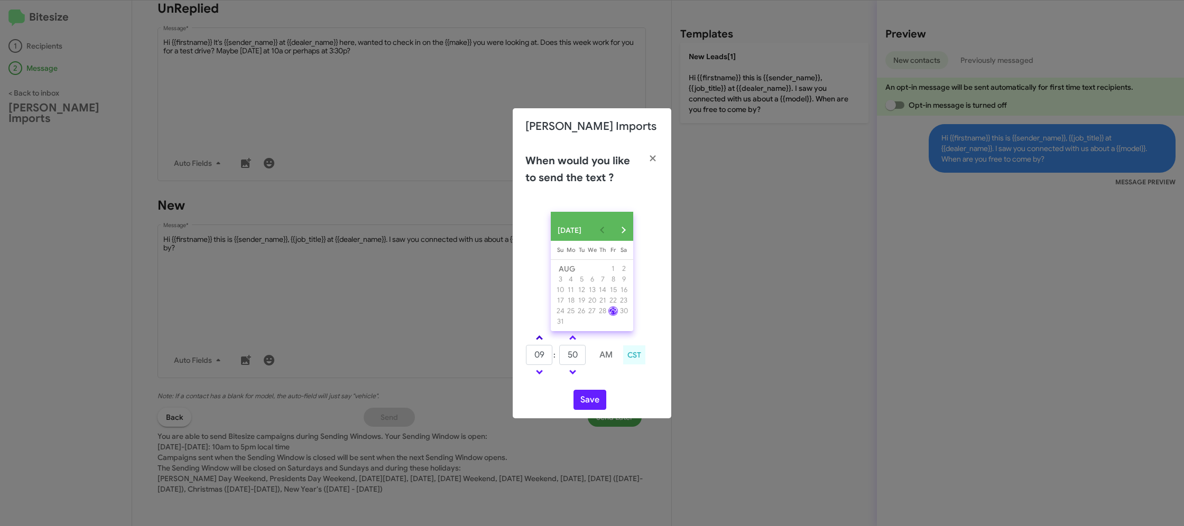
click at [538, 341] on span at bounding box center [539, 339] width 7 height 7
type input "10"
click at [569, 359] on input "50" at bounding box center [572, 355] width 26 height 20
type input "29"
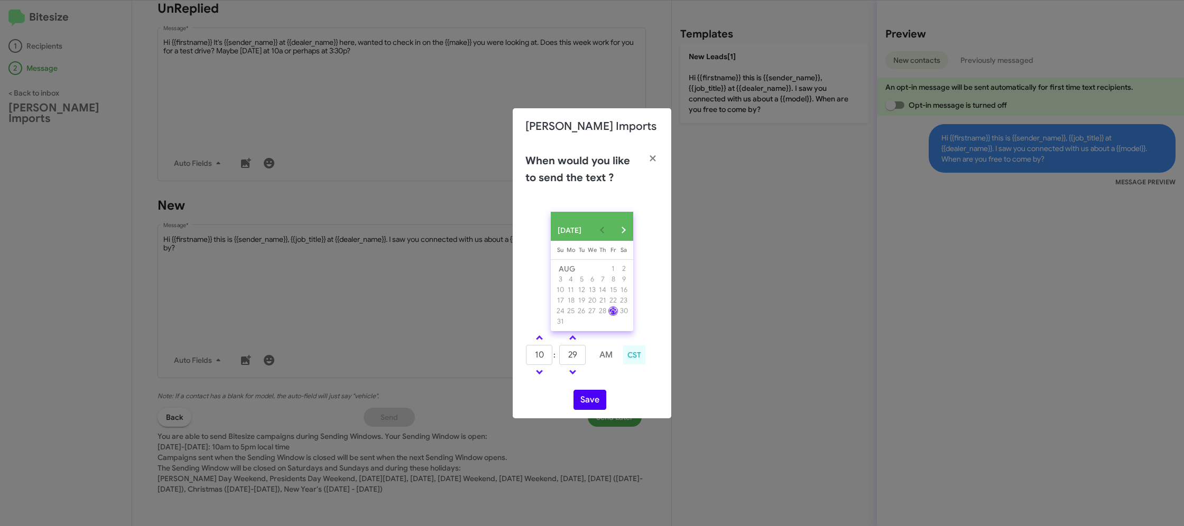
drag, startPoint x: 619, startPoint y: 385, endPoint x: 591, endPoint y: 395, distance: 29.3
click at [616, 382] on div "10 : 29 AM CST" at bounding box center [591, 356] width 149 height 50
click at [589, 401] on button "Save" at bounding box center [589, 400] width 33 height 20
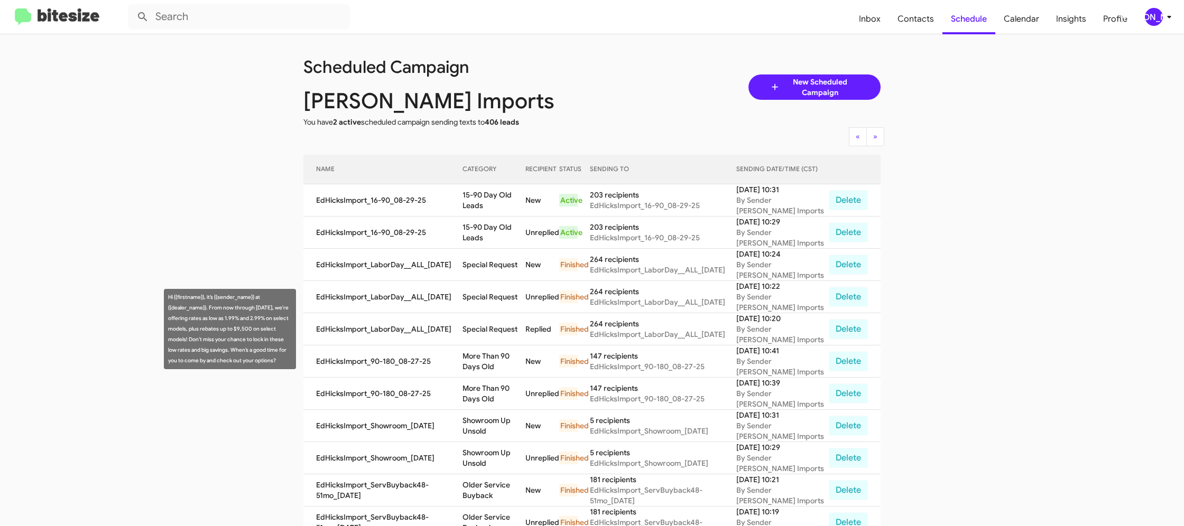
scroll to position [1, 0]
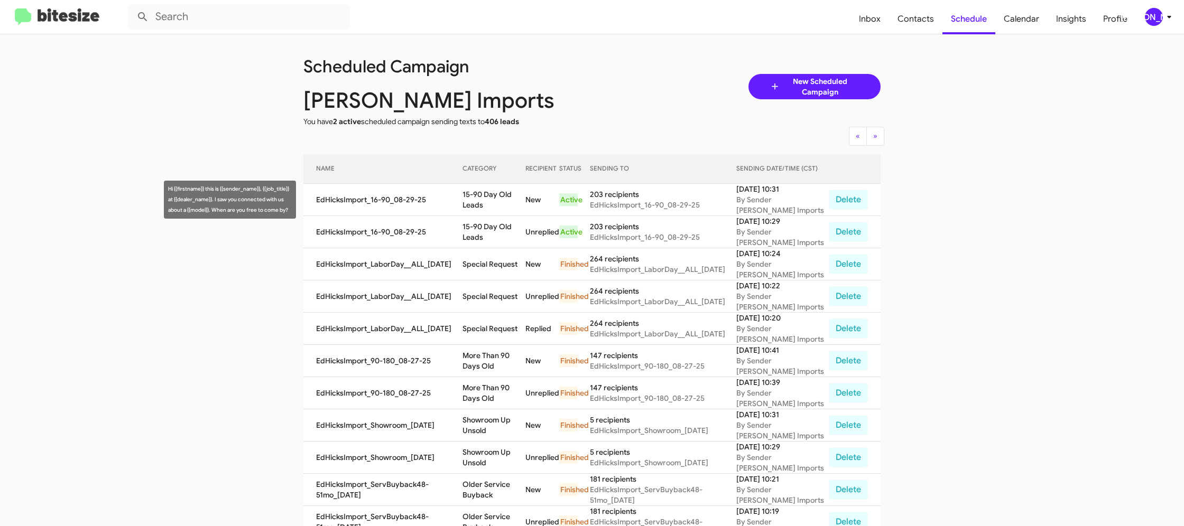
click at [490, 201] on td "15-90 Day Old Leads" at bounding box center [493, 200] width 63 height 32
copy td "15-90 Day Old Leads"
click at [1156, 18] on div "[PERSON_NAME]" at bounding box center [1154, 17] width 18 height 18
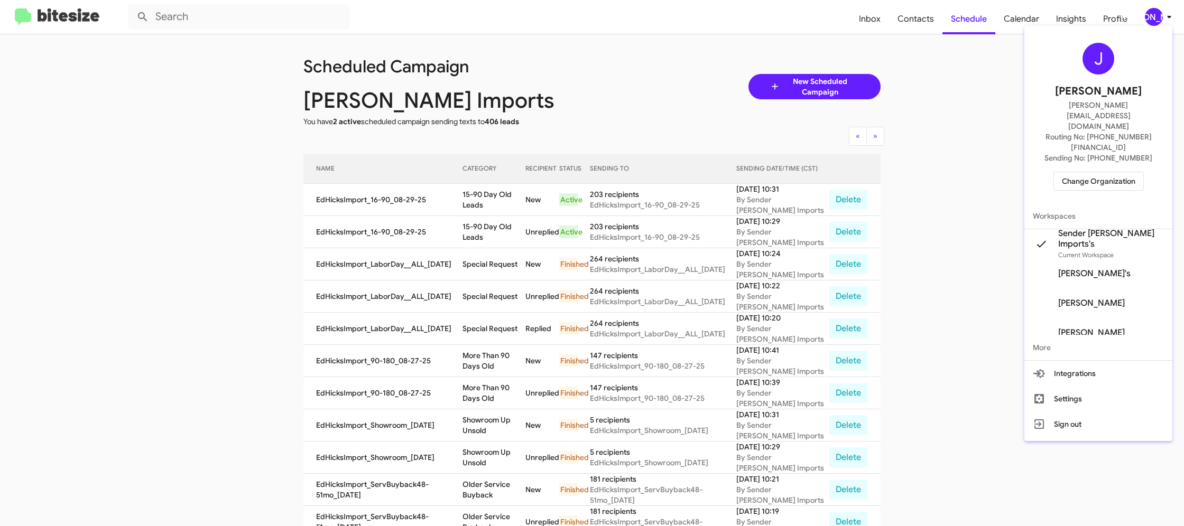
drag, startPoint x: 1084, startPoint y: 161, endPoint x: 1062, endPoint y: 145, distance: 27.3
click at [1081, 158] on div "J Jason Apdua jason@bitesize.co Routing No: +1 (361) 480-0623 Sending No: +1 (3…" at bounding box center [1098, 116] width 148 height 173
click at [1068, 172] on span "Change Organization" at bounding box center [1098, 181] width 73 height 18
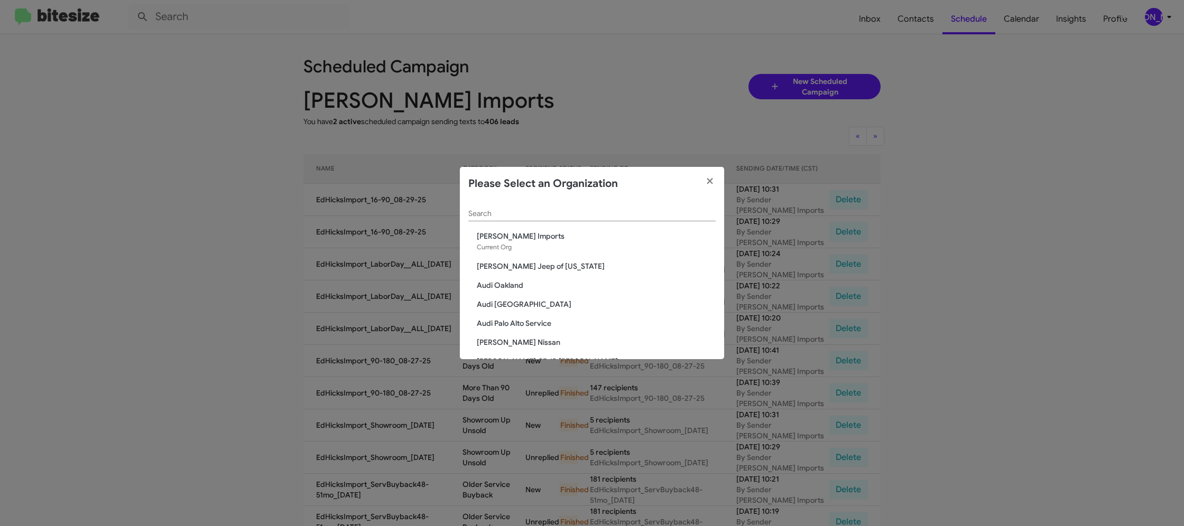
click at [492, 220] on div "Search" at bounding box center [591, 211] width 247 height 21
click at [492, 217] on input "Search" at bounding box center [591, 214] width 247 height 8
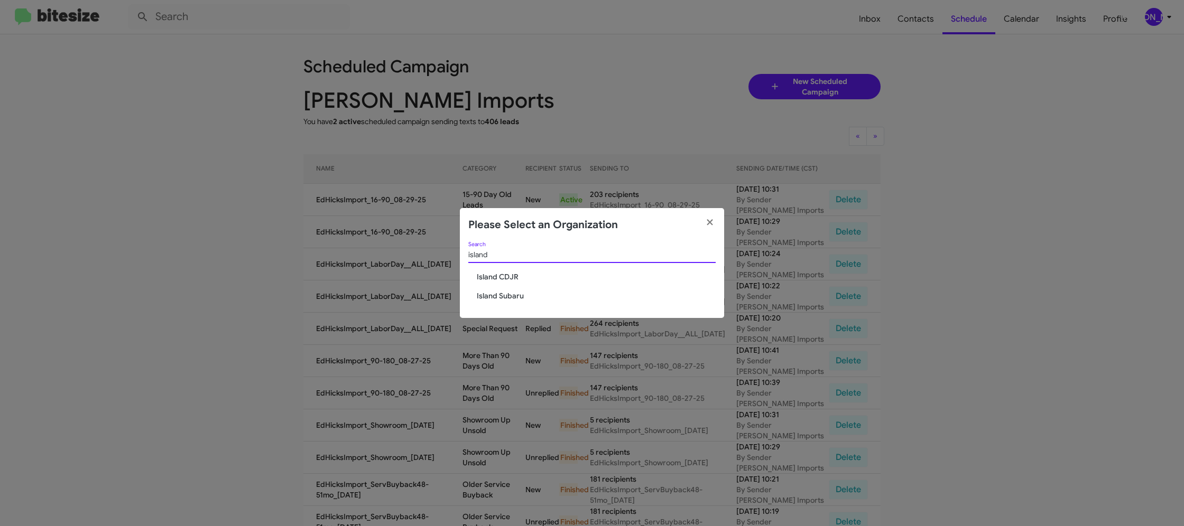
type input "island"
click at [506, 296] on span "Island Subaru" at bounding box center [596, 296] width 239 height 11
drag, startPoint x: 506, startPoint y: 296, endPoint x: 486, endPoint y: 10, distance: 286.6
click at [505, 290] on div "island Search Island CDJR Island Subaru" at bounding box center [592, 280] width 264 height 77
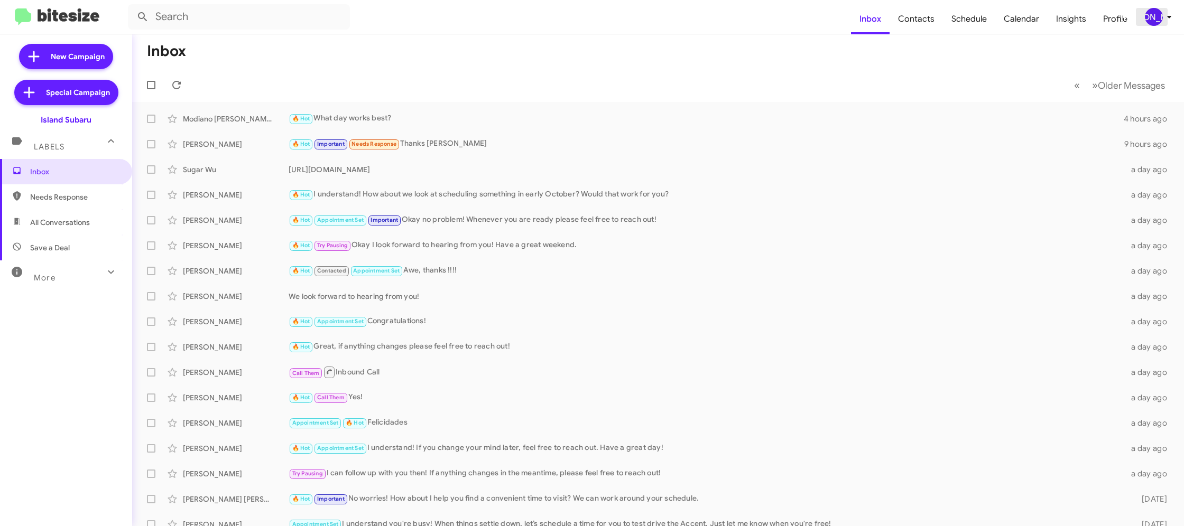
click at [1157, 15] on div "[PERSON_NAME]" at bounding box center [1154, 17] width 18 height 18
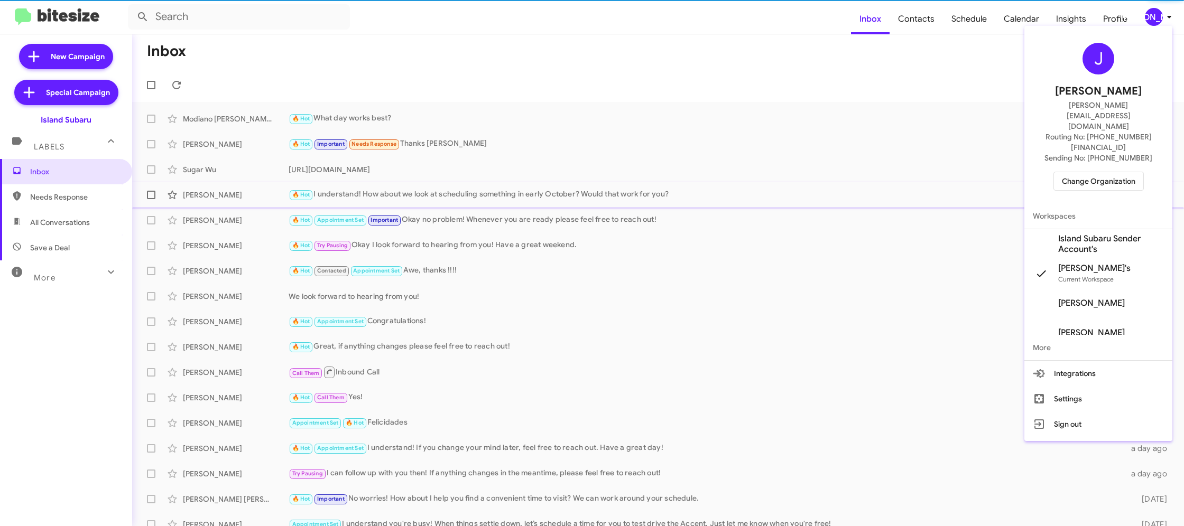
drag, startPoint x: 1100, startPoint y: 210, endPoint x: 1029, endPoint y: 184, distance: 75.4
click at [1099, 234] on span "Island Subaru Sender Account's" at bounding box center [1111, 244] width 106 height 21
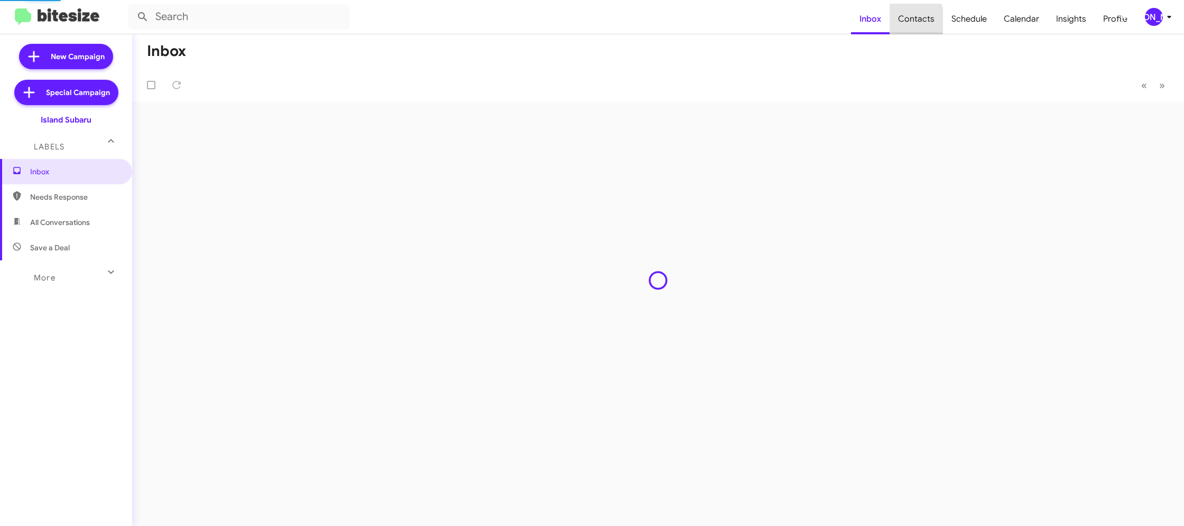
click at [908, 21] on span "Contacts" at bounding box center [915, 19] width 53 height 31
type input "in:groups"
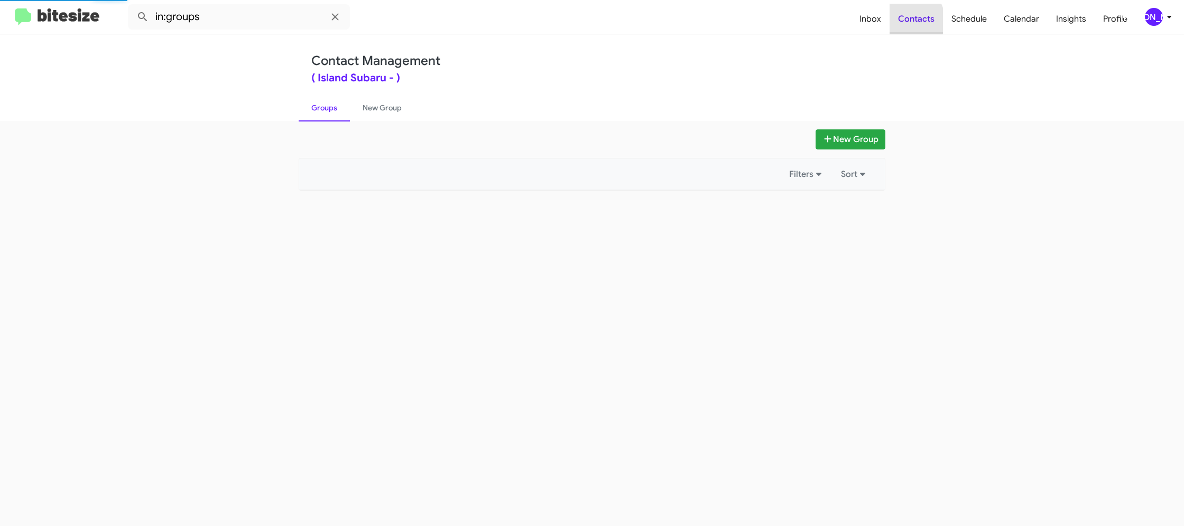
click at [908, 21] on span "Contacts" at bounding box center [915, 19] width 53 height 31
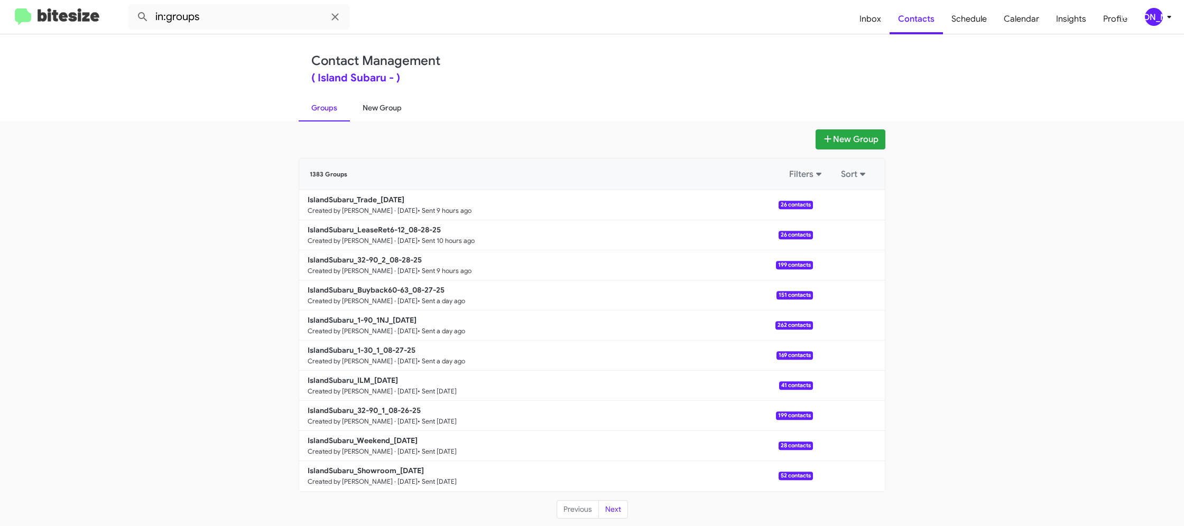
click at [394, 105] on link "New Group" at bounding box center [382, 107] width 64 height 27
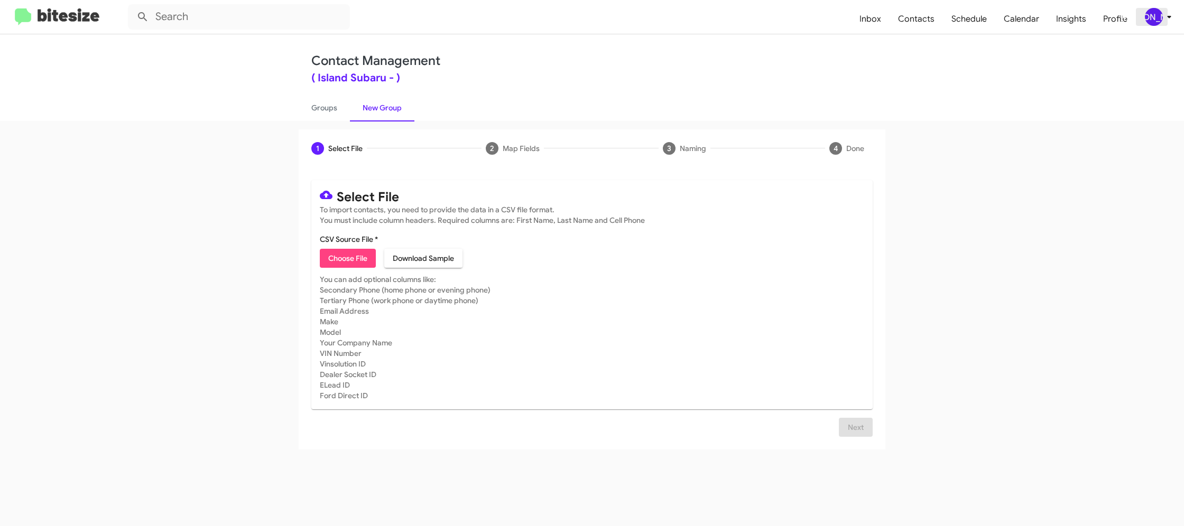
click at [1153, 13] on div "[PERSON_NAME]" at bounding box center [1154, 17] width 18 height 18
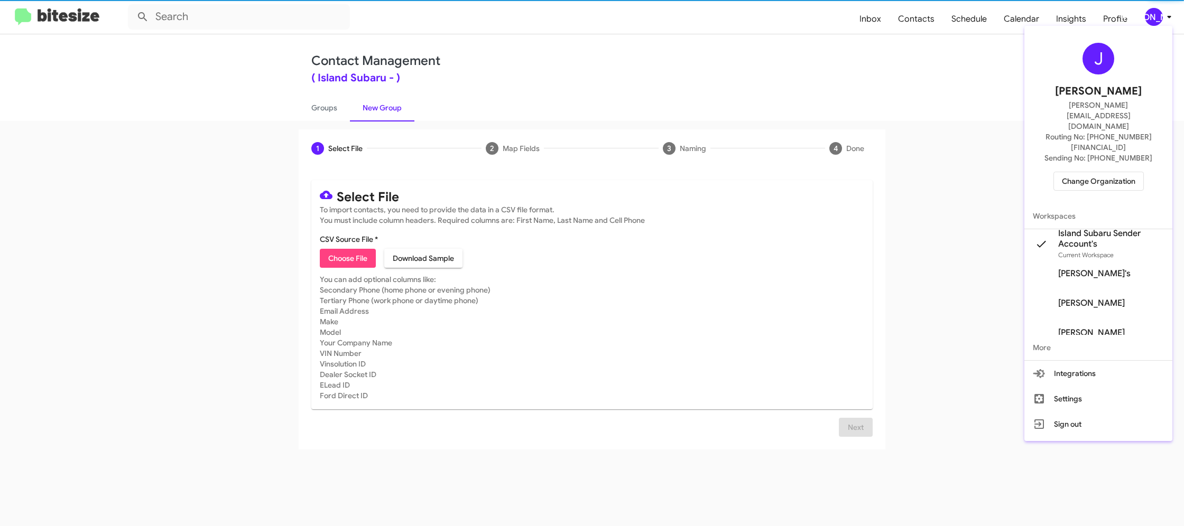
click at [1153, 13] on div at bounding box center [592, 263] width 1184 height 526
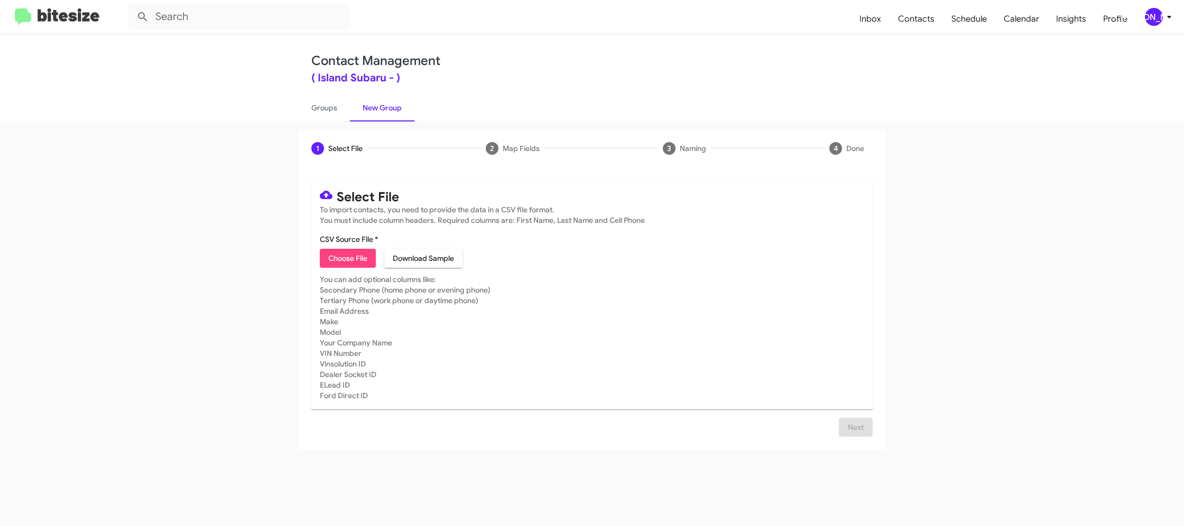
click at [374, 256] on button "Choose File" at bounding box center [348, 258] width 56 height 19
type input "IslandSubaru_1-90_2NJ_08-29-25"
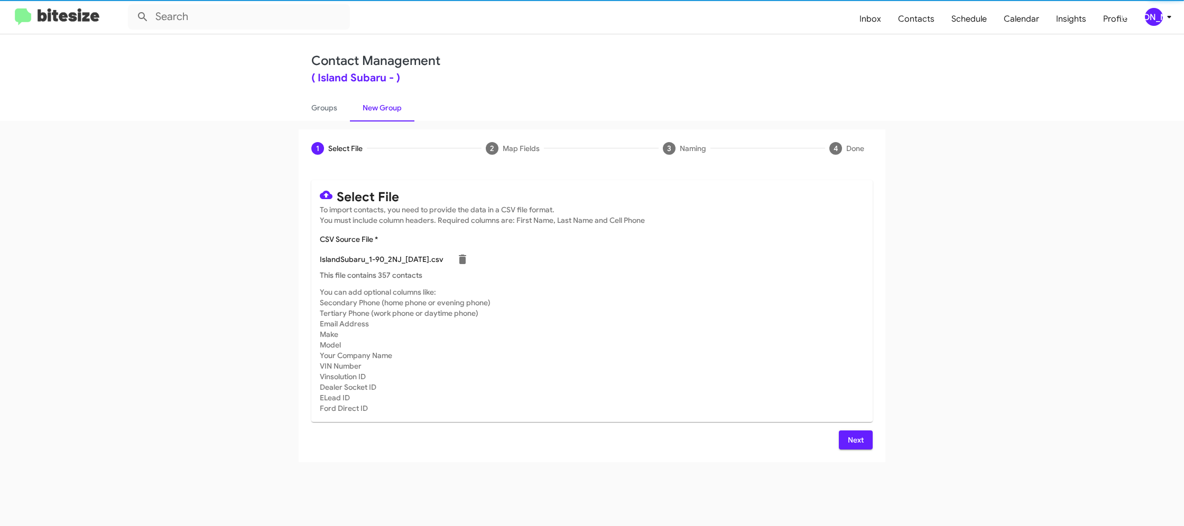
drag, startPoint x: 619, startPoint y: 323, endPoint x: 715, endPoint y: 391, distance: 117.5
click at [619, 323] on mat-card-subtitle "You can add optional columns like: Secondary Phone (home phone or evening phone…" at bounding box center [592, 350] width 544 height 127
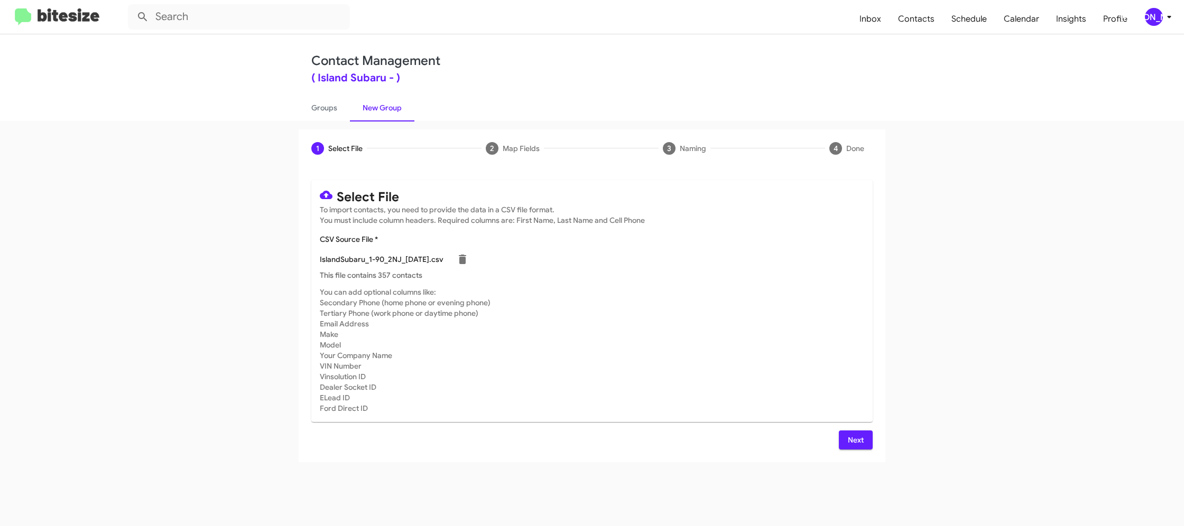
click at [844, 441] on button "Next" at bounding box center [856, 440] width 34 height 19
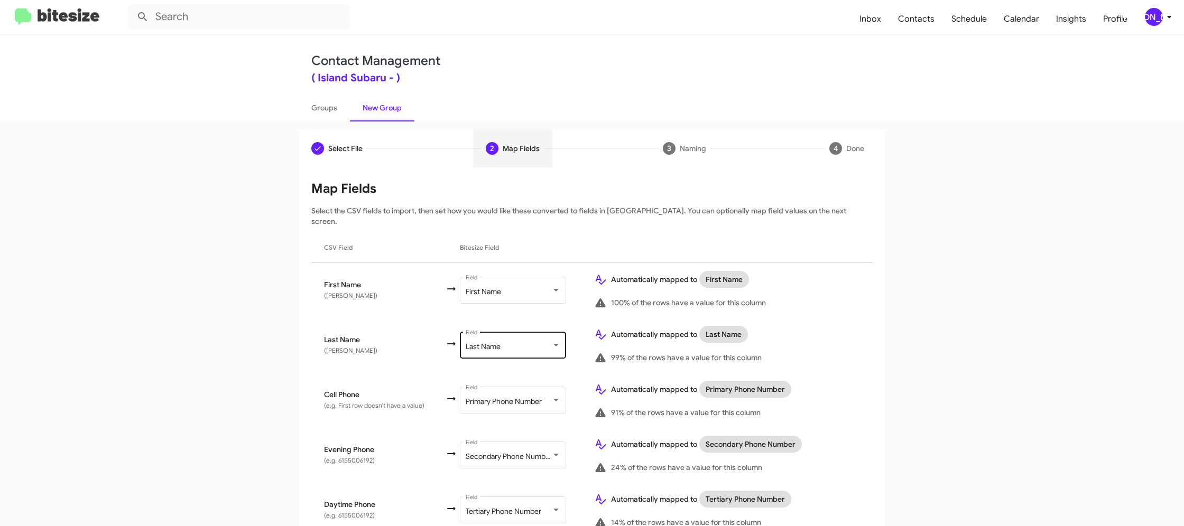
scroll to position [522, 0]
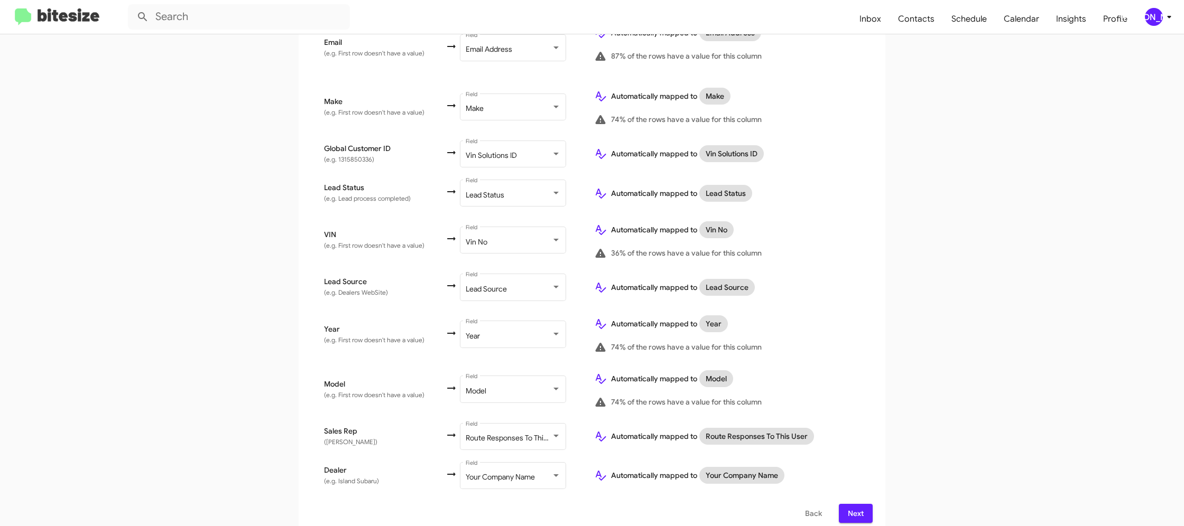
click at [871, 508] on button "Next" at bounding box center [856, 513] width 34 height 19
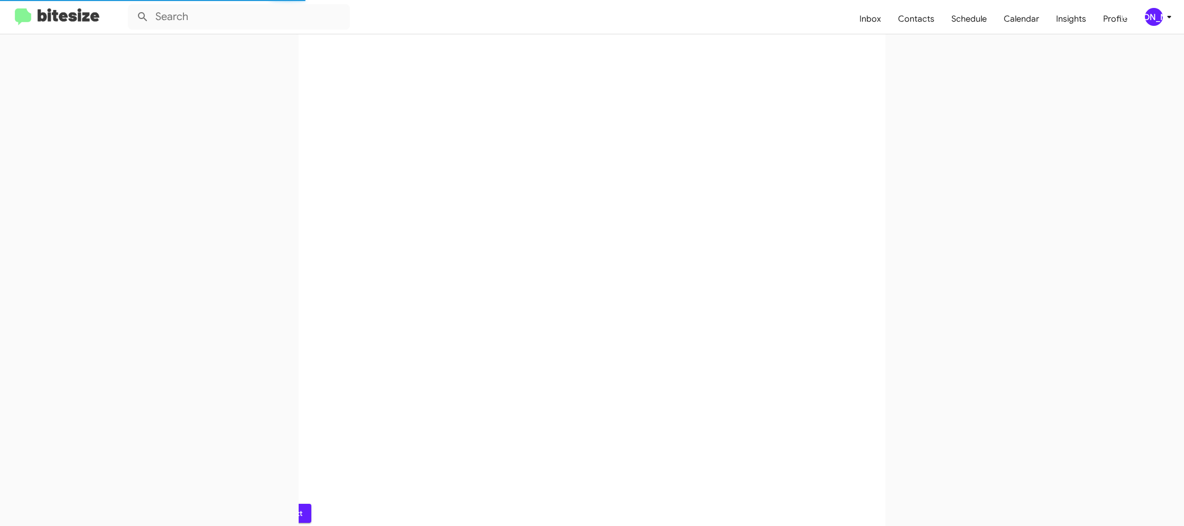
scroll to position [0, 0]
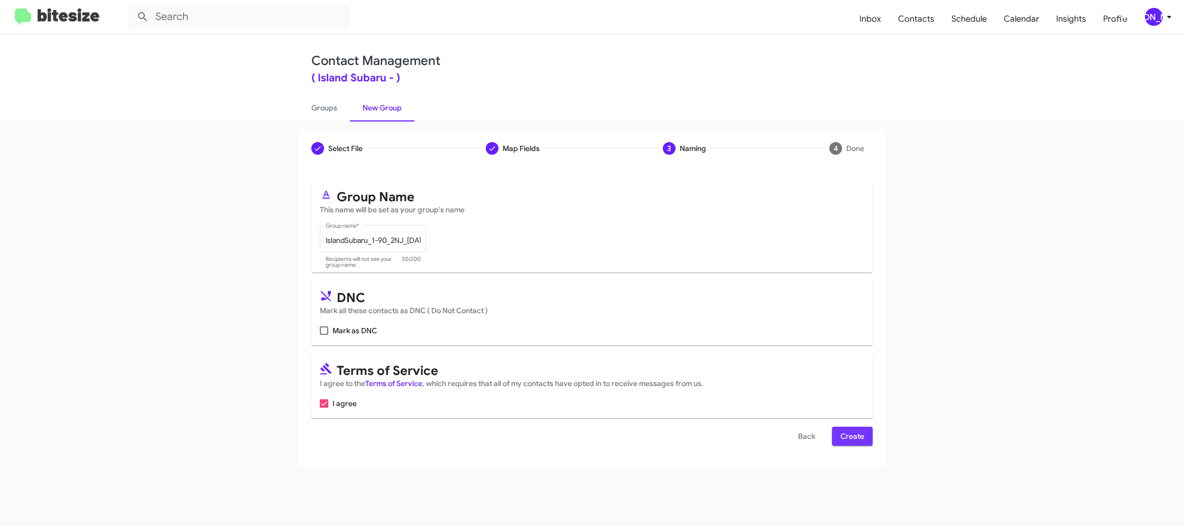
click at [848, 432] on span "Create" at bounding box center [852, 436] width 24 height 19
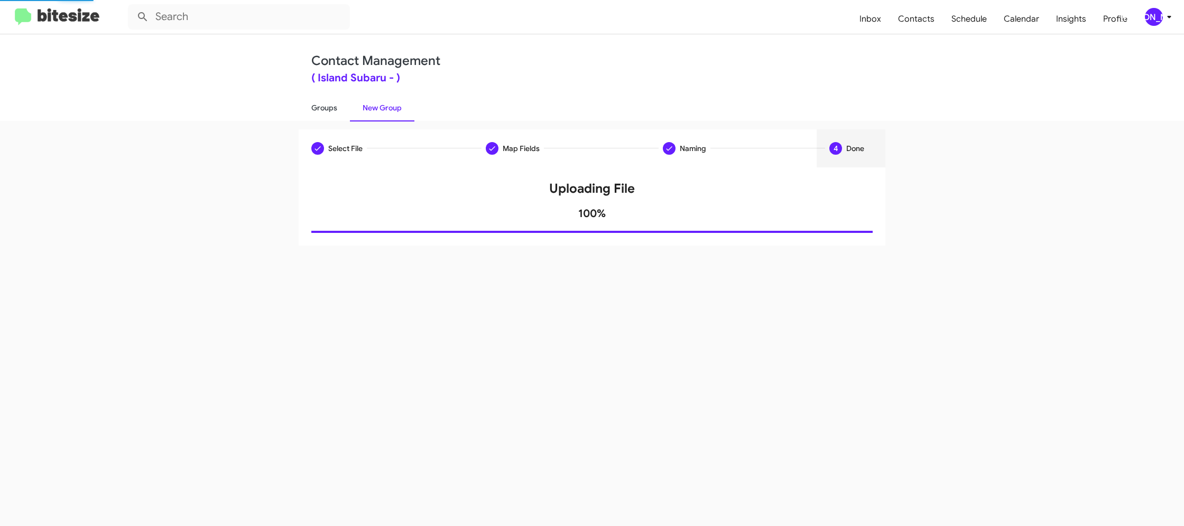
click at [332, 108] on link "Groups" at bounding box center [324, 107] width 51 height 27
type input "in:groups"
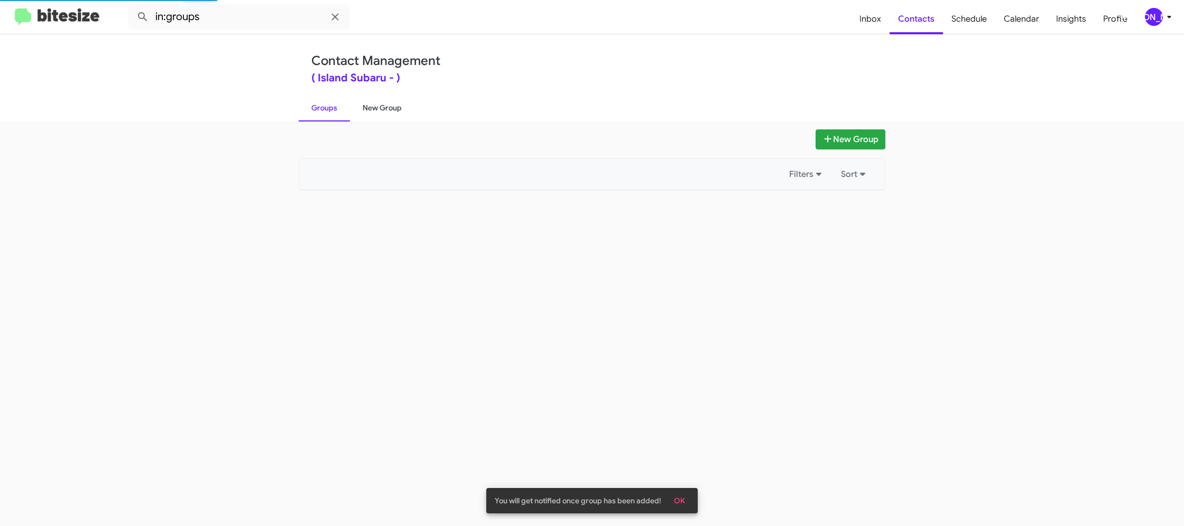
click at [382, 107] on link "New Group" at bounding box center [382, 107] width 64 height 27
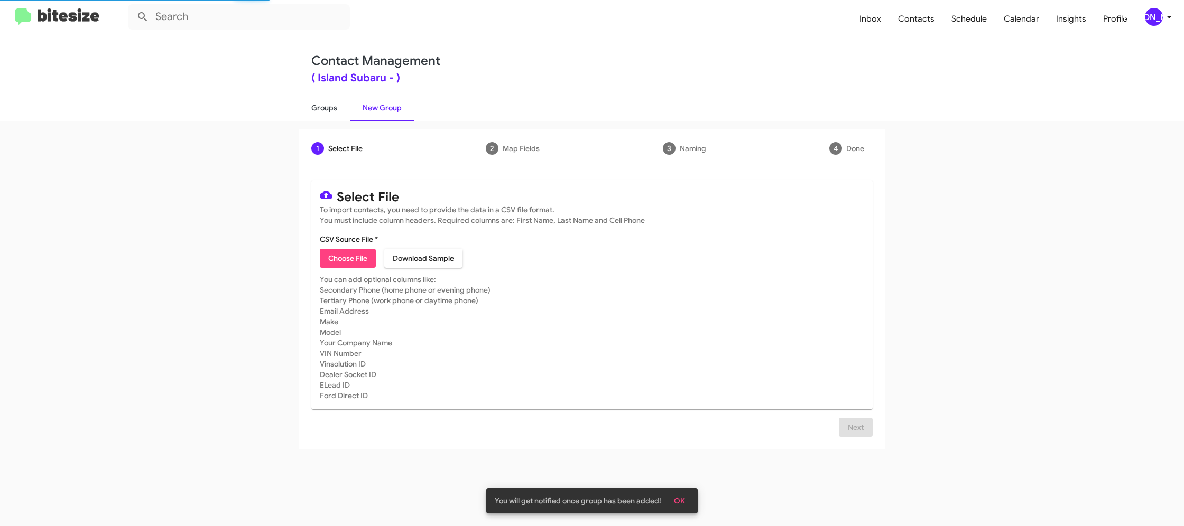
click at [318, 107] on link "Groups" at bounding box center [324, 107] width 51 height 27
type input "in:groups"
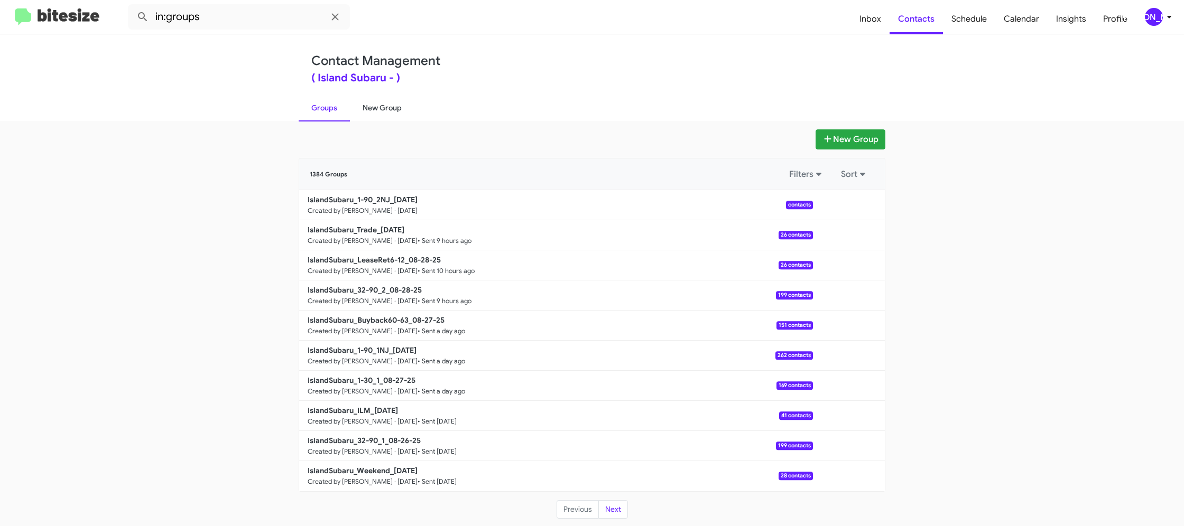
click at [369, 112] on link "New Group" at bounding box center [382, 107] width 64 height 27
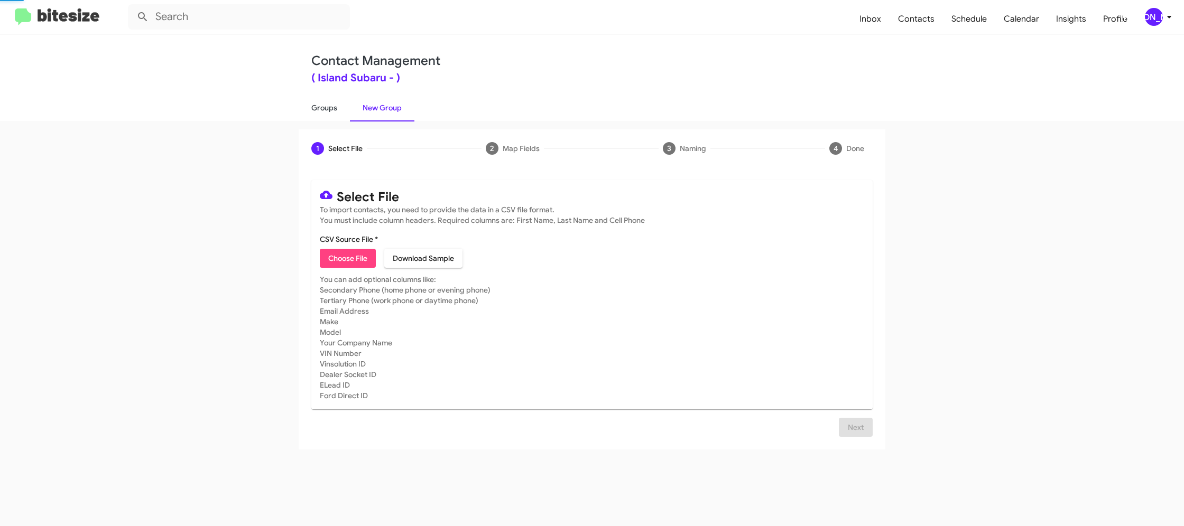
click at [334, 112] on link "Groups" at bounding box center [324, 107] width 51 height 27
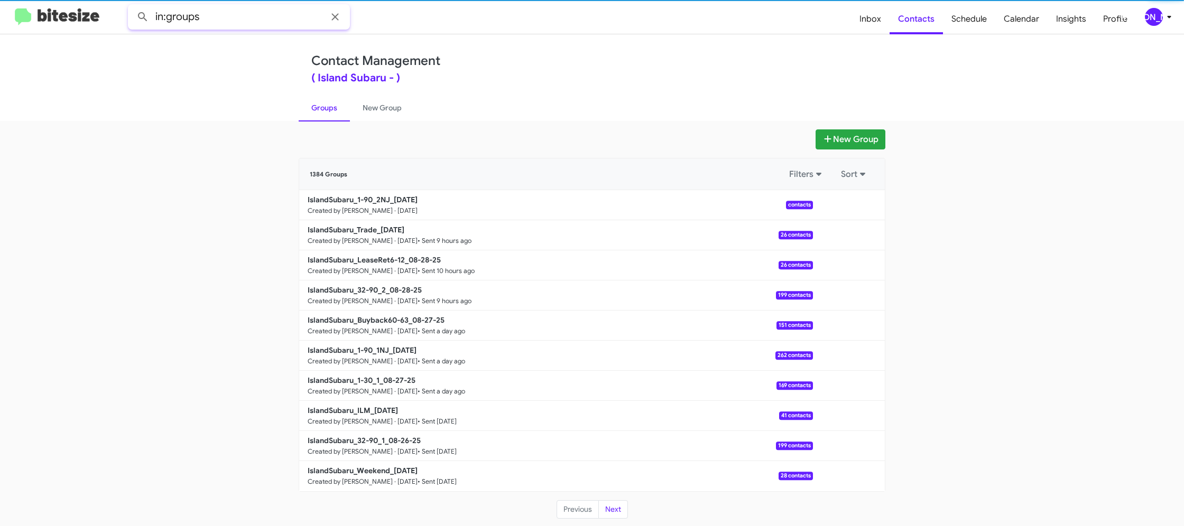
click at [246, 13] on input "in:groups" at bounding box center [239, 16] width 222 height 25
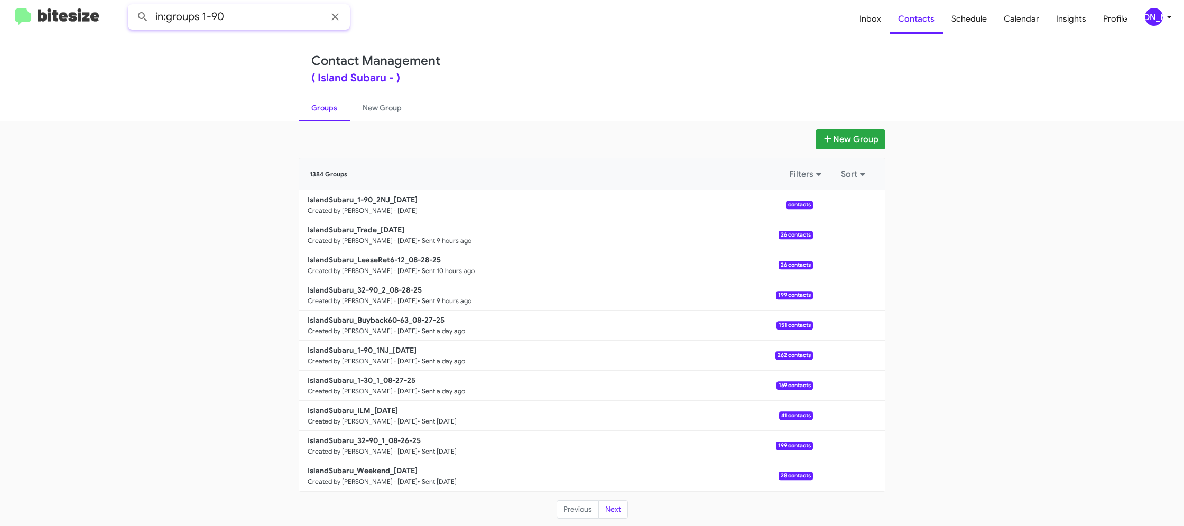
type input "in:groups 1-90"
click at [132, 6] on button at bounding box center [142, 16] width 21 height 21
click at [371, 106] on link "New Group" at bounding box center [382, 107] width 64 height 27
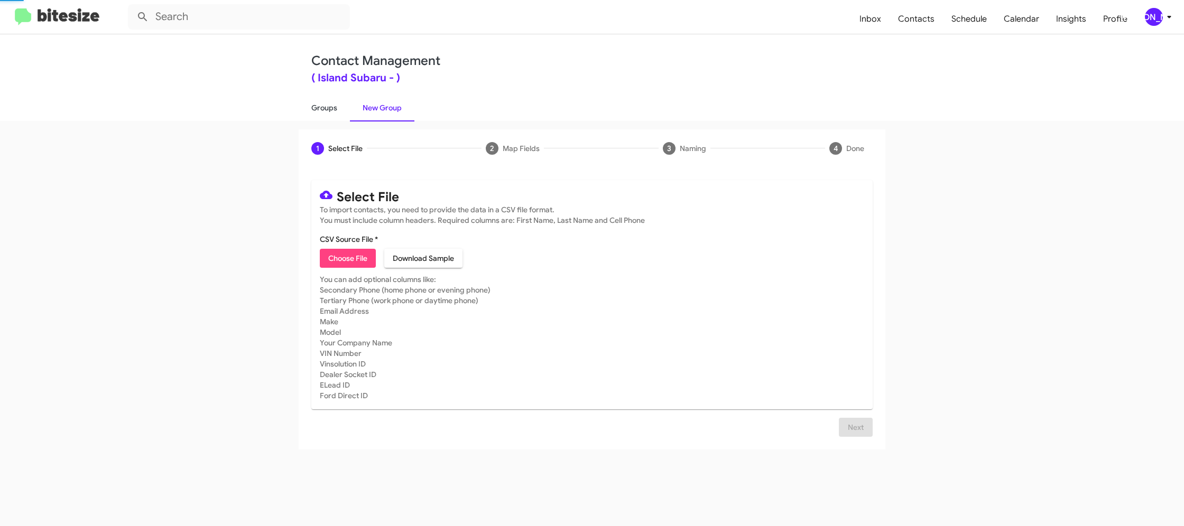
click at [321, 107] on link "Groups" at bounding box center [324, 107] width 51 height 27
type input "in:groups"
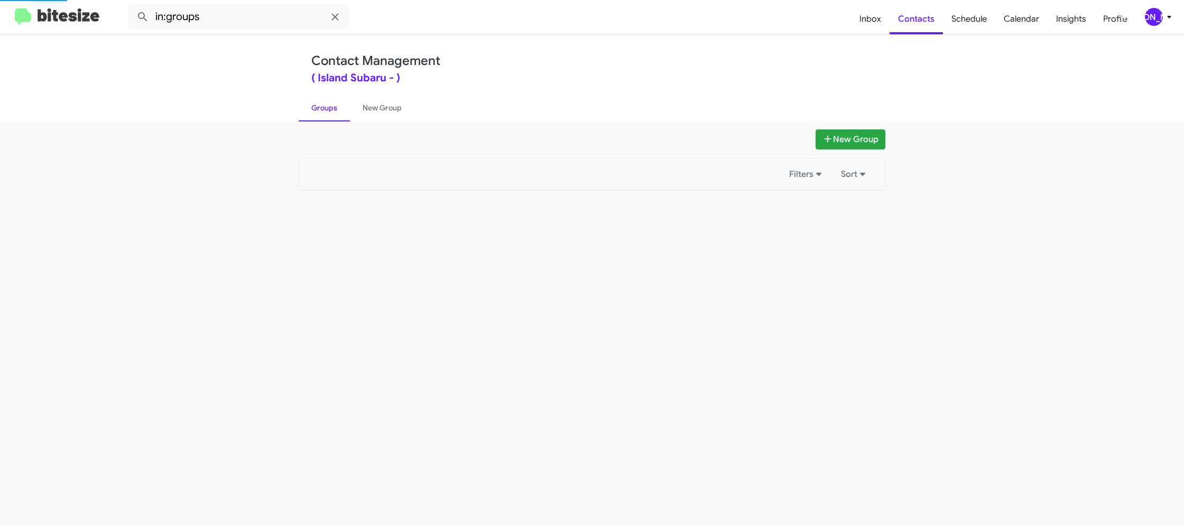
click at [321, 107] on link "Groups" at bounding box center [324, 107] width 51 height 27
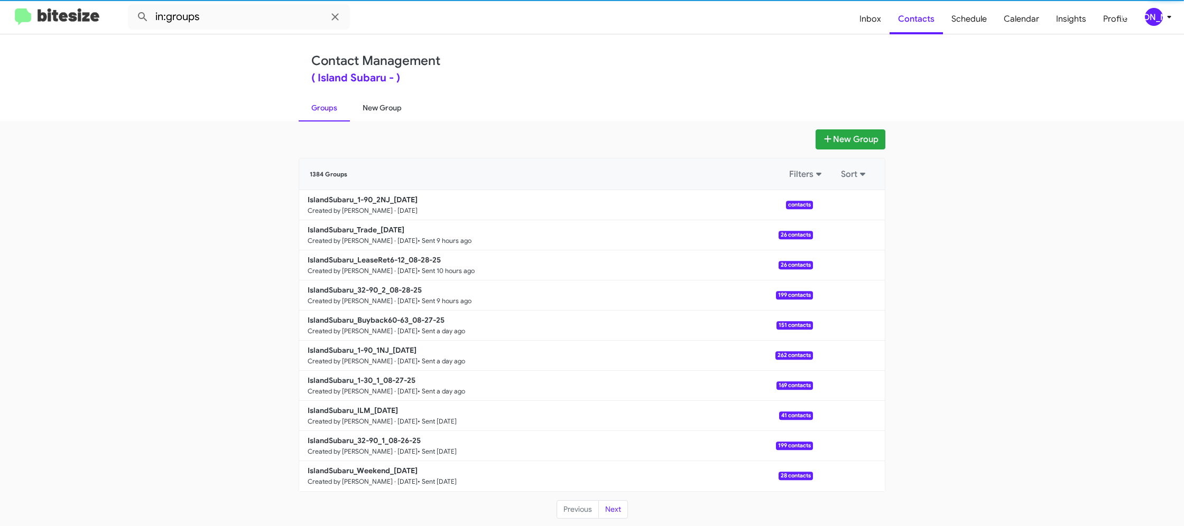
click at [322, 110] on link "Groups" at bounding box center [324, 107] width 51 height 27
click at [397, 113] on link "New Group" at bounding box center [382, 107] width 64 height 27
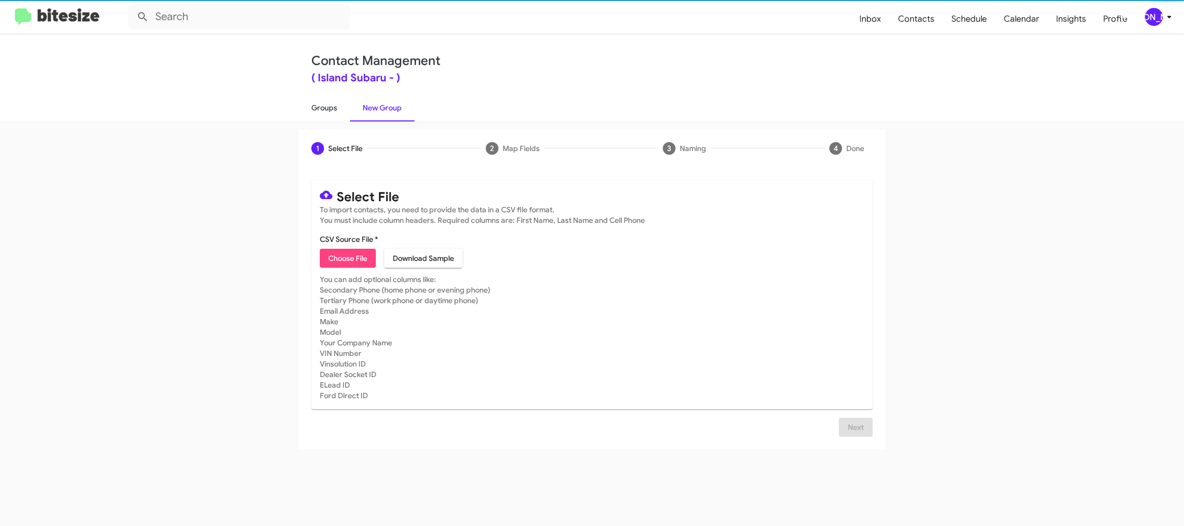
click at [384, 112] on link "New Group" at bounding box center [382, 107] width 64 height 27
click at [324, 112] on link "Groups" at bounding box center [324, 107] width 51 height 27
type input "in:groups"
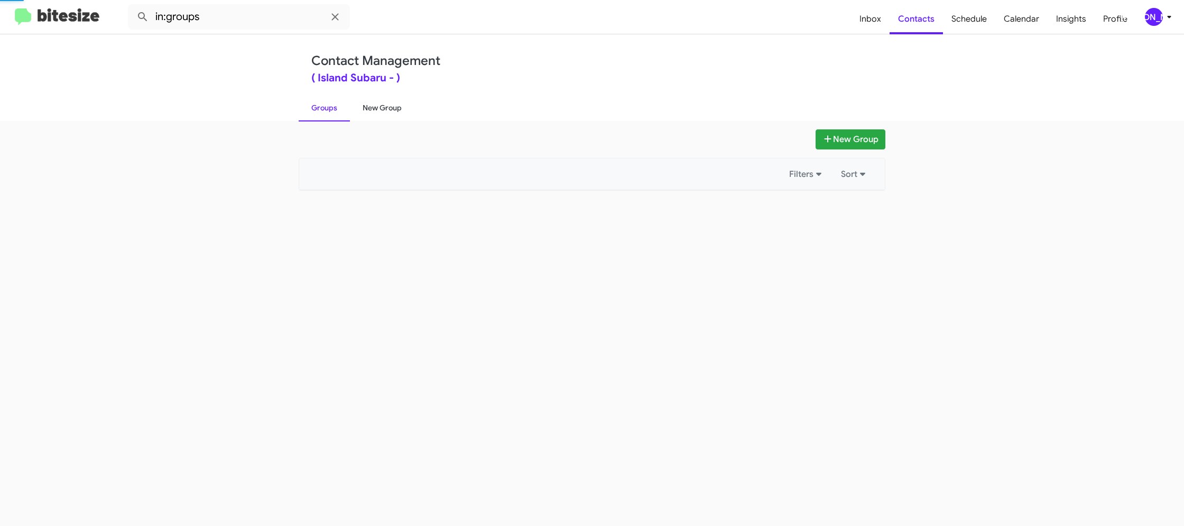
drag, startPoint x: 393, startPoint y: 114, endPoint x: 385, endPoint y: 114, distance: 7.9
click at [392, 114] on link "New Group" at bounding box center [382, 107] width 64 height 27
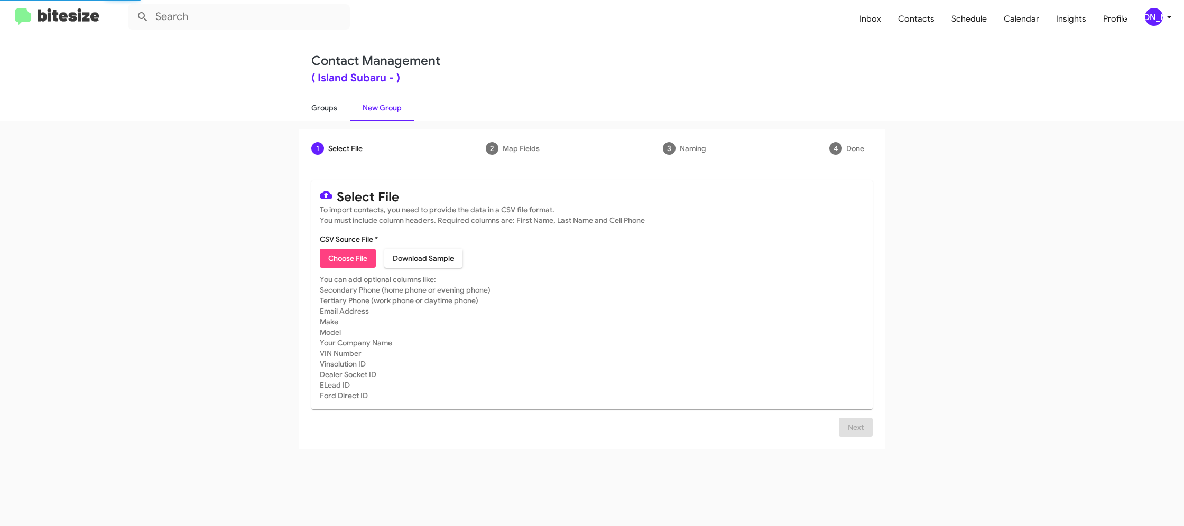
click at [342, 114] on link "Groups" at bounding box center [324, 107] width 51 height 27
type input "in:groups"
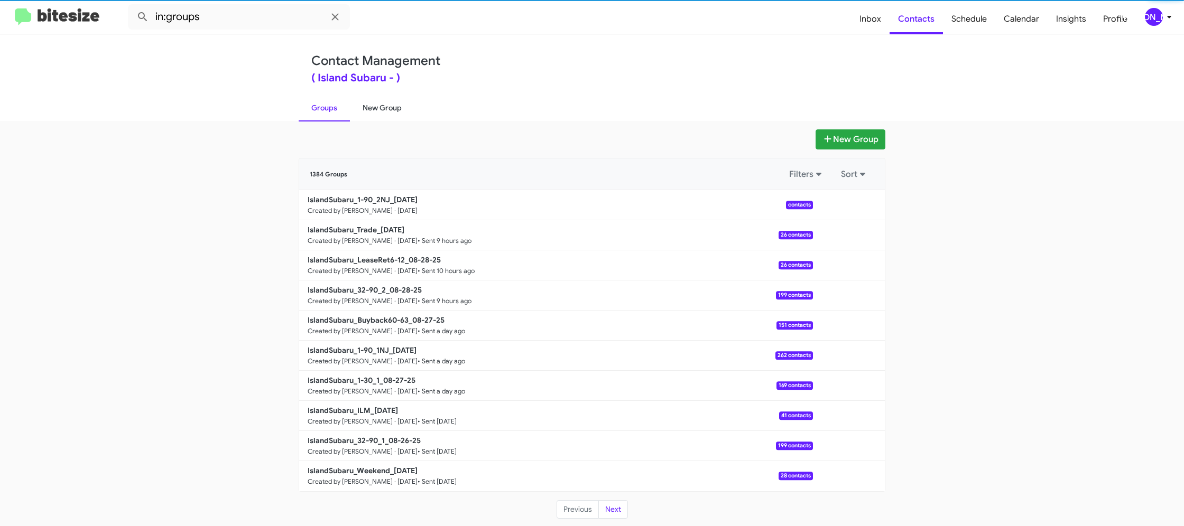
drag, startPoint x: 374, startPoint y: 112, endPoint x: 365, endPoint y: 113, distance: 8.5
click at [374, 111] on link "New Group" at bounding box center [382, 107] width 64 height 27
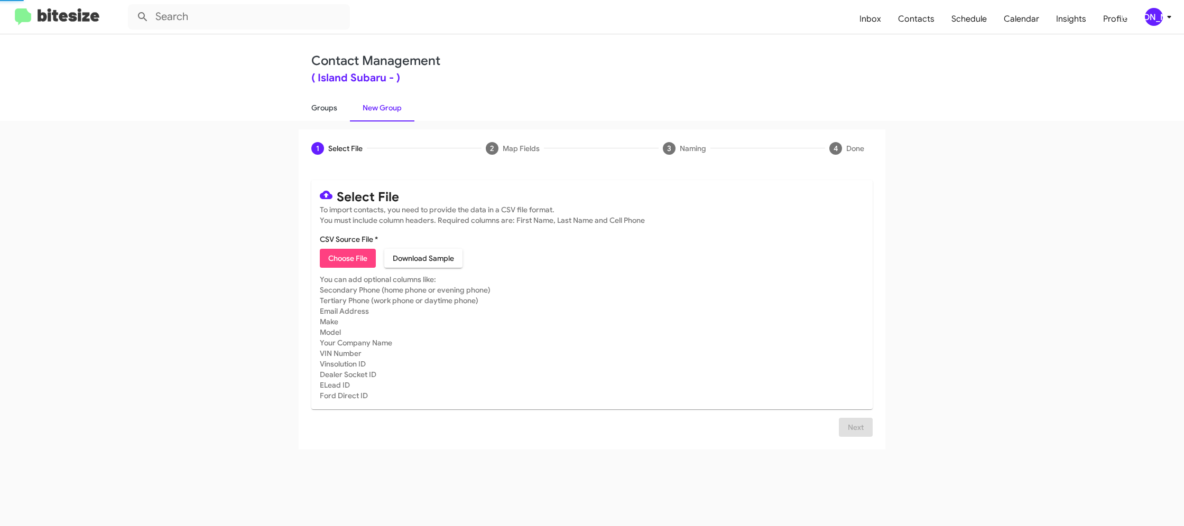
click at [328, 114] on link "Groups" at bounding box center [324, 107] width 51 height 27
type input "in:groups"
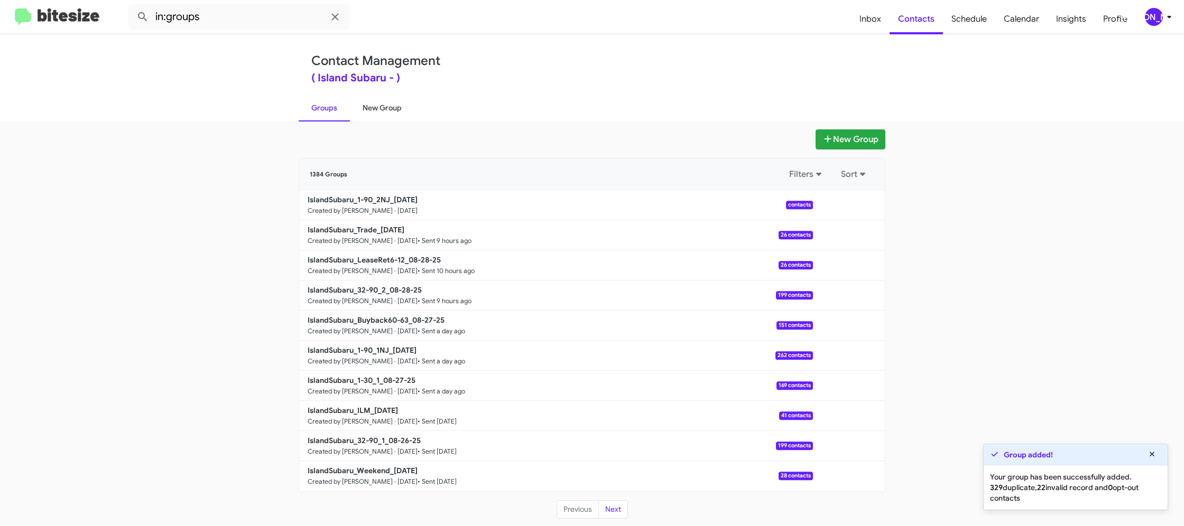
click at [373, 104] on link "New Group" at bounding box center [382, 107] width 64 height 27
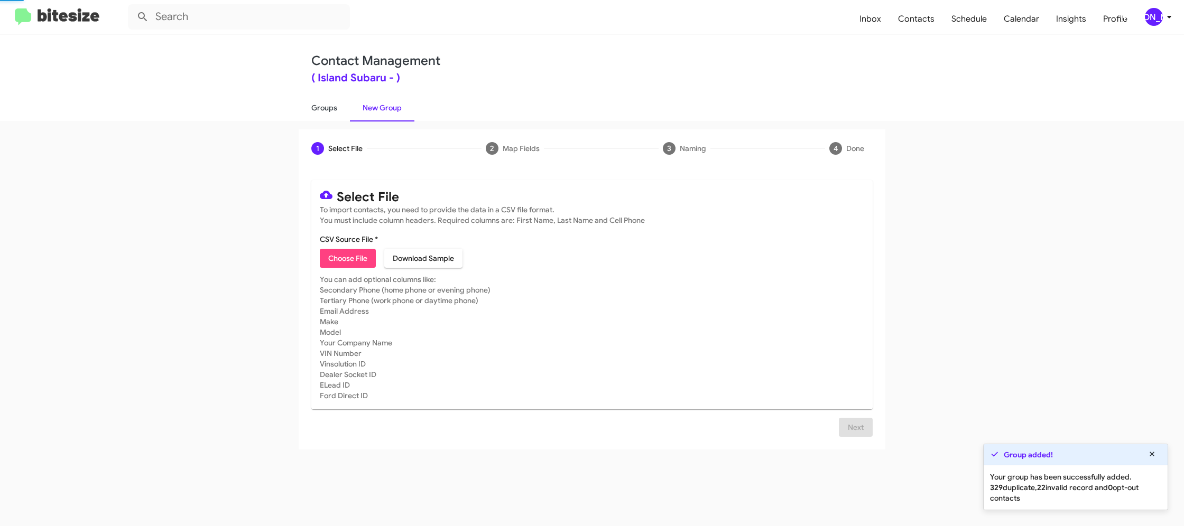
click at [318, 104] on link "Groups" at bounding box center [324, 107] width 51 height 27
type input "in:groups"
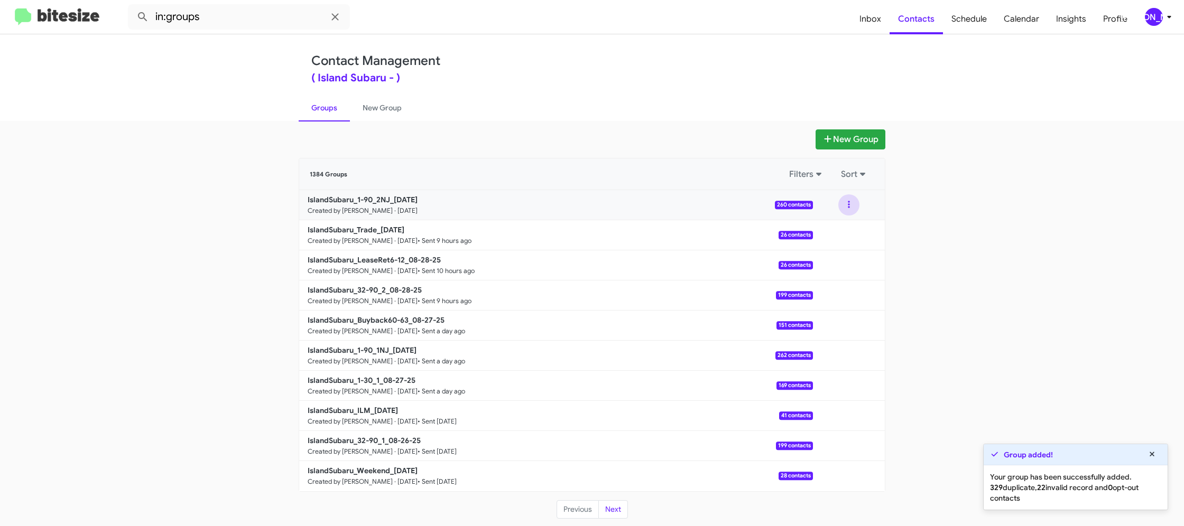
click at [847, 209] on button at bounding box center [848, 204] width 21 height 21
click at [845, 231] on button "View contacts" at bounding box center [817, 233] width 85 height 25
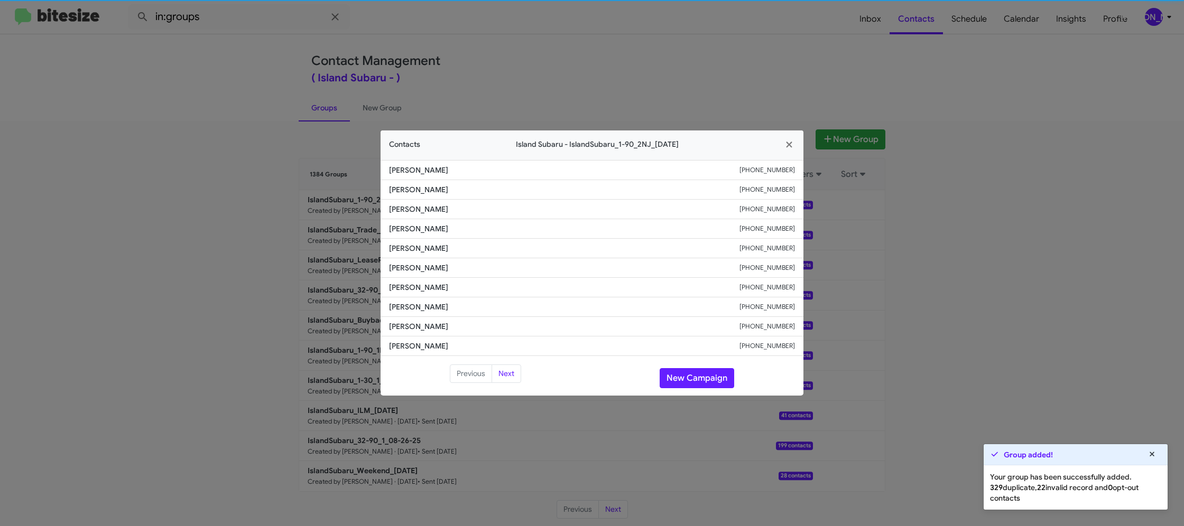
click at [414, 272] on span "Horace Warren" at bounding box center [564, 268] width 350 height 11
copy span "Horace Warren"
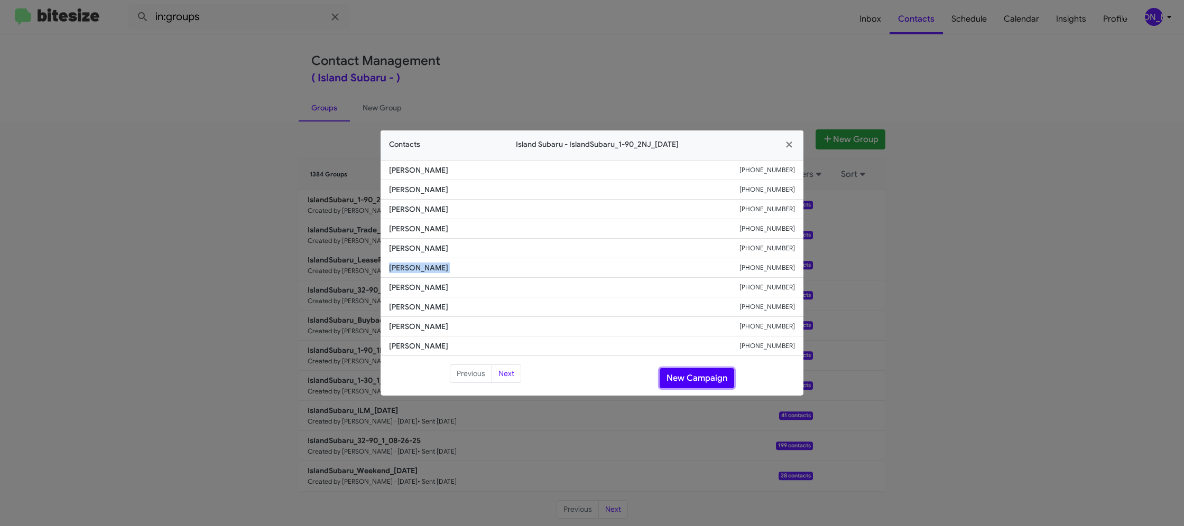
click at [681, 382] on button "New Campaign" at bounding box center [696, 378] width 75 height 20
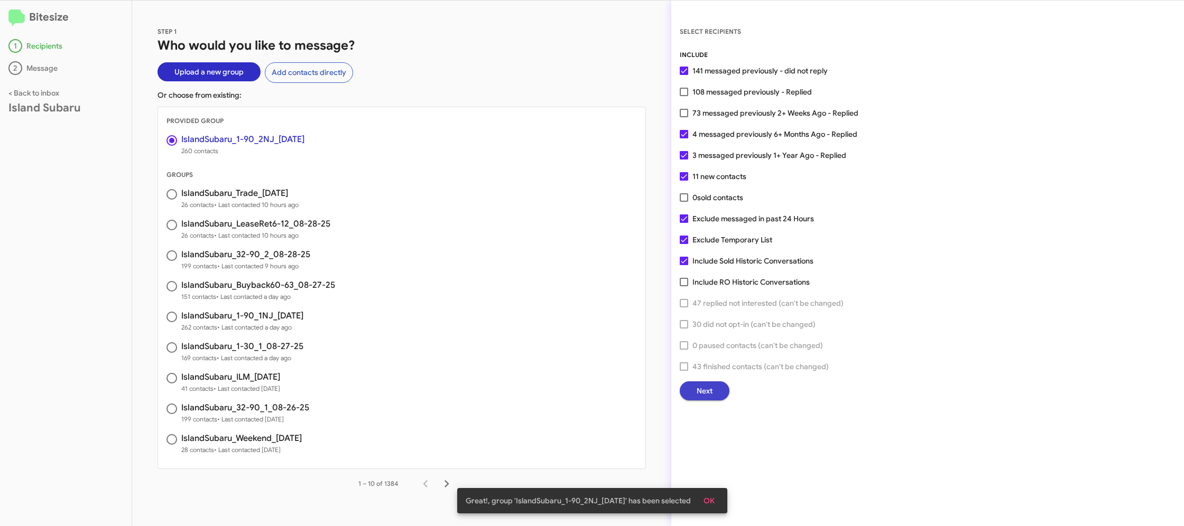
click at [709, 392] on span "Next" at bounding box center [704, 391] width 16 height 19
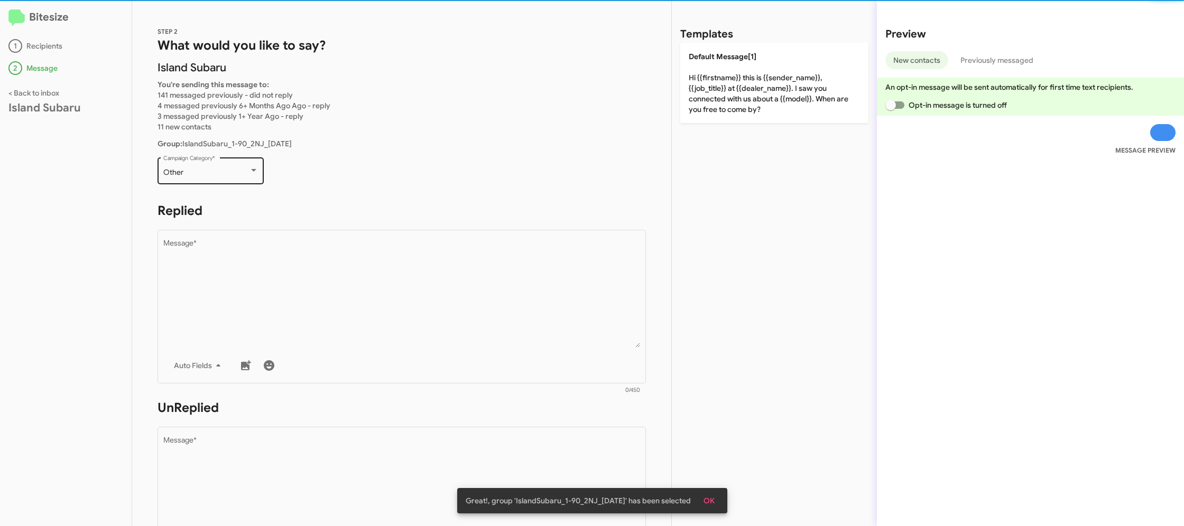
click at [191, 163] on div "Other Campaign Category *" at bounding box center [210, 169] width 95 height 29
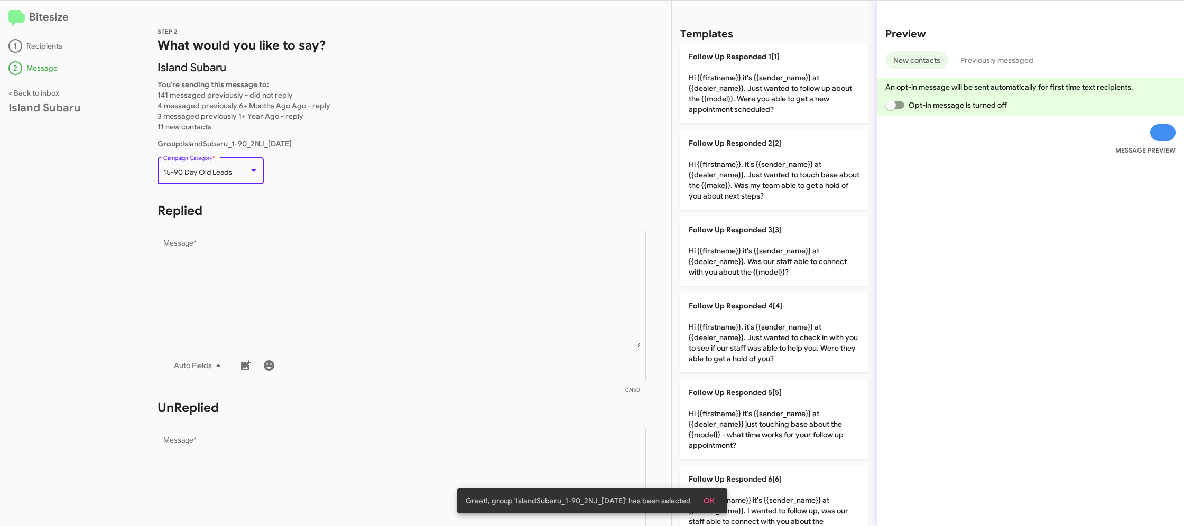
scroll to position [22, 0]
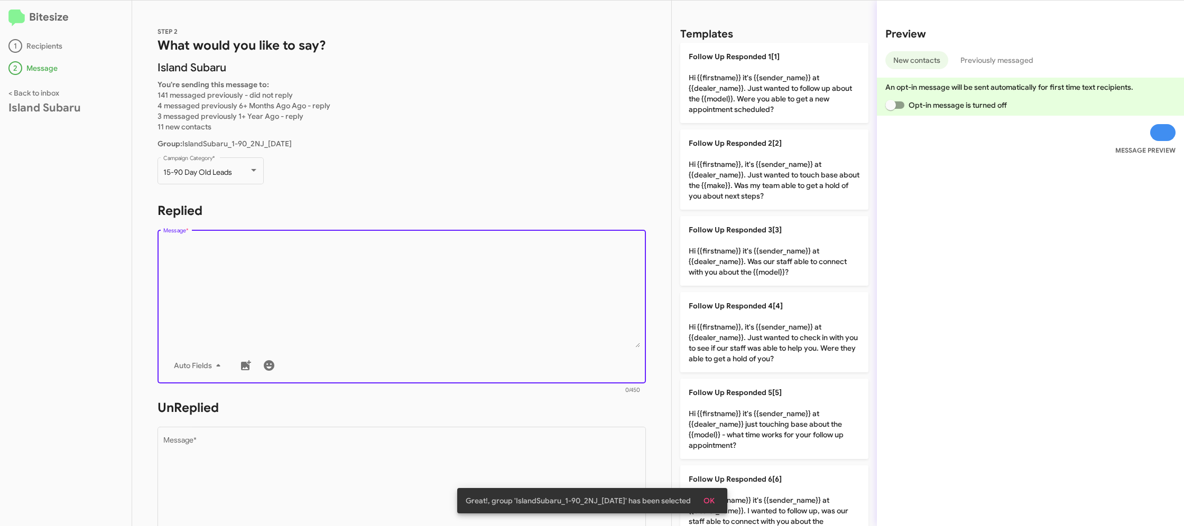
click at [490, 289] on textarea "Message *" at bounding box center [401, 294] width 477 height 108
drag, startPoint x: 490, startPoint y: 287, endPoint x: 439, endPoint y: 207, distance: 96.0
click at [469, 248] on textarea "Message *" at bounding box center [401, 294] width 477 height 108
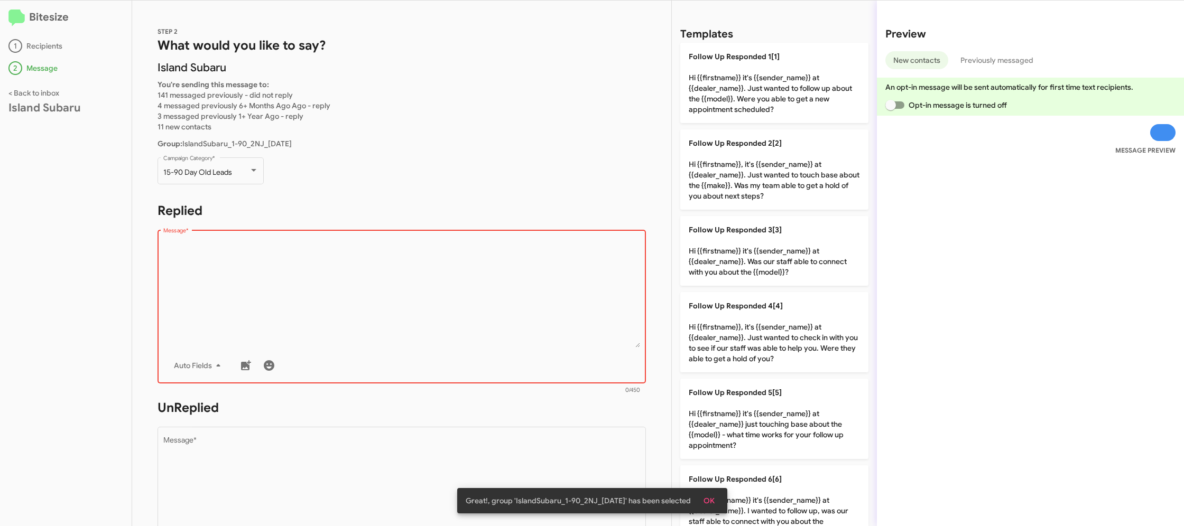
click at [441, 285] on textarea "Message *" at bounding box center [401, 294] width 477 height 108
drag, startPoint x: 444, startPoint y: 284, endPoint x: 426, endPoint y: 272, distance: 21.3
click at [426, 272] on textarea "Message *" at bounding box center [401, 294] width 477 height 108
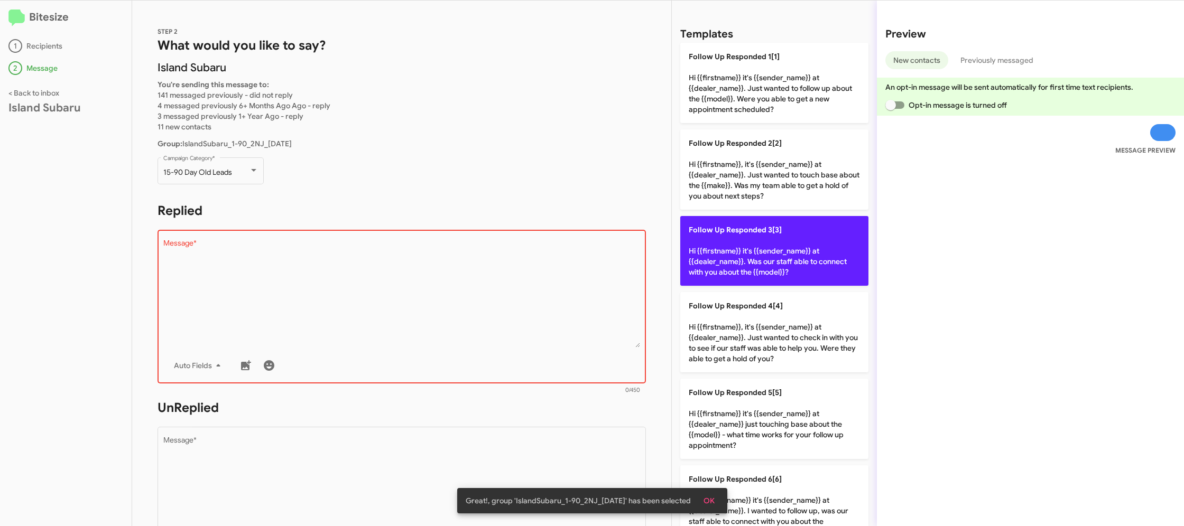
drag, startPoint x: 745, startPoint y: 241, endPoint x: 409, endPoint y: 309, distance: 342.4
click at [736, 240] on p "Follow Up Responded 3[3] Hi {{firstname}} it's {{sender_name}} at {{dealer_name…" at bounding box center [774, 251] width 188 height 70
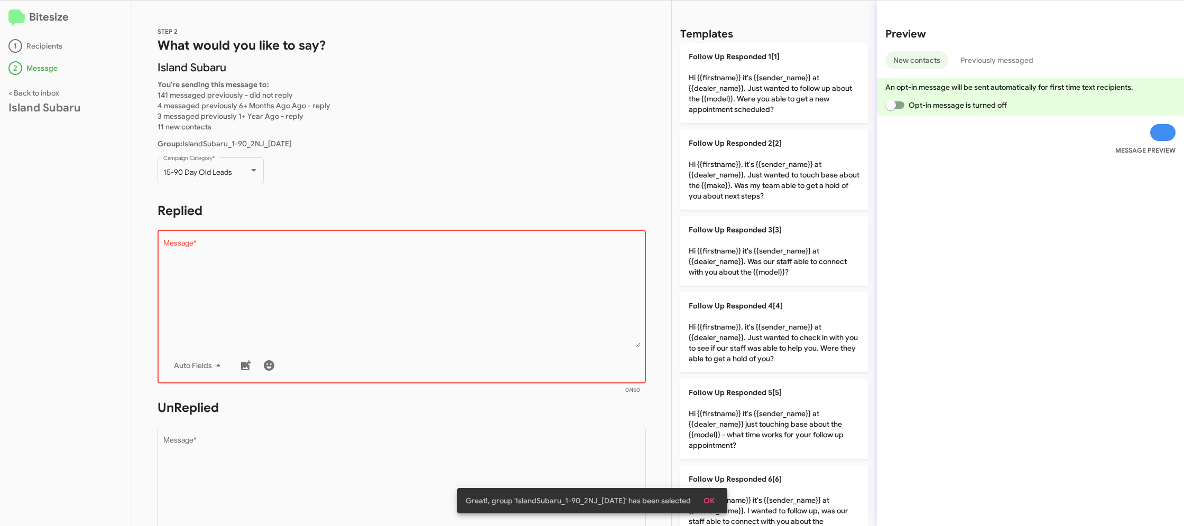
type textarea "Hi {{firstname}} it's {{sender_name}} at {{dealer_name}}. Was our staff able to…"
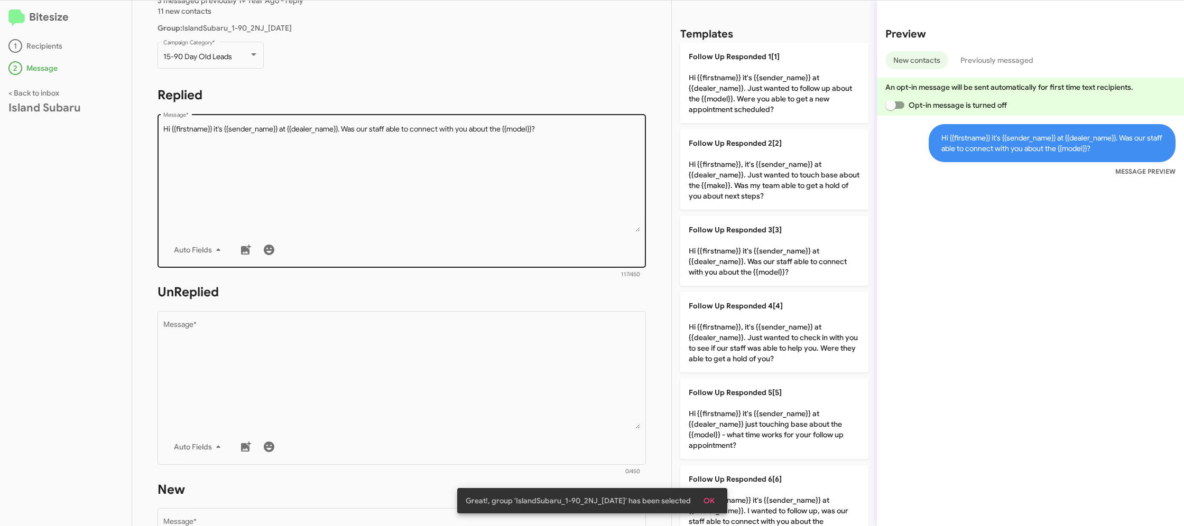
scroll to position [220, 0]
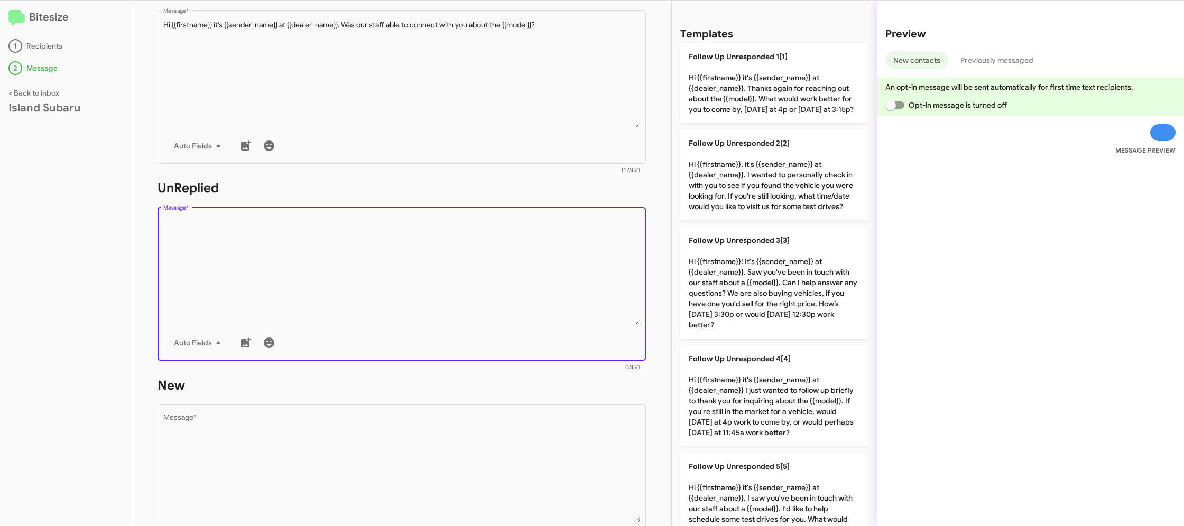
click at [424, 311] on textarea "Message *" at bounding box center [401, 271] width 477 height 108
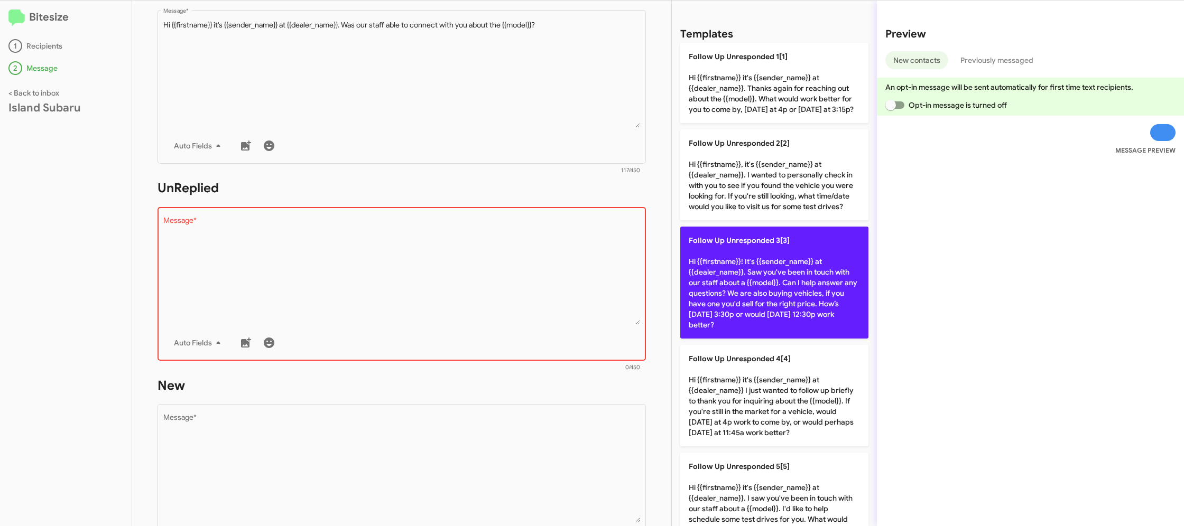
click at [748, 298] on p "Follow Up Unresponded 3[3] Hi {{firstname}}! It's {{sender_name}} at {{dealer_n…" at bounding box center [774, 283] width 188 height 112
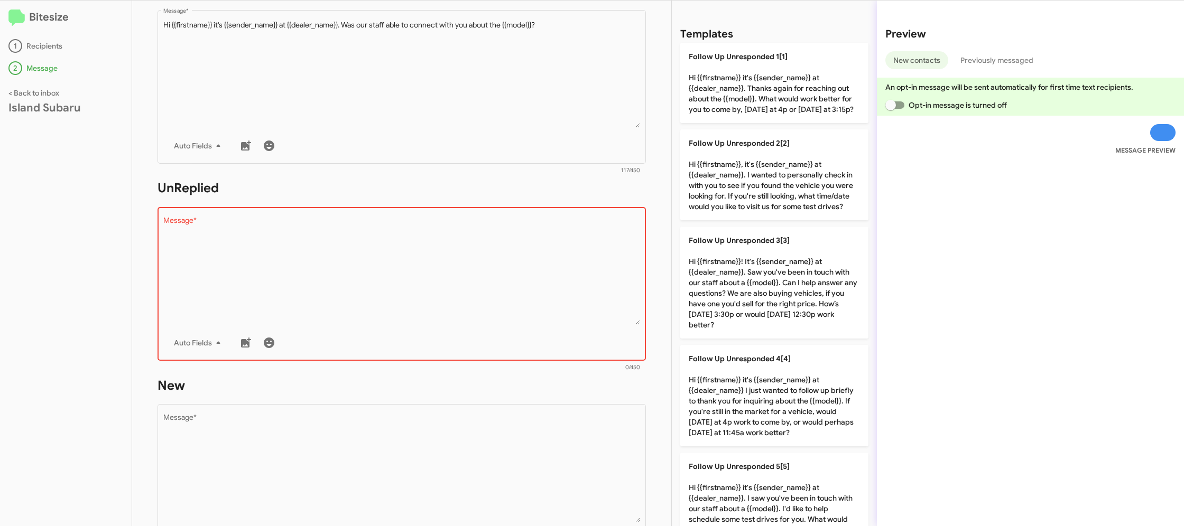
type textarea "Hi {{firstname}}! It's {{sender_name}} at {{dealer_name}}. Saw you've been in t…"
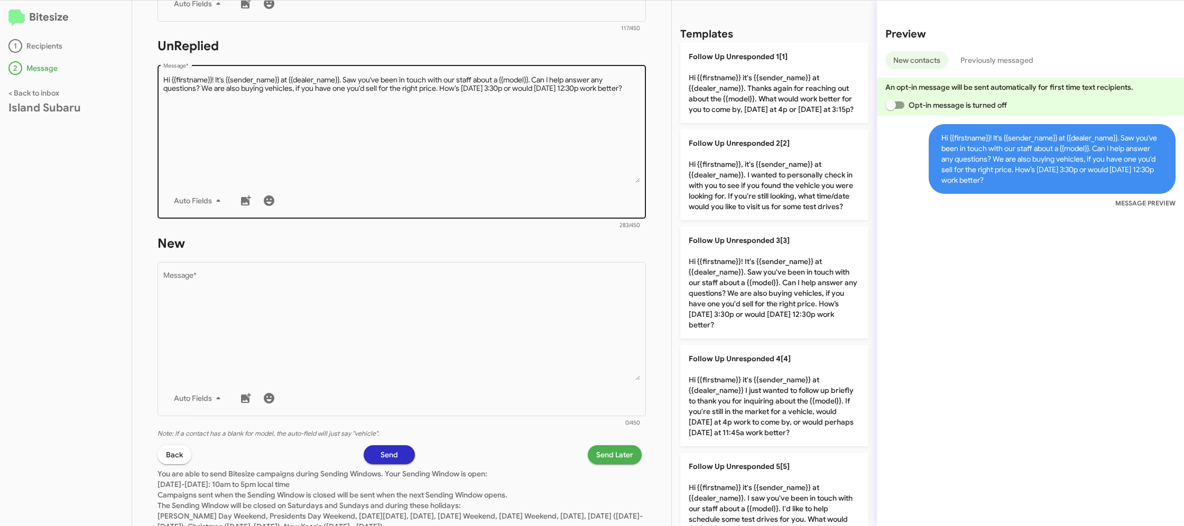
scroll to position [400, 0]
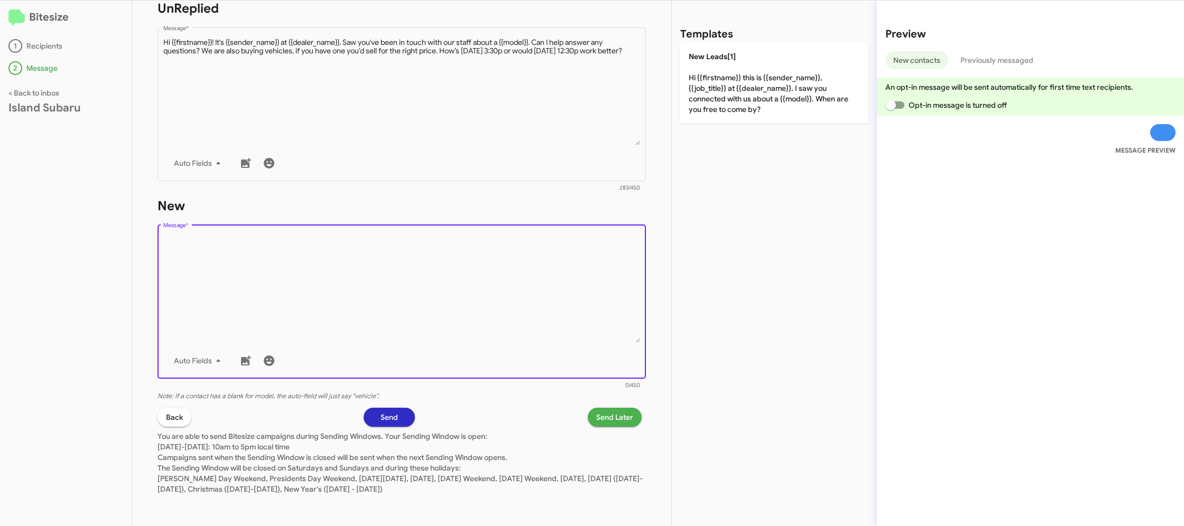
click at [526, 276] on textarea "Message *" at bounding box center [401, 289] width 477 height 108
drag, startPoint x: 526, startPoint y: 276, endPoint x: 742, endPoint y: 137, distance: 257.7
click at [543, 263] on textarea "Message *" at bounding box center [401, 289] width 477 height 108
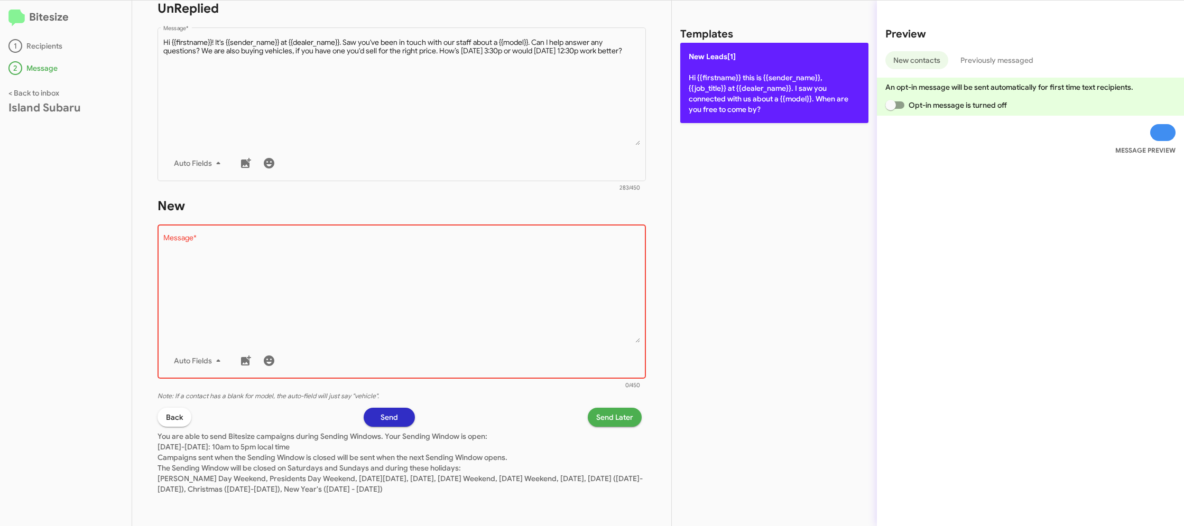
drag, startPoint x: 751, startPoint y: 122, endPoint x: 730, endPoint y: 95, distance: 34.3
click at [746, 114] on div "Templates New Leads[1] Hi {{firstname}} this is {{sender_name}}, {{job_title}} …" at bounding box center [774, 264] width 205 height 526
click at [730, 95] on p "New Leads[1] Hi {{firstname}} this is {{sender_name}}, {{job_title}} at {{deale…" at bounding box center [774, 83] width 188 height 80
type textarea "Hi {{firstname}} this is {{sender_name}}, {{job_title}} at {{dealer_name}}. I s…"
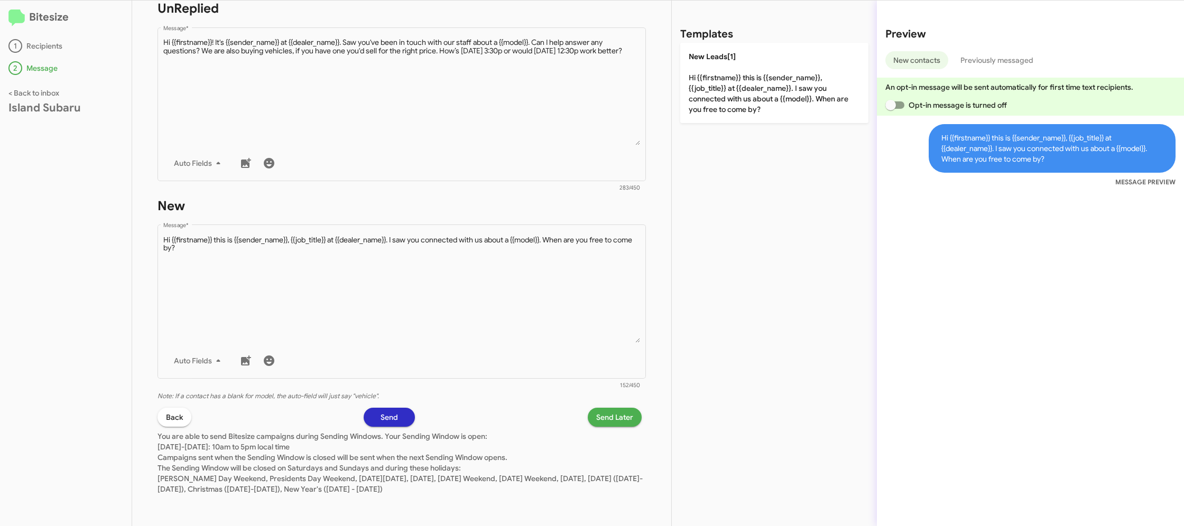
click at [606, 410] on span "Send Later" at bounding box center [614, 417] width 37 height 19
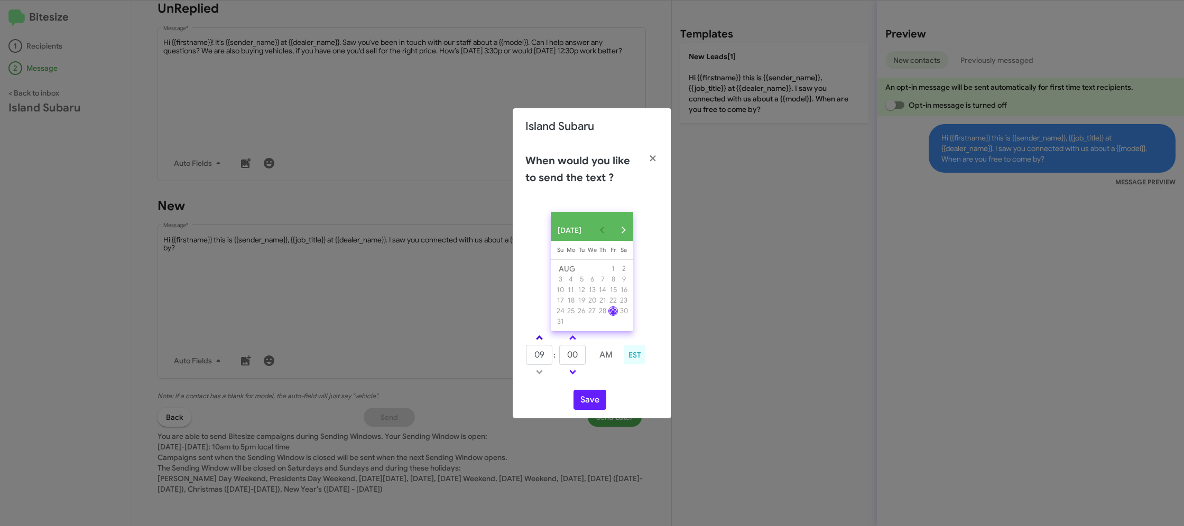
click at [542, 344] on link at bounding box center [539, 338] width 18 height 12
type input "10"
click at [575, 365] on input "00" at bounding box center [572, 355] width 26 height 20
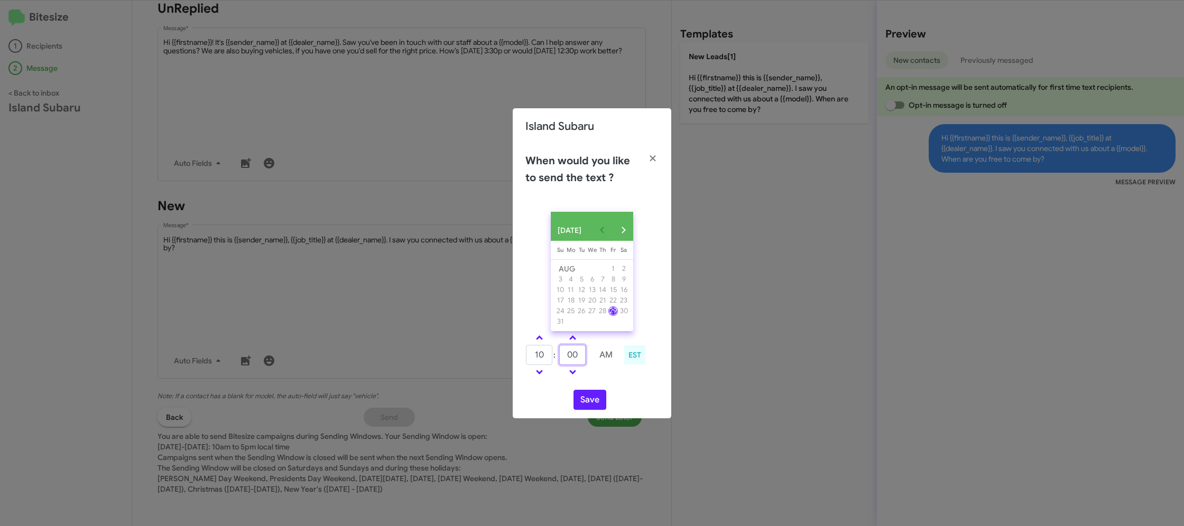
click at [575, 365] on input "00" at bounding box center [572, 355] width 26 height 20
type input "42"
click at [623, 382] on div "10 : 42 AM EST" at bounding box center [591, 356] width 149 height 50
click at [592, 402] on button "Save" at bounding box center [589, 400] width 33 height 20
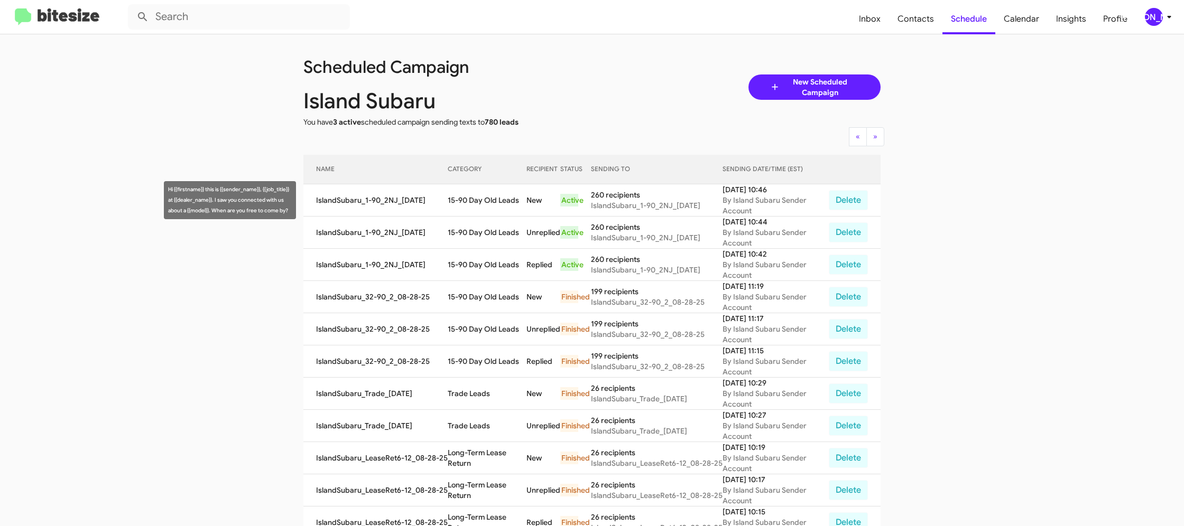
click at [470, 198] on td "15-90 Day Old Leads" at bounding box center [487, 200] width 78 height 32
copy td "15-90 Day Old Leads"
click at [1155, 15] on div "[PERSON_NAME]" at bounding box center [1154, 17] width 18 height 18
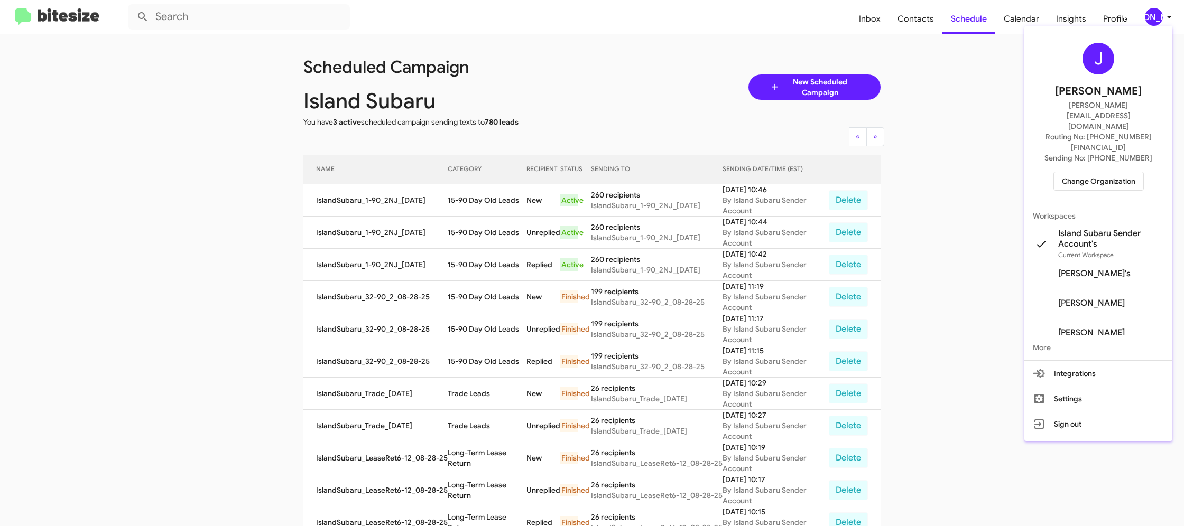
click at [1155, 15] on div at bounding box center [592, 263] width 1184 height 526
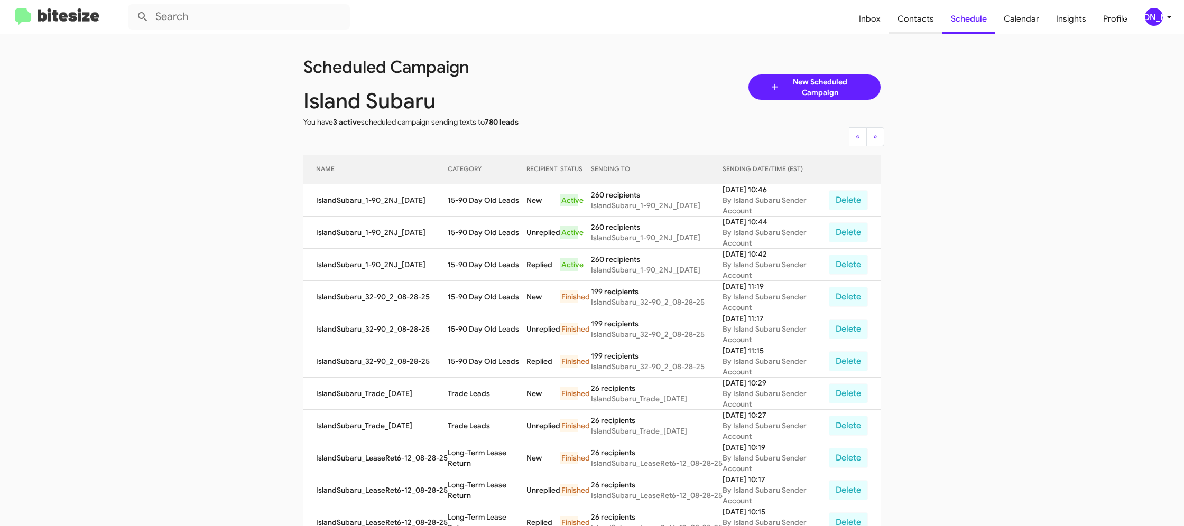
click at [915, 20] on span "Contacts" at bounding box center [915, 19] width 53 height 31
type input "in:groups"
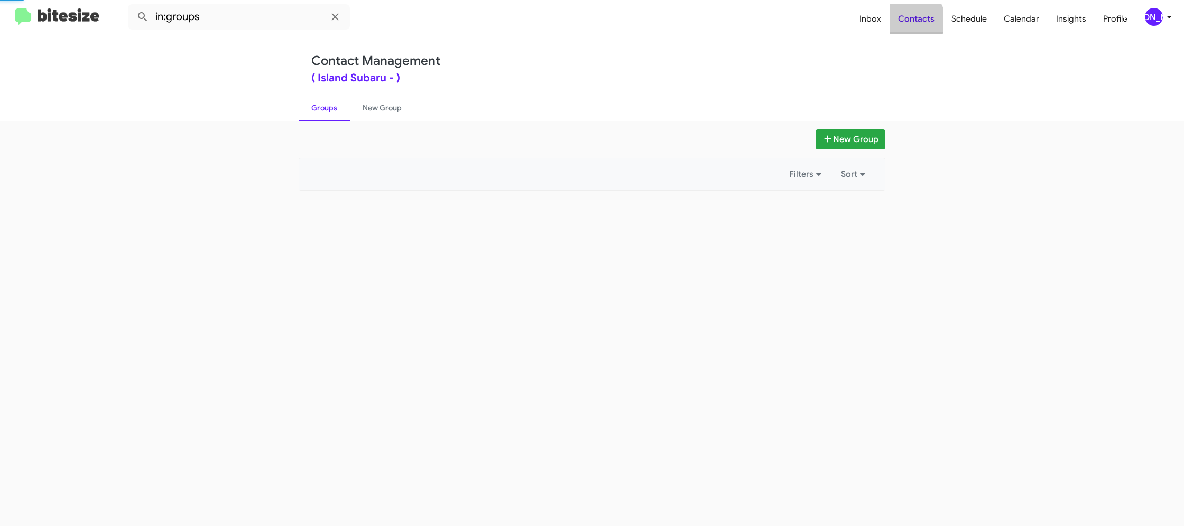
click at [915, 20] on span "Contacts" at bounding box center [915, 19] width 53 height 31
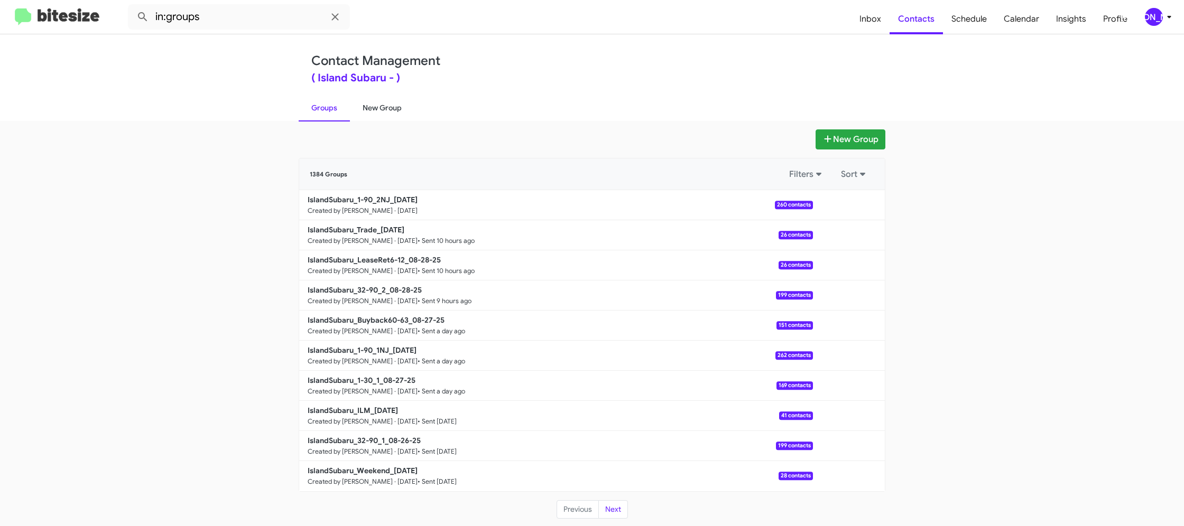
click at [396, 116] on link "New Group" at bounding box center [382, 107] width 64 height 27
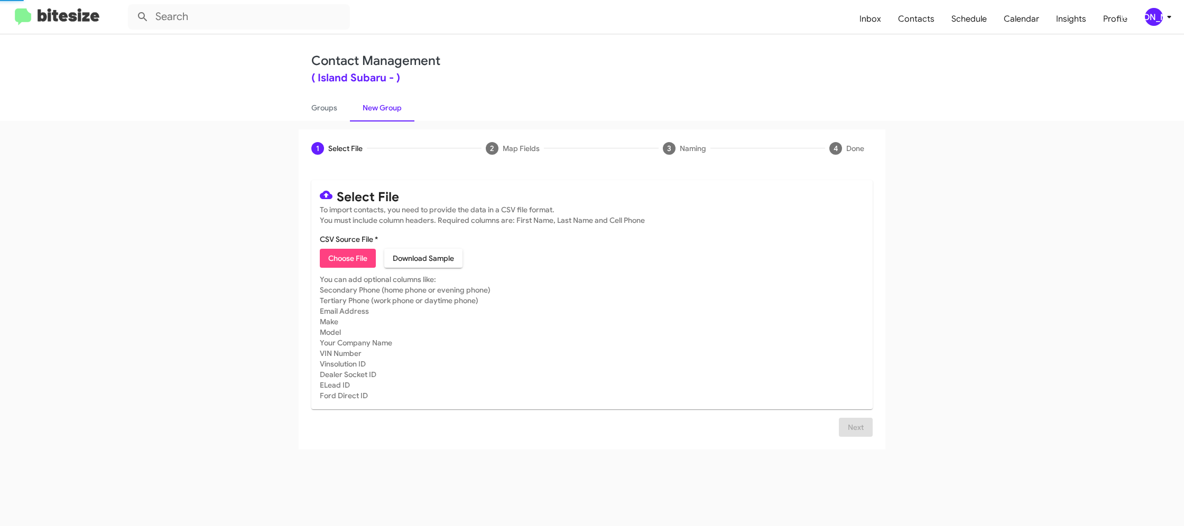
click at [395, 114] on link "New Group" at bounding box center [382, 107] width 64 height 27
drag, startPoint x: 395, startPoint y: 114, endPoint x: 267, endPoint y: 8, distance: 165.5
click at [386, 105] on link "New Group" at bounding box center [382, 107] width 64 height 27
click at [346, 256] on span "Choose File" at bounding box center [347, 258] width 39 height 19
type input "IslandSubaru_LaborDay__ALL_08-29-25"
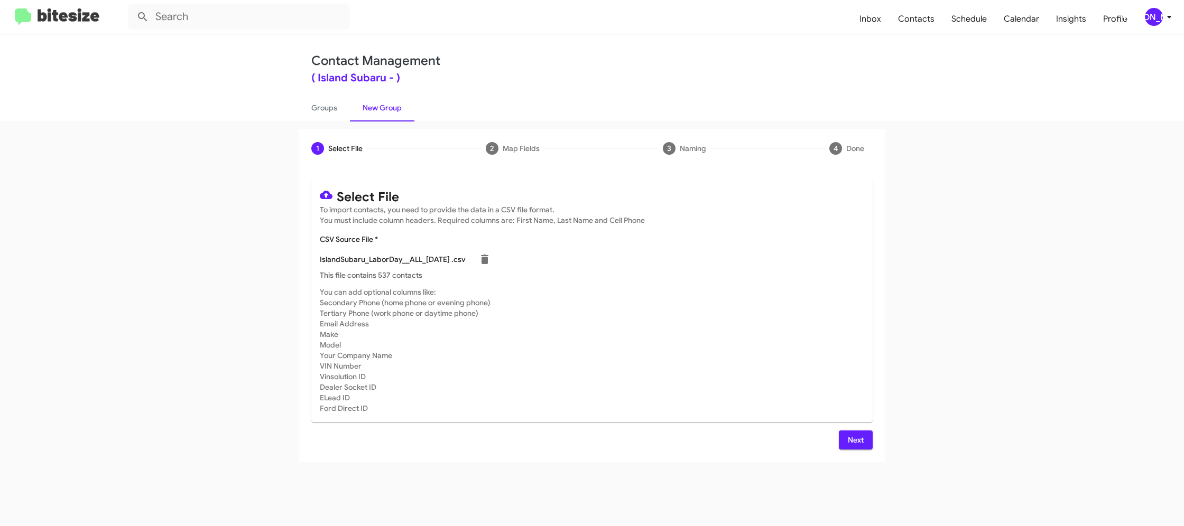
drag, startPoint x: 718, startPoint y: 349, endPoint x: 865, endPoint y: 461, distance: 184.8
click at [721, 349] on mat-card-subtitle "You can add optional columns like: Secondary Phone (home phone or evening phone…" at bounding box center [592, 350] width 544 height 127
drag, startPoint x: 848, startPoint y: 436, endPoint x: 824, endPoint y: 418, distance: 29.8
click at [848, 436] on span "Next" at bounding box center [855, 440] width 17 height 19
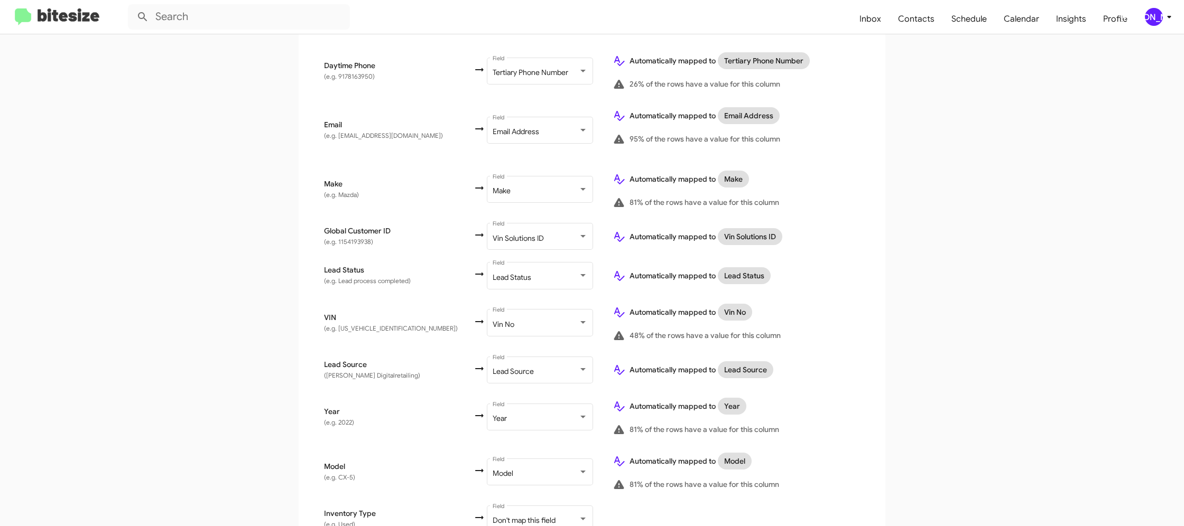
scroll to position [561, 0]
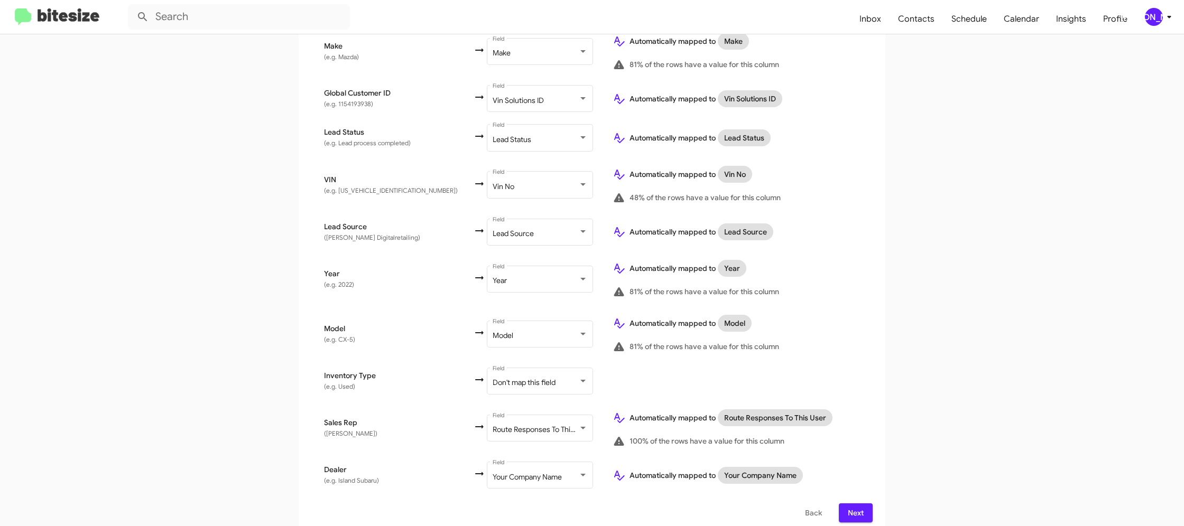
click at [852, 504] on span "Next" at bounding box center [855, 513] width 17 height 19
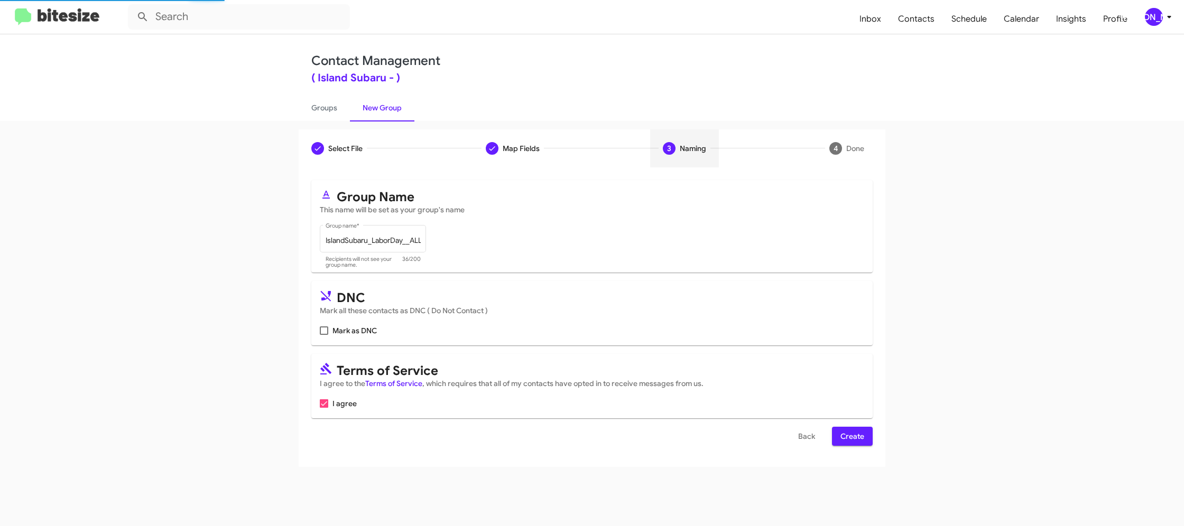
scroll to position [0, 0]
drag, startPoint x: 848, startPoint y: 439, endPoint x: 683, endPoint y: 306, distance: 211.2
click at [848, 439] on span "Create" at bounding box center [852, 436] width 24 height 19
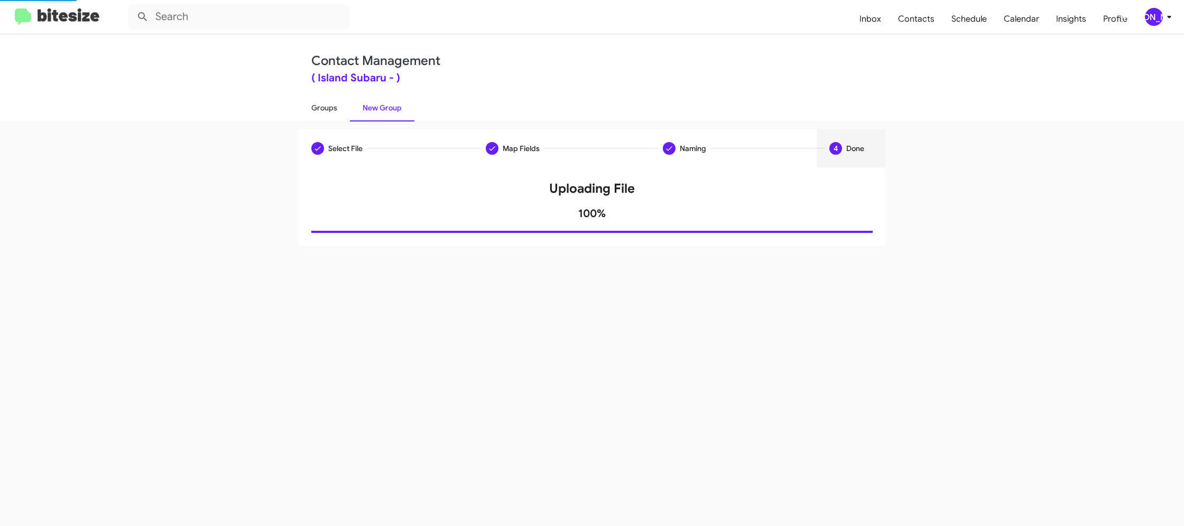
click at [331, 119] on link "Groups" at bounding box center [324, 107] width 51 height 27
type input "in:groups"
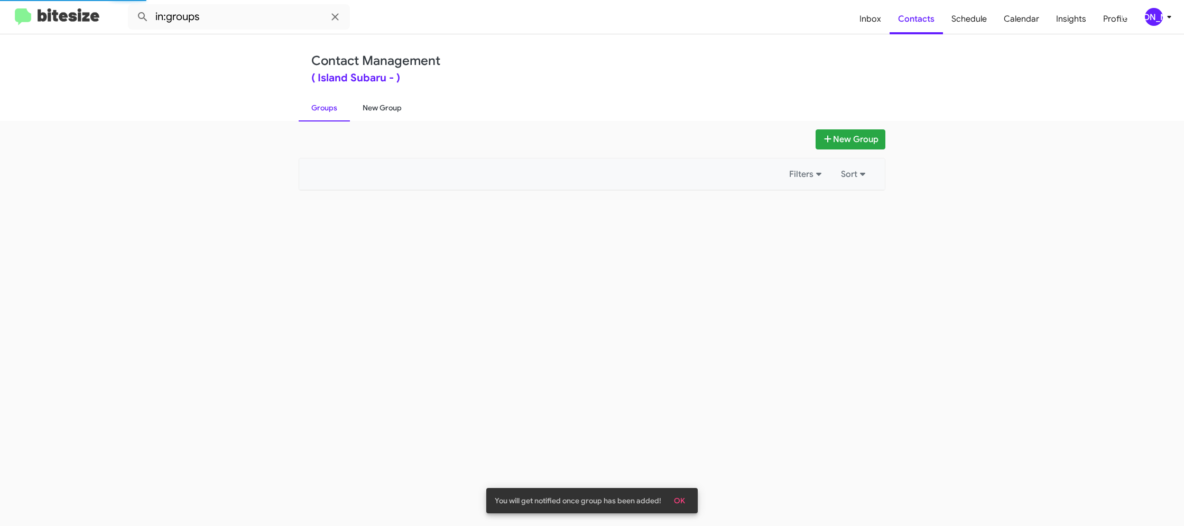
drag, startPoint x: 331, startPoint y: 119, endPoint x: 360, endPoint y: 113, distance: 29.2
click at [331, 119] on link "Groups" at bounding box center [324, 107] width 51 height 27
click at [366, 112] on link "New Group" at bounding box center [382, 107] width 64 height 27
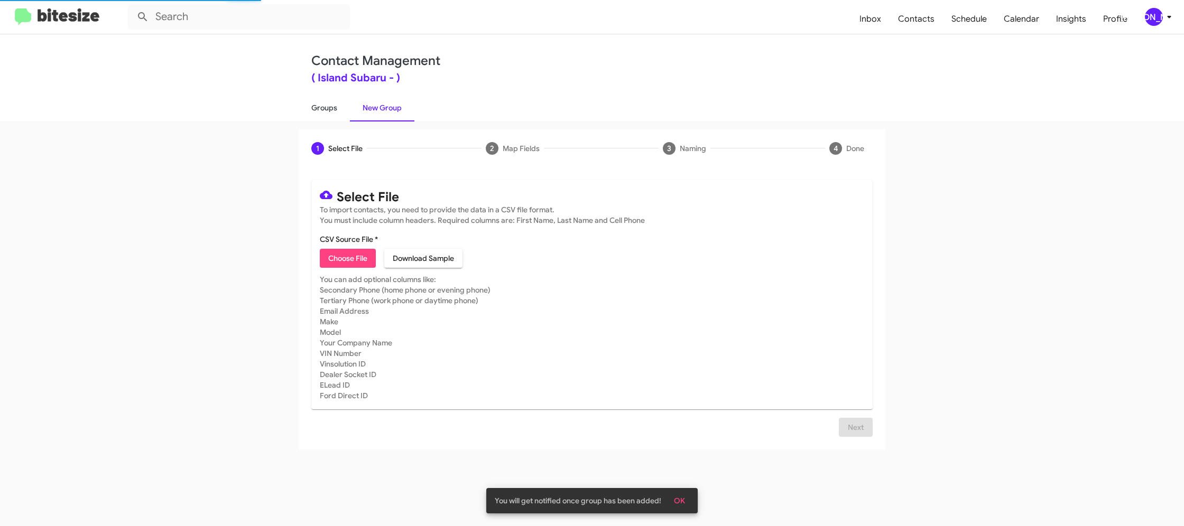
click at [333, 111] on link "Groups" at bounding box center [324, 107] width 51 height 27
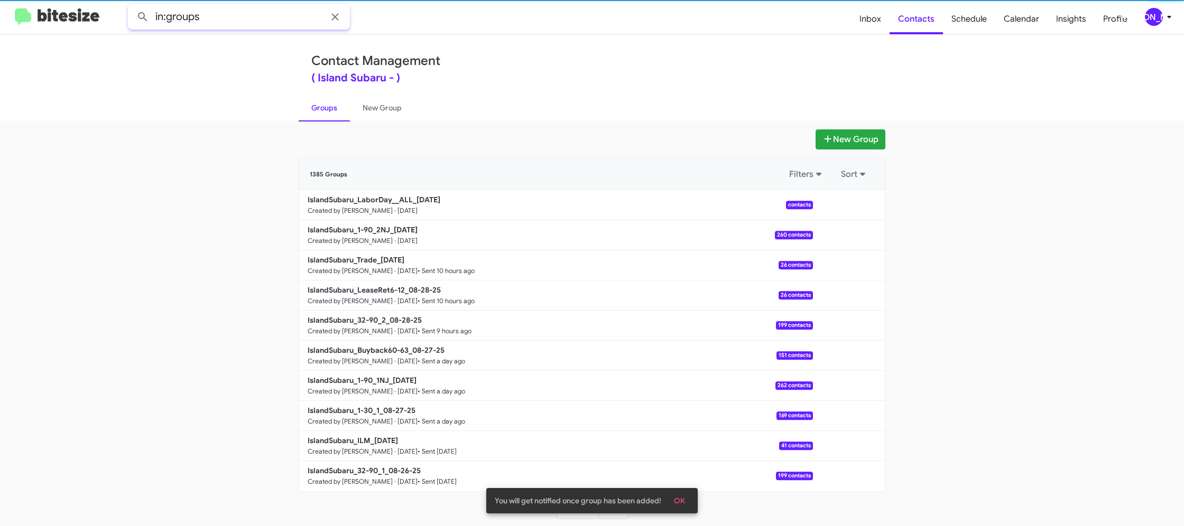
click at [236, 20] on input "in:groups" at bounding box center [239, 16] width 222 height 25
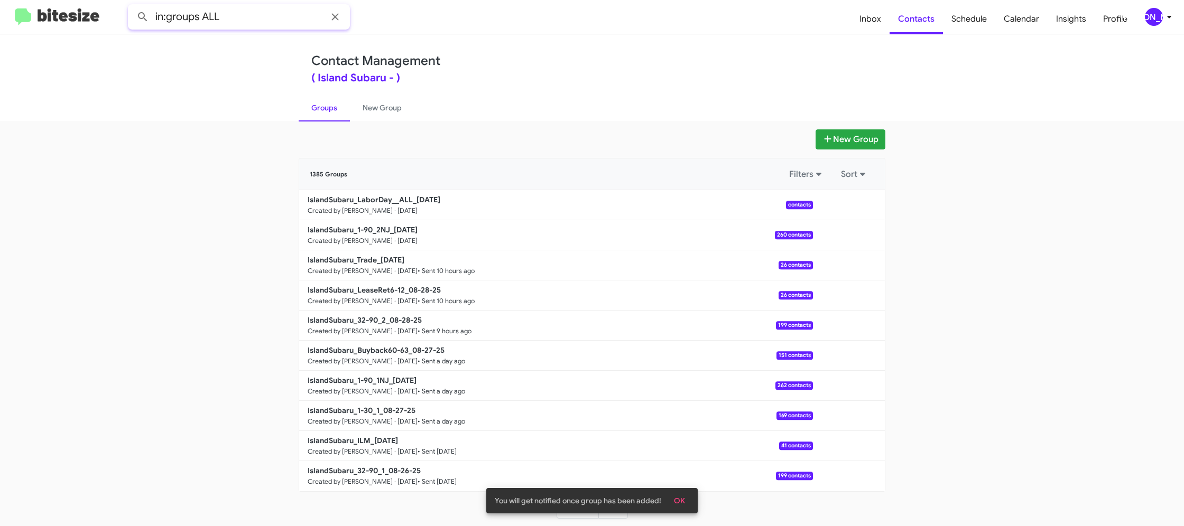
type input "in:groups ALL"
click at [132, 6] on button at bounding box center [142, 16] width 21 height 21
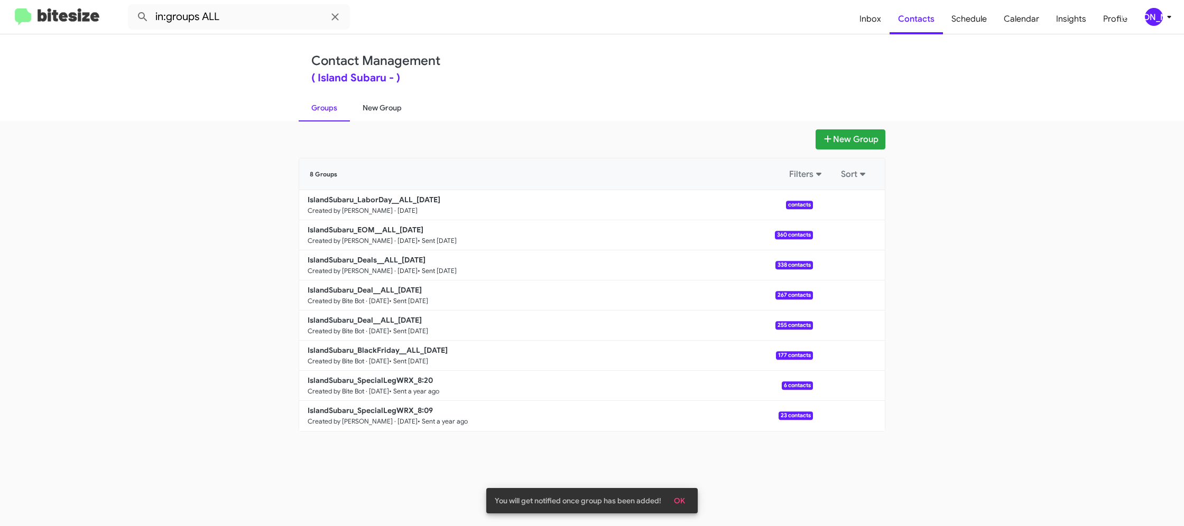
click at [362, 107] on link "New Group" at bounding box center [382, 107] width 64 height 27
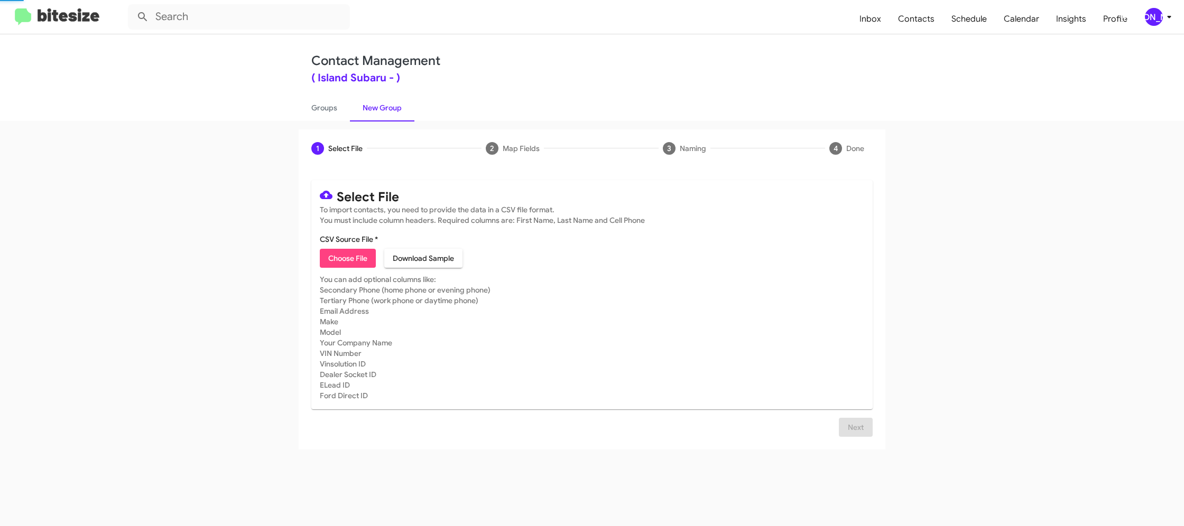
click at [362, 107] on link "New Group" at bounding box center [382, 107] width 64 height 27
click at [334, 106] on link "Groups" at bounding box center [324, 107] width 51 height 27
type input "in:groups"
click at [334, 106] on link "Groups" at bounding box center [324, 107] width 51 height 27
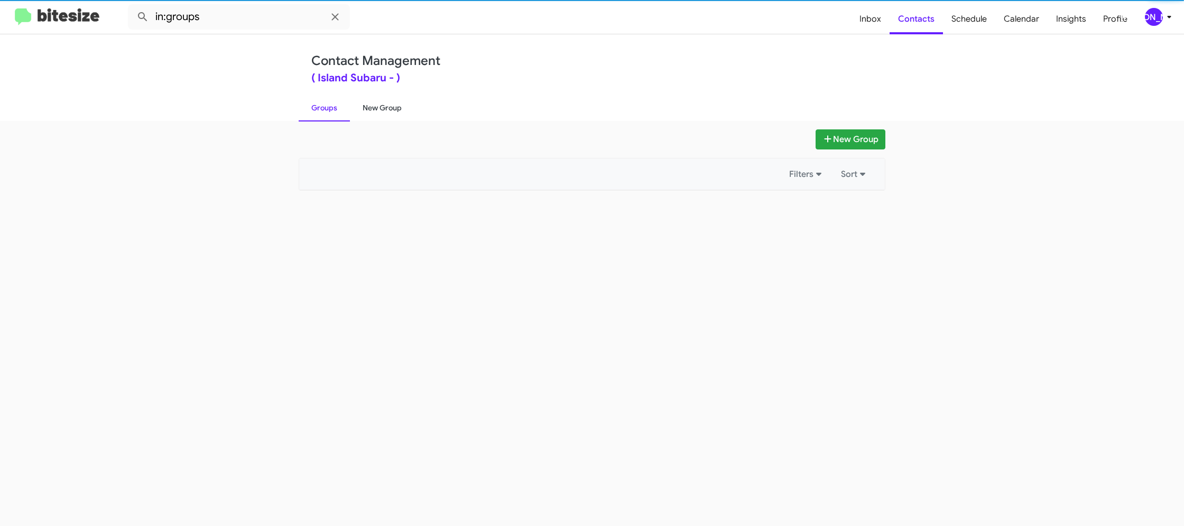
click at [378, 103] on link "New Group" at bounding box center [382, 107] width 64 height 27
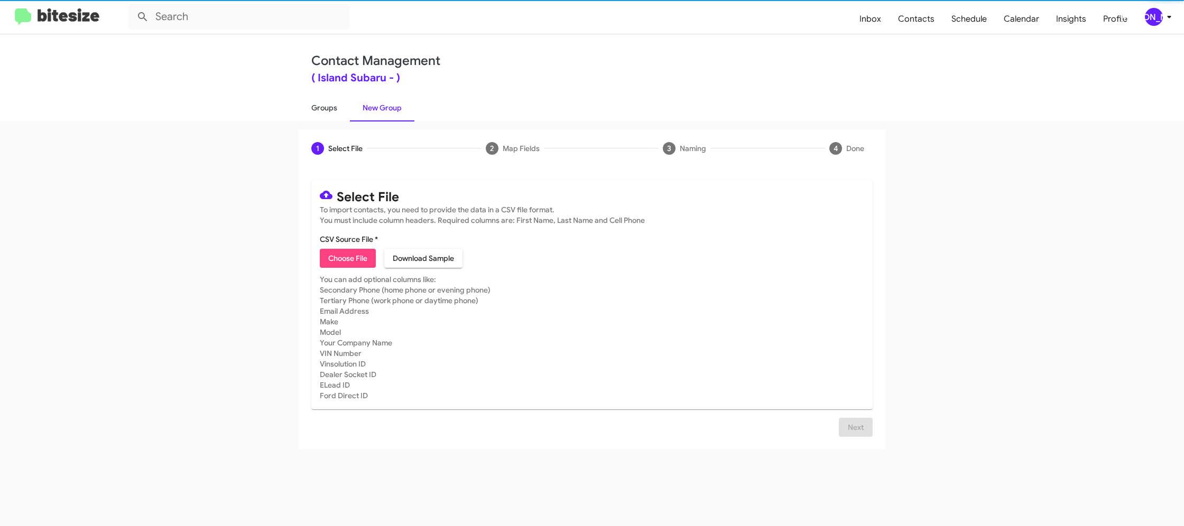
click at [327, 103] on link "Groups" at bounding box center [324, 107] width 51 height 27
type input "in:groups"
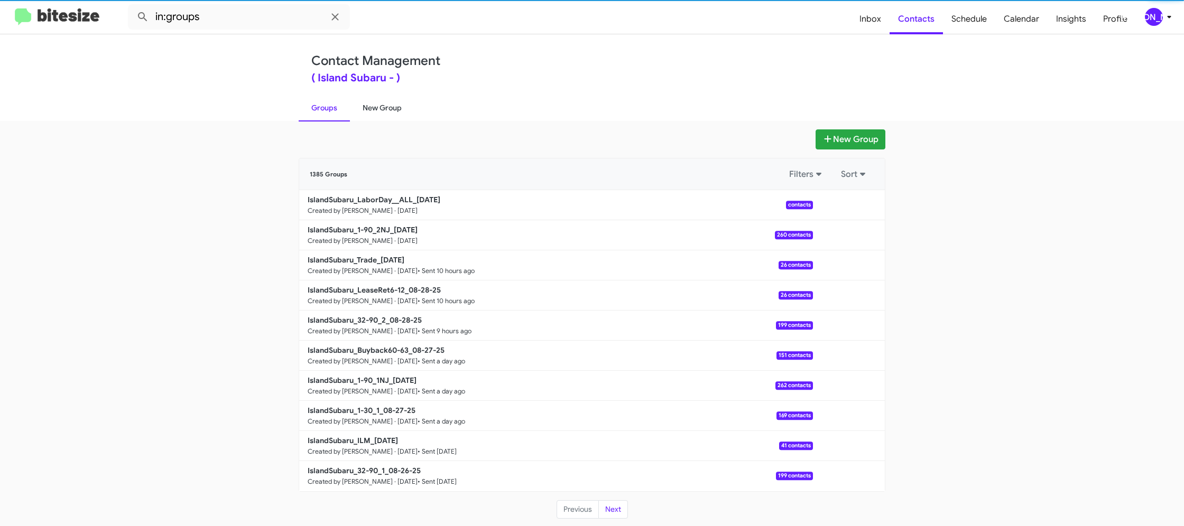
click at [394, 106] on link "New Group" at bounding box center [382, 107] width 64 height 27
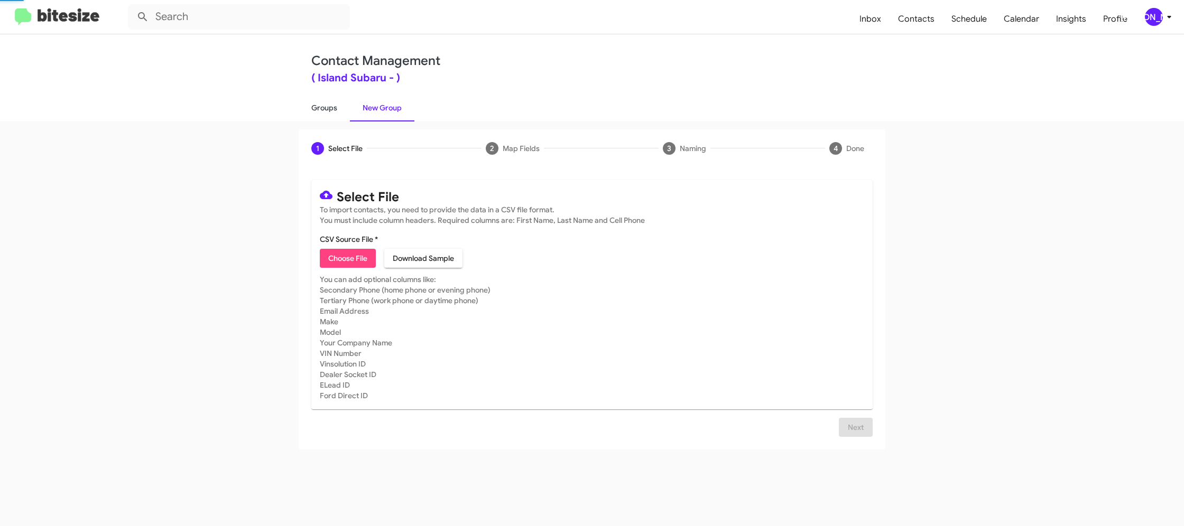
click at [339, 107] on link "Groups" at bounding box center [324, 107] width 51 height 27
type input "in:groups"
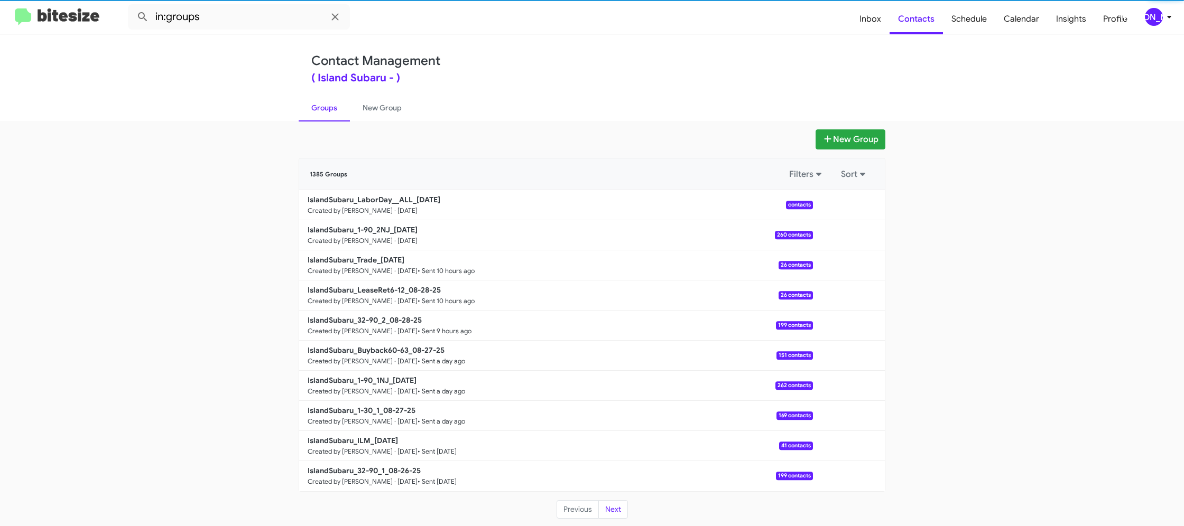
click at [1160, 20] on div "[PERSON_NAME]" at bounding box center [1154, 17] width 18 height 18
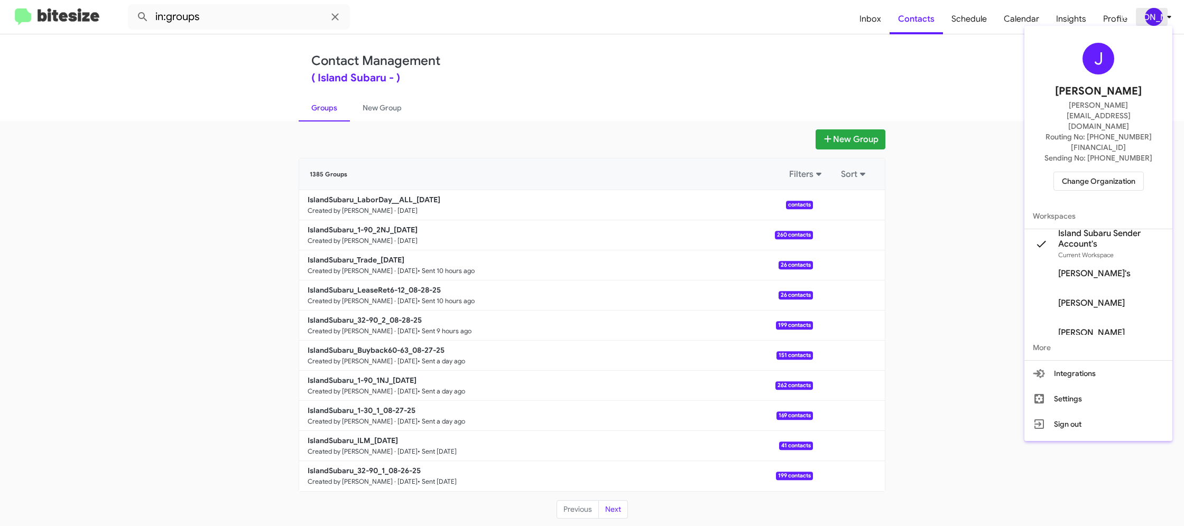
click at [1160, 20] on div at bounding box center [592, 263] width 1184 height 526
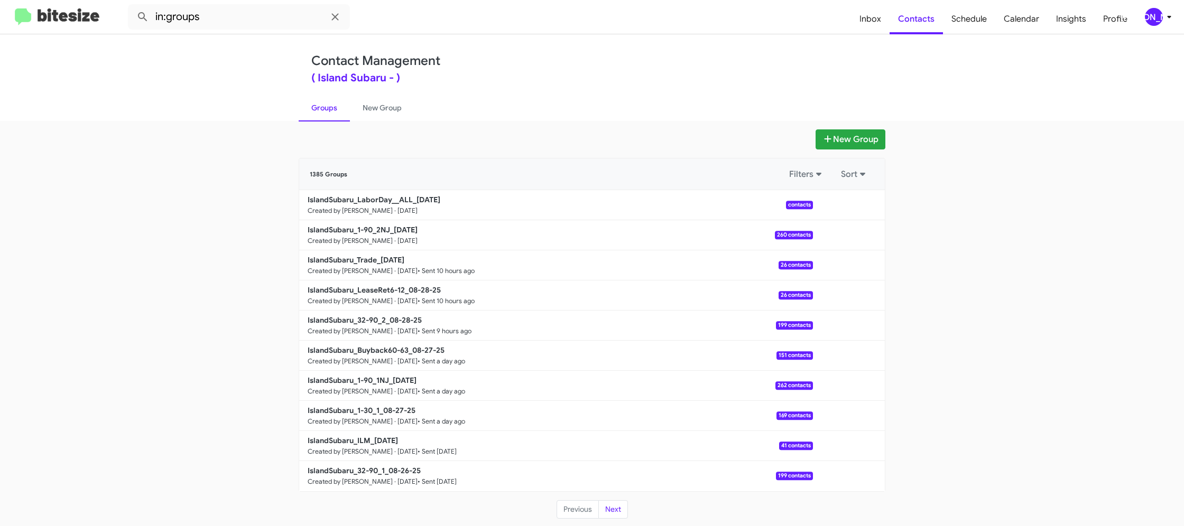
drag, startPoint x: 386, startPoint y: 111, endPoint x: 347, endPoint y: 111, distance: 38.6
click at [385, 111] on link "New Group" at bounding box center [382, 107] width 64 height 27
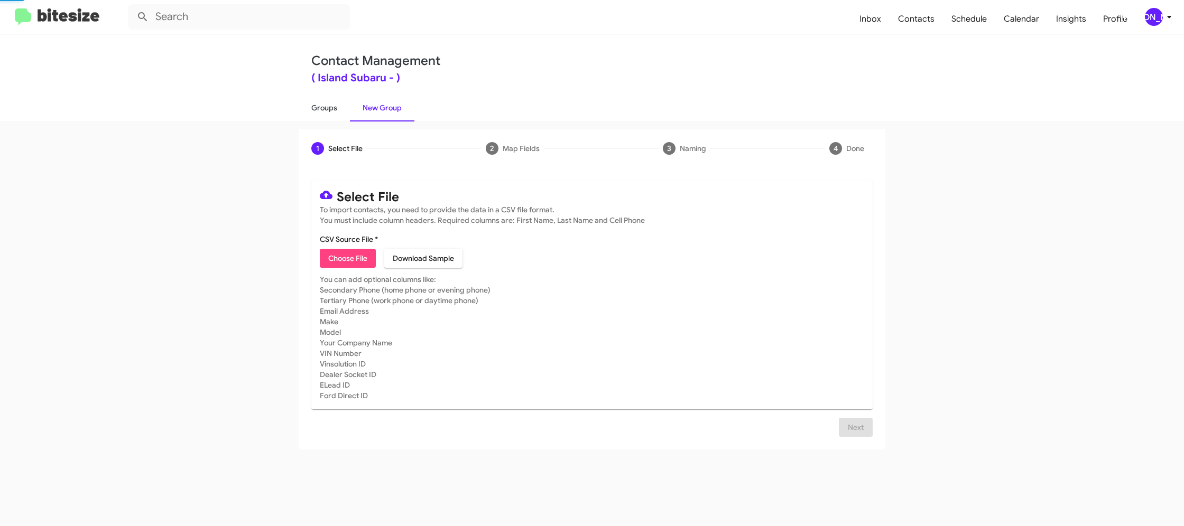
click at [314, 110] on link "Groups" at bounding box center [324, 107] width 51 height 27
type input "in:groups"
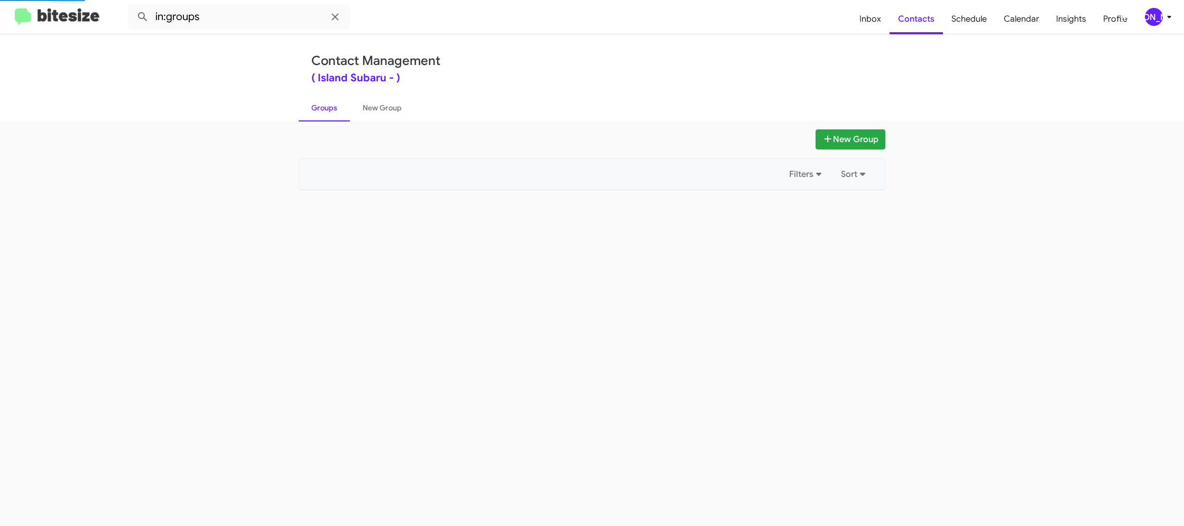
click at [314, 110] on link "Groups" at bounding box center [324, 107] width 51 height 27
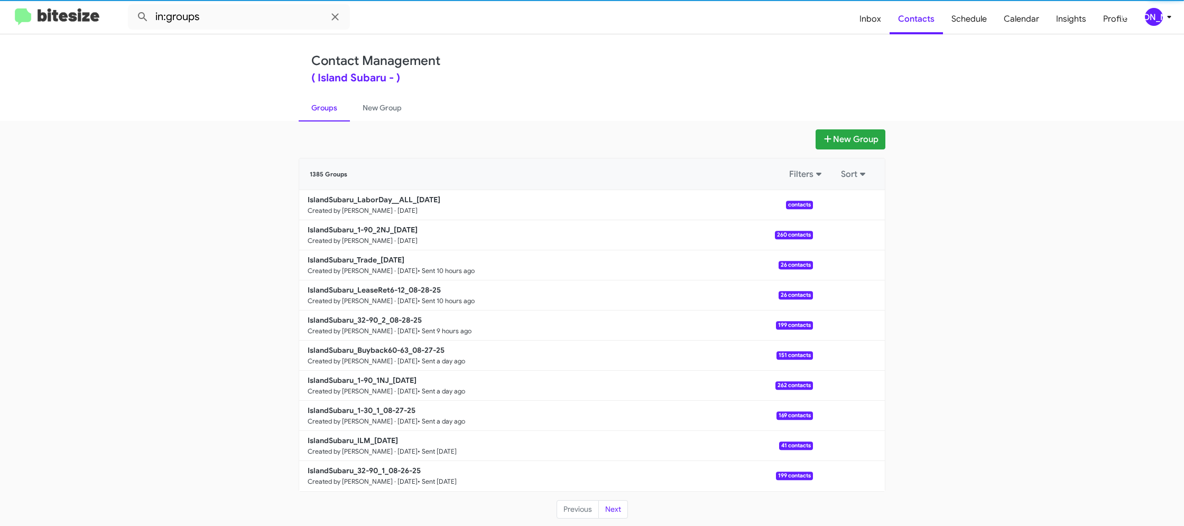
drag, startPoint x: 364, startPoint y: 107, endPoint x: 322, endPoint y: 108, distance: 42.3
click at [364, 107] on link "New Group" at bounding box center [382, 107] width 64 height 27
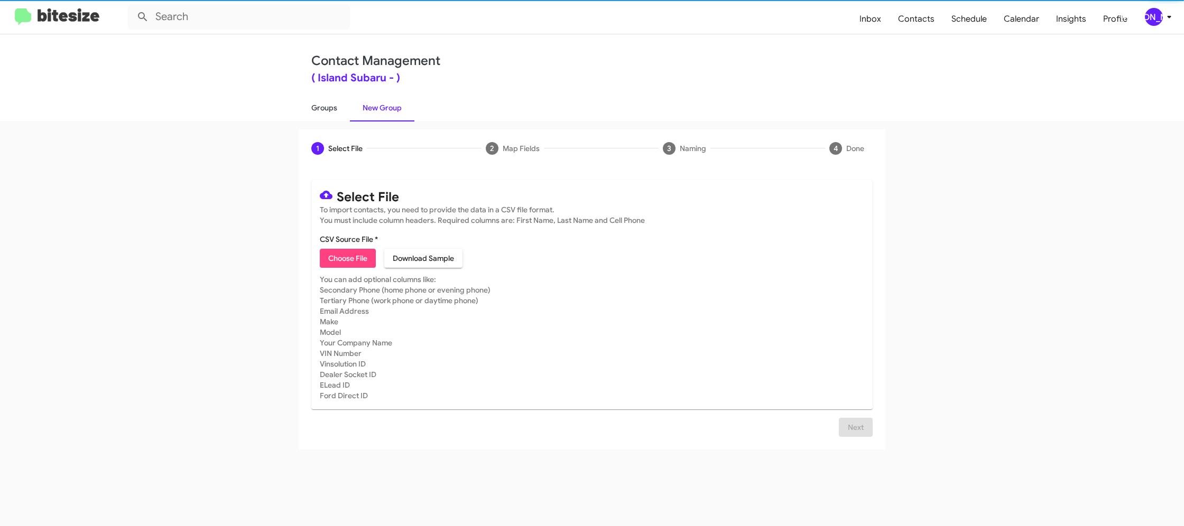
drag, startPoint x: 322, startPoint y: 108, endPoint x: 344, endPoint y: 108, distance: 22.2
click at [322, 108] on link "Groups" at bounding box center [324, 107] width 51 height 27
type input "in:groups"
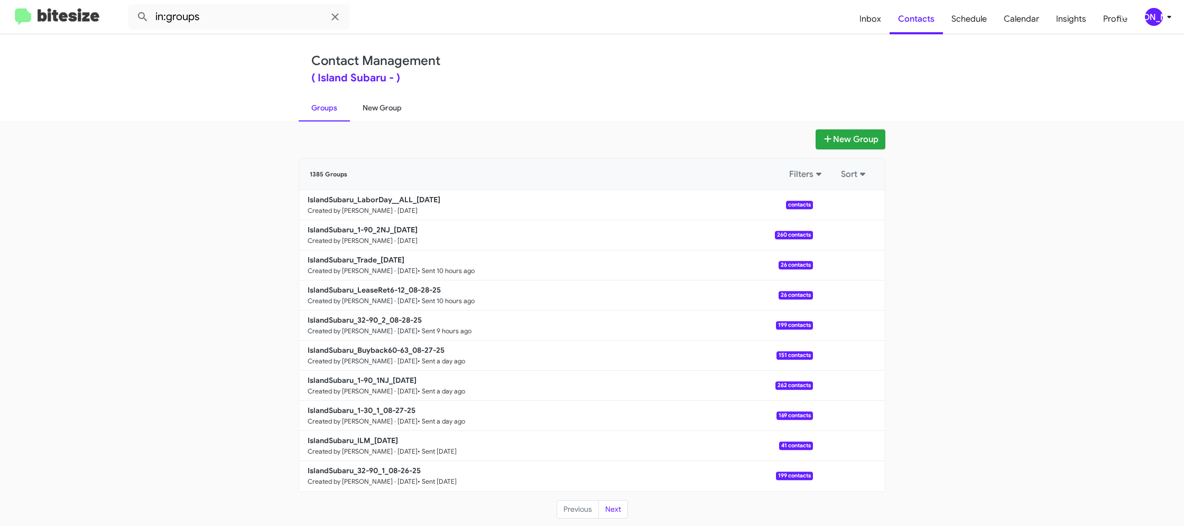
click at [386, 119] on link "New Group" at bounding box center [382, 107] width 64 height 27
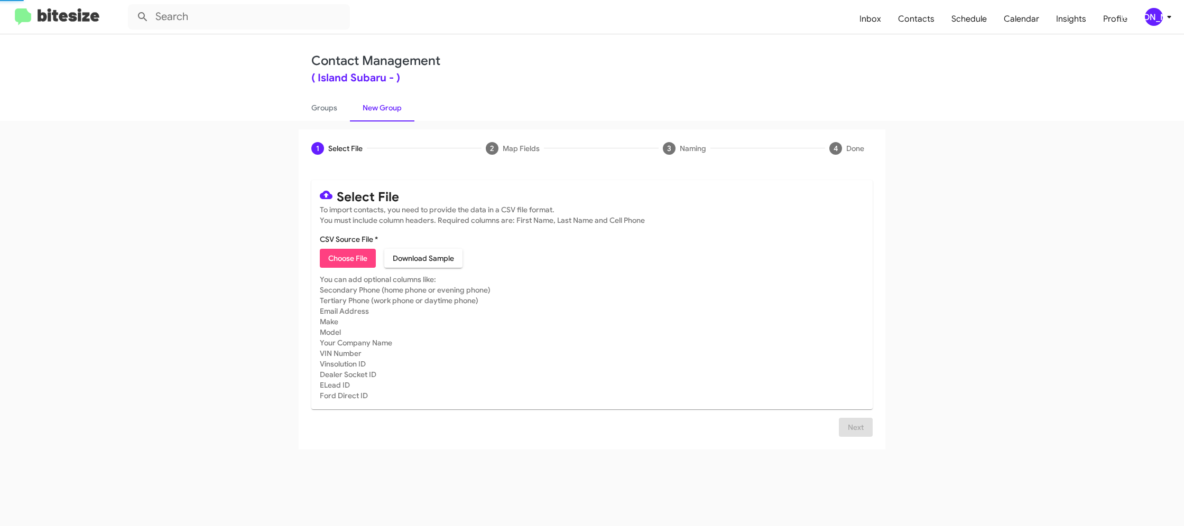
click at [291, 112] on div "Contact Management ( Island Subaru - ) Groups New Group" at bounding box center [592, 77] width 602 height 87
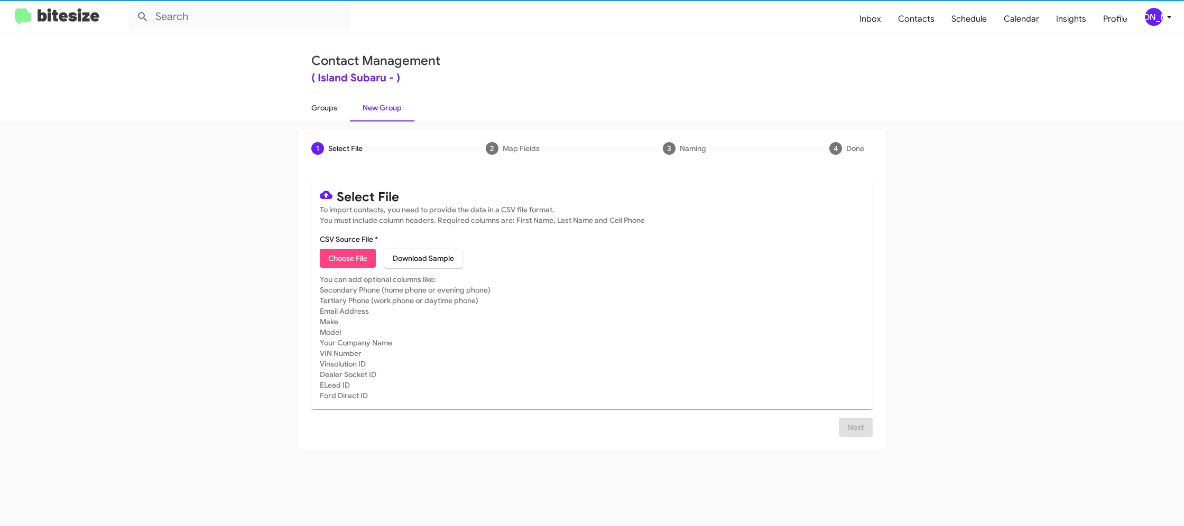
click at [330, 108] on link "Groups" at bounding box center [324, 107] width 51 height 27
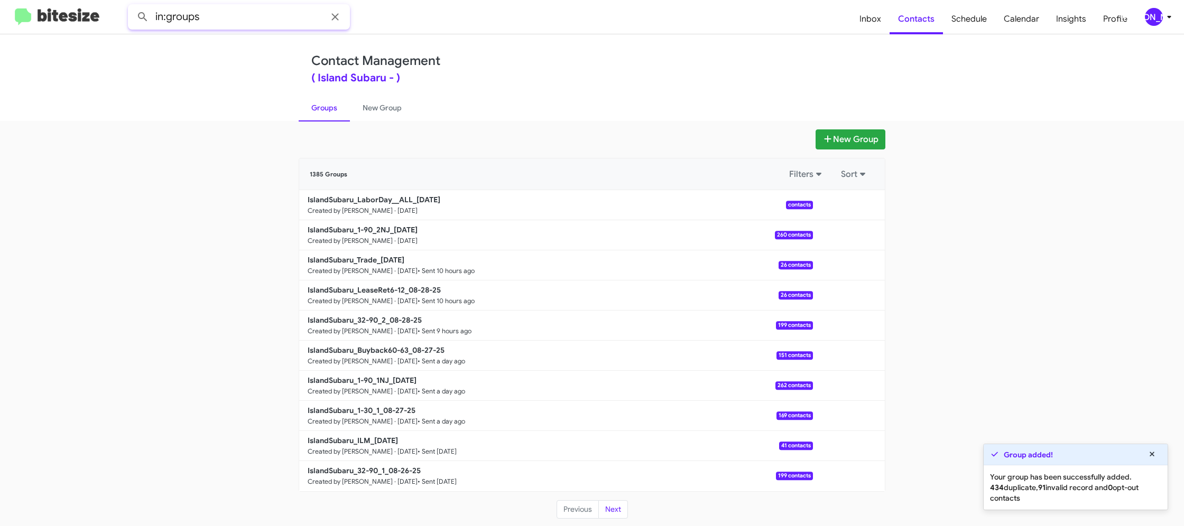
click at [274, 25] on input "in:groups" at bounding box center [239, 16] width 222 height 25
type input "in:groups ALL"
click at [132, 6] on button at bounding box center [142, 16] width 21 height 21
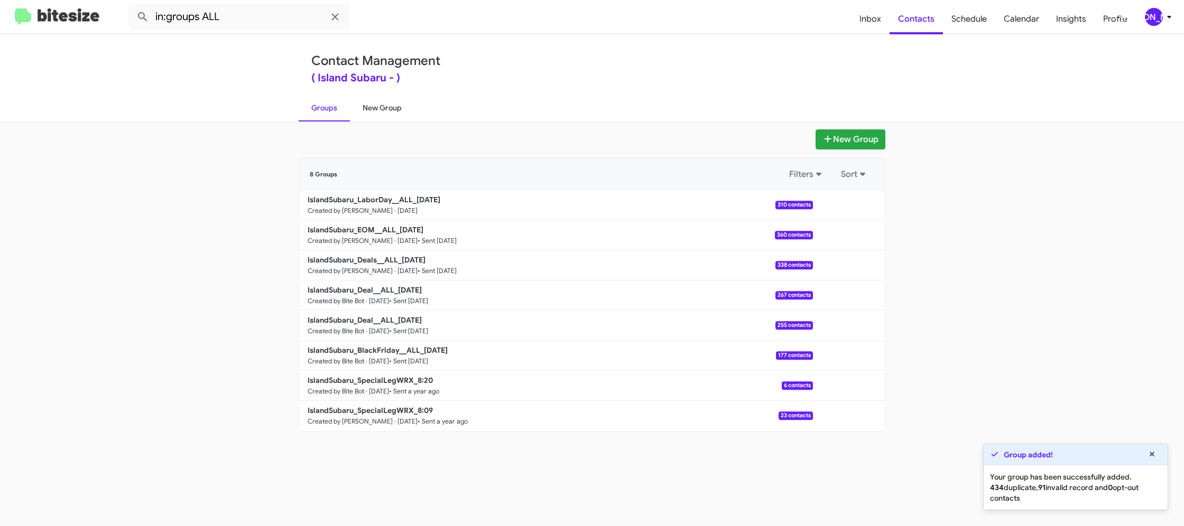
click at [382, 111] on link "New Group" at bounding box center [382, 107] width 64 height 27
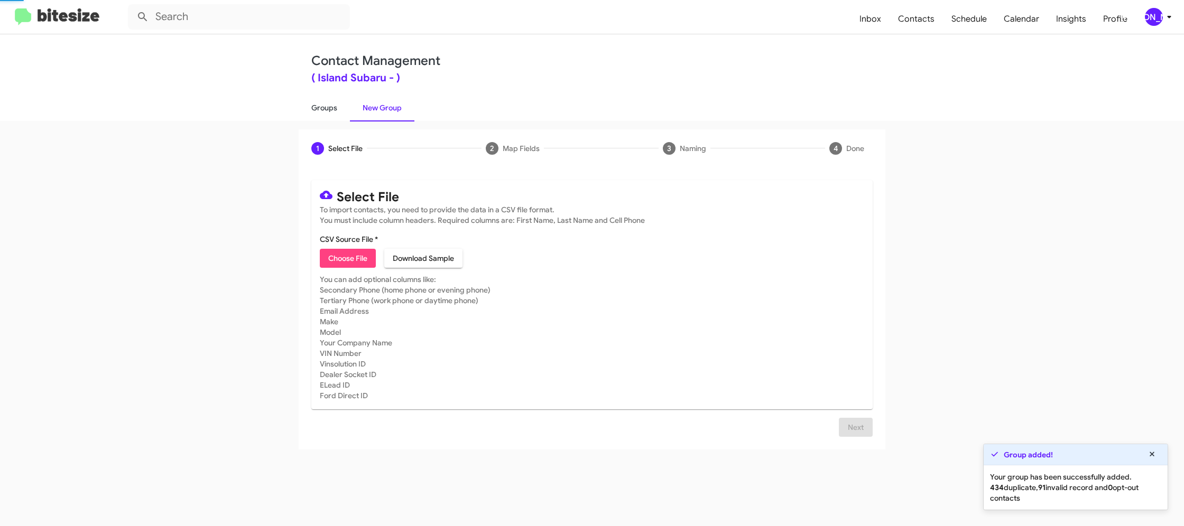
click at [320, 110] on link "Groups" at bounding box center [324, 107] width 51 height 27
type input "in:groups"
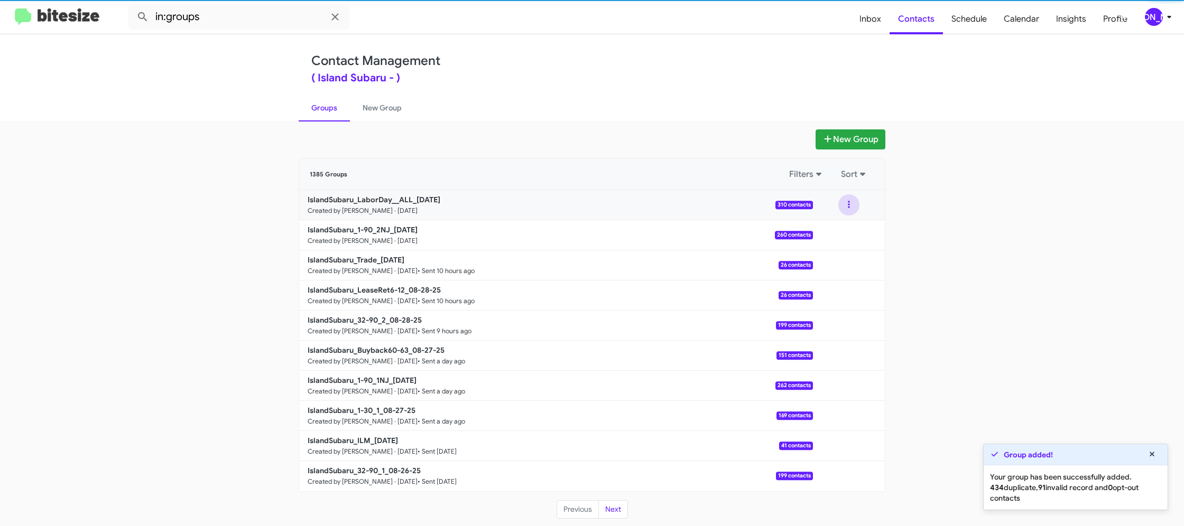
click at [846, 212] on button at bounding box center [848, 204] width 21 height 21
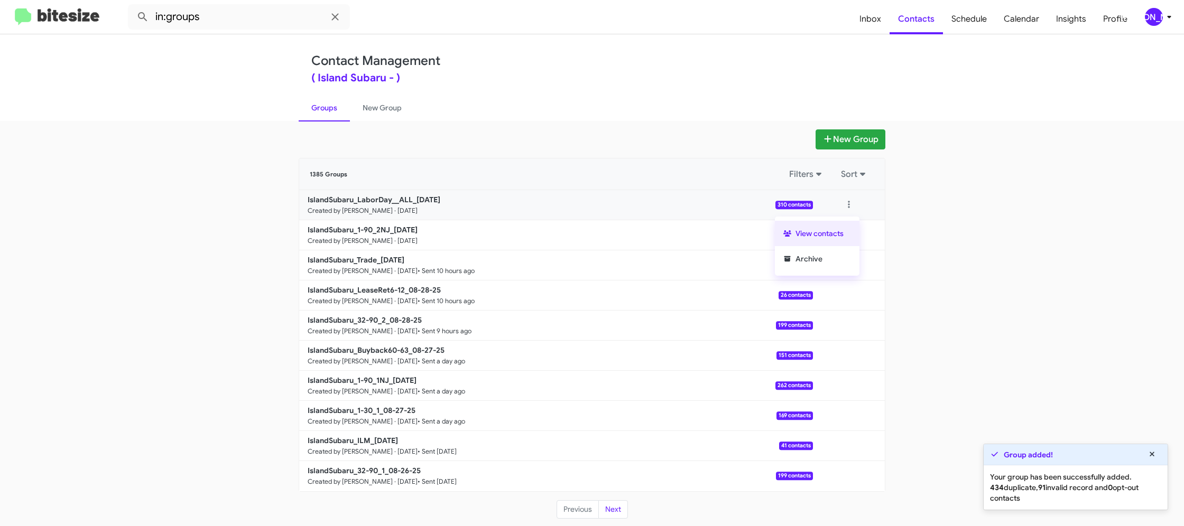
click at [786, 240] on button "View contacts" at bounding box center [817, 233] width 85 height 25
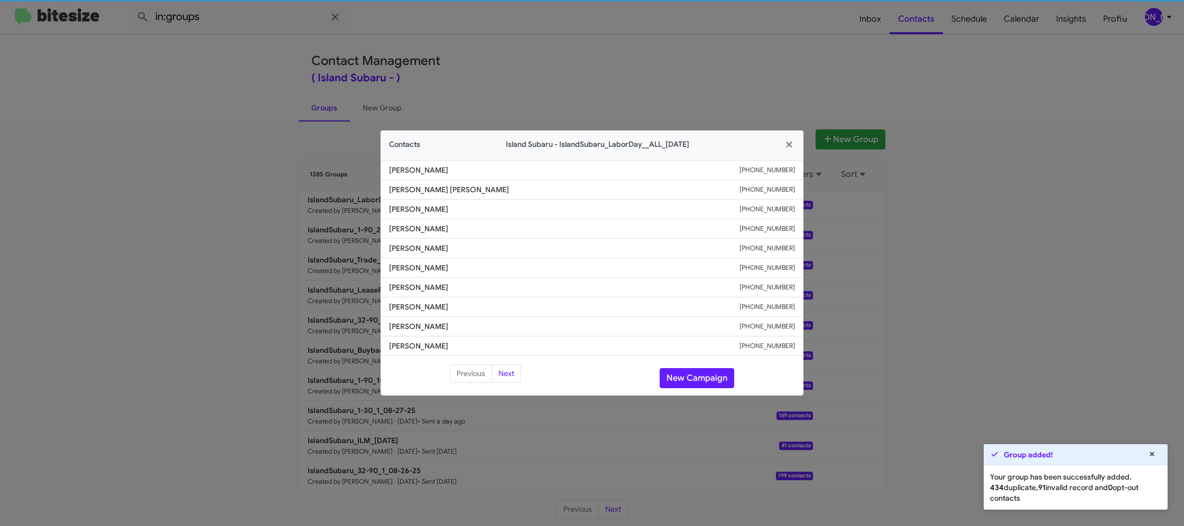
click at [421, 272] on span "Derrick Green" at bounding box center [564, 268] width 350 height 11
copy span "Derrick Green"
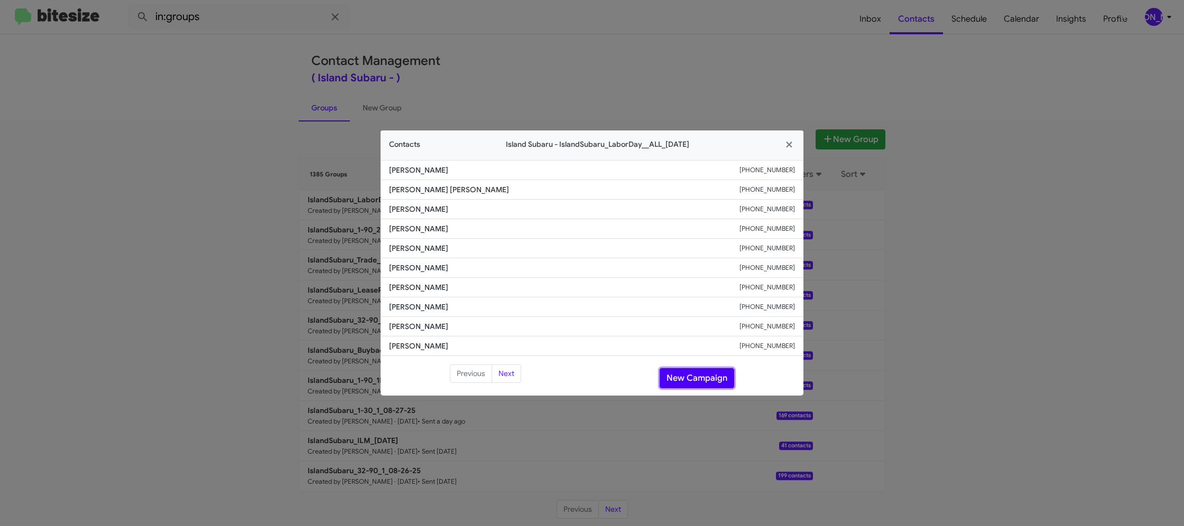
click at [689, 378] on button "New Campaign" at bounding box center [696, 378] width 75 height 20
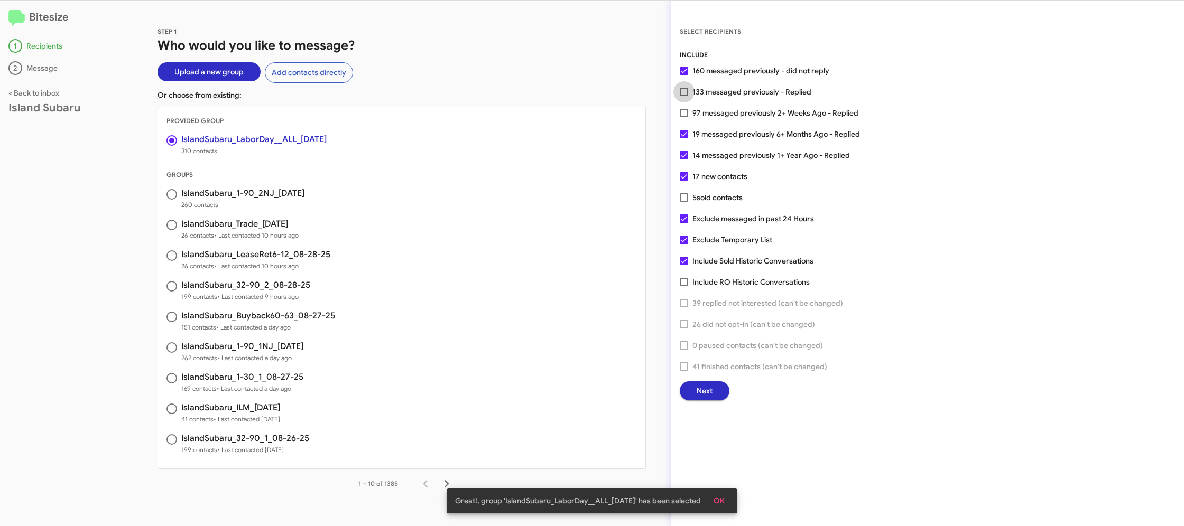
click at [745, 96] on span "133 messaged previously - Replied" at bounding box center [751, 92] width 119 height 13
click at [684, 96] on input "133 messaged previously - Replied" at bounding box center [683, 96] width 1 height 1
checkbox input "true"
click at [702, 402] on div "SELECT RECIPIENTS INCLUDE 160 messaged previously - did not reply 133 messaged …" at bounding box center [927, 264] width 513 height 526
click at [703, 391] on span "Next" at bounding box center [704, 391] width 16 height 19
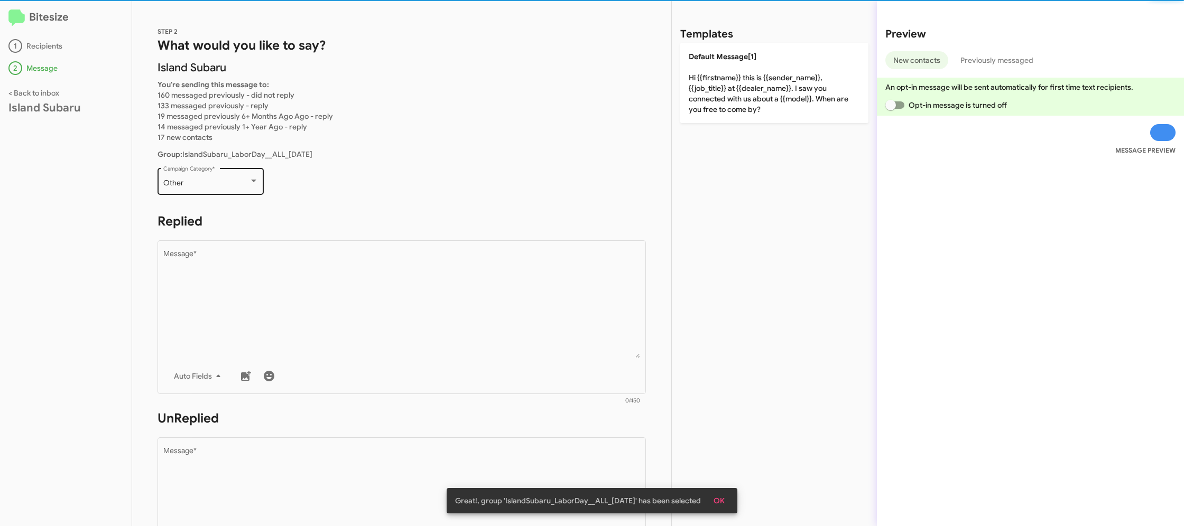
click at [239, 190] on div "Other Campaign Category *" at bounding box center [210, 180] width 95 height 29
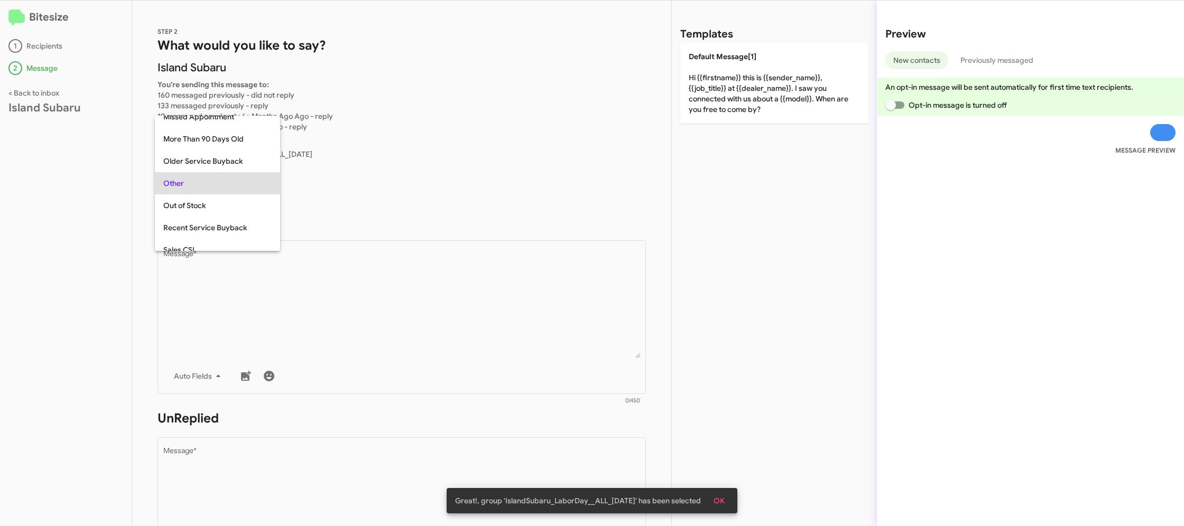
scroll to position [331, 0]
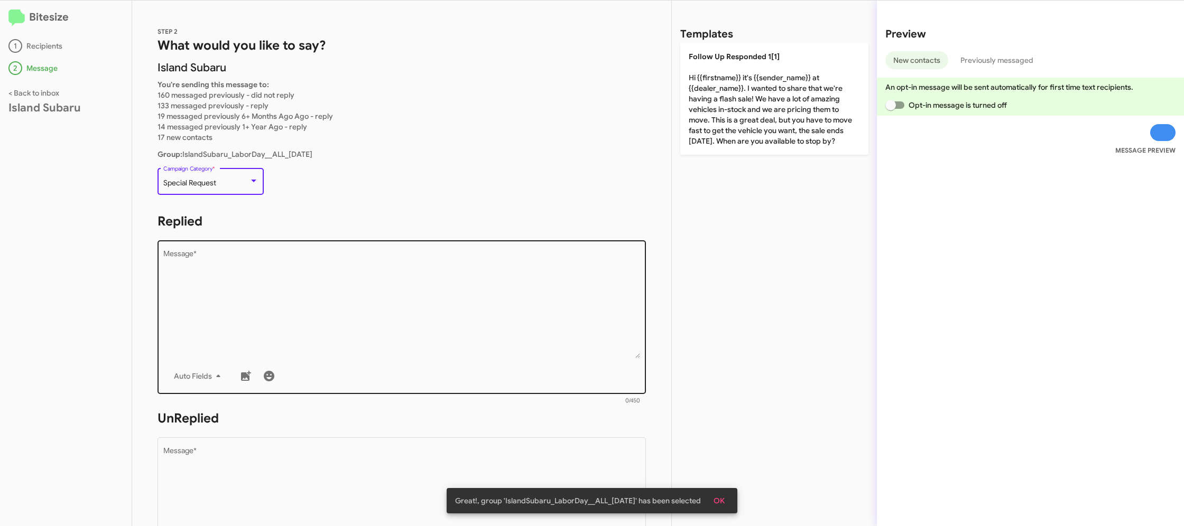
click at [364, 320] on textarea "Message *" at bounding box center [401, 304] width 477 height 108
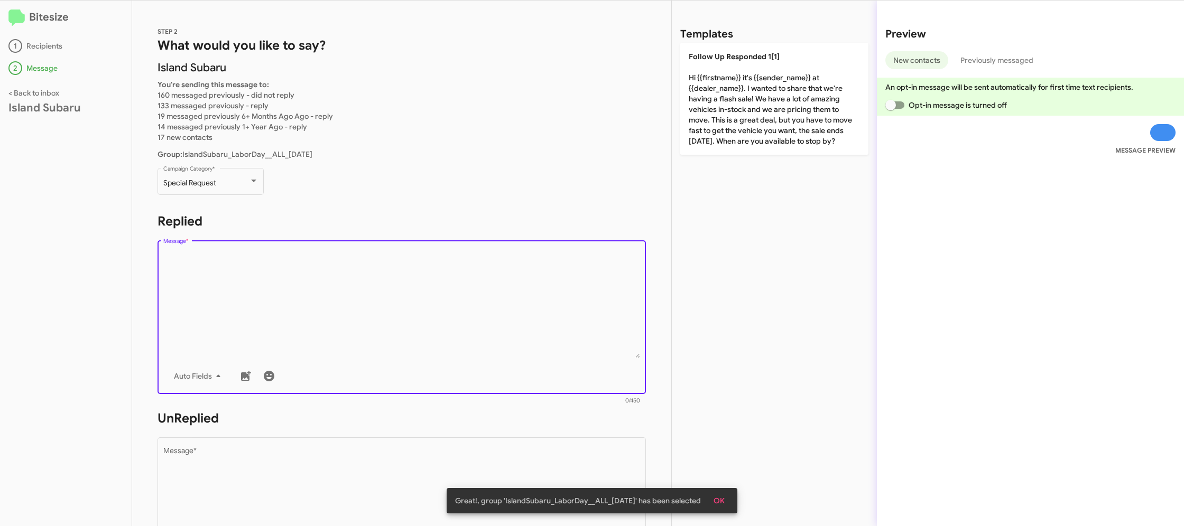
paste textarea ""Hi {{firstname}} it's {{sender_name}} at {{dealer_name}}. Our Early Bird Labor…"
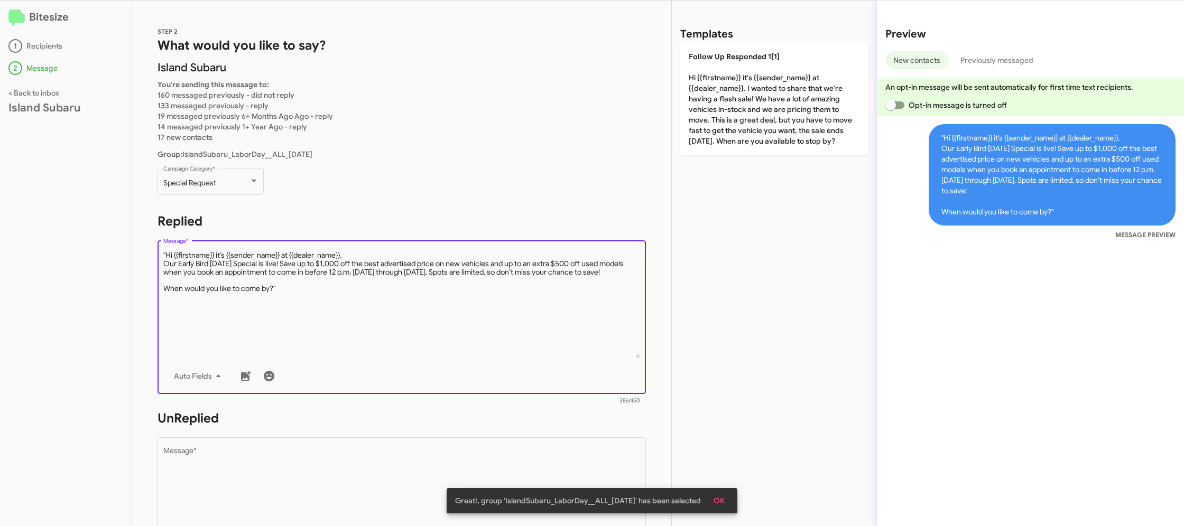
type textarea ""Hi {{firstname}} it's {{sender_name}} at {{dealer_name}}. Our Early Bird Labor…"
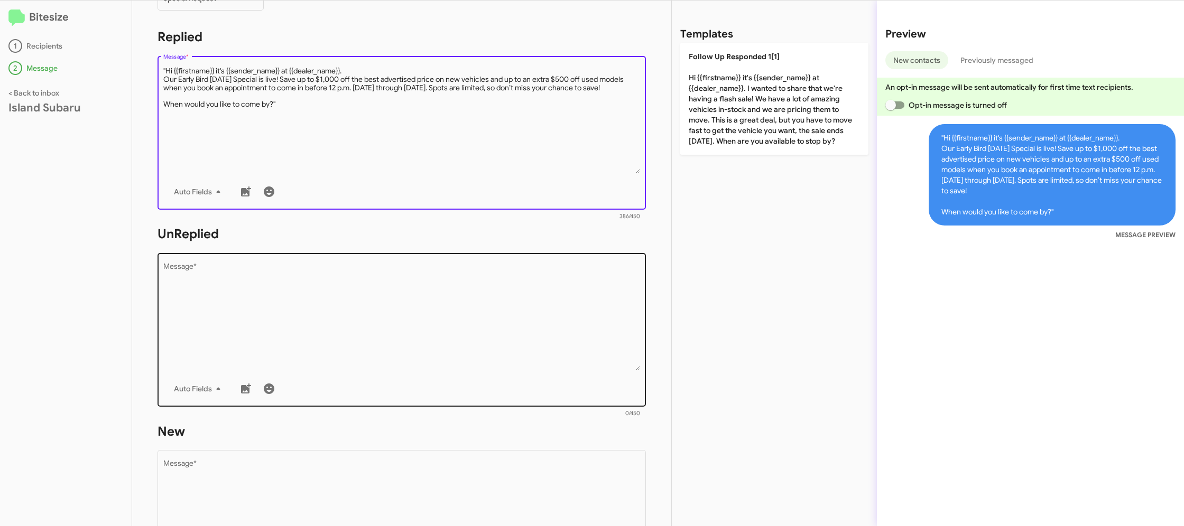
scroll to position [216, 0]
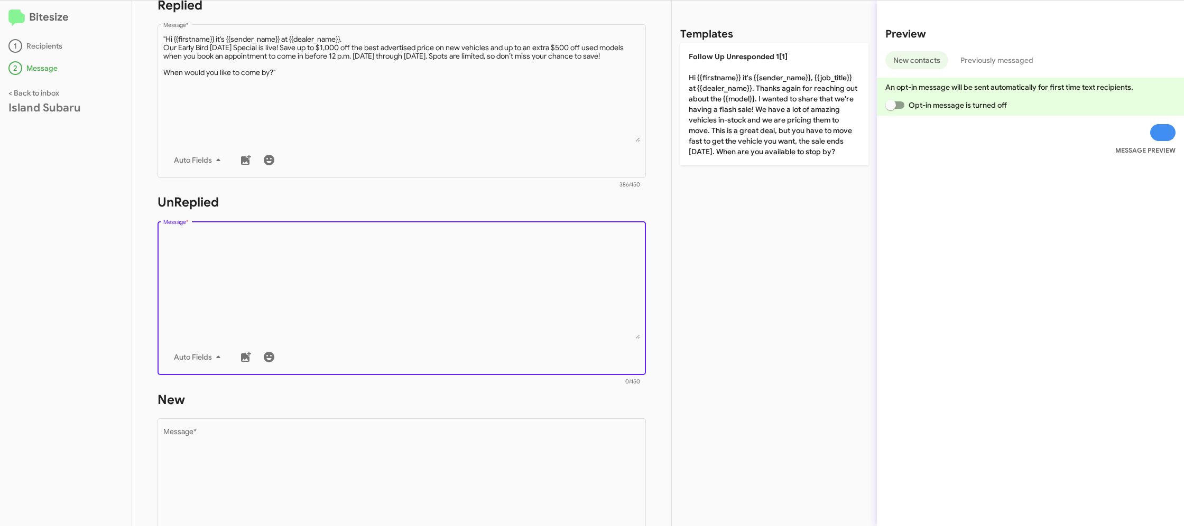
click at [354, 295] on textarea "Message *" at bounding box center [401, 285] width 477 height 108
paste textarea ""Hi {{firstname}} it's {{sender_name}}, {{job_title}} at {{dealer_name}}. Thank…"
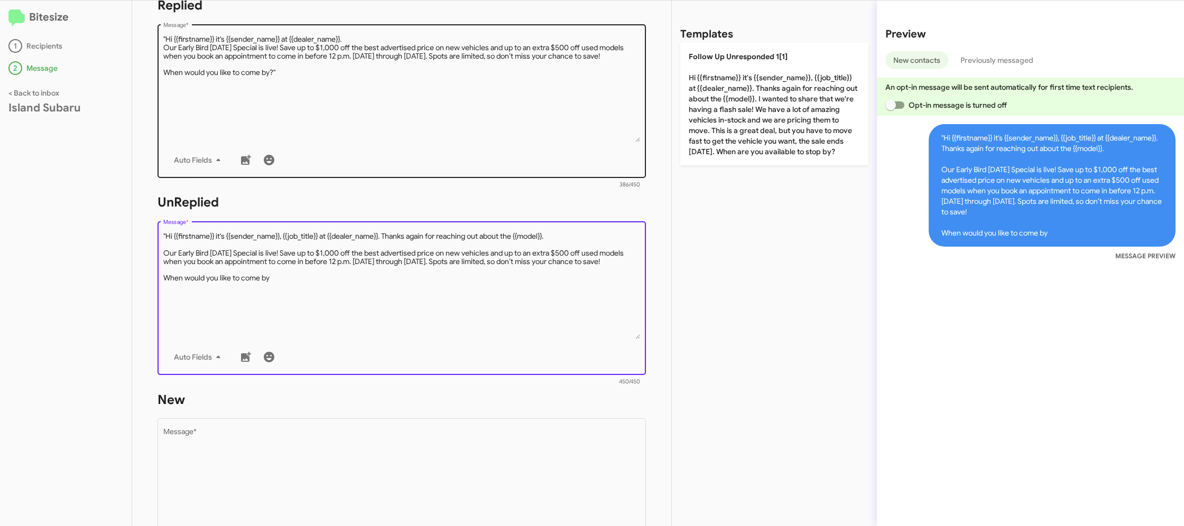
type textarea ""Hi {{firstname}} it's {{sender_name}}, {{job_title}} at {{dealer_name}}. Thank…"
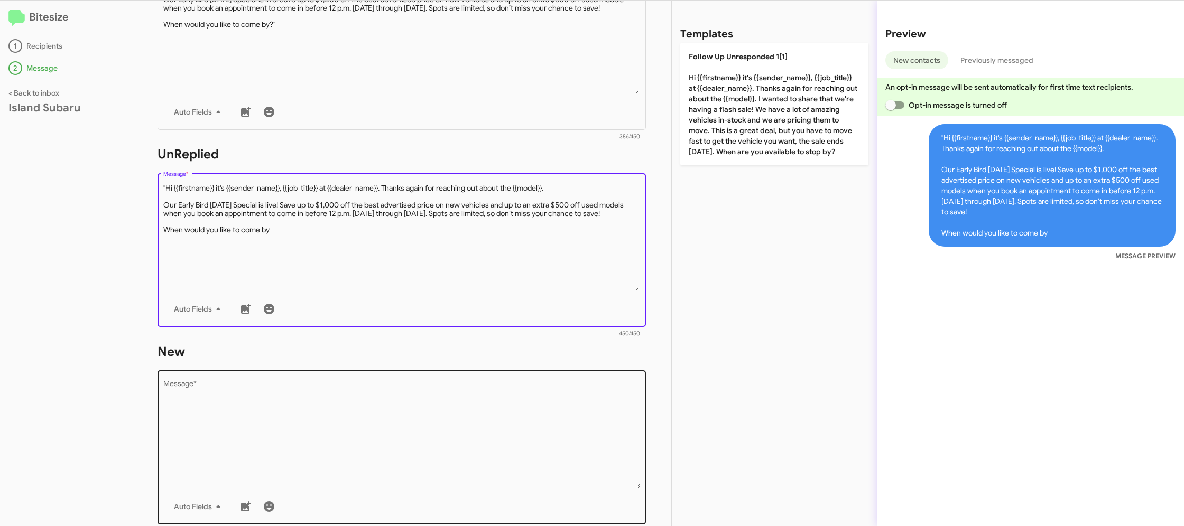
scroll to position [308, 0]
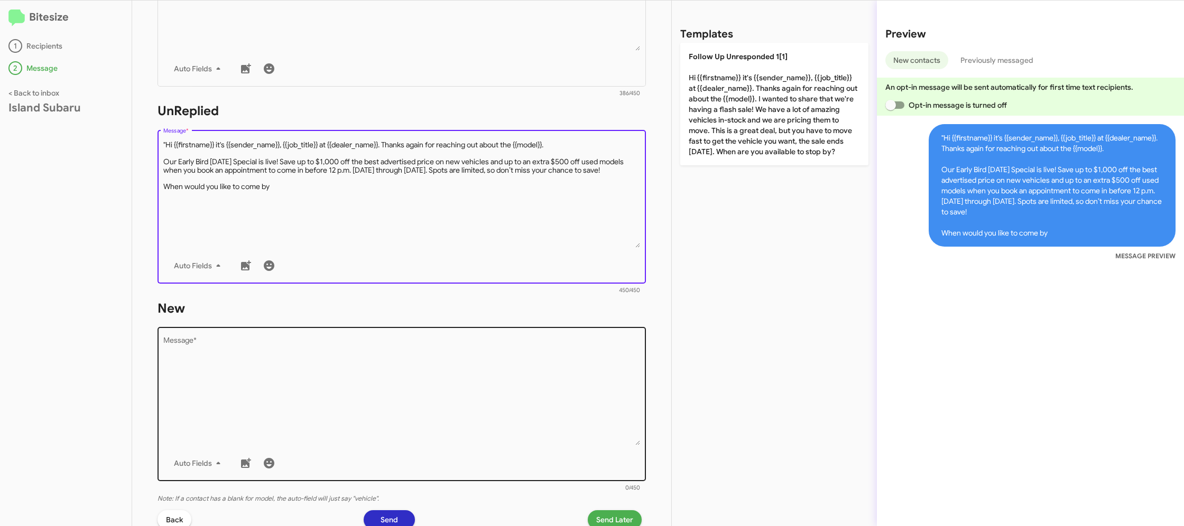
click at [429, 366] on textarea "Message *" at bounding box center [401, 392] width 477 height 108
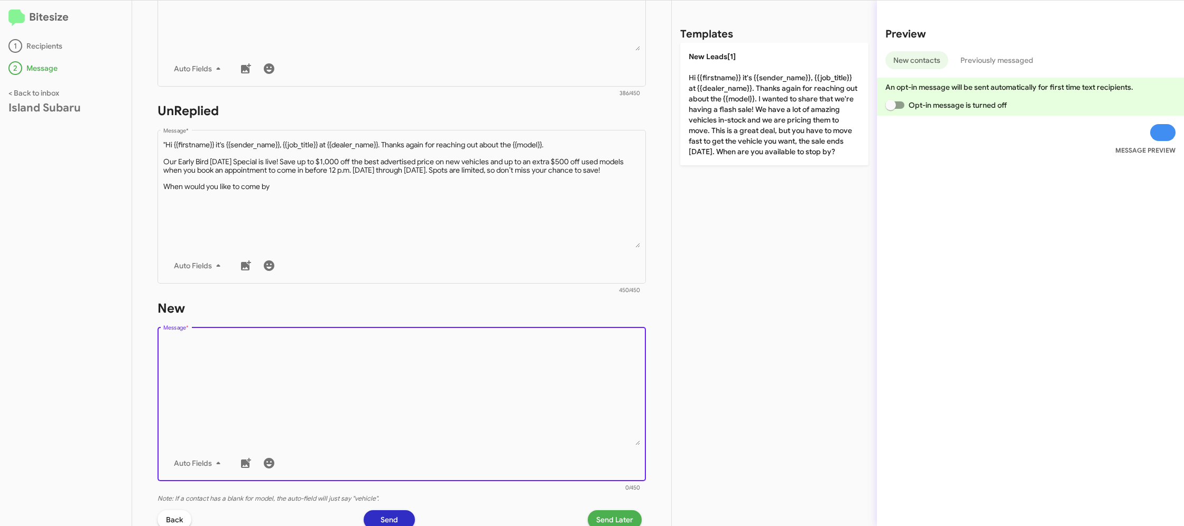
paste textarea ""Hi {{firstname}} it's {{sender_name}}, {{job_title}} at {{dealer_name}}. Thank…"
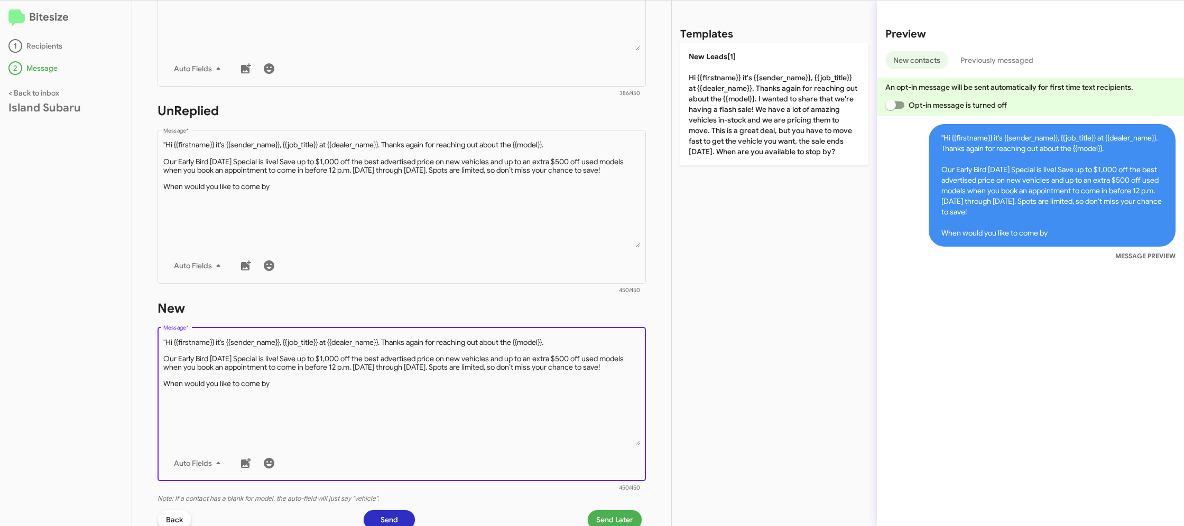
click at [166, 343] on textarea "Message *" at bounding box center [401, 392] width 477 height 108
drag, startPoint x: 318, startPoint y: 386, endPoint x: 318, endPoint y: 392, distance: 5.8
click at [319, 387] on textarea "Message *" at bounding box center [401, 392] width 477 height 108
click at [317, 396] on textarea "Message *" at bounding box center [401, 392] width 477 height 108
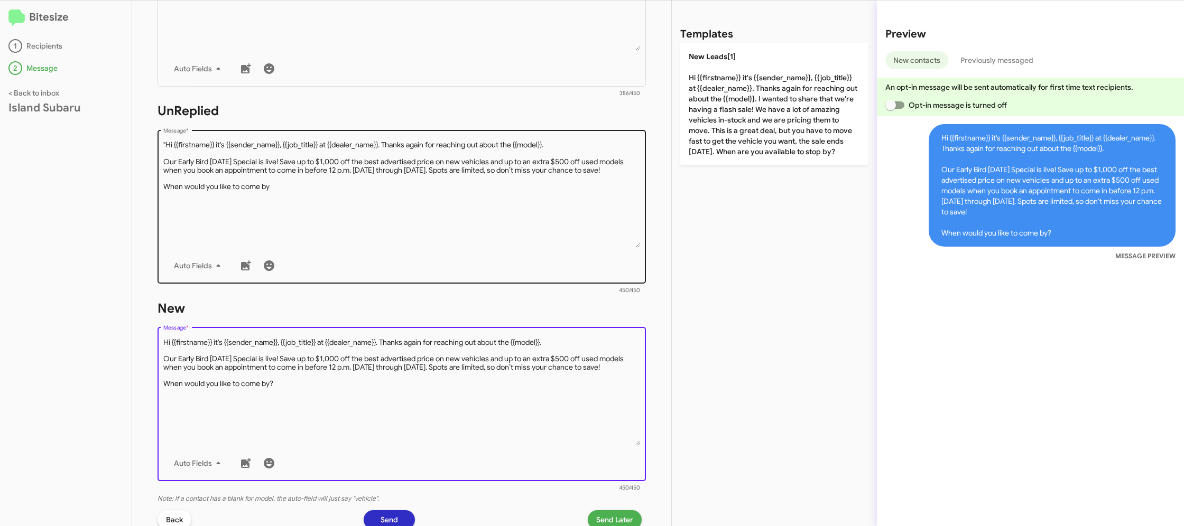
type textarea "Hi {{firstname}} it's {{sender_name}}, {{job_title}} at {{dealer_name}}. Thanks…"
click at [165, 144] on textarea "Message *" at bounding box center [401, 194] width 477 height 108
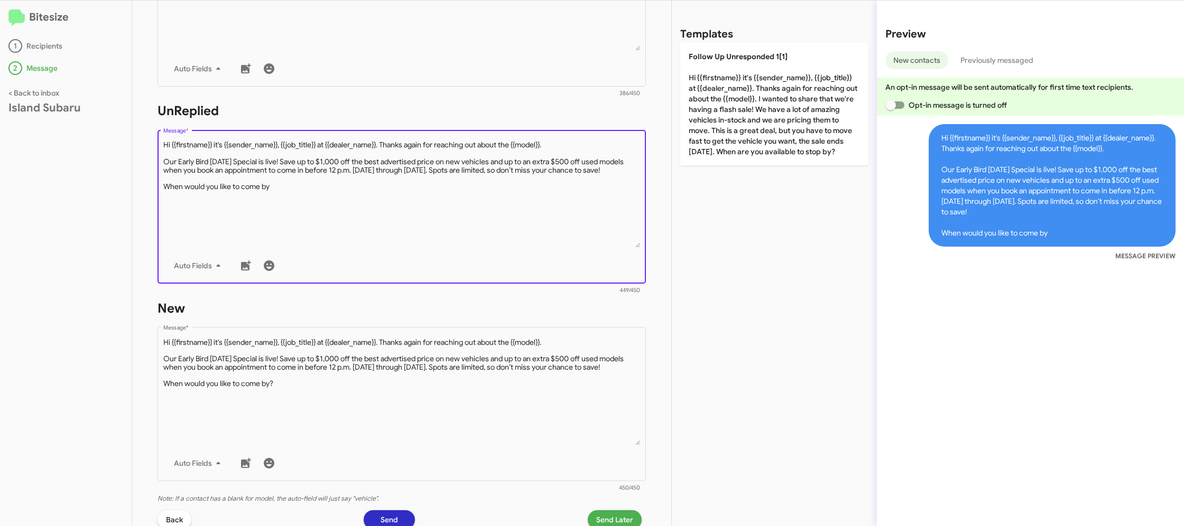
click at [295, 205] on textarea "Message *" at bounding box center [401, 194] width 477 height 108
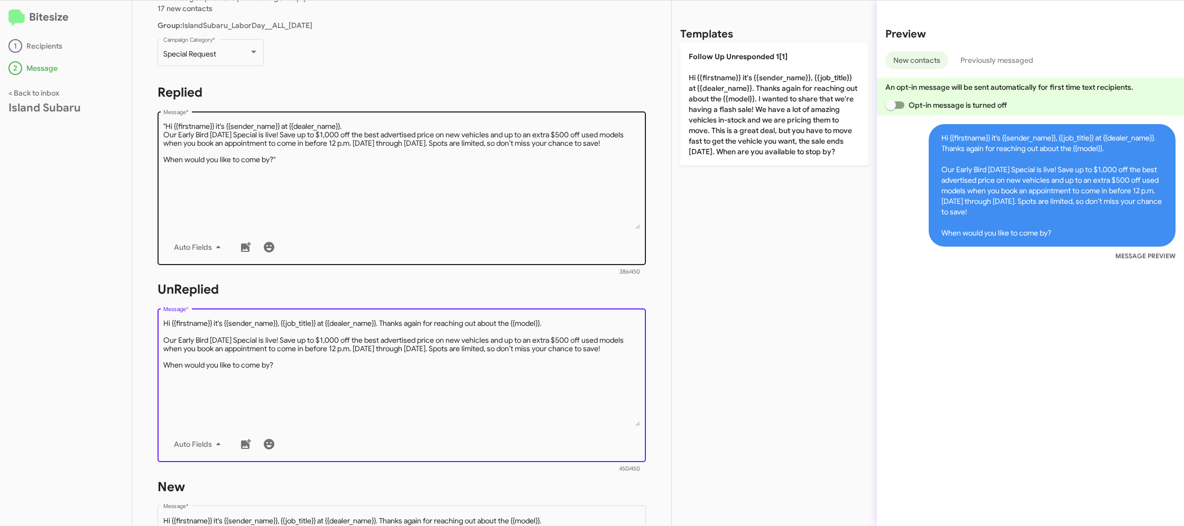
scroll to position [72, 0]
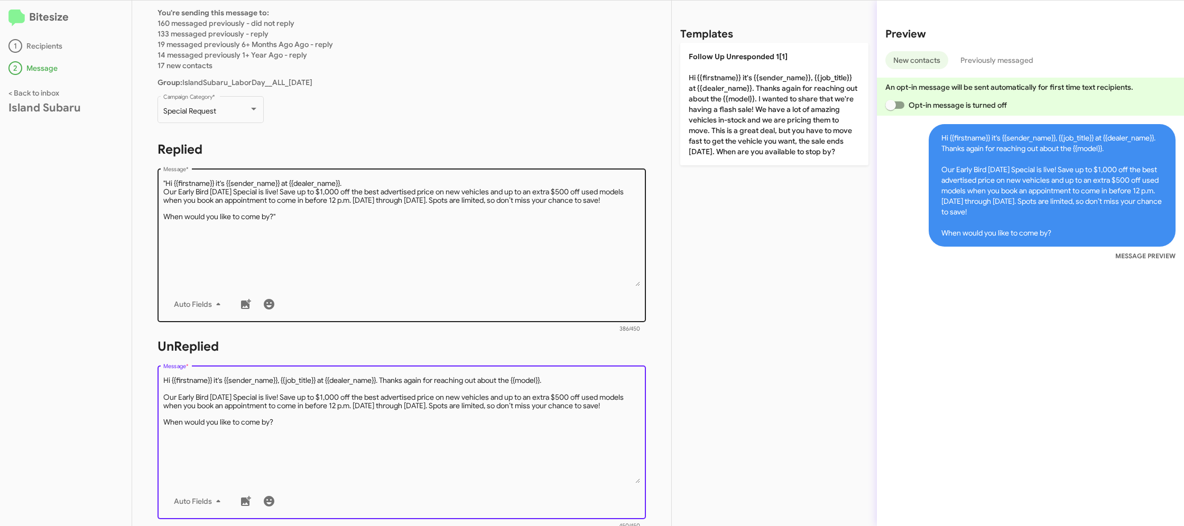
type textarea "Hi {{firstname}} it's {{sender_name}}, {{job_title}} at {{dealer_name}}. Thanks…"
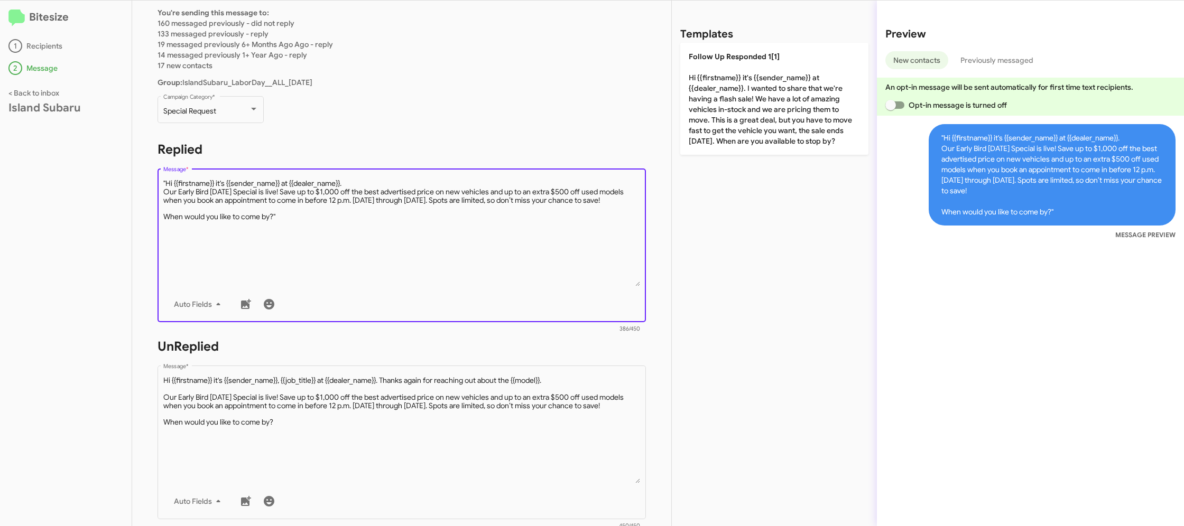
click at [292, 236] on textarea "Message *" at bounding box center [401, 233] width 477 height 108
click at [166, 181] on textarea "Message *" at bounding box center [401, 233] width 477 height 108
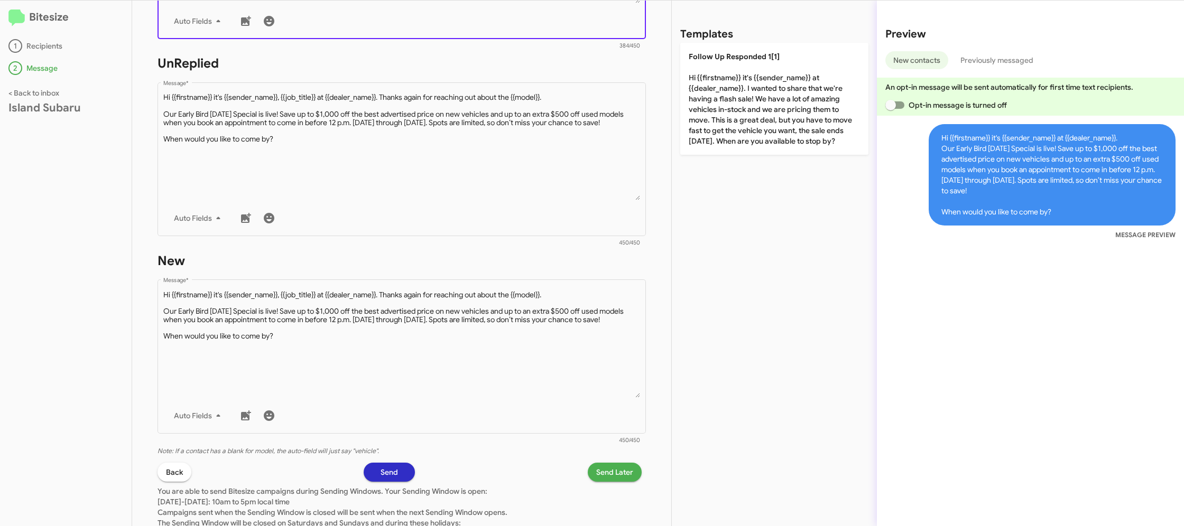
scroll to position [411, 0]
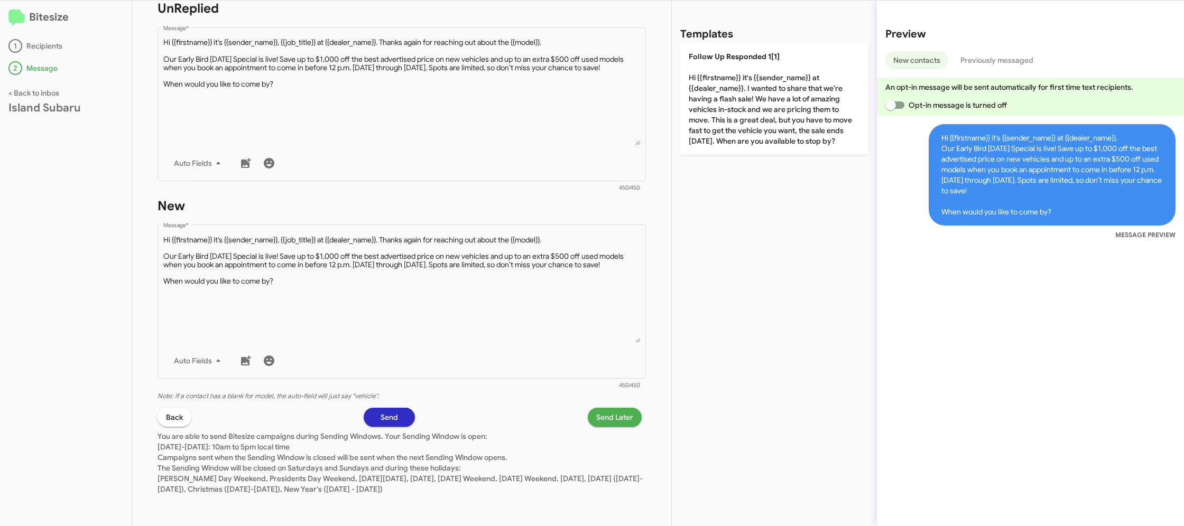
type textarea "Hi {{firstname}} it's {{sender_name}} at {{dealer_name}}. Our Early Bird Labor …"
click at [616, 412] on span "Send Later" at bounding box center [614, 417] width 37 height 19
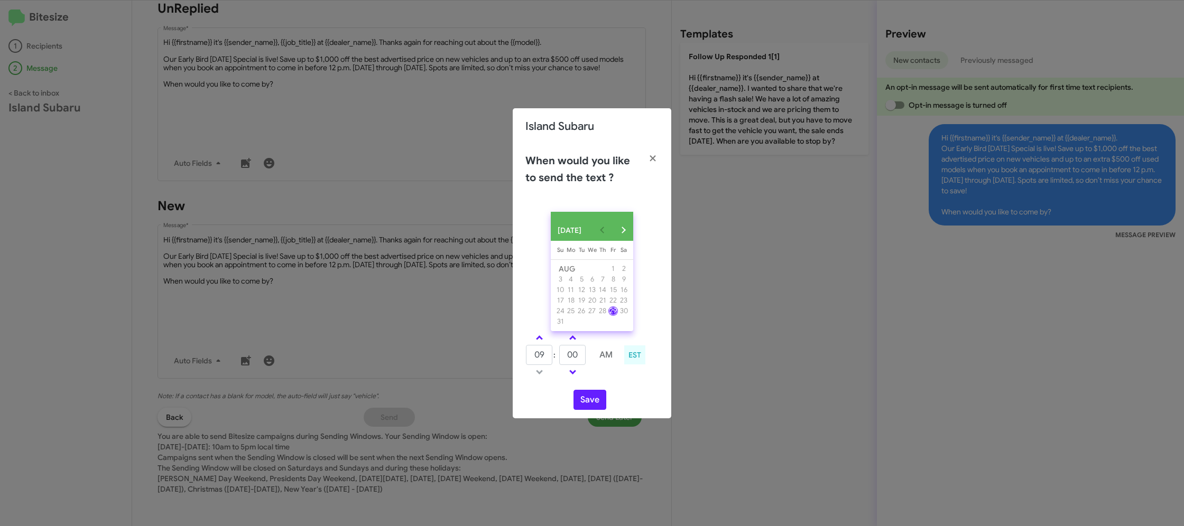
drag, startPoint x: 541, startPoint y: 339, endPoint x: 549, endPoint y: 343, distance: 9.0
click at [541, 339] on link at bounding box center [539, 338] width 18 height 12
type input "10"
click at [579, 355] on input "00" at bounding box center [572, 355] width 26 height 20
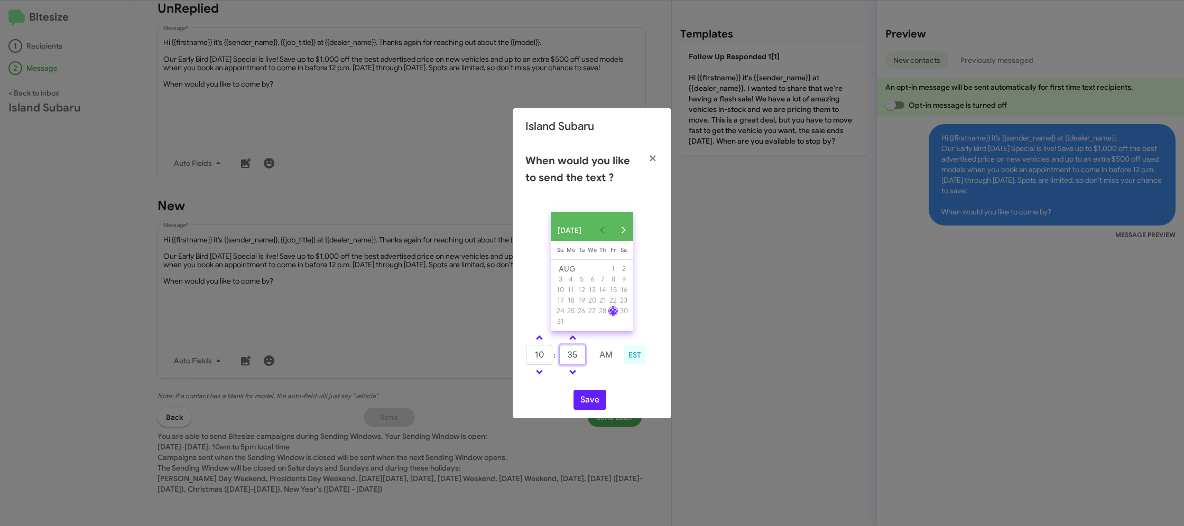
type input "35"
click at [621, 382] on div "10 : 35 AM EST" at bounding box center [591, 356] width 149 height 50
click at [598, 403] on button "Save" at bounding box center [589, 400] width 33 height 20
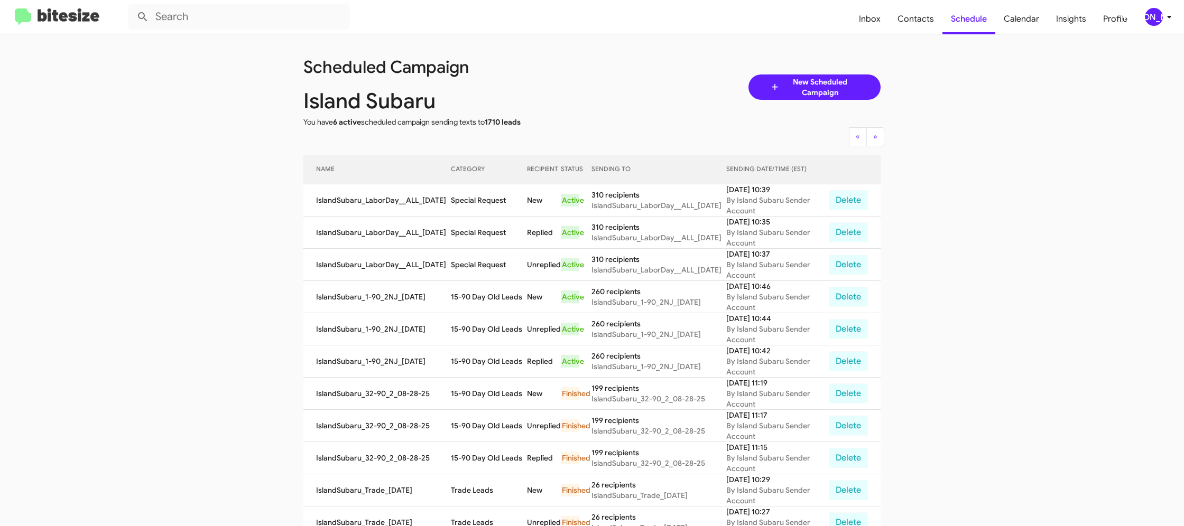
click at [1165, 17] on icon at bounding box center [1169, 17] width 13 height 13
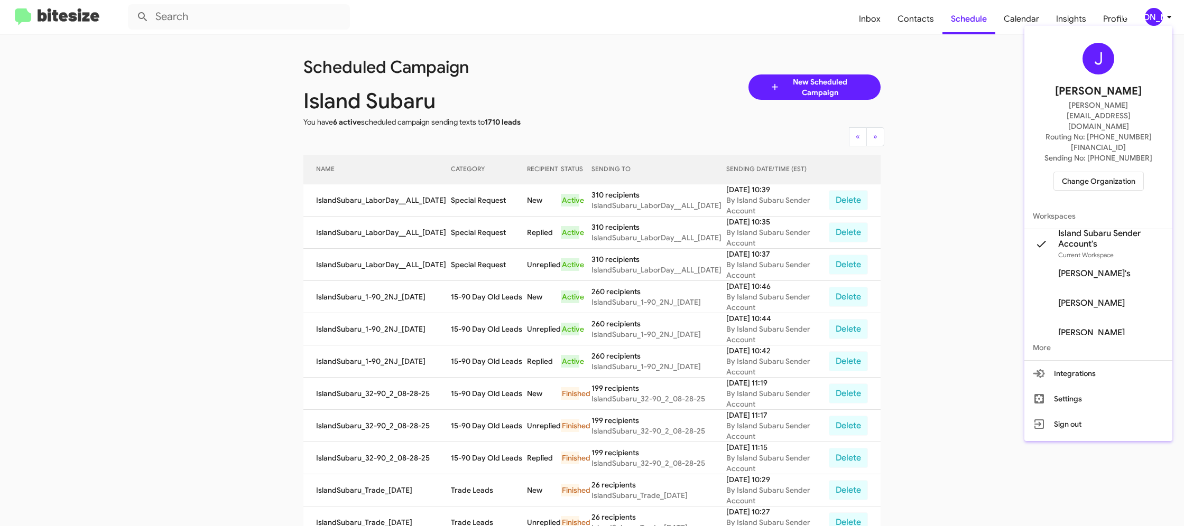
click at [1119, 172] on span "Change Organization" at bounding box center [1098, 181] width 73 height 18
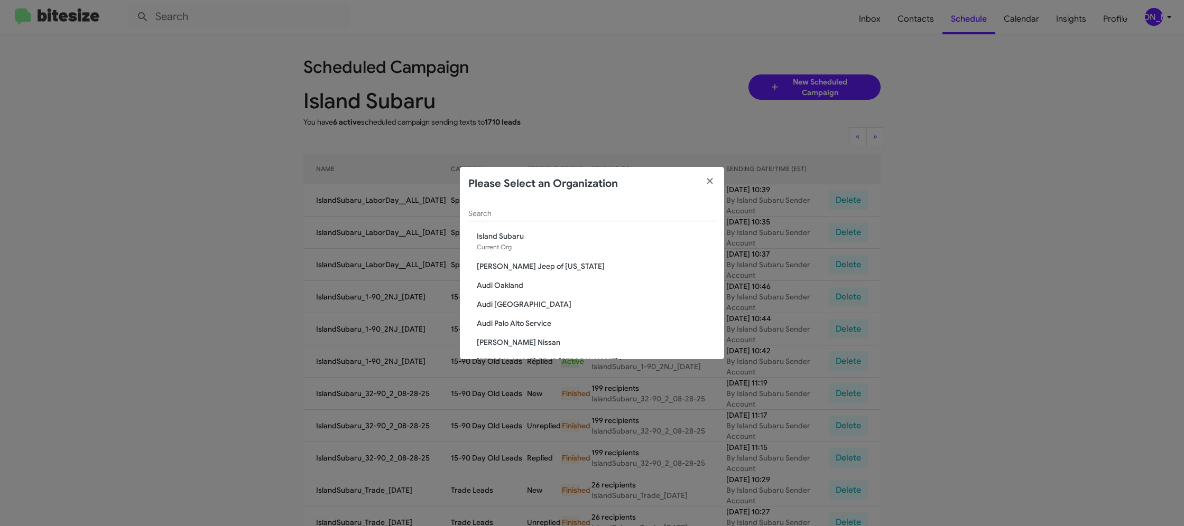
click at [532, 212] on input "Search" at bounding box center [591, 214] width 247 height 8
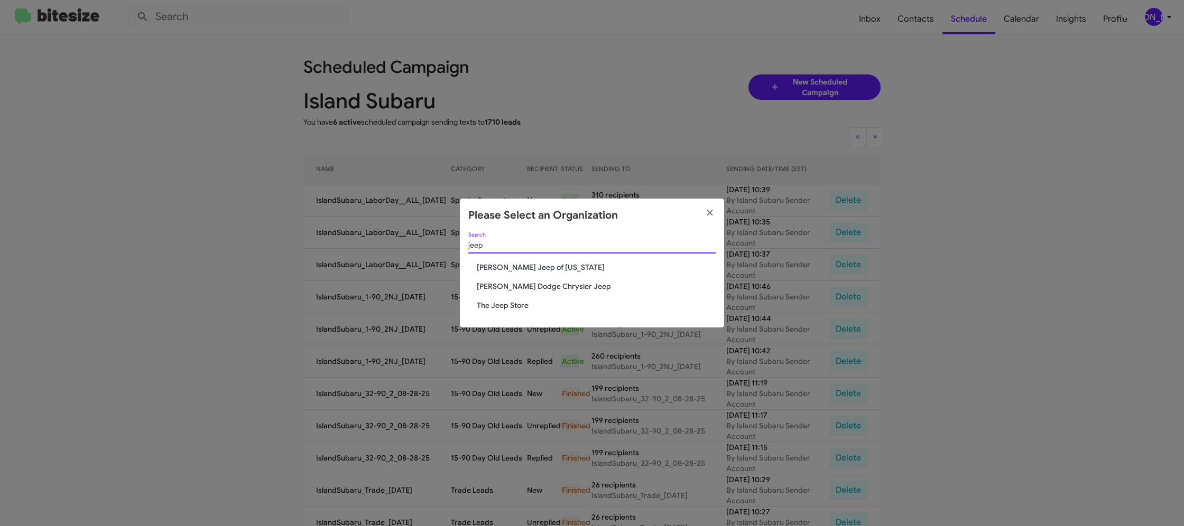
type input "jeep"
click at [516, 306] on span "The Jeep Store" at bounding box center [596, 305] width 239 height 11
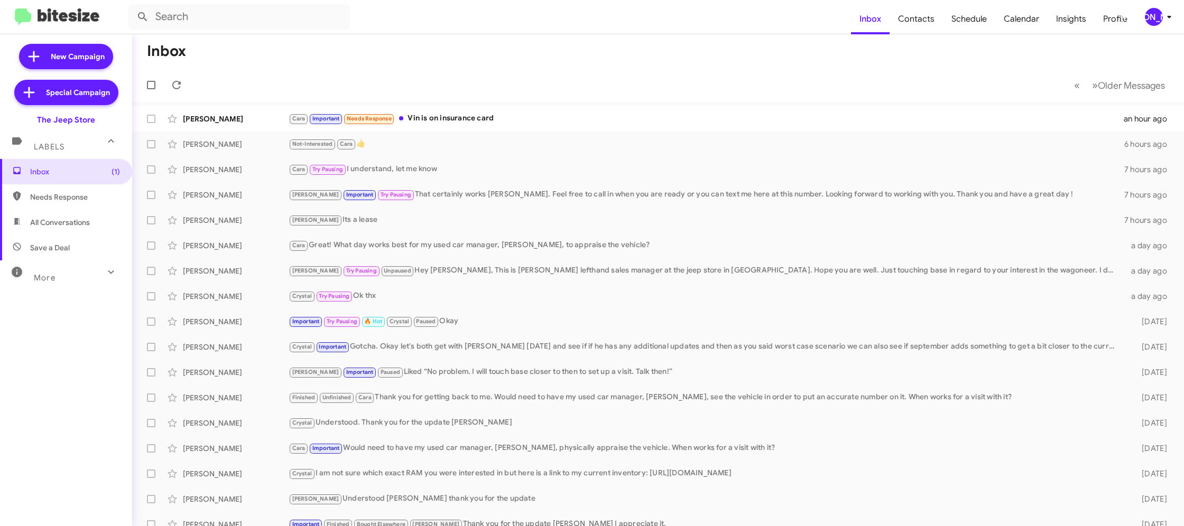
click at [1166, 20] on icon at bounding box center [1169, 17] width 13 height 13
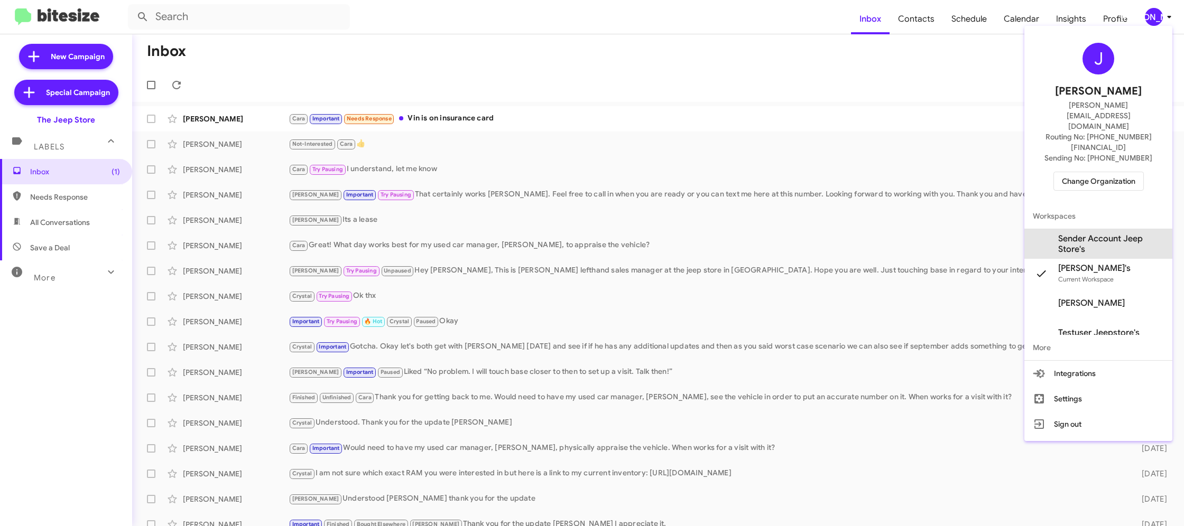
drag, startPoint x: 1110, startPoint y: 215, endPoint x: 988, endPoint y: 64, distance: 193.4
click at [1110, 234] on span "Sender Account Jeep Store's" at bounding box center [1111, 244] width 106 height 21
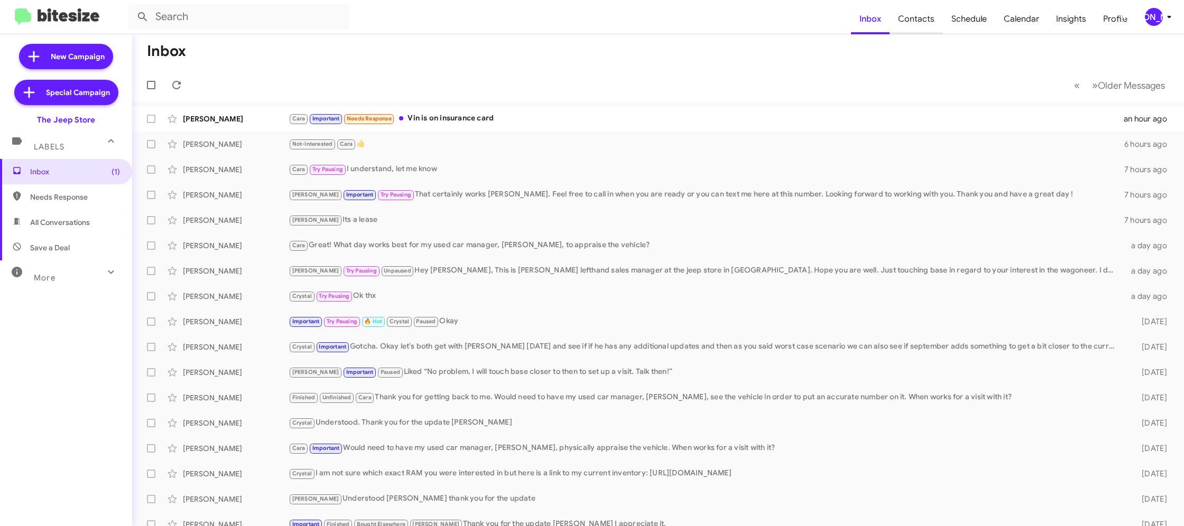
click at [924, 20] on span "Contacts" at bounding box center [915, 19] width 53 height 31
drag, startPoint x: 924, startPoint y: 20, endPoint x: 915, endPoint y: 18, distance: 8.6
click at [924, 20] on span "Contacts" at bounding box center [915, 19] width 53 height 31
type input "in:groups"
click at [923, 20] on span "Contacts" at bounding box center [915, 19] width 53 height 31
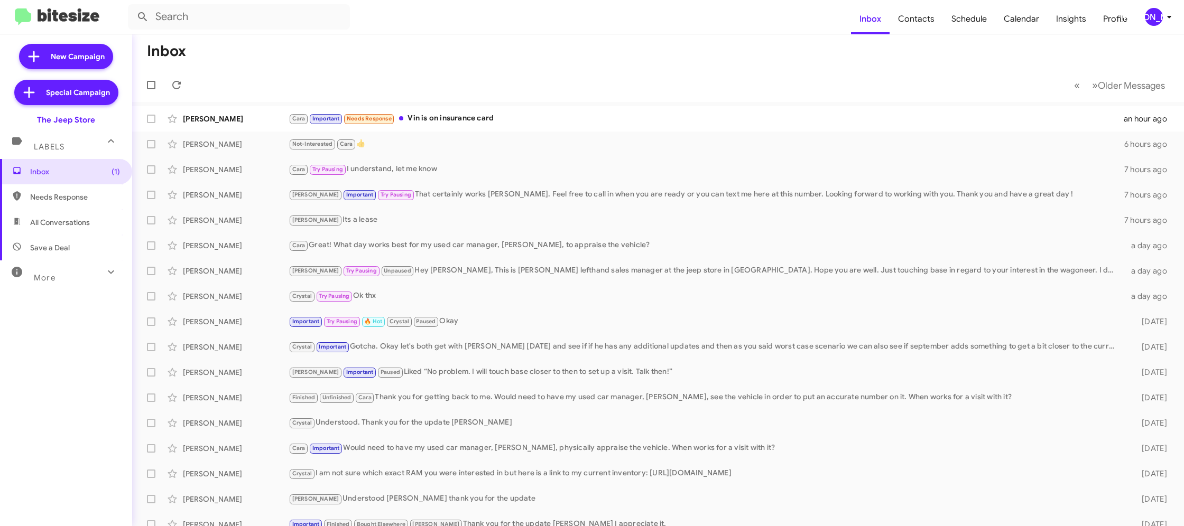
click at [1149, 12] on div "[PERSON_NAME]" at bounding box center [1154, 17] width 18 height 18
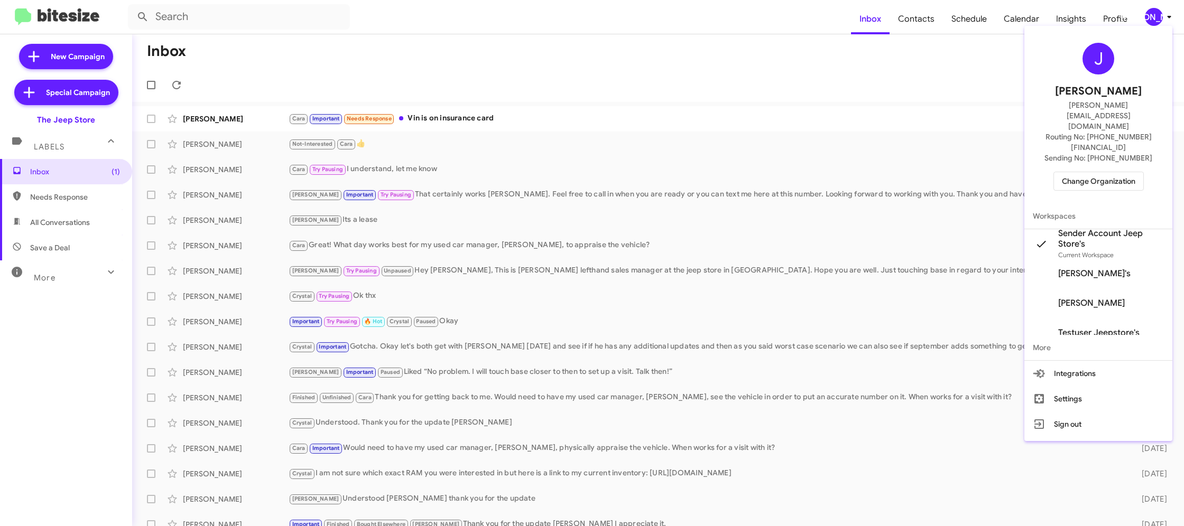
click at [918, 22] on div at bounding box center [592, 263] width 1184 height 526
click at [918, 21] on span "Contacts" at bounding box center [915, 19] width 53 height 31
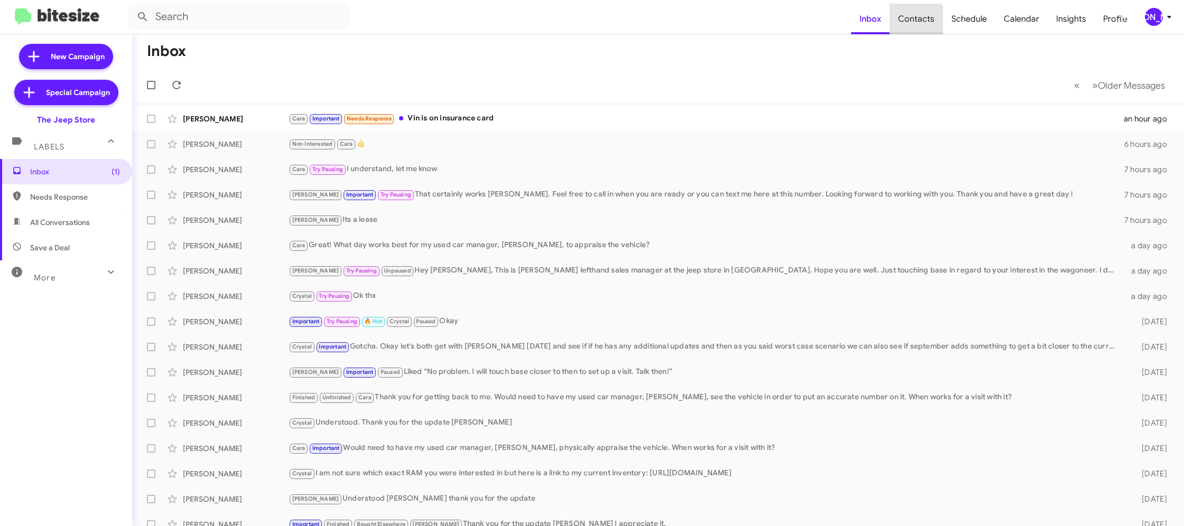
click at [918, 21] on span "Contacts" at bounding box center [915, 19] width 53 height 31
type input "in:groups"
click at [918, 21] on span "Contacts" at bounding box center [915, 19] width 53 height 31
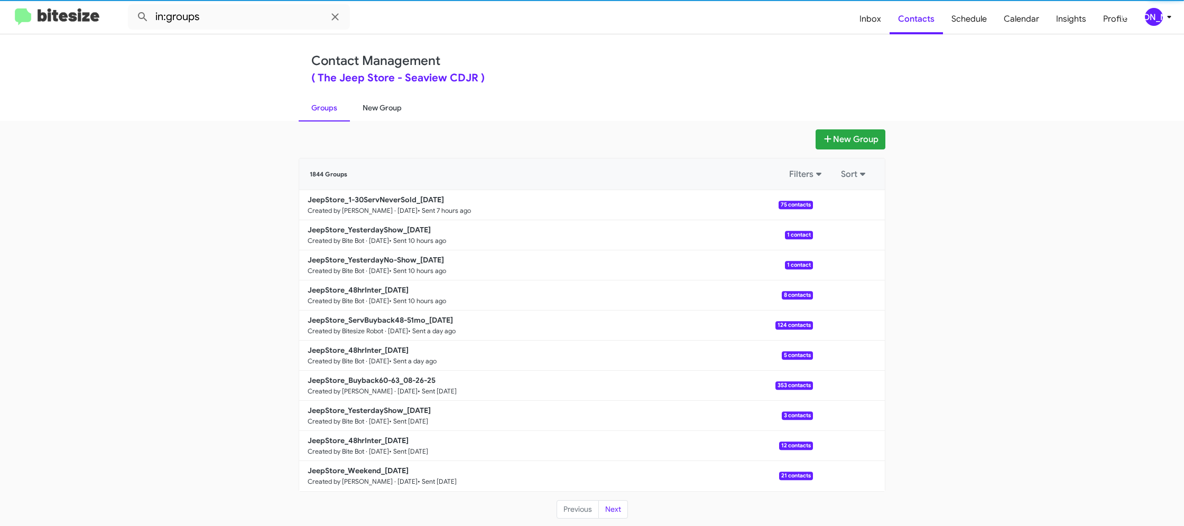
click at [386, 103] on link "New Group" at bounding box center [382, 107] width 64 height 27
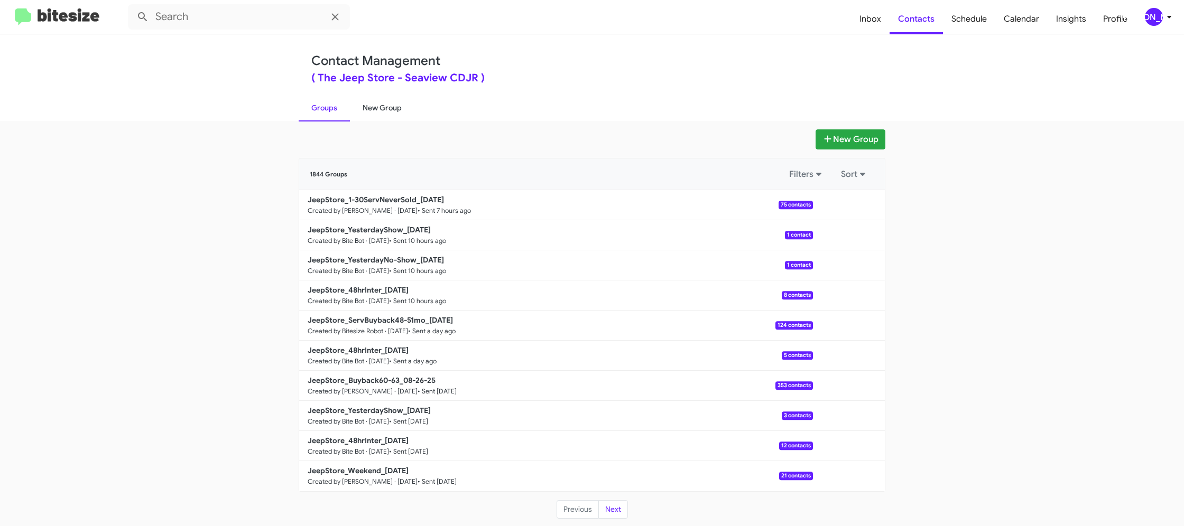
click at [386, 103] on link "New Group" at bounding box center [382, 107] width 64 height 27
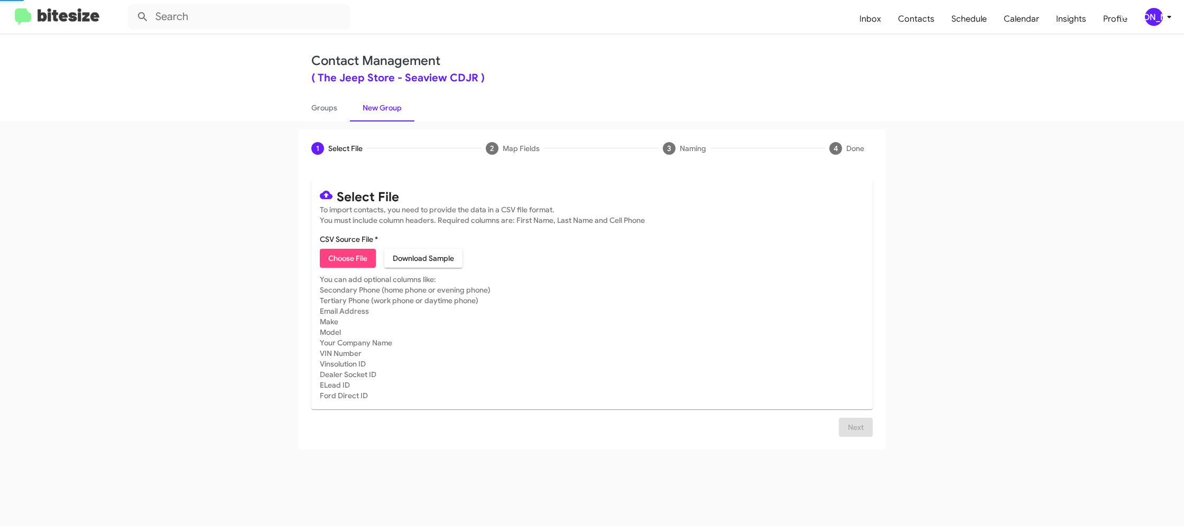
click at [386, 103] on link "New Group" at bounding box center [382, 107] width 64 height 27
click at [333, 255] on span "Choose File" at bounding box center [347, 258] width 39 height 19
type input "JeepStore_48hrInter_08-29-25"
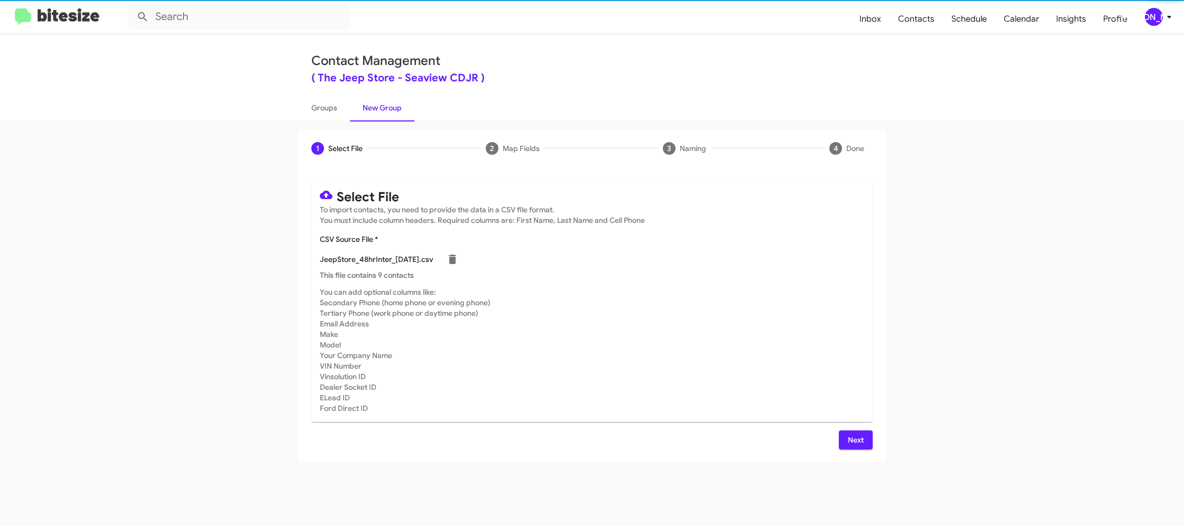
drag, startPoint x: 938, startPoint y: 174, endPoint x: 1166, endPoint y: 87, distance: 243.2
click at [939, 174] on app-new-group "1 Select File 2 Map Fields 3 Naming 4 Done Select File To import contacts, you …" at bounding box center [592, 295] width 1184 height 333
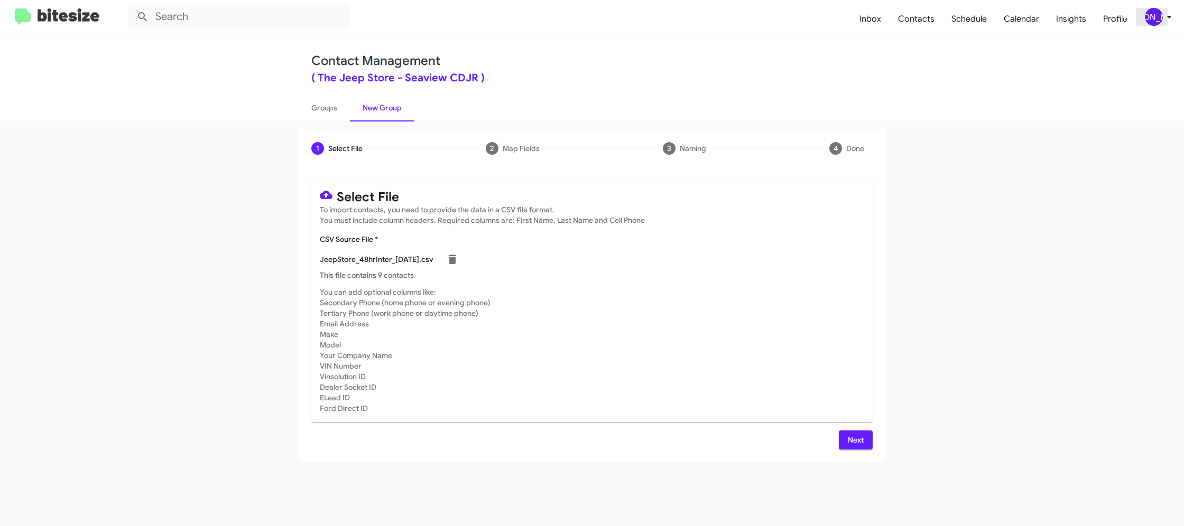
click at [1155, 16] on div "[PERSON_NAME]" at bounding box center [1154, 17] width 18 height 18
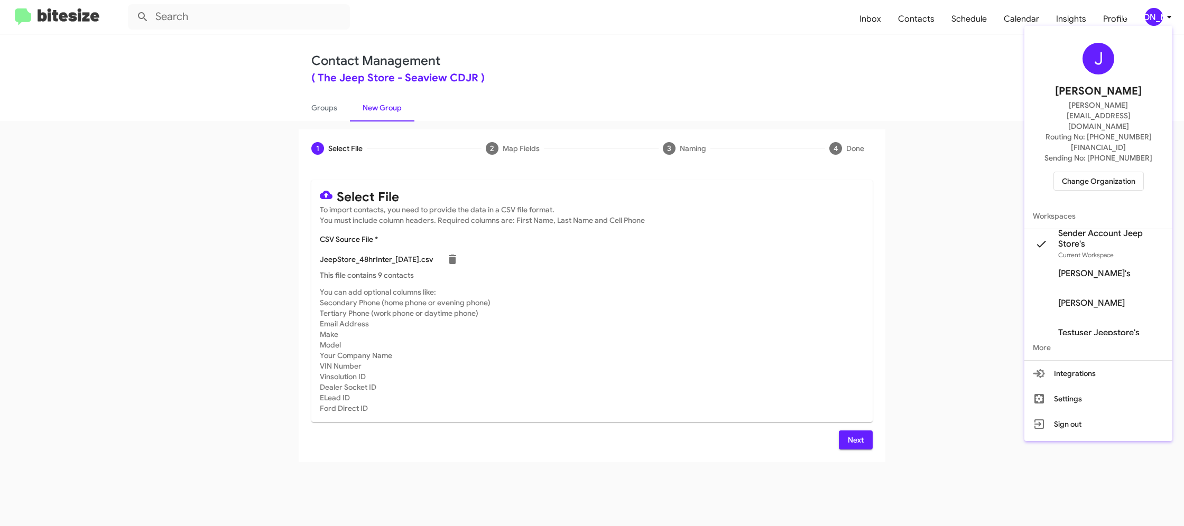
drag, startPoint x: 956, startPoint y: 220, endPoint x: 949, endPoint y: 231, distance: 13.6
click at [957, 220] on div at bounding box center [592, 263] width 1184 height 526
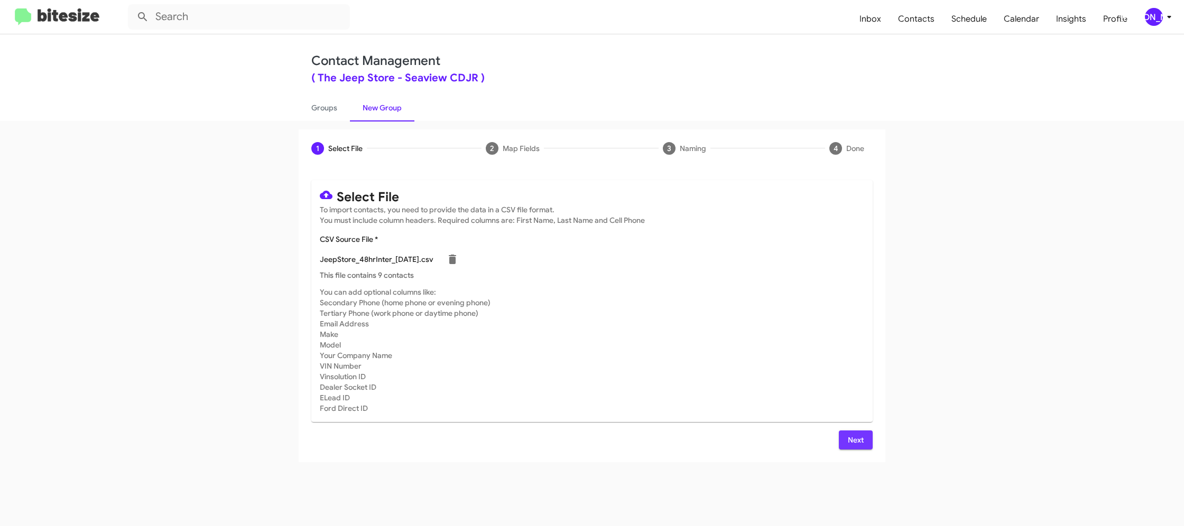
click at [855, 432] on span "Next" at bounding box center [855, 440] width 17 height 19
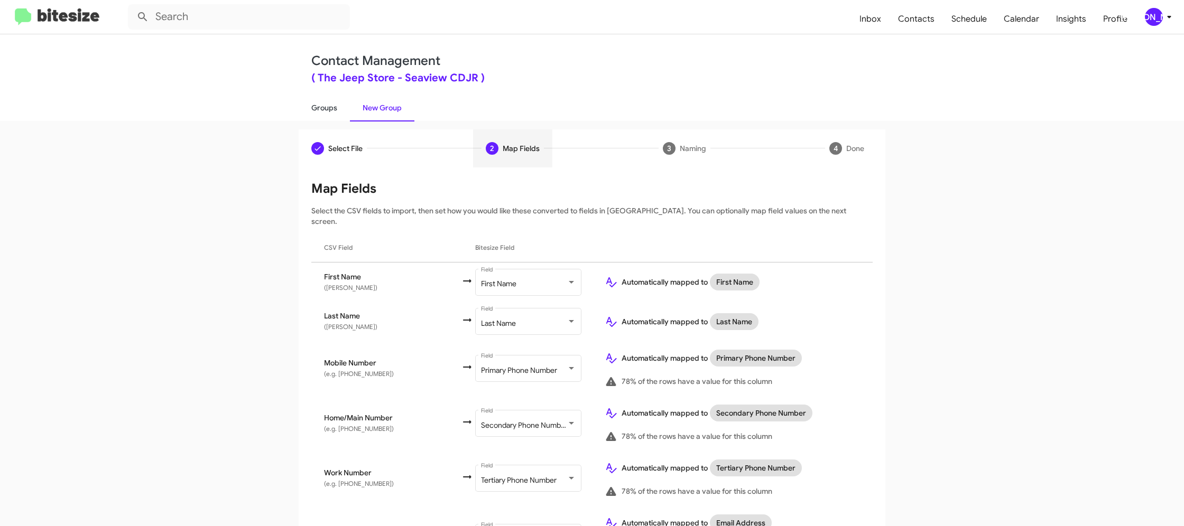
click at [320, 112] on link "Groups" at bounding box center [324, 107] width 51 height 27
type input "in:groups"
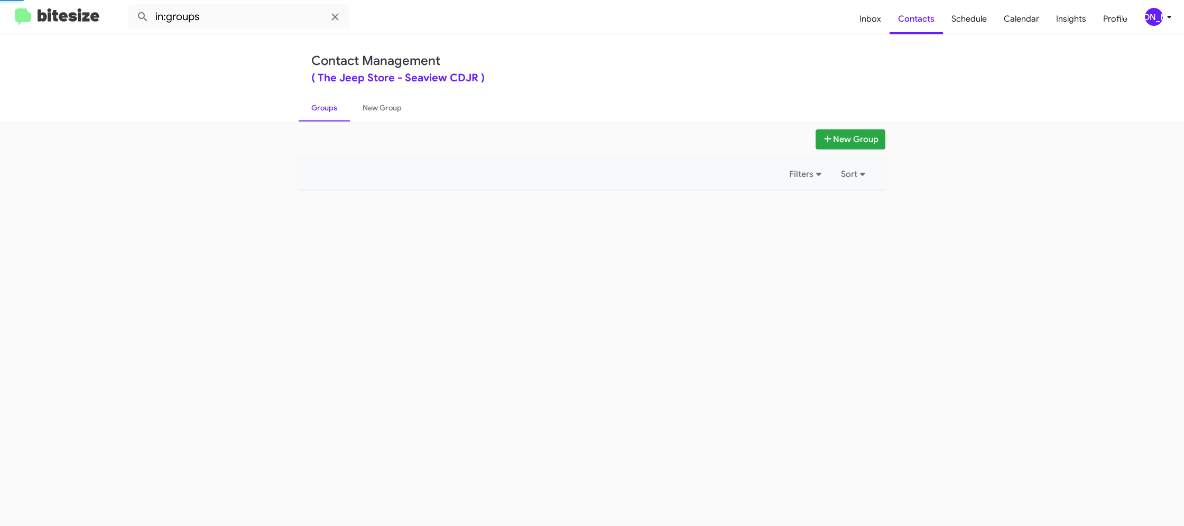
click at [320, 112] on link "Groups" at bounding box center [324, 107] width 51 height 27
drag, startPoint x: 320, startPoint y: 112, endPoint x: 362, endPoint y: 107, distance: 42.5
click at [320, 111] on link "Groups" at bounding box center [324, 107] width 51 height 27
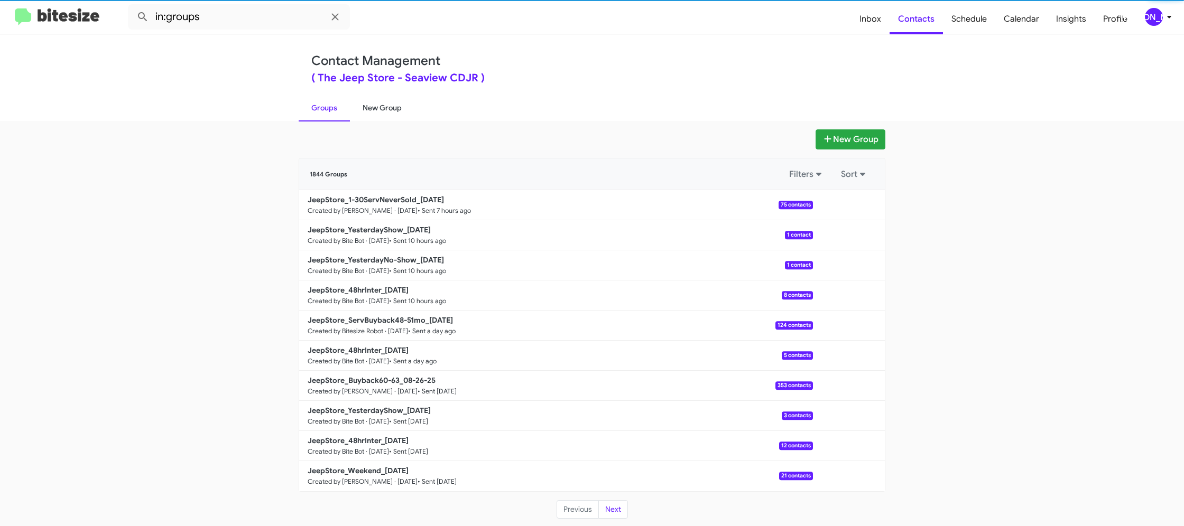
click at [362, 107] on link "New Group" at bounding box center [382, 107] width 64 height 27
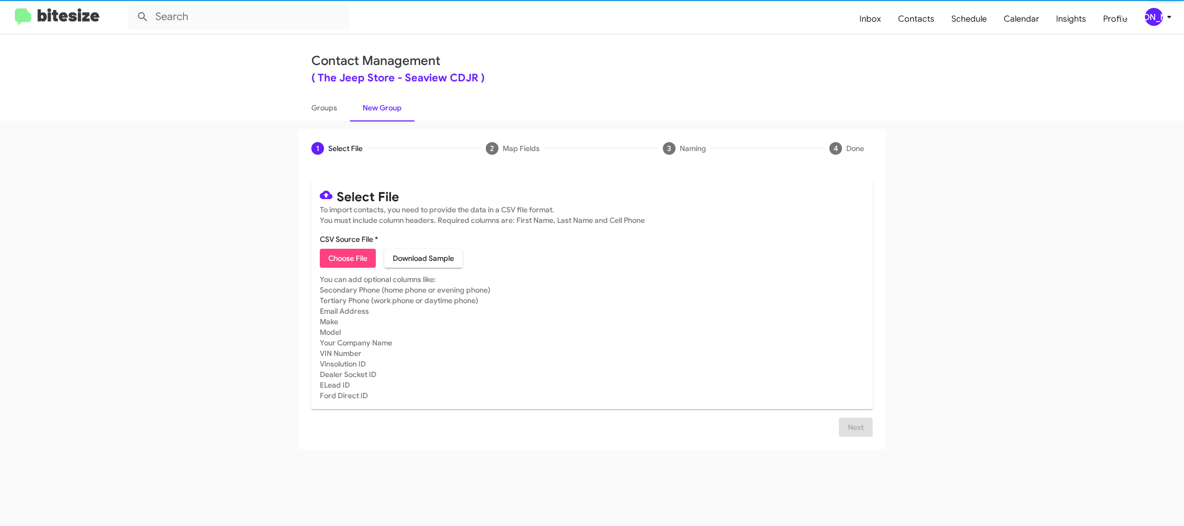
click at [362, 107] on link "New Group" at bounding box center [382, 107] width 64 height 27
drag, startPoint x: 362, startPoint y: 107, endPoint x: 347, endPoint y: 259, distance: 152.4
click at [362, 107] on link "New Group" at bounding box center [382, 107] width 64 height 27
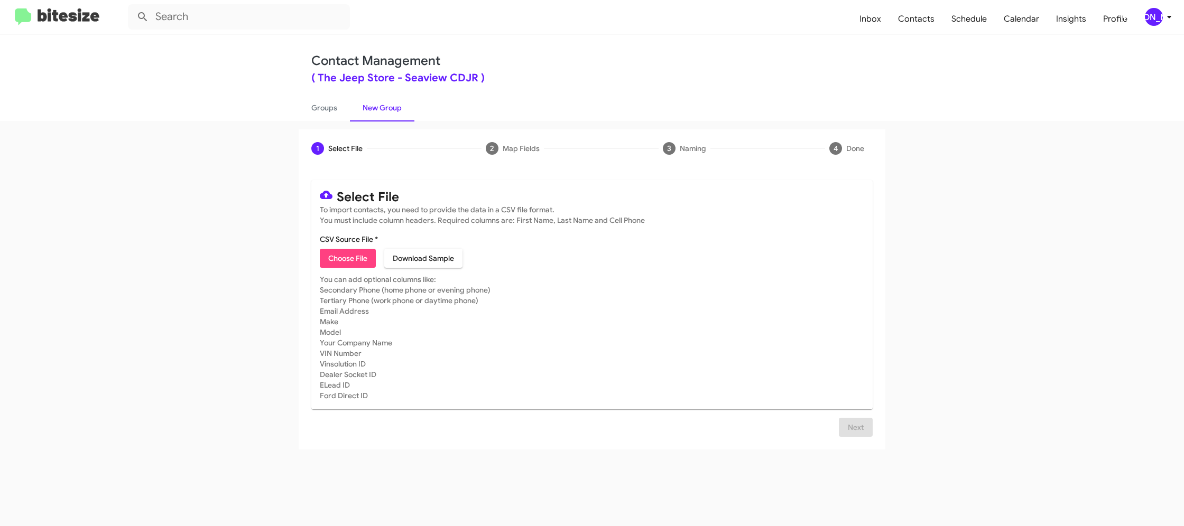
click at [350, 261] on span "Choose File" at bounding box center [347, 258] width 39 height 19
type input "JeepStore_48hrInter_08-29-25"
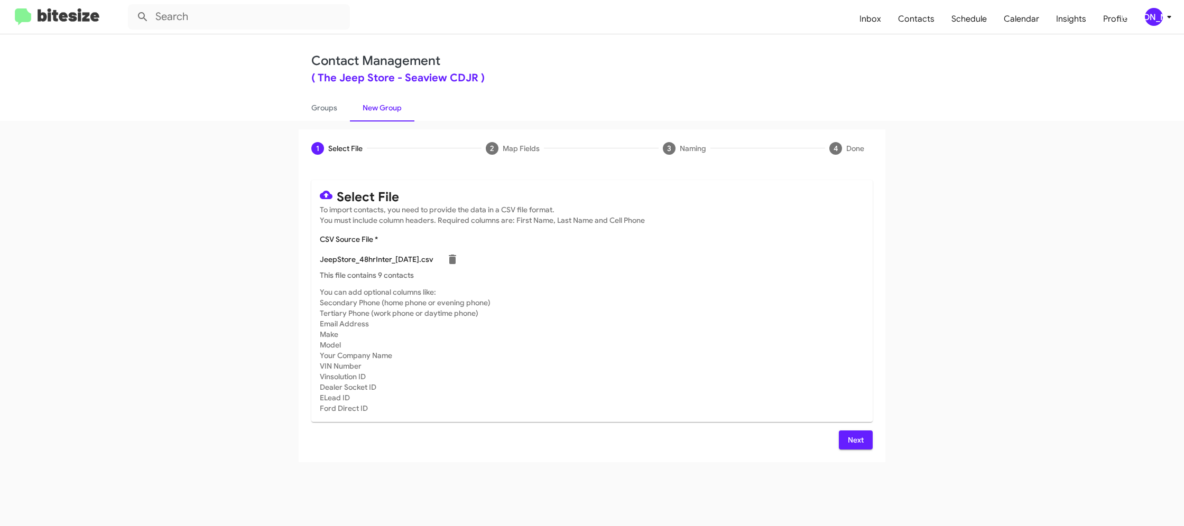
drag, startPoint x: 688, startPoint y: 311, endPoint x: 723, endPoint y: 331, distance: 41.0
click at [693, 313] on mat-card-subtitle "You can add optional columns like: Secondary Phone (home phone or evening phone…" at bounding box center [592, 350] width 544 height 127
click at [851, 443] on span "Next" at bounding box center [855, 440] width 17 height 19
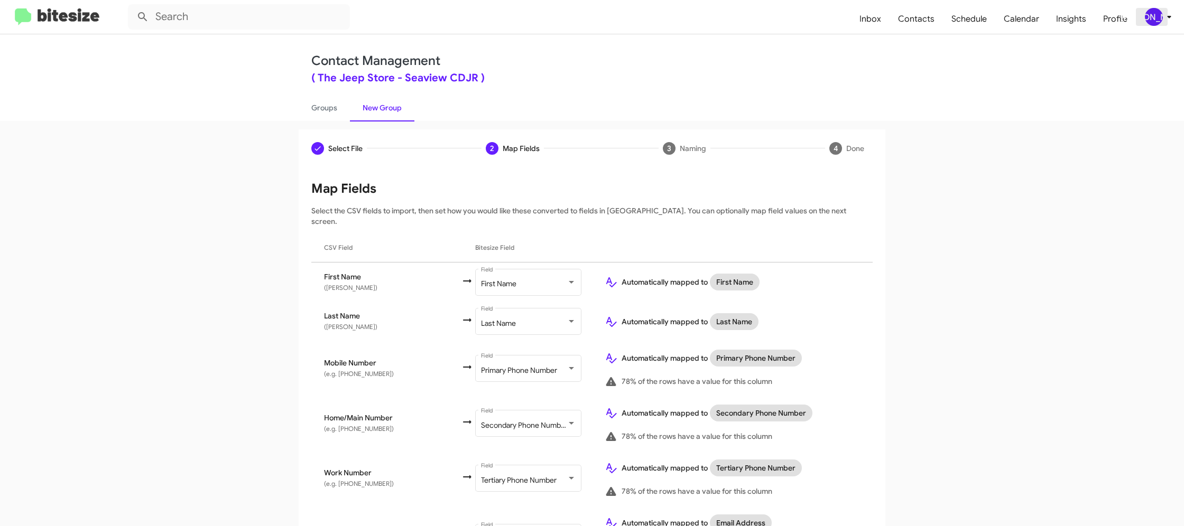
click at [1153, 20] on div "[PERSON_NAME]" at bounding box center [1154, 17] width 18 height 18
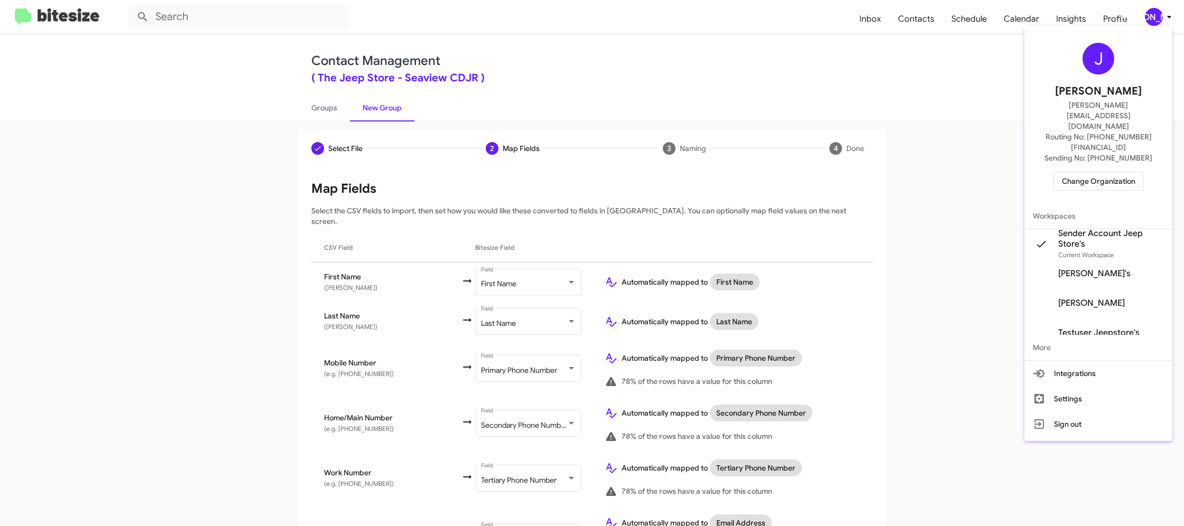
click at [1153, 20] on div at bounding box center [592, 263] width 1184 height 526
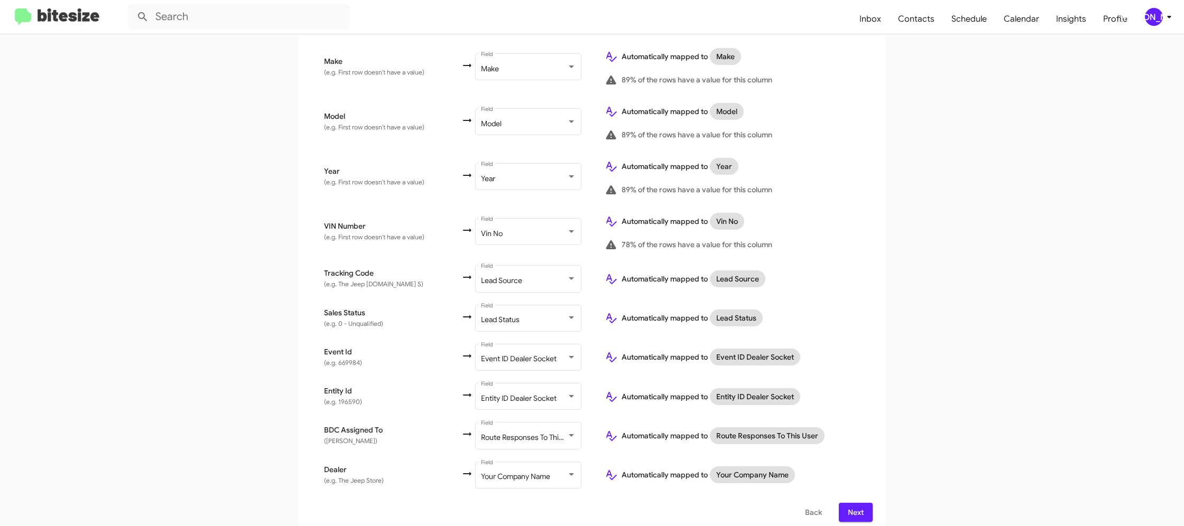
click at [850, 507] on span "Next" at bounding box center [855, 512] width 17 height 19
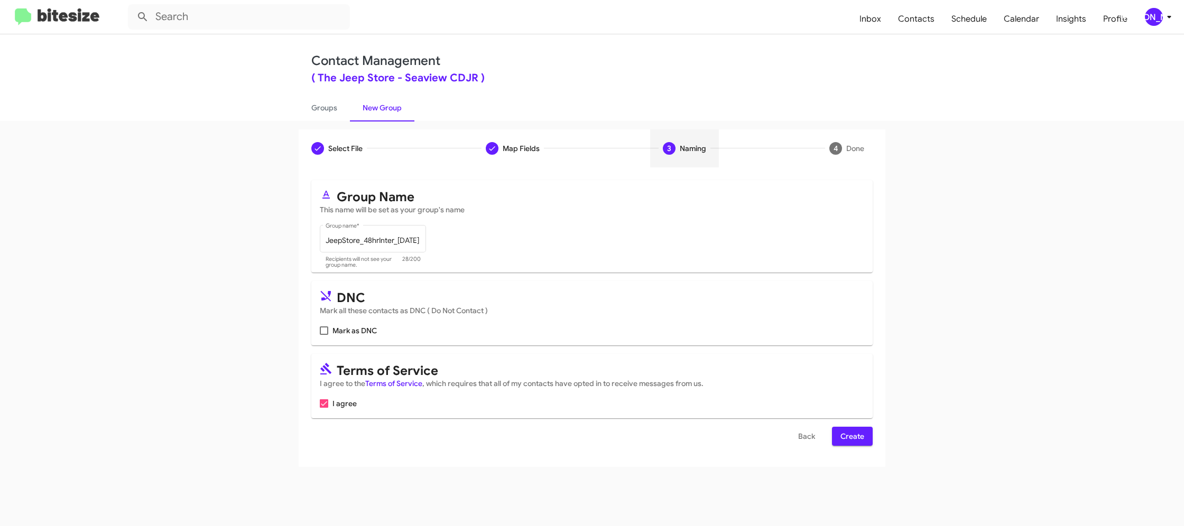
click at [850, 436] on span "Create" at bounding box center [852, 436] width 24 height 19
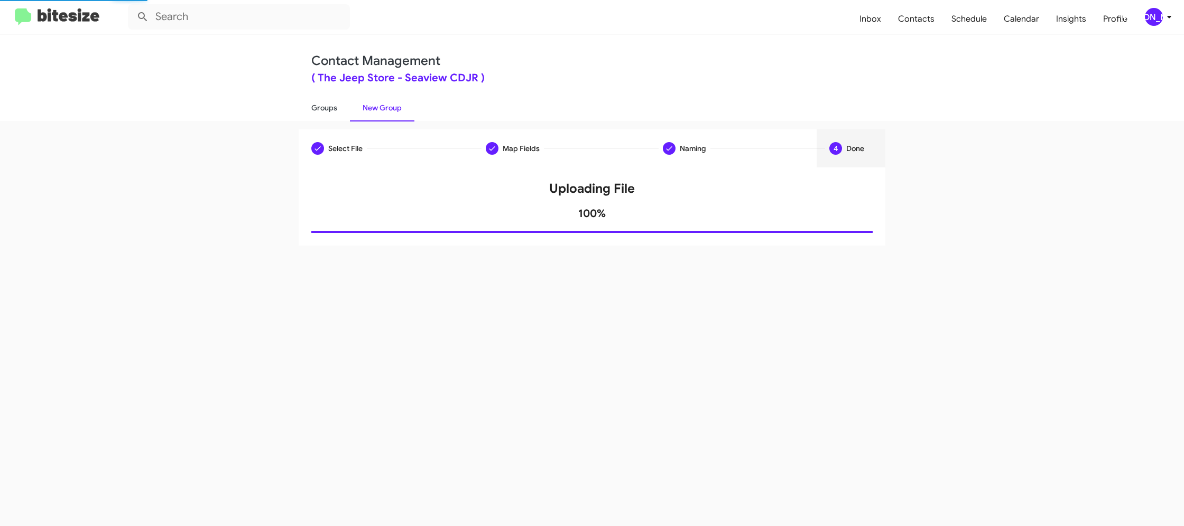
click at [329, 106] on link "Groups" at bounding box center [324, 107] width 51 height 27
type input "in:groups"
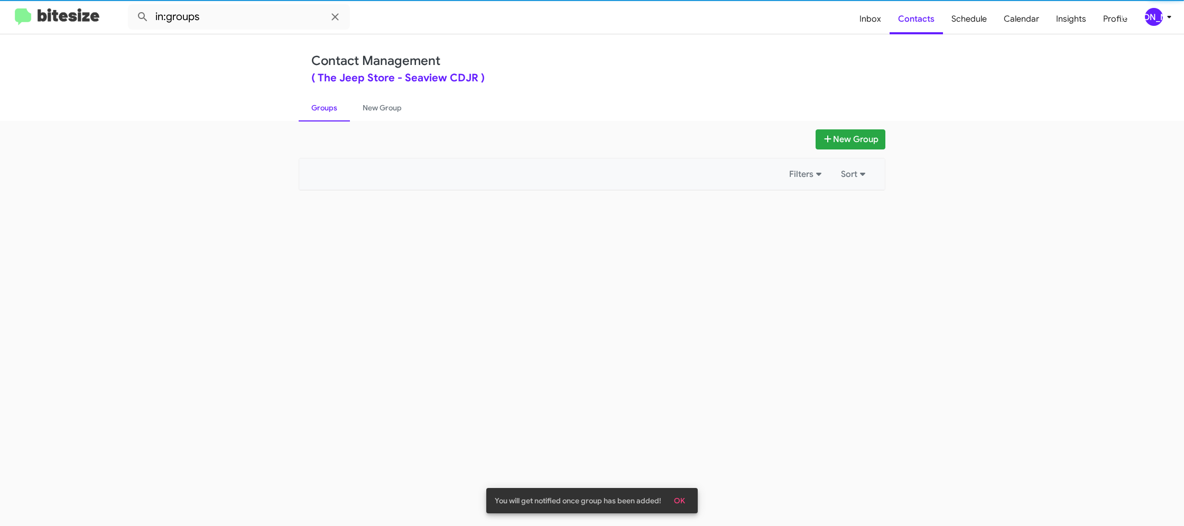
click at [329, 106] on link "Groups" at bounding box center [324, 107] width 51 height 27
drag, startPoint x: 329, startPoint y: 106, endPoint x: 352, endPoint y: 103, distance: 23.4
click at [329, 106] on link "Groups" at bounding box center [324, 107] width 51 height 27
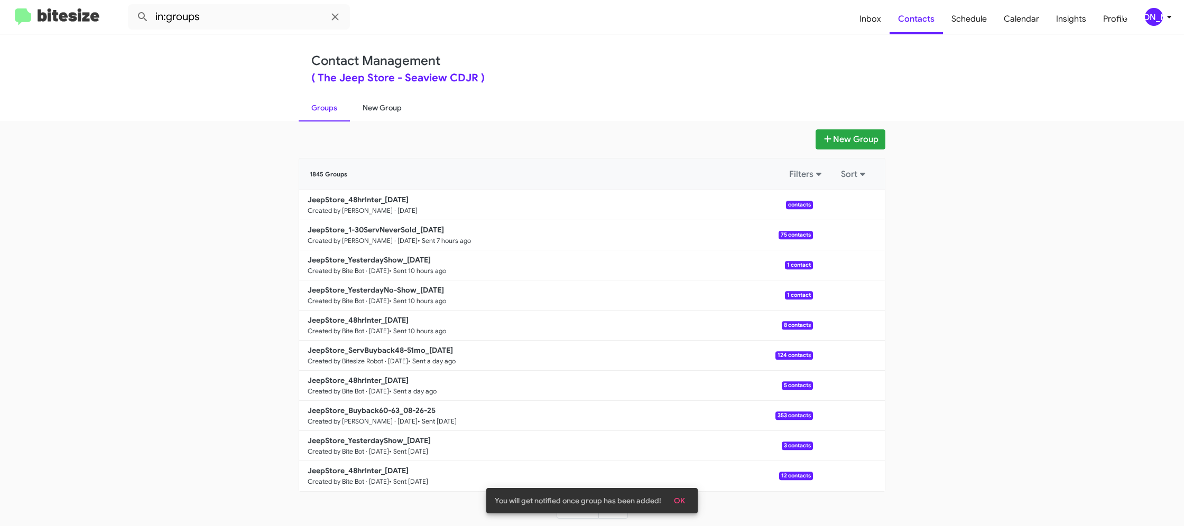
click at [352, 103] on link "New Group" at bounding box center [382, 107] width 64 height 27
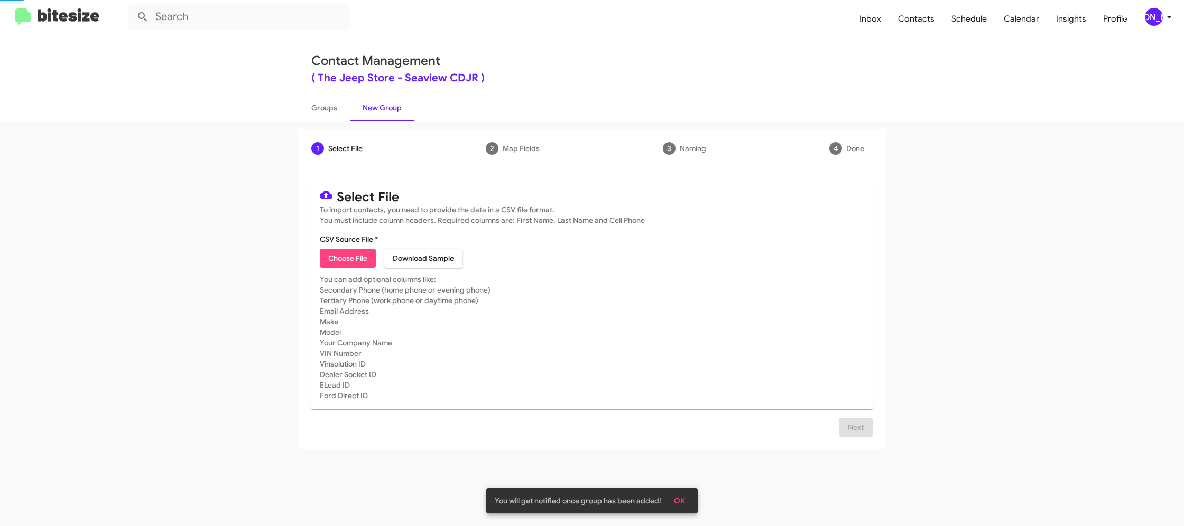
click at [373, 103] on link "New Group" at bounding box center [382, 107] width 64 height 27
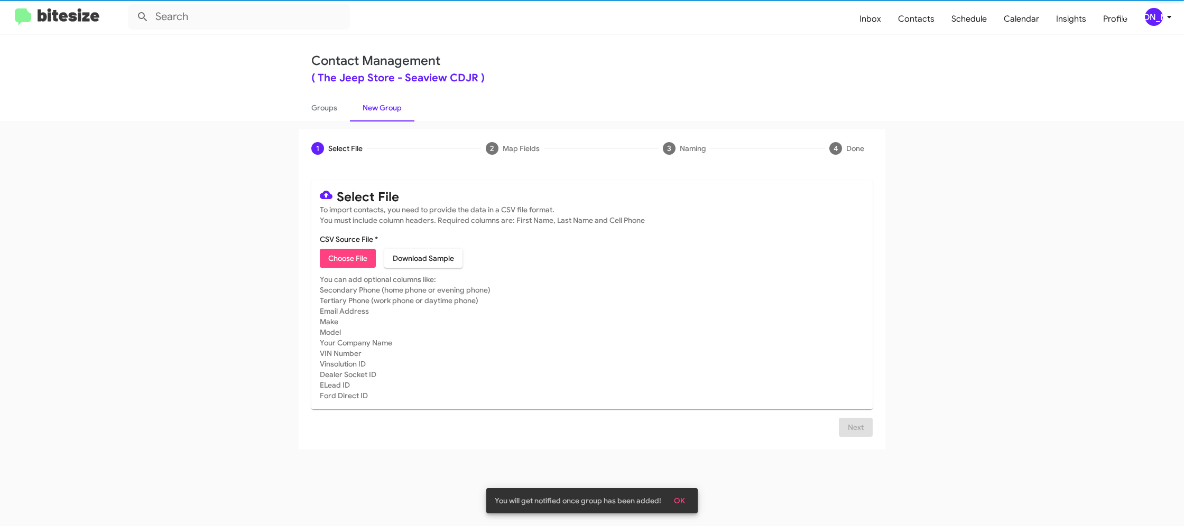
click at [373, 103] on link "New Group" at bounding box center [382, 107] width 64 height 27
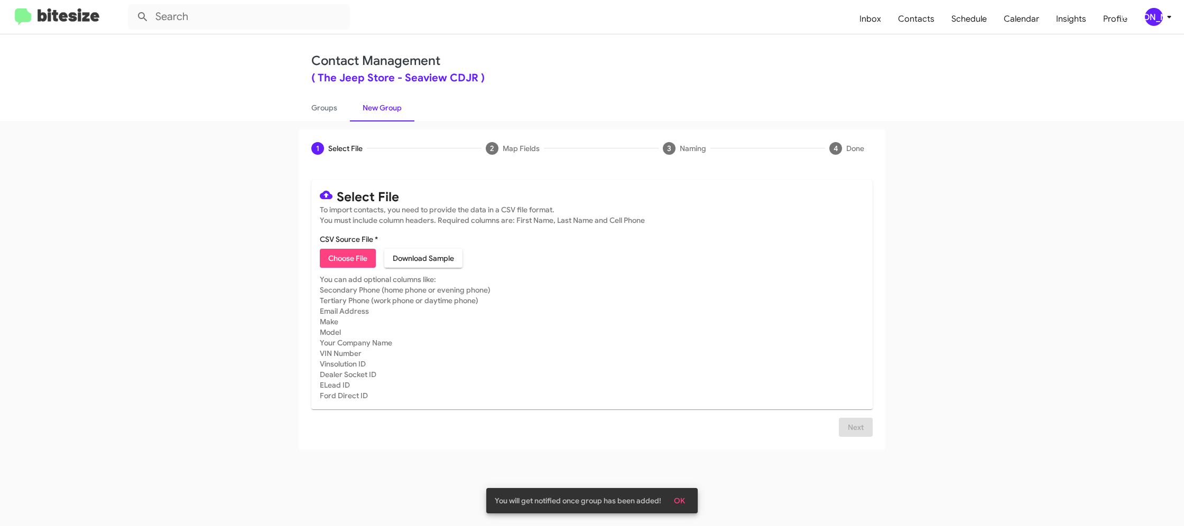
click at [353, 274] on mat-card-subtitle "You can add optional columns like: Secondary Phone (home phone or evening phone…" at bounding box center [592, 337] width 544 height 127
click at [355, 267] on span "Choose File" at bounding box center [347, 258] width 39 height 19
type input "JeepStore_YesterdayShow_08-29-25"
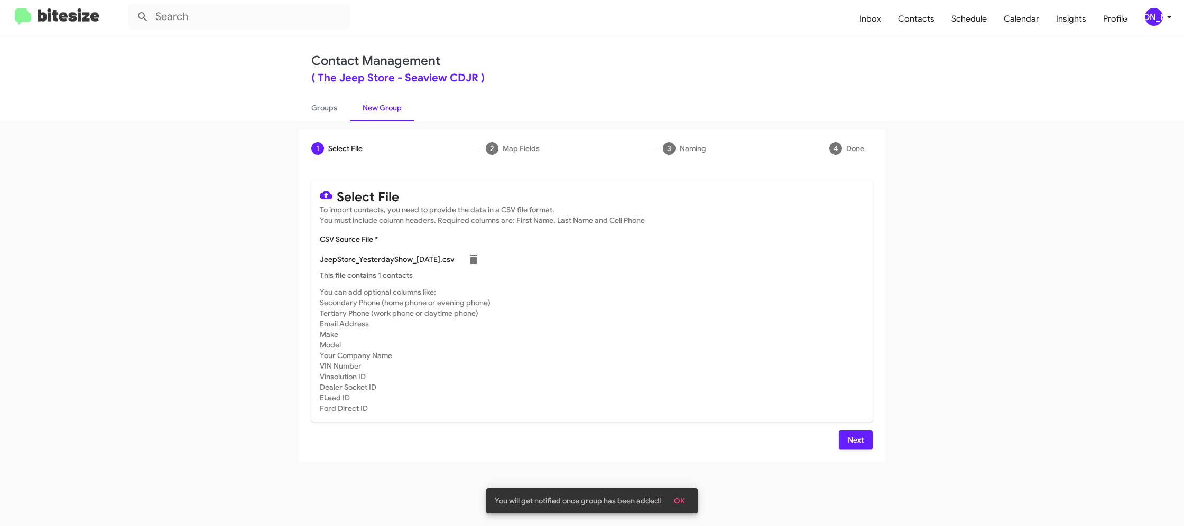
click at [696, 361] on mat-card-subtitle "You can add optional columns like: Secondary Phone (home phone or evening phone…" at bounding box center [592, 350] width 544 height 127
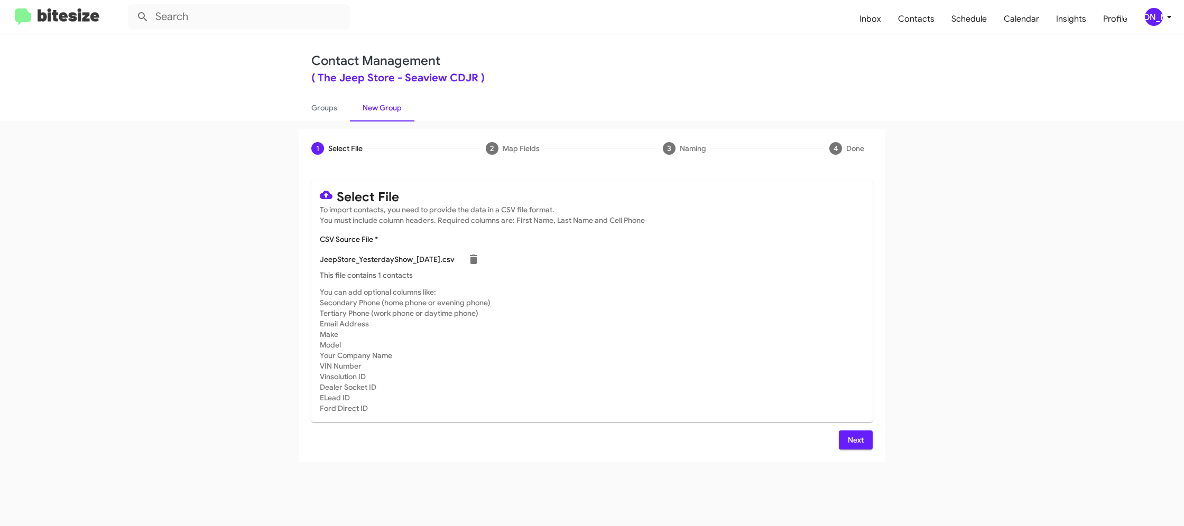
click at [861, 441] on span "Next" at bounding box center [855, 440] width 17 height 19
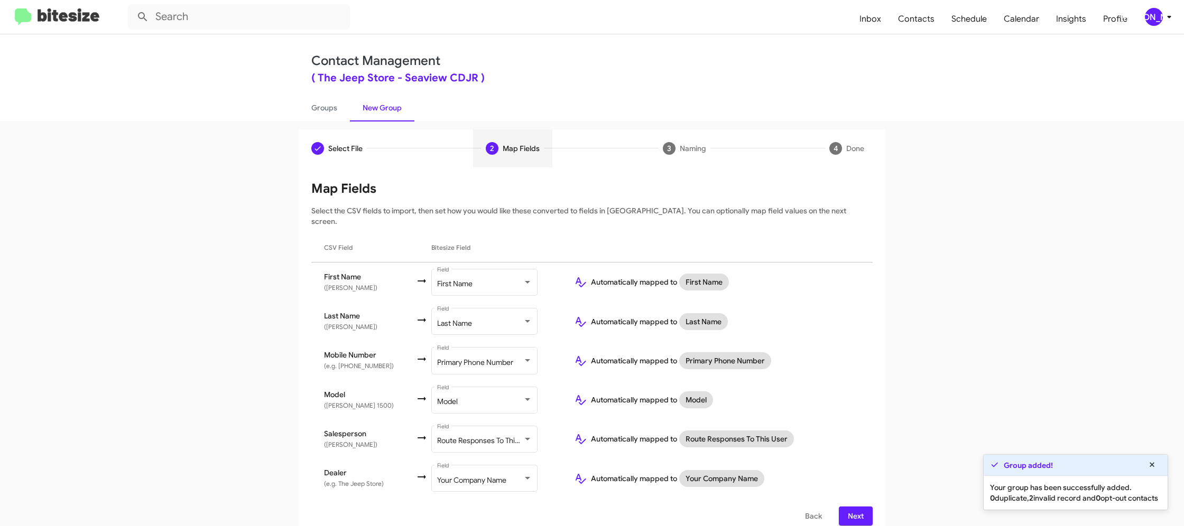
scroll to position [3, 0]
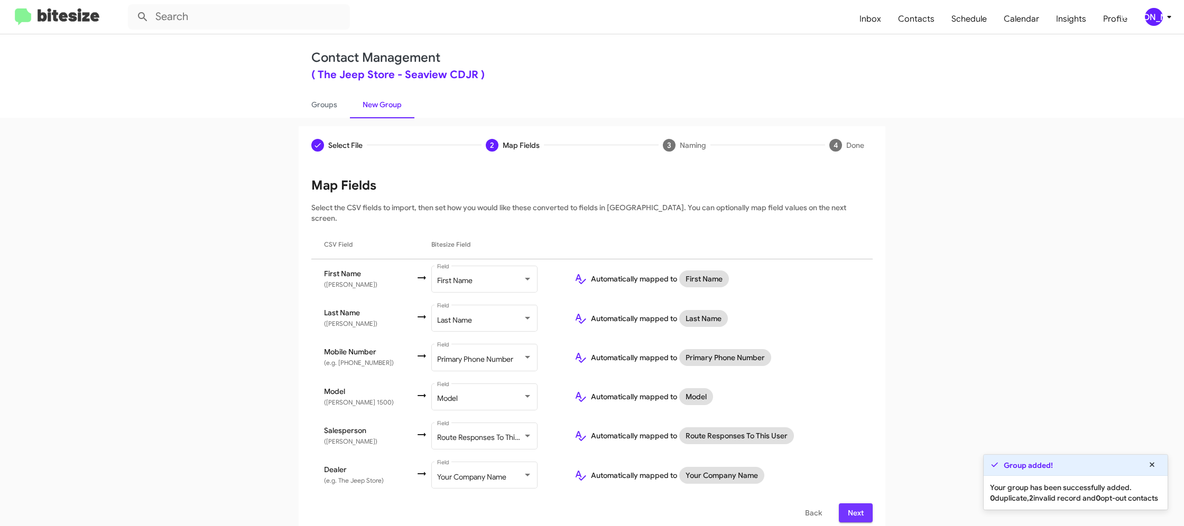
click at [859, 504] on span "Next" at bounding box center [855, 513] width 17 height 19
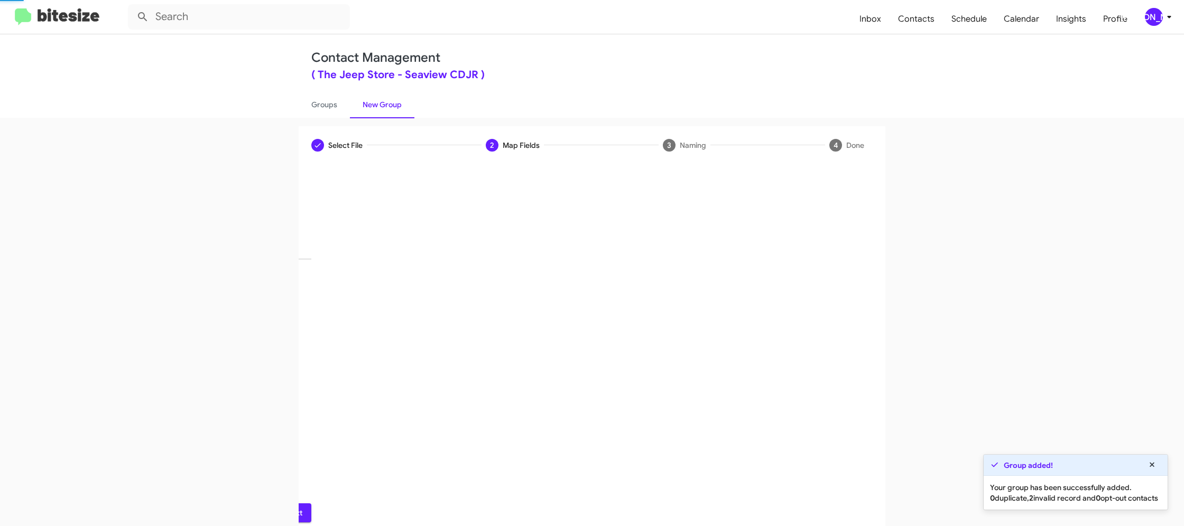
scroll to position [0, 0]
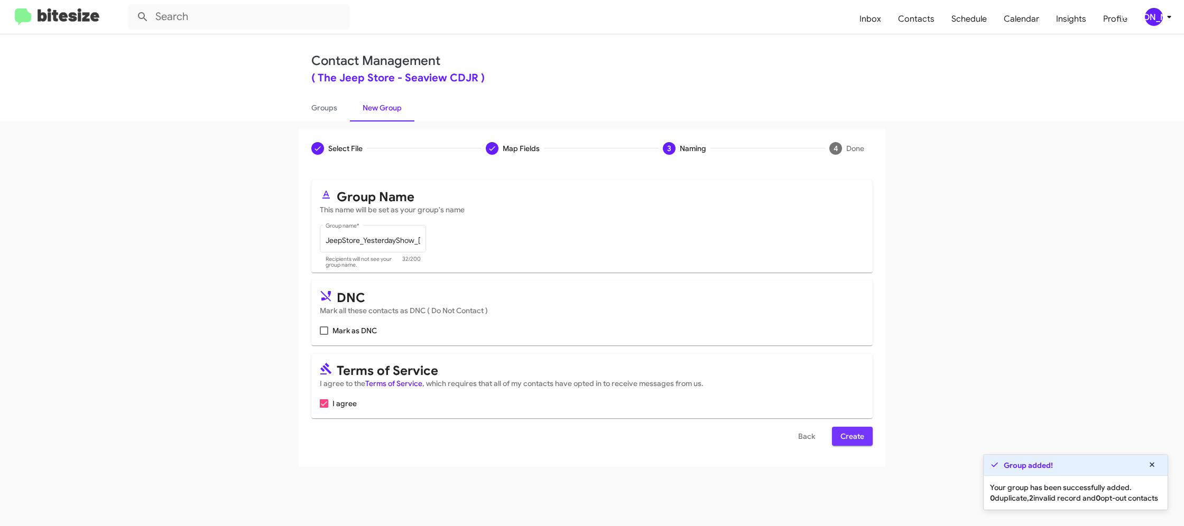
click at [858, 441] on span "Create" at bounding box center [852, 436] width 24 height 19
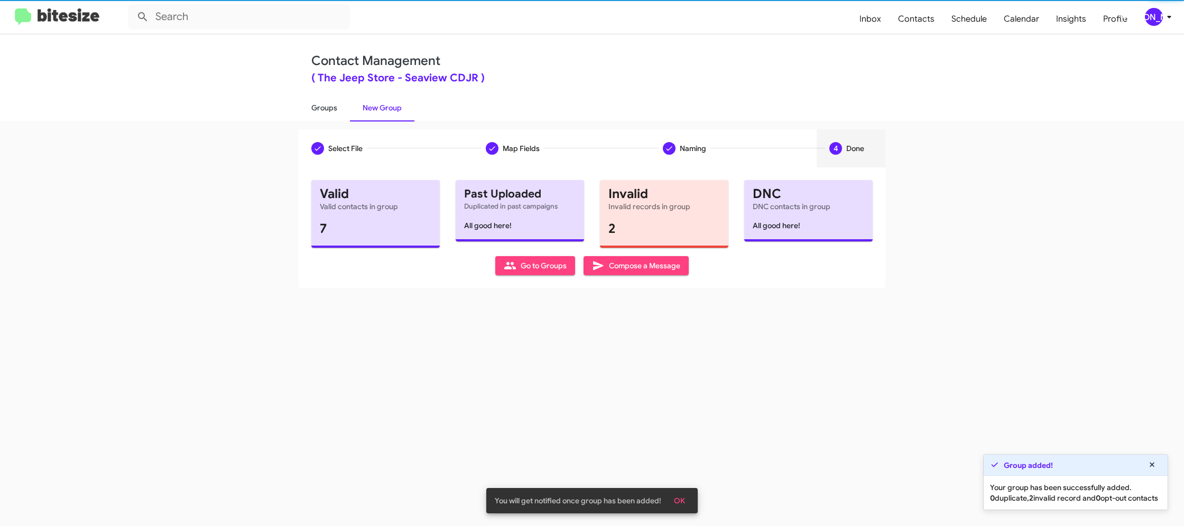
click at [326, 102] on link "Groups" at bounding box center [324, 107] width 51 height 27
type input "in:groups"
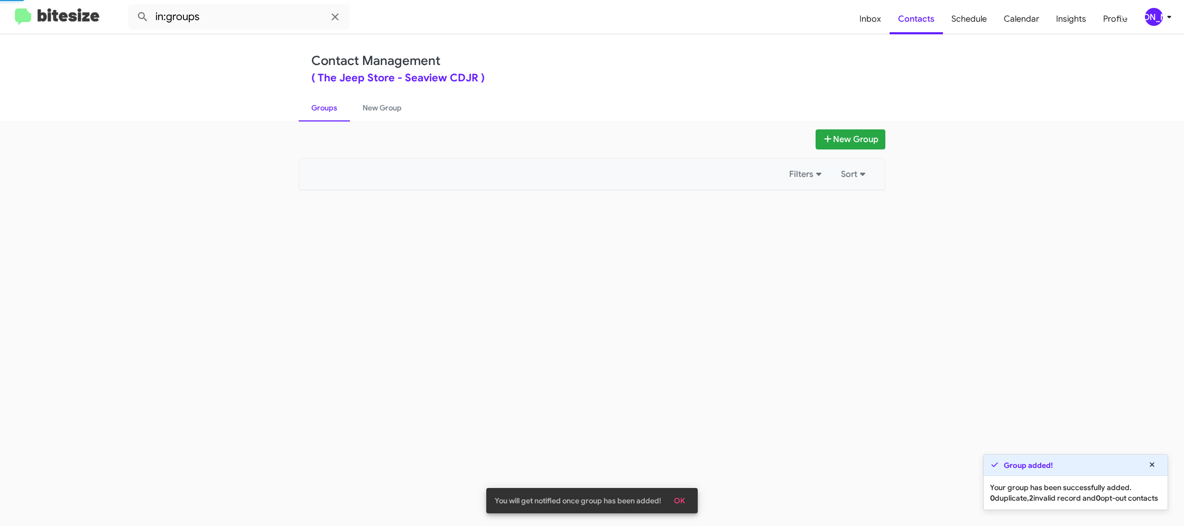
click at [326, 102] on link "Groups" at bounding box center [324, 107] width 51 height 27
click at [365, 104] on link "New Group" at bounding box center [382, 107] width 64 height 27
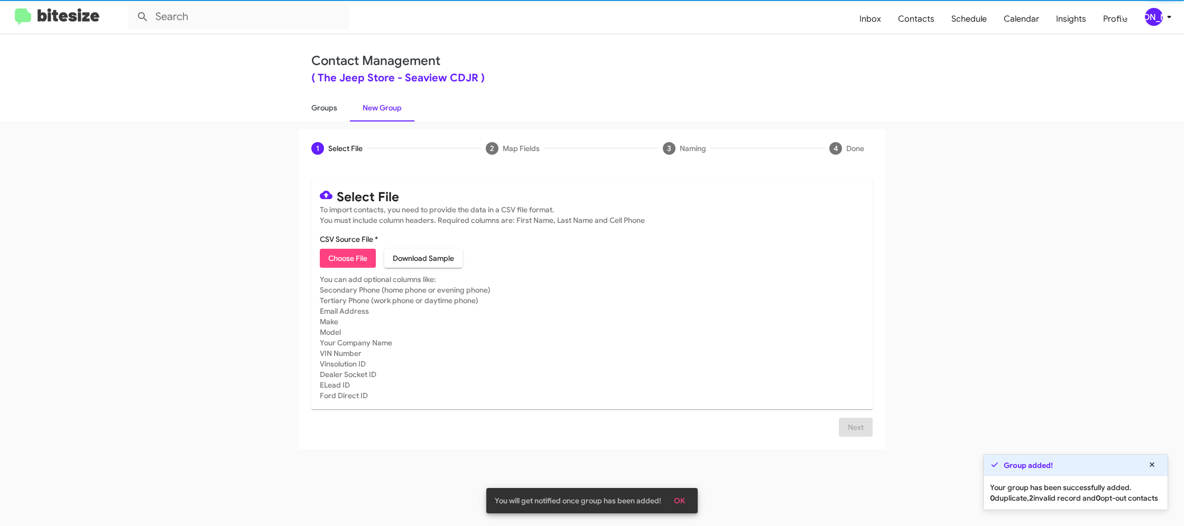
drag, startPoint x: 328, startPoint y: 106, endPoint x: 340, endPoint y: 111, distance: 12.8
click at [328, 106] on link "Groups" at bounding box center [324, 107] width 51 height 27
type input "in:groups"
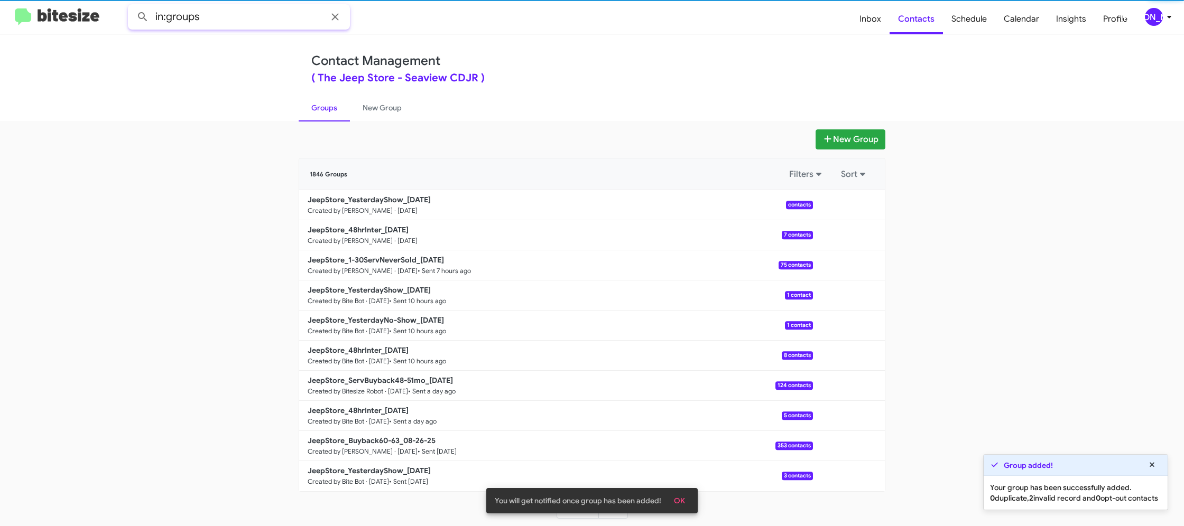
click at [238, 23] on input "in:groups" at bounding box center [239, 16] width 222 height 25
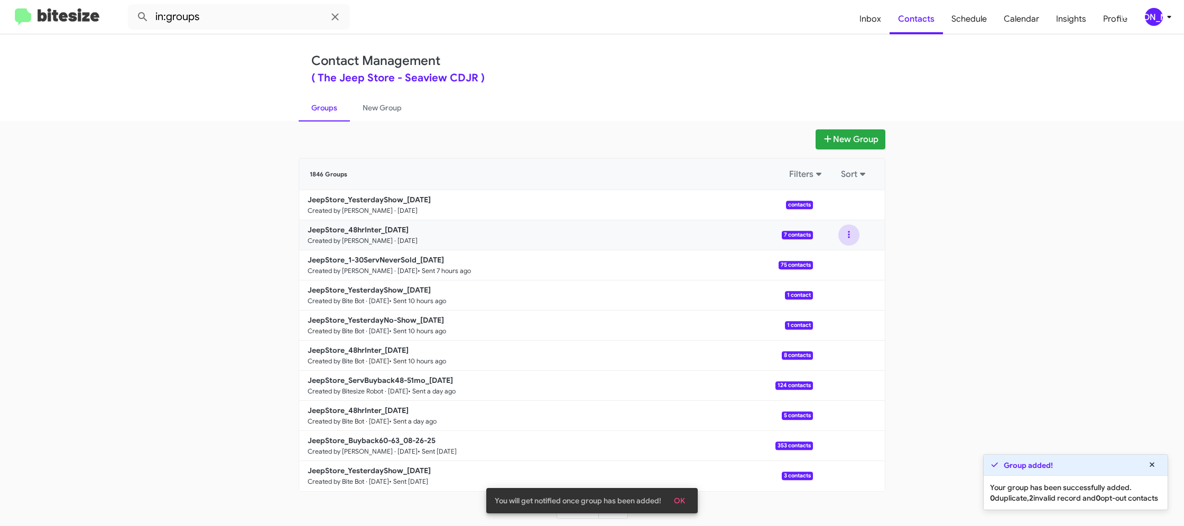
click at [848, 240] on button at bounding box center [848, 235] width 21 height 21
click at [846, 257] on button "View contacts" at bounding box center [817, 263] width 85 height 25
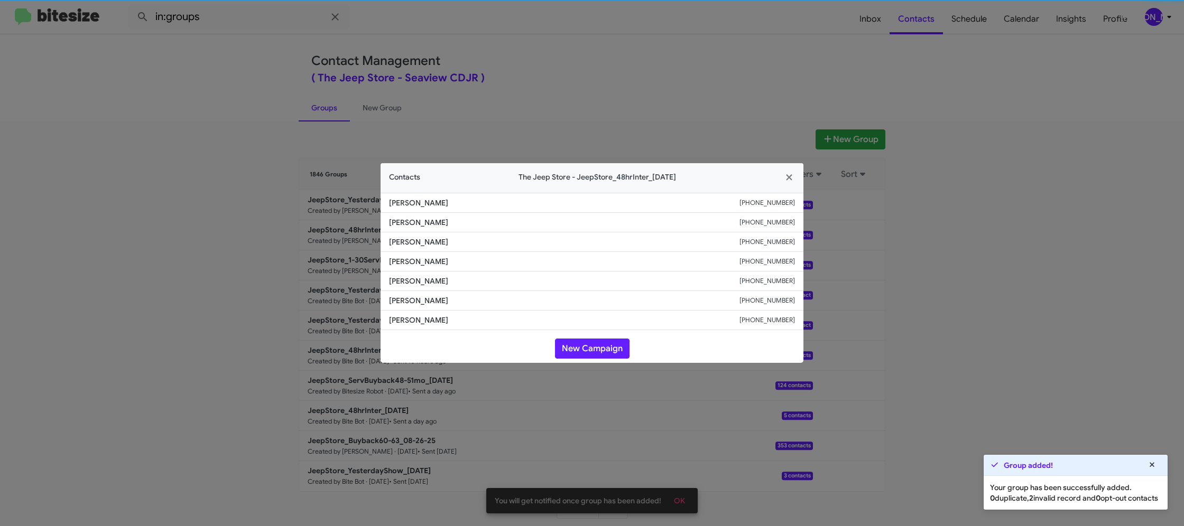
click at [400, 274] on li "Mohamed Ali +17188122007" at bounding box center [591, 282] width 423 height 20
copy span "Mohamed Ali"
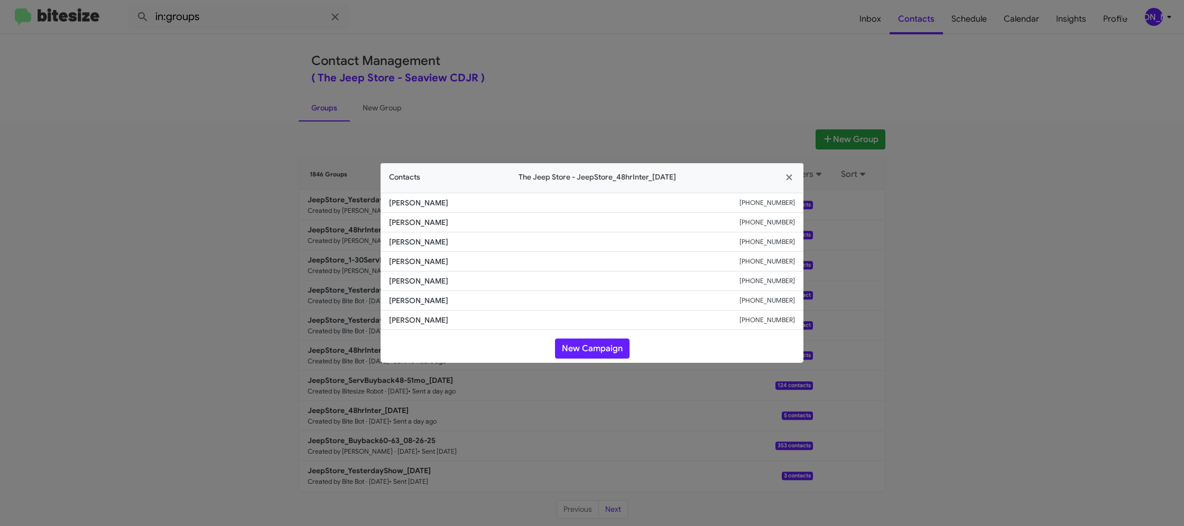
click at [456, 83] on modal-container "Contacts The Jeep Store - JeepStore_48hrInter_08-29-25 Brianna Felix +173297352…" at bounding box center [592, 263] width 1184 height 526
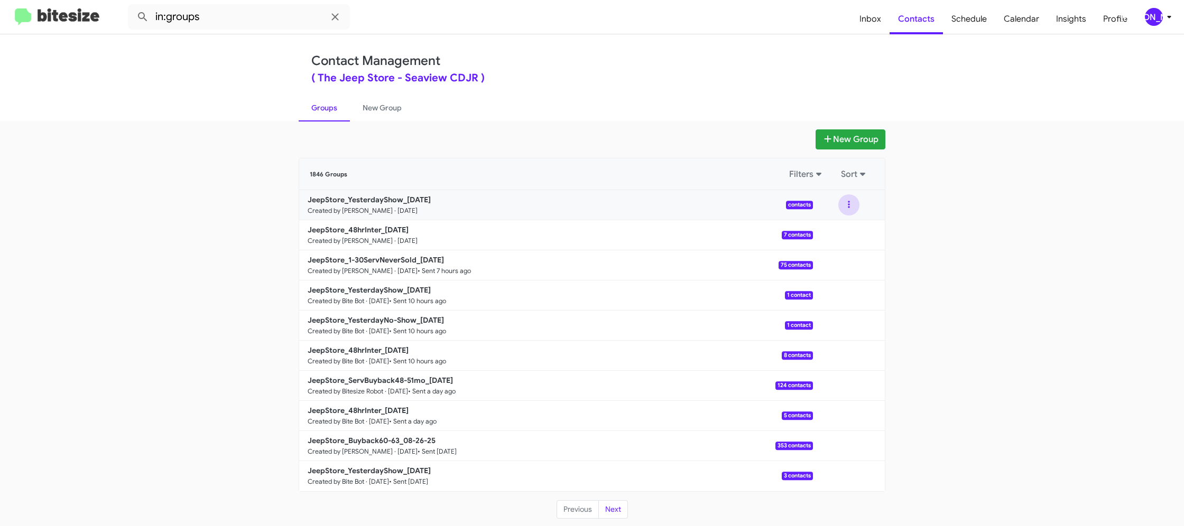
click at [851, 210] on button at bounding box center [848, 204] width 21 height 21
click at [844, 230] on button "View contacts" at bounding box center [817, 233] width 85 height 25
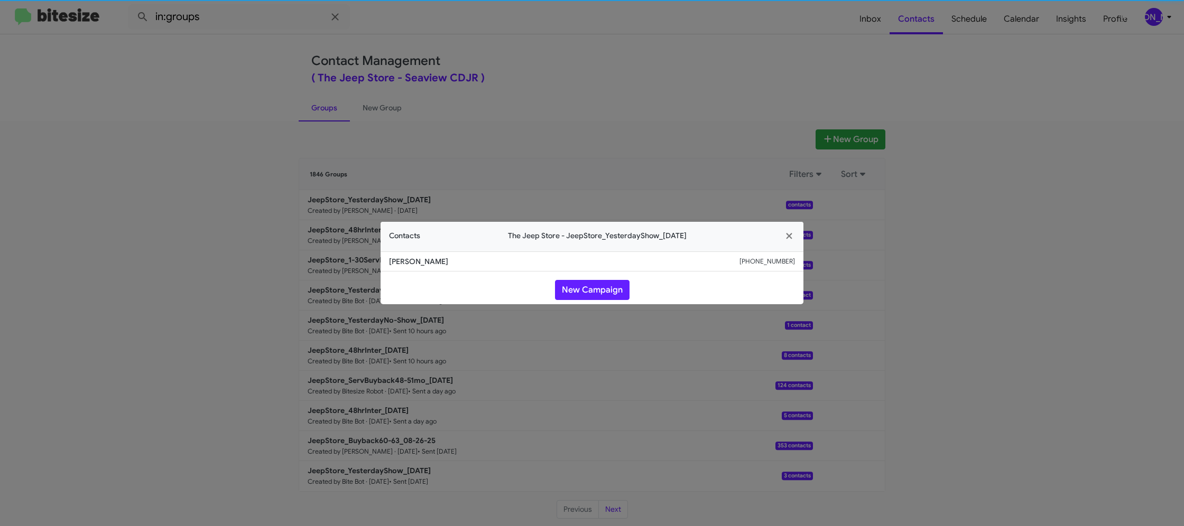
click at [417, 261] on span "Duarte Sousa" at bounding box center [564, 261] width 350 height 11
drag, startPoint x: 417, startPoint y: 261, endPoint x: 430, endPoint y: 262, distance: 12.2
click at [416, 260] on span "Duarte Sousa" at bounding box center [564, 261] width 350 height 11
copy span "Duarte Sousa"
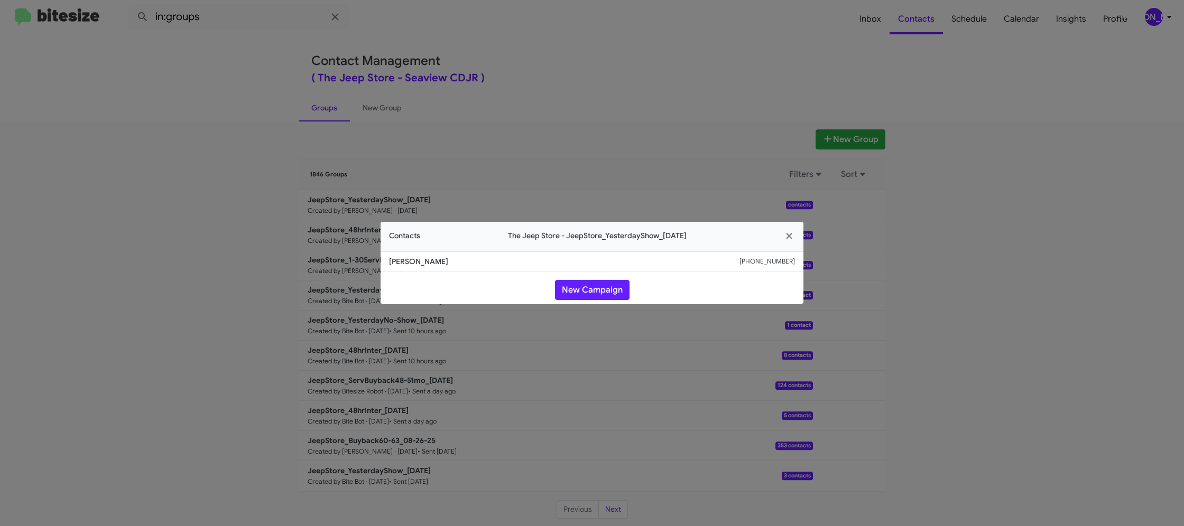
click at [236, 229] on modal-container "Contacts The Jeep Store - JeepStore_YesterdayShow_08-29-25 Duarte Sousa +173233…" at bounding box center [592, 263] width 1184 height 526
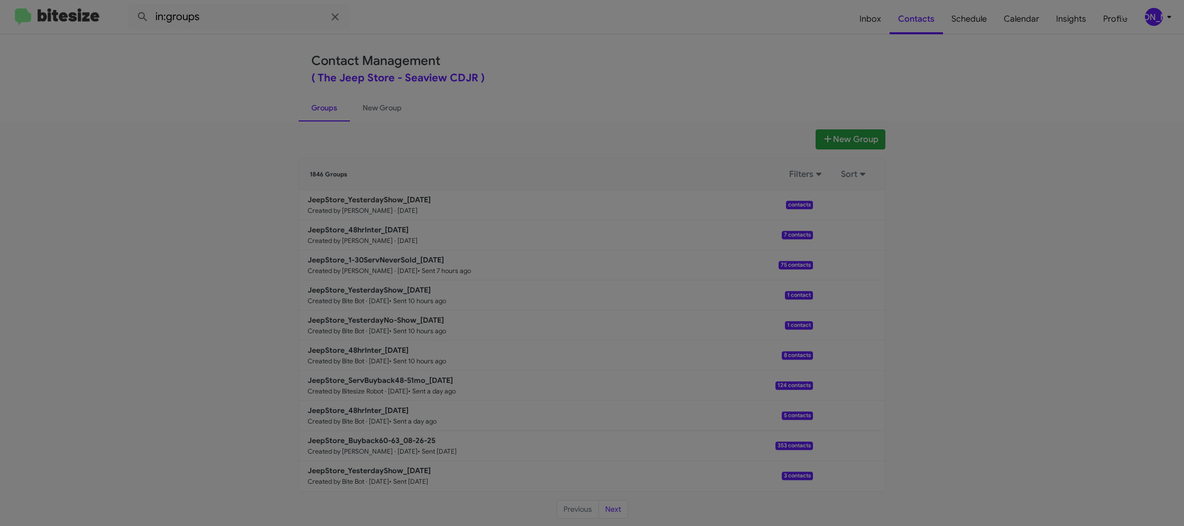
click at [304, 232] on modal-container "Contacts The Jeep Store - JeepStore_YesterdayShow_08-29-25 Duarte Sousa +173233…" at bounding box center [592, 263] width 1184 height 526
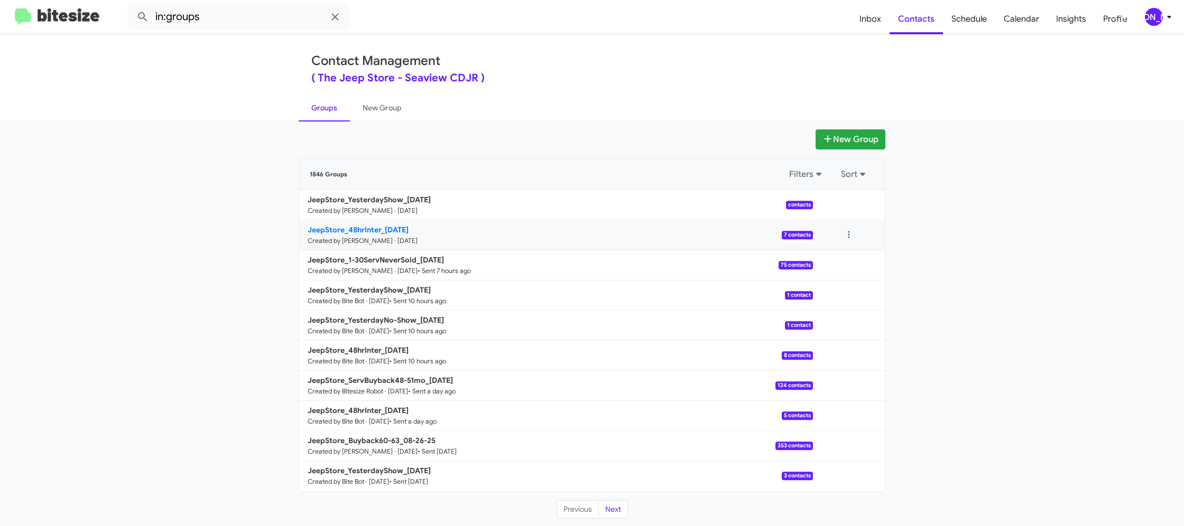
click at [333, 231] on b "JeepStore_48hrInter_08-29-25" at bounding box center [358, 230] width 101 height 10
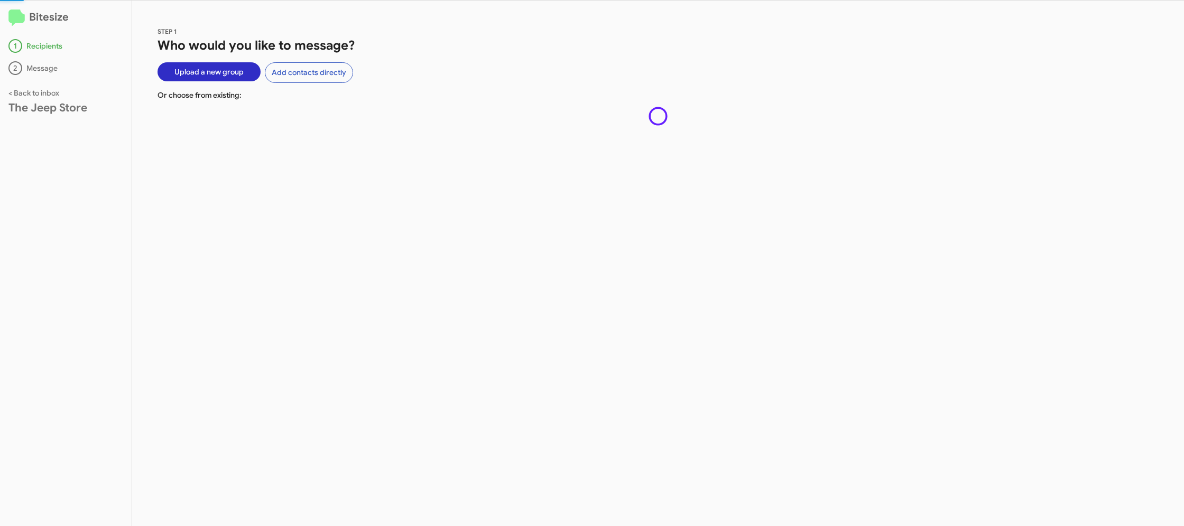
click at [334, 228] on div "STEP 1 Who would you like to message? Upload a new group Add contacts directly …" at bounding box center [658, 264] width 1052 height 526
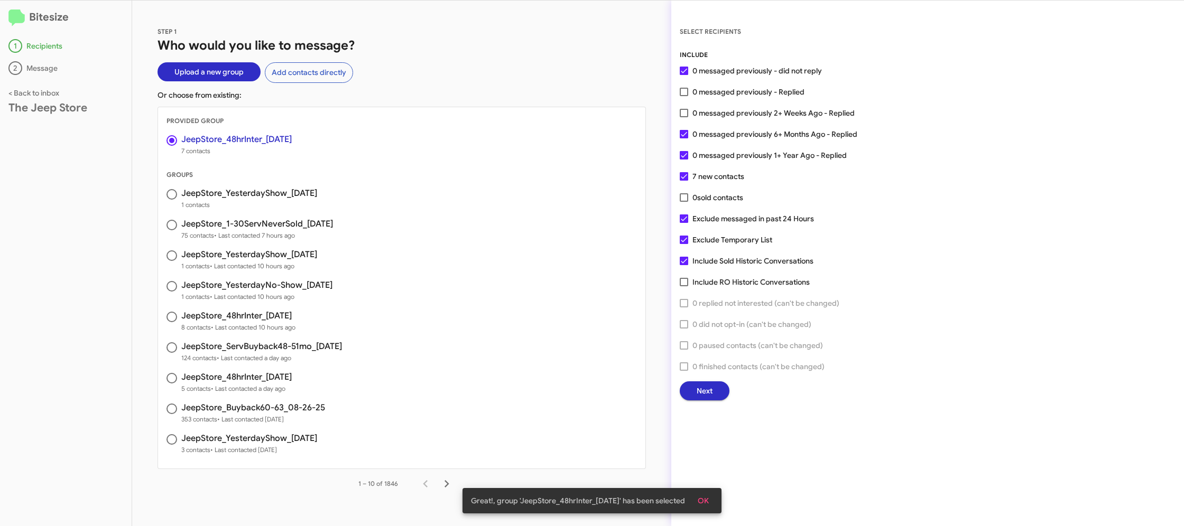
click at [698, 397] on span "Next" at bounding box center [704, 391] width 16 height 19
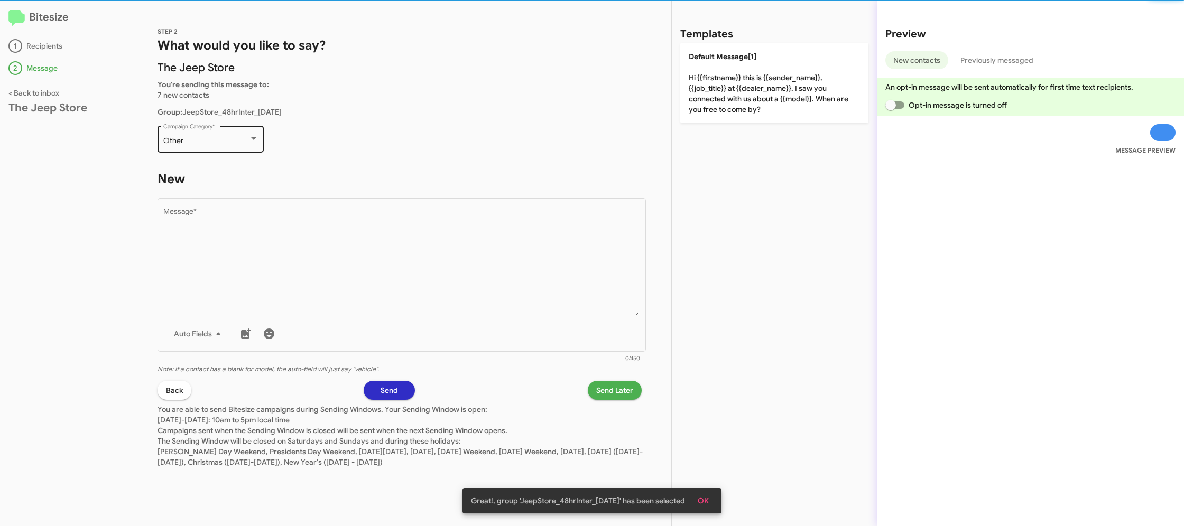
click at [225, 131] on div "Other Campaign Category *" at bounding box center [210, 138] width 95 height 29
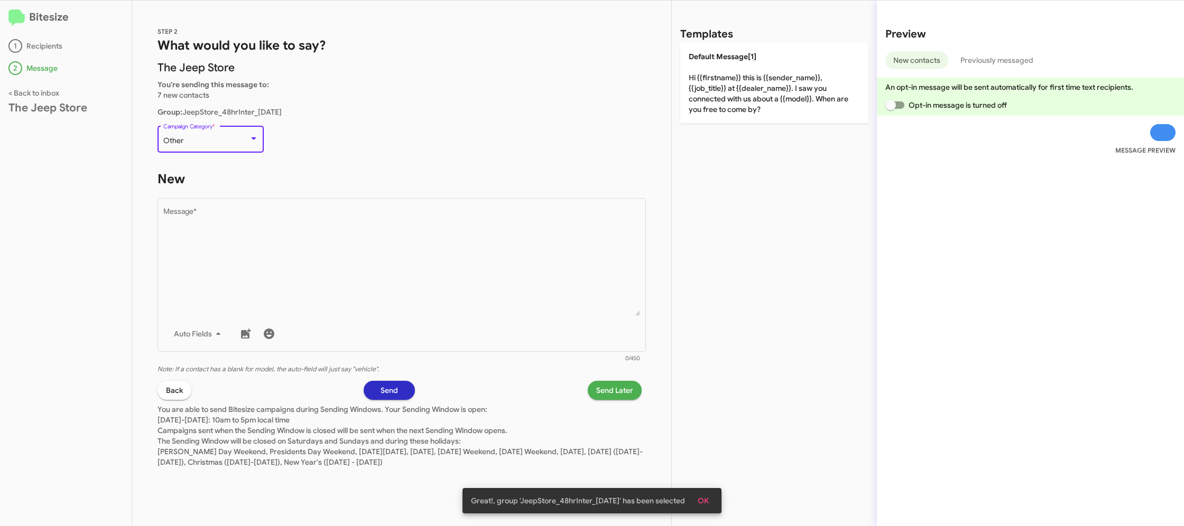
scroll to position [397, 0]
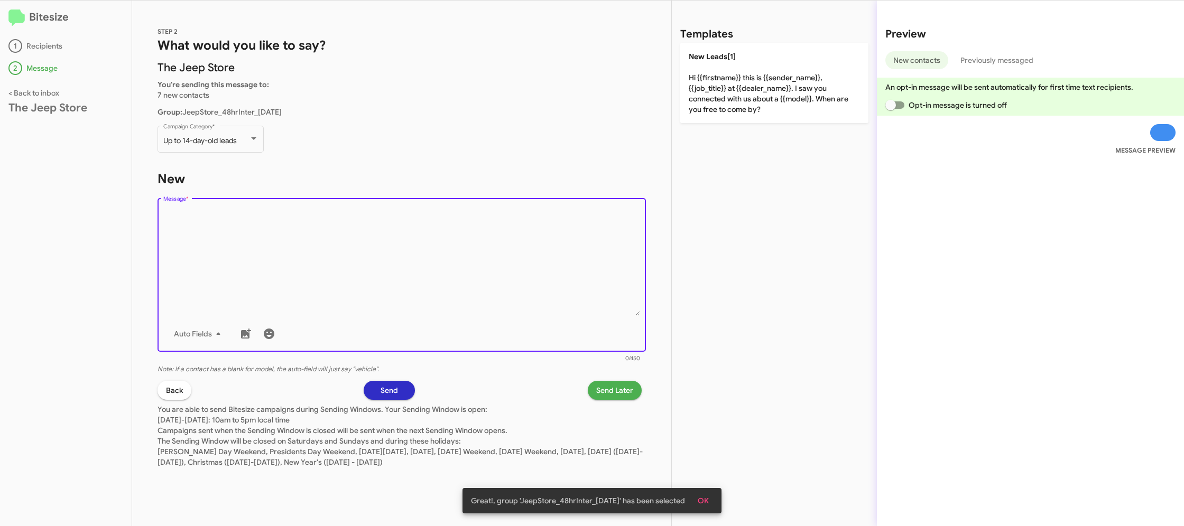
drag, startPoint x: 301, startPoint y: 280, endPoint x: 299, endPoint y: 275, distance: 5.4
click at [301, 278] on textarea "Message *" at bounding box center [401, 262] width 477 height 108
paste textarea "Hi {{firstname}} this is {{sender_name}}, {{job_title}} at {{dealer_name}}. I s…"
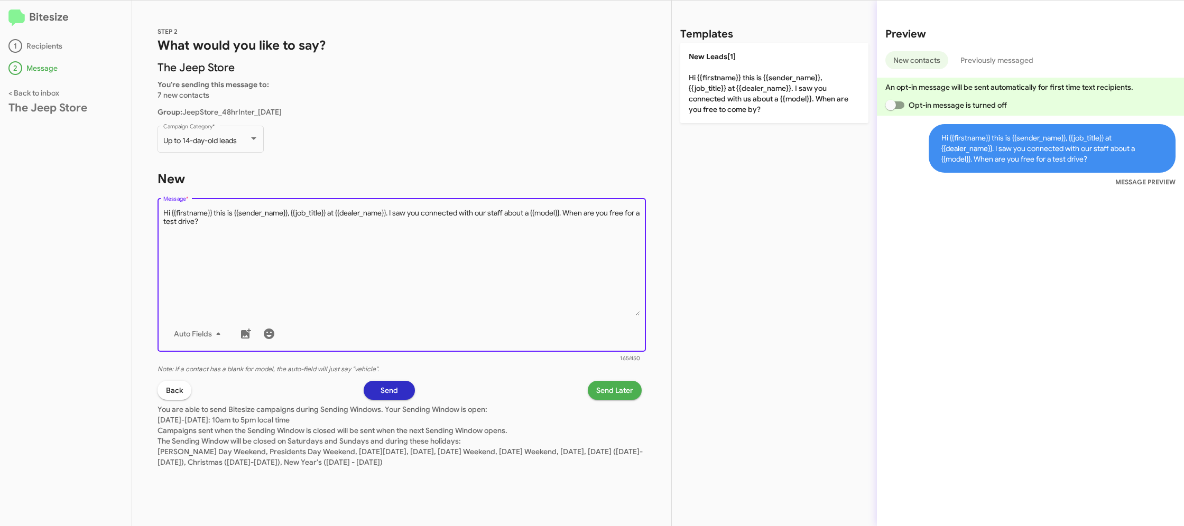
type textarea "Hi {{firstname}} this is {{sender_name}}, {{job_title}} at {{dealer_name}}. I s…"
click at [620, 396] on span "Send Later" at bounding box center [614, 390] width 37 height 19
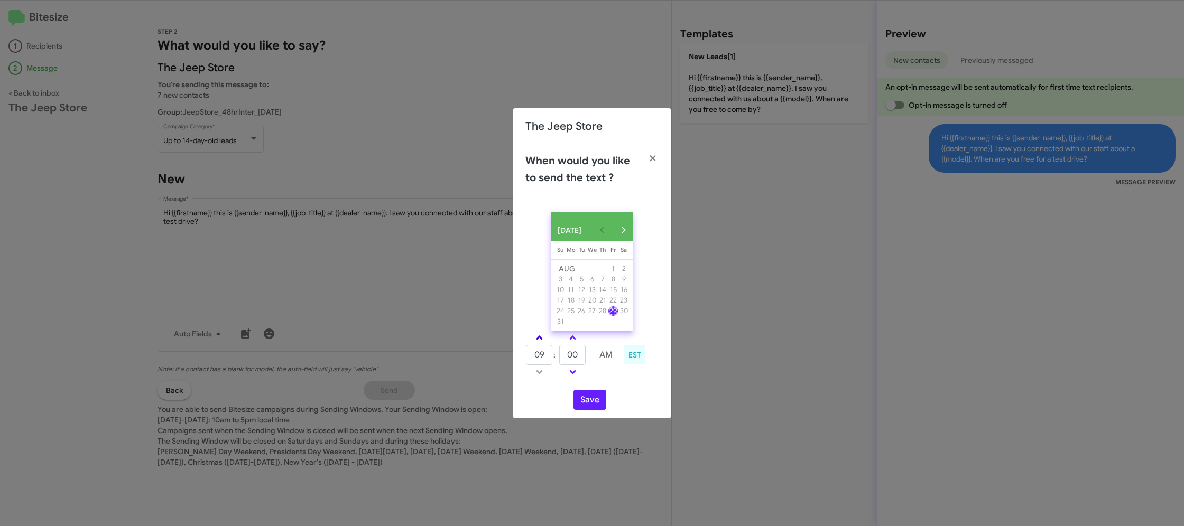
click at [538, 342] on span at bounding box center [539, 339] width 7 height 7
type input "10"
drag, startPoint x: 592, startPoint y: 404, endPoint x: 589, endPoint y: 369, distance: 35.0
click at [591, 404] on button "Save" at bounding box center [589, 400] width 33 height 20
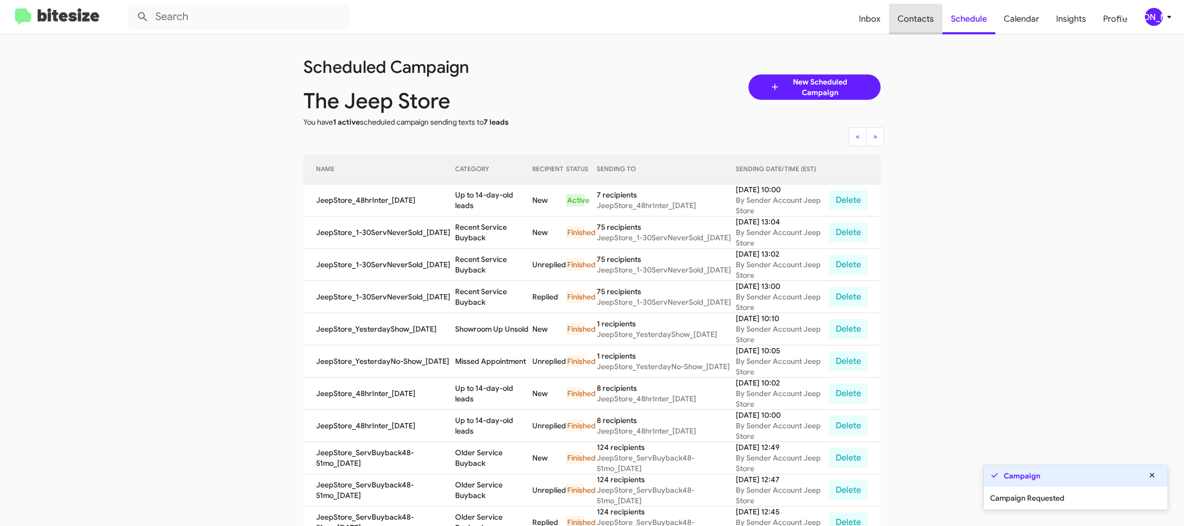
click at [917, 32] on span "Contacts" at bounding box center [915, 19] width 53 height 31
type input "in:groups"
click at [917, 32] on span "Contacts" at bounding box center [915, 19] width 53 height 31
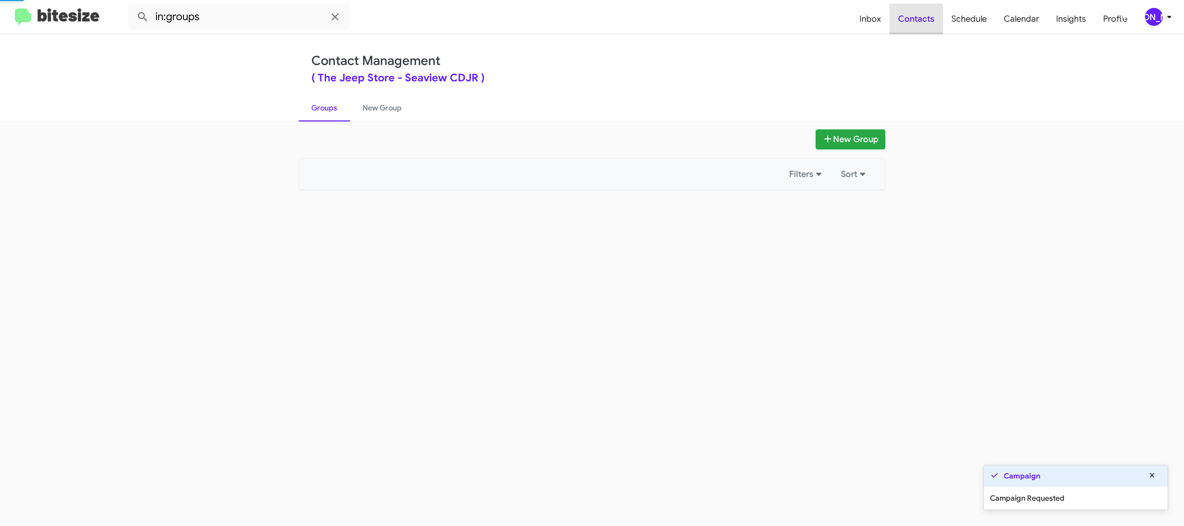
click at [917, 32] on span "Contacts" at bounding box center [915, 19] width 53 height 31
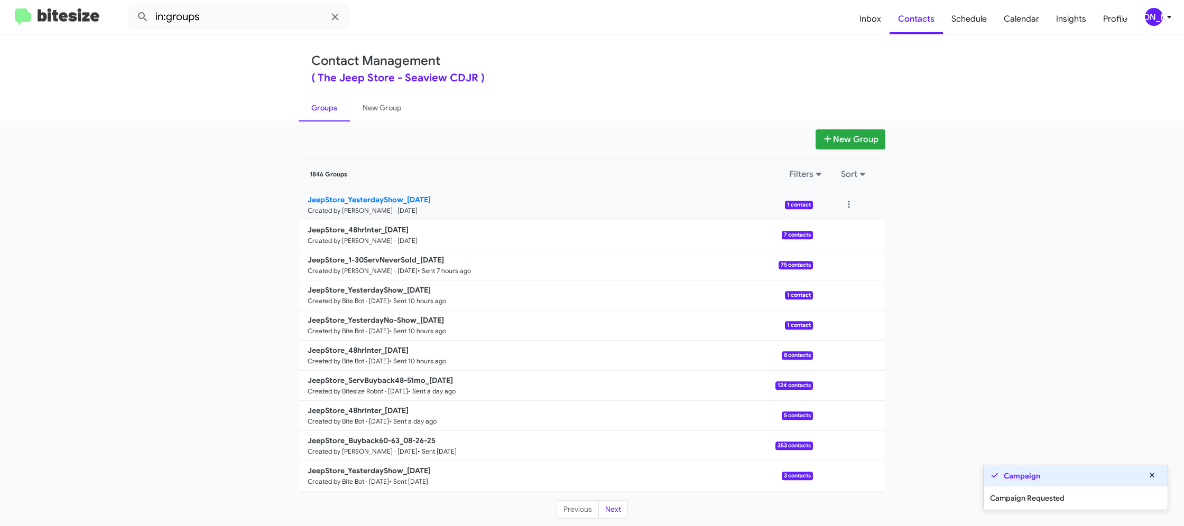
click at [374, 203] on b "JeepStore_YesterdayShow_08-29-25" at bounding box center [369, 200] width 123 height 10
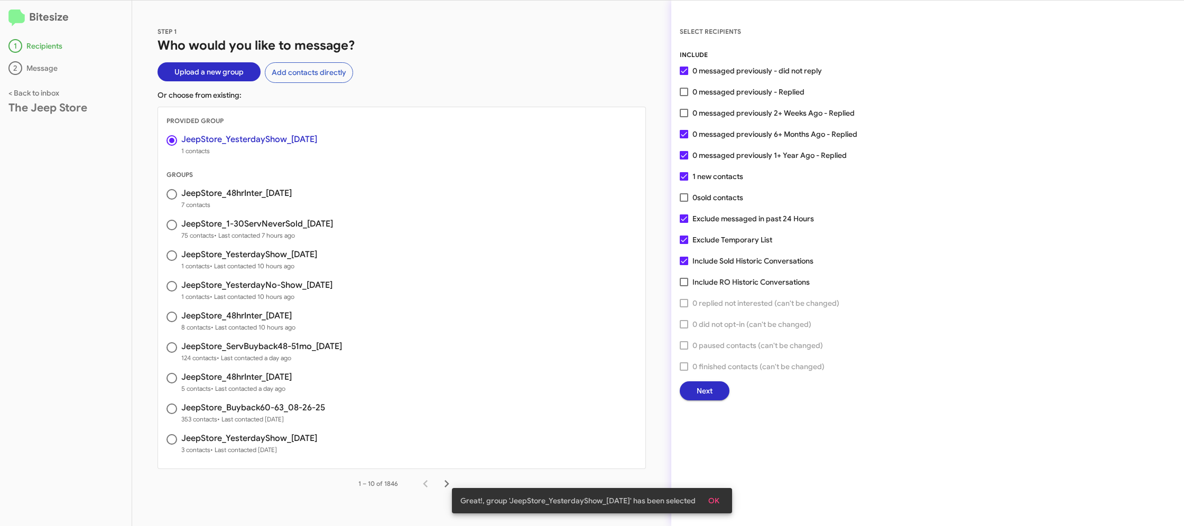
click at [708, 391] on span "Next" at bounding box center [704, 391] width 16 height 19
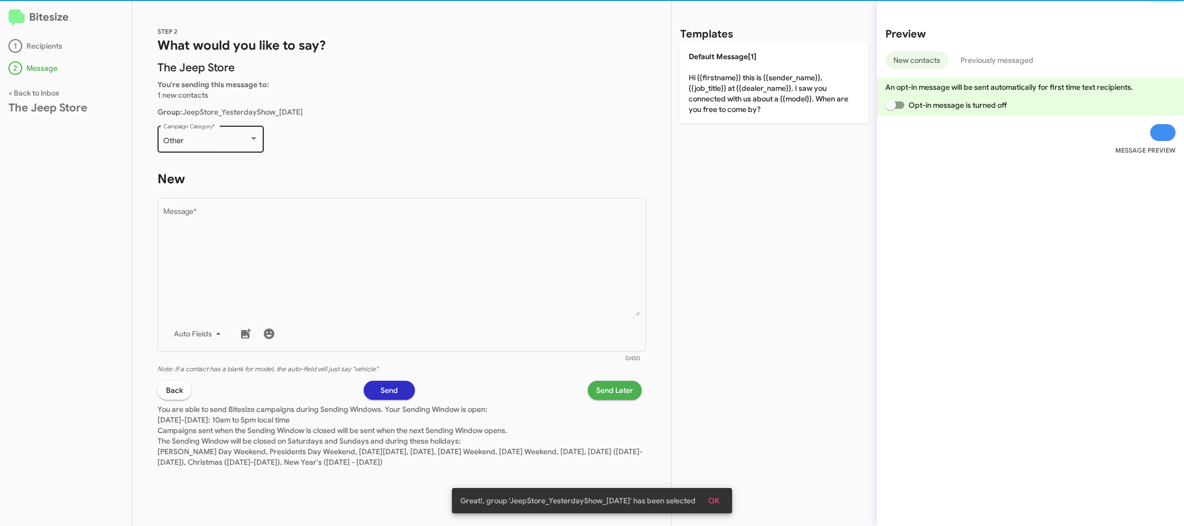
click at [206, 142] on div "Other" at bounding box center [206, 141] width 86 height 8
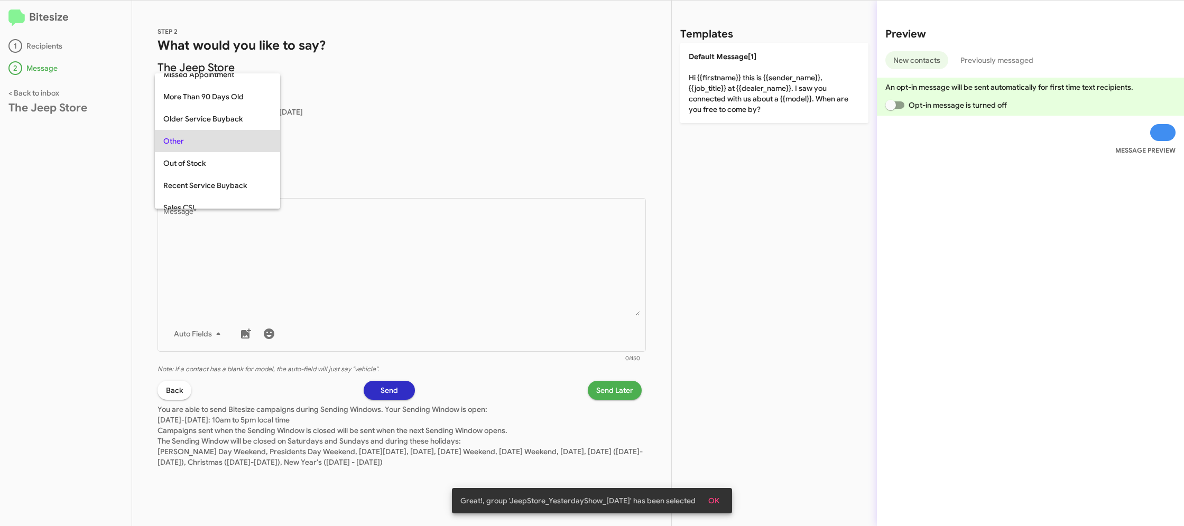
scroll to position [286, 0]
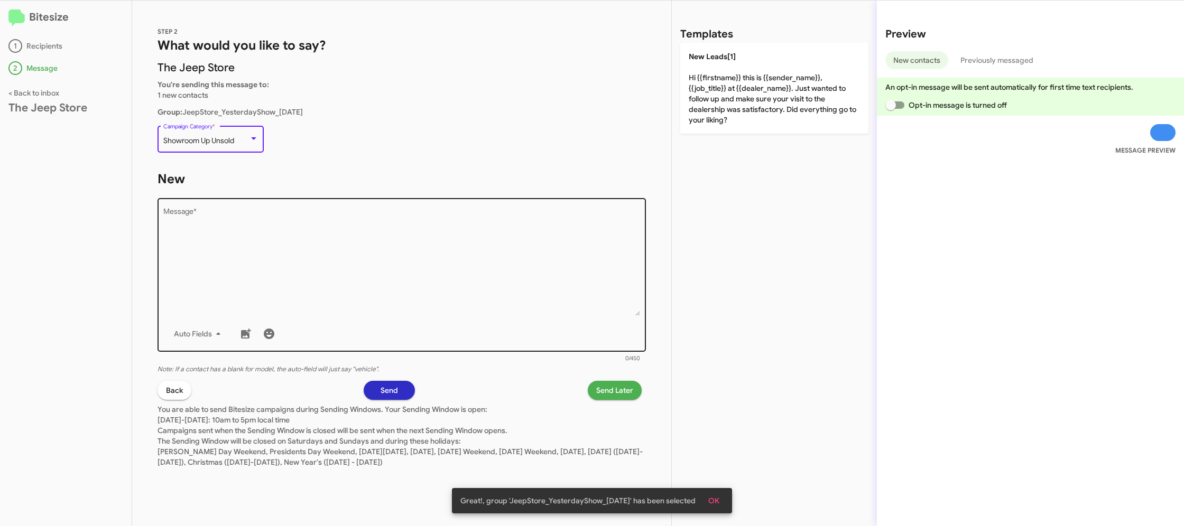
click at [328, 247] on textarea "Message *" at bounding box center [401, 262] width 477 height 108
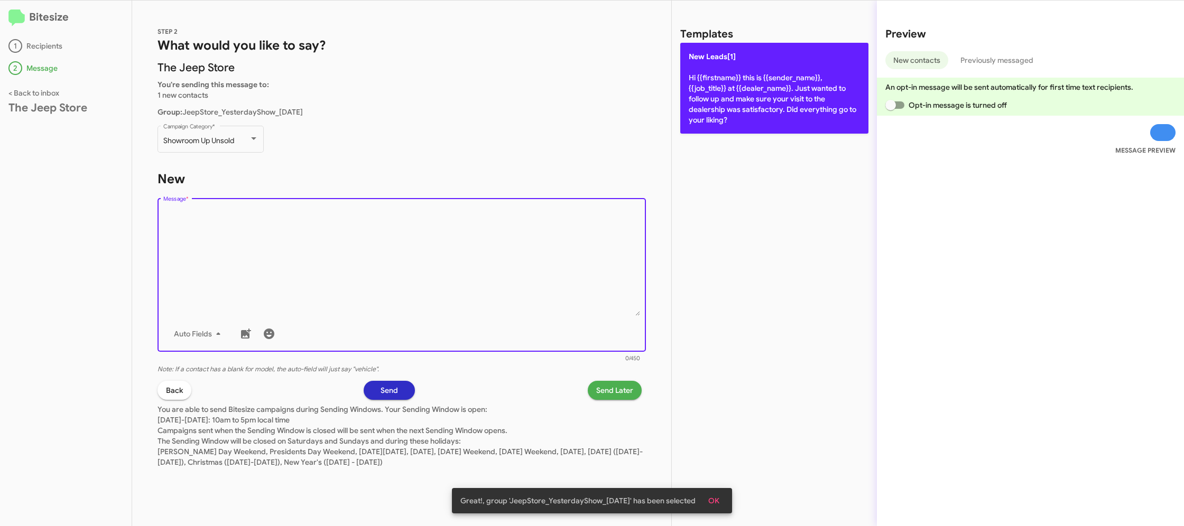
click at [714, 68] on p "New Leads[1] Hi {{firstname}} this is {{sender_name}}, {{job_title}} at {{deale…" at bounding box center [774, 88] width 188 height 91
type textarea "Hi {{firstname}} this is {{sender_name}}, {{job_title}} at {{dealer_name}}. Jus…"
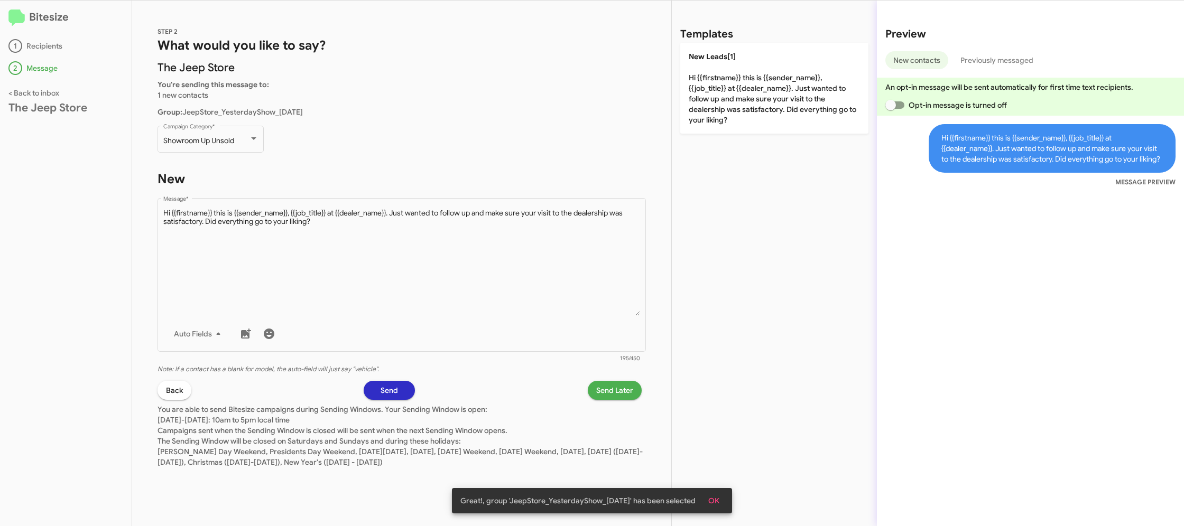
click at [615, 389] on span "Send Later" at bounding box center [614, 390] width 37 height 19
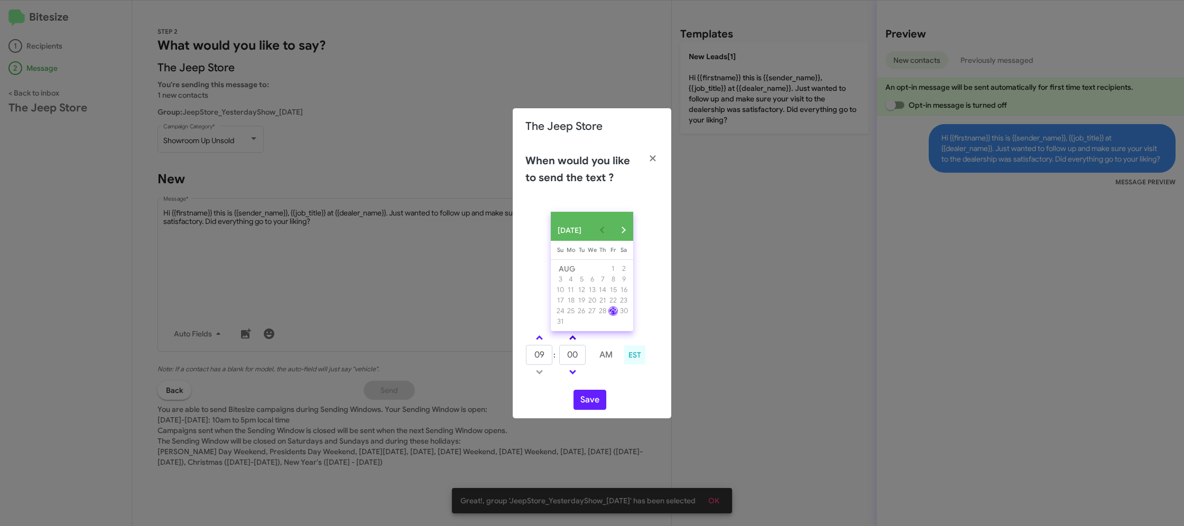
drag, startPoint x: 535, startPoint y: 341, endPoint x: 568, endPoint y: 343, distance: 32.8
click at [536, 341] on link at bounding box center [539, 338] width 18 height 12
type input "10"
click at [578, 342] on link at bounding box center [572, 338] width 18 height 12
type input "05"
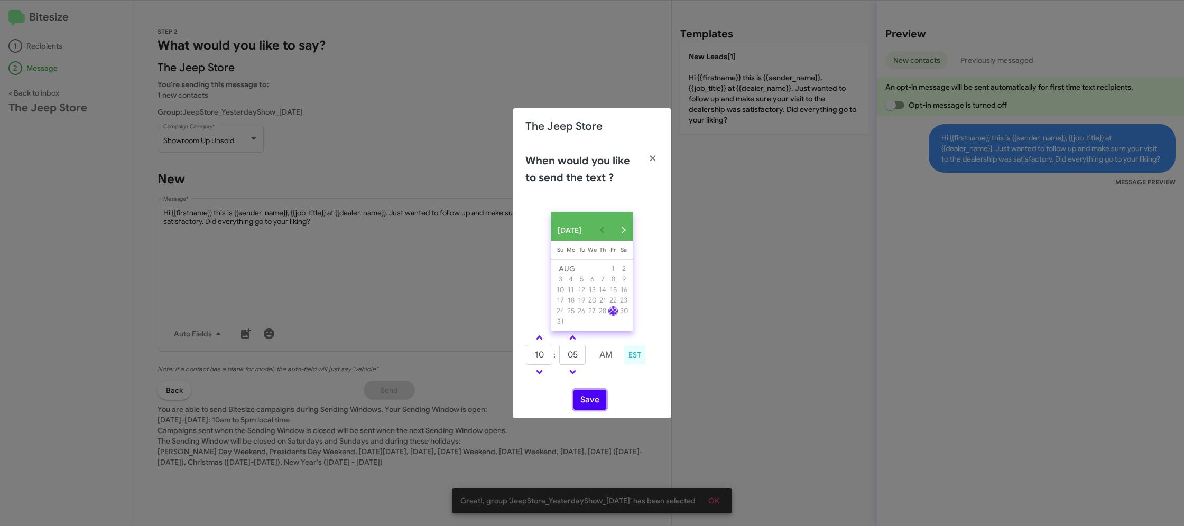
click at [596, 405] on button "Save" at bounding box center [589, 400] width 33 height 20
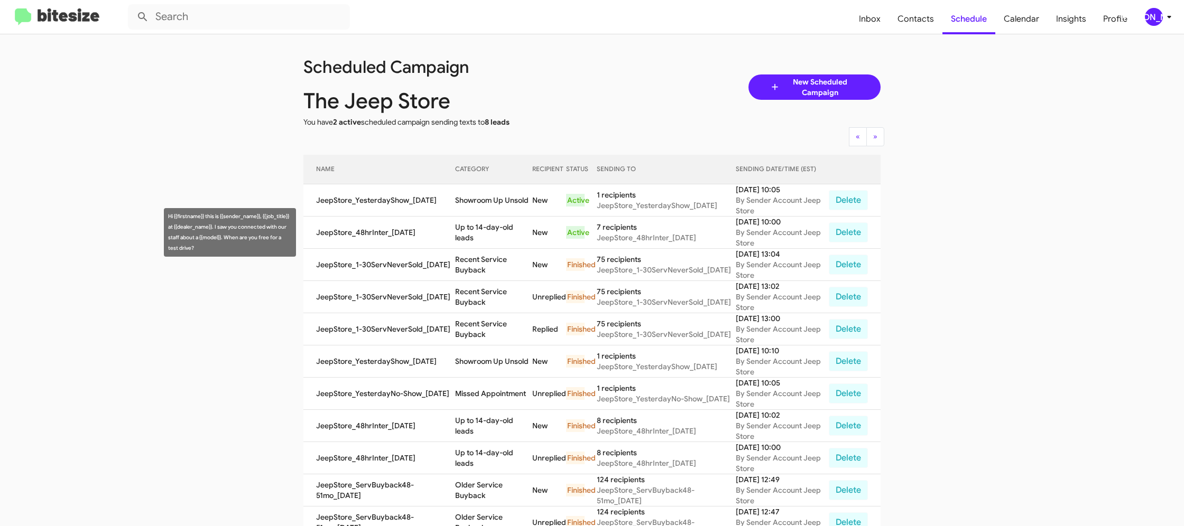
click at [497, 231] on td "Up to 14-day-old leads" at bounding box center [493, 233] width 77 height 32
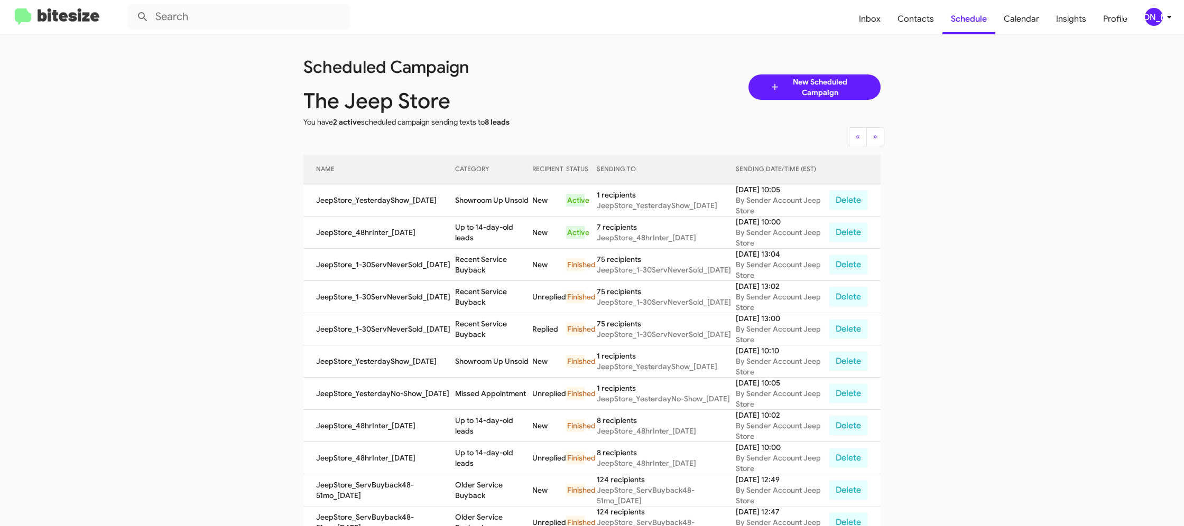
click at [497, 231] on td "Up to 14-day-old leads" at bounding box center [493, 233] width 77 height 32
click at [496, 230] on td "Up to 14-day-old leads" at bounding box center [493, 233] width 77 height 32
copy td "Up to 14-day-old leads"
click at [483, 200] on td "Showroom Up Unsold" at bounding box center [493, 200] width 77 height 32
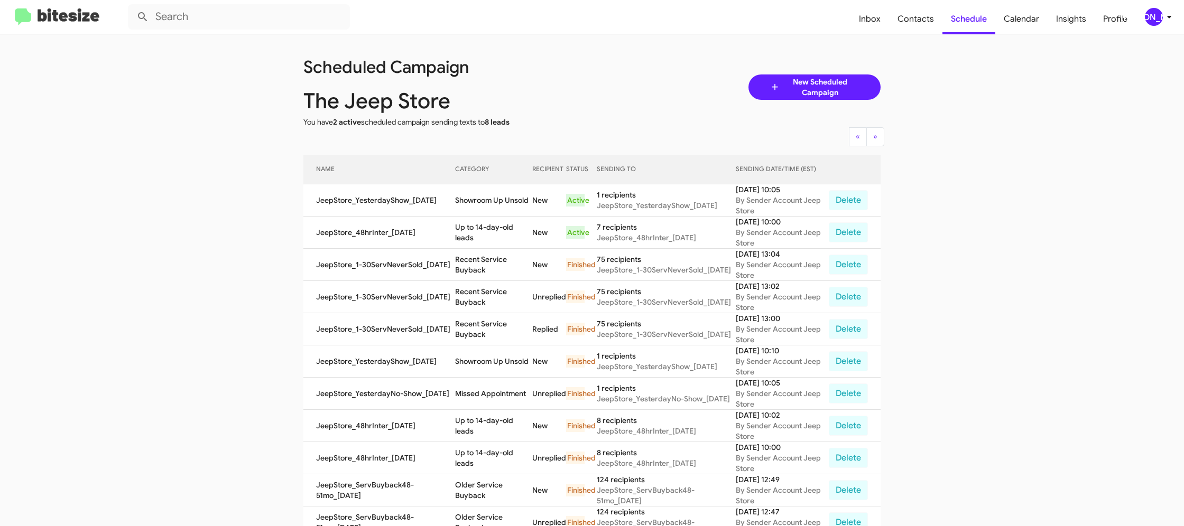
drag, startPoint x: 483, startPoint y: 200, endPoint x: 291, endPoint y: 27, distance: 258.2
click at [481, 198] on td "Showroom Up Unsold" at bounding box center [493, 200] width 77 height 32
copy td "Showroom Up Unsold"
click at [1153, 19] on div "[PERSON_NAME]" at bounding box center [1154, 17] width 18 height 18
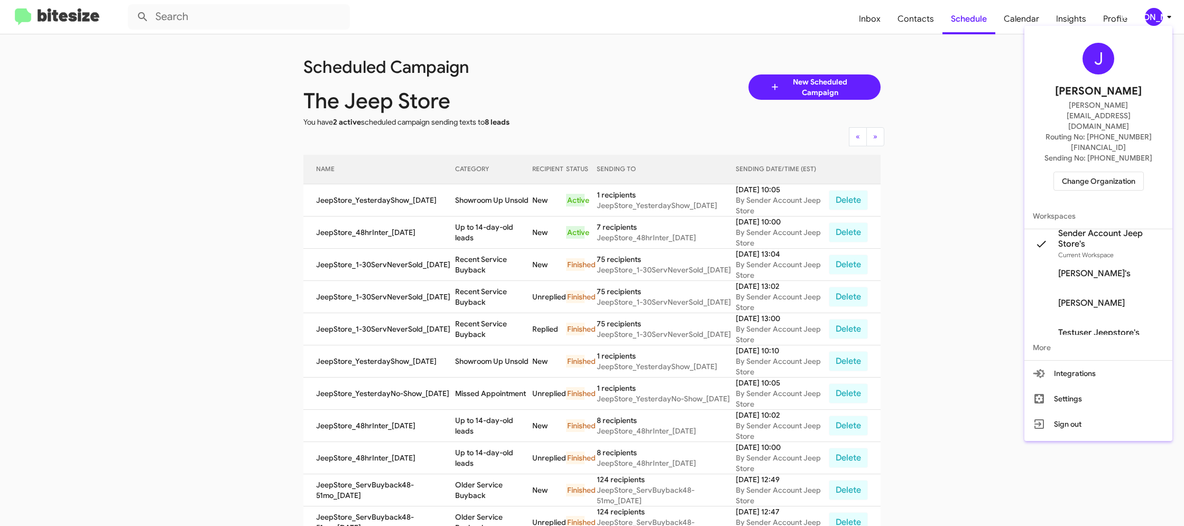
click at [1095, 172] on span "Change Organization" at bounding box center [1098, 181] width 73 height 18
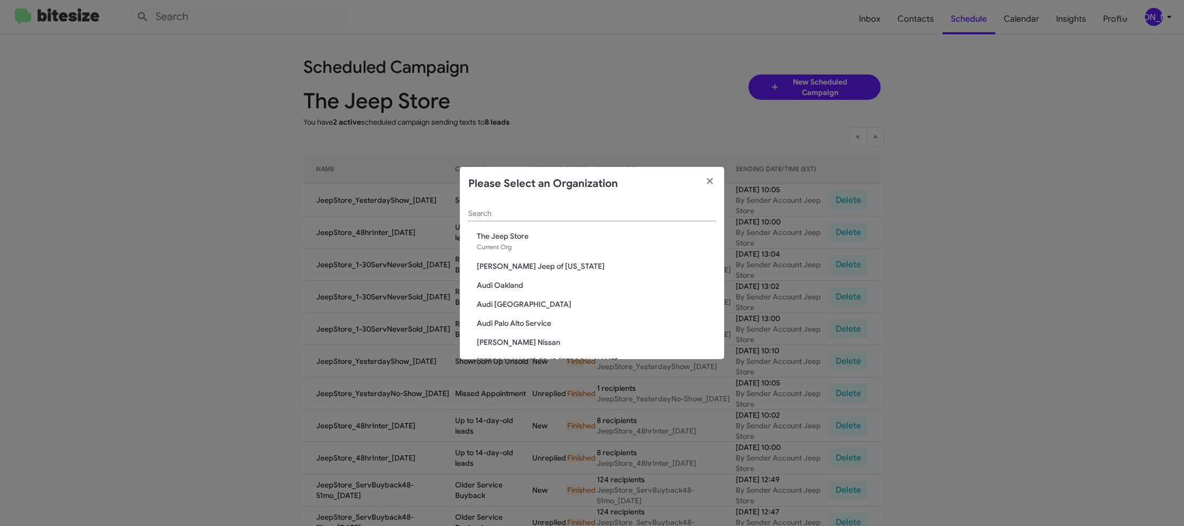
click at [503, 219] on div "Search" at bounding box center [591, 211] width 247 height 21
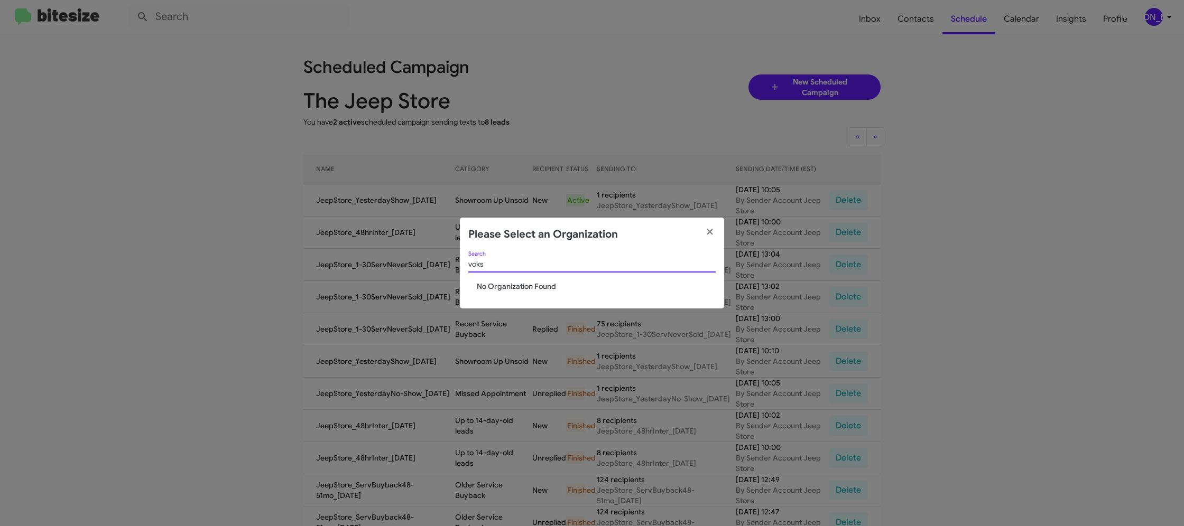
type input "voks"
click at [434, 122] on modal-container "Please Select an Organization voks Search No Organization Found" at bounding box center [592, 263] width 1184 height 526
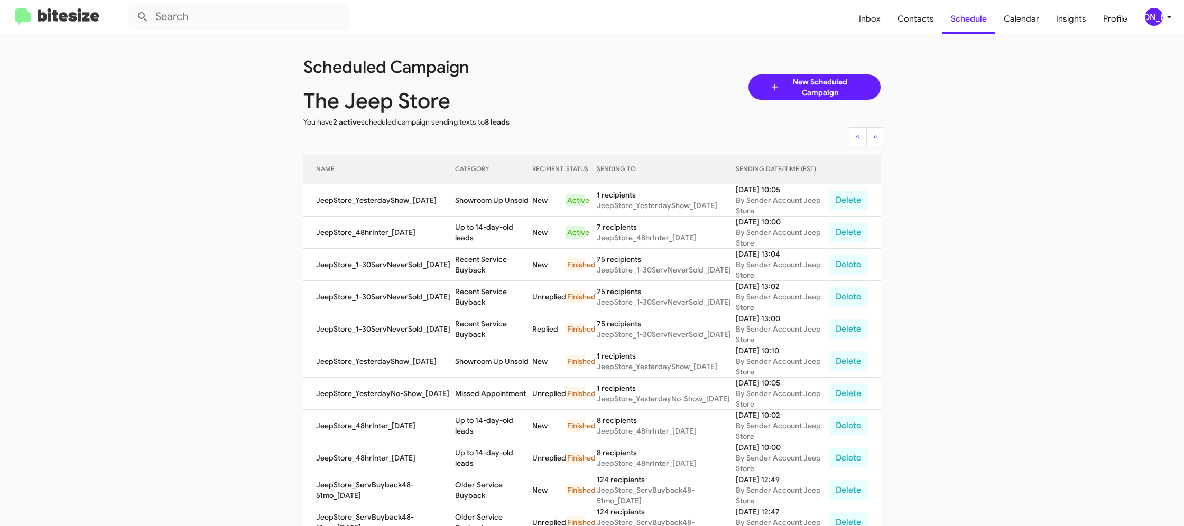
click at [1163, 19] on icon at bounding box center [1169, 17] width 13 height 13
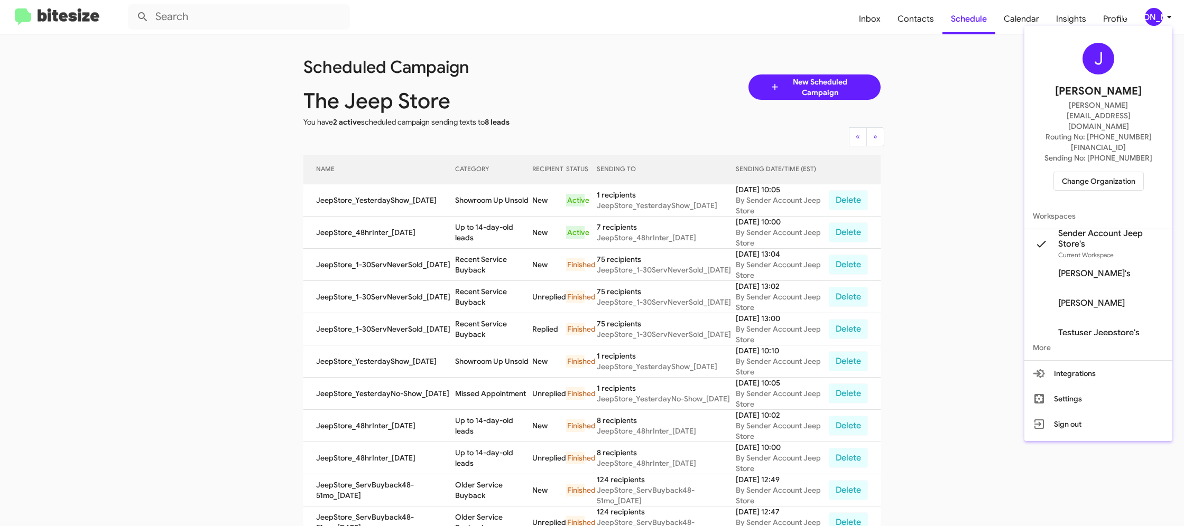
click at [1093, 172] on span "Change Organization" at bounding box center [1098, 181] width 73 height 18
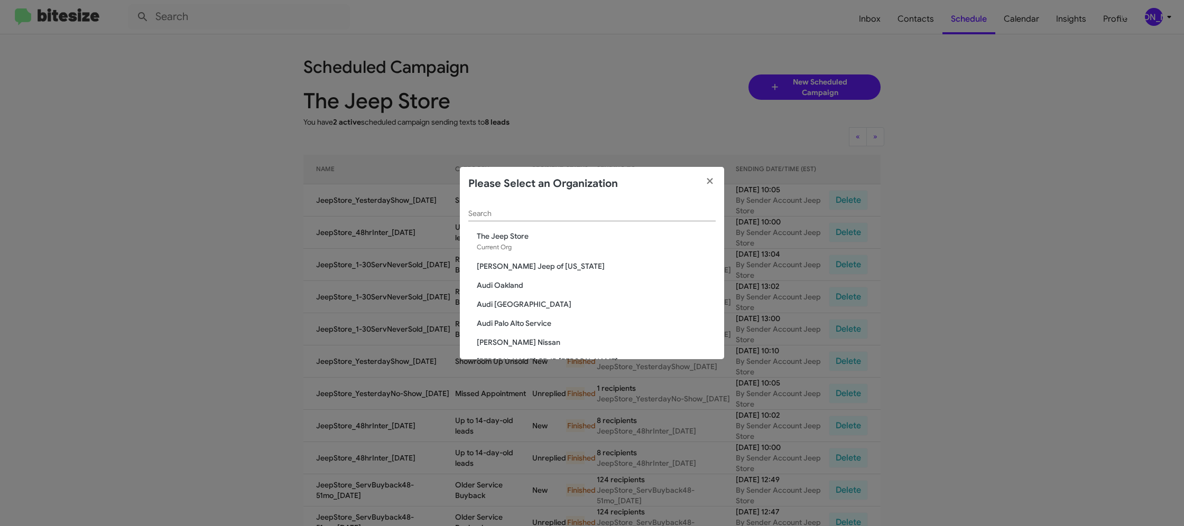
click at [492, 216] on input "Search" at bounding box center [591, 214] width 247 height 8
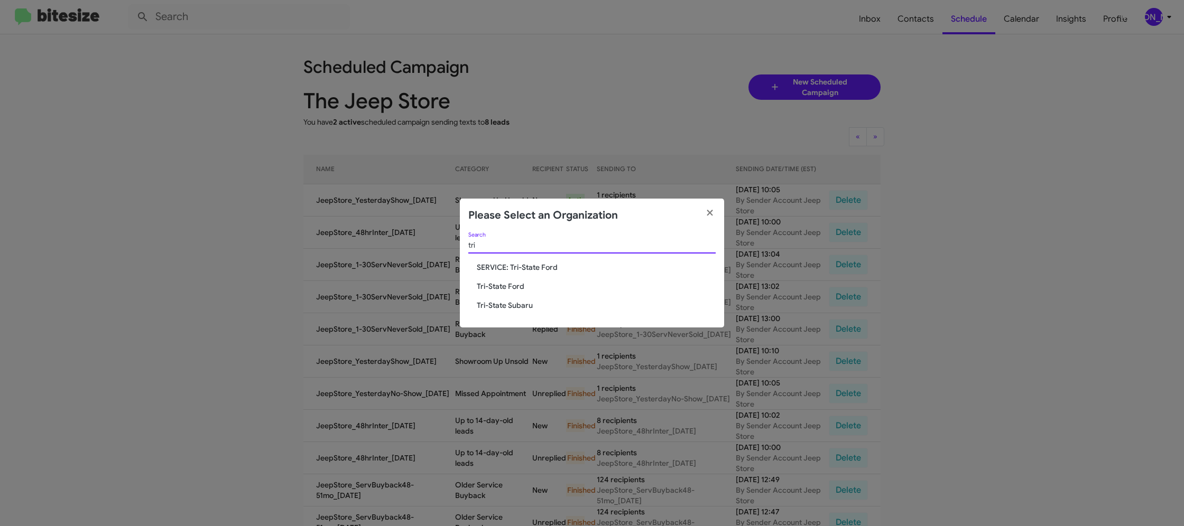
type input "tri"
click at [514, 291] on span "Tri-State Ford" at bounding box center [596, 286] width 239 height 11
drag, startPoint x: 514, startPoint y: 291, endPoint x: 531, endPoint y: 92, distance: 199.4
click at [514, 289] on span "Tri-State Ford" at bounding box center [596, 286] width 239 height 11
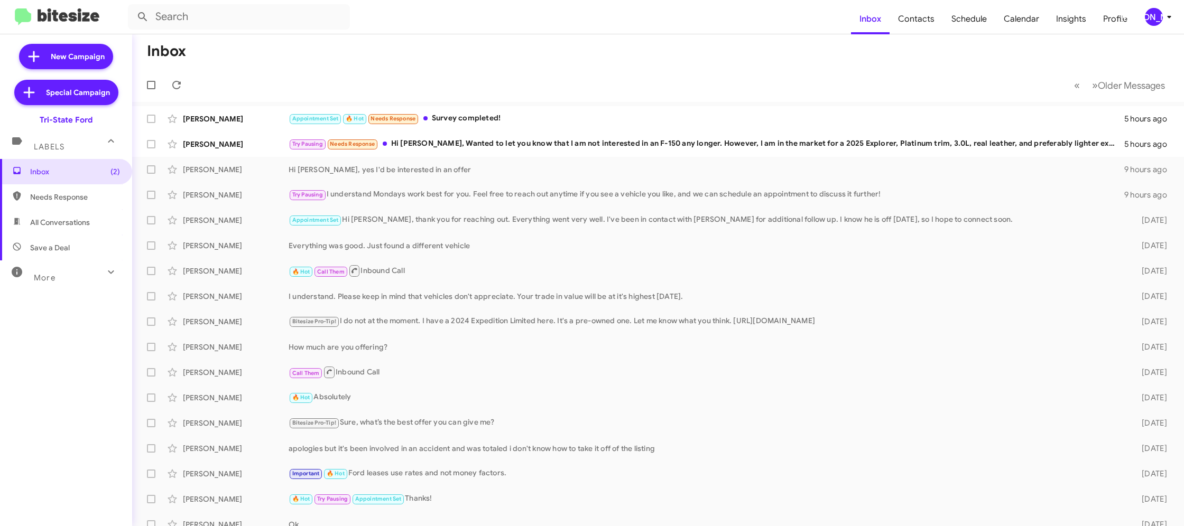
scroll to position [1, 0]
click at [1159, 17] on div "[PERSON_NAME]" at bounding box center [1154, 17] width 18 height 18
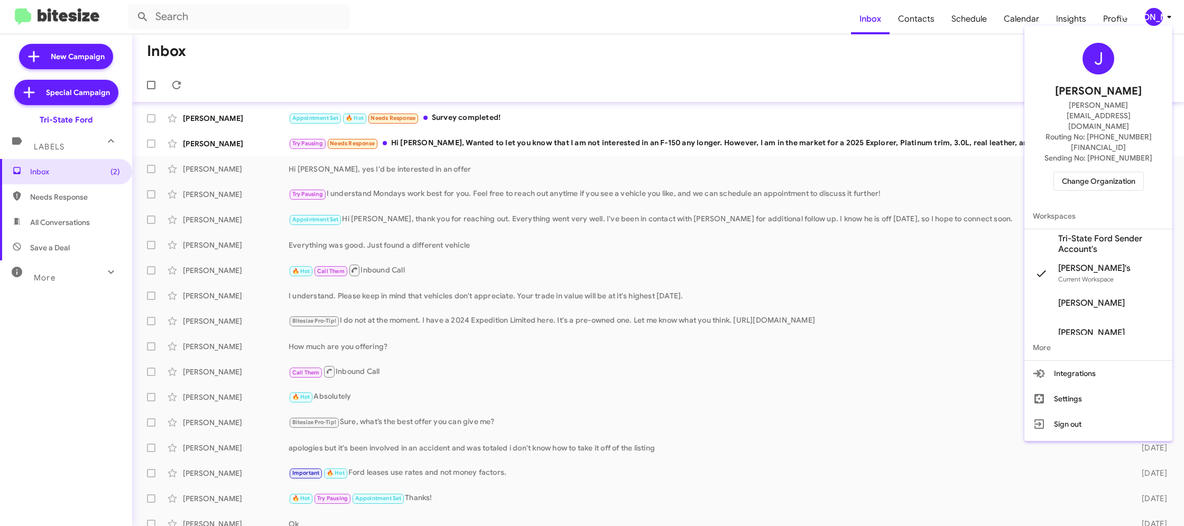
click at [1080, 172] on span "Change Organization" at bounding box center [1098, 181] width 73 height 18
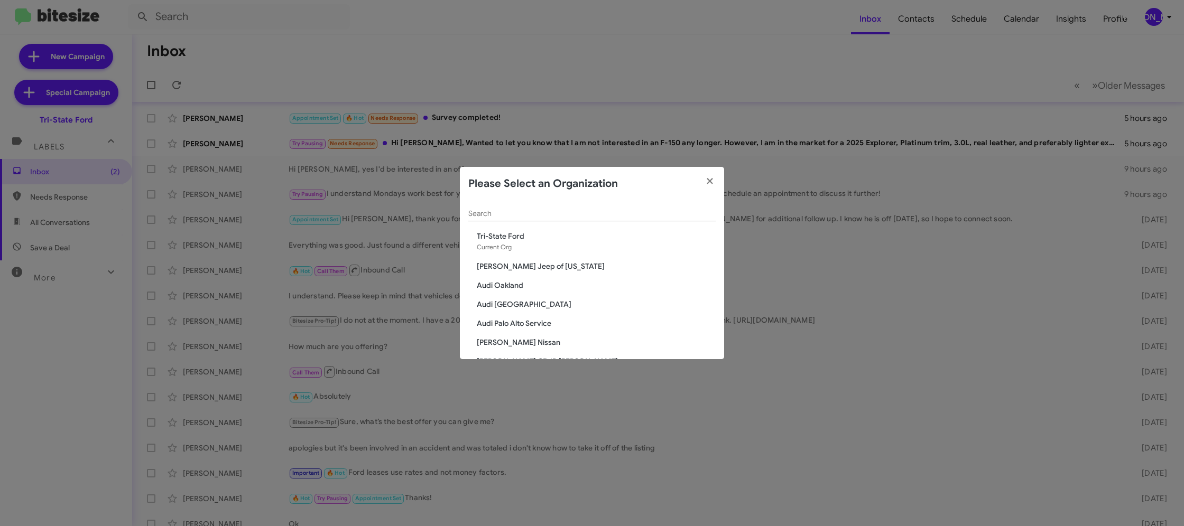
click at [503, 207] on div "Search" at bounding box center [591, 211] width 247 height 21
type input "ford"
click at [976, 14] on modal-container "Please Select an Organization ford Search Tri-State Ford Current Org [PERSON_NA…" at bounding box center [592, 263] width 1184 height 526
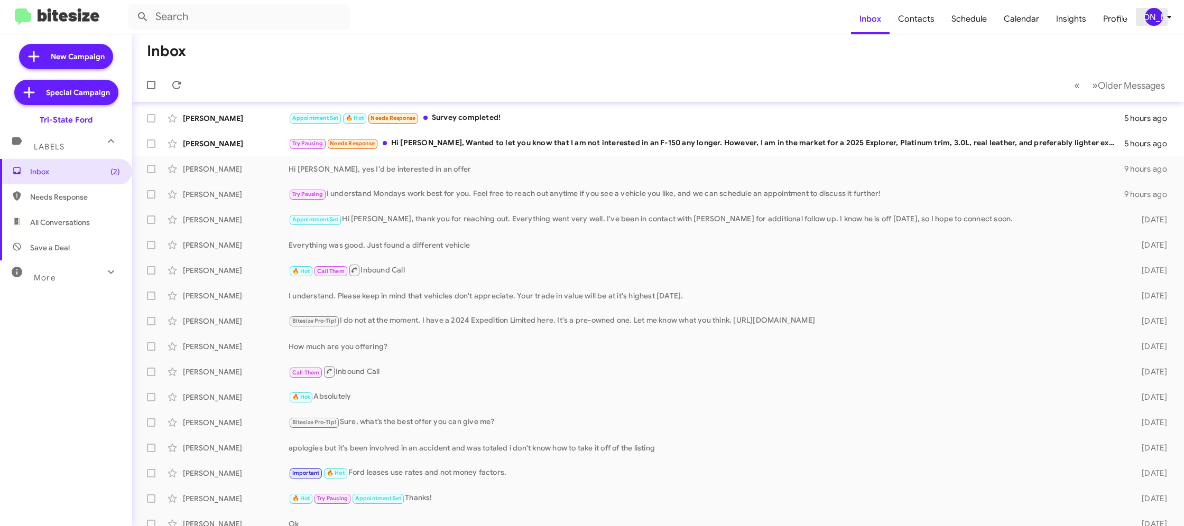
click at [1165, 24] on span "[PERSON_NAME]" at bounding box center [1160, 17] width 32 height 18
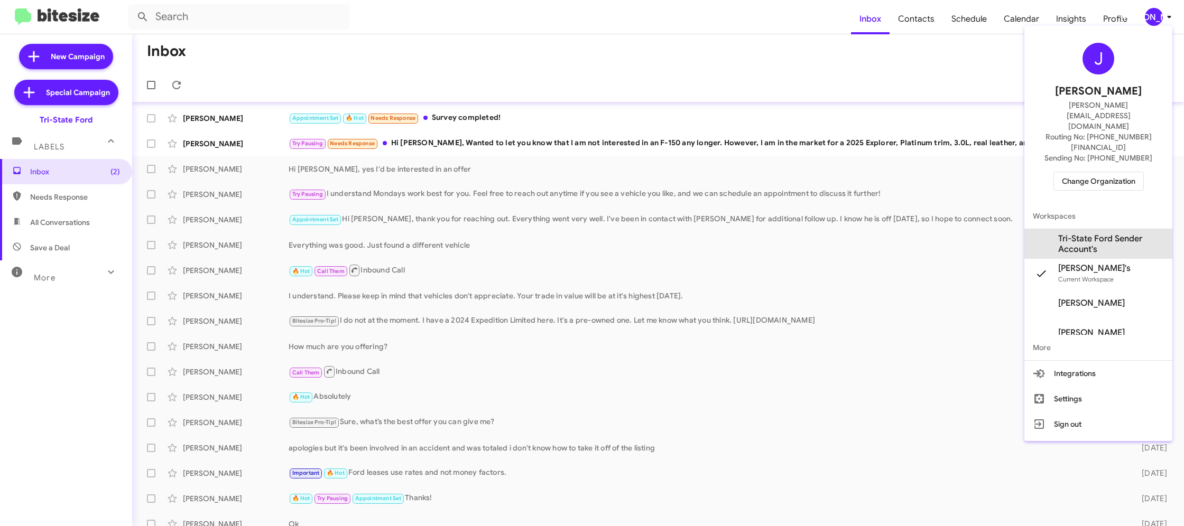
click at [1104, 234] on span "Tri-State Ford Sender Account's" at bounding box center [1111, 244] width 106 height 21
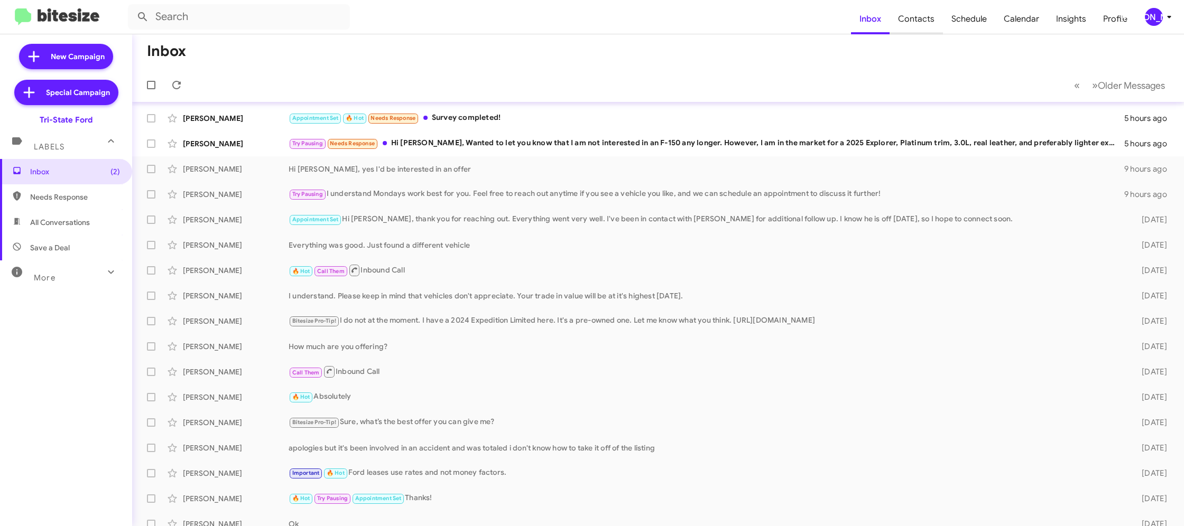
click at [926, 29] on span "Contacts" at bounding box center [915, 19] width 53 height 31
drag, startPoint x: 926, startPoint y: 29, endPoint x: 840, endPoint y: 10, distance: 88.7
click at [925, 29] on span "Contacts" at bounding box center [915, 19] width 53 height 31
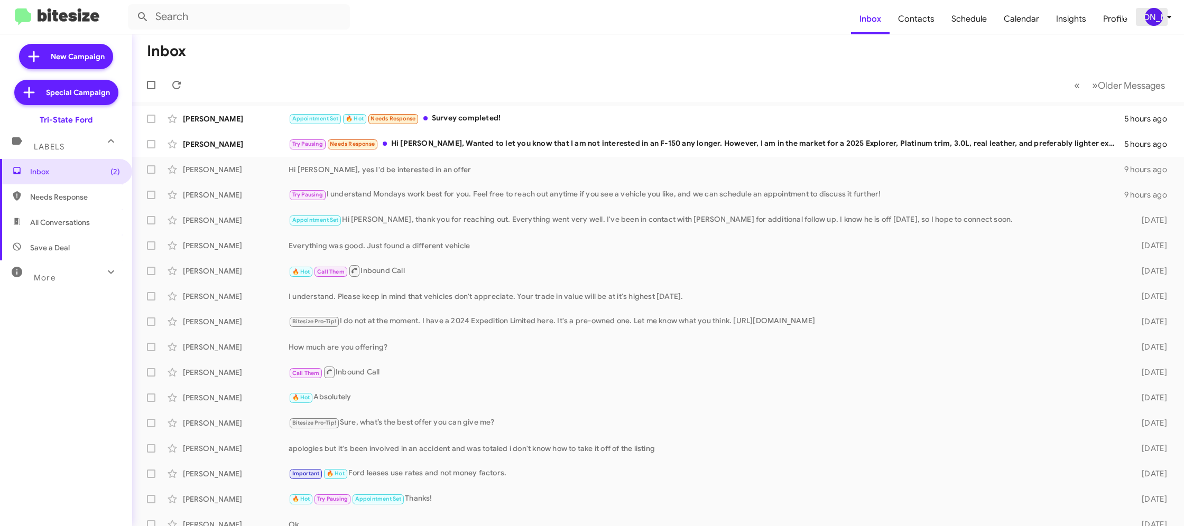
drag, startPoint x: 1154, startPoint y: 15, endPoint x: 1149, endPoint y: 17, distance: 5.4
click at [1154, 15] on div "[PERSON_NAME]" at bounding box center [1154, 17] width 18 height 18
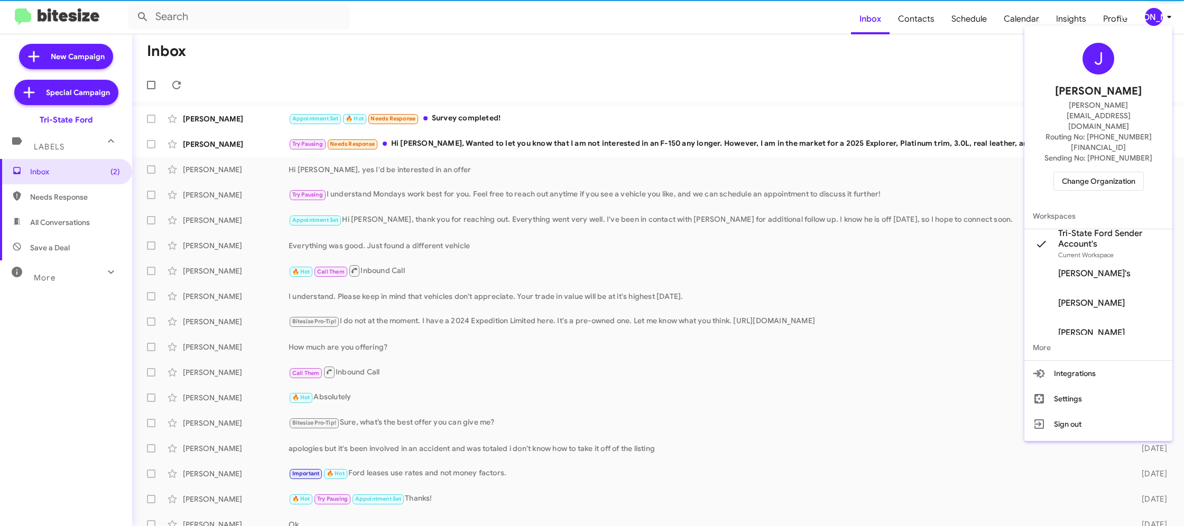
click at [1104, 172] on span "Change Organization" at bounding box center [1098, 181] width 73 height 18
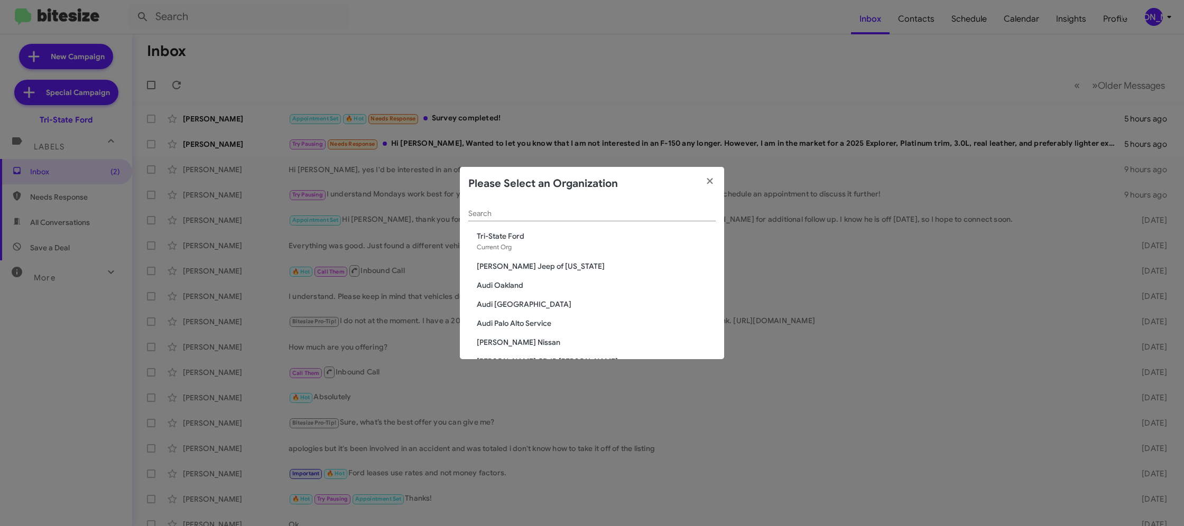
click at [494, 216] on input "Search" at bounding box center [591, 214] width 247 height 8
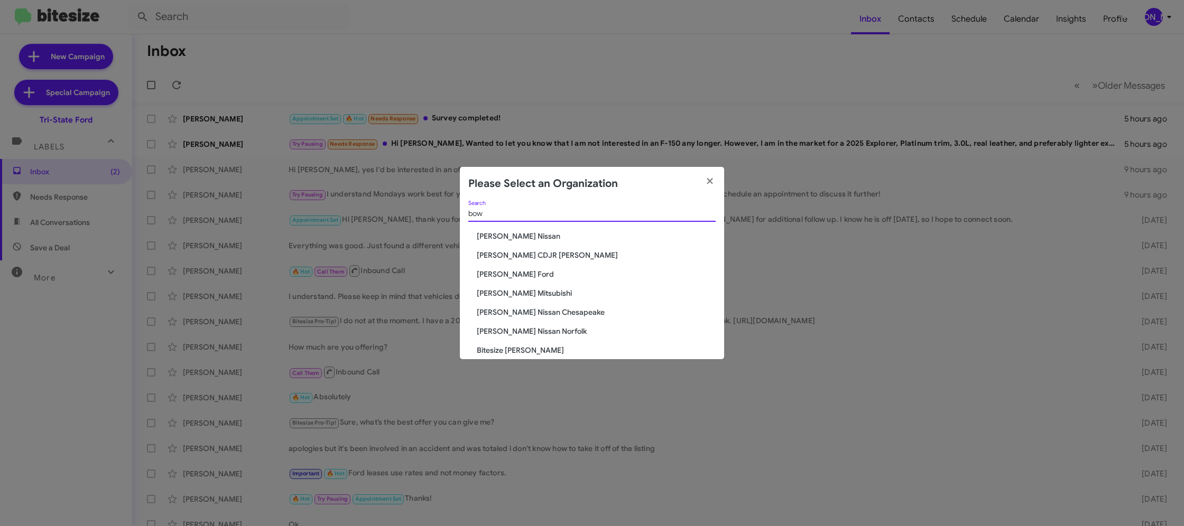
type input "bow"
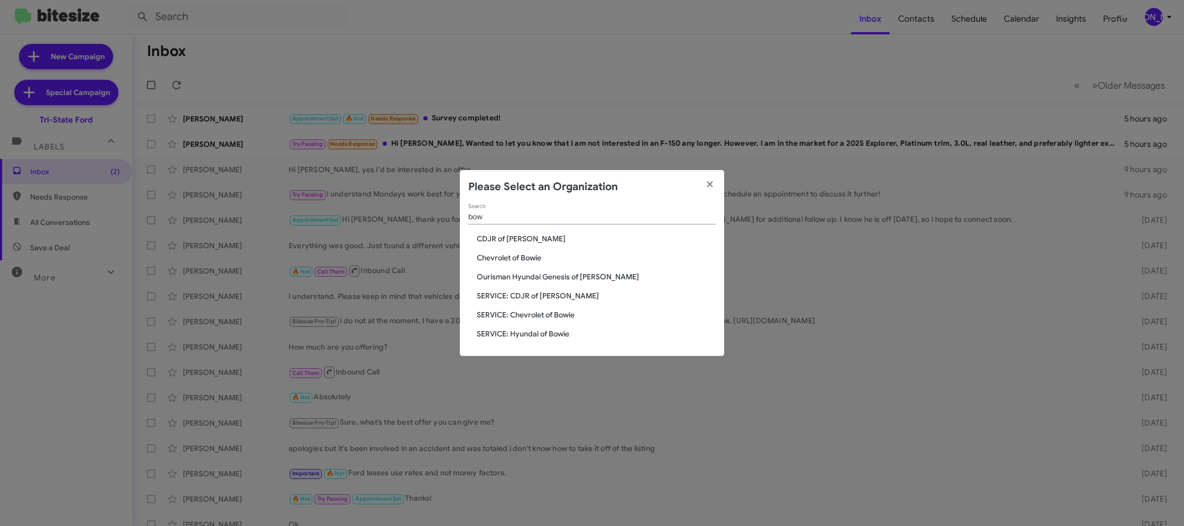
click at [544, 318] on span "SERVICE: Chevrolet of Bowie" at bounding box center [596, 315] width 239 height 11
click at [545, 313] on span "SERVICE: Chevrolet of Bowie" at bounding box center [596, 315] width 239 height 11
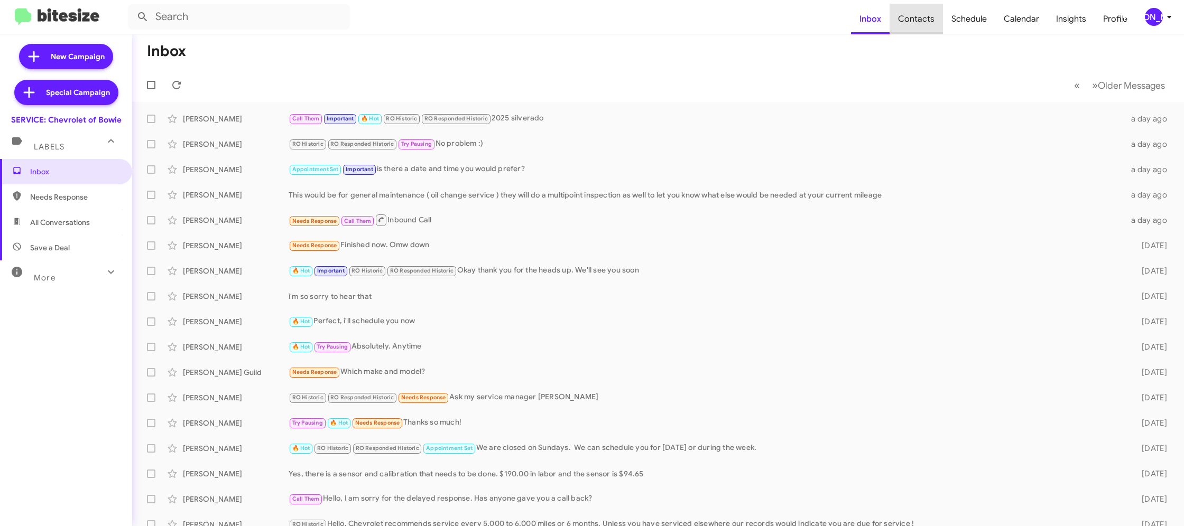
click at [931, 21] on span "Contacts" at bounding box center [915, 19] width 53 height 31
type input "in:groups"
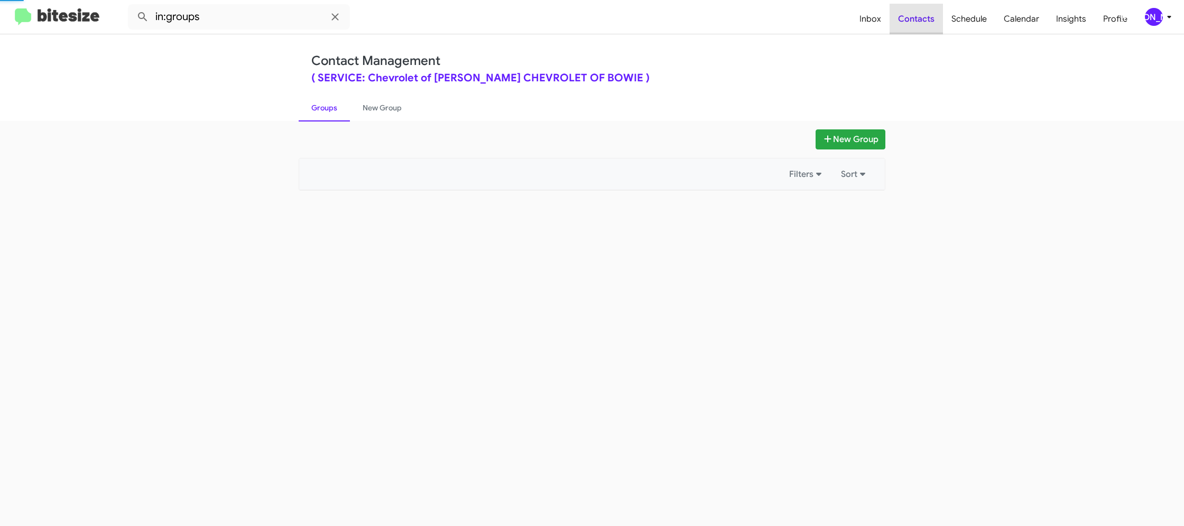
drag, startPoint x: 931, startPoint y: 21, endPoint x: 898, endPoint y: 13, distance: 33.6
click at [925, 20] on span "Contacts" at bounding box center [915, 19] width 53 height 31
click at [1156, 19] on div "[PERSON_NAME]" at bounding box center [1154, 17] width 18 height 18
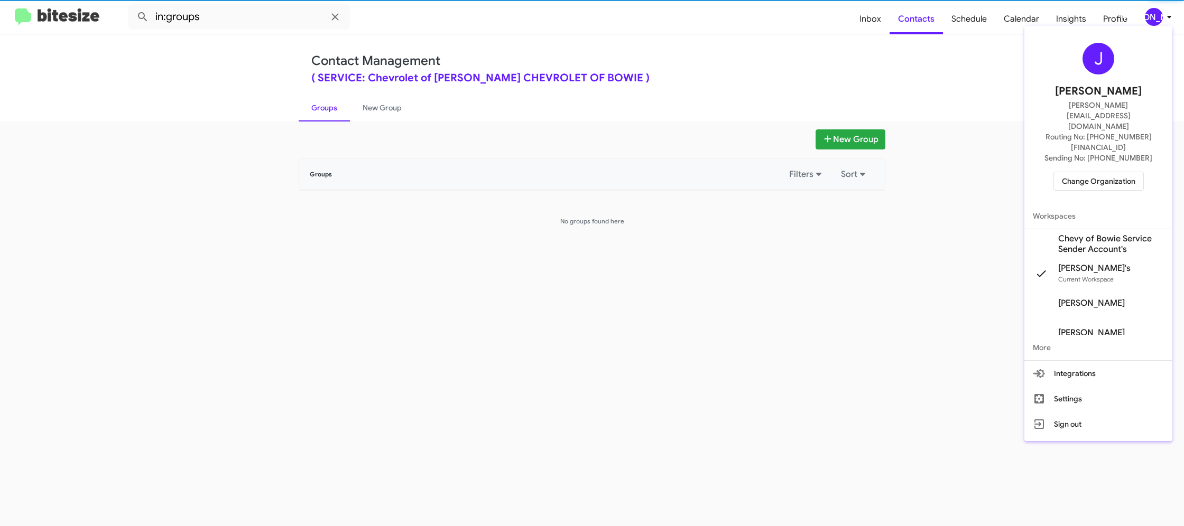
click at [1129, 234] on span "Chevy of Bowie Service Sender Account's" at bounding box center [1111, 244] width 106 height 21
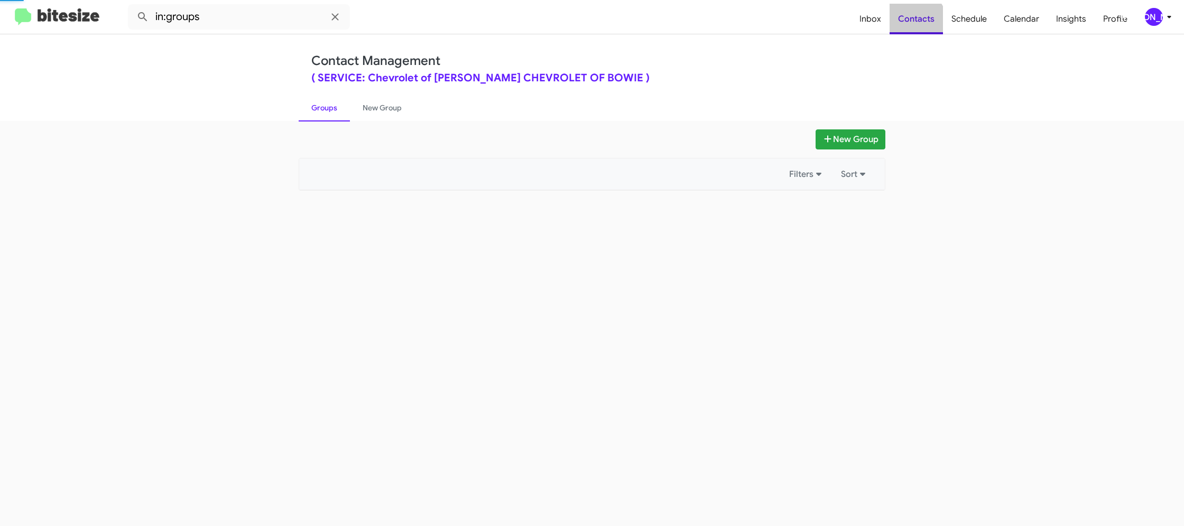
click at [918, 21] on span "Contacts" at bounding box center [915, 19] width 53 height 31
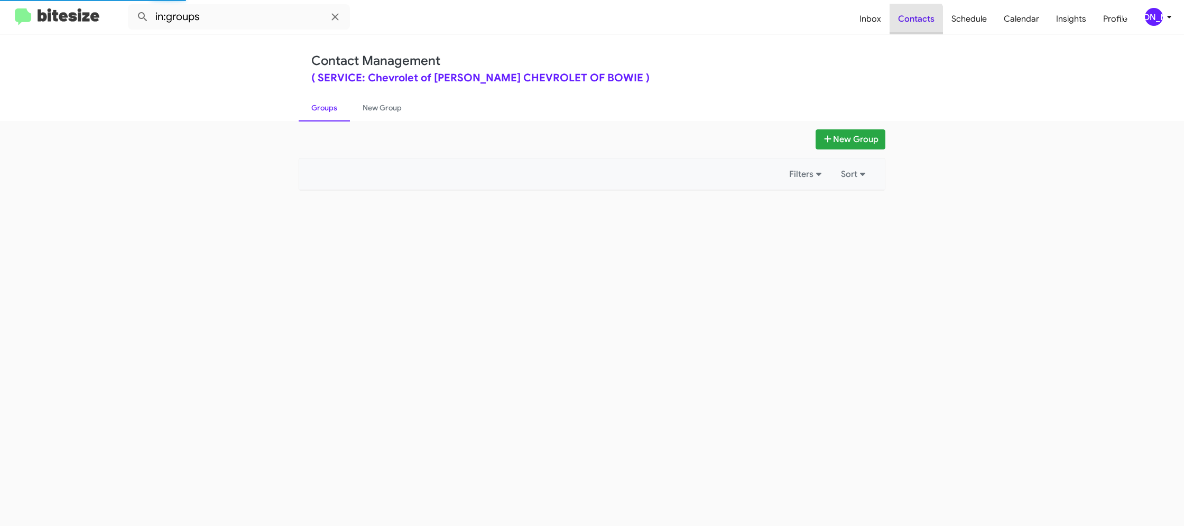
drag, startPoint x: 0, startPoint y: 0, endPoint x: 922, endPoint y: 14, distance: 921.7
click at [918, 21] on span "Contacts" at bounding box center [915, 19] width 53 height 31
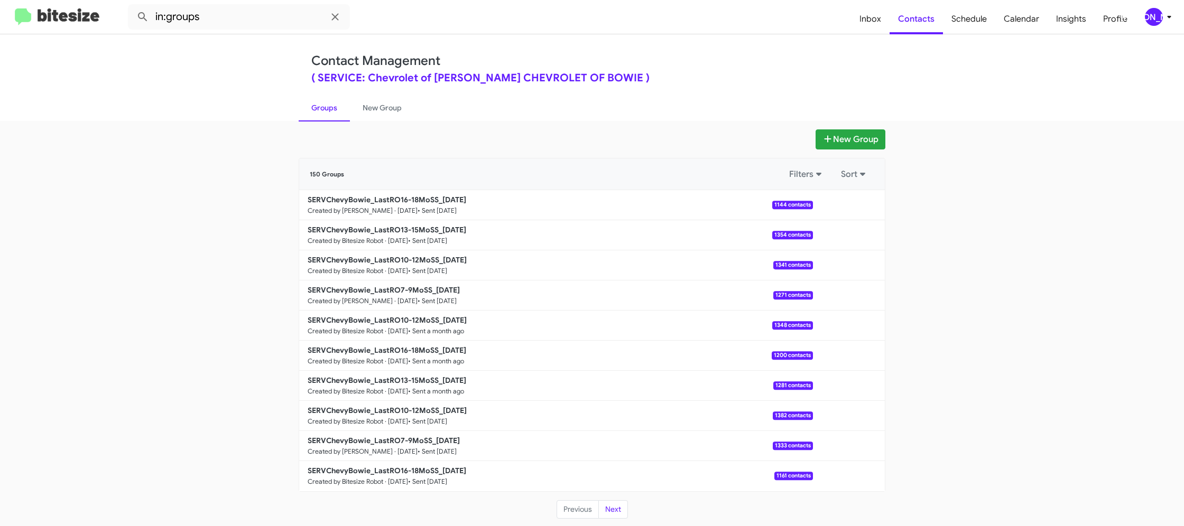
click at [1136, 18] on button "[PERSON_NAME]" at bounding box center [1154, 17] width 36 height 18
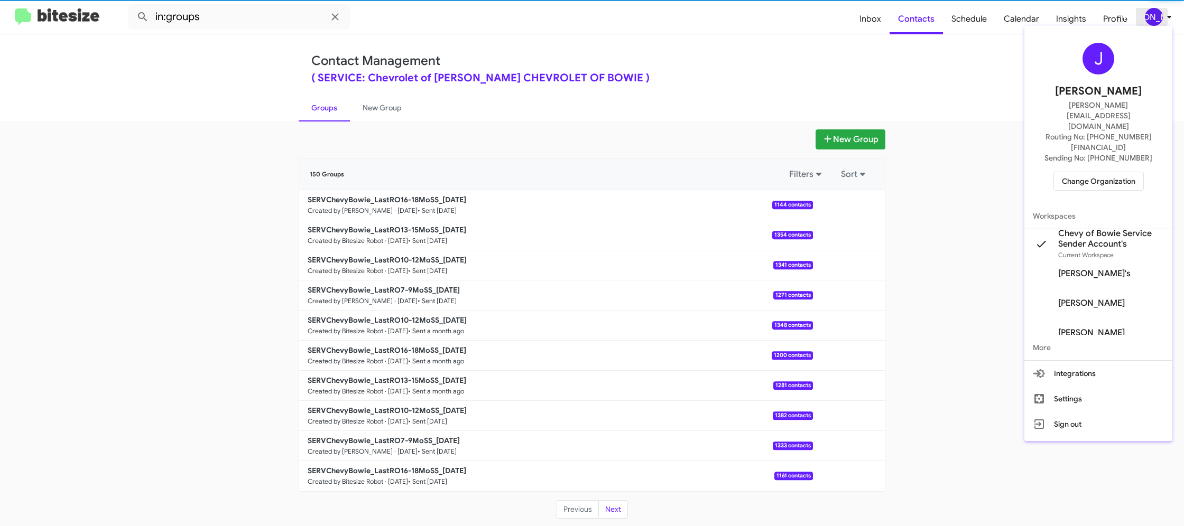
click at [1137, 18] on div at bounding box center [592, 263] width 1184 height 526
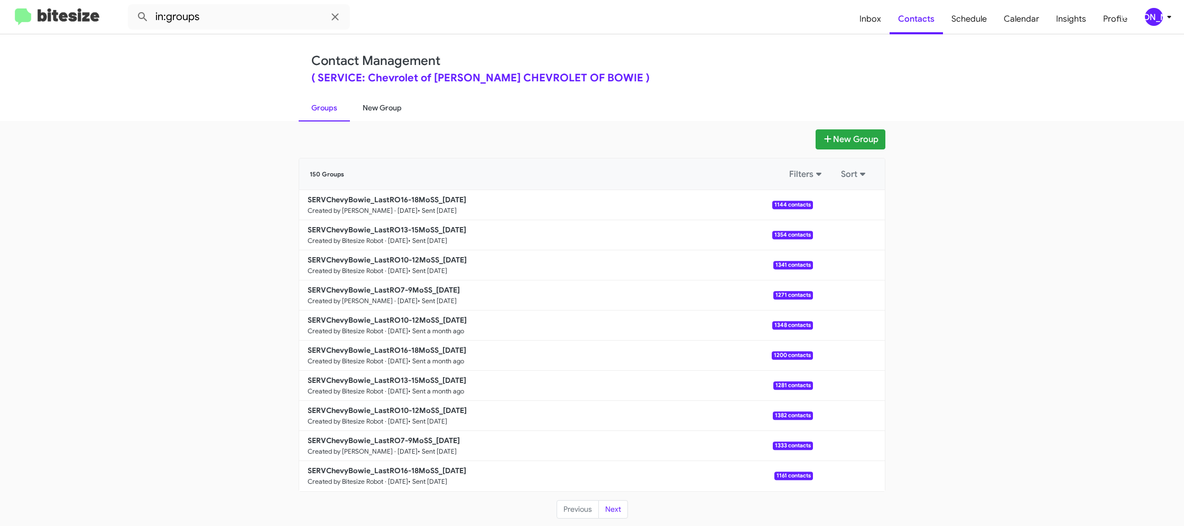
click at [395, 110] on link "New Group" at bounding box center [382, 107] width 64 height 27
drag, startPoint x: 395, startPoint y: 110, endPoint x: 329, endPoint y: 200, distance: 111.4
click at [395, 110] on link "New Group" at bounding box center [382, 107] width 64 height 27
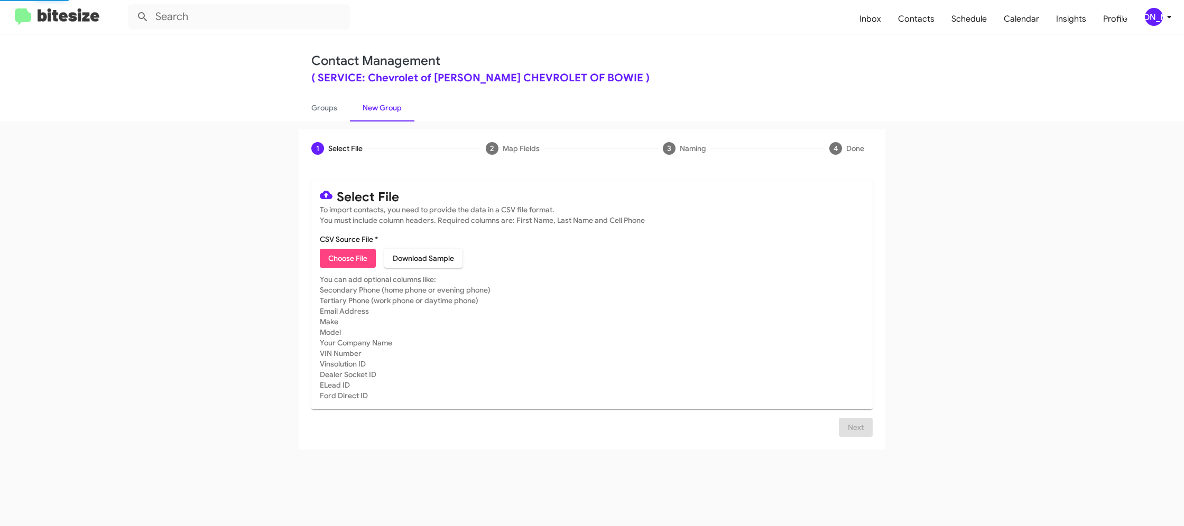
click at [336, 256] on span "Choose File" at bounding box center [347, 258] width 39 height 19
type input "SERVChevyBowie_SoldNotServiced__ALL_[DATE]"
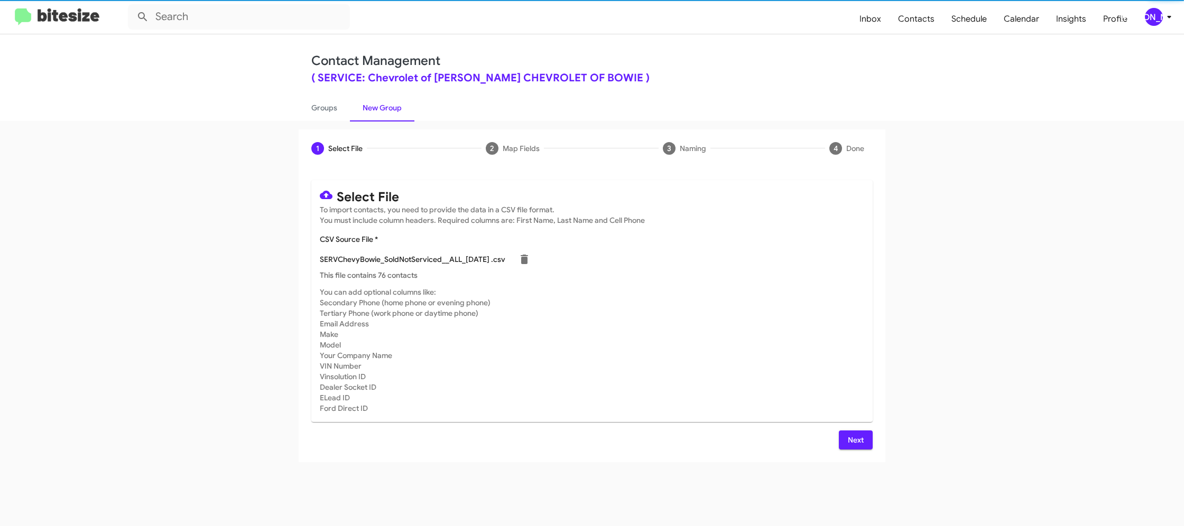
click at [694, 338] on mat-card-subtitle "You can add optional columns like: Secondary Phone (home phone or evening phone…" at bounding box center [592, 350] width 544 height 127
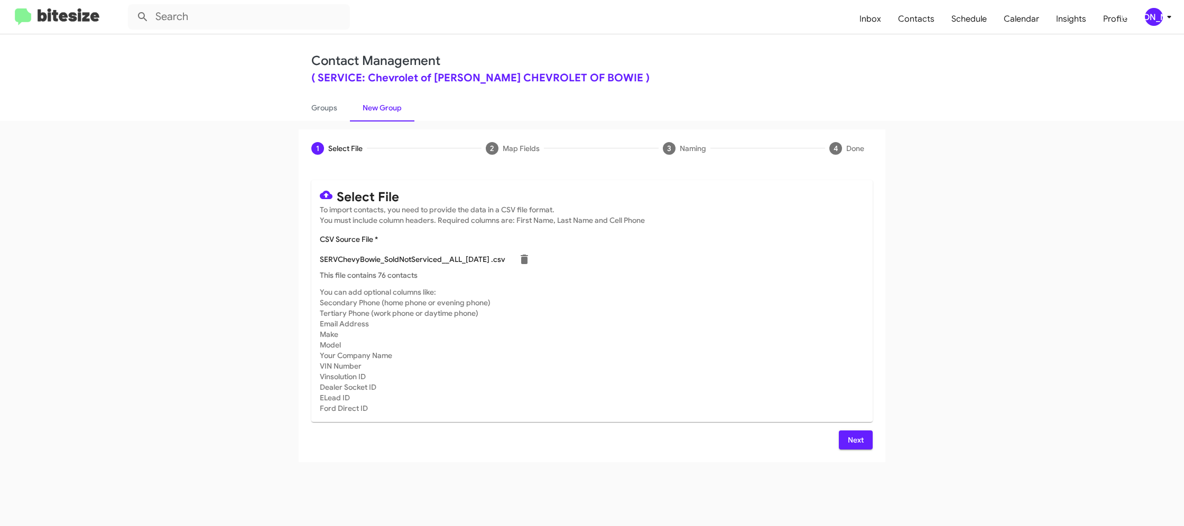
click at [861, 441] on span "Next" at bounding box center [855, 440] width 17 height 19
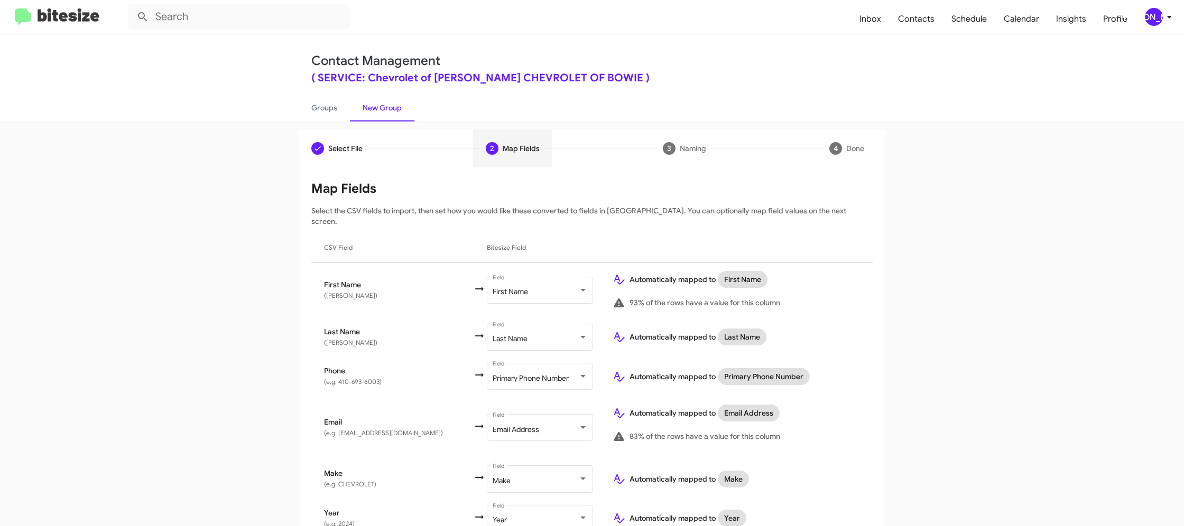
scroll to position [200, 0]
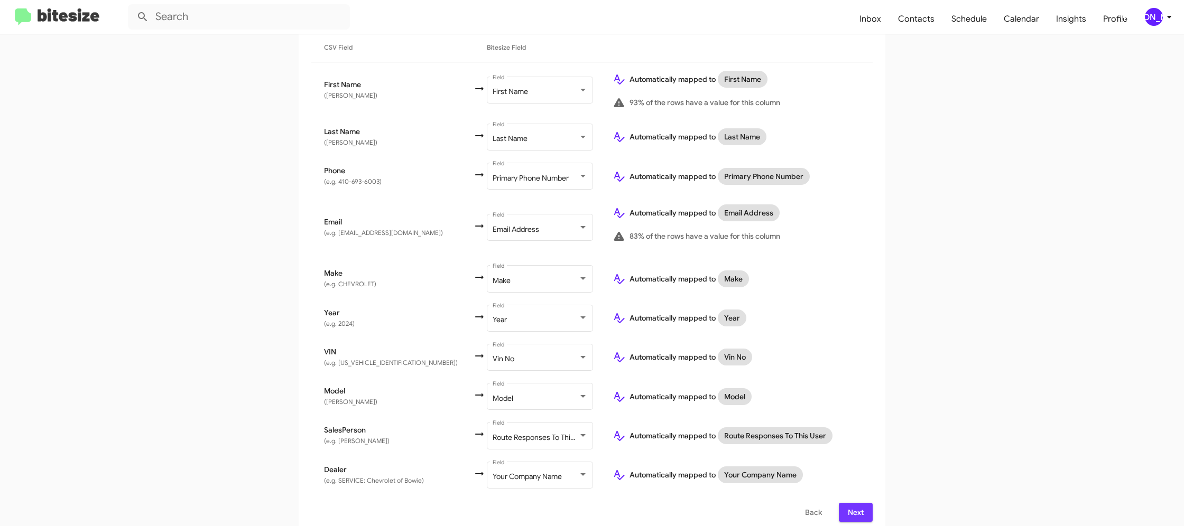
click at [844, 504] on button "Next" at bounding box center [856, 512] width 34 height 19
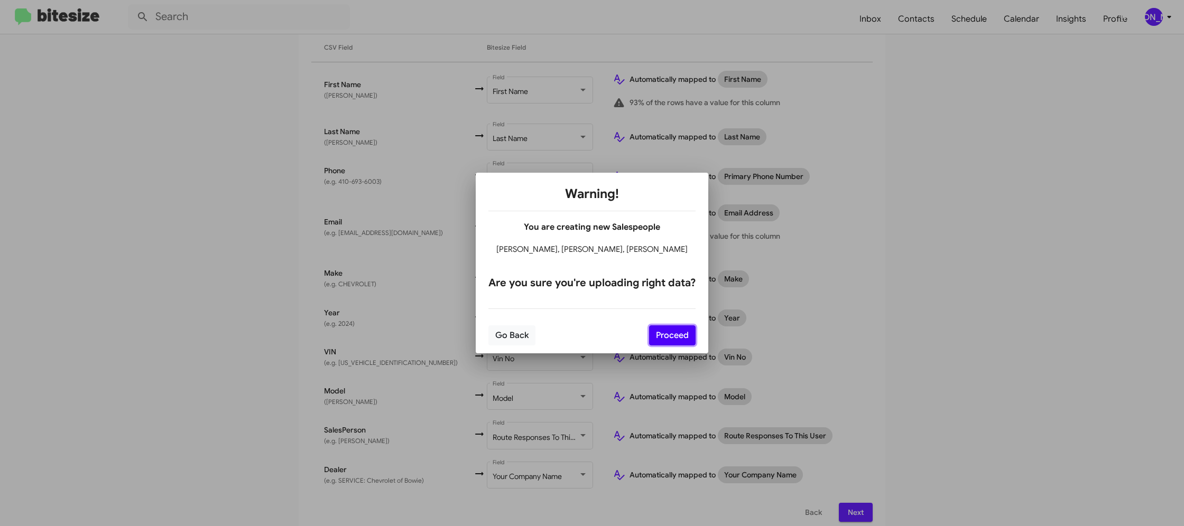
drag, startPoint x: 682, startPoint y: 339, endPoint x: 687, endPoint y: 347, distance: 9.1
click at [682, 339] on button "Proceed" at bounding box center [672, 336] width 47 height 20
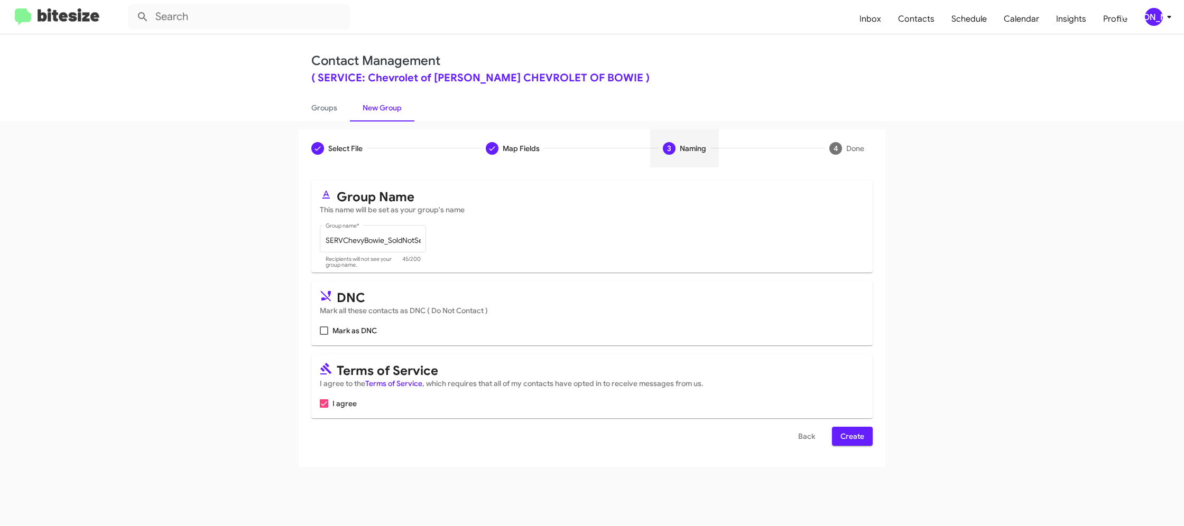
scroll to position [0, 0]
click at [845, 441] on span "Create" at bounding box center [852, 436] width 24 height 19
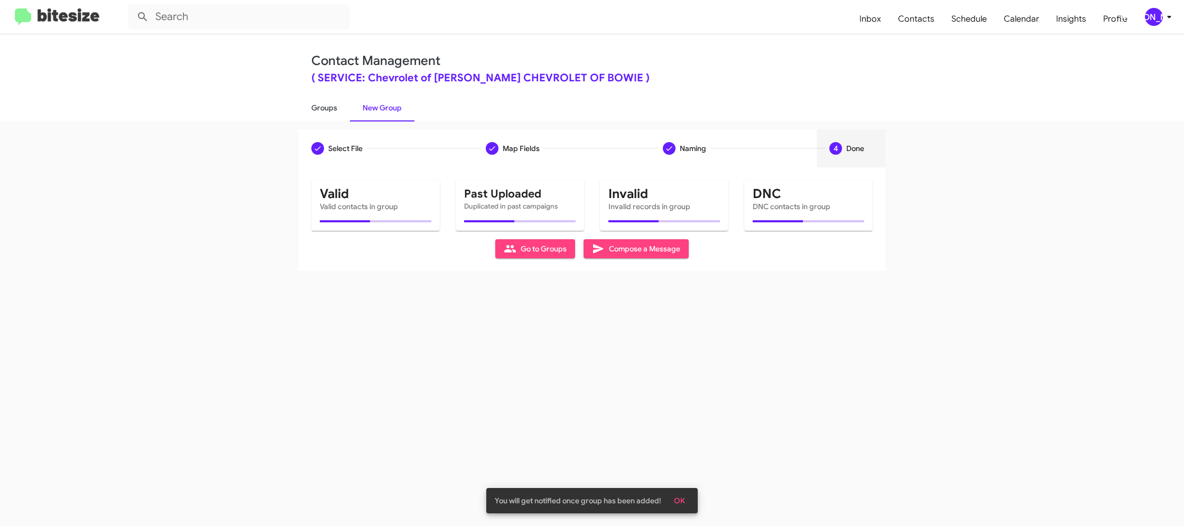
click at [306, 103] on link "Groups" at bounding box center [324, 107] width 51 height 27
type input "in:groups"
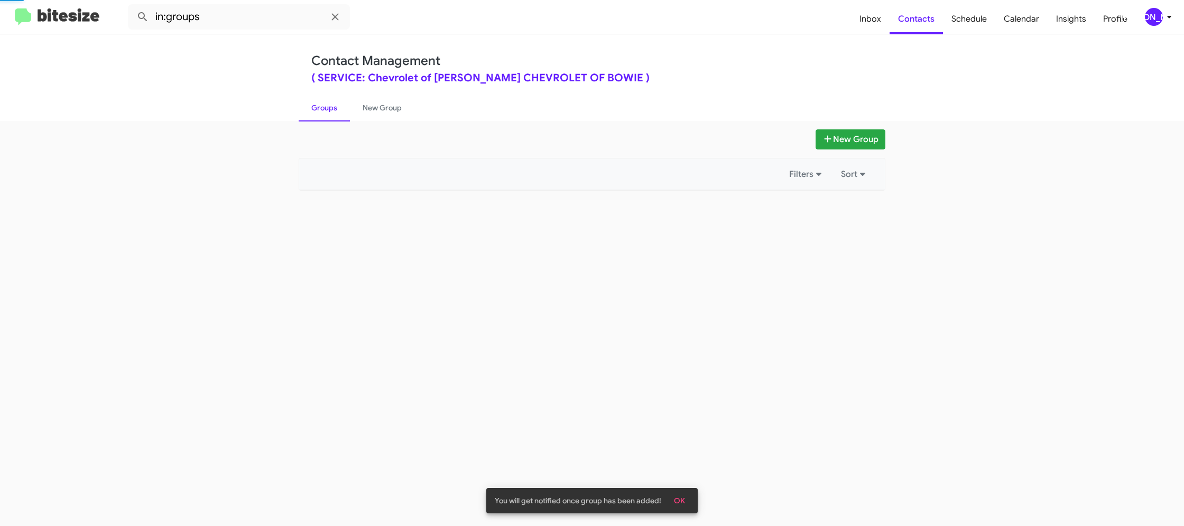
click at [306, 103] on link "Groups" at bounding box center [324, 107] width 51 height 27
click at [379, 106] on link "New Group" at bounding box center [382, 107] width 64 height 27
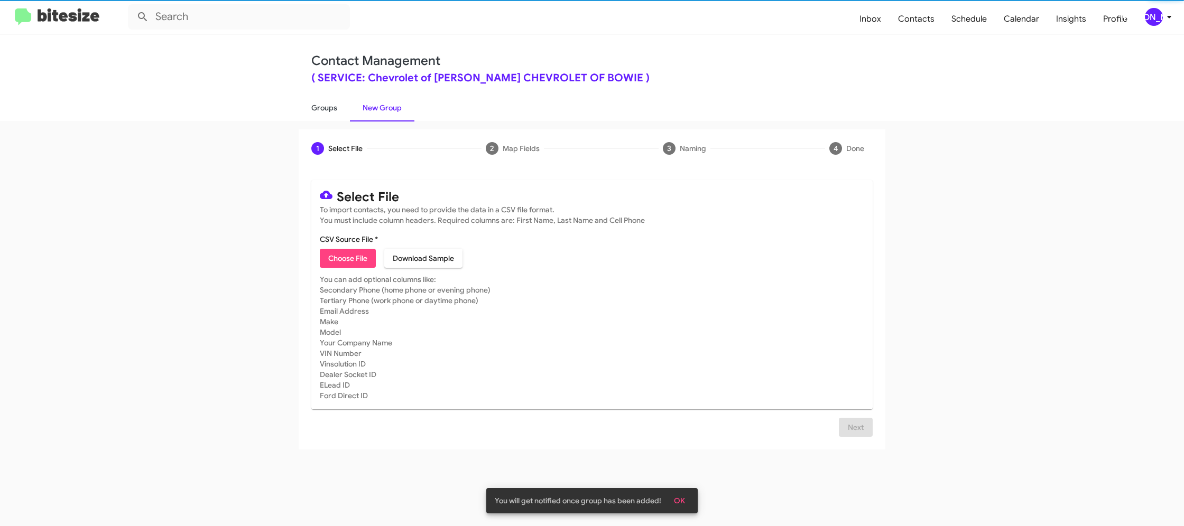
click at [333, 110] on link "Groups" at bounding box center [324, 107] width 51 height 27
type input "in:groups"
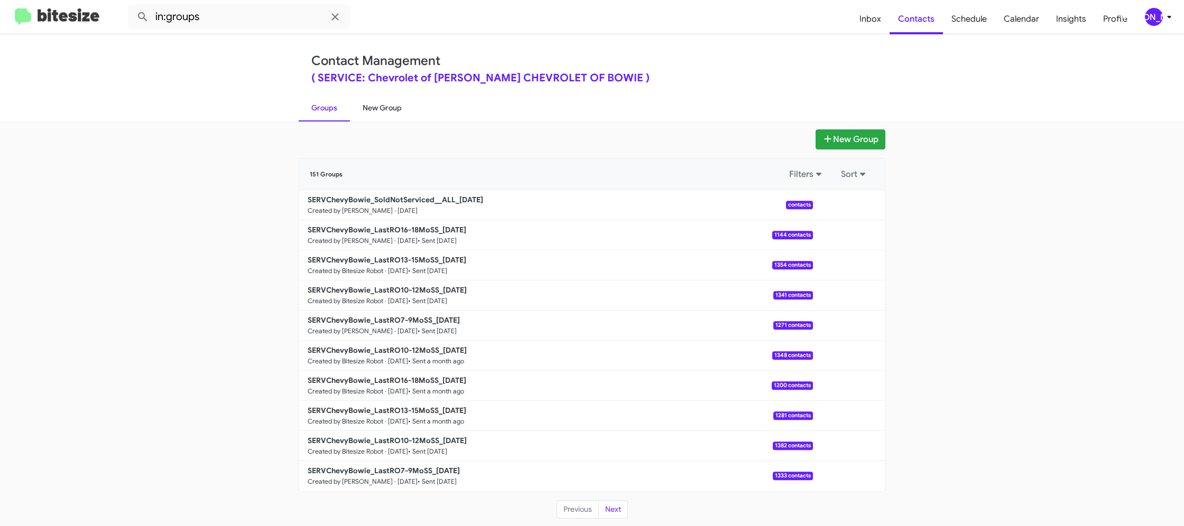
click at [358, 103] on link "New Group" at bounding box center [382, 107] width 64 height 27
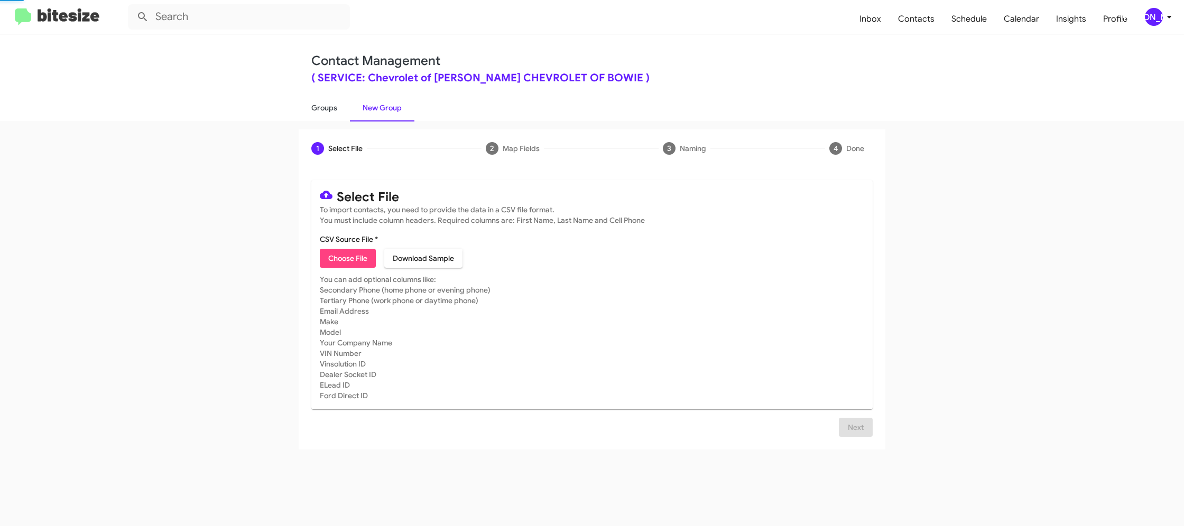
click at [326, 104] on link "Groups" at bounding box center [324, 107] width 51 height 27
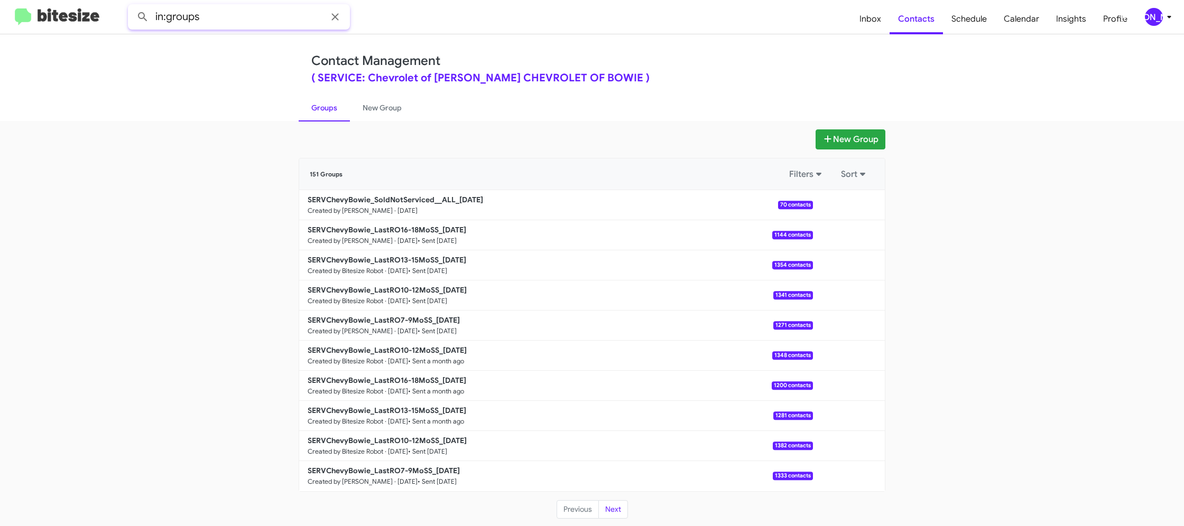
click at [222, 16] on input "in:groups" at bounding box center [239, 16] width 222 height 25
type input "in:groups ALL"
click at [132, 6] on button at bounding box center [142, 16] width 21 height 21
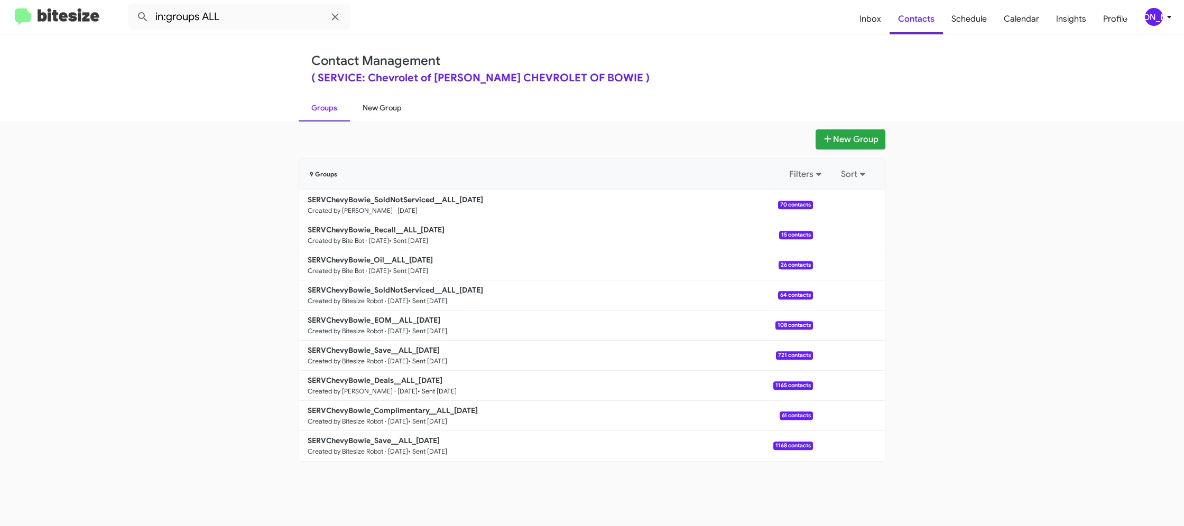
click at [391, 111] on link "New Group" at bounding box center [382, 107] width 64 height 27
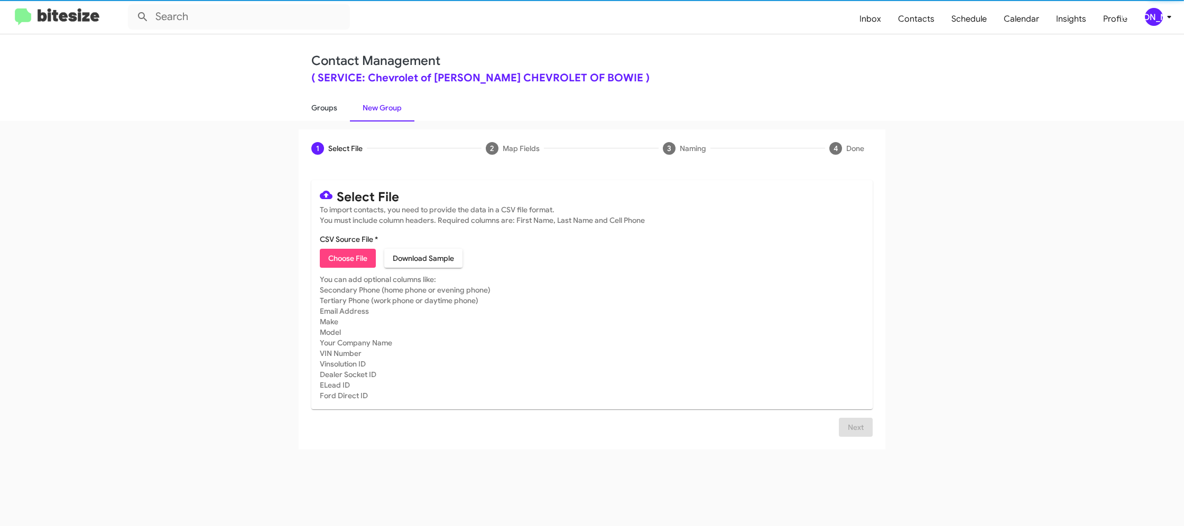
click at [328, 110] on link "Groups" at bounding box center [324, 107] width 51 height 27
type input "in:groups"
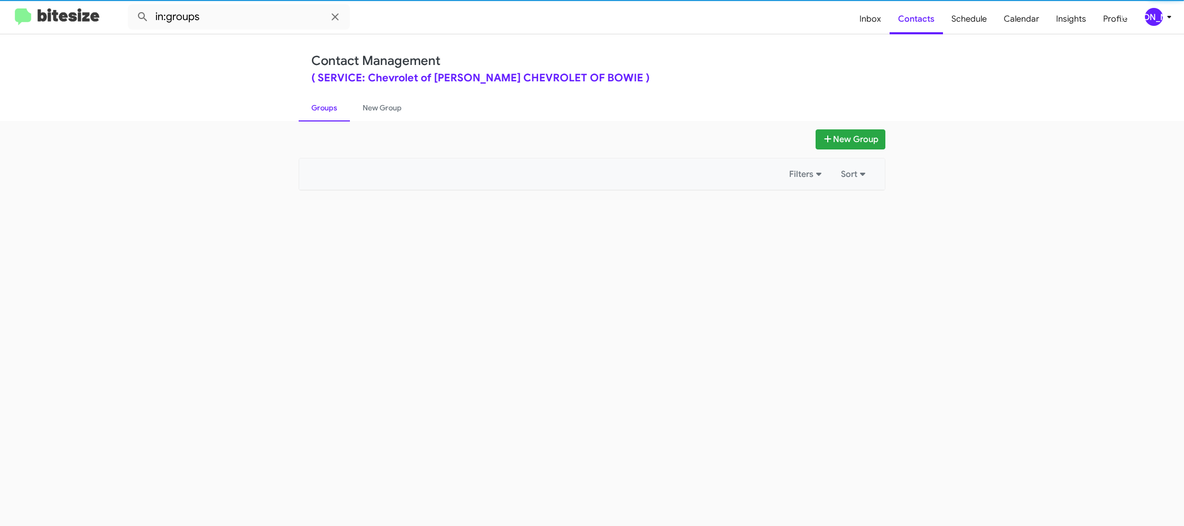
click at [328, 110] on link "Groups" at bounding box center [324, 107] width 51 height 27
drag, startPoint x: 328, startPoint y: 110, endPoint x: 344, endPoint y: 148, distance: 41.2
click at [328, 110] on link "Groups" at bounding box center [324, 107] width 51 height 27
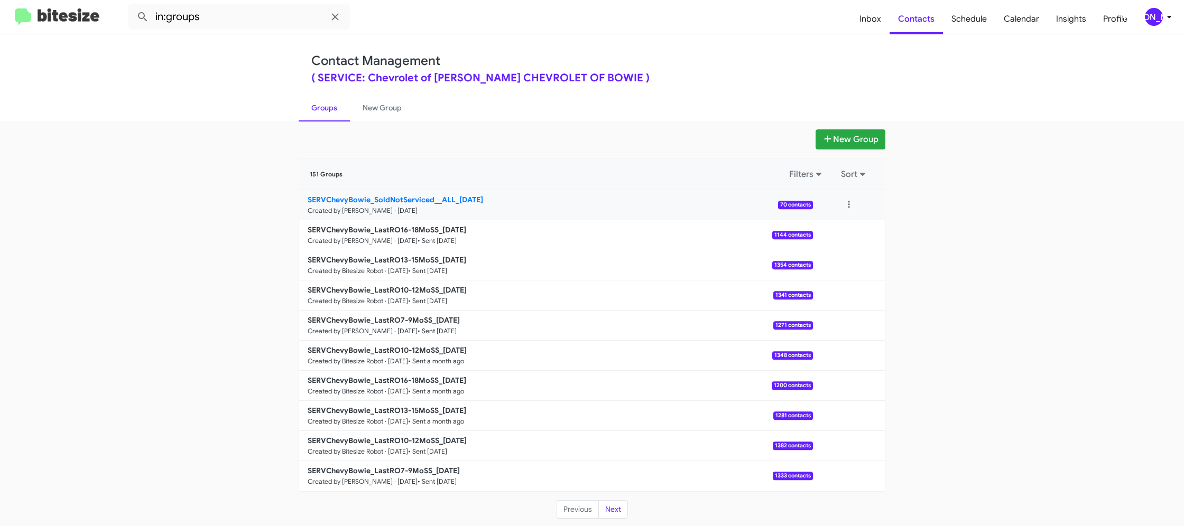
click at [395, 202] on b "SERVChevyBowie_SoldNotServiced__ALL_[DATE]" at bounding box center [395, 200] width 175 height 10
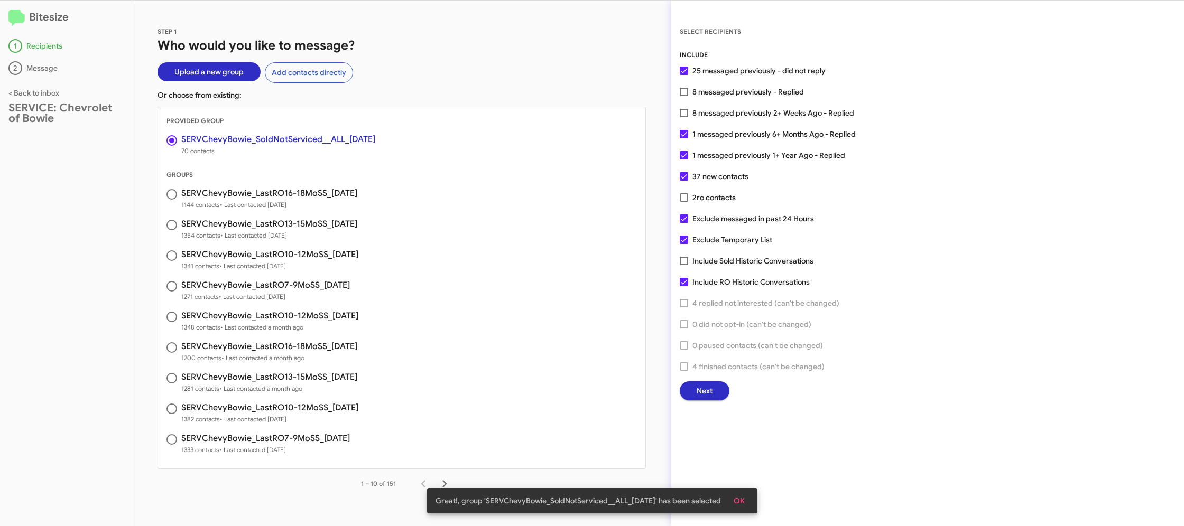
drag, startPoint x: 713, startPoint y: 135, endPoint x: 710, endPoint y: 159, distance: 23.9
click at [713, 135] on span "1 messaged previously 6+ Months Ago - Replied" at bounding box center [773, 134] width 163 height 13
click at [684, 138] on input "1 messaged previously 6+ Months Ago - Replied" at bounding box center [683, 138] width 1 height 1
checkbox input "false"
drag, startPoint x: 714, startPoint y: 157, endPoint x: 711, endPoint y: 152, distance: 6.4
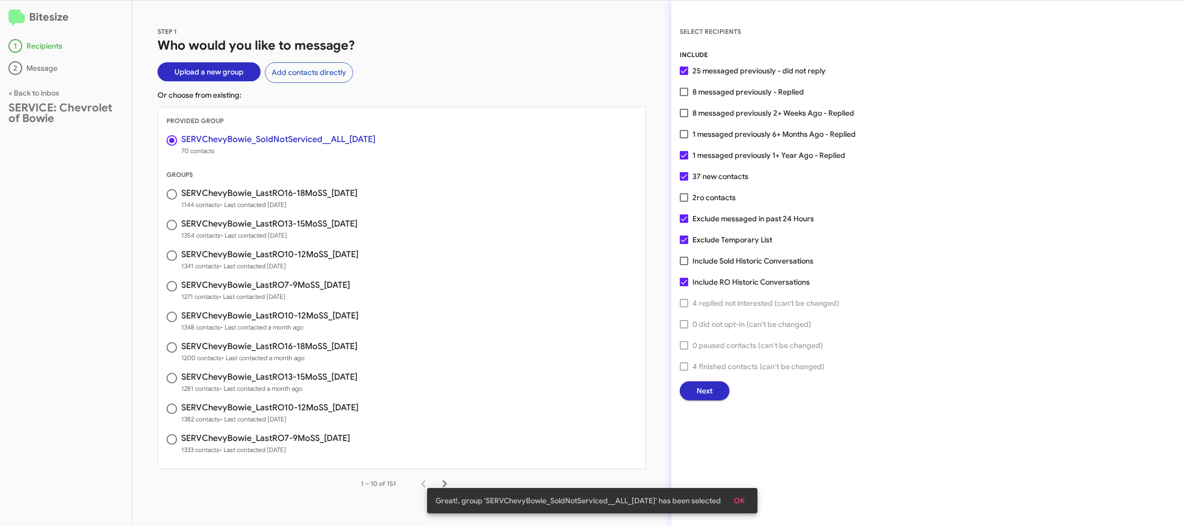
click at [714, 157] on span "1 messaged previously 1+ Year Ago - Replied" at bounding box center [768, 155] width 153 height 13
click at [684, 160] on input "1 messaged previously 1+ Year Ago - Replied" at bounding box center [683, 160] width 1 height 1
checkbox input "false"
click at [698, 395] on span "Next" at bounding box center [704, 391] width 16 height 19
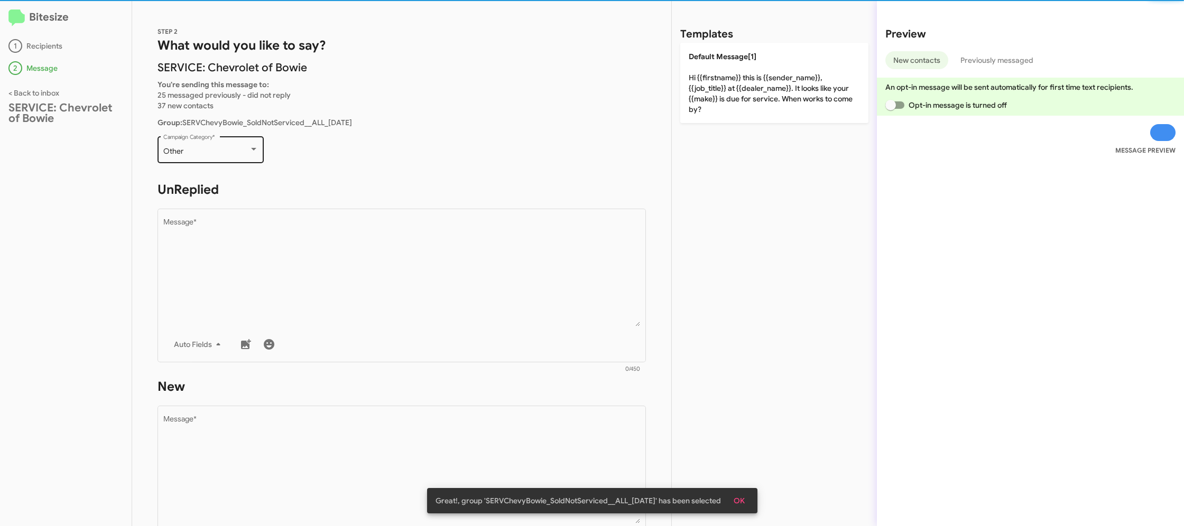
click at [229, 151] on div "Other" at bounding box center [206, 151] width 86 height 8
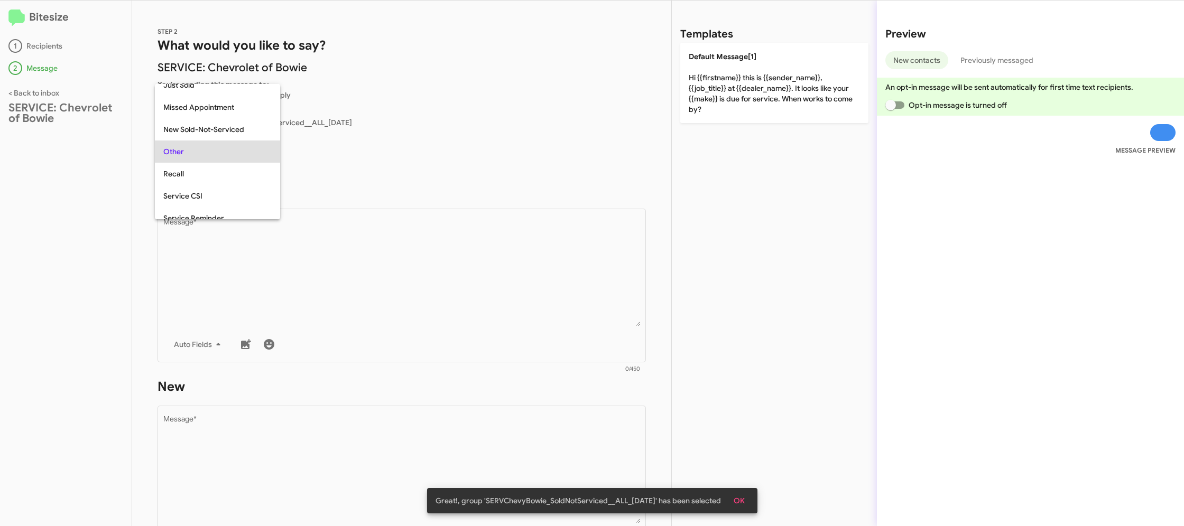
scroll to position [264, 0]
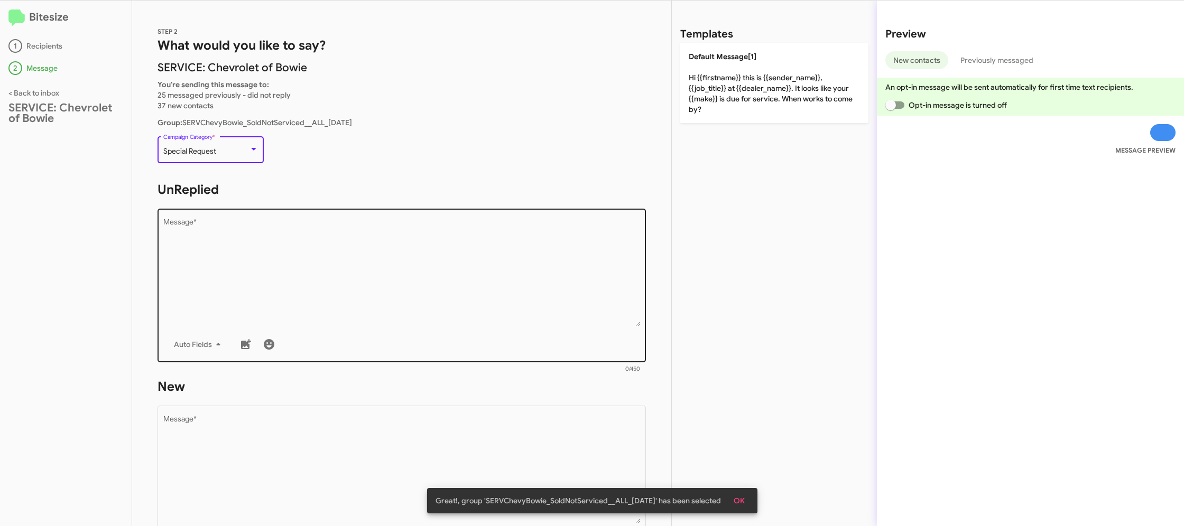
click at [325, 249] on textarea "Message *" at bounding box center [401, 273] width 477 height 108
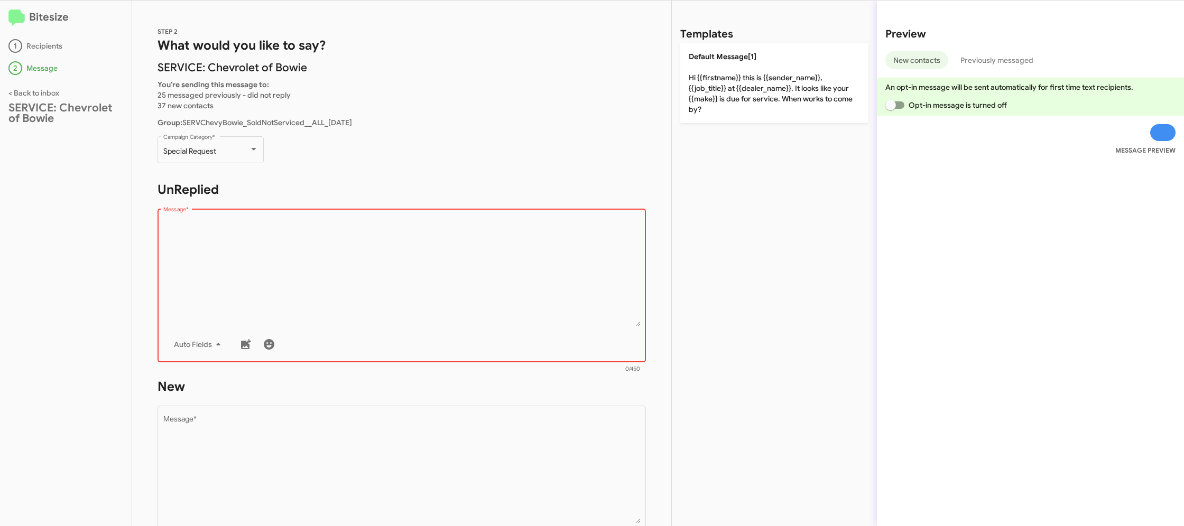
paste textarea ""Hi {{firstname}}, this is {{sender_name}}, {{job_title}} at {{dealer_name}}. C…"
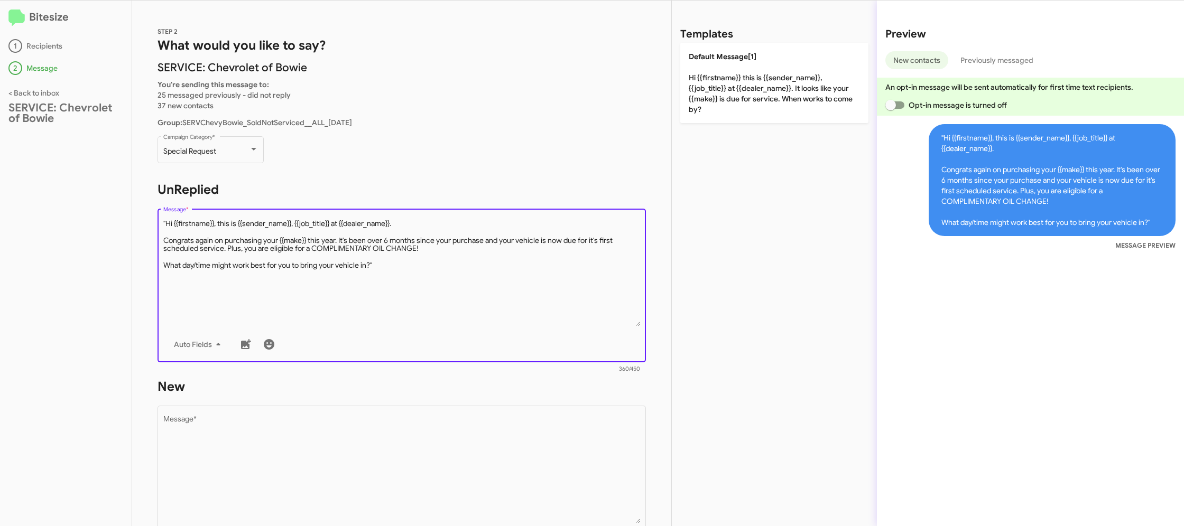
type textarea ""Hi {{firstname}}, this is {{sender_name}}, {{job_title}} at {{dealer_name}}. C…"
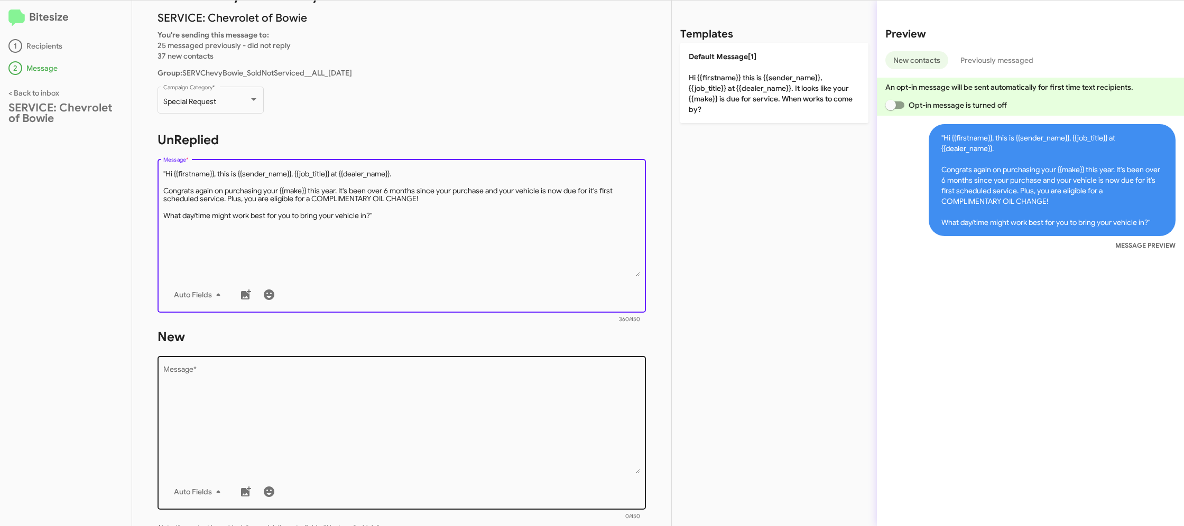
scroll to position [100, 0]
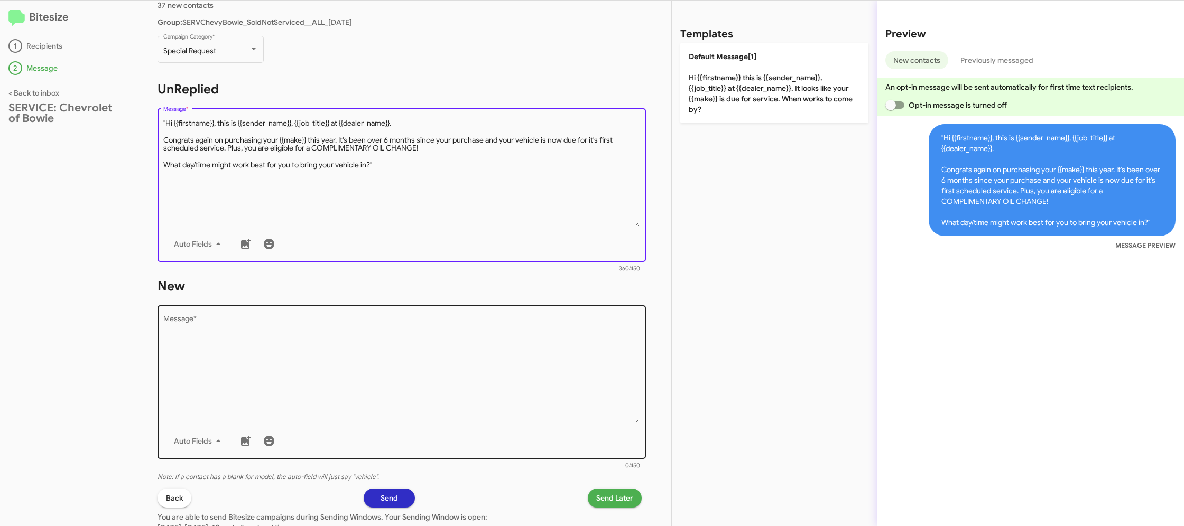
click at [391, 363] on textarea "Message *" at bounding box center [401, 369] width 477 height 108
paste textarea ""Hi {{firstname}}, this is {{sender_name}}, {{job_title}} at {{dealer_name}}. C…"
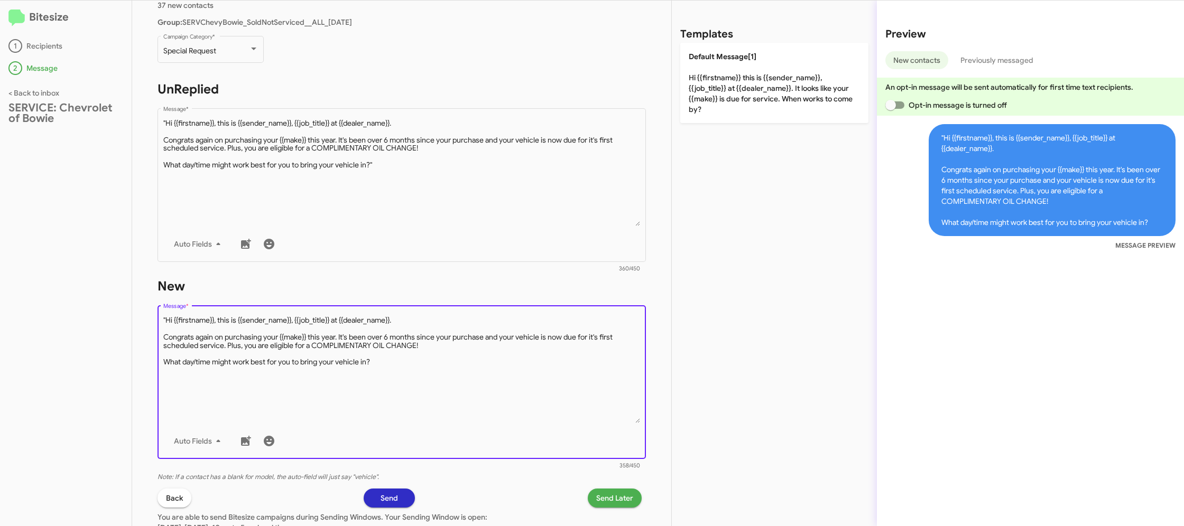
click at [165, 321] on textarea "Message *" at bounding box center [401, 369] width 477 height 108
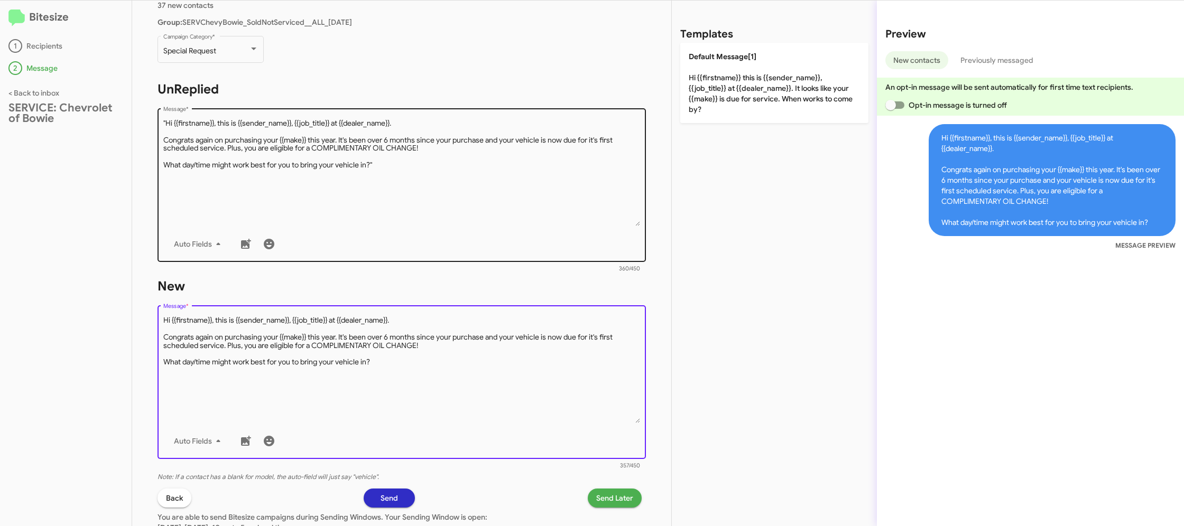
type textarea "Hi {{firstname}}, this is {{sender_name}}, {{job_title}} at {{dealer_name}}. Co…"
click at [226, 184] on textarea "Message *" at bounding box center [401, 172] width 477 height 108
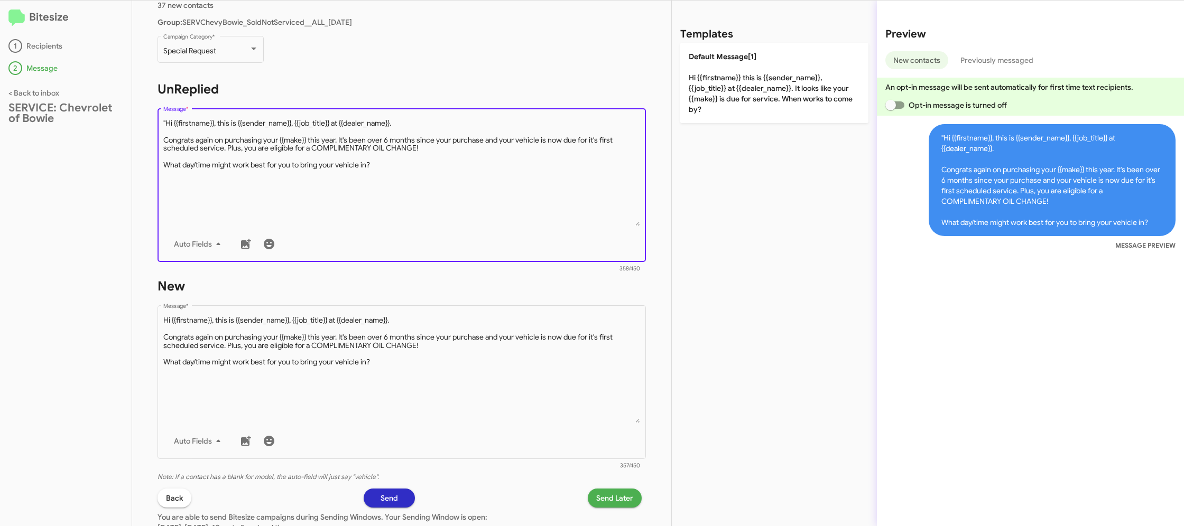
click at [163, 120] on textarea "Message *" at bounding box center [401, 172] width 477 height 108
type textarea "Hi {{firstname}}, this is {{sender_name}}, {{job_title}} at {{dealer_name}}. Co…"
click at [618, 492] on span "Send Later" at bounding box center [614, 498] width 37 height 19
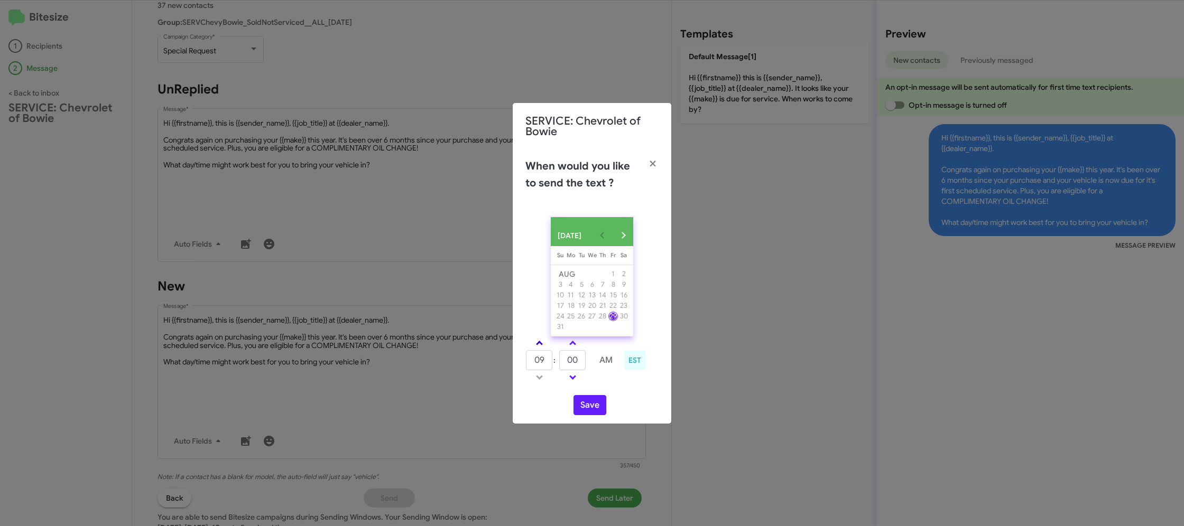
click at [541, 349] on link at bounding box center [539, 343] width 18 height 12
type input "11"
click at [573, 347] on span at bounding box center [572, 344] width 7 height 7
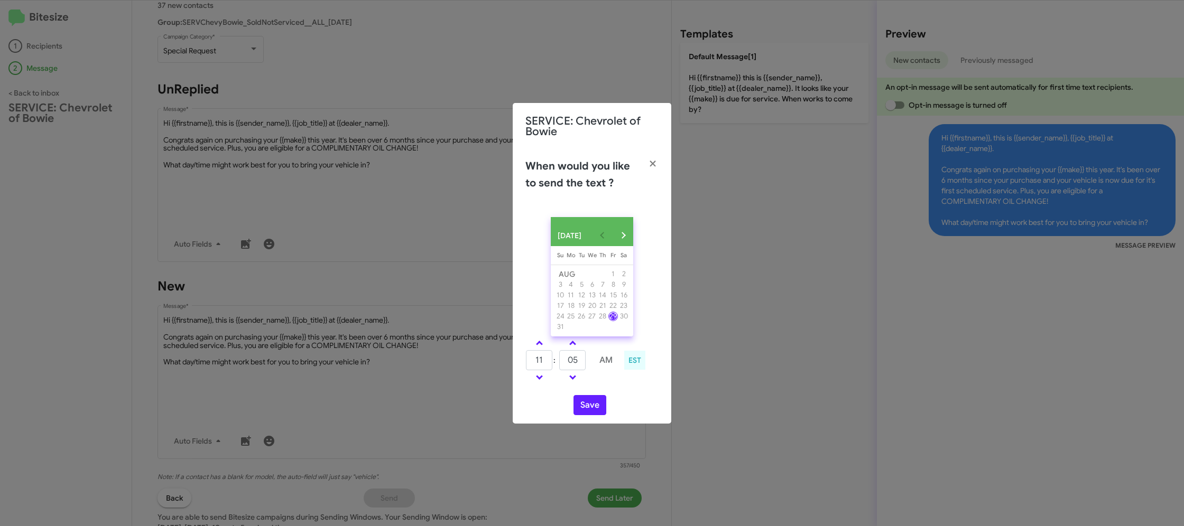
type input "10"
click at [589, 407] on button "Save" at bounding box center [589, 405] width 33 height 20
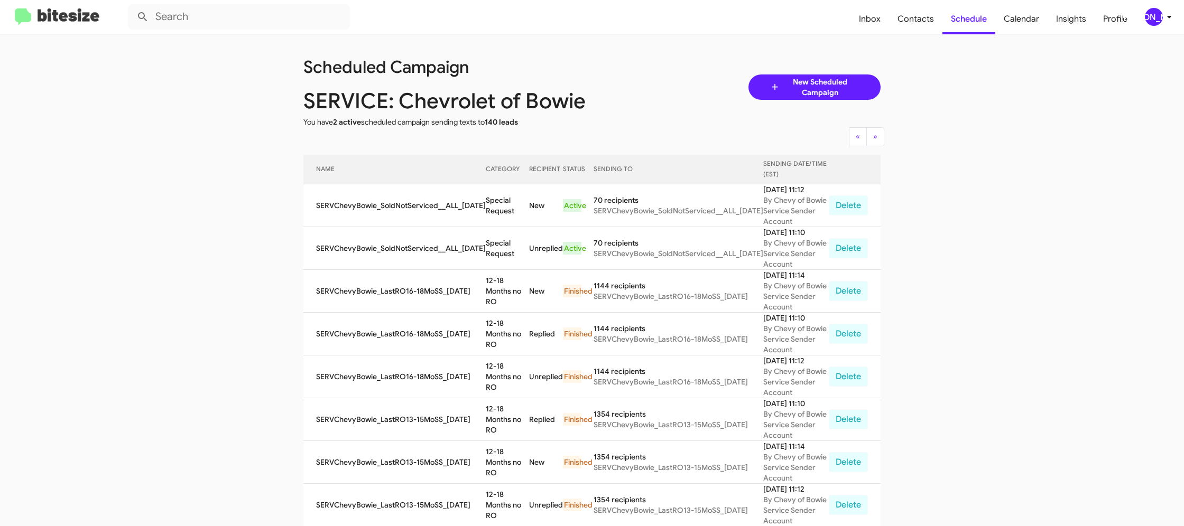
click at [1164, 15] on span "[PERSON_NAME]" at bounding box center [1160, 17] width 32 height 18
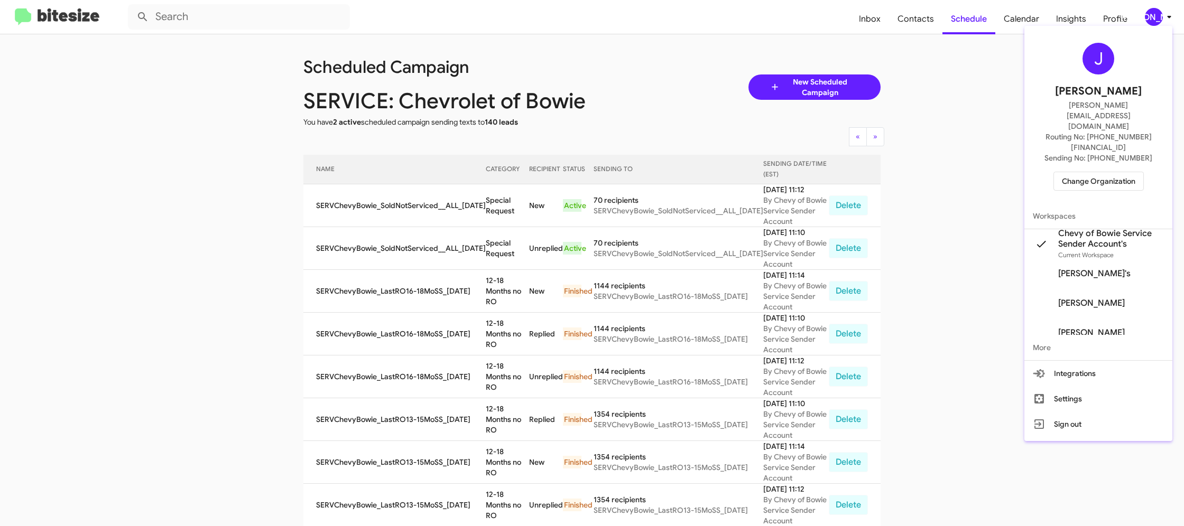
click at [1093, 172] on span "Change Organization" at bounding box center [1098, 181] width 73 height 18
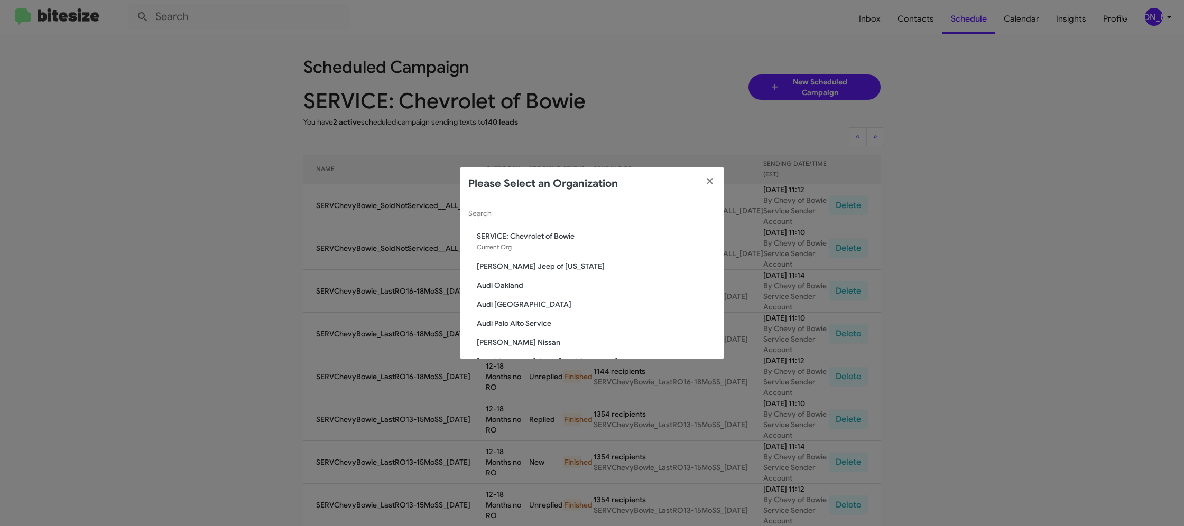
click at [478, 224] on div "Search" at bounding box center [591, 216] width 247 height 30
click at [481, 215] on input "Search" at bounding box center [591, 214] width 247 height 8
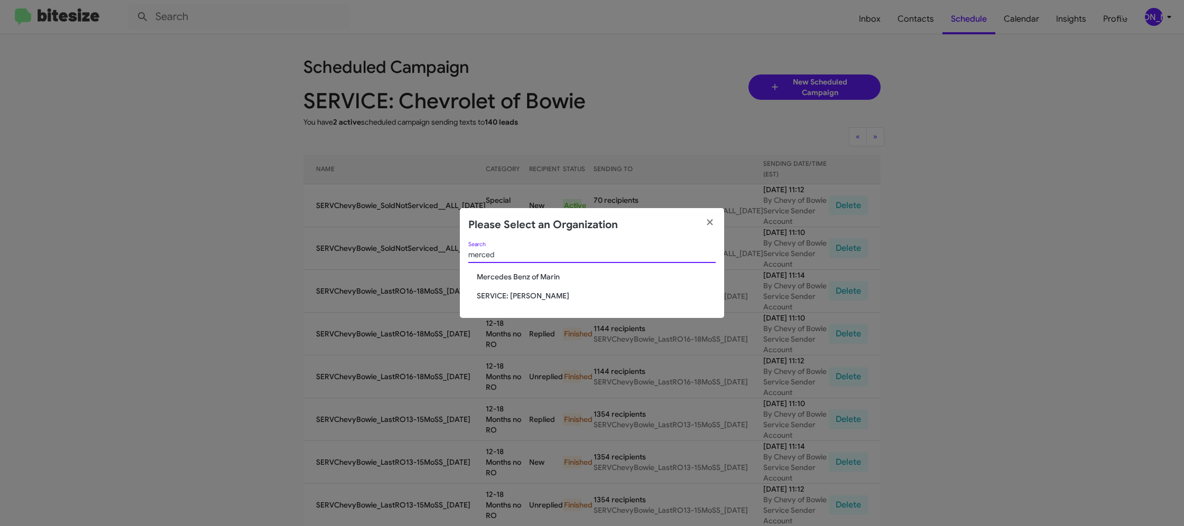
type input "merced"
click at [520, 299] on span "SERVICE: [PERSON_NAME]" at bounding box center [596, 296] width 239 height 11
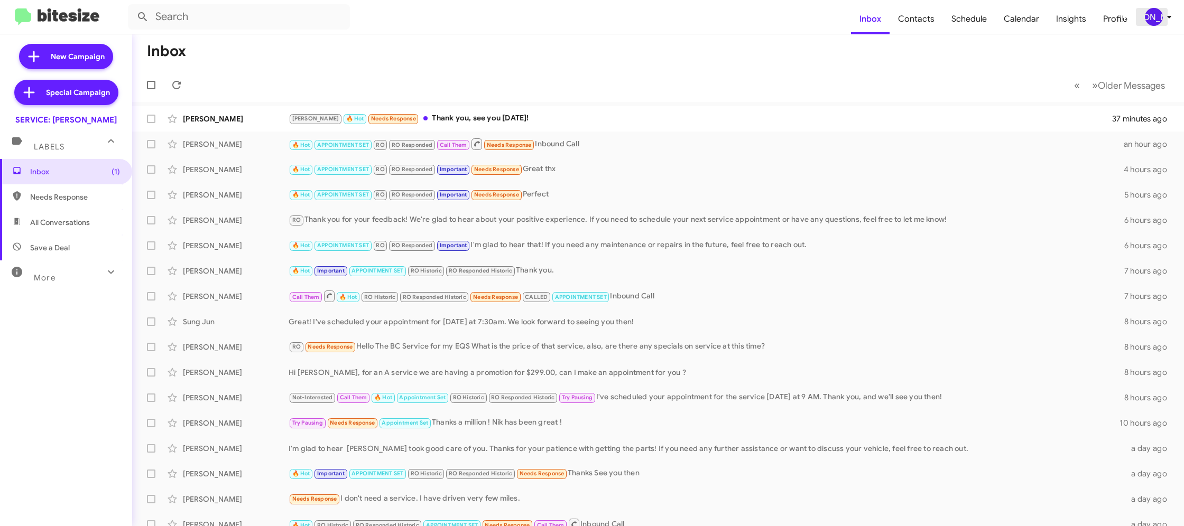
click at [1148, 21] on div "[PERSON_NAME]" at bounding box center [1154, 17] width 18 height 18
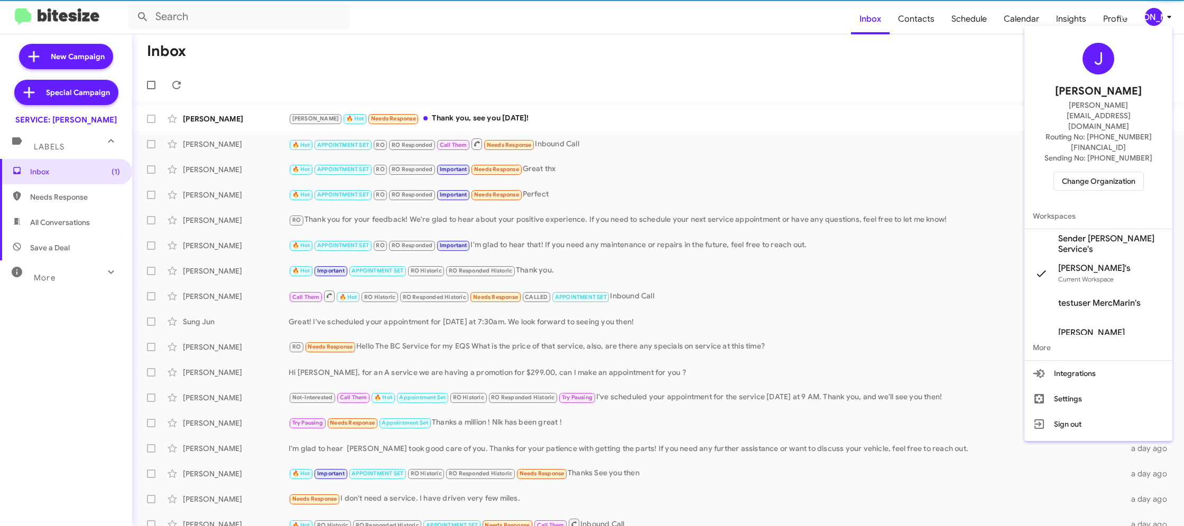
click at [1103, 234] on span "Sender [PERSON_NAME] Service's" at bounding box center [1111, 244] width 106 height 21
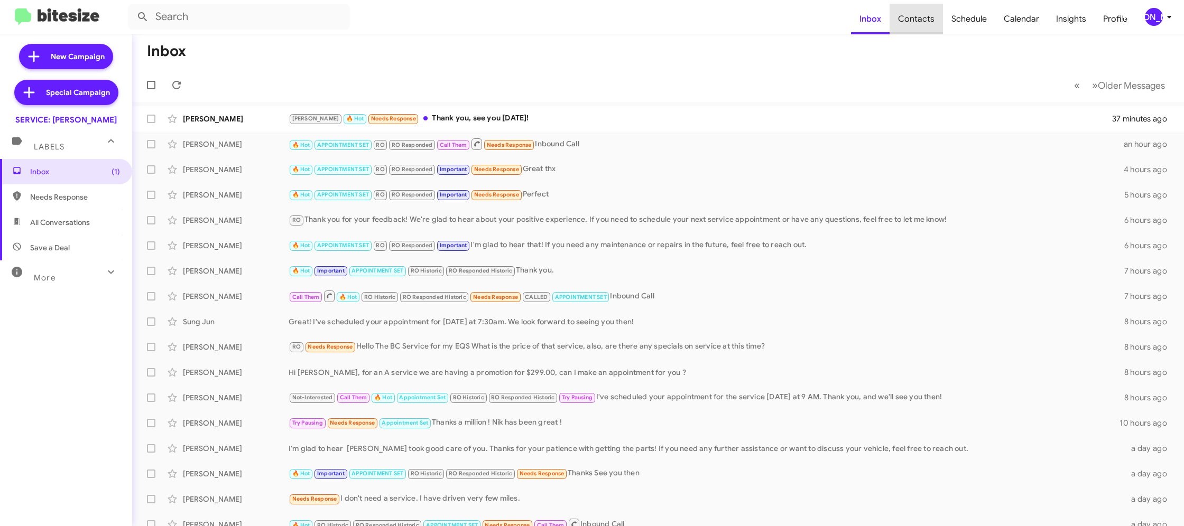
click at [936, 24] on span "Contacts" at bounding box center [915, 19] width 53 height 31
type input "in:groups"
click at [936, 24] on span "Contacts" at bounding box center [915, 19] width 53 height 31
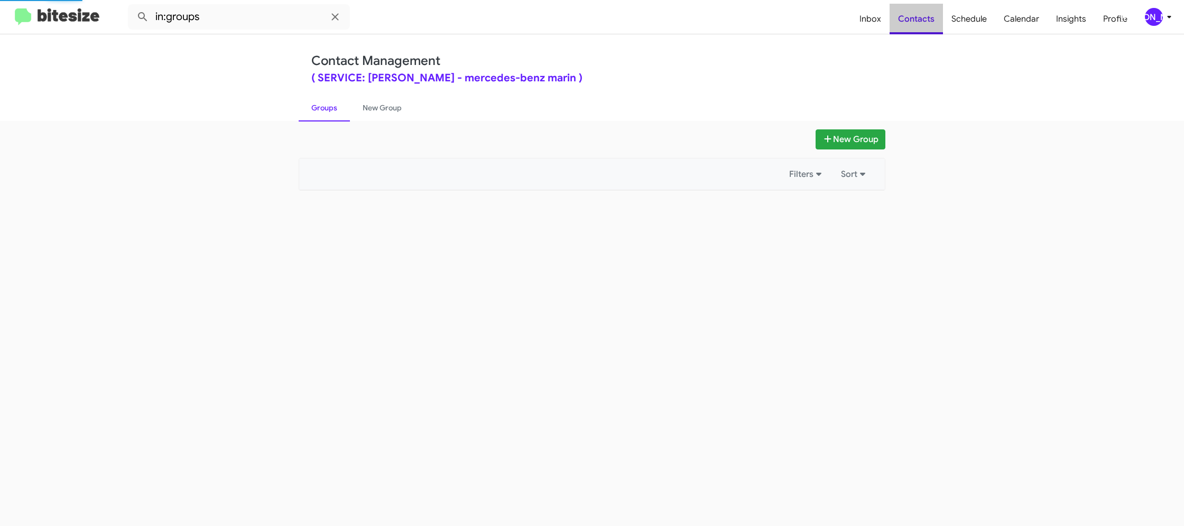
click at [936, 24] on span "Contacts" at bounding box center [915, 19] width 53 height 31
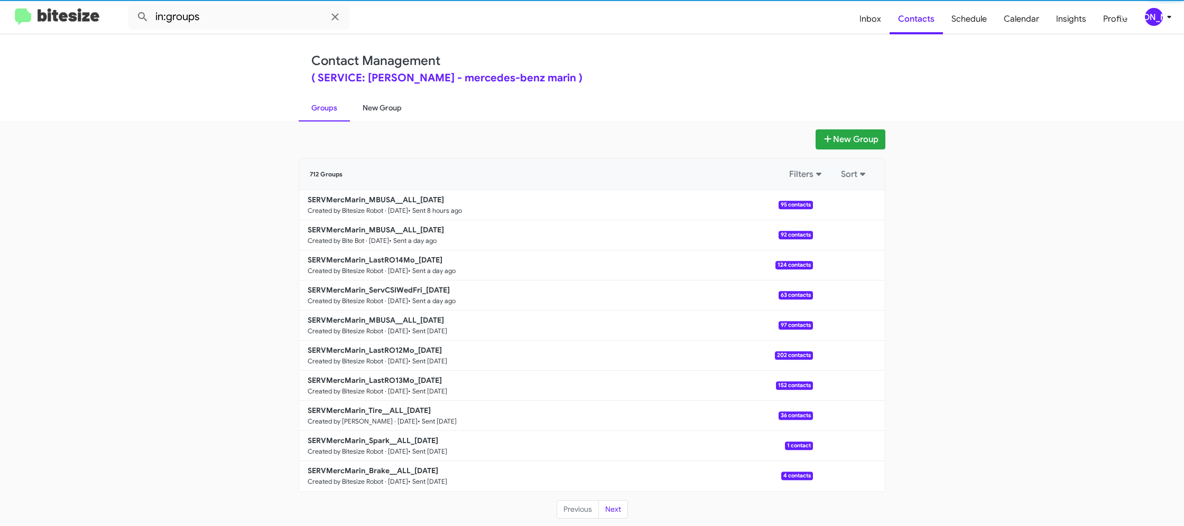
click at [403, 106] on link "New Group" at bounding box center [382, 107] width 64 height 27
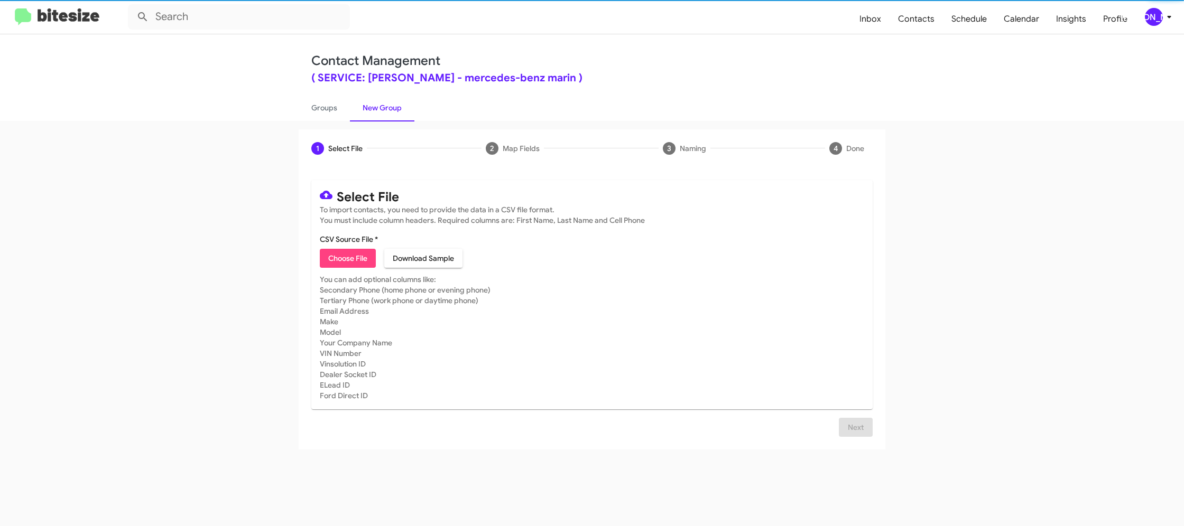
click at [403, 106] on link "New Group" at bounding box center [382, 107] width 64 height 27
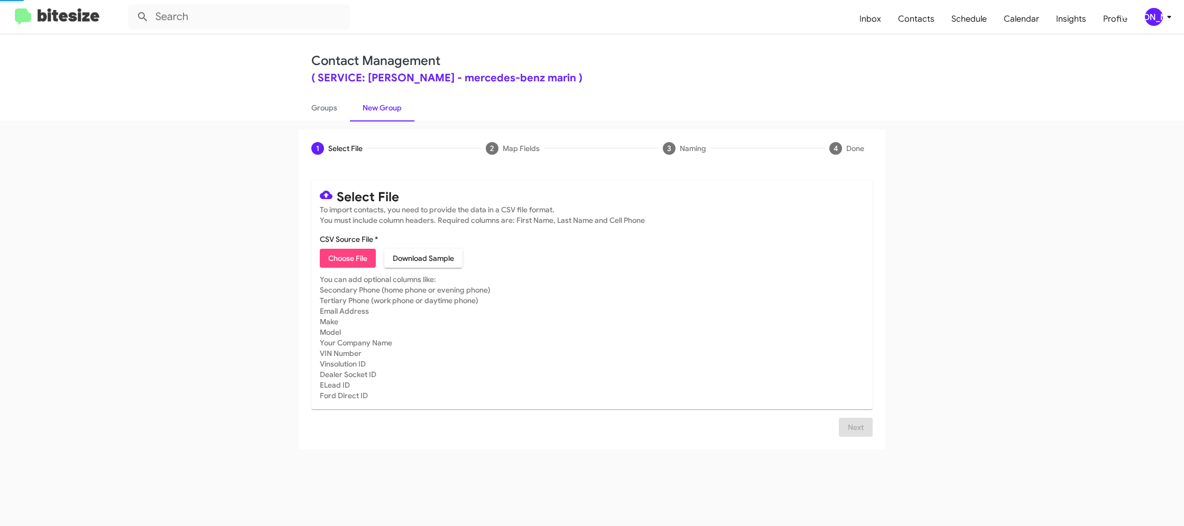
drag, startPoint x: 403, startPoint y: 106, endPoint x: 340, endPoint y: 254, distance: 160.1
click at [403, 106] on link "New Group" at bounding box center [382, 107] width 64 height 27
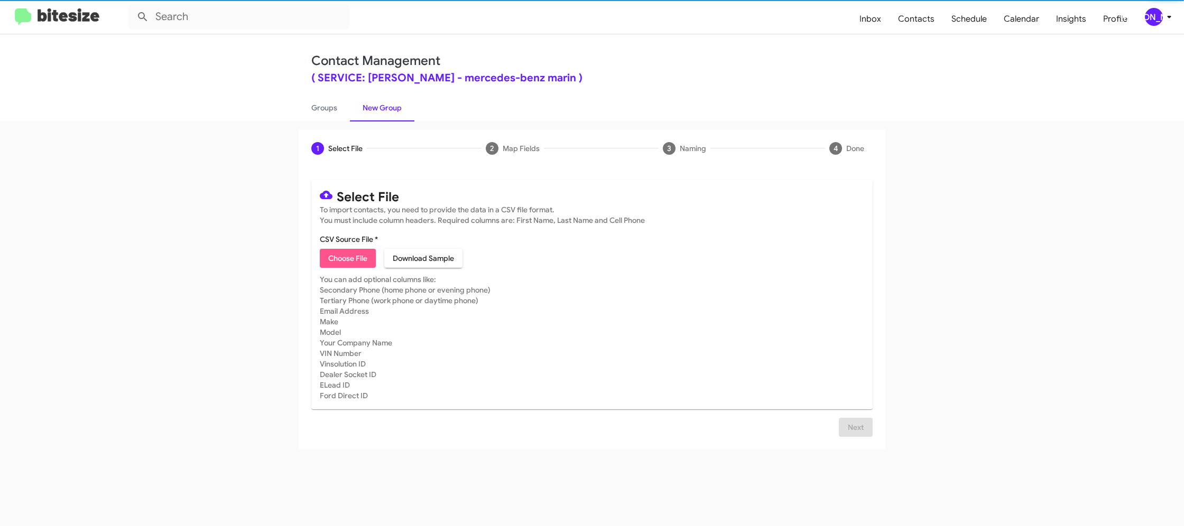
click at [342, 258] on span "Choose File" at bounding box center [347, 258] width 39 height 19
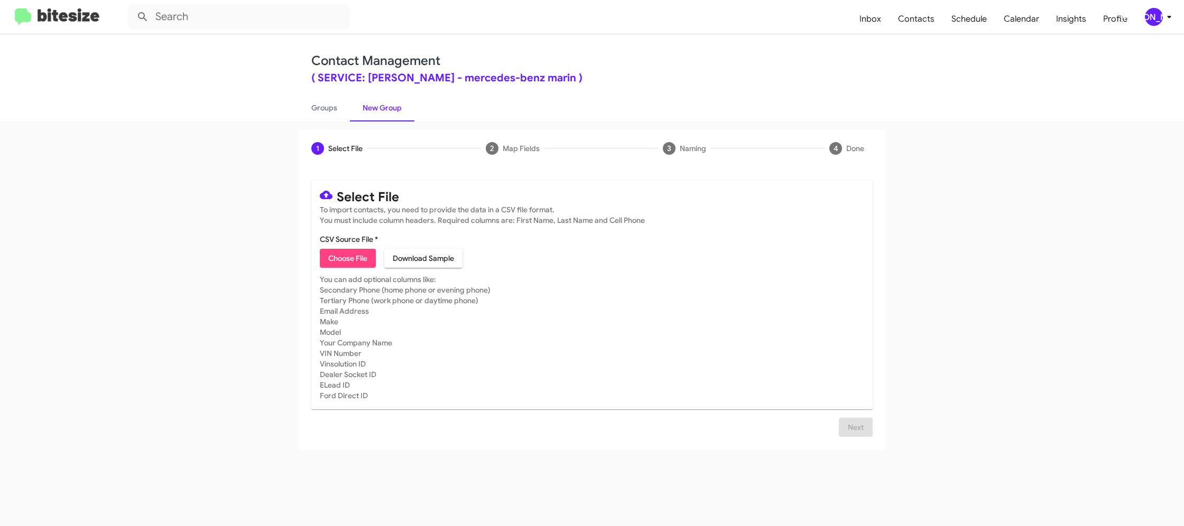
type input "SERVMercMarin_MBUSA__ALL_[DATE]"
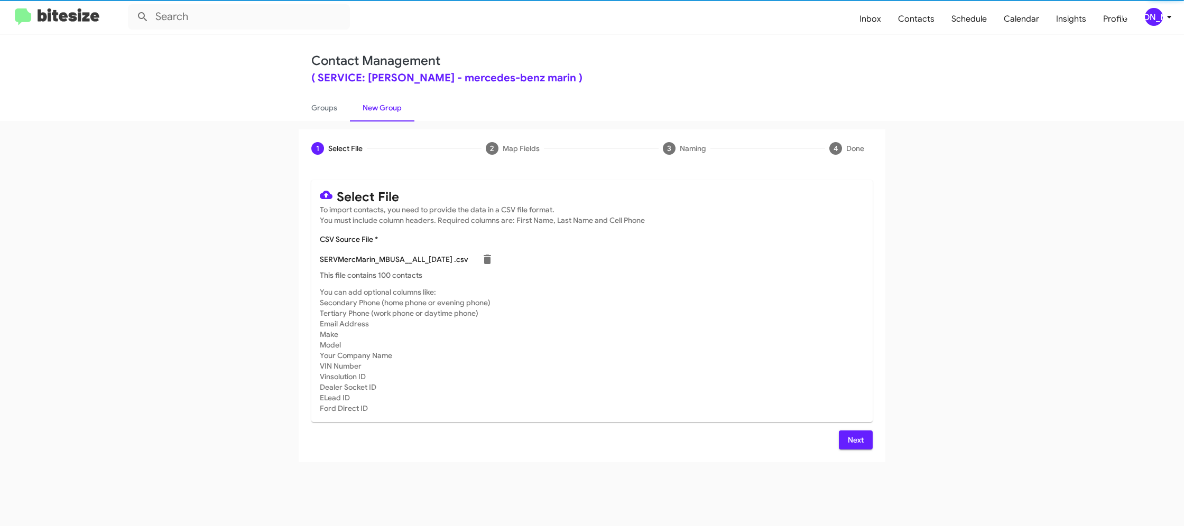
click at [682, 341] on mat-card-subtitle "You can add optional columns like: Secondary Phone (home phone or evening phone…" at bounding box center [592, 350] width 544 height 127
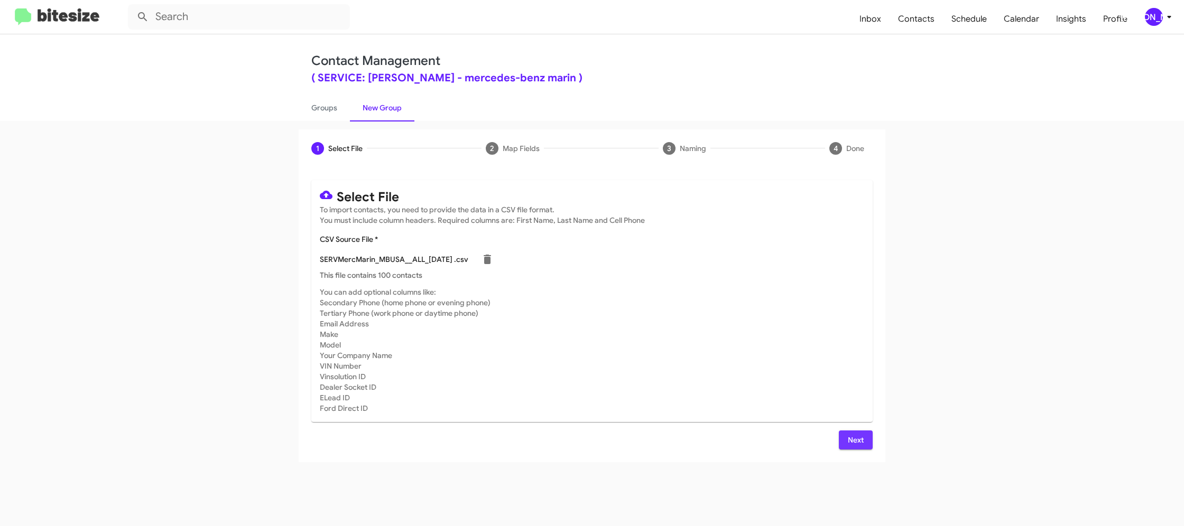
click at [851, 441] on span "Next" at bounding box center [855, 440] width 17 height 19
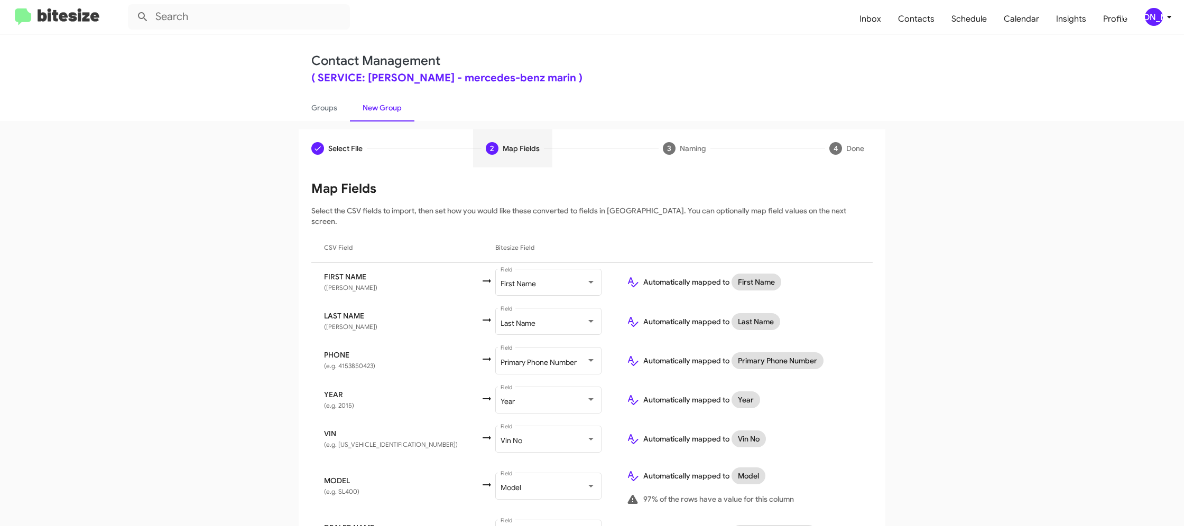
scroll to position [58, 0]
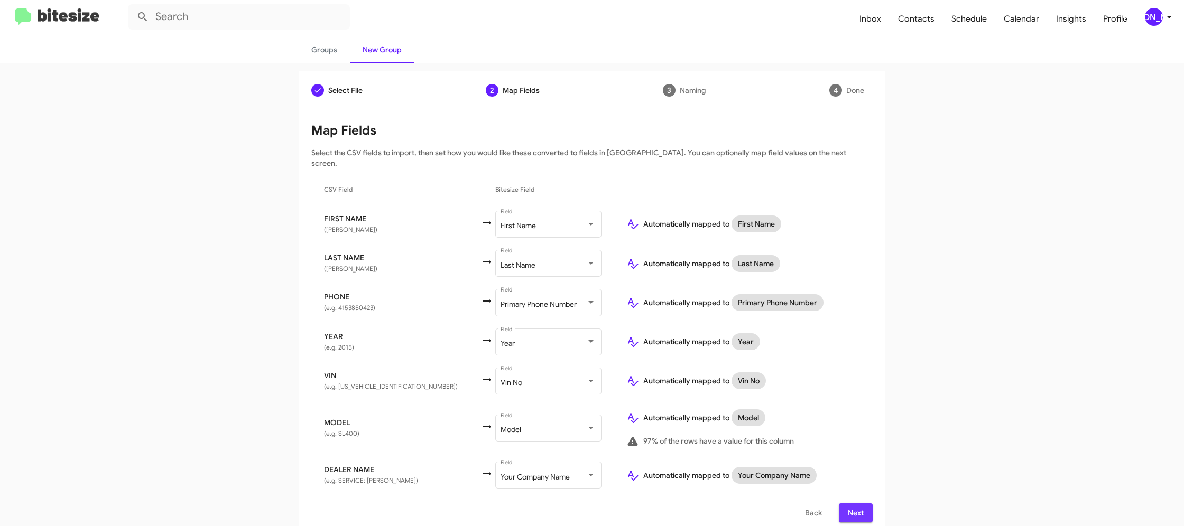
click at [862, 510] on span "Next" at bounding box center [855, 513] width 17 height 19
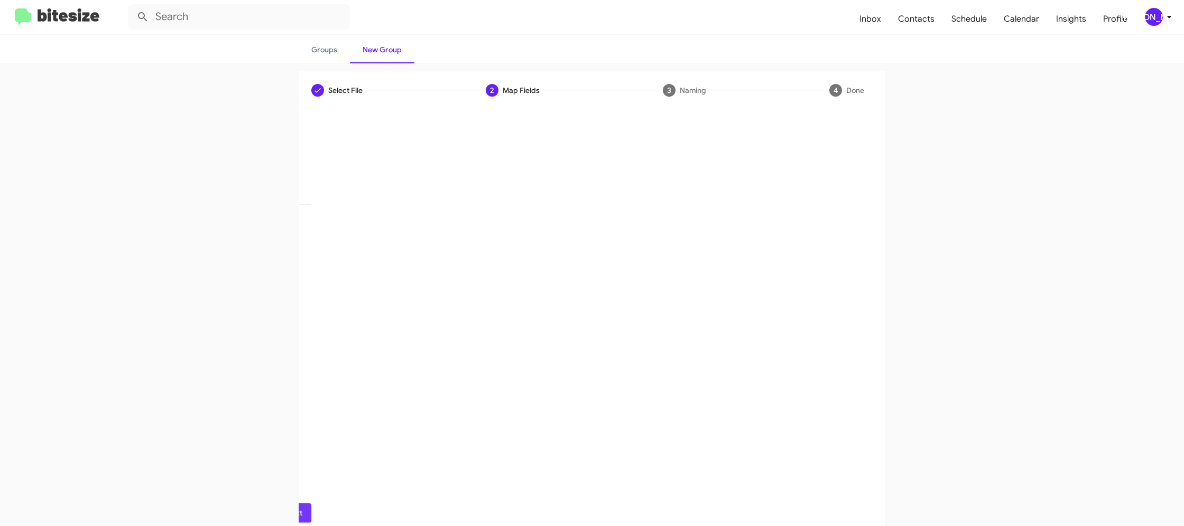
scroll to position [0, 0]
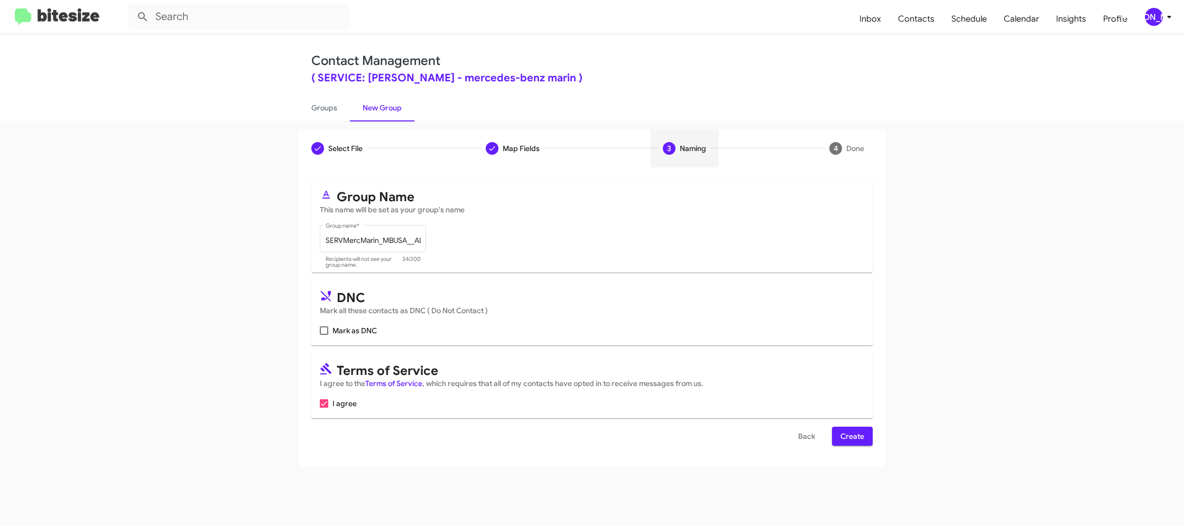
click at [844, 438] on span "Create" at bounding box center [852, 436] width 24 height 19
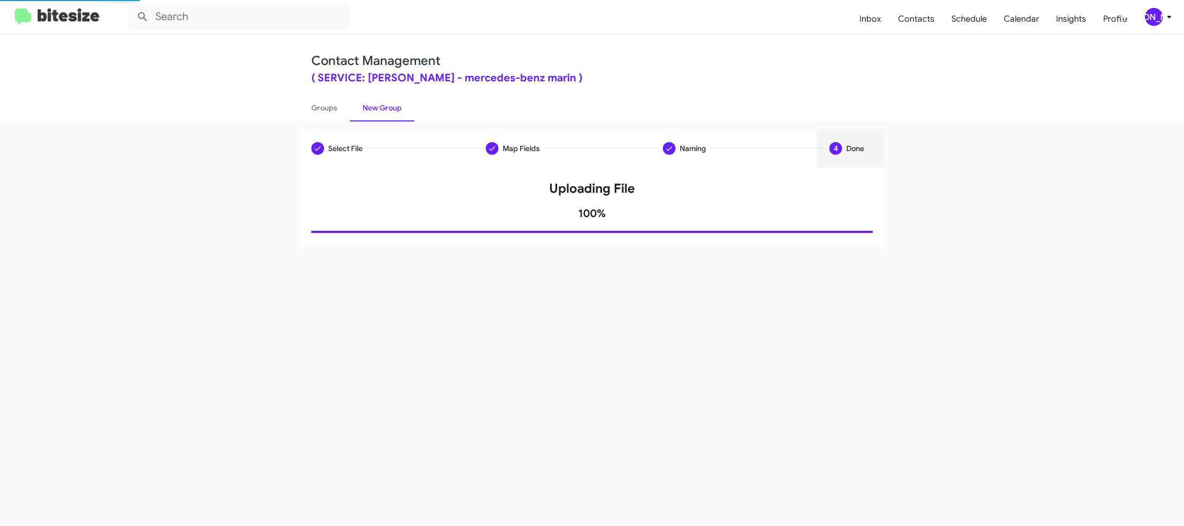
click at [352, 106] on link "New Group" at bounding box center [382, 107] width 64 height 27
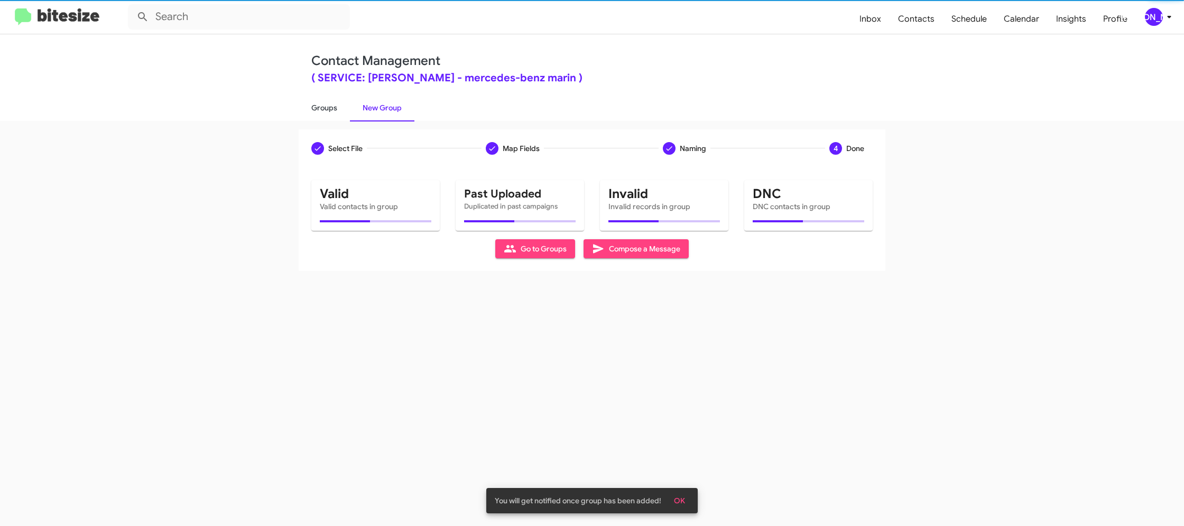
click at [338, 107] on link "Groups" at bounding box center [324, 107] width 51 height 27
type input "in:groups"
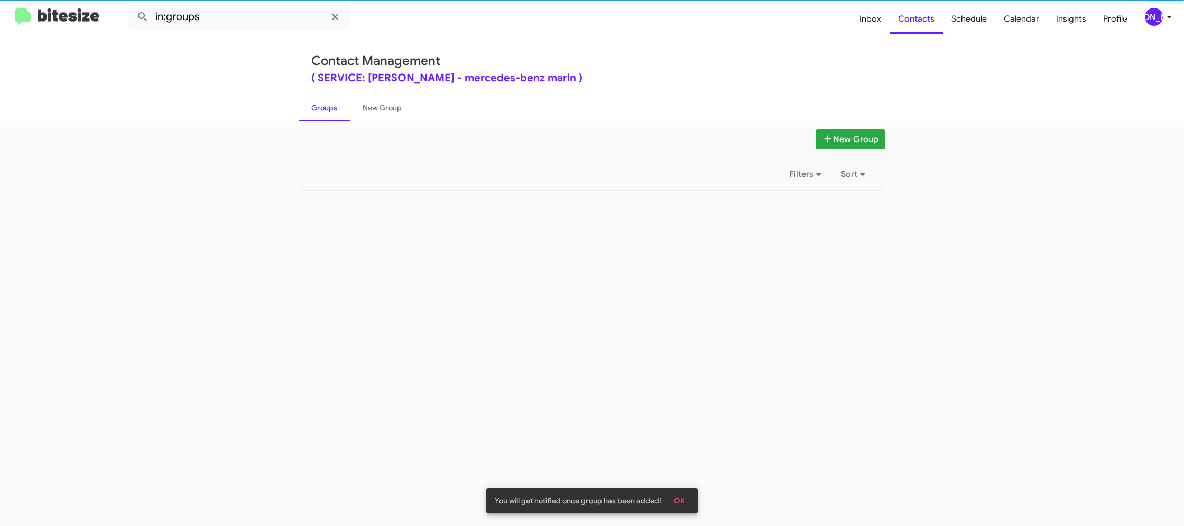
click at [338, 107] on link "Groups" at bounding box center [324, 107] width 51 height 27
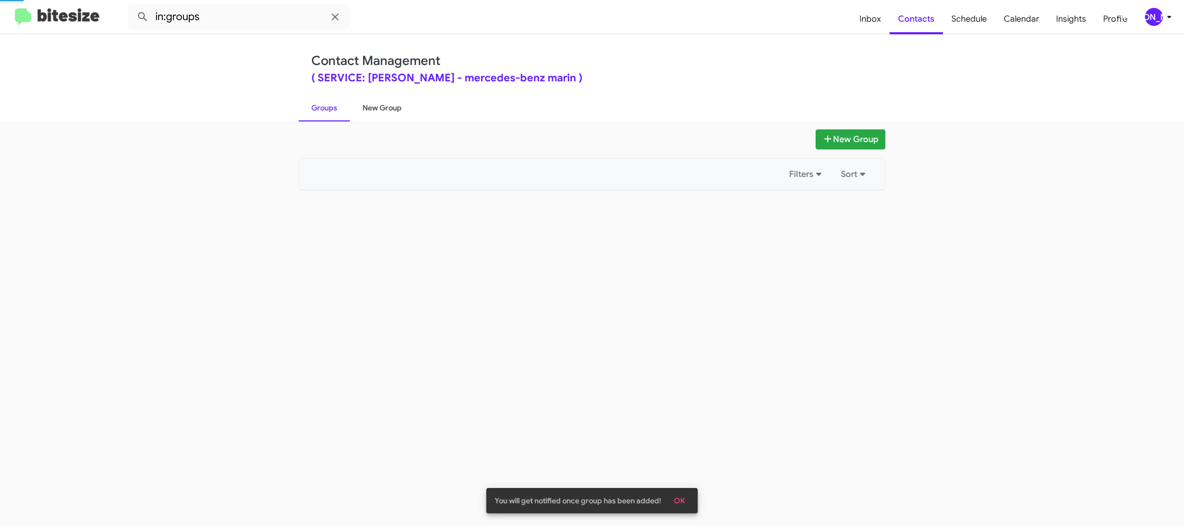
click at [367, 106] on link "New Group" at bounding box center [382, 107] width 64 height 27
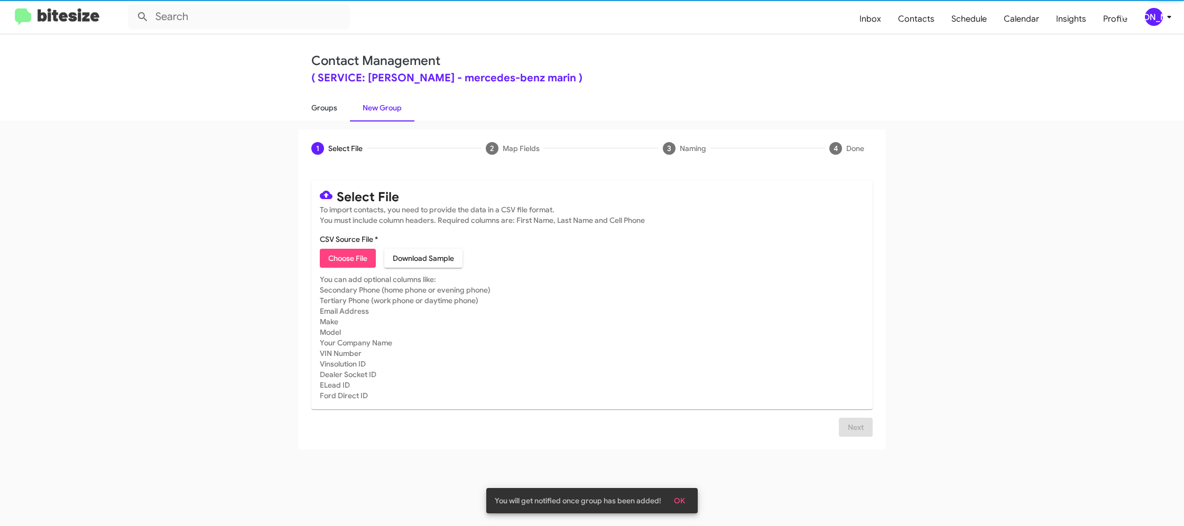
click at [336, 108] on link "Groups" at bounding box center [324, 107] width 51 height 27
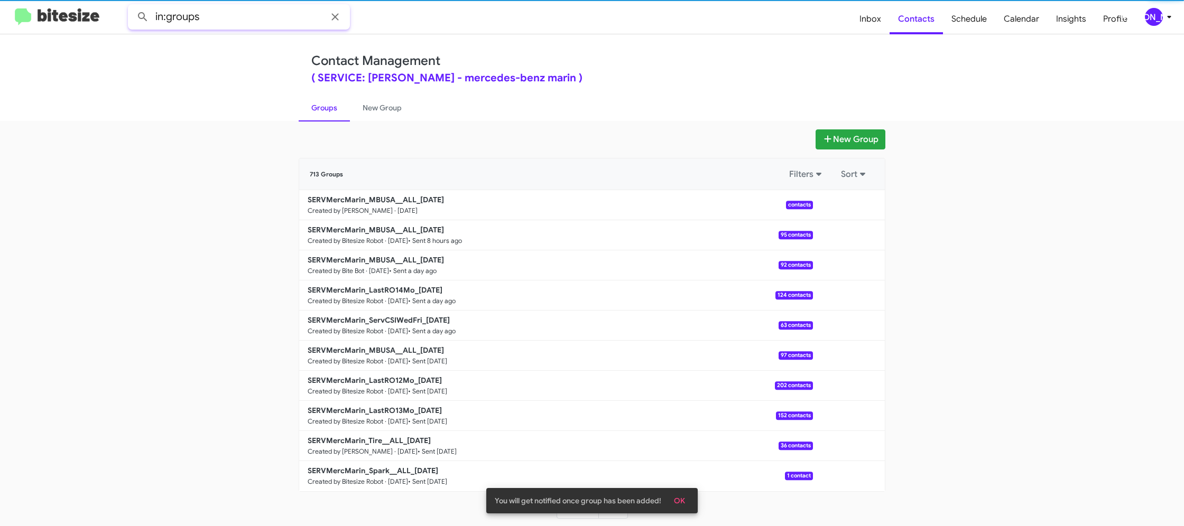
click at [243, 24] on input "in:groups" at bounding box center [239, 16] width 222 height 25
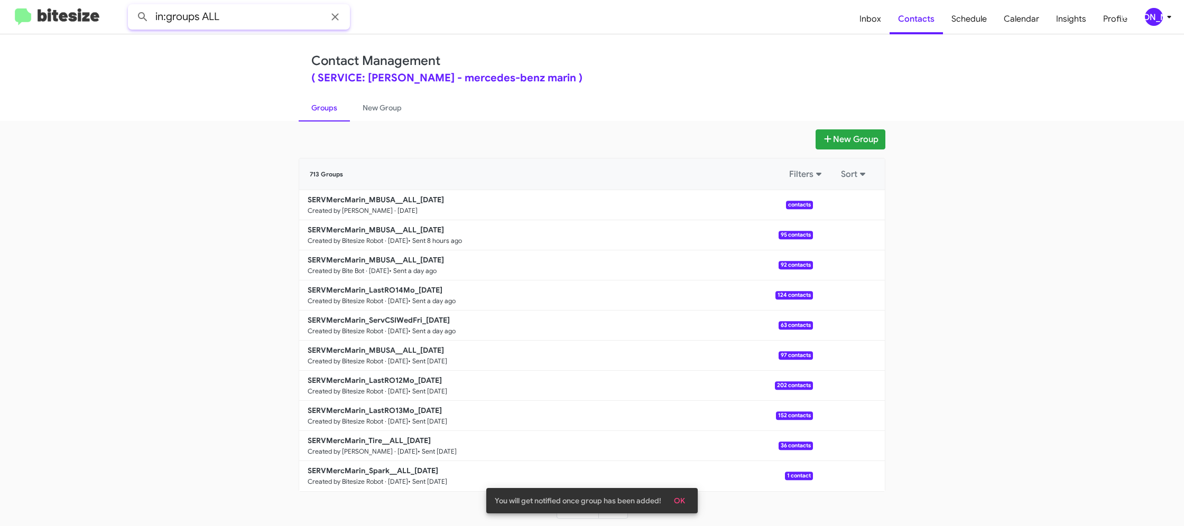
type input "in:groups ALL"
click at [132, 6] on button at bounding box center [142, 16] width 21 height 21
click at [370, 108] on link "New Group" at bounding box center [382, 107] width 64 height 27
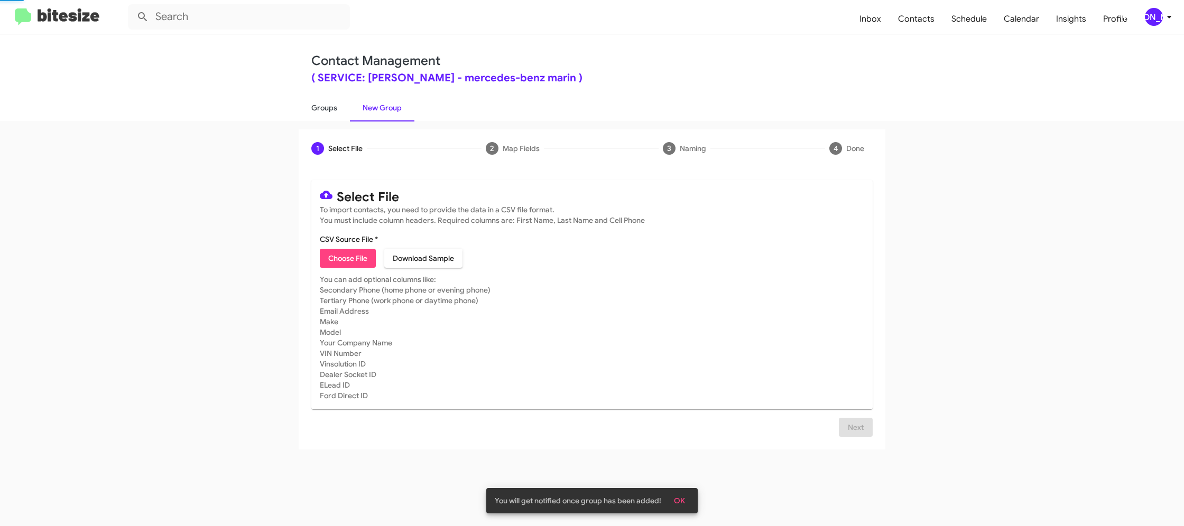
click at [340, 107] on link "Groups" at bounding box center [324, 107] width 51 height 27
type input "in:groups"
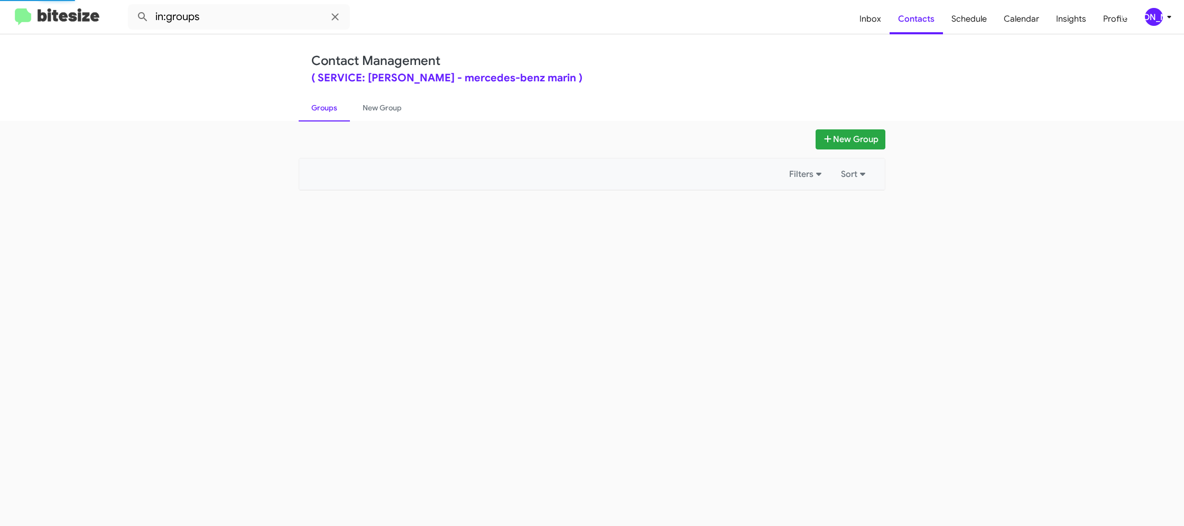
drag, startPoint x: 340, startPoint y: 107, endPoint x: 262, endPoint y: 35, distance: 106.2
click at [333, 103] on link "Groups" at bounding box center [324, 107] width 51 height 27
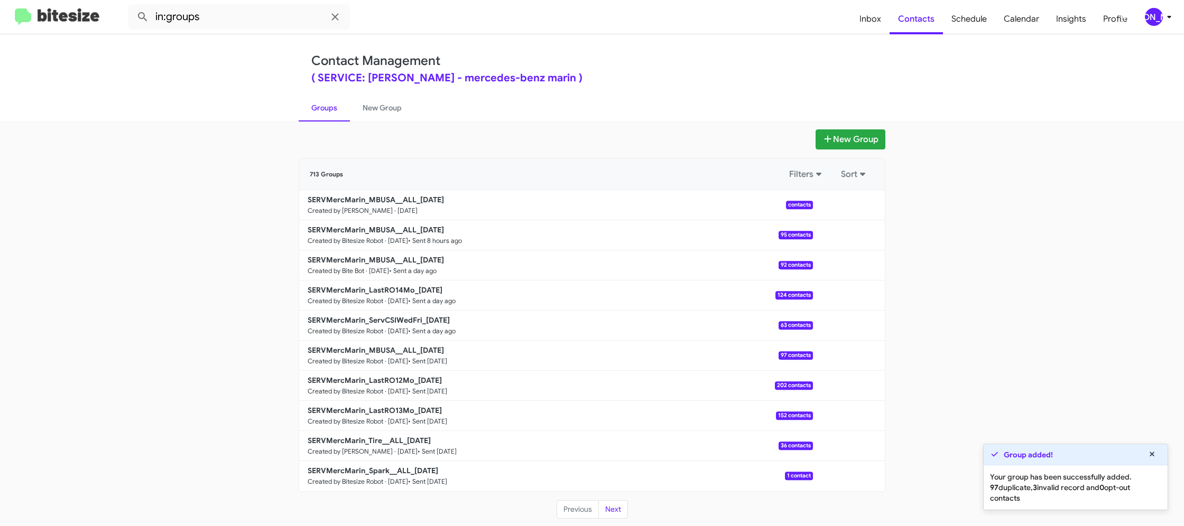
drag, startPoint x: 383, startPoint y: 110, endPoint x: 342, endPoint y: 111, distance: 40.2
click at [383, 110] on link "New Group" at bounding box center [382, 107] width 64 height 27
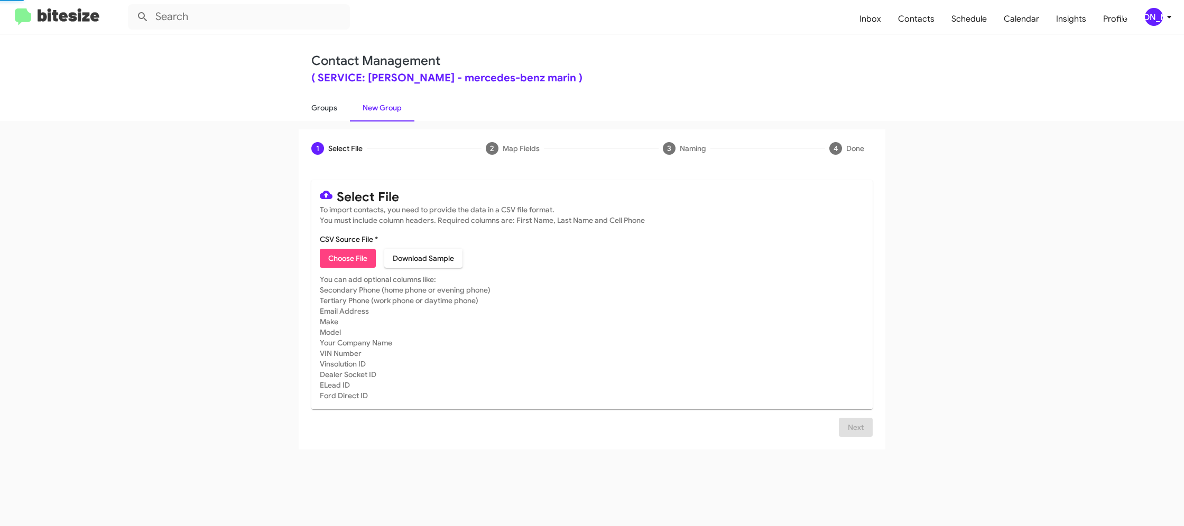
click at [336, 110] on link "Groups" at bounding box center [324, 107] width 51 height 27
type input "in:groups"
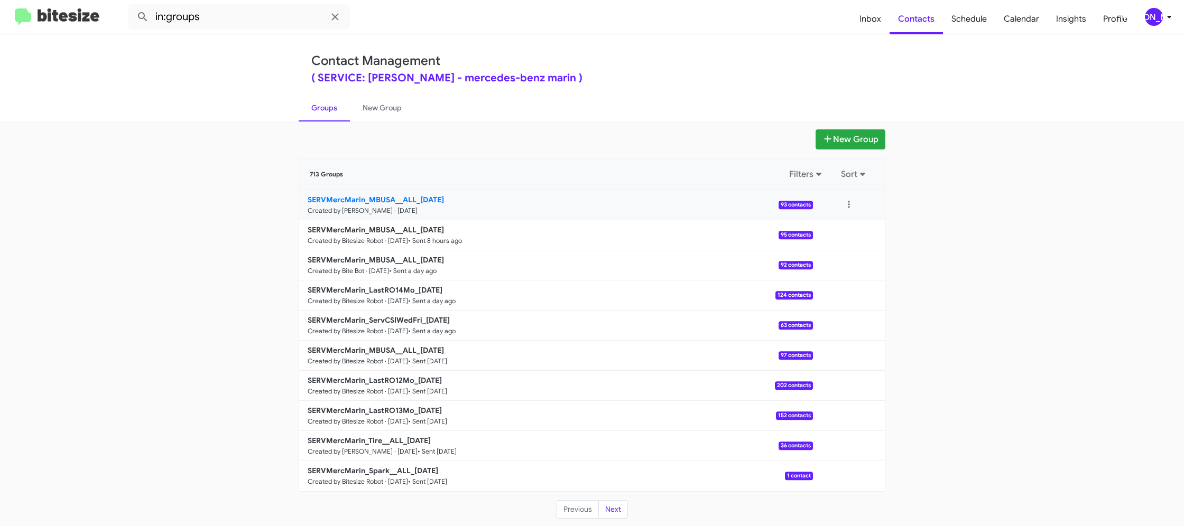
click at [379, 198] on b "SERVMercMarin_MBUSA__ALL_[DATE]" at bounding box center [376, 200] width 136 height 10
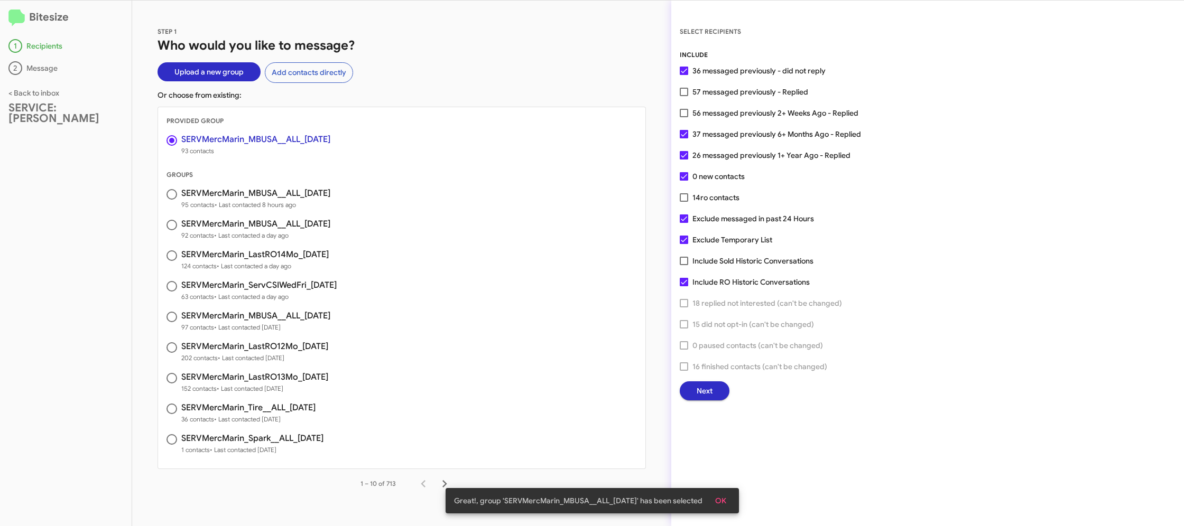
click at [705, 95] on span "57 messaged previously - Replied" at bounding box center [750, 92] width 116 height 13
click at [684, 96] on input "57 messaged previously - Replied" at bounding box center [683, 96] width 1 height 1
checkbox input "true"
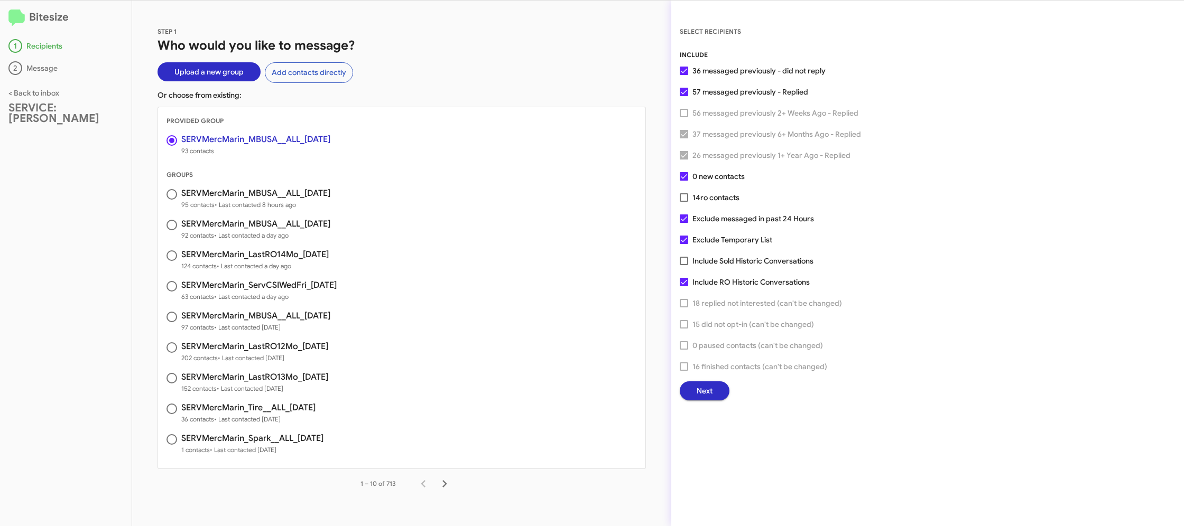
click at [709, 395] on span "Next" at bounding box center [704, 391] width 16 height 19
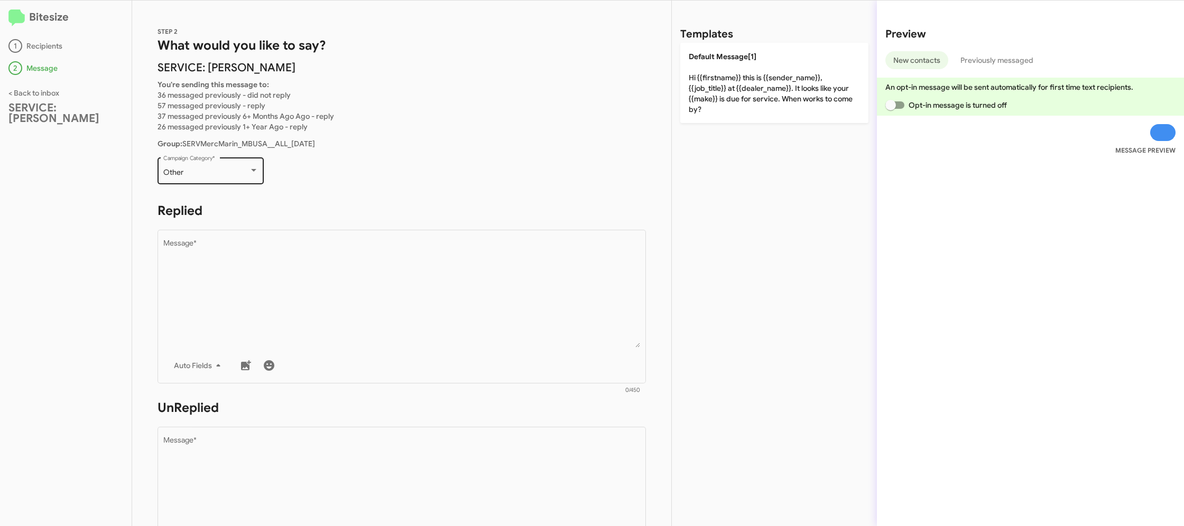
click at [227, 168] on div "Other Campaign Category *" at bounding box center [210, 169] width 95 height 29
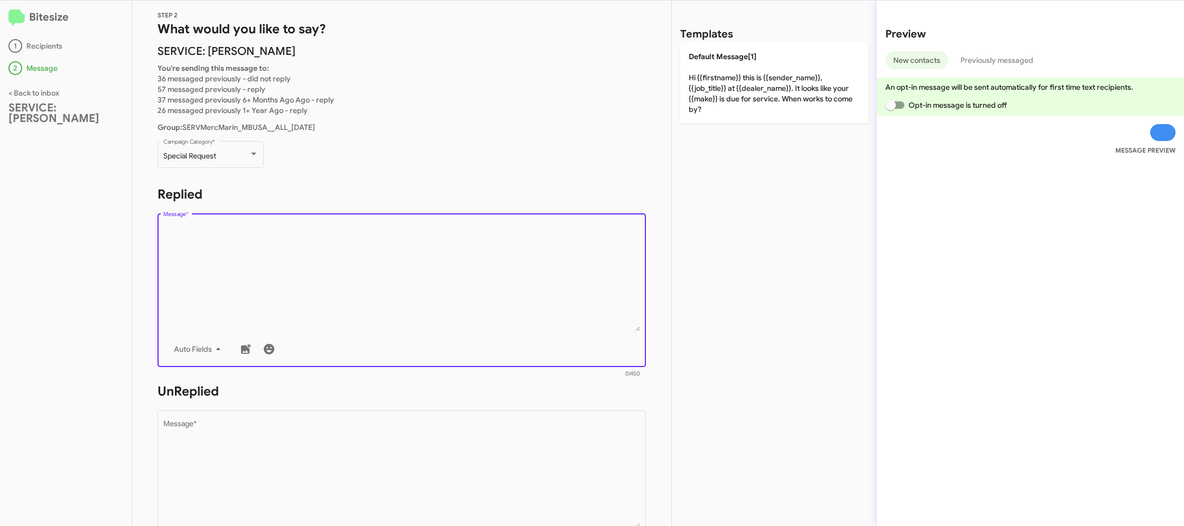
click at [278, 277] on textarea "Message *" at bounding box center [401, 278] width 477 height 108
paste textarea ""Hi {{firstname}} it's {{sender_name}}, at {{dealer_name}}. Our records show yo…"
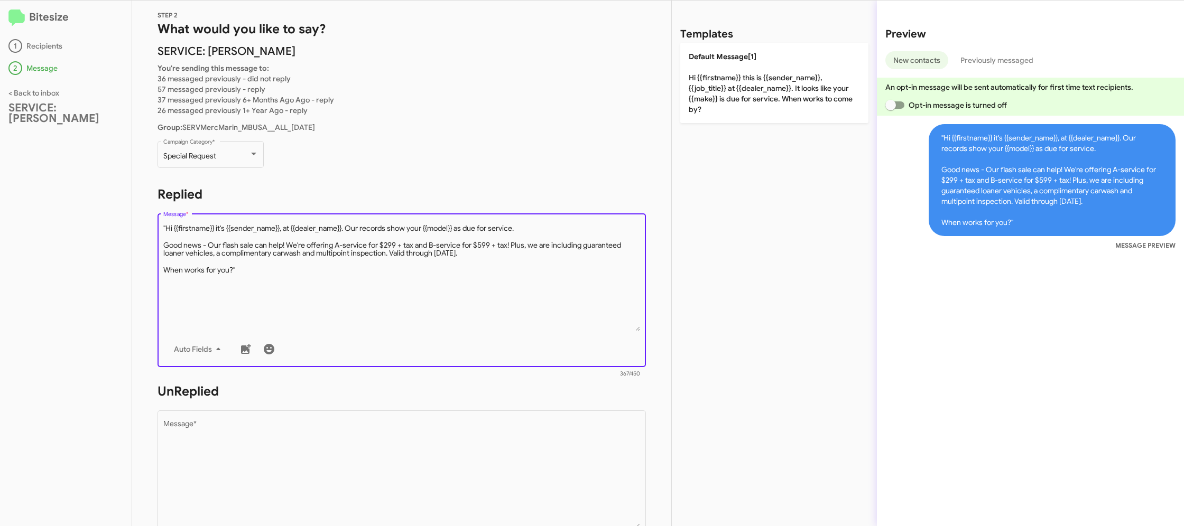
type textarea ""Hi {{firstname}} it's {{sender_name}}, at {{dealer_name}}. Our records show yo…"
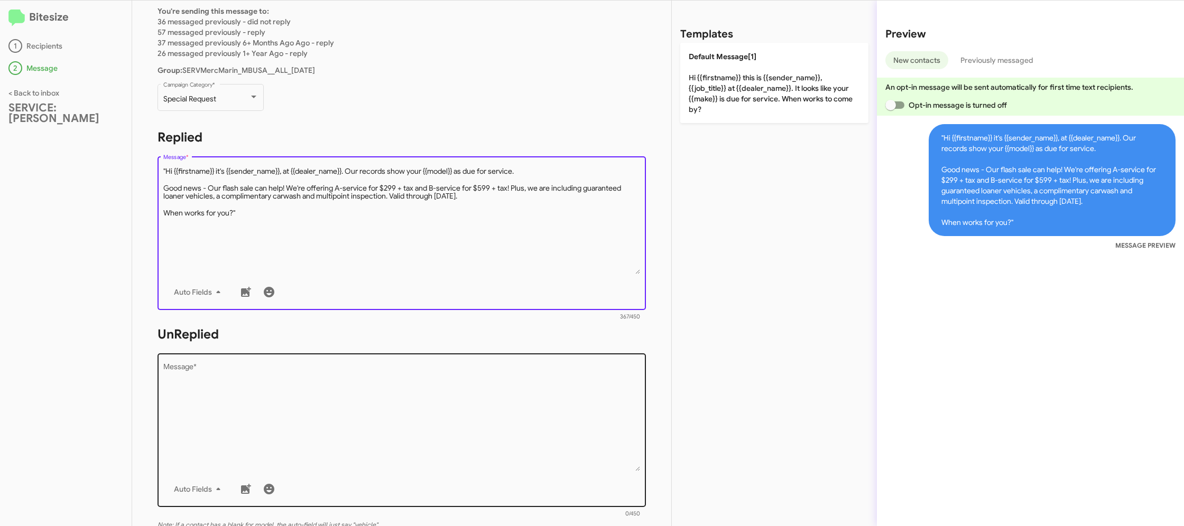
scroll to position [127, 0]
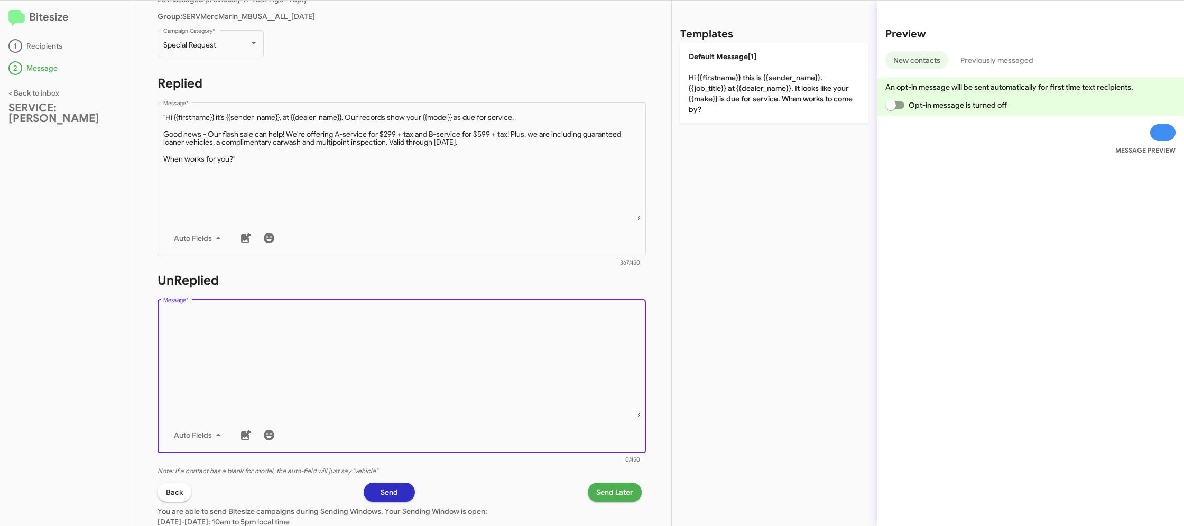
click at [358, 379] on textarea "Message *" at bounding box center [401, 364] width 477 height 108
paste textarea ""Hi {{firstname}} it's {{sender_name}}, {{job_title}} at {{dealer_name}}. Our r…"
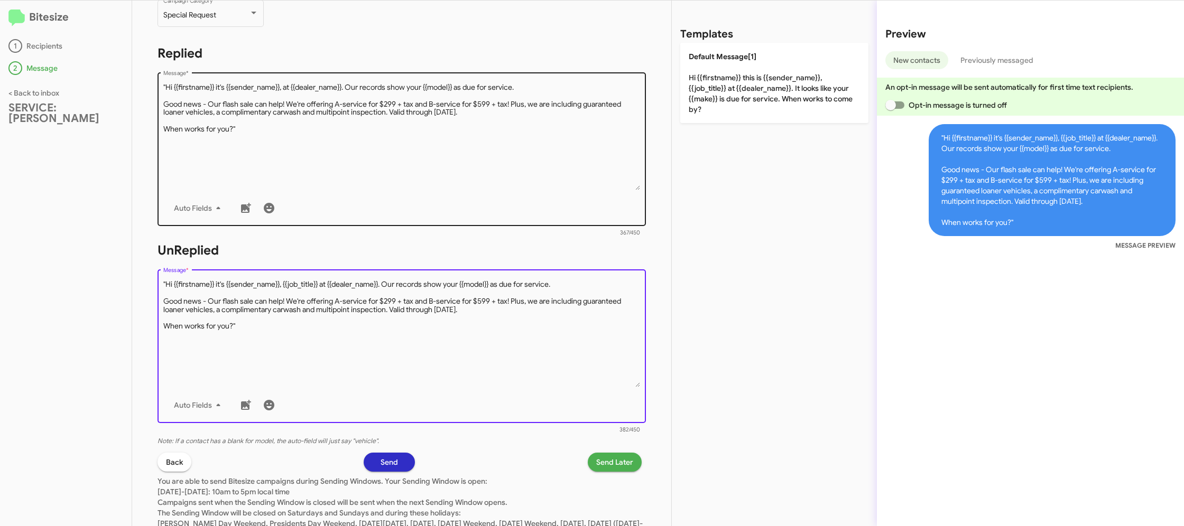
scroll to position [164, 0]
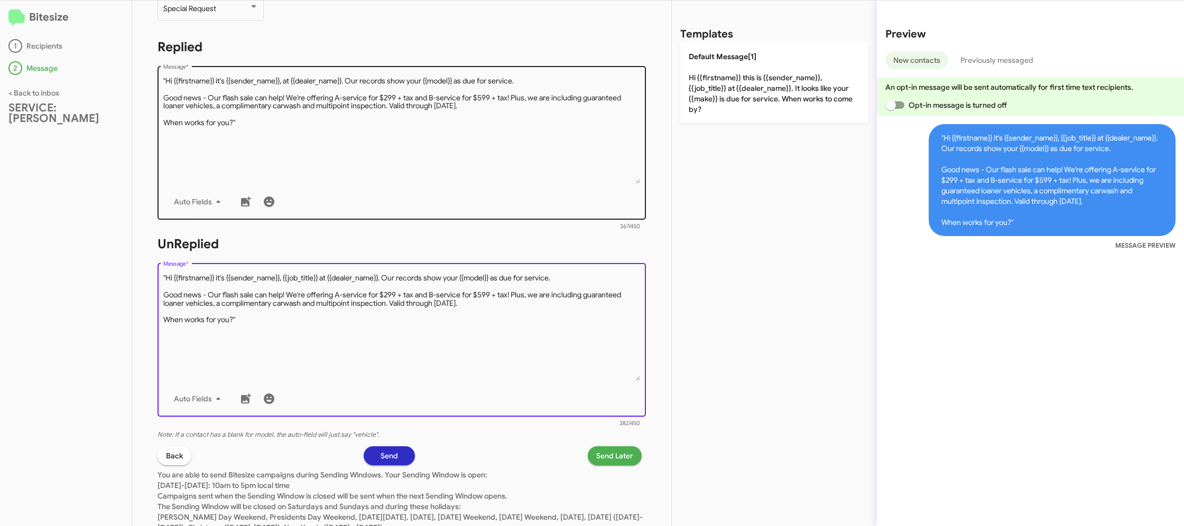
type textarea ""Hi {{firstname}} it's {{sender_name}}, {{job_title}} at {{dealer_name}}. Our r…"
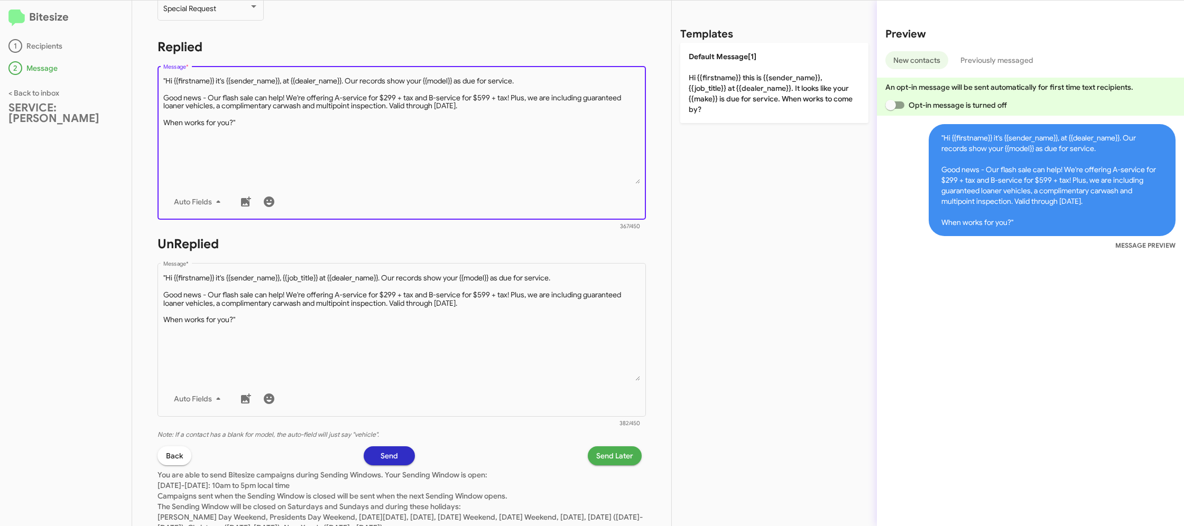
click at [251, 150] on textarea "Message *" at bounding box center [401, 130] width 477 height 108
click at [166, 79] on textarea "Message *" at bounding box center [401, 131] width 477 height 108
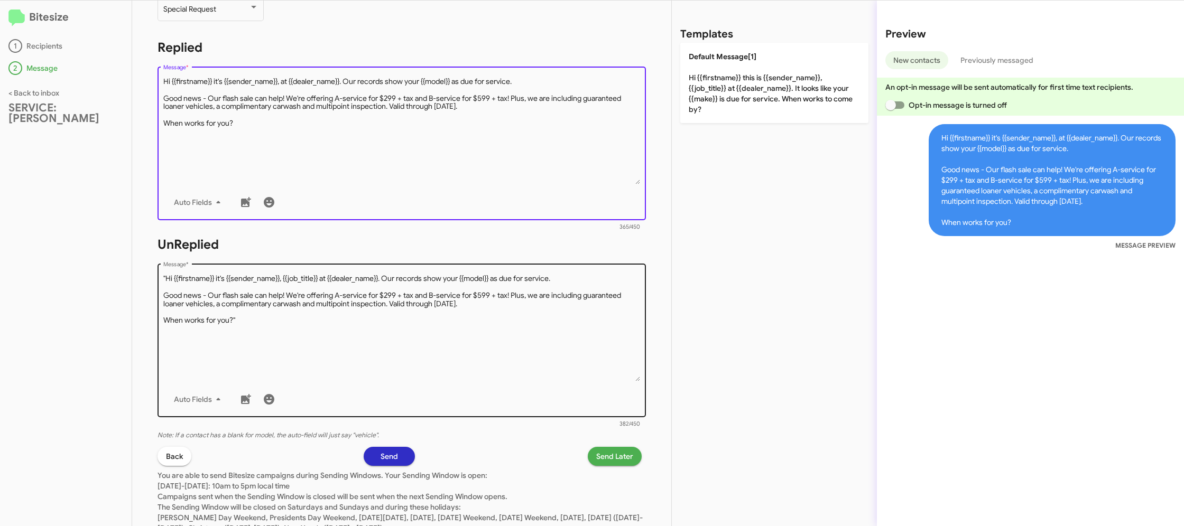
type textarea "Hi {{firstname}} it's {{sender_name}}, at {{dealer_name}}. Our records show you…"
click at [258, 319] on textarea "Message *" at bounding box center [401, 328] width 477 height 108
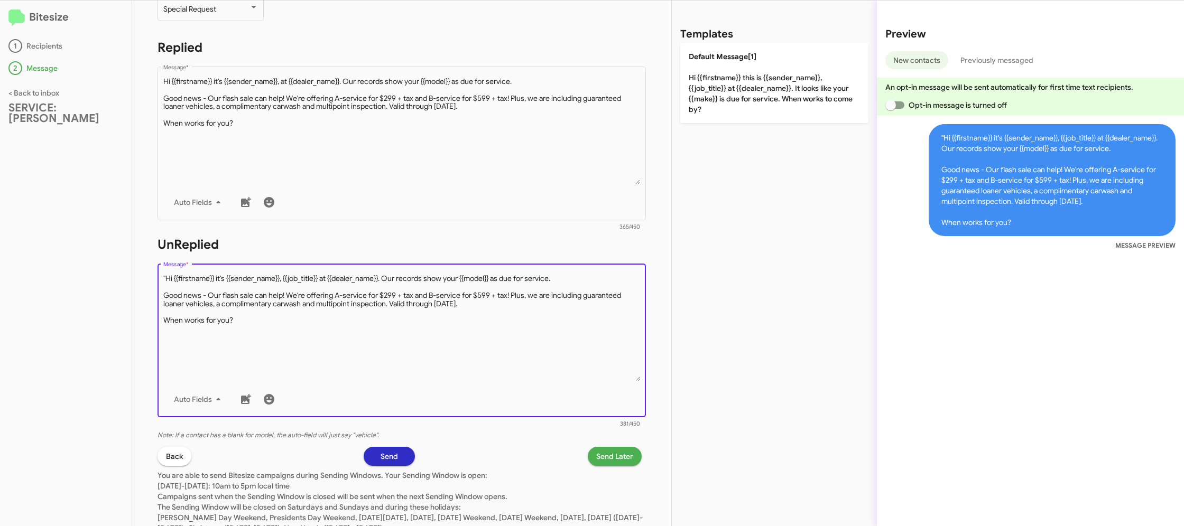
click at [165, 279] on textarea "Message *" at bounding box center [401, 328] width 477 height 108
type textarea "Hi {{firstname}} it's {{sender_name}}, {{job_title}} at {{dealer_name}}. Our re…"
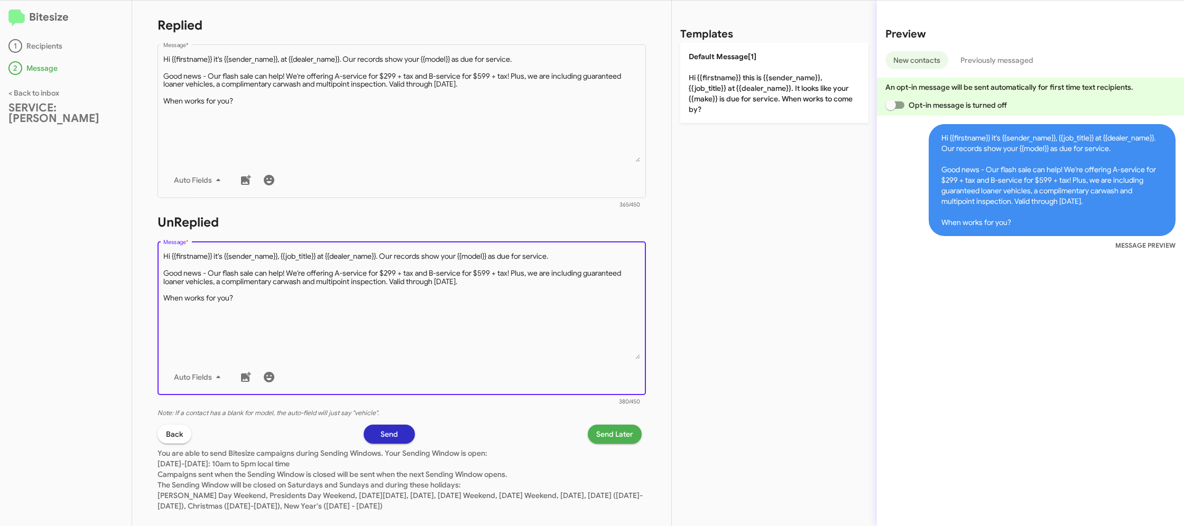
click at [609, 441] on span "Send Later" at bounding box center [614, 434] width 37 height 19
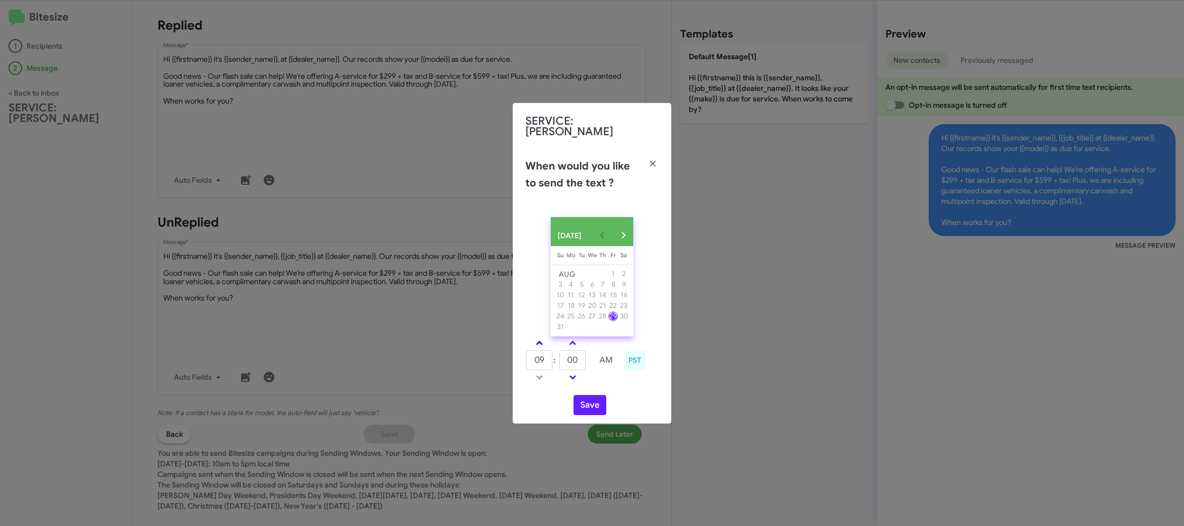
click at [540, 342] on span at bounding box center [539, 344] width 7 height 7
type input "10"
click at [579, 401] on button "Save" at bounding box center [589, 405] width 33 height 20
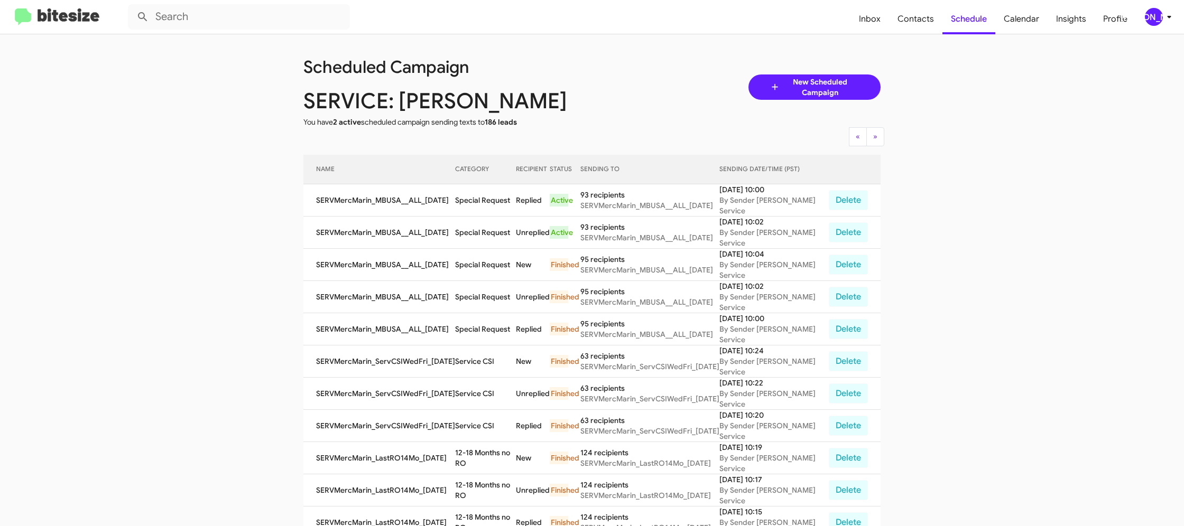
scroll to position [1, 0]
